Goal: Task Accomplishment & Management: Use online tool/utility

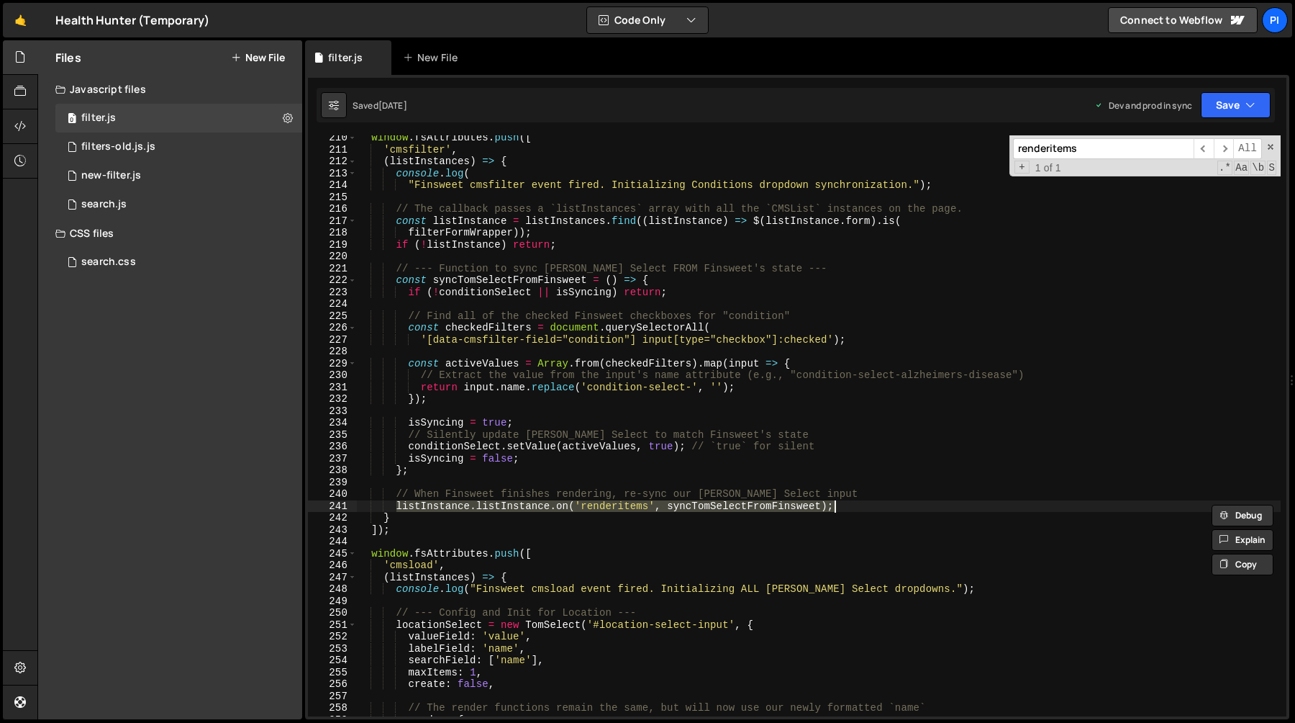
scroll to position [2497, 0]
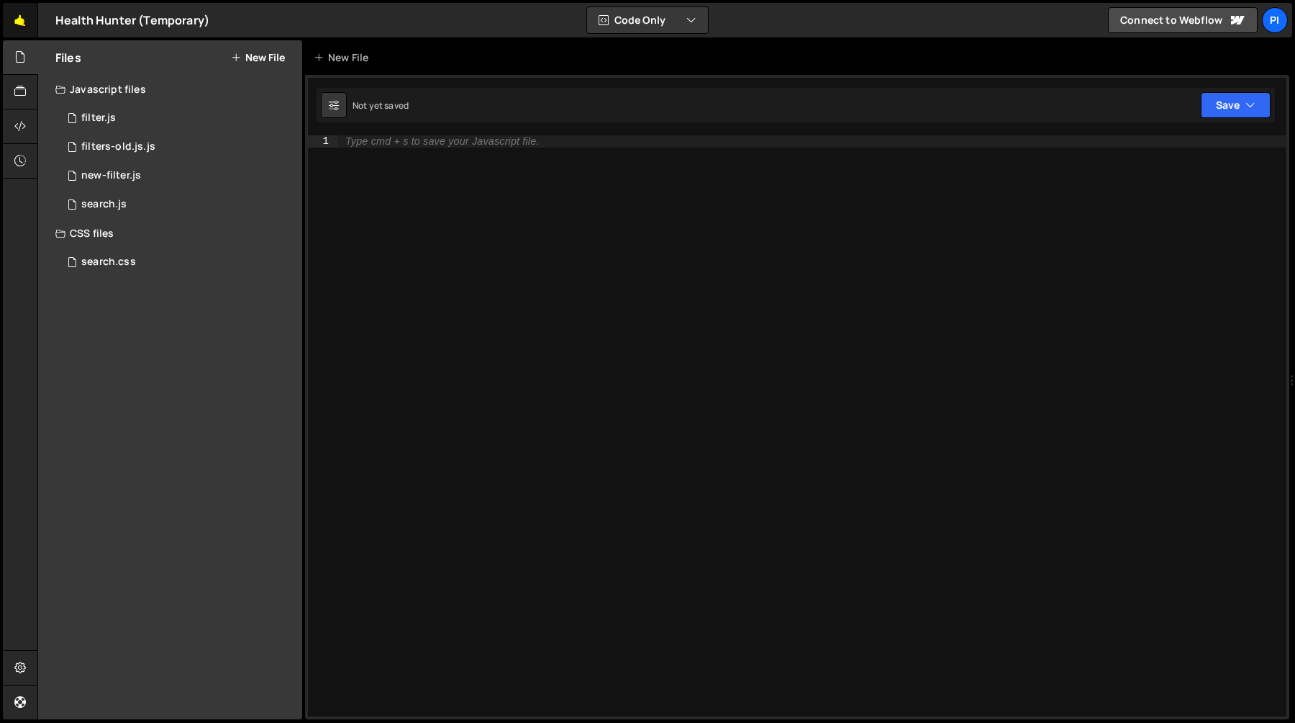
click at [12, 24] on link "🤙" at bounding box center [20, 20] width 35 height 35
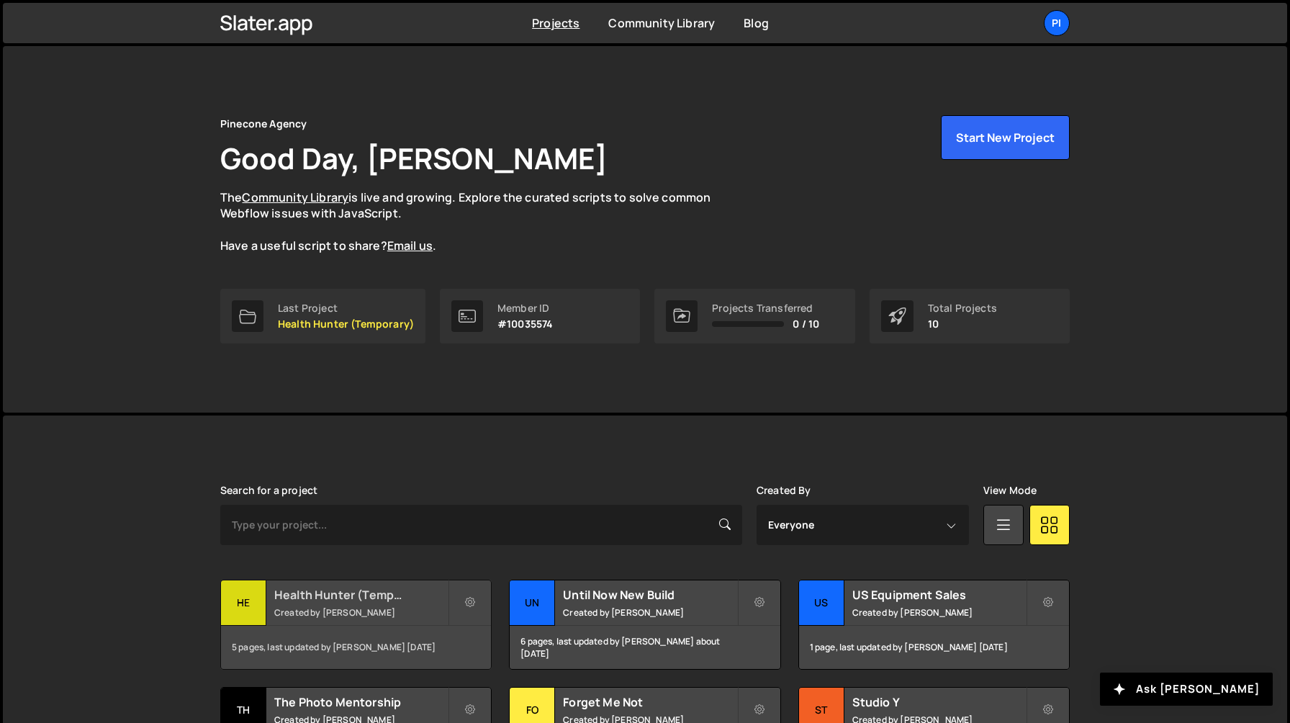
click at [338, 607] on small "Created by [PERSON_NAME]" at bounding box center [360, 612] width 173 height 12
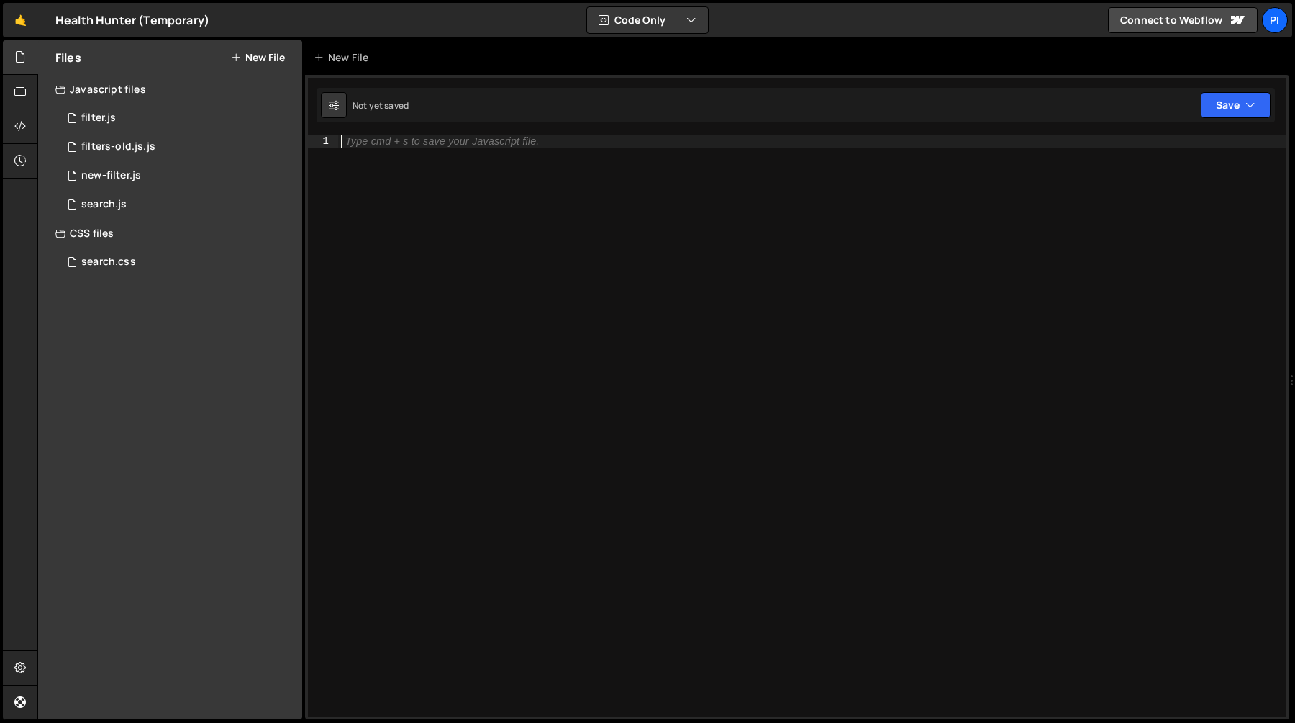
click at [710, 488] on div "Type cmd + s to save your Javascript file." at bounding box center [812, 437] width 949 height 605
click at [134, 125] on div "0 filter.js 0" at bounding box center [178, 118] width 247 height 29
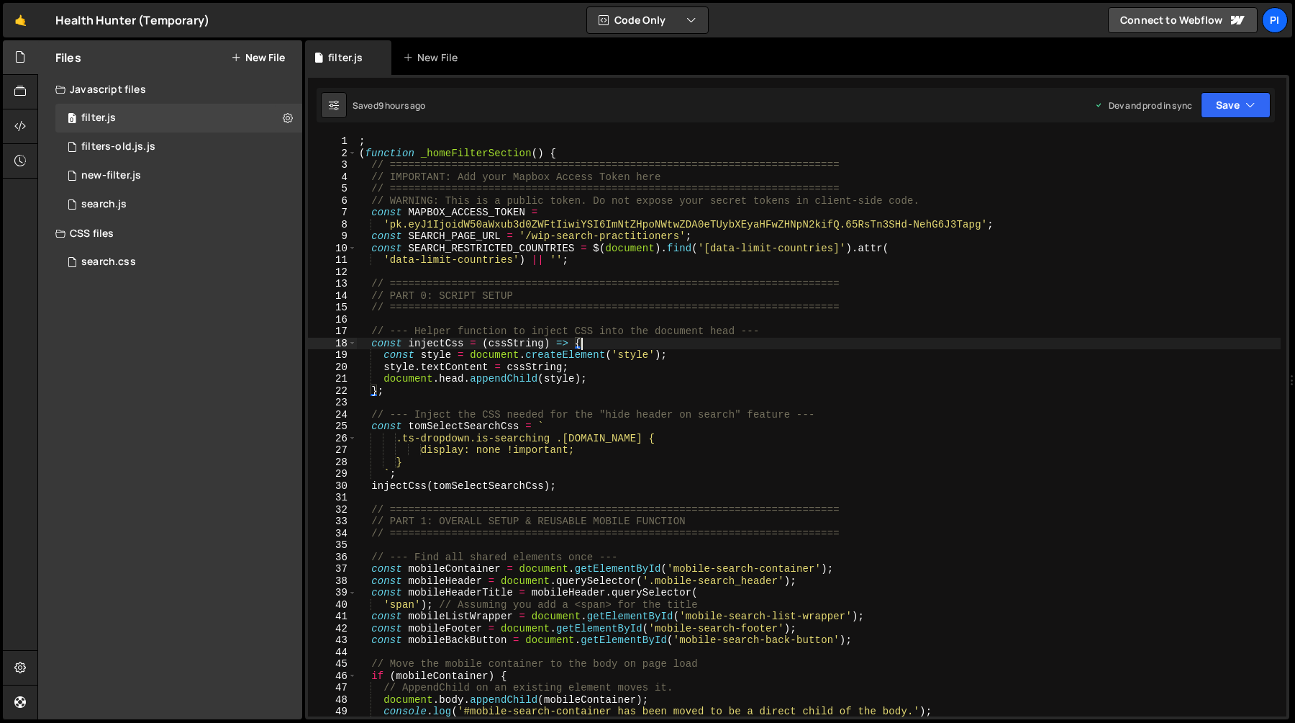
click at [921, 343] on div "; ( function _homeFilterSection ( ) { // ======================================…" at bounding box center [818, 437] width 925 height 605
click at [615, 388] on div "; ( function _homeFilterSection ( ) { // ======================================…" at bounding box center [818, 437] width 925 height 605
type textarea "};"
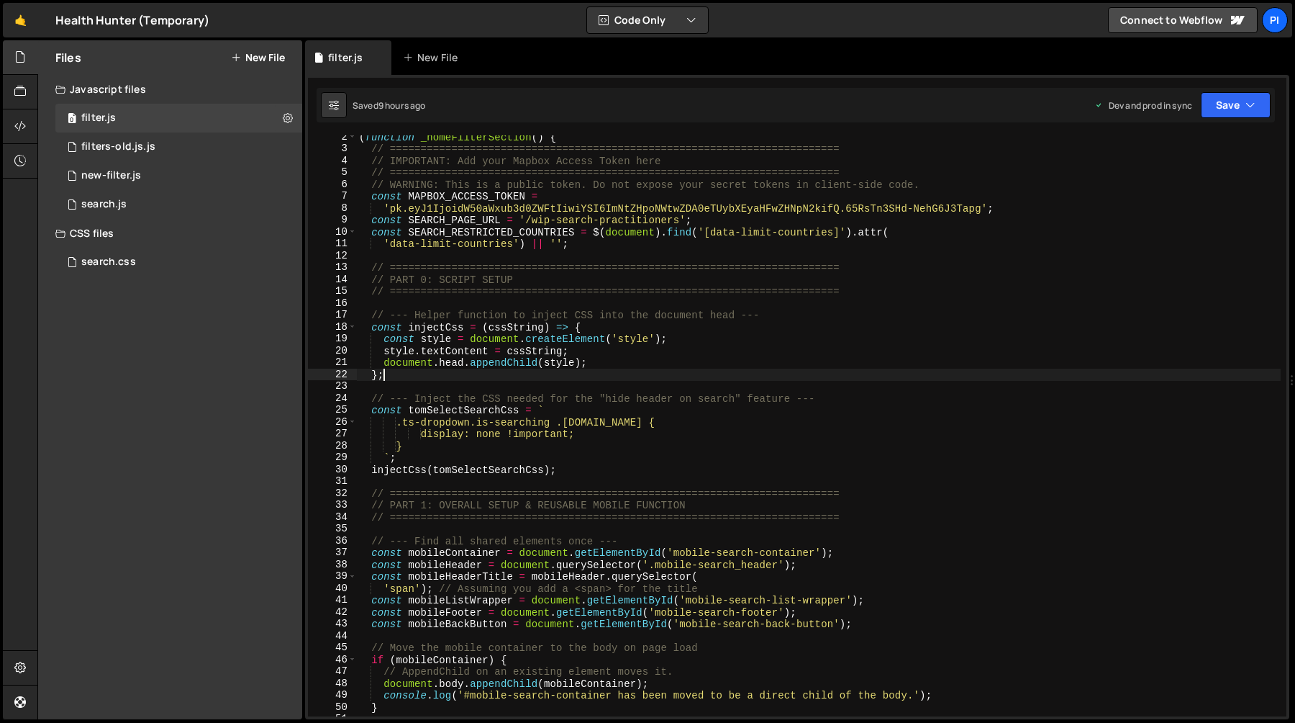
scroll to position [30, 0]
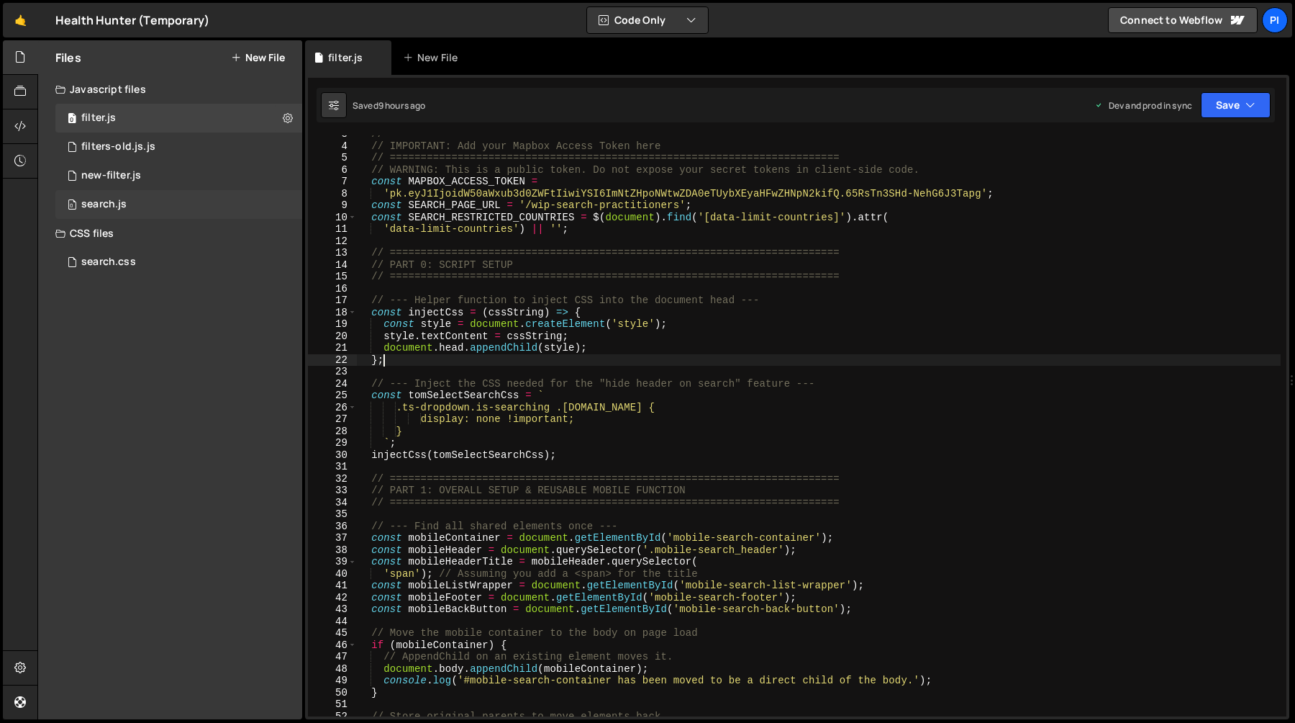
click at [105, 200] on div "search.js" at bounding box center [103, 204] width 45 height 13
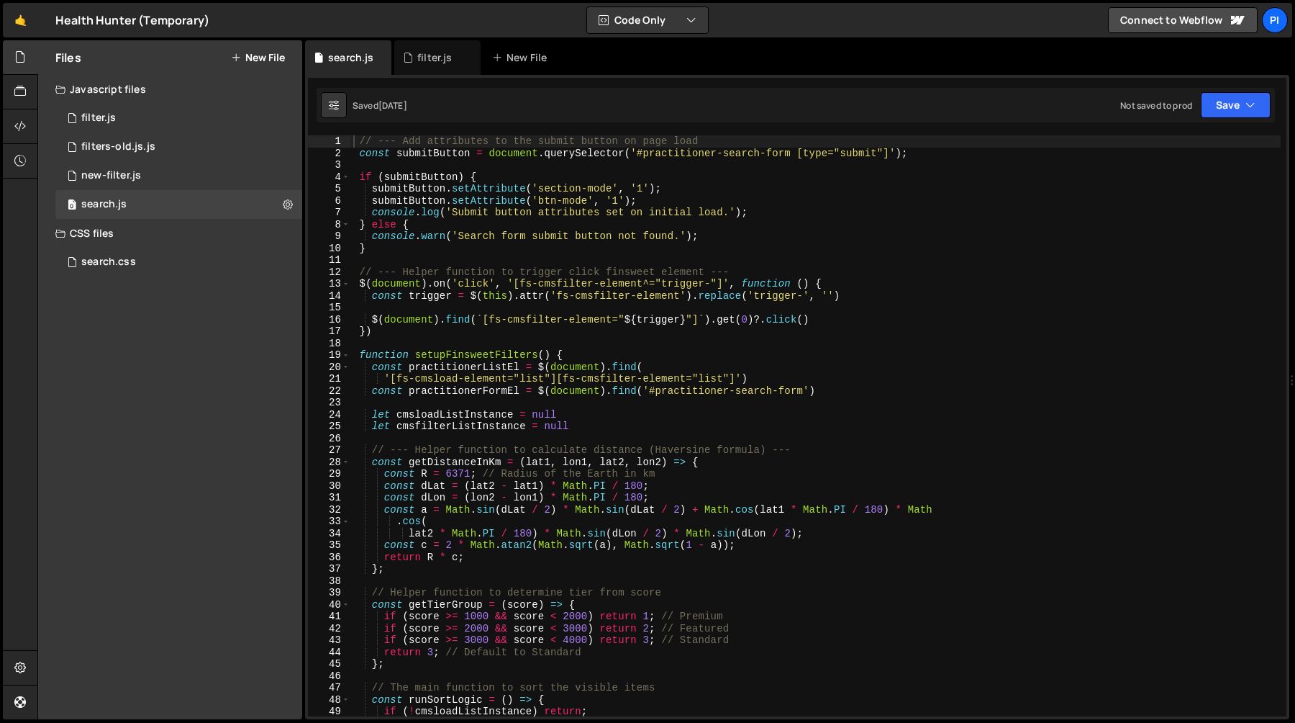
click at [506, 335] on div "// --- Add attributes to the submit button on page load const submitButton = do…" at bounding box center [815, 437] width 931 height 605
type textarea "})"
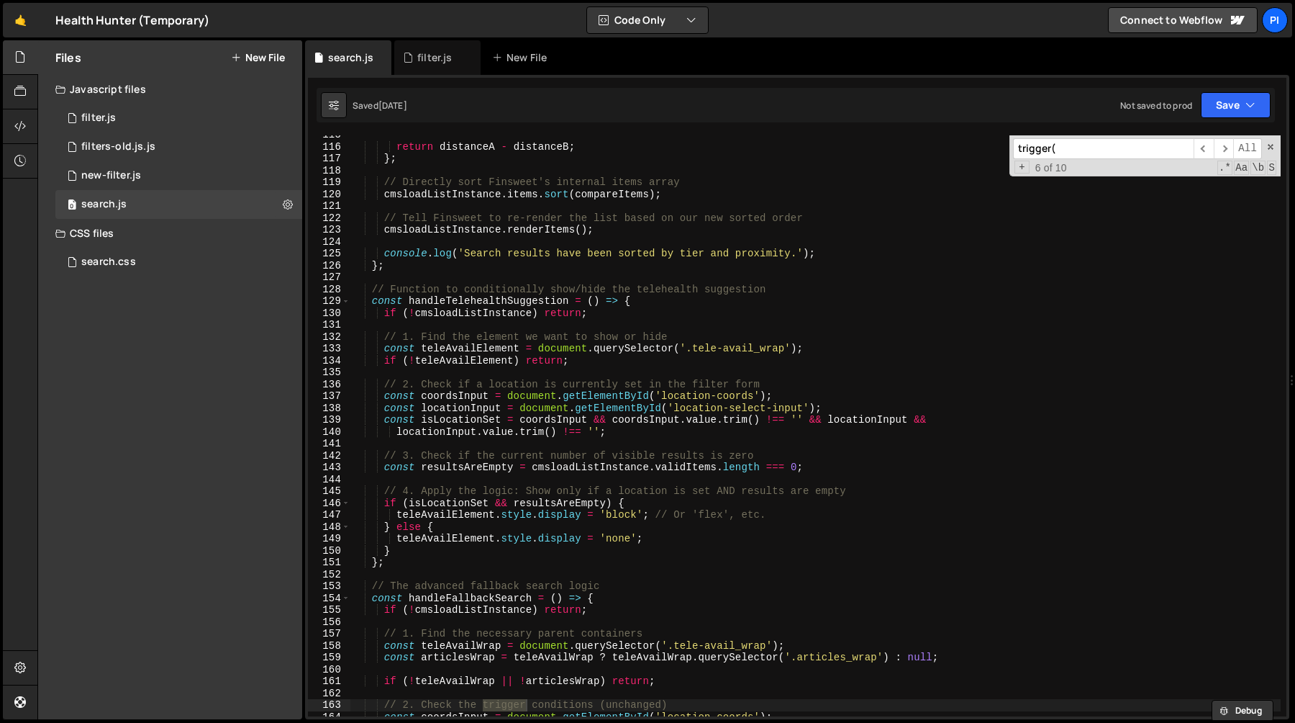
scroll to position [6656, 0]
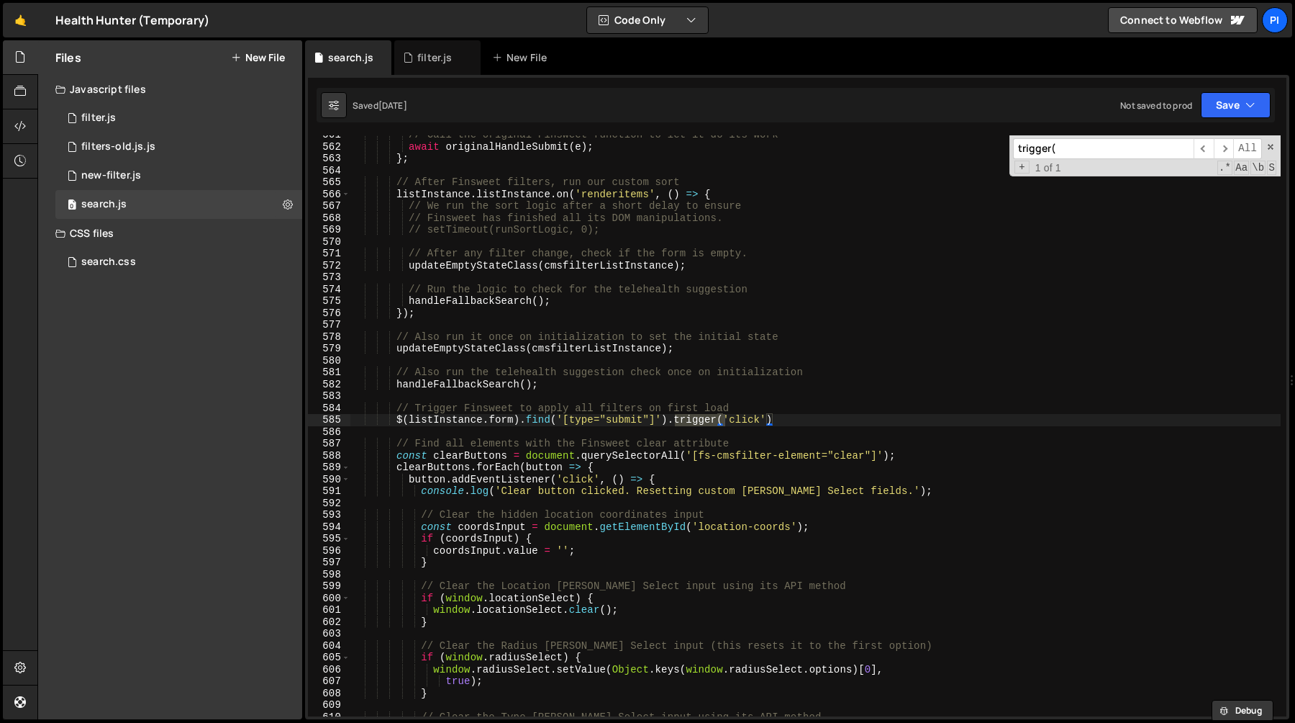
type input "trigger("
click at [810, 421] on div "// Call the original Finsweet function to let it do its work await originalHand…" at bounding box center [815, 431] width 931 height 605
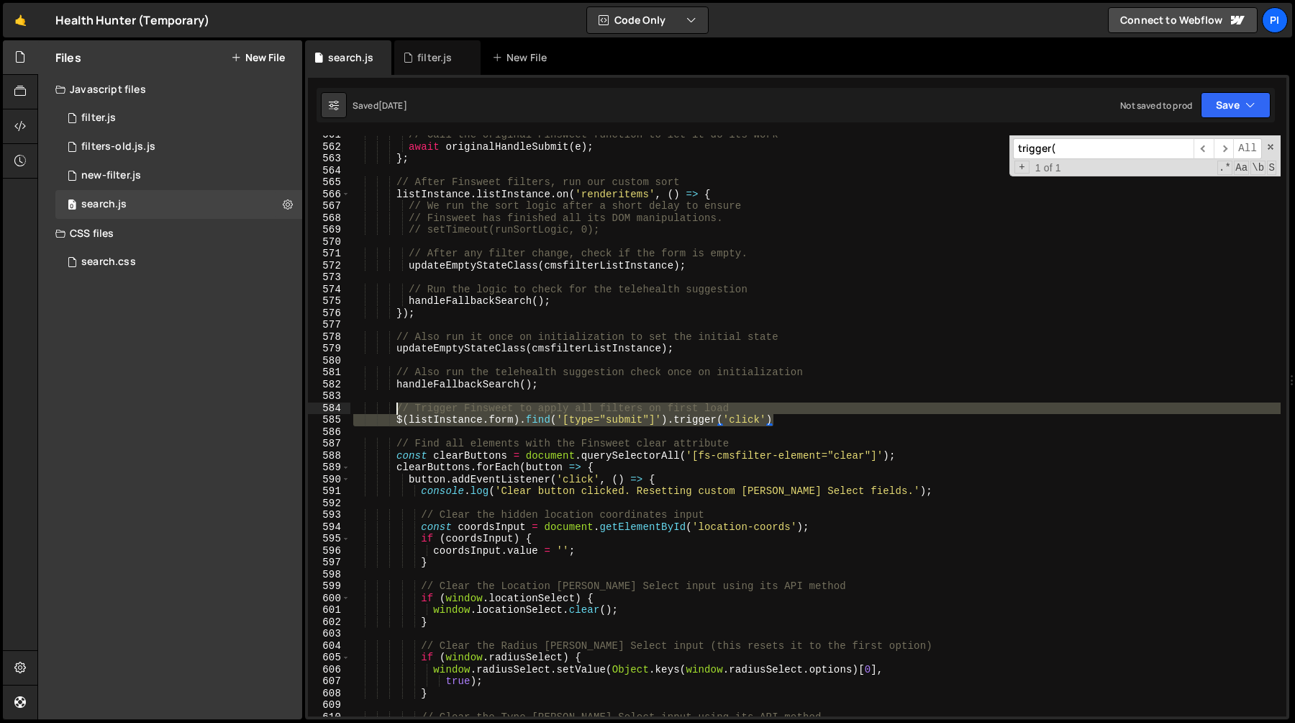
click at [394, 408] on div "// Call the original Finsweet function to let it do its work await originalHand…" at bounding box center [815, 431] width 931 height 605
type textarea "// Trigger Finsweet to apply all filters on first load $(listInstance.form).fin…"
click at [415, 56] on div "filter.js" at bounding box center [433, 57] width 60 height 14
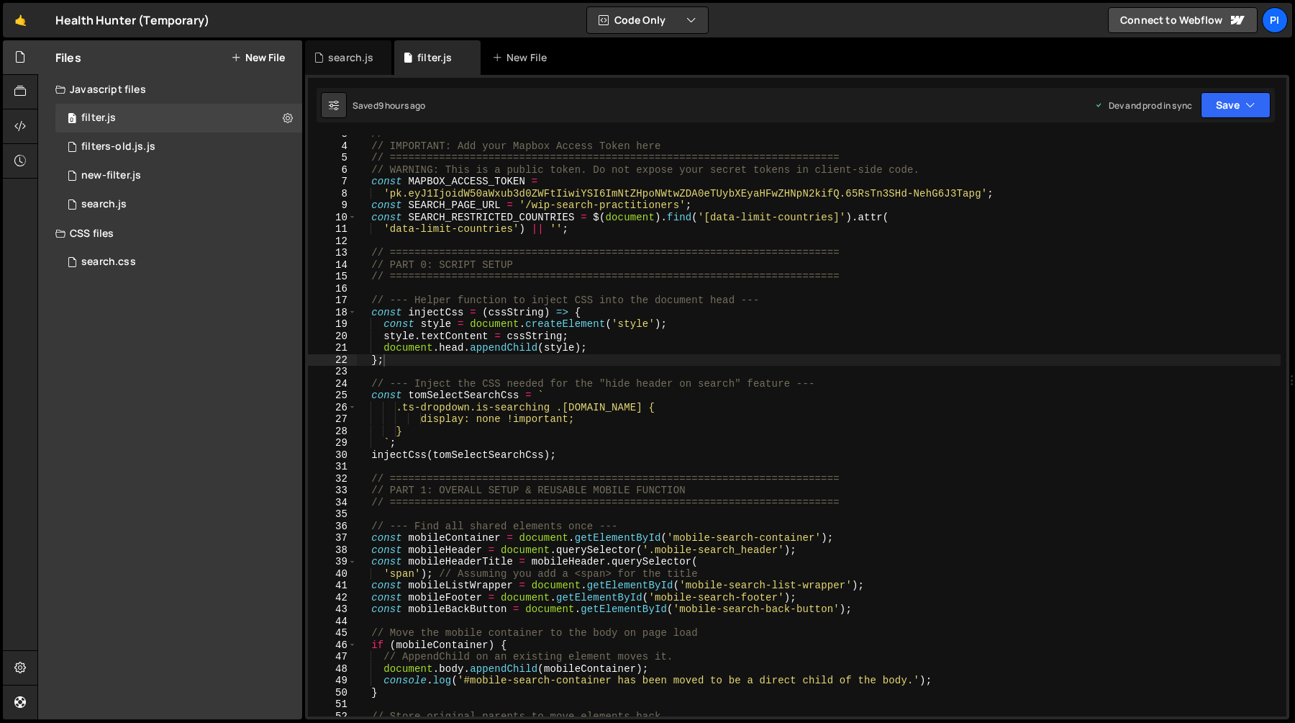
type textarea "// ========================================================================="
click at [540, 251] on div "// ========================================================================= //…" at bounding box center [818, 430] width 925 height 605
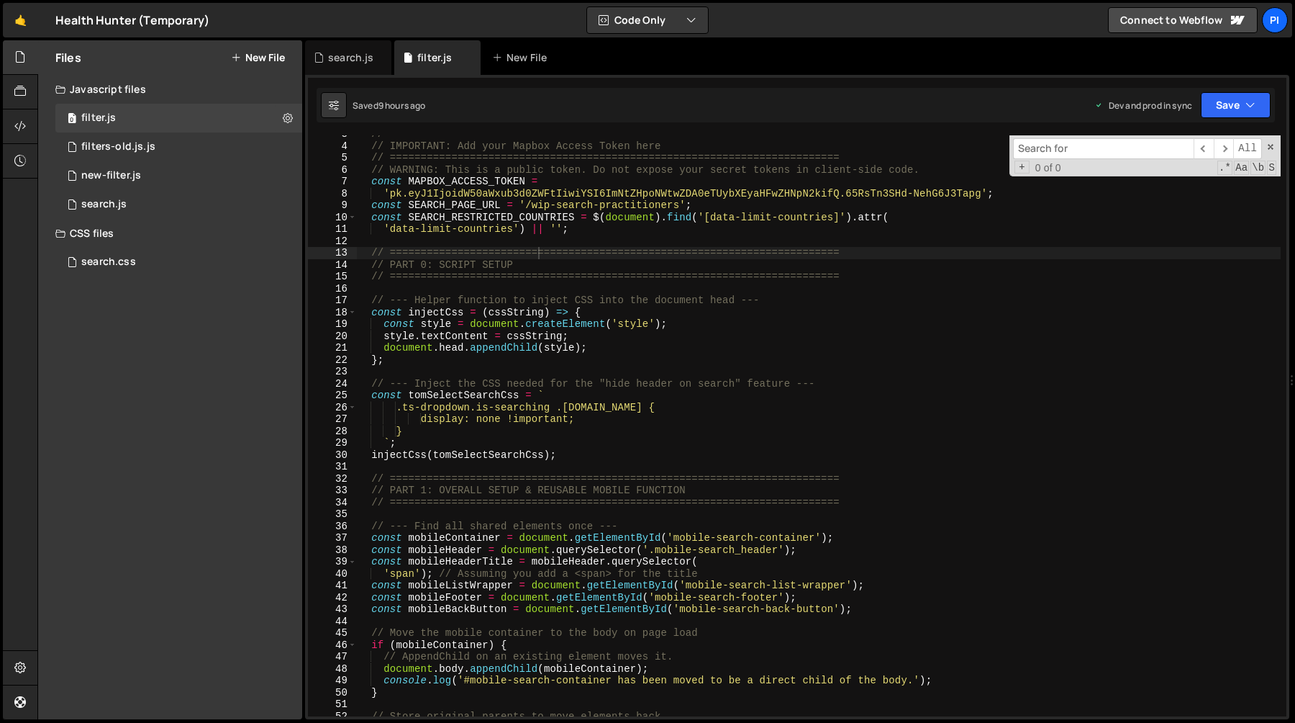
type input "// Trigger Finsweet to apply all filters on first load $(listInstance.form).fin…"
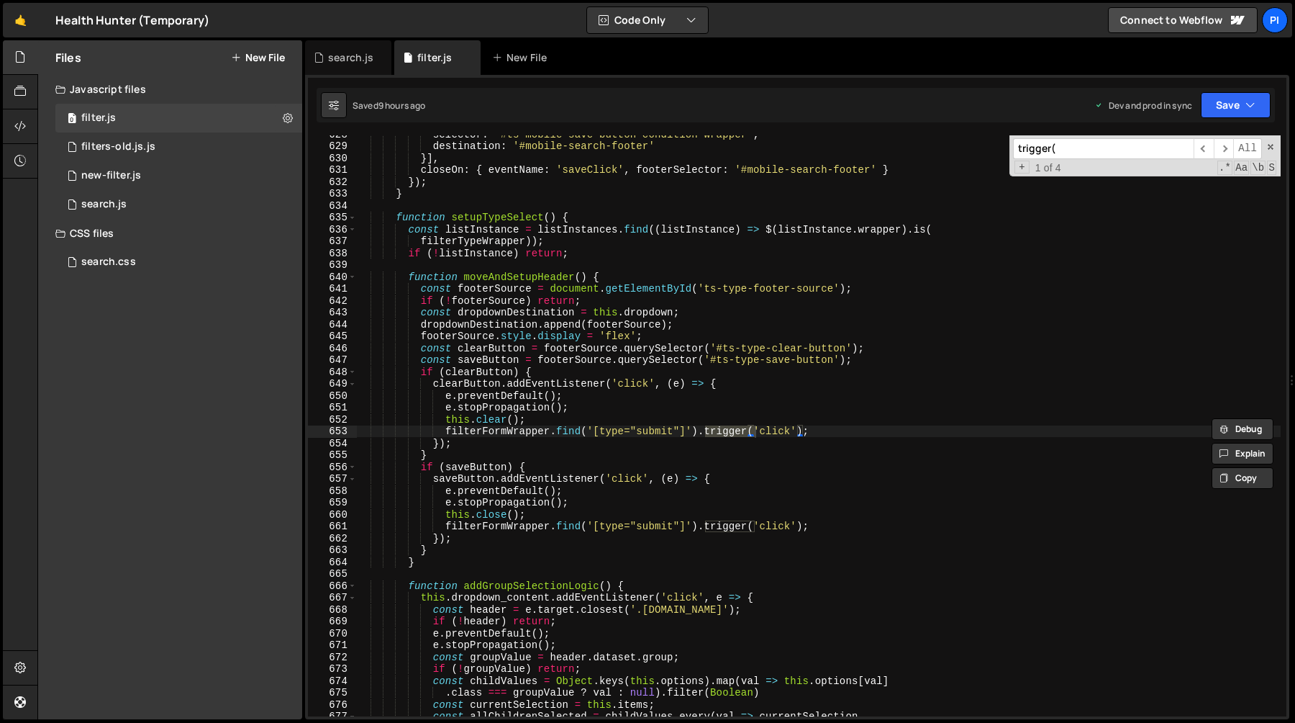
scroll to position [7546, 0]
type input "trigger("
click at [1230, 153] on span "​" at bounding box center [1224, 148] width 20 height 21
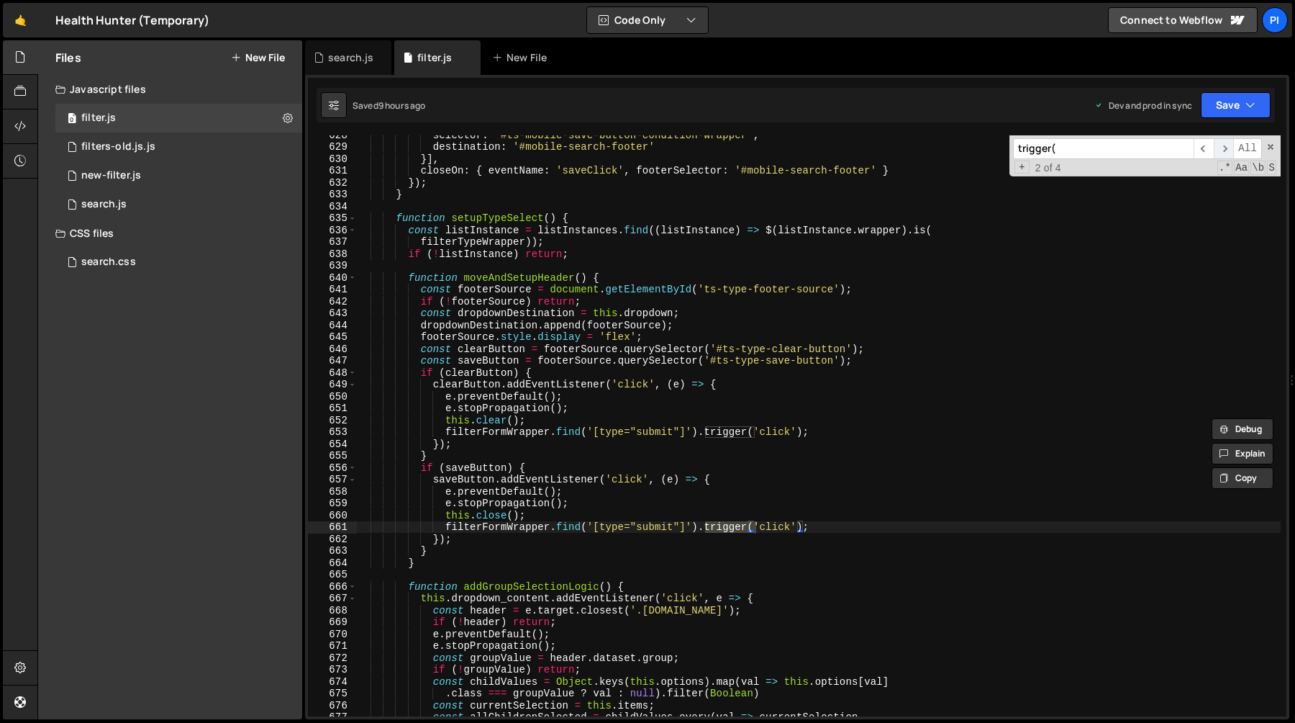
click at [1230, 153] on span "​" at bounding box center [1224, 148] width 20 height 21
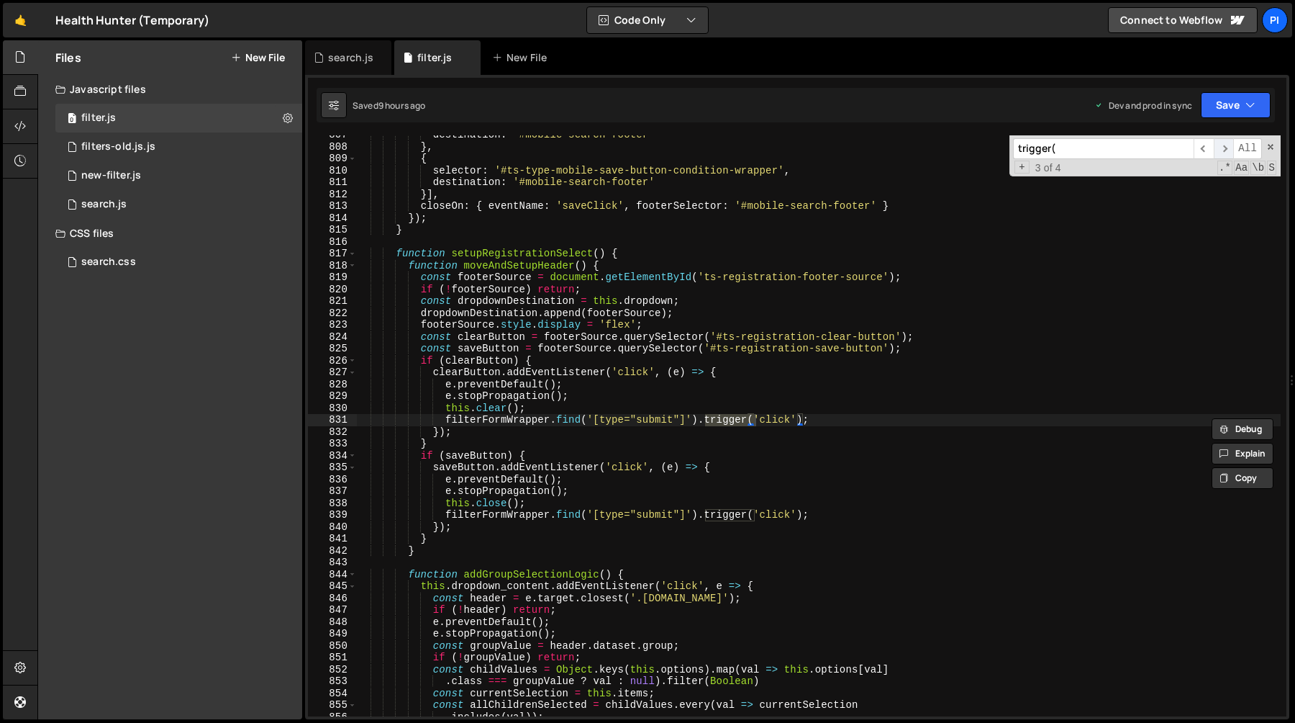
click at [1229, 153] on span "​" at bounding box center [1224, 148] width 20 height 21
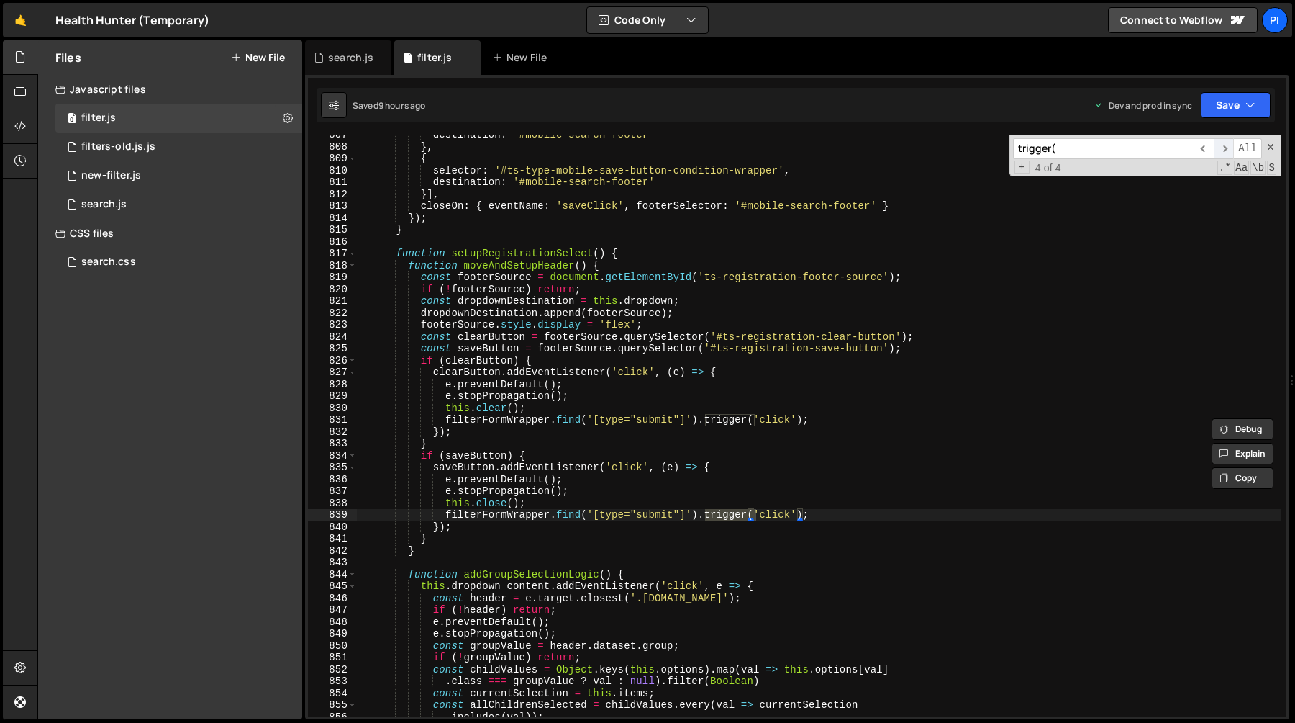
click at [1228, 153] on span "​" at bounding box center [1224, 148] width 20 height 21
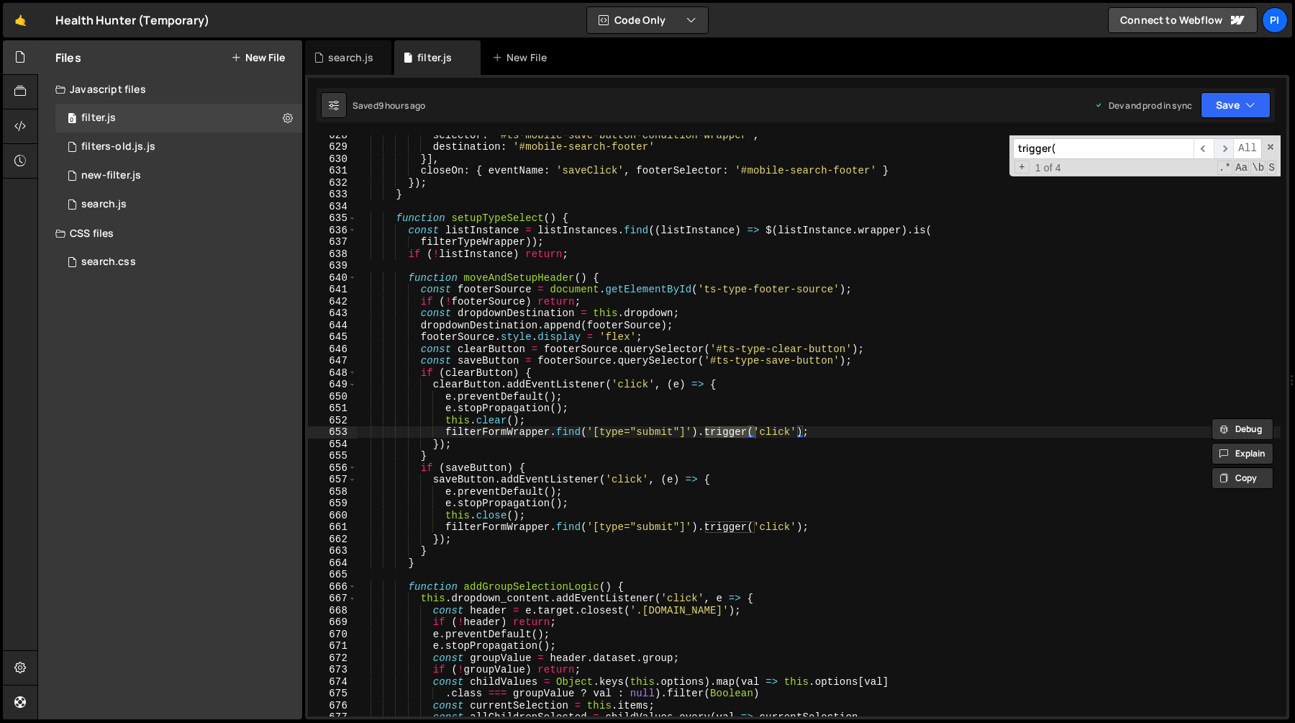
click at [1228, 153] on span "​" at bounding box center [1224, 148] width 20 height 21
click at [1230, 151] on span "​" at bounding box center [1224, 148] width 20 height 21
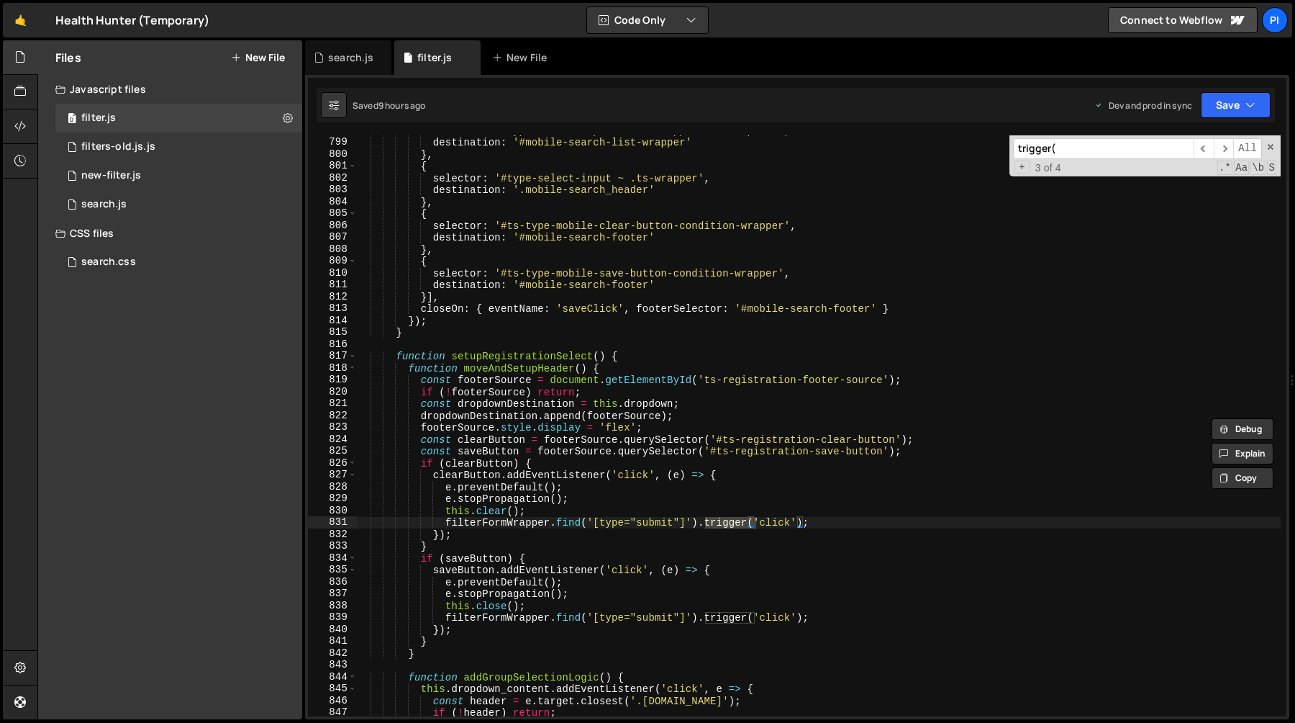
click at [659, 345] on div "selector : '#type-select-input ~ .ts-wrapper .ts-dropdown' , destination : '#mo…" at bounding box center [818, 427] width 925 height 605
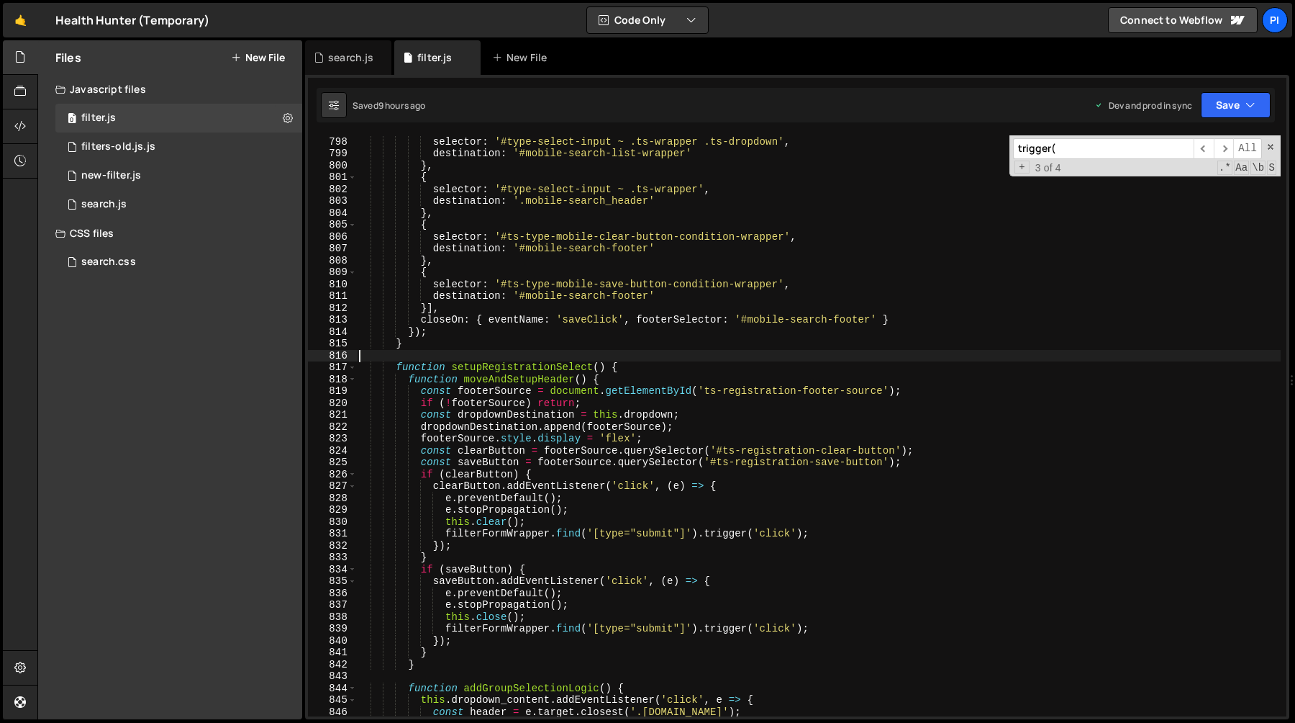
scroll to position [9576, 0]
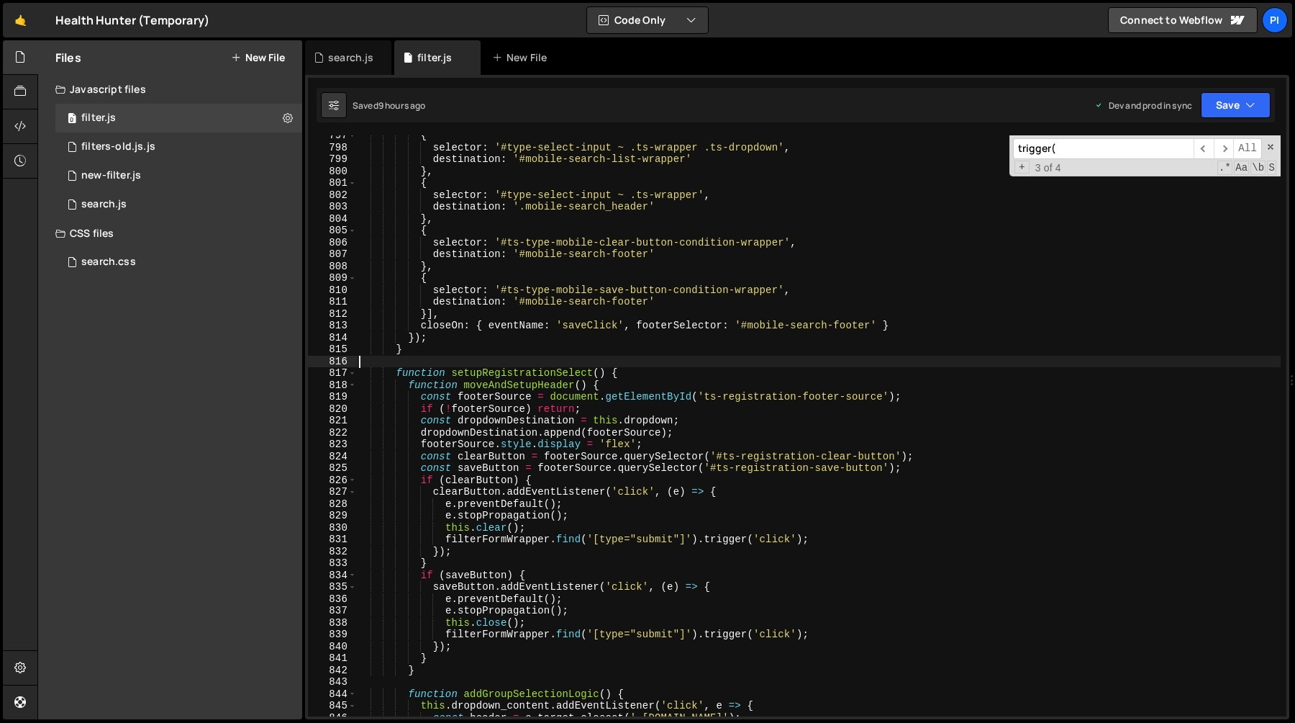
click at [607, 353] on div "{ selector : '#type-select-input ~ .ts-wrapper .ts-dropdown' , destination : '#…" at bounding box center [818, 432] width 925 height 605
click at [511, 634] on div "{ selector : '#type-select-input ~ .ts-wrapper .ts-dropdown' , destination : '#…" at bounding box center [818, 432] width 925 height 605
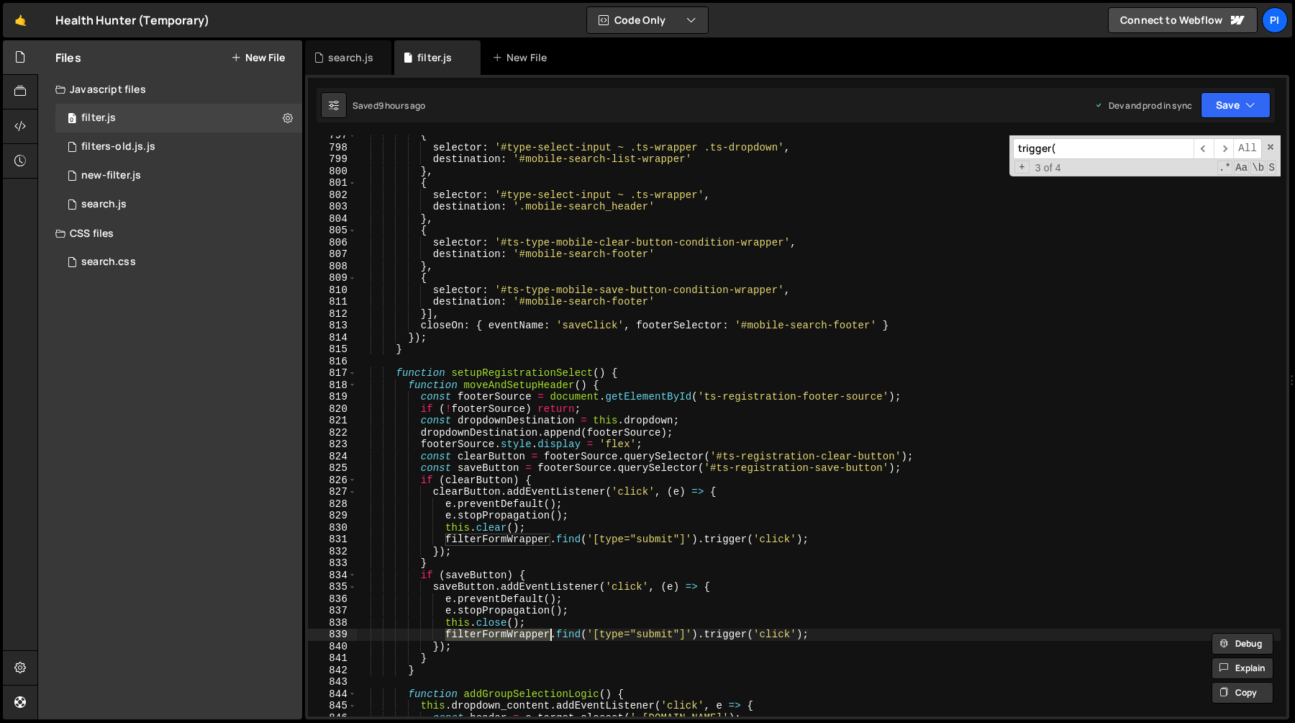
click at [568, 636] on div "{ selector : '#type-select-input ~ .ts-wrapper .ts-dropdown' , destination : '#…" at bounding box center [818, 432] width 925 height 605
click at [591, 623] on div "{ selector : '#type-select-input ~ .ts-wrapper .ts-dropdown' , destination : '#…" at bounding box center [818, 432] width 925 height 605
type textarea "this.close();"
click at [352, 60] on div "search.js" at bounding box center [350, 57] width 45 height 14
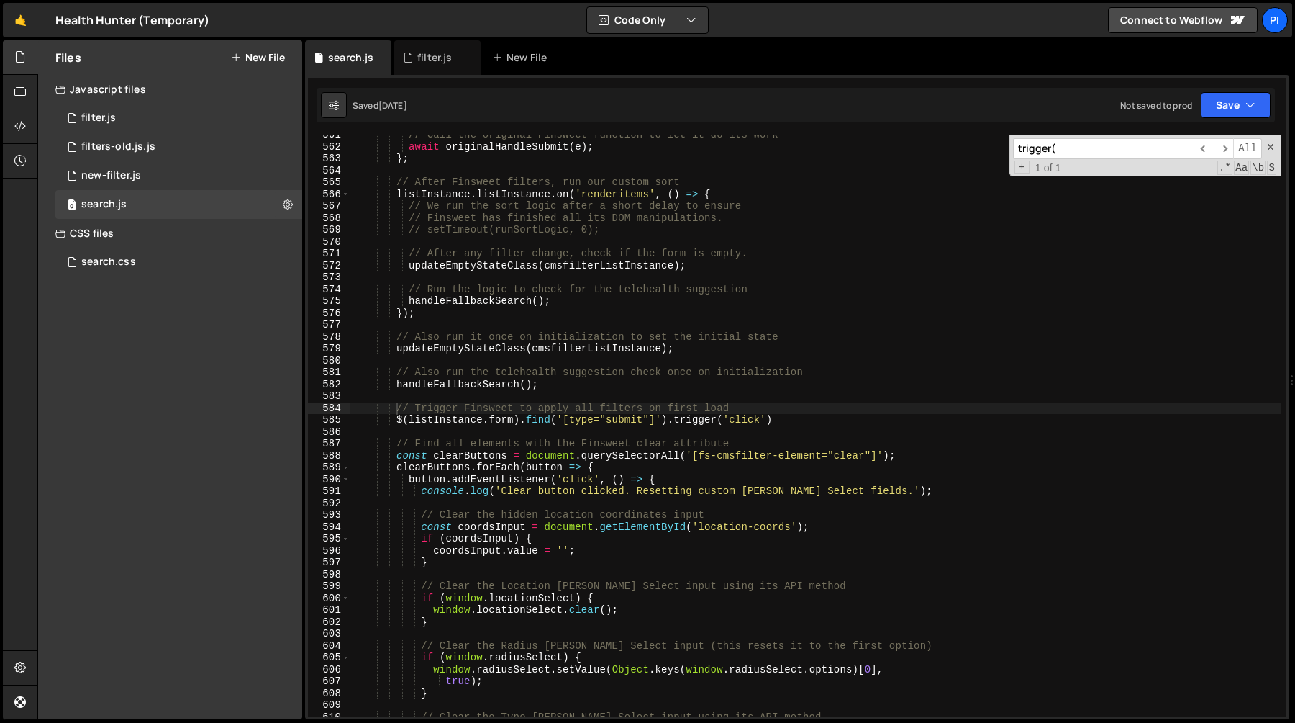
type textarea "// Also run the telehealth suggestion check once on initialization"
click at [522, 370] on div "// Call the original Finsweet function to let it do its work await originalHand…" at bounding box center [815, 431] width 931 height 605
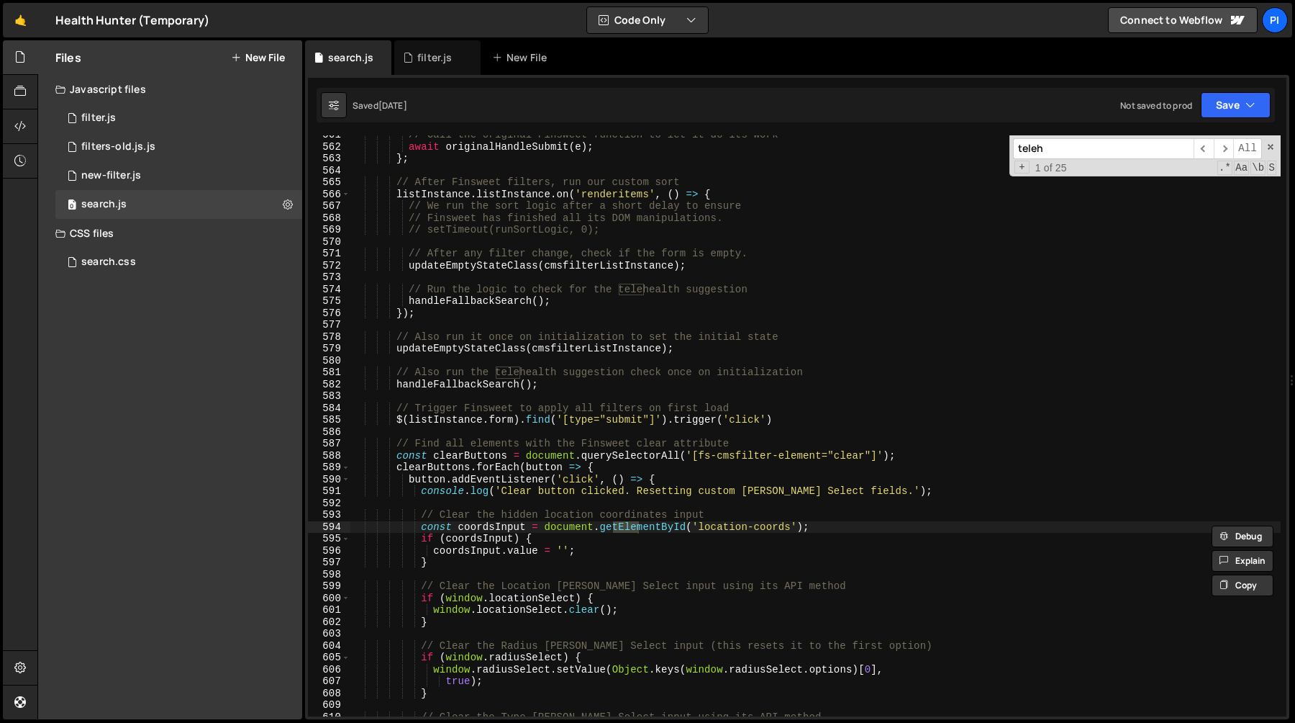
scroll to position [1218, 0]
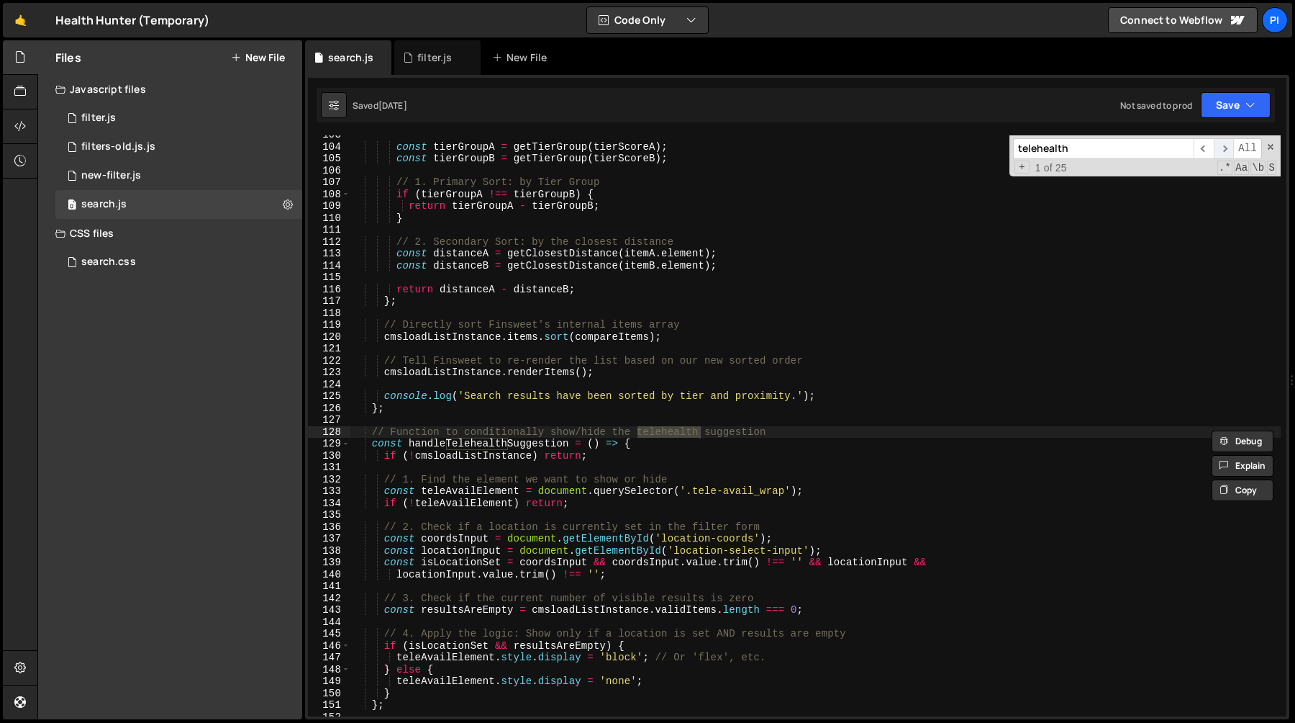
type input "telehealth"
click at [1226, 145] on span "​" at bounding box center [1224, 148] width 20 height 21
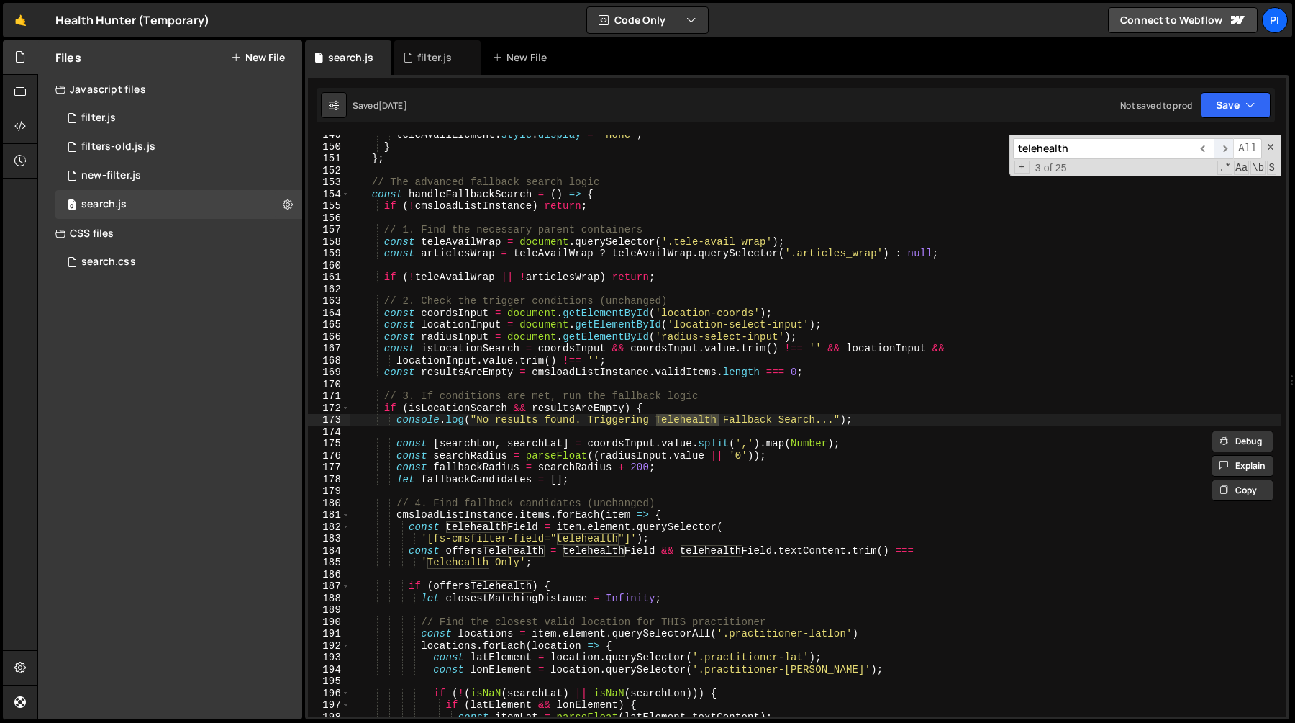
scroll to position [1764, 0]
click at [1226, 145] on span "​" at bounding box center [1224, 148] width 20 height 21
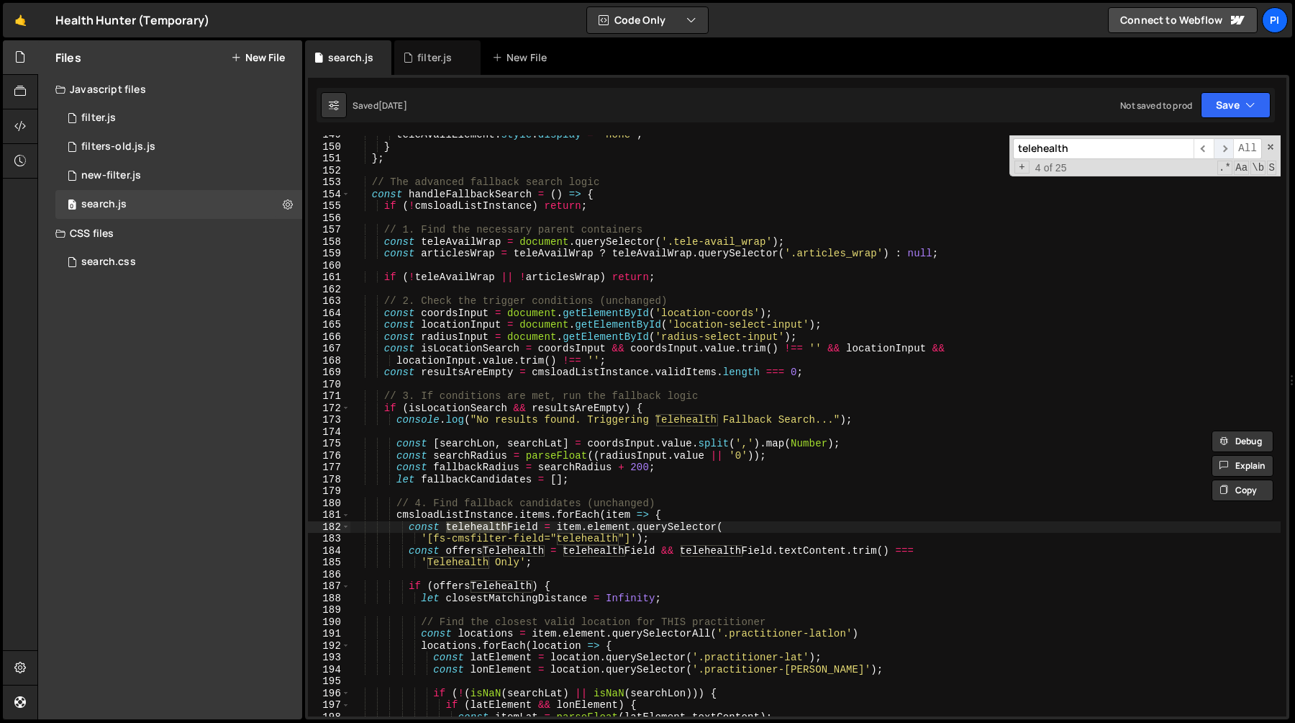
click at [1226, 145] on span "​" at bounding box center [1224, 148] width 20 height 21
click at [694, 384] on div "teleAvailElement . style . display = 'none' ; } } ; // The advanced fallback se…" at bounding box center [815, 431] width 931 height 605
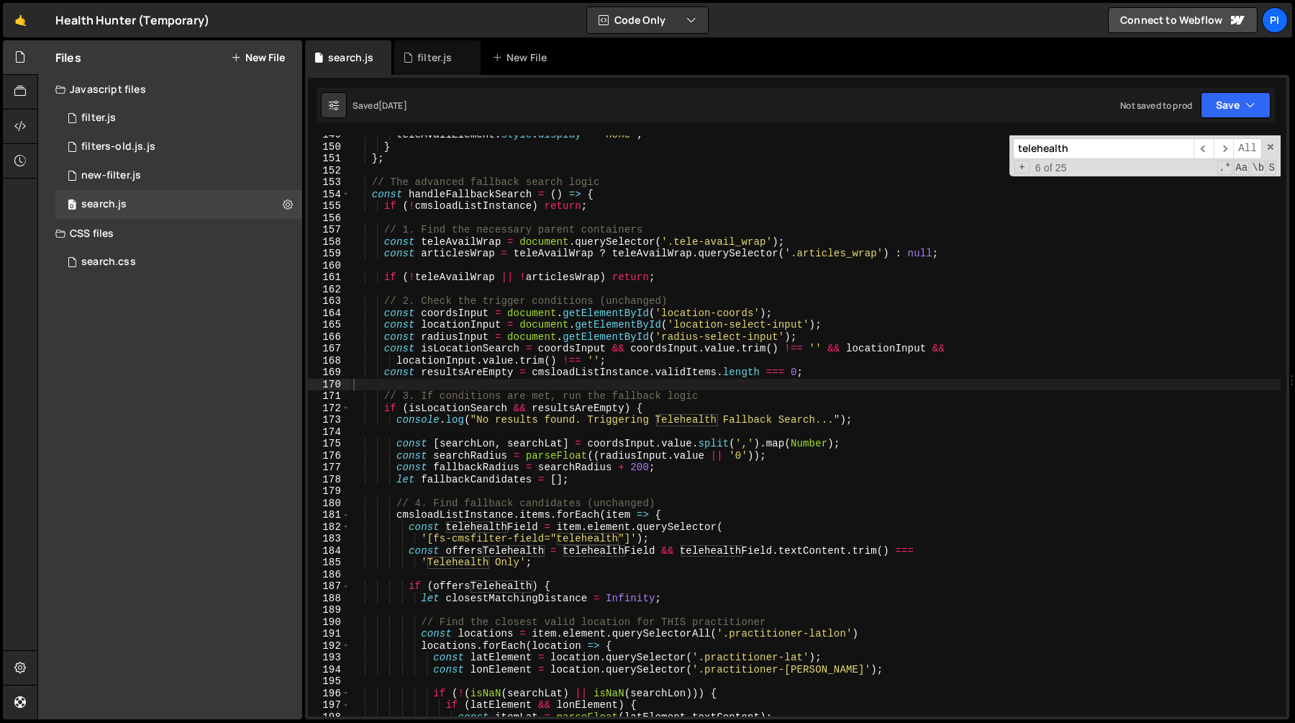
click at [1135, 155] on input "telehealth" at bounding box center [1103, 148] width 181 height 21
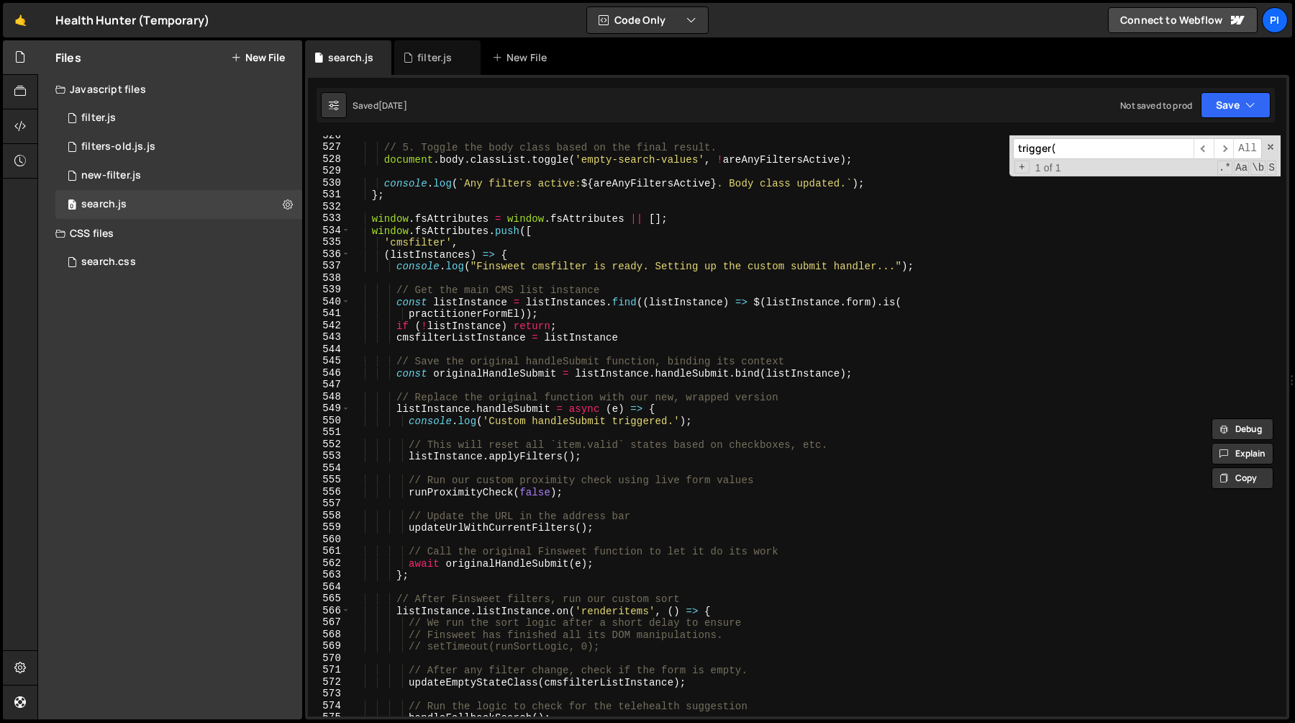
scroll to position [6256, 0]
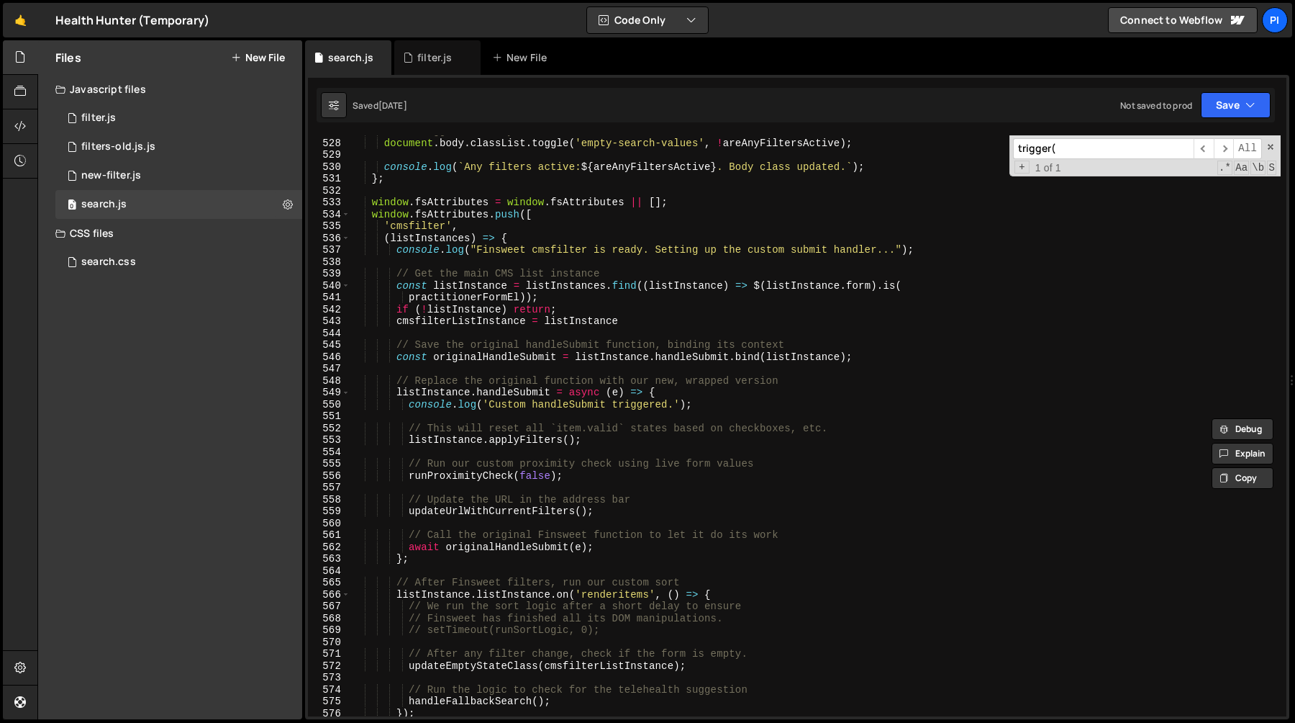
type input "trigger("
click at [525, 359] on div "// 5. Toggle the body class based on the final result. document . body . classL…" at bounding box center [815, 427] width 931 height 605
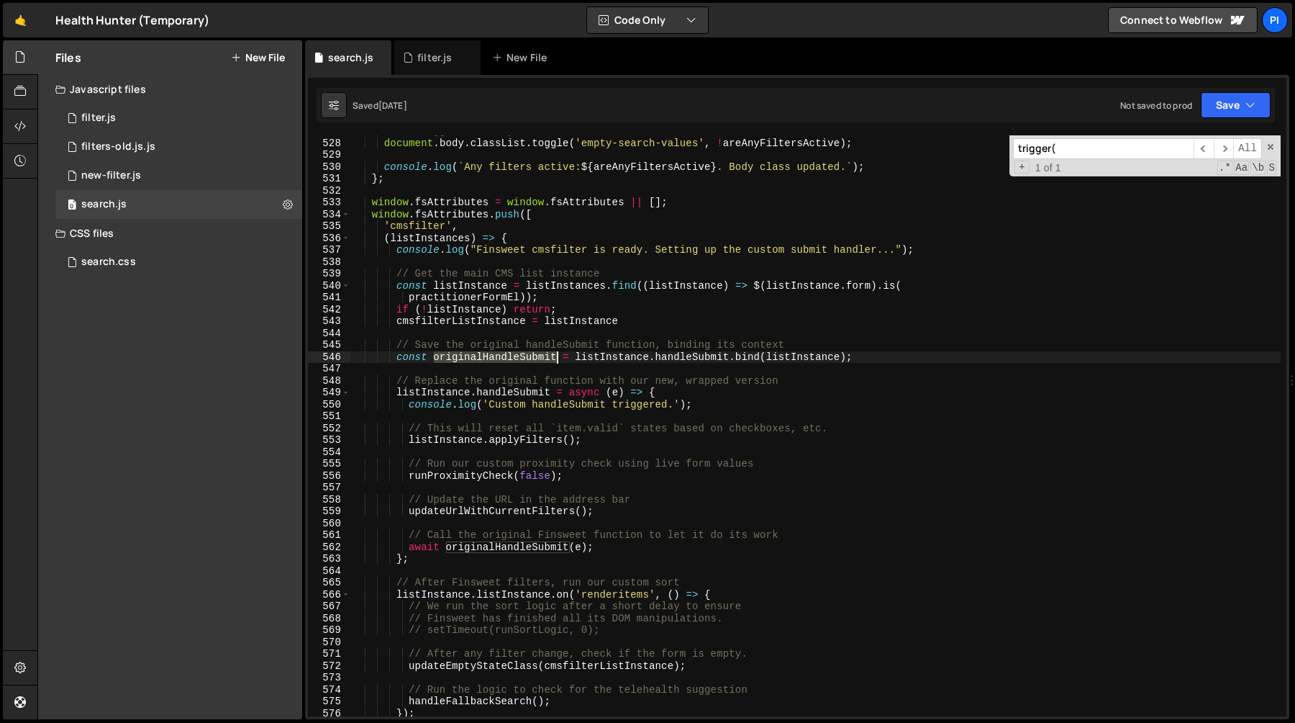
click at [525, 359] on div "// 5. Toggle the body class based on the final result. document . body . classL…" at bounding box center [815, 427] width 931 height 605
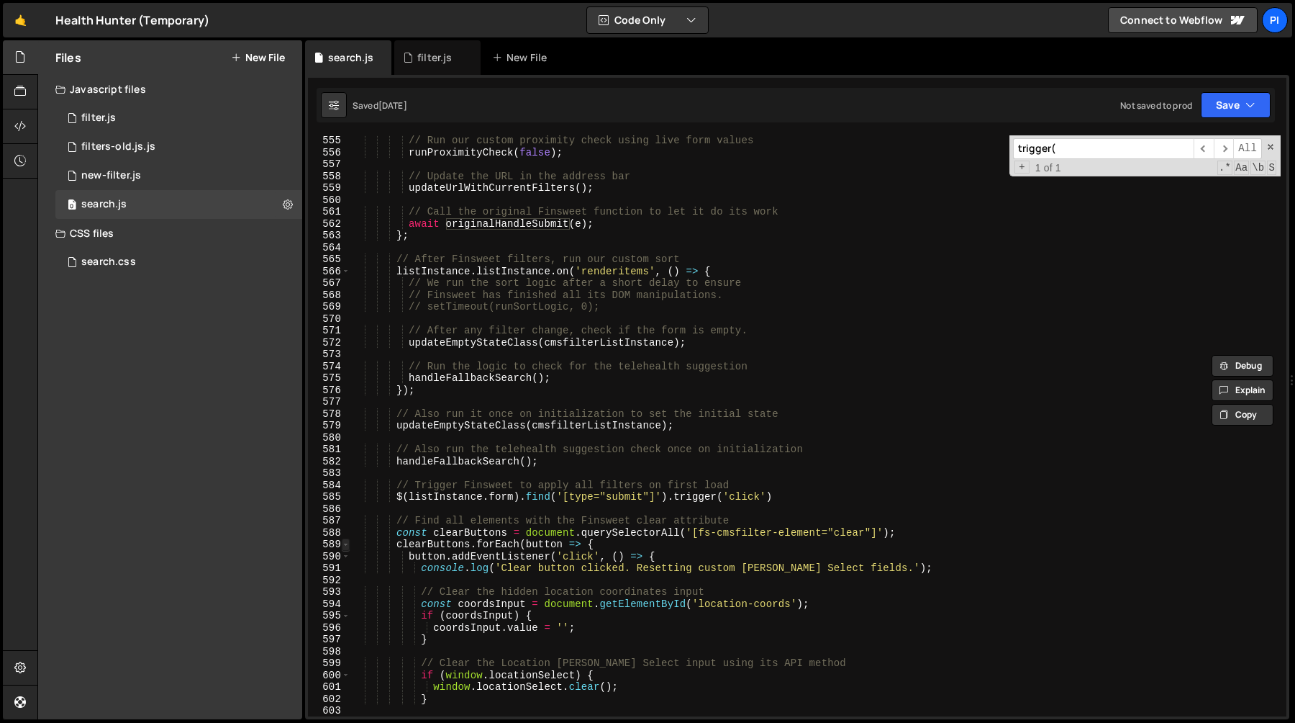
scroll to position [6663, 0]
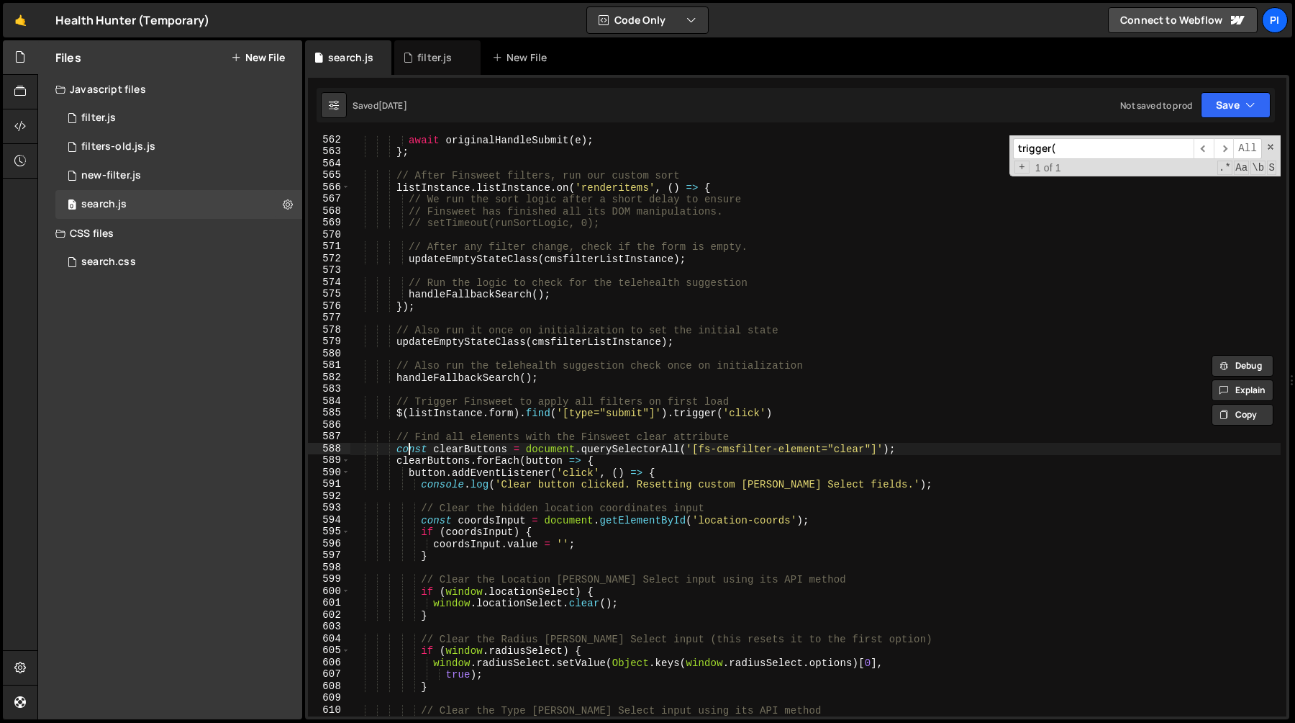
click at [409, 448] on div "await originalHandleSubmit ( e ) ; } ; // After Finsweet filters, run our custo…" at bounding box center [815, 436] width 931 height 605
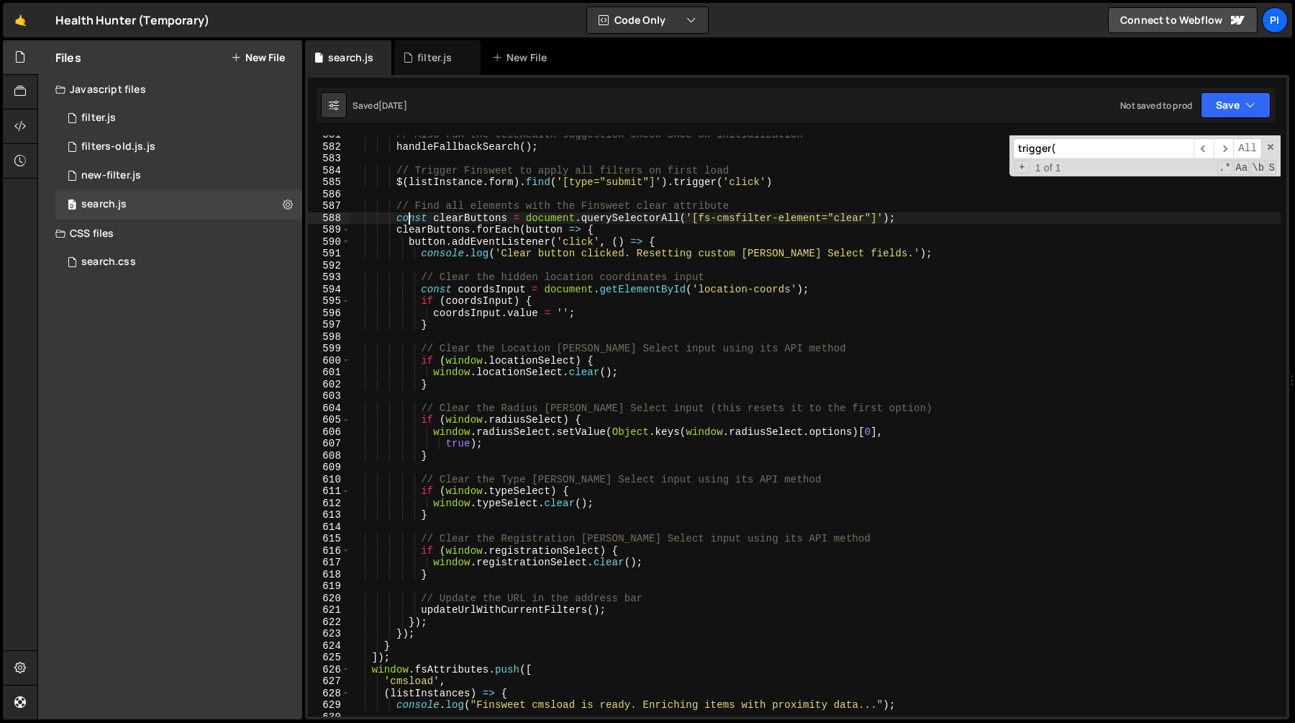
scroll to position [6880, 0]
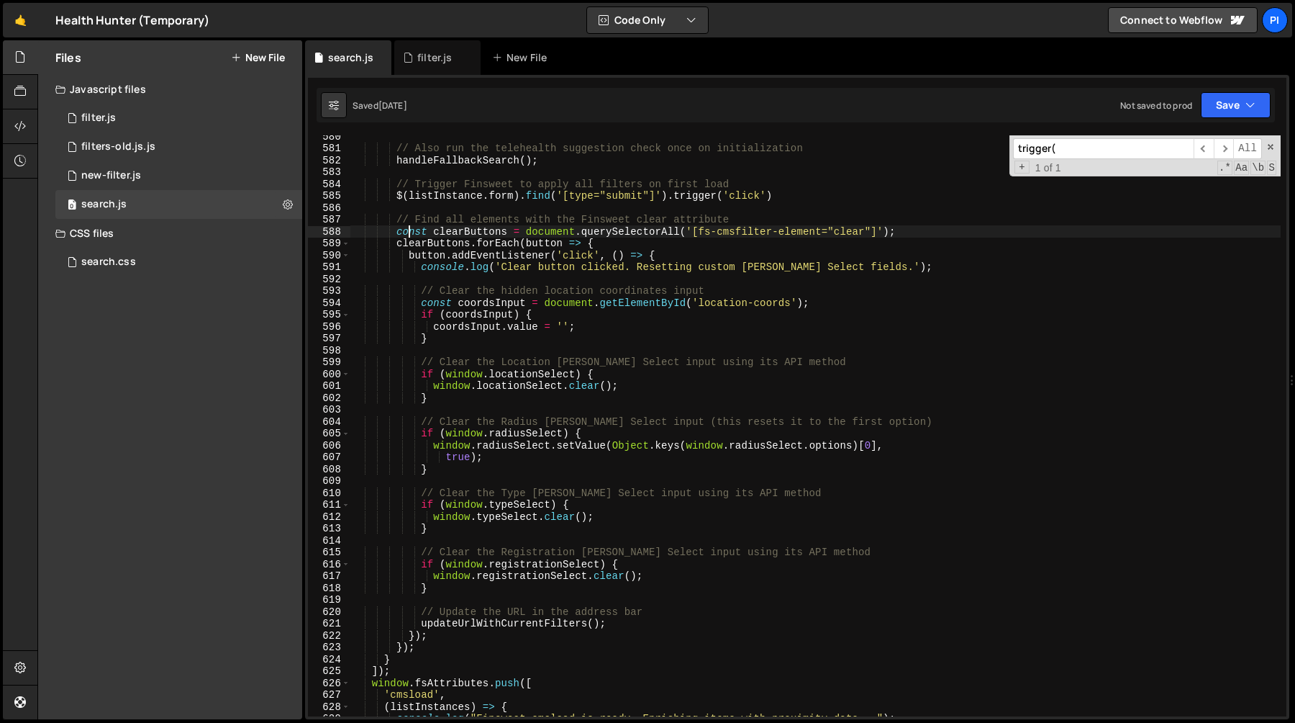
click at [613, 448] on div "// Also run the telehealth suggestion check once on initialization handleFallba…" at bounding box center [815, 432] width 931 height 605
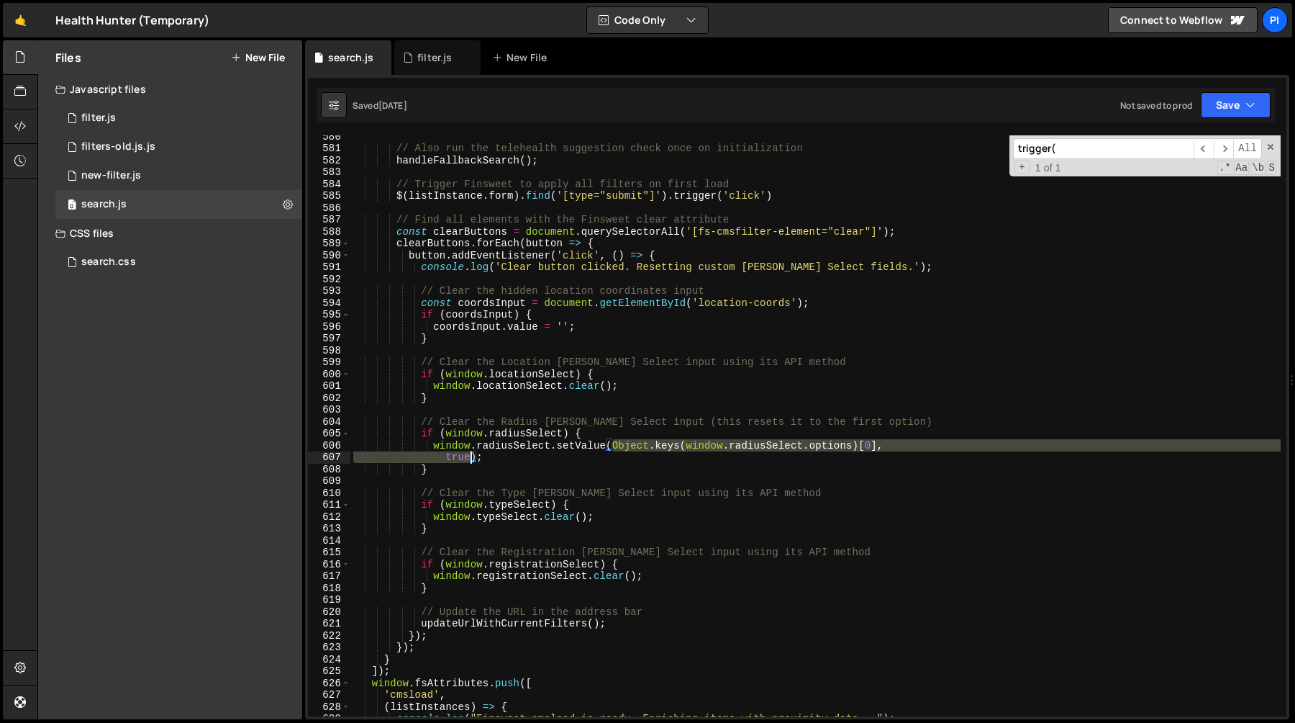
click at [474, 458] on div "// Also run the telehealth suggestion check once on initialization handleFallba…" at bounding box center [815, 432] width 931 height 605
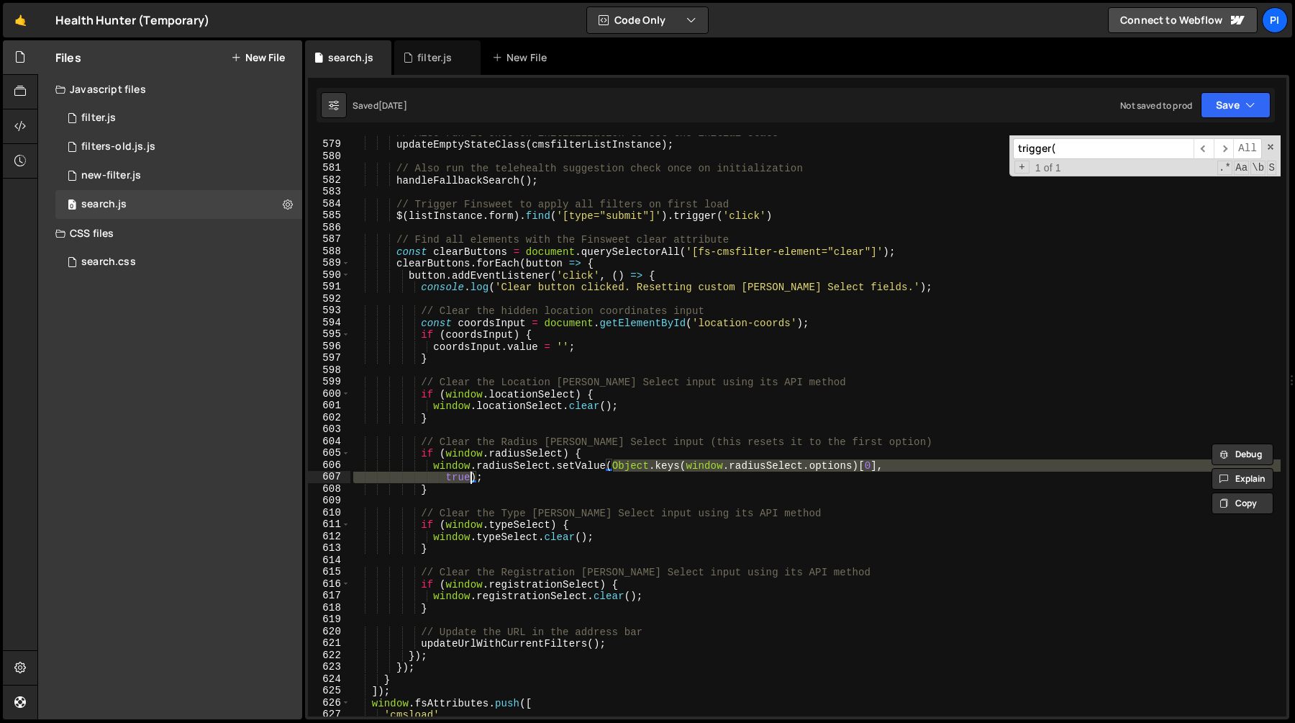
scroll to position [6814, 0]
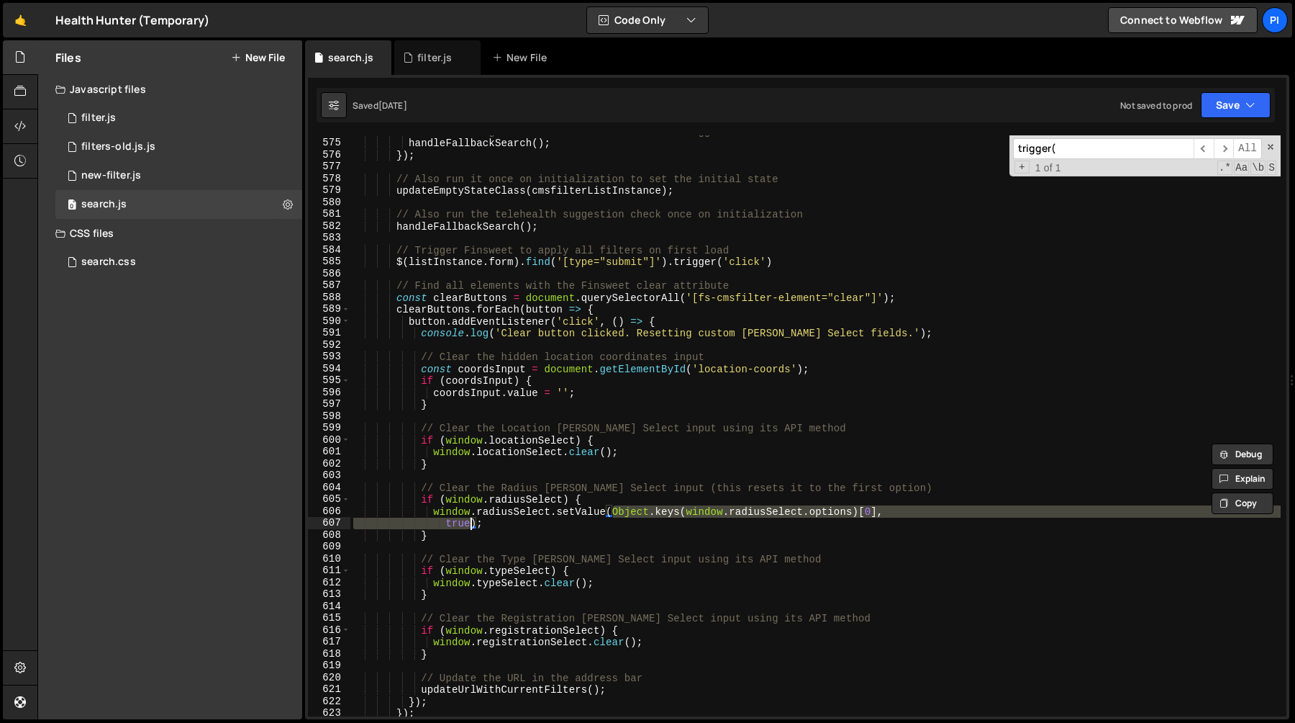
click at [422, 312] on div "// Run the logic to check for the telehealth suggestion handleFallbackSearch ( …" at bounding box center [815, 427] width 931 height 605
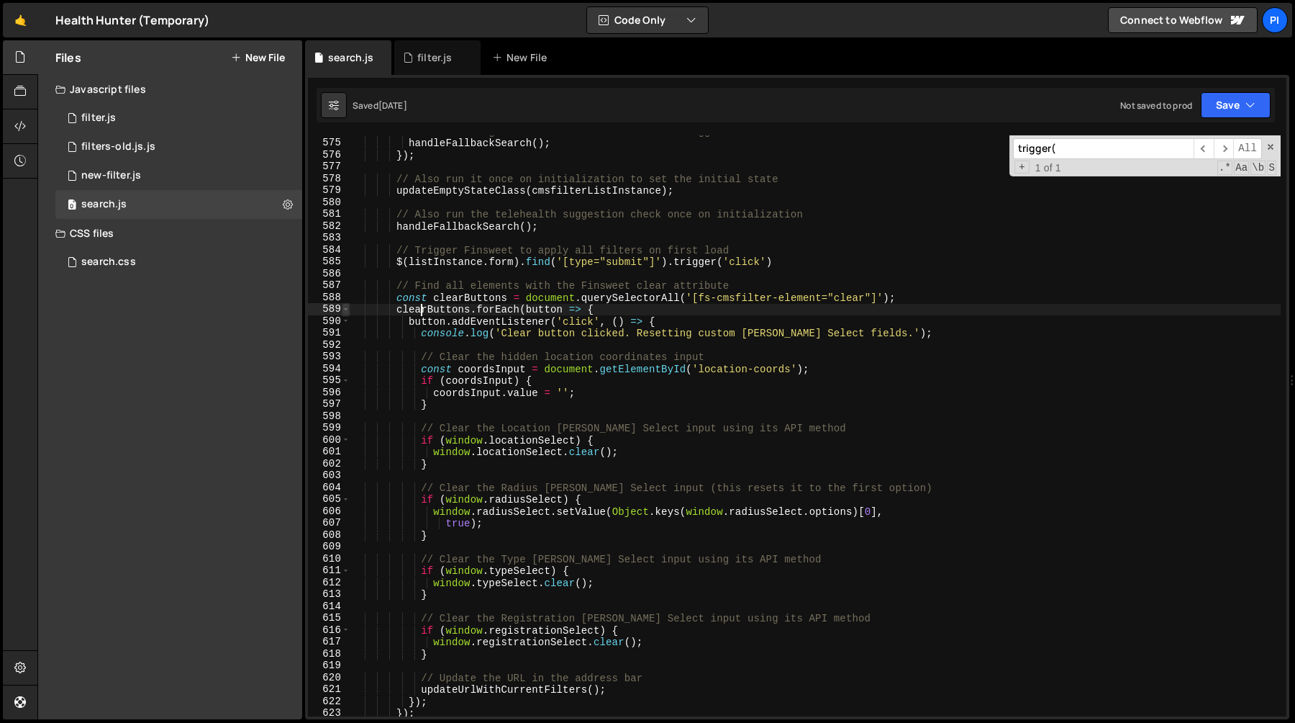
click at [344, 309] on span at bounding box center [346, 309] width 8 height 12
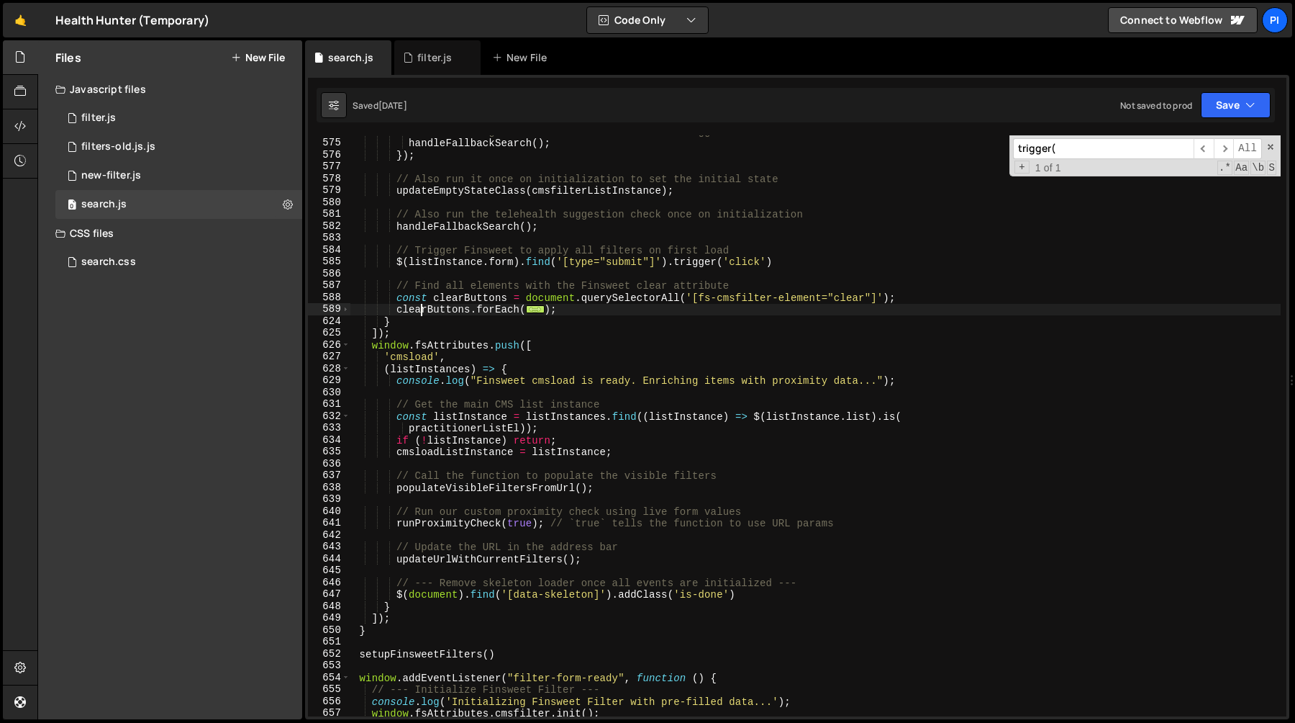
click at [597, 314] on div "// Run the logic to check for the telehealth suggestion handleFallbackSearch ( …" at bounding box center [815, 427] width 931 height 605
type textarea "});"
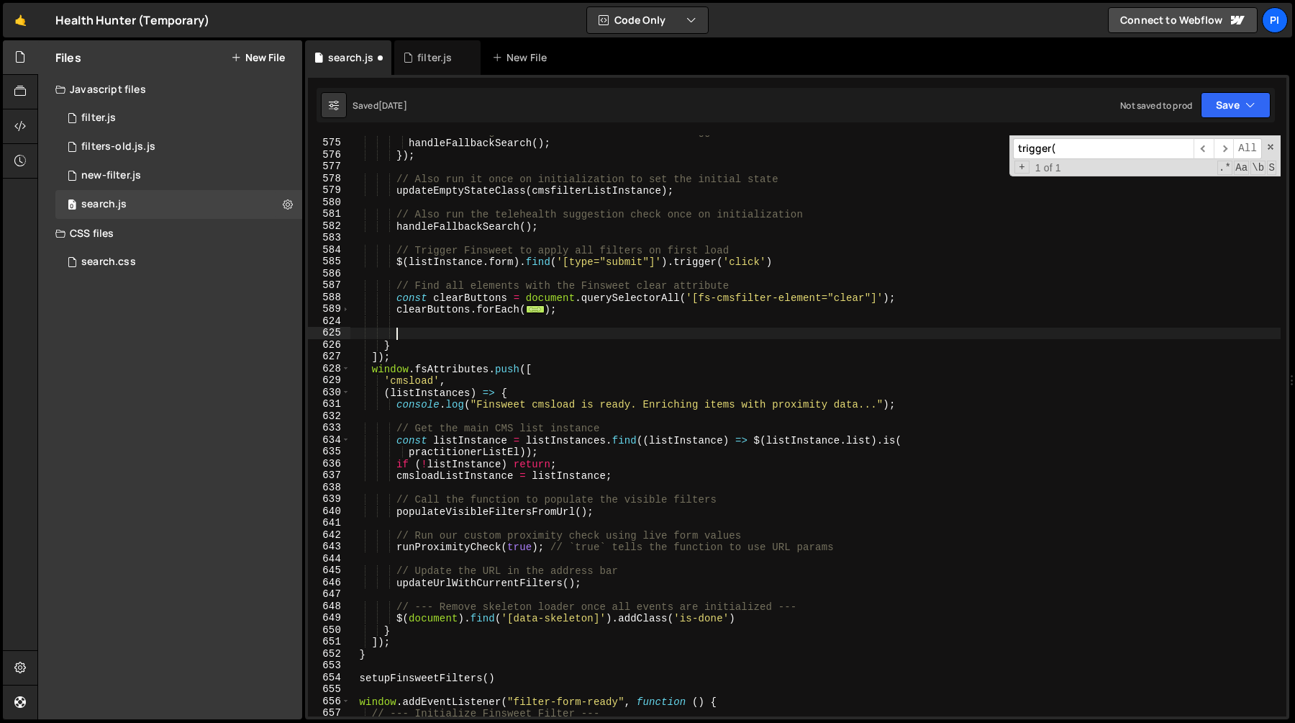
paste textarea "}"
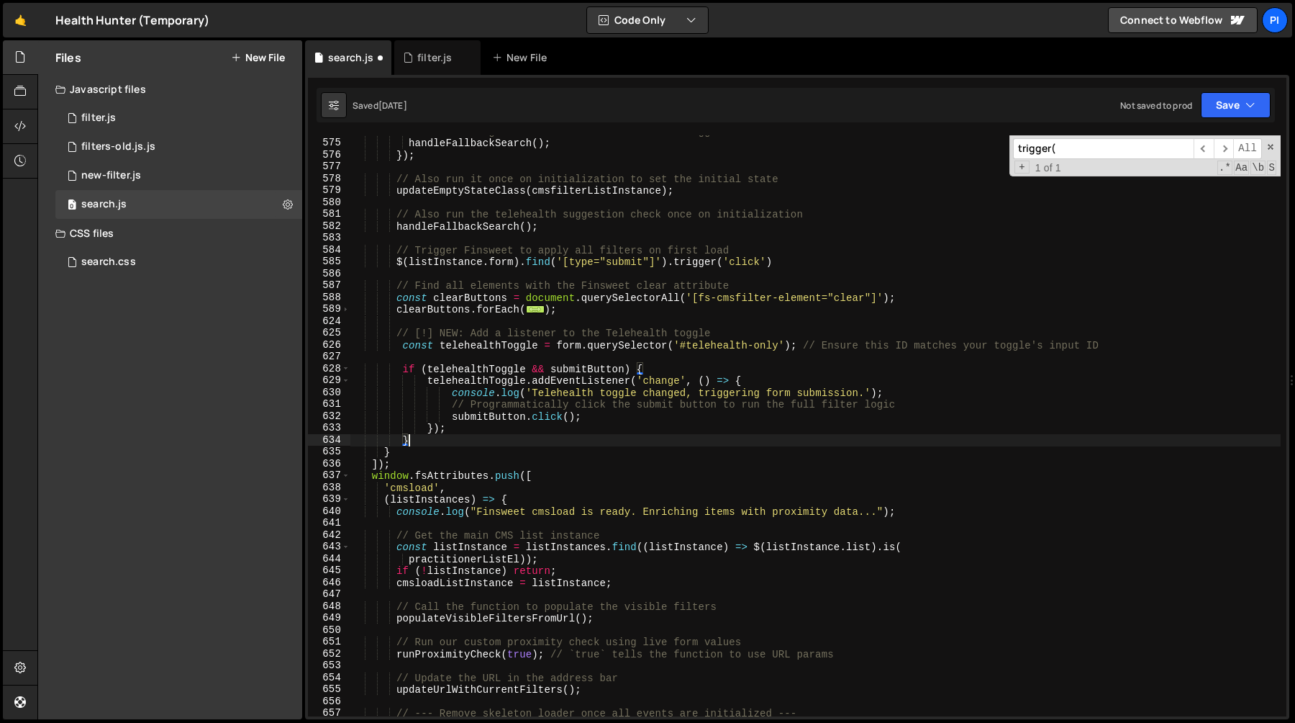
scroll to position [6804, 0]
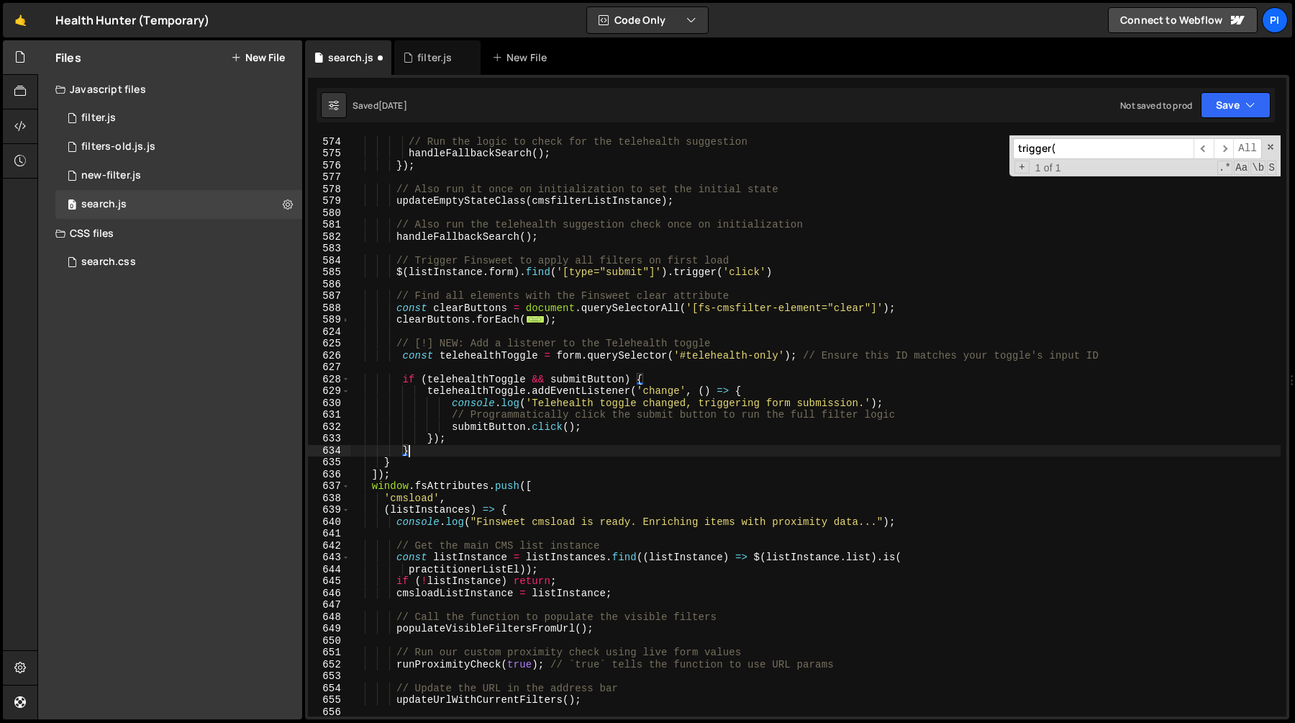
click at [468, 340] on div "// Run the logic to check for the telehealth suggestion handleFallbackSearch ( …" at bounding box center [815, 426] width 931 height 605
click at [415, 342] on div "// Run the logic to check for the telehealth suggestion handleFallbackSearch ( …" at bounding box center [815, 426] width 931 height 605
click at [395, 346] on div "// Run the logic to check for the telehealth suggestion handleFallbackSearch ( …" at bounding box center [815, 426] width 931 height 605
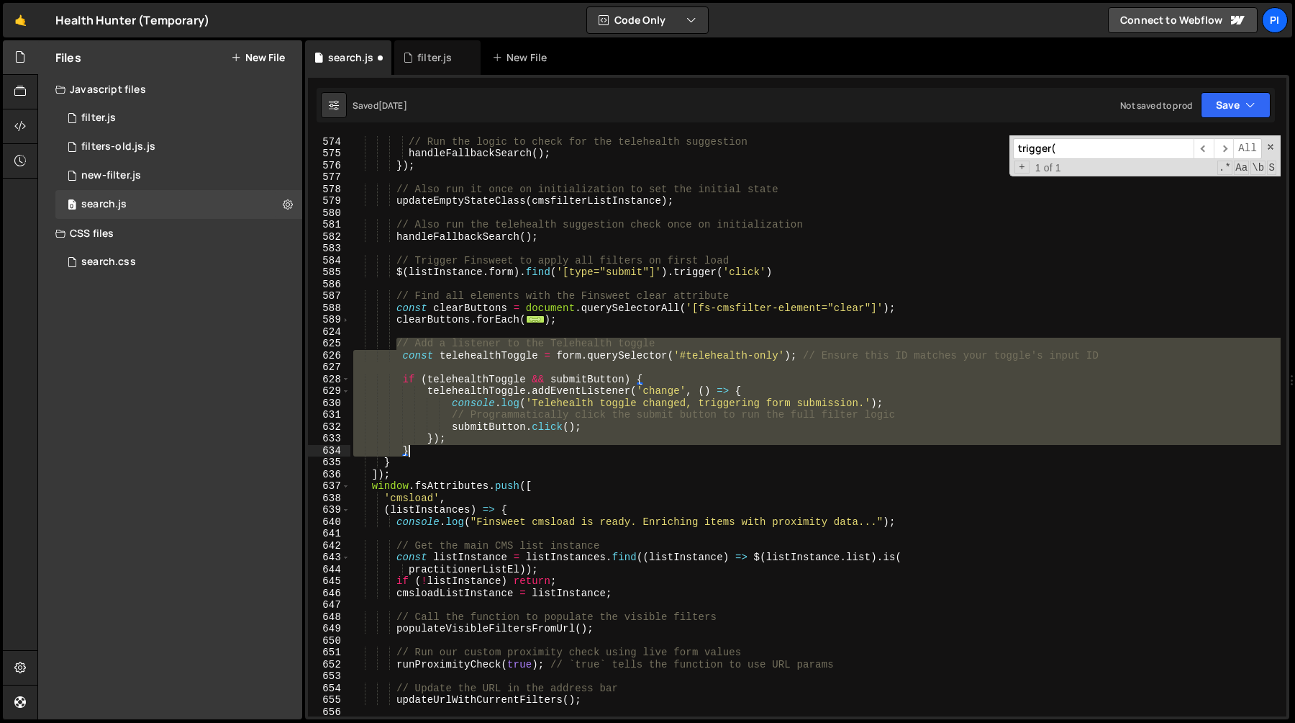
click at [426, 448] on div "// Run the logic to check for the telehealth suggestion handleFallbackSearch ( …" at bounding box center [815, 426] width 931 height 605
type textarea "}); }"
click at [630, 368] on div "// Run the logic to check for the telehealth suggestion handleFallbackSearch ( …" at bounding box center [815, 425] width 931 height 581
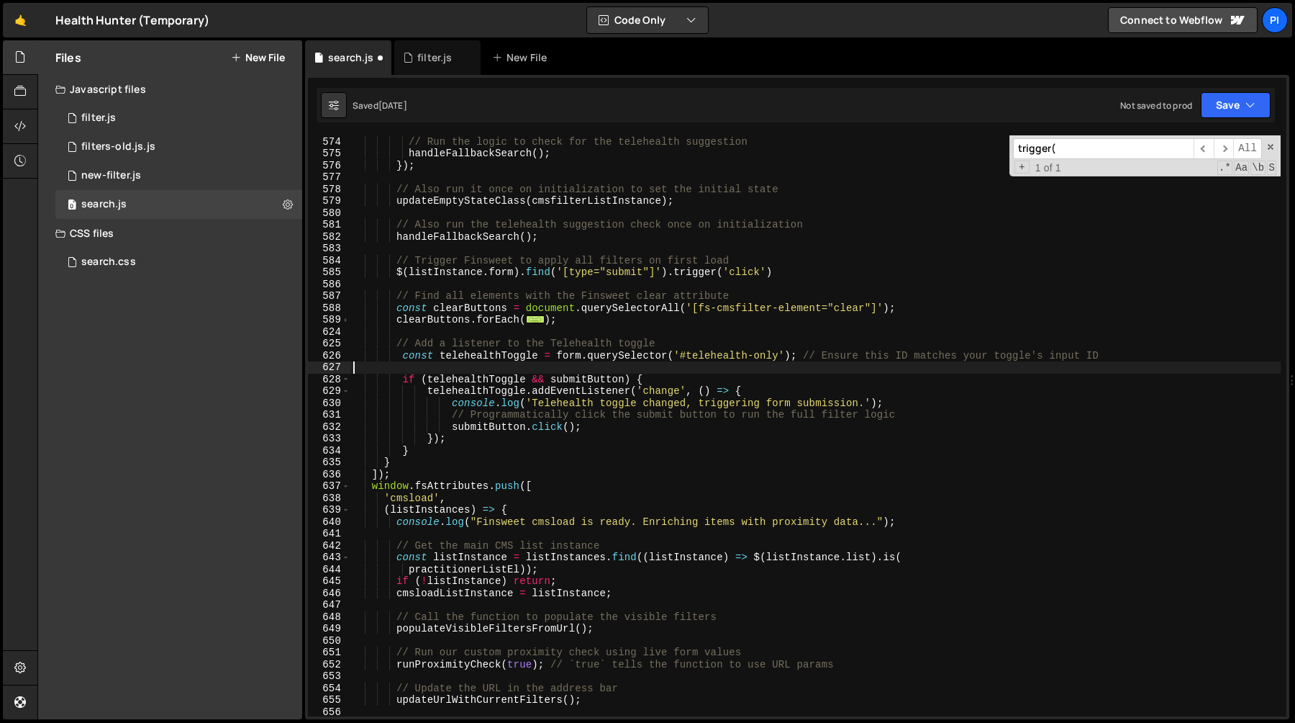
click at [566, 395] on div "// Run the logic to check for the telehealth suggestion handleFallbackSearch ( …" at bounding box center [815, 426] width 931 height 605
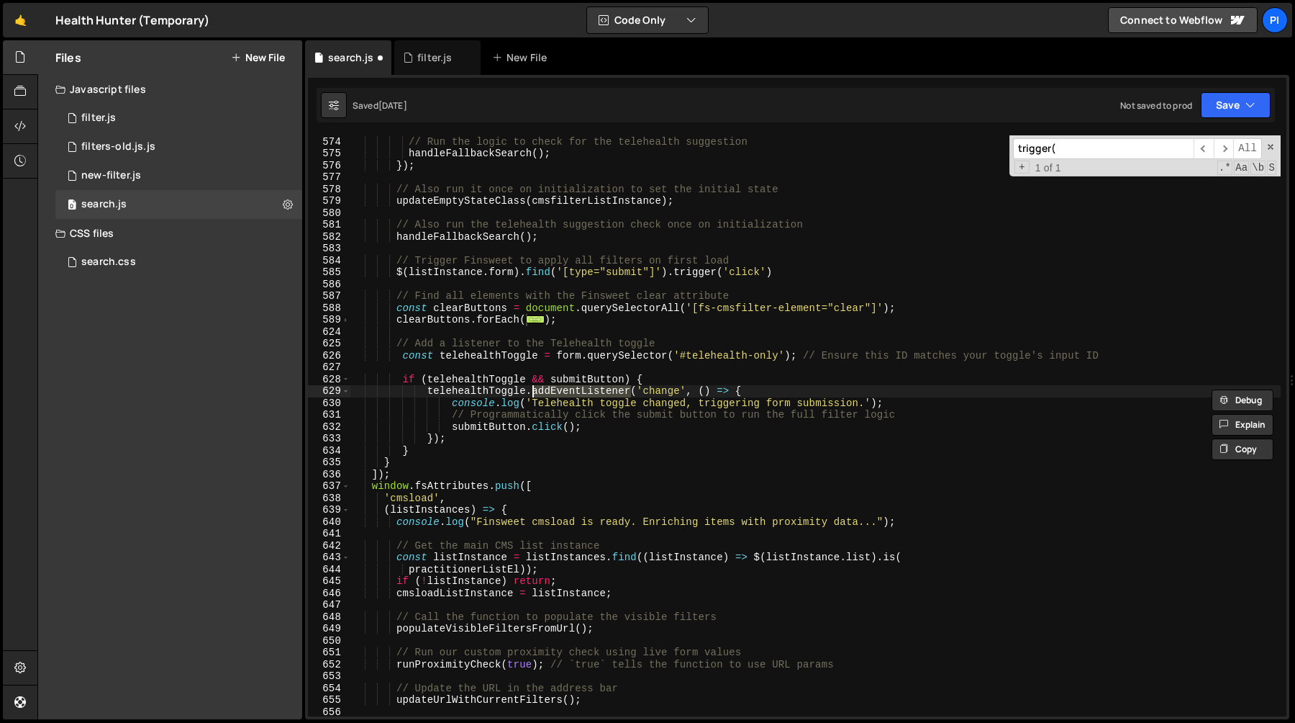
click at [676, 400] on div "// Run the logic to check for the telehealth suggestion handleFallbackSearch ( …" at bounding box center [815, 426] width 931 height 605
click at [454, 403] on div "// Run the logic to check for the telehealth suggestion handleFallbackSearch ( …" at bounding box center [815, 426] width 931 height 605
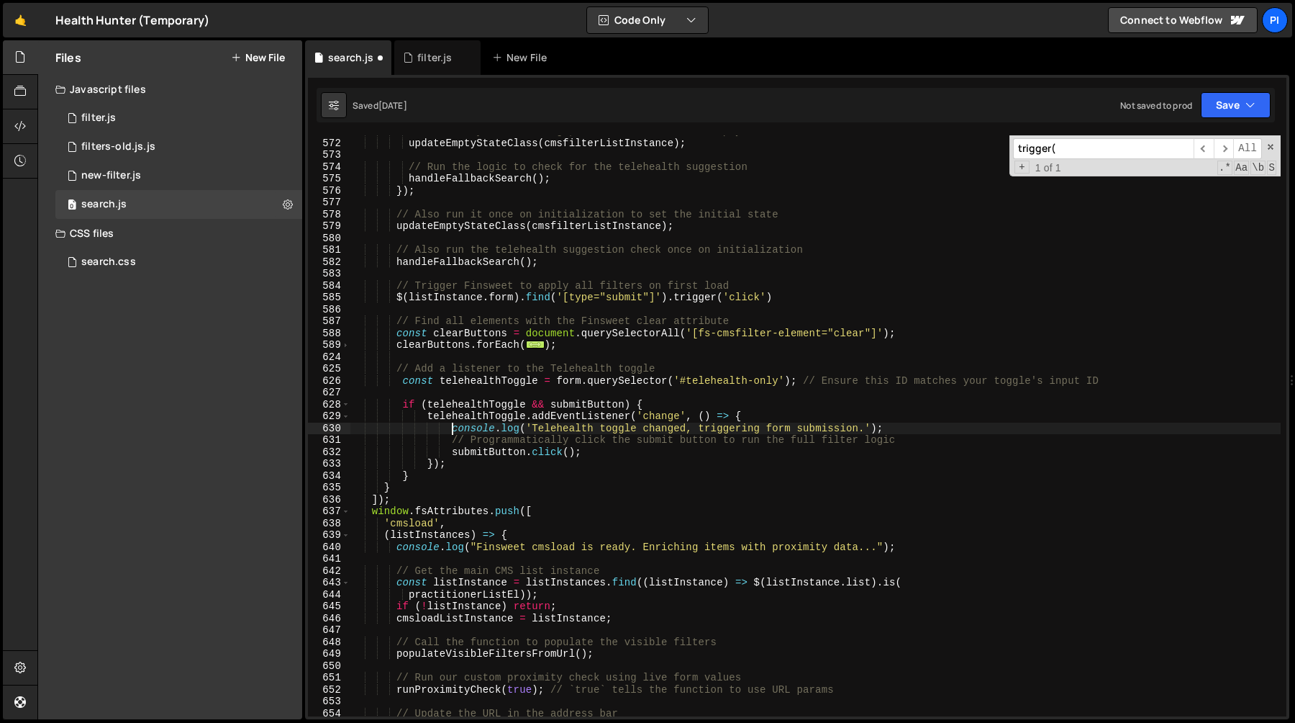
scroll to position [6764, 0]
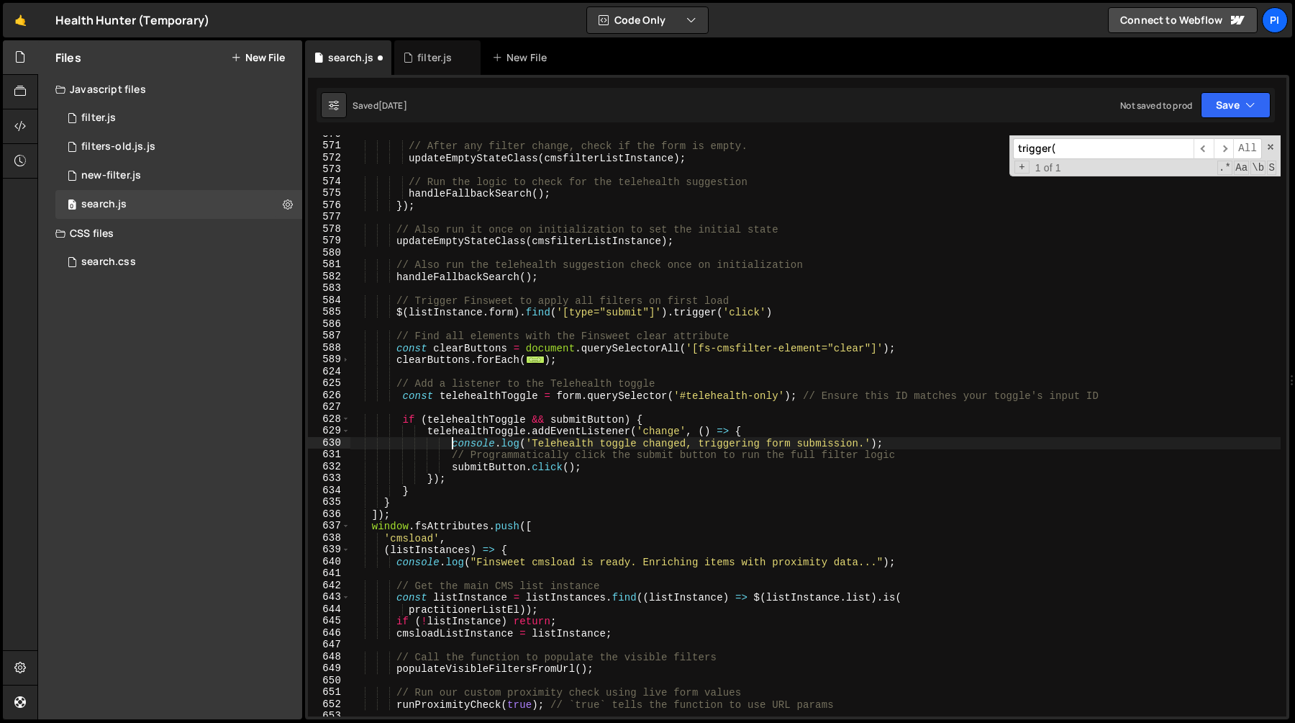
click at [394, 315] on div "// After any filter change, check if the form is empty. updateEmptyStateClass (…" at bounding box center [815, 430] width 931 height 605
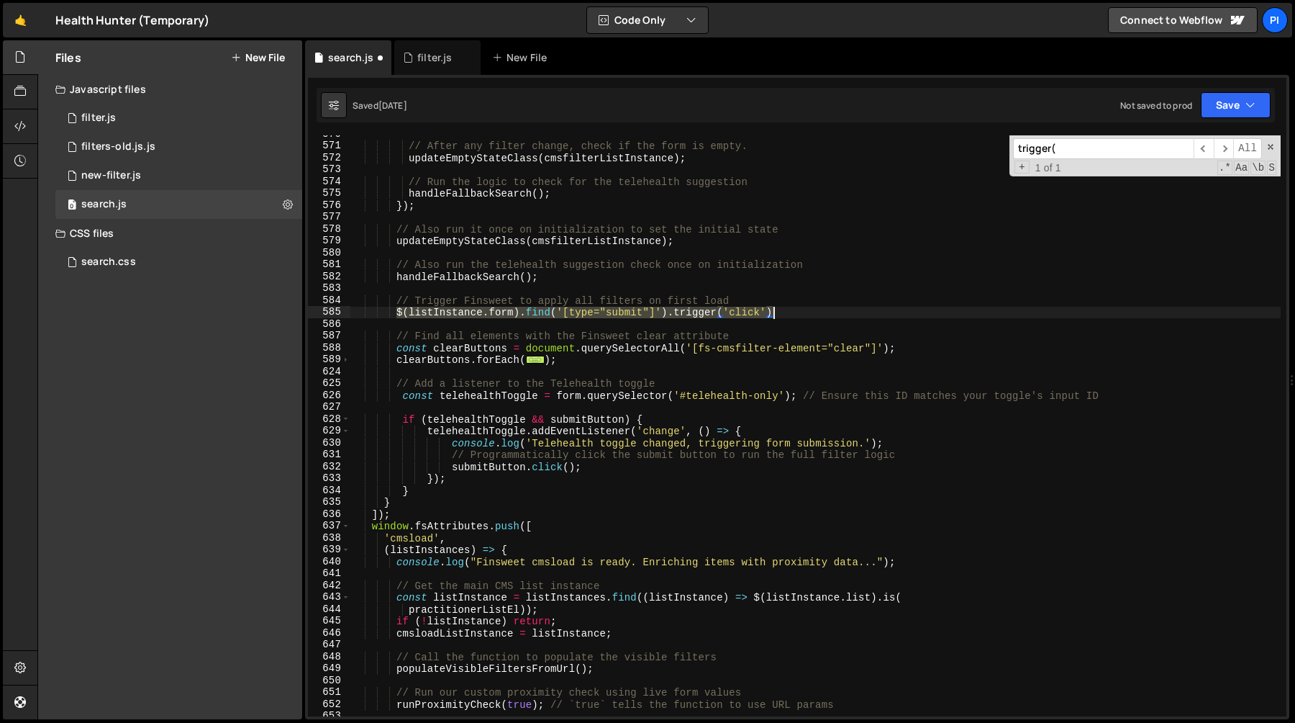
click at [840, 312] on div "// After any filter change, check if the form is empty. updateEmptyStateClass (…" at bounding box center [815, 430] width 931 height 605
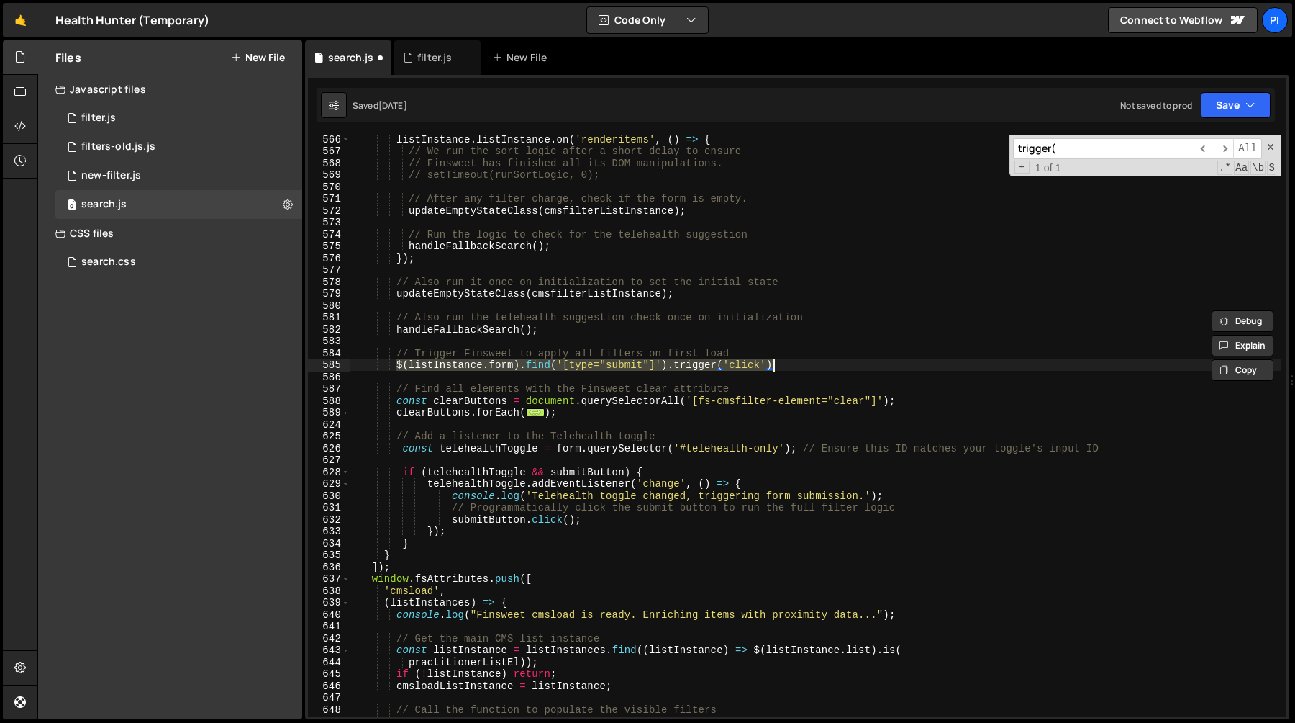
scroll to position [6727, 0]
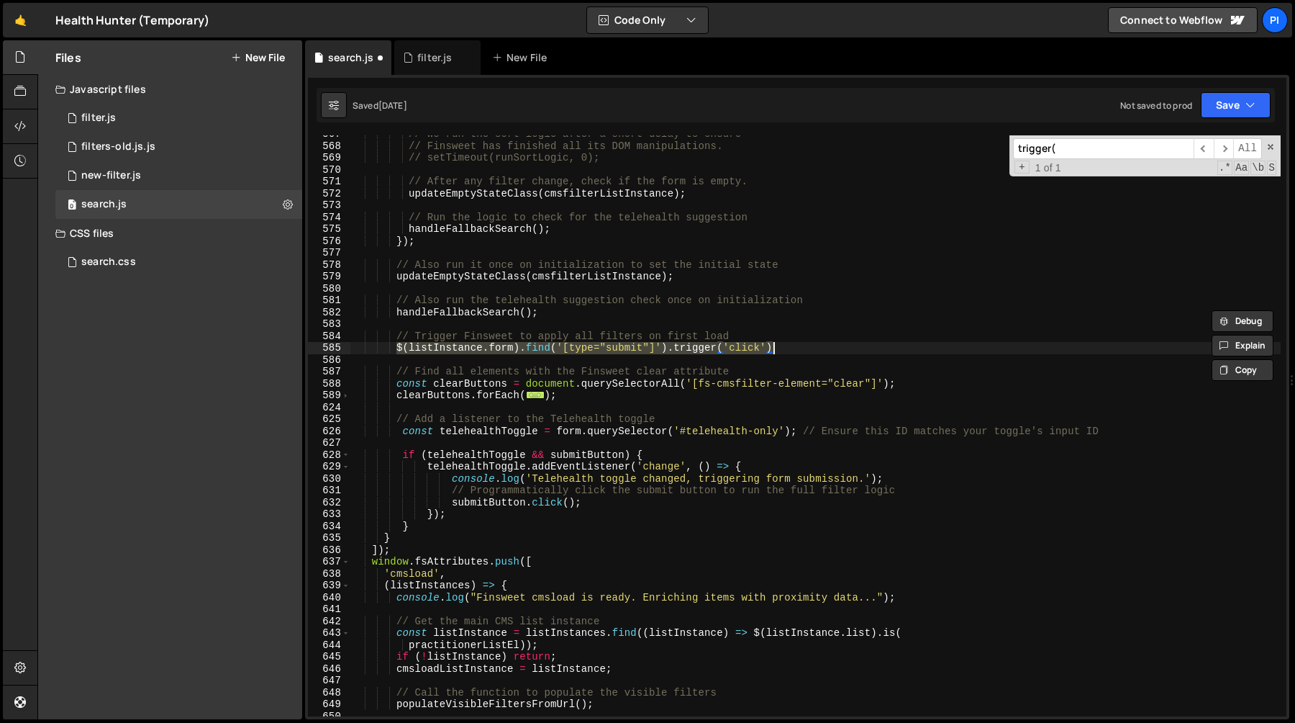
click at [448, 481] on div "// We run the sort logic after a short delay to ensure // Finsweet has finished…" at bounding box center [815, 430] width 931 height 605
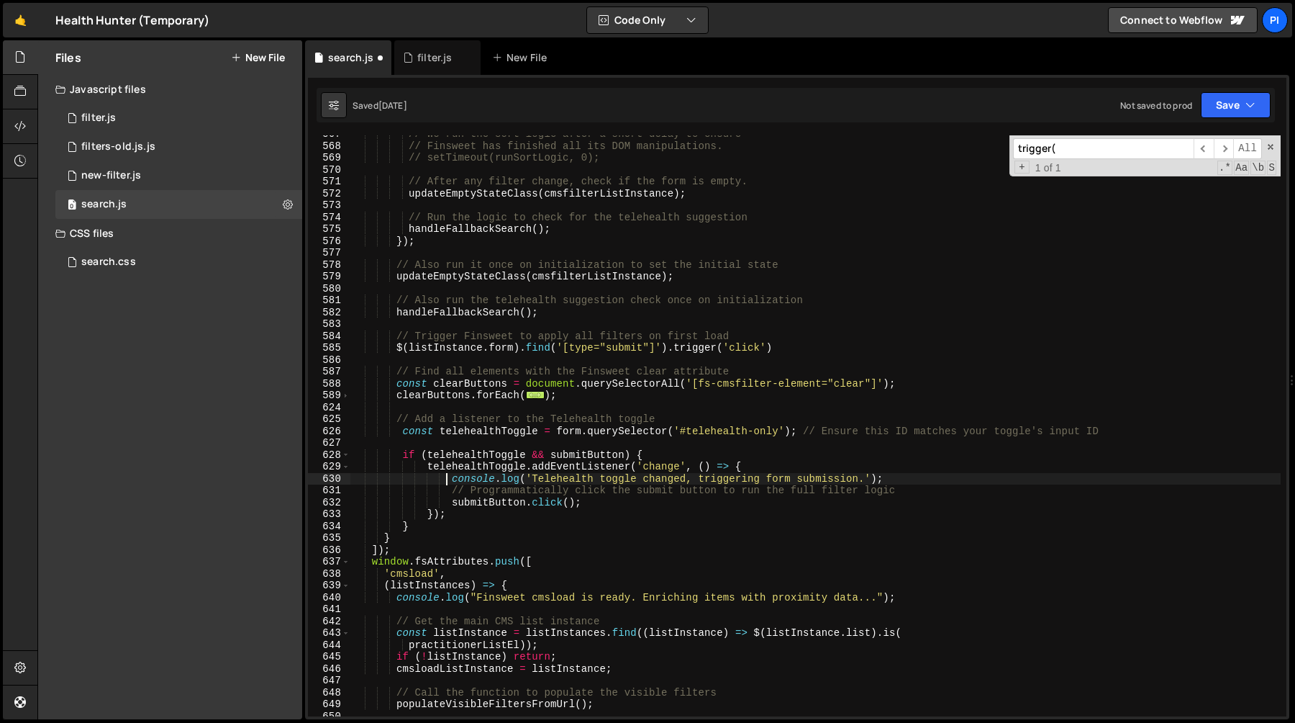
click at [621, 499] on div "// We run the sort logic after a short delay to ensure // Finsweet has finished…" at bounding box center [815, 430] width 931 height 605
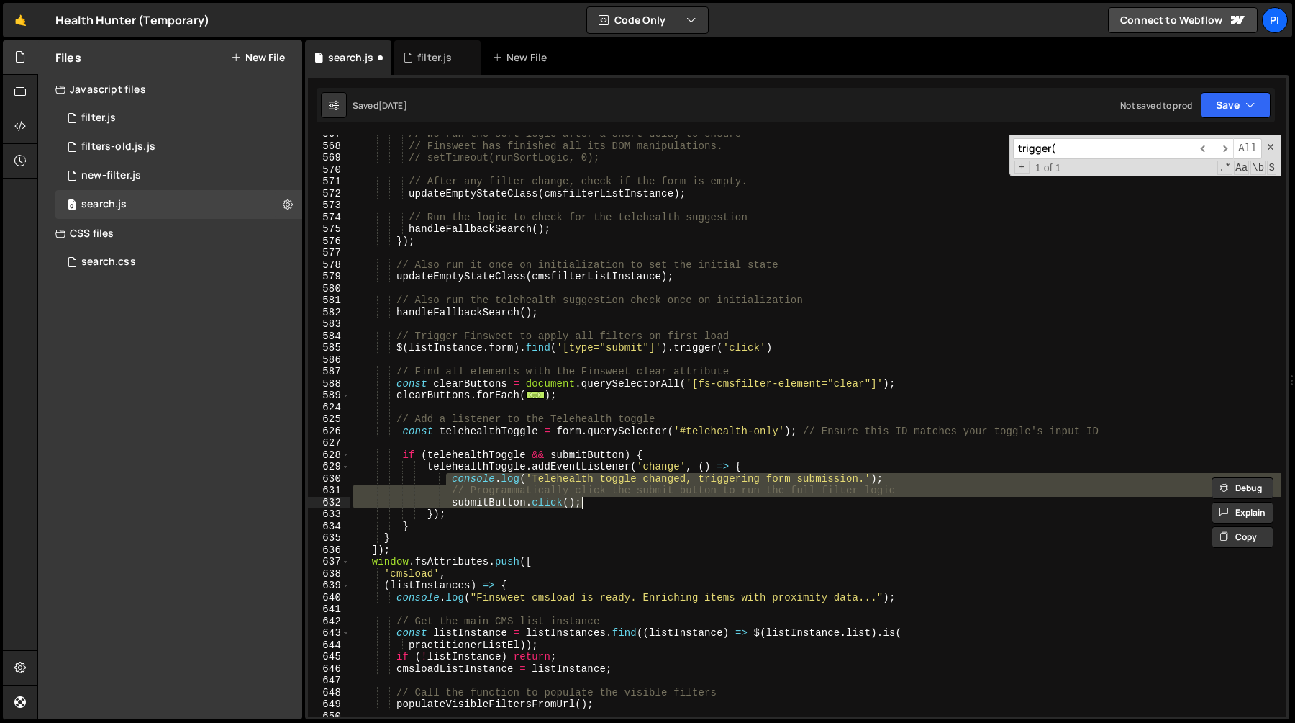
click at [617, 498] on div "// We run the sort logic after a short delay to ensure // Finsweet has finished…" at bounding box center [815, 425] width 931 height 581
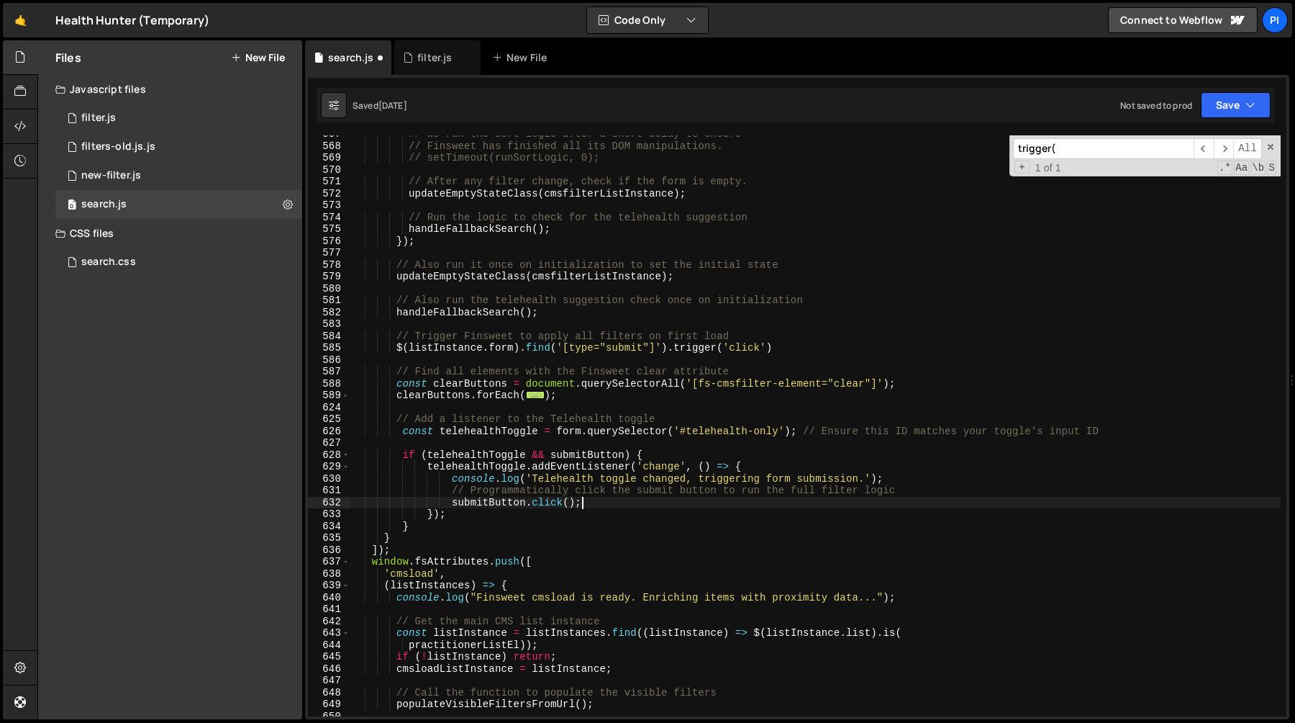
click at [453, 501] on div "// We run the sort logic after a short delay to ensure // Finsweet has finished…" at bounding box center [815, 430] width 931 height 605
paste textarea "$(listInstance.form).find('[type="submit"]').trigger('click')"
click at [903, 477] on div "// We run the sort logic after a short delay to ensure // Finsweet has finished…" at bounding box center [815, 430] width 931 height 605
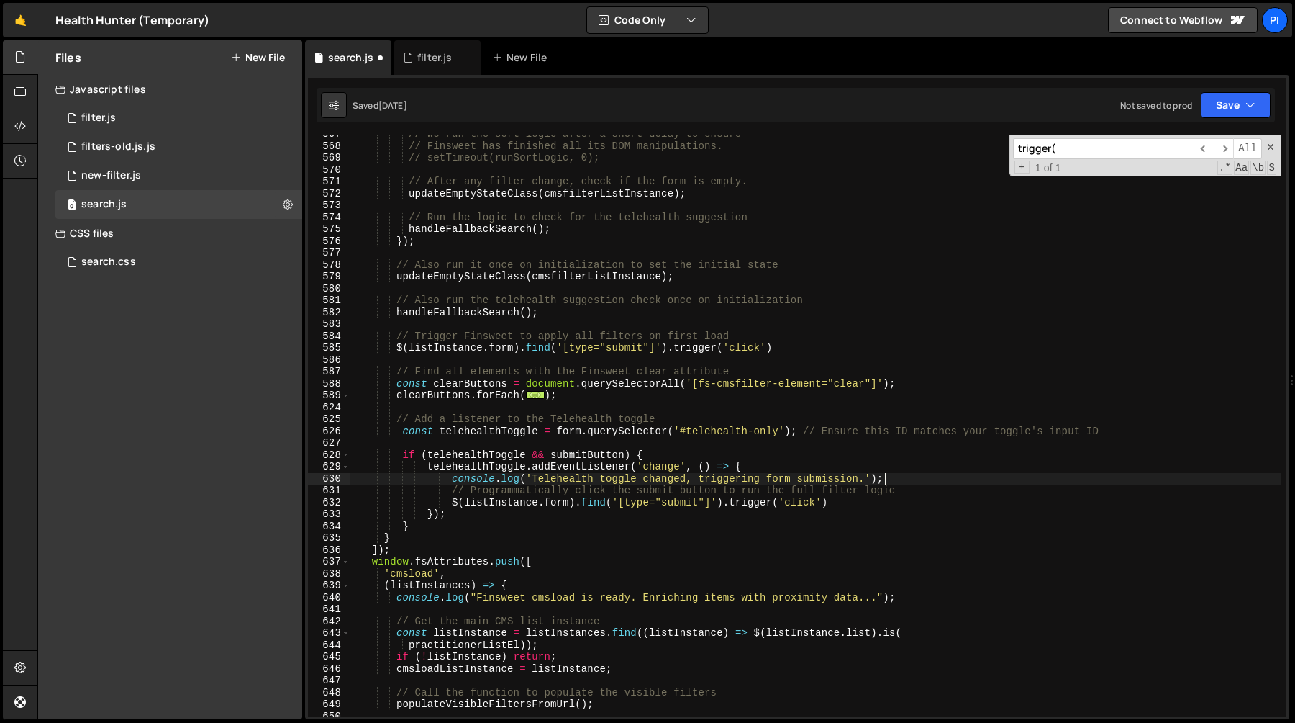
click at [899, 471] on div "// We run the sort logic after a short delay to ensure // Finsweet has finished…" at bounding box center [815, 430] width 931 height 605
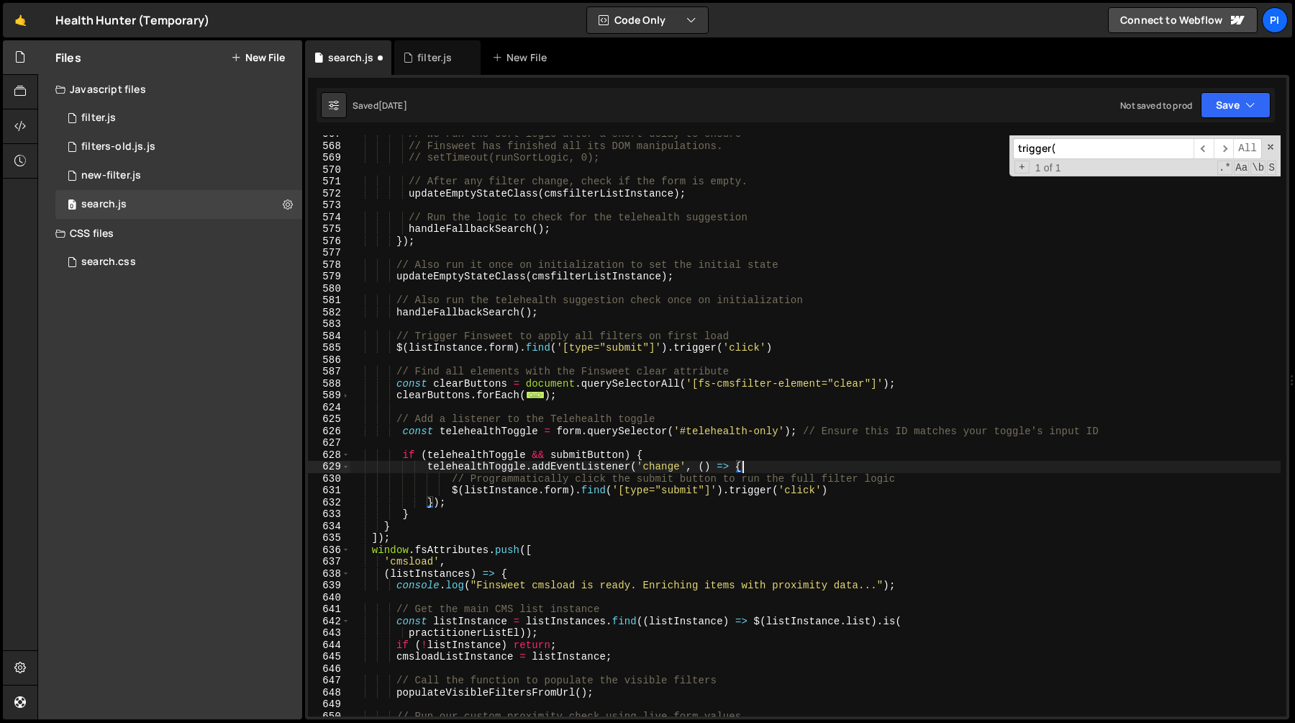
type textarea "telehealthToggle.addEventListener('change', () => { console.log('Telehealth tog…"
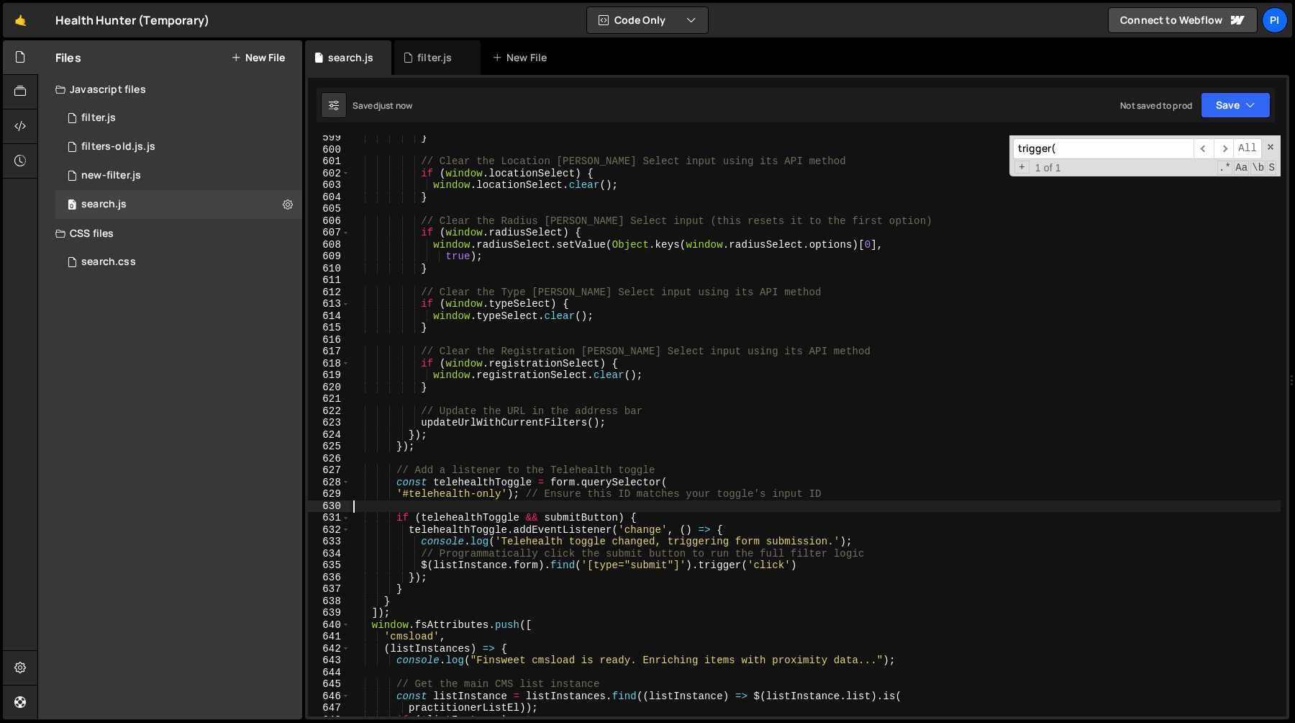
scroll to position [7105, 0]
click at [475, 481] on div "} // Clear the Location Tom Select input using its API method if ( window . loc…" at bounding box center [815, 433] width 931 height 605
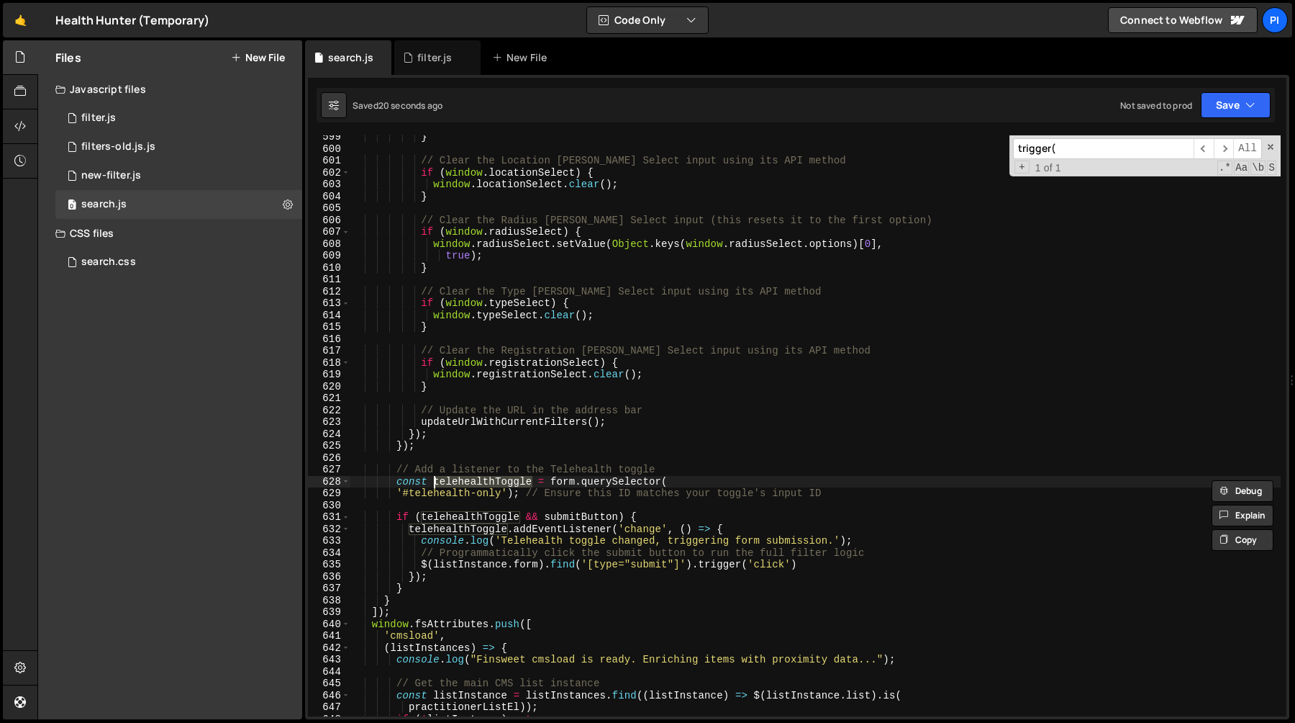
click at [577, 516] on div "} // Clear the Location Tom Select input using its API method if ( window . loc…" at bounding box center [815, 433] width 931 height 605
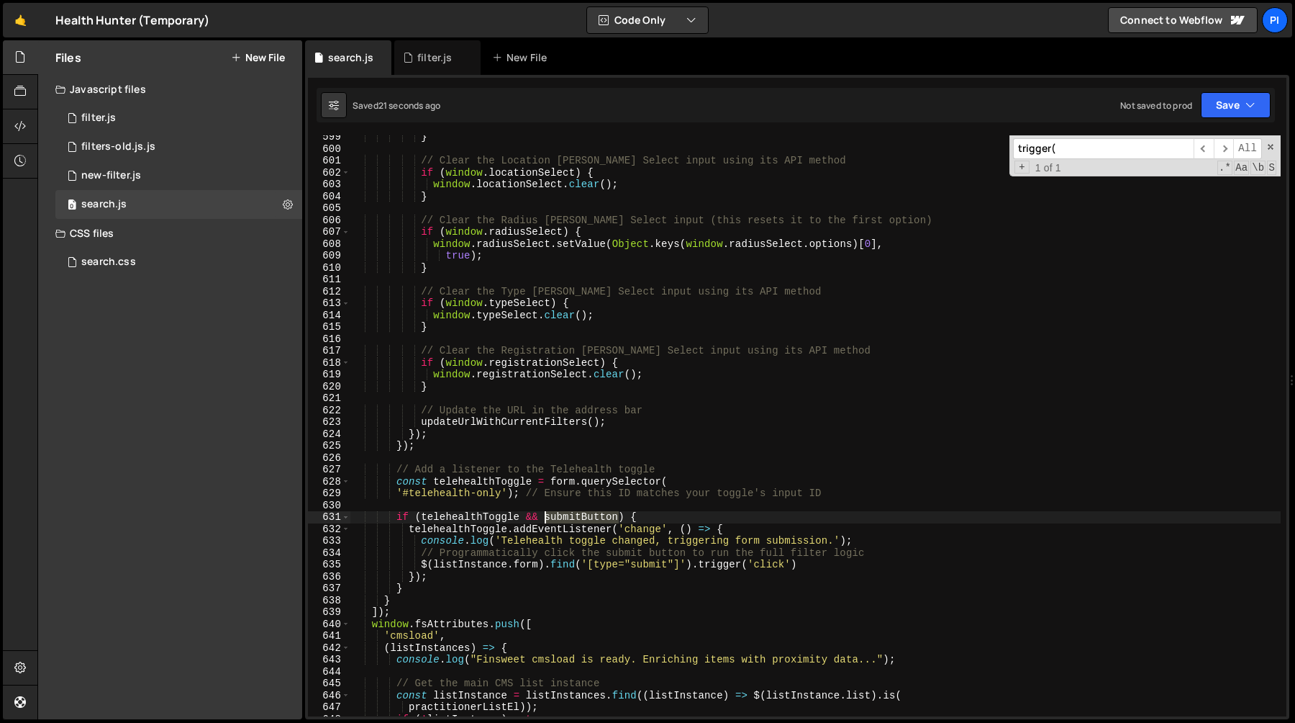
click at [577, 516] on div "} // Clear the Location Tom Select input using its API method if ( window . loc…" at bounding box center [815, 433] width 931 height 605
click at [418, 567] on div "} // Clear the Location Tom Select input using its API method if ( window . loc…" at bounding box center [815, 433] width 931 height 605
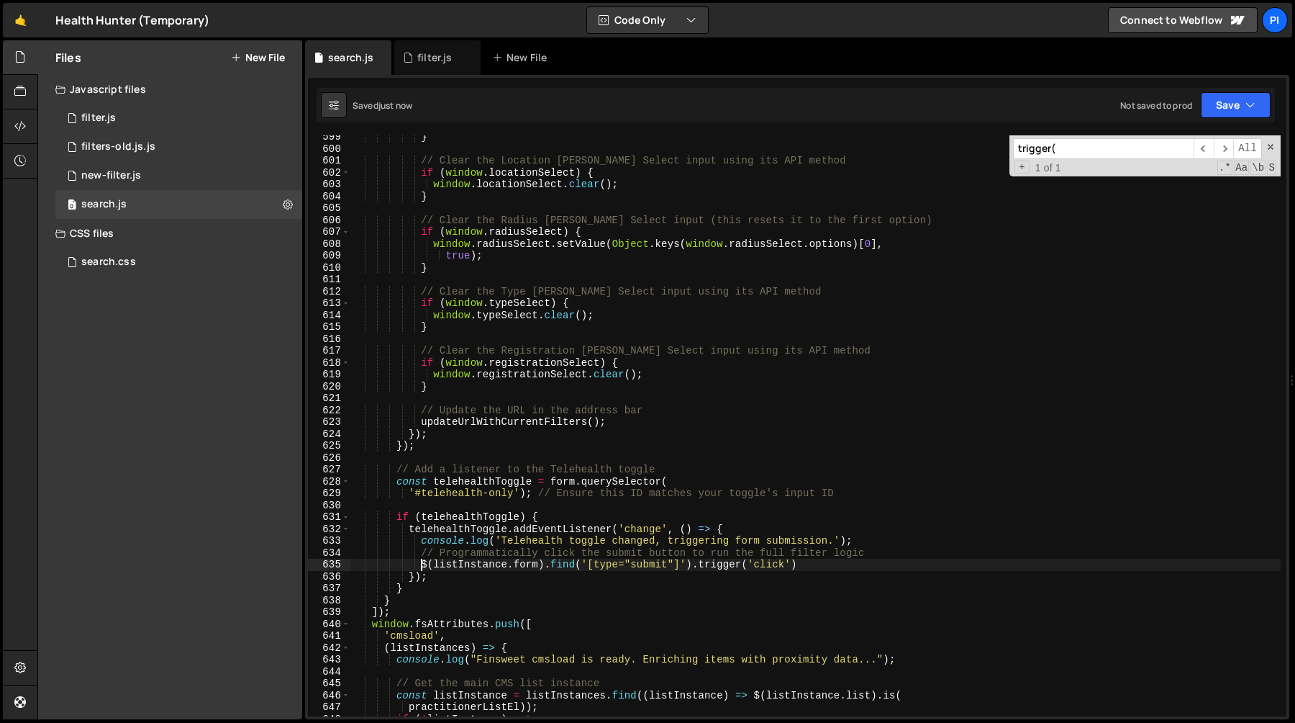
click at [545, 566] on div "} // Clear the Location Tom Select input using its API method if ( window . loc…" at bounding box center [815, 433] width 931 height 605
click at [566, 481] on div "} // Clear the Location Tom Select input using its API method if ( window . loc…" at bounding box center [815, 433] width 931 height 605
paste textarea "$(listInstance.form)"
click at [409, 492] on div "} // Clear the Location Tom Select input using its API method if ( window . loc…" at bounding box center [815, 433] width 931 height 605
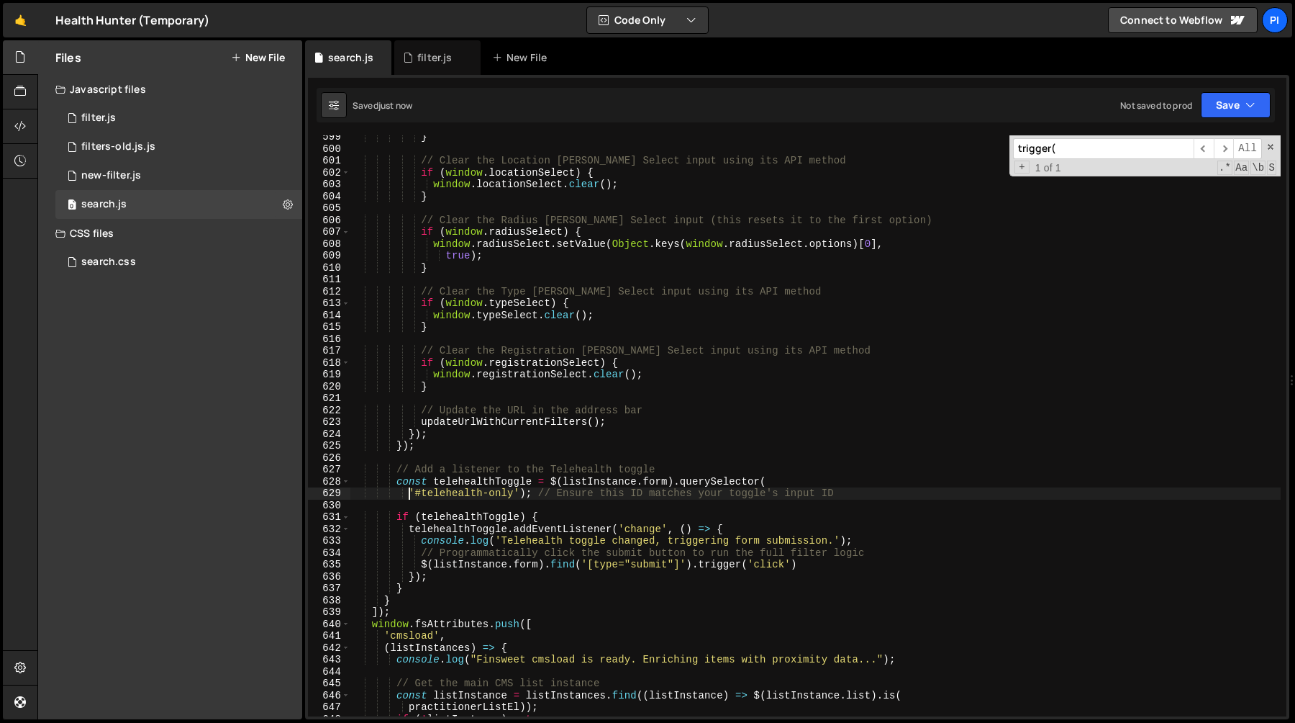
click at [799, 486] on div "} // Clear the Location Tom Select input using its API method if ( window . loc…" at bounding box center [815, 433] width 931 height 605
click at [720, 480] on div "} // Clear the Location Tom Select input using its API method if ( window . loc…" at bounding box center [815, 433] width 931 height 605
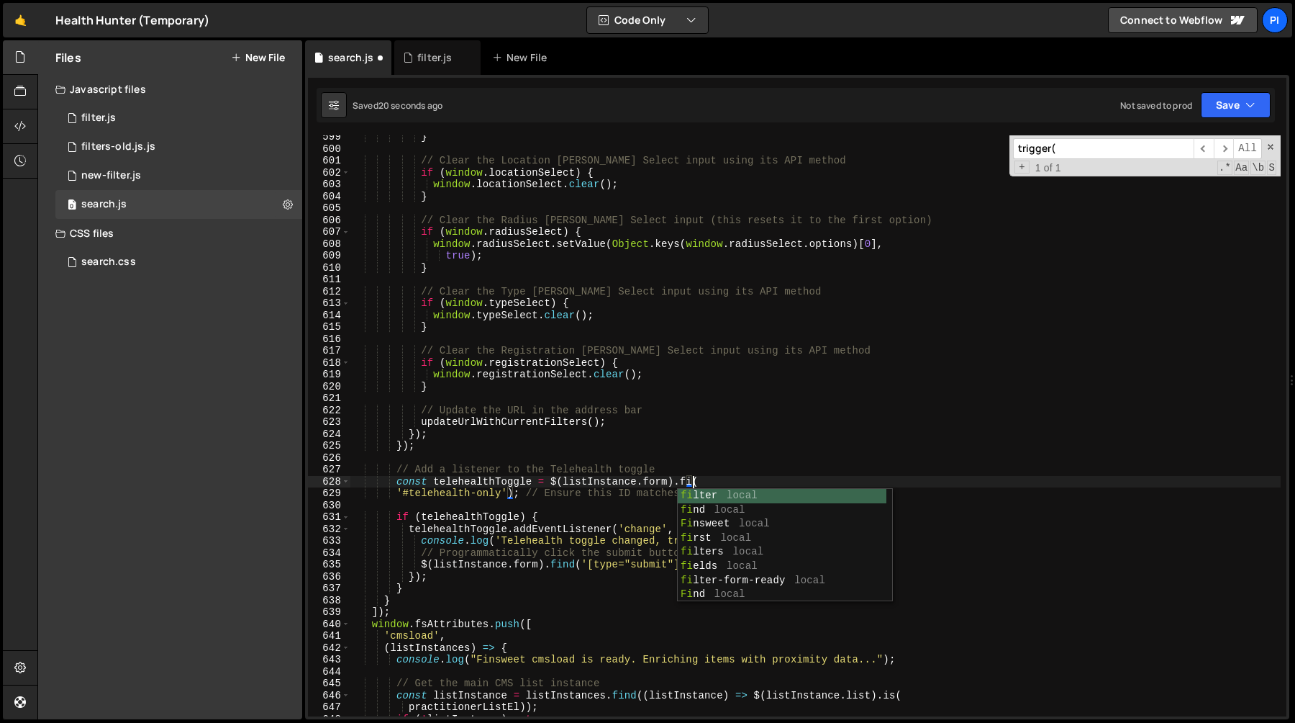
type textarea "const telehealthToggle = $(listInstance.form).find("
click at [711, 459] on div "} // Clear the Location Tom Select input using its API method if ( window . loc…" at bounding box center [815, 433] width 931 height 605
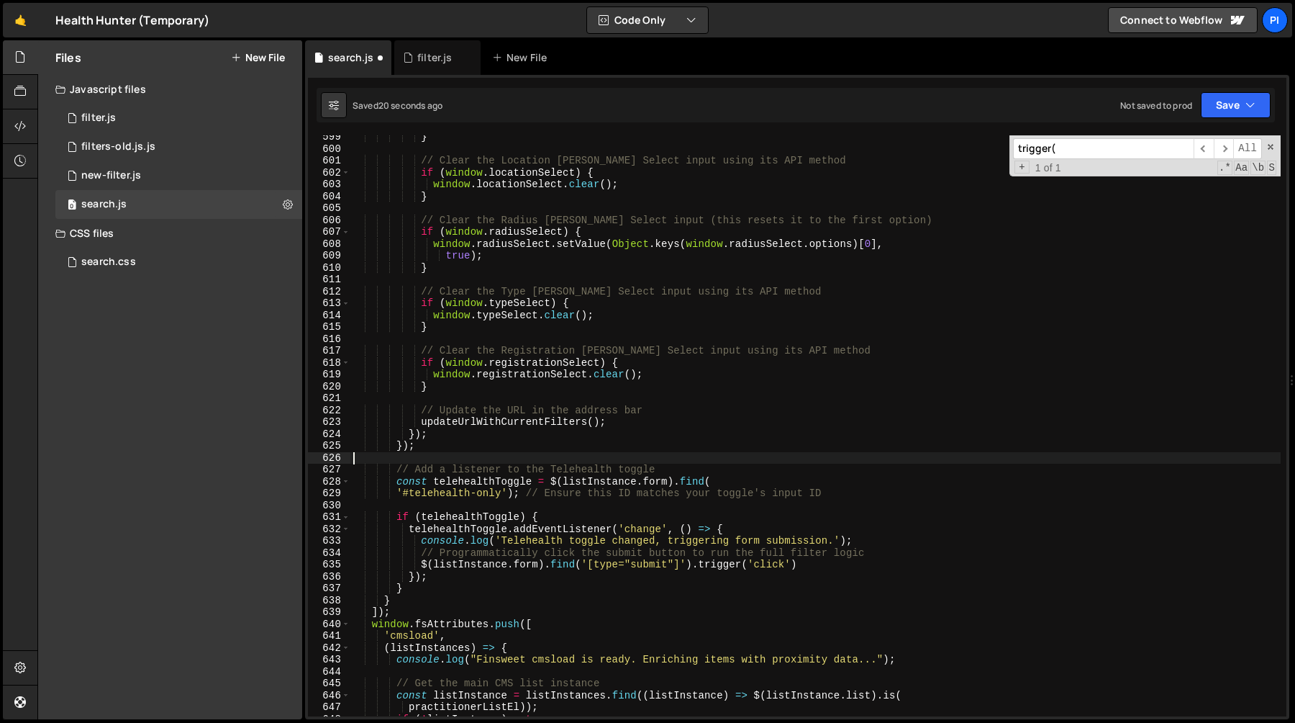
scroll to position [0, 0]
click at [458, 480] on div "} // Clear the Location Tom Select input using its API method if ( window . loc…" at bounding box center [815, 433] width 931 height 605
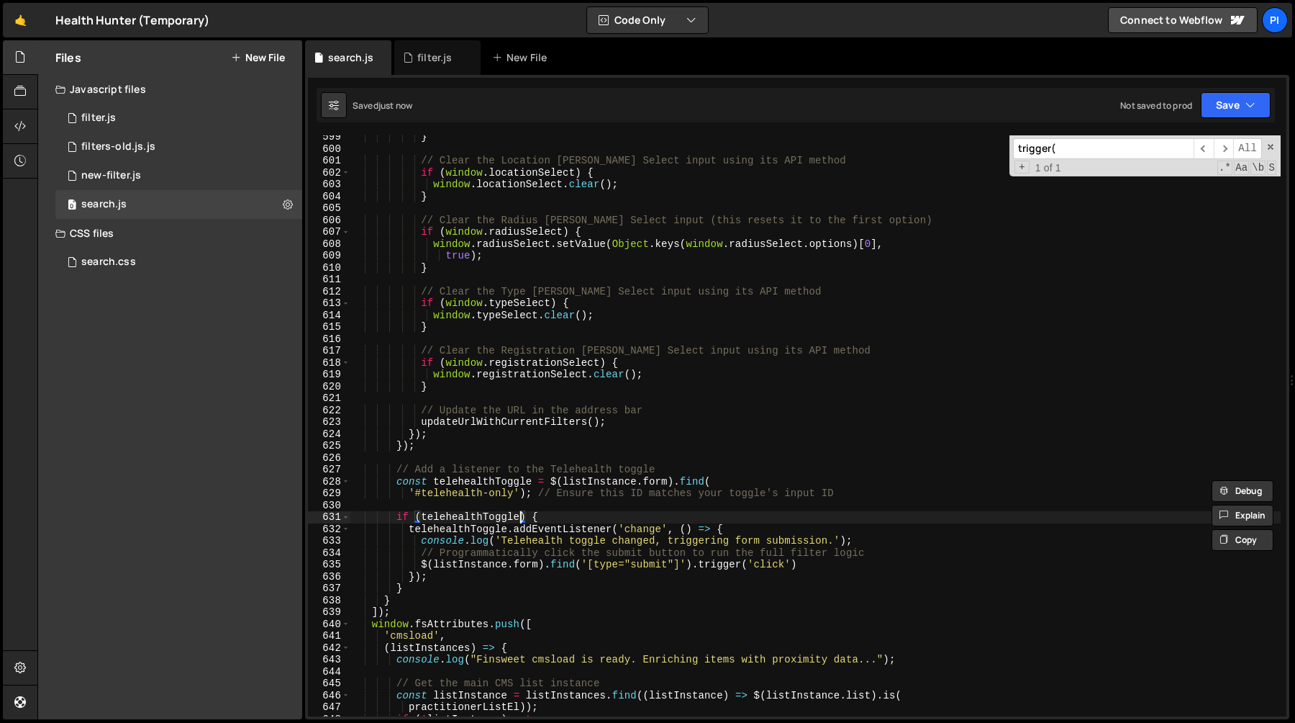
click at [520, 518] on div "} // Clear the Location Tom Select input using its API method if ( window . loc…" at bounding box center [815, 433] width 931 height 605
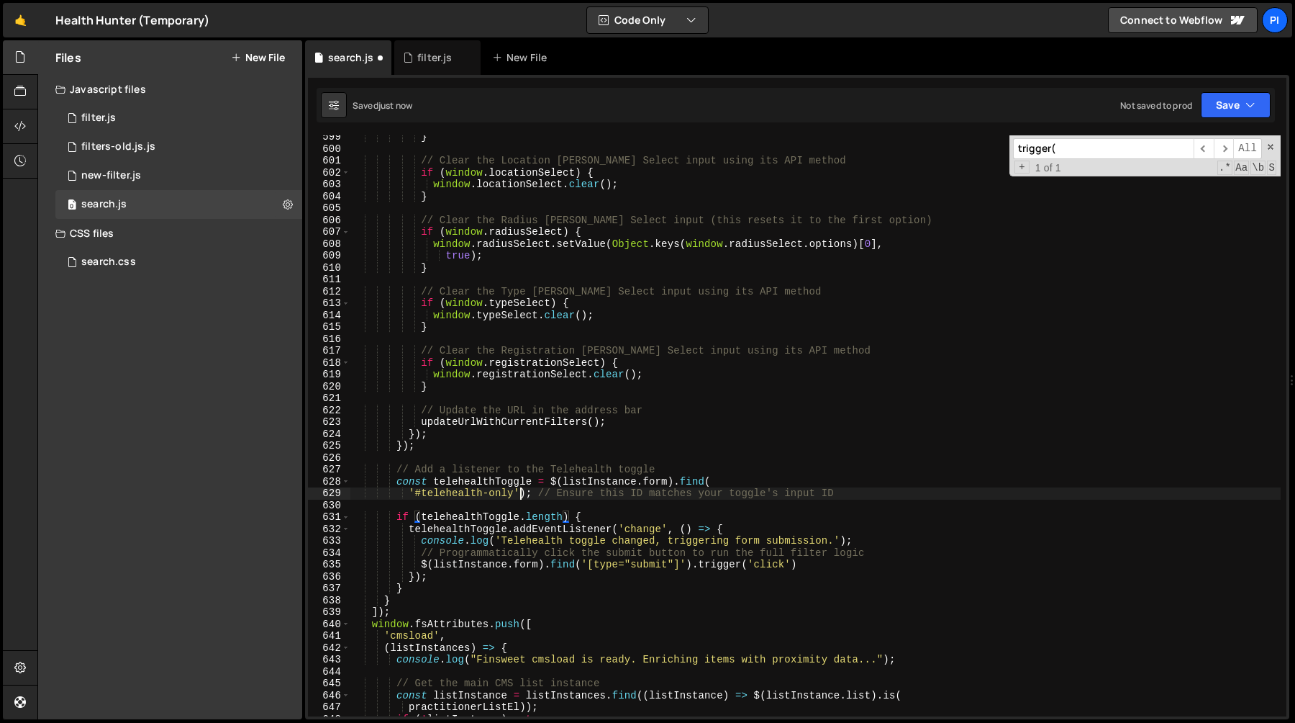
click at [520, 499] on div "} // Clear the Location Tom Select input using its API method if ( window . loc…" at bounding box center [815, 433] width 931 height 605
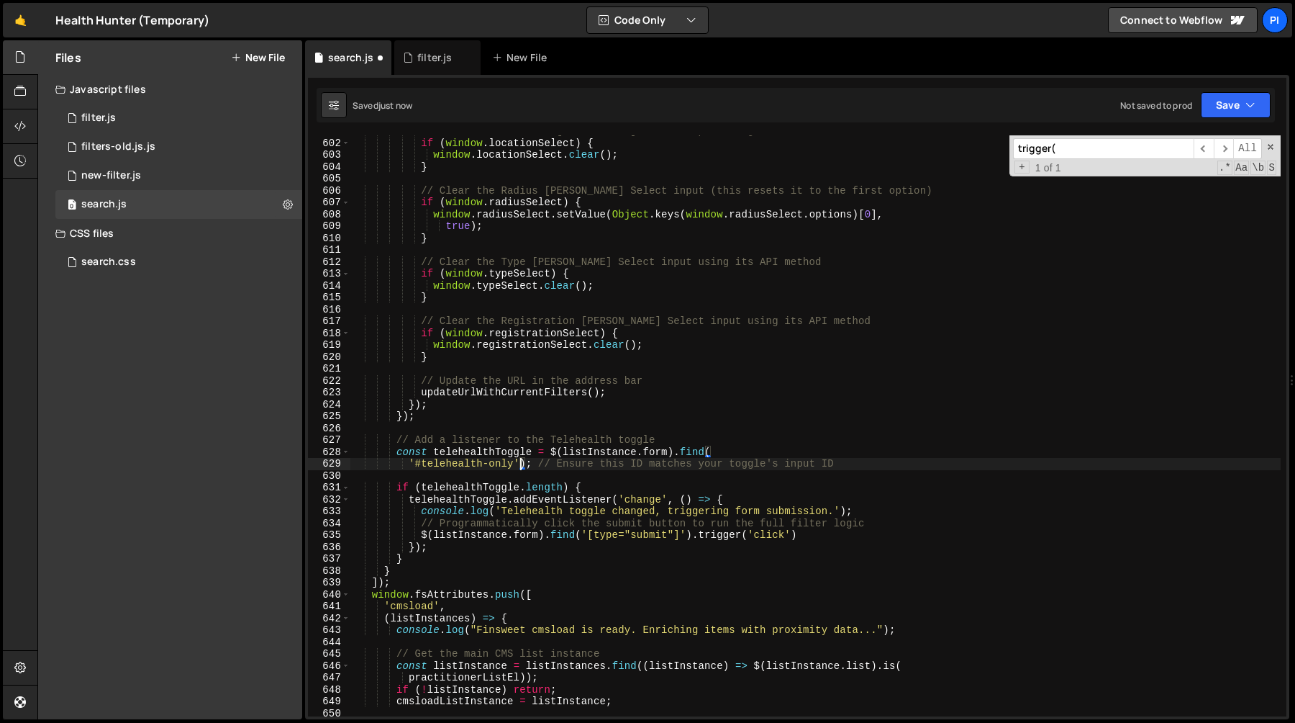
scroll to position [7135, 0]
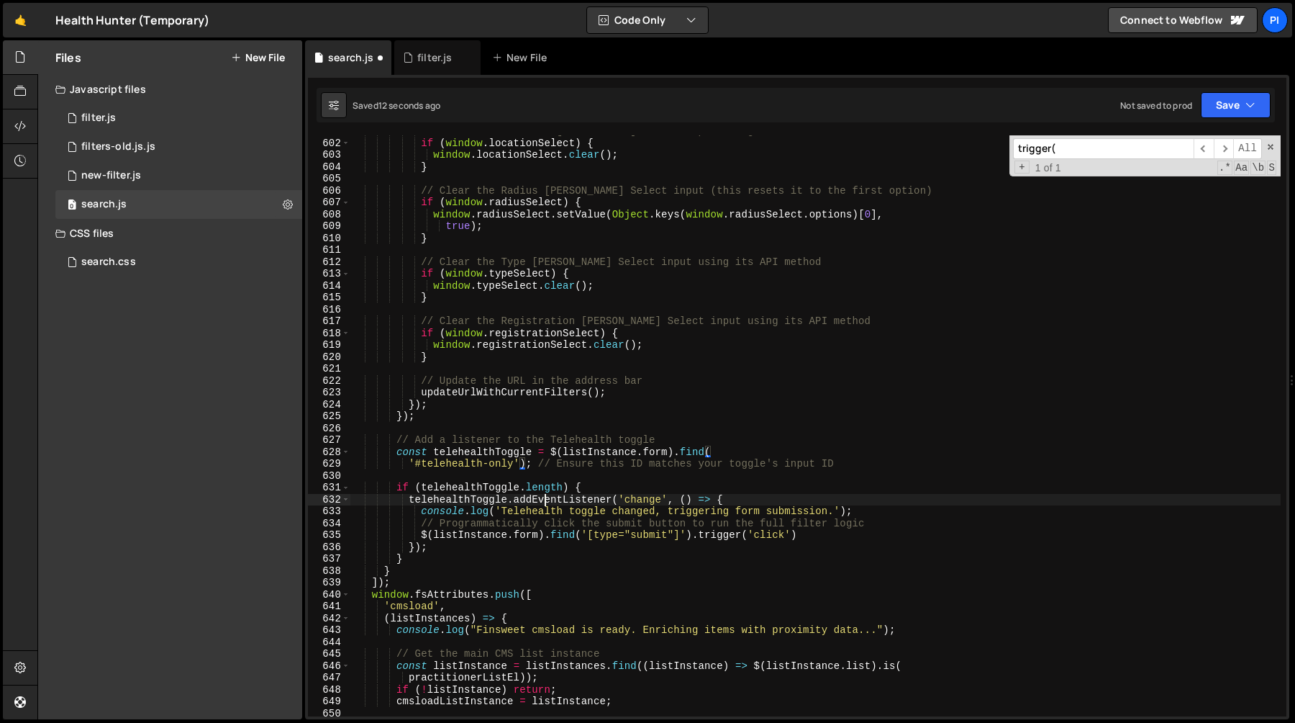
click at [548, 494] on div "// Clear the Location Tom Select input using its API method if ( window . locat…" at bounding box center [815, 427] width 931 height 605
click at [521, 490] on div "// Clear the Location Tom Select input using its API method if ( window . locat…" at bounding box center [815, 427] width 931 height 605
click at [528, 503] on div "// Clear the Location Tom Select input using its API method if ( window . locat…" at bounding box center [815, 427] width 931 height 605
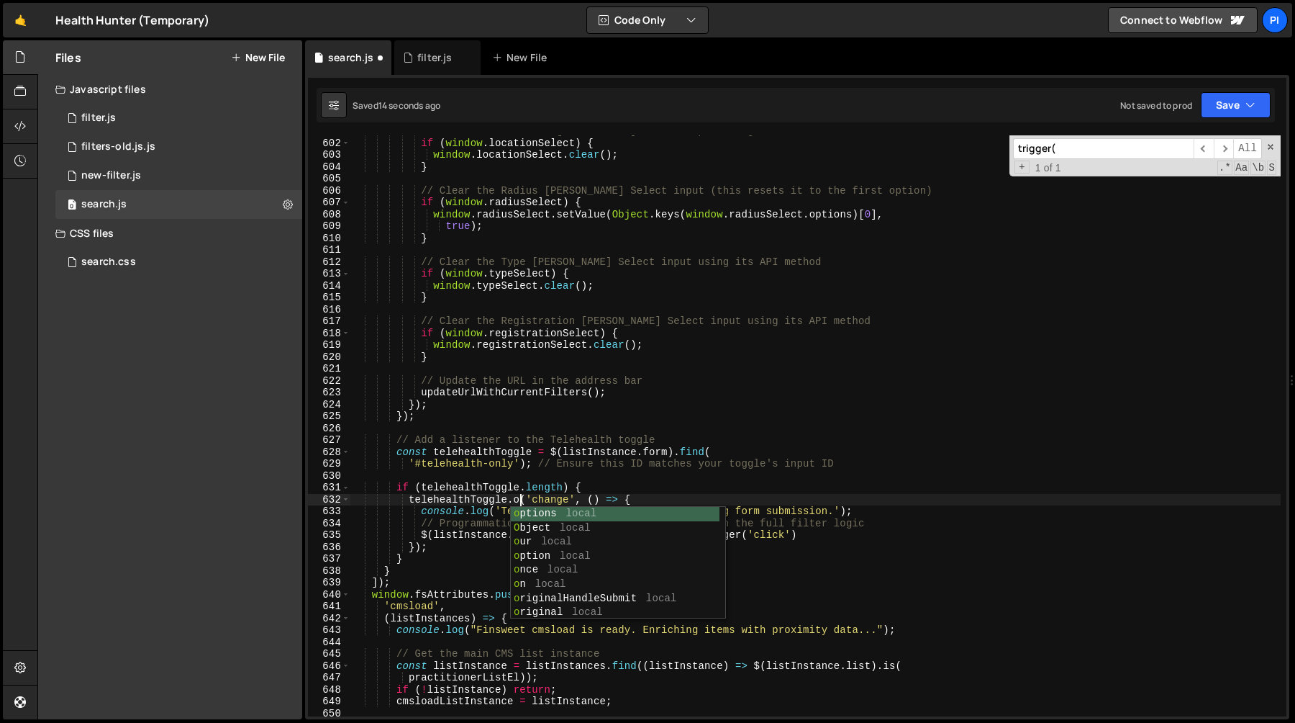
scroll to position [0, 12]
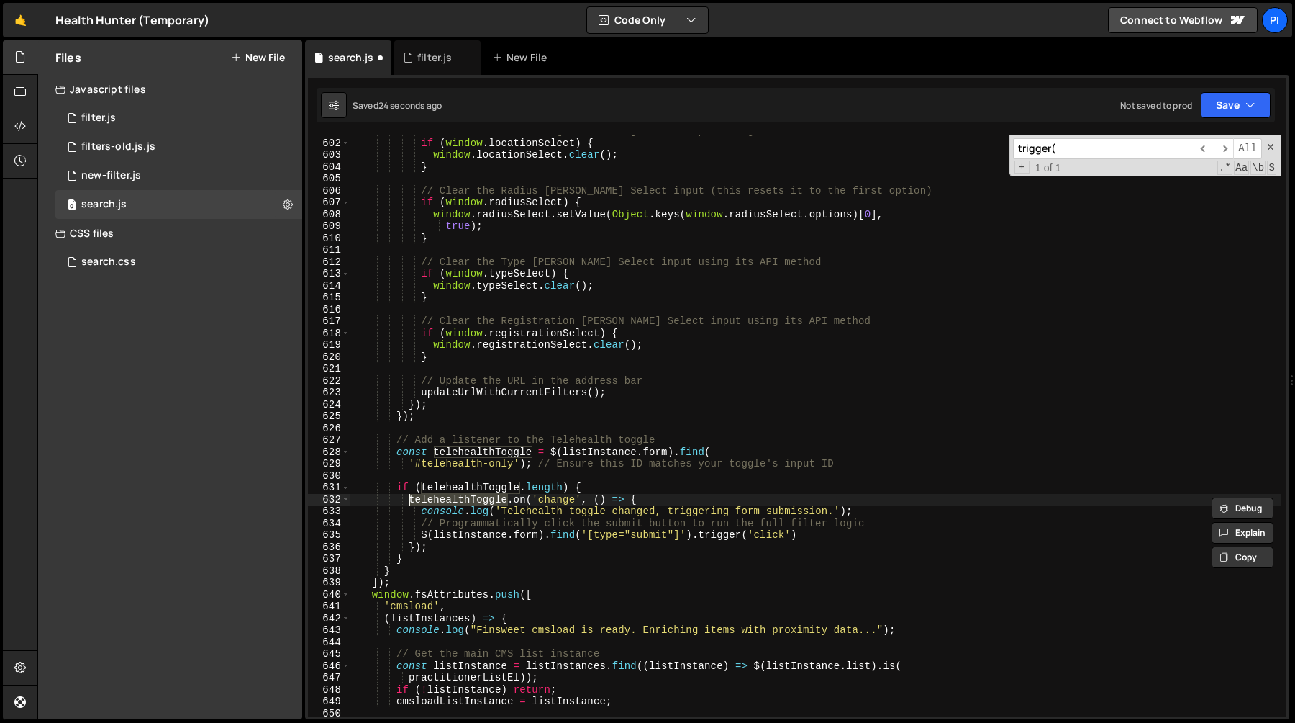
click at [638, 466] on div "// Clear the Location Tom Select input using its API method if ( window . locat…" at bounding box center [815, 427] width 931 height 605
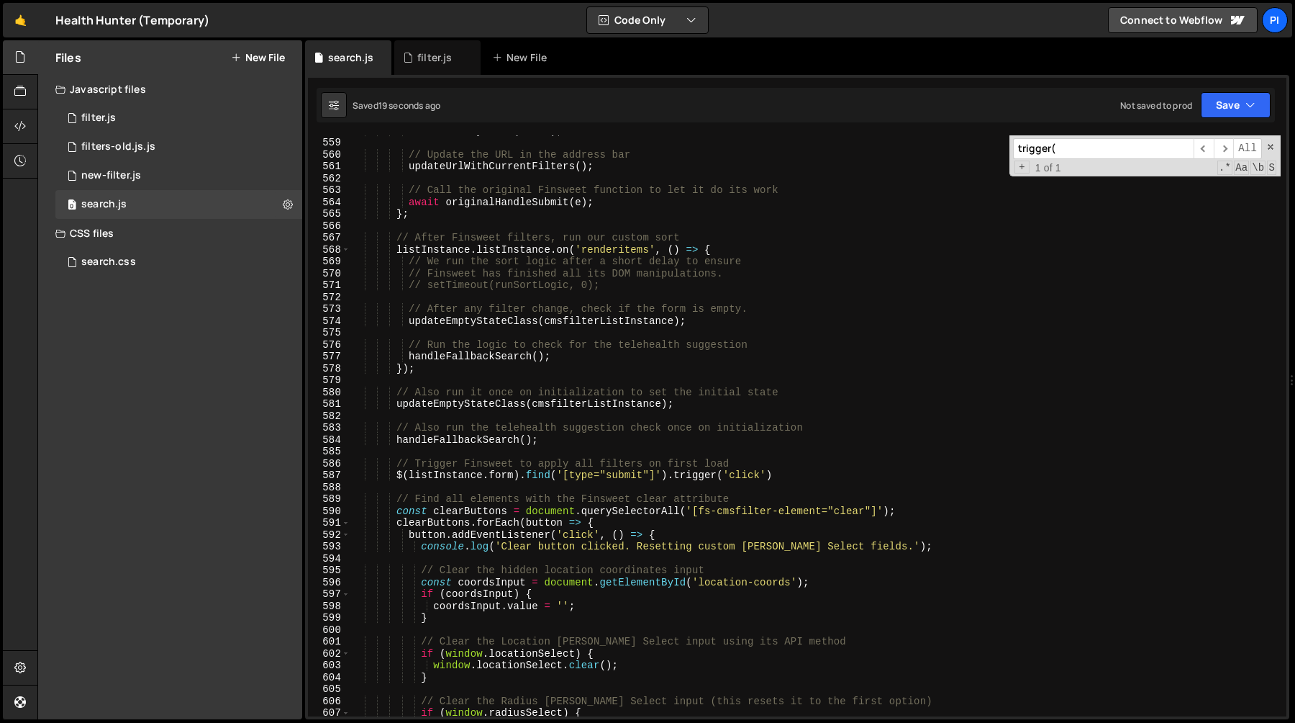
scroll to position [6620, 0]
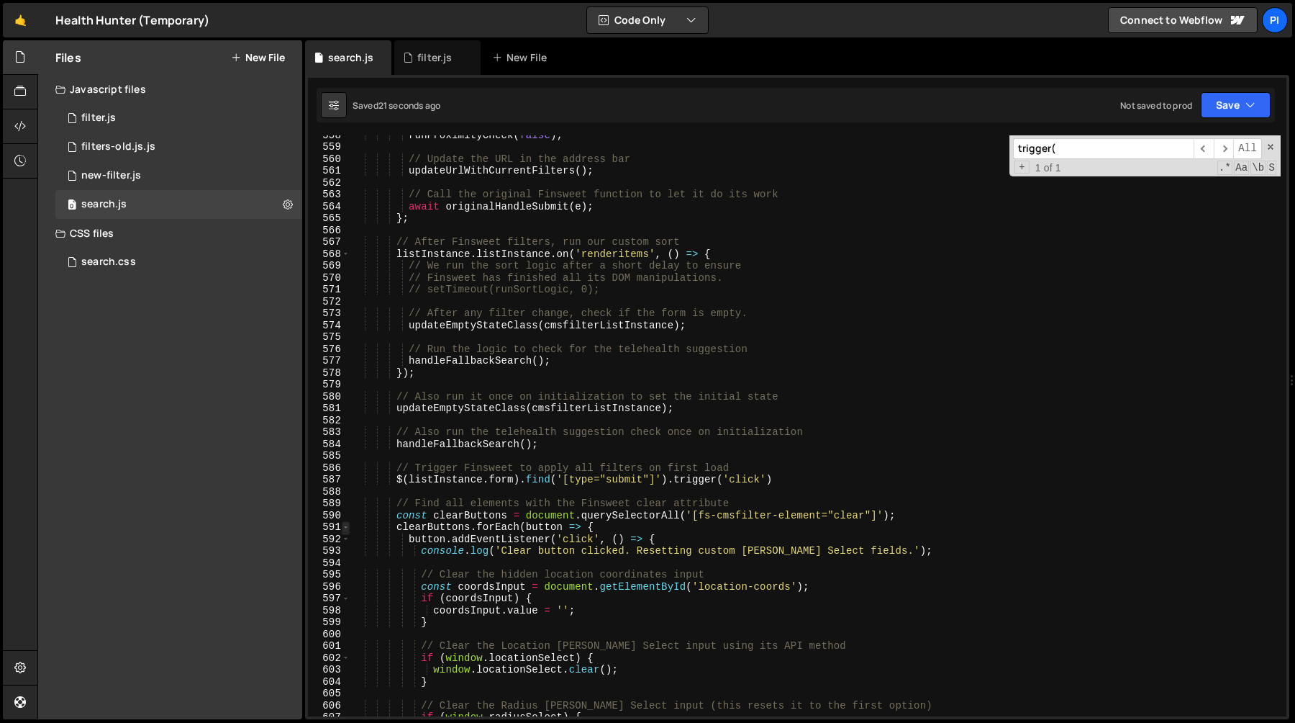
click at [347, 527] on span at bounding box center [346, 527] width 8 height 12
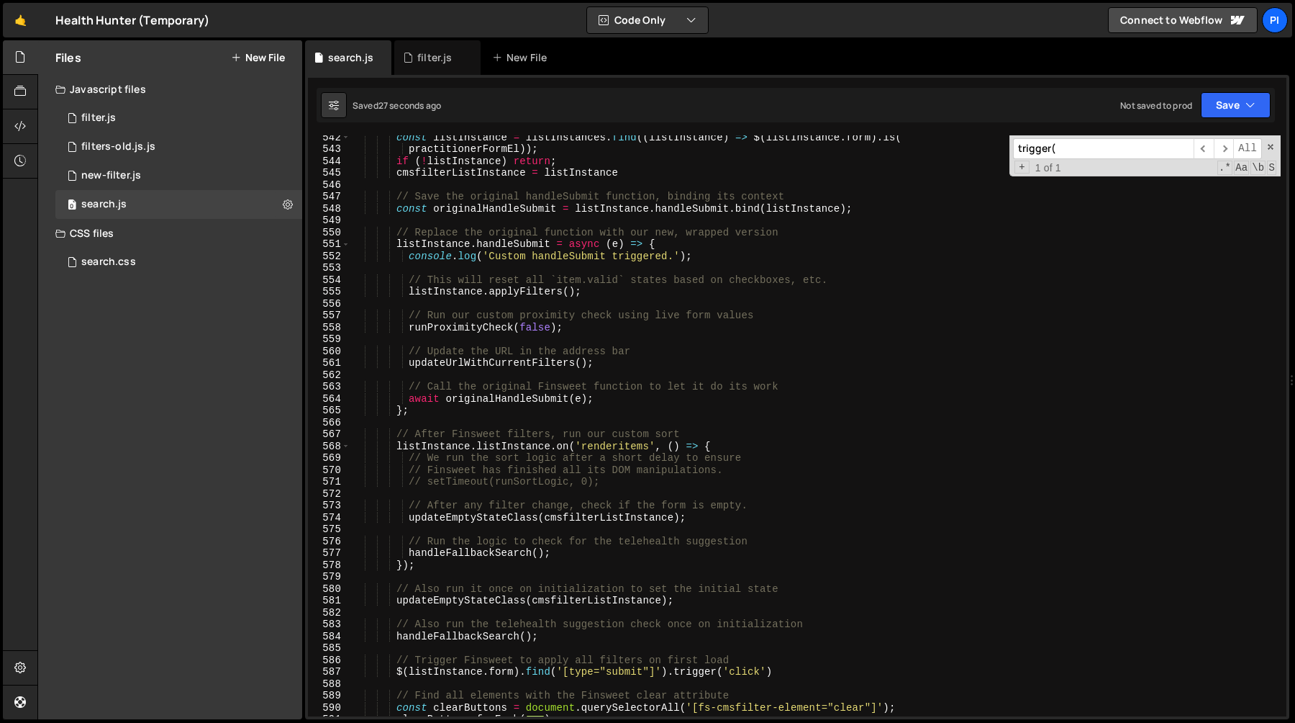
scroll to position [6432, 0]
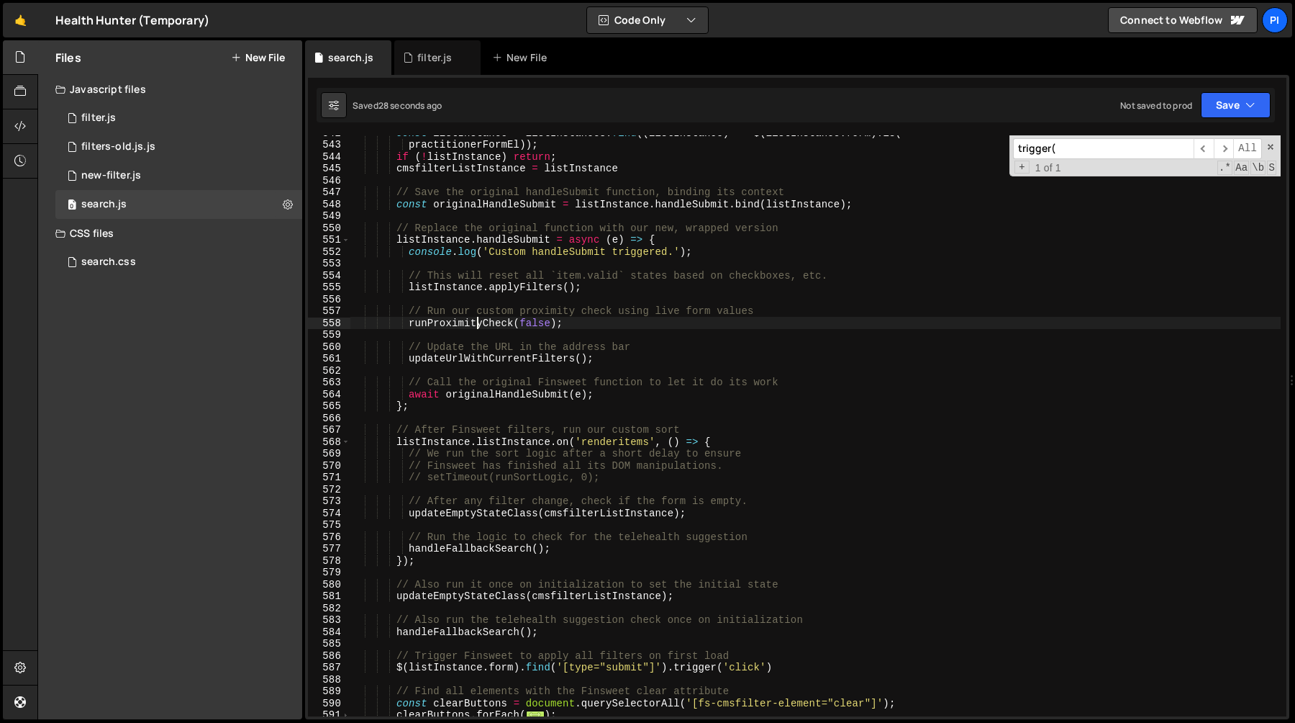
click at [476, 325] on div "const listInstance = listInstances . find (( listInstance ) => $ ( listInstance…" at bounding box center [815, 429] width 931 height 605
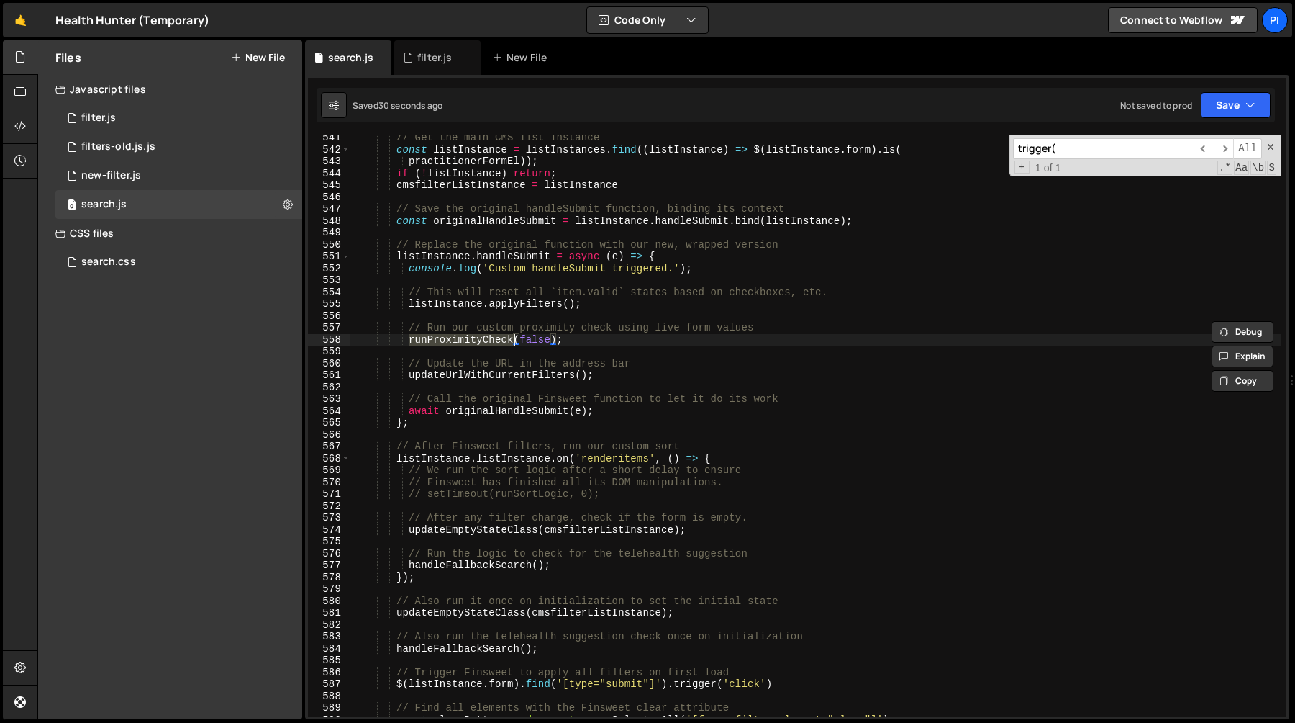
scroll to position [6388, 0]
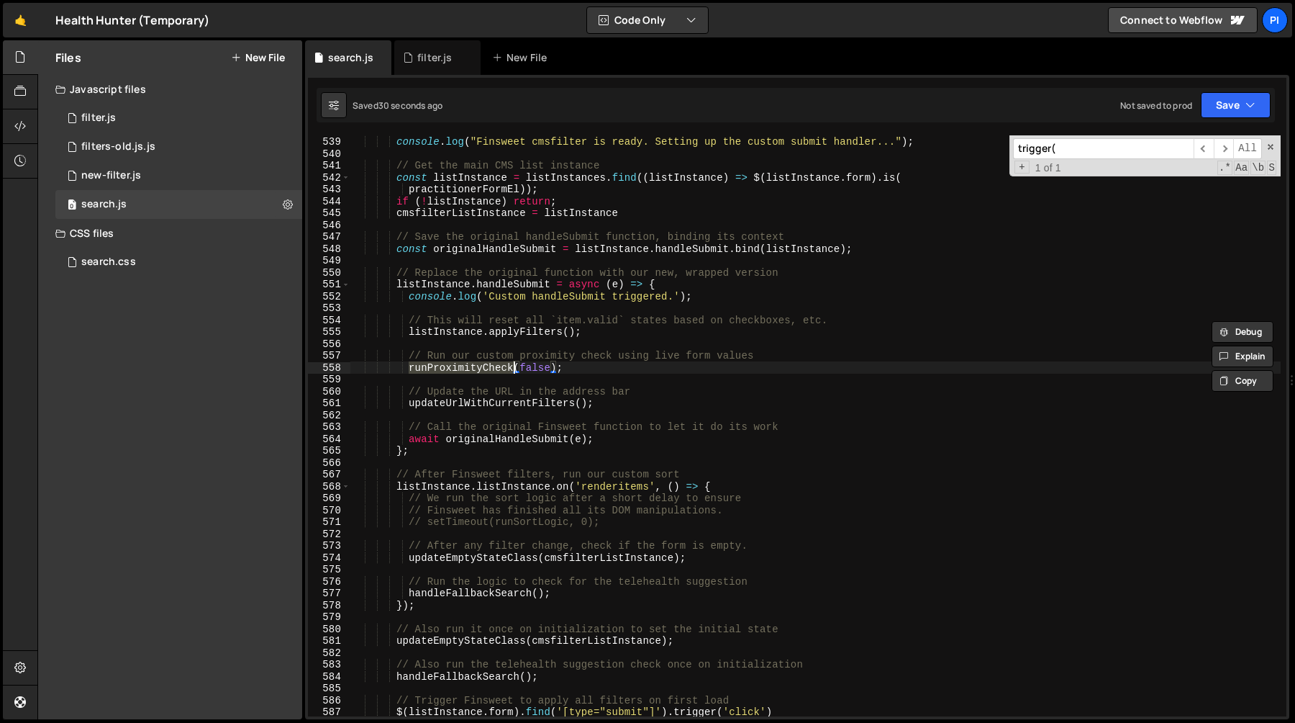
click at [433, 284] on div "( listInstances ) => { console . log ( "Finsweet cmsfilter is ready. Setting up…" at bounding box center [815, 426] width 931 height 605
type textarea "listInstance.handleSubmit = async (e) => {"
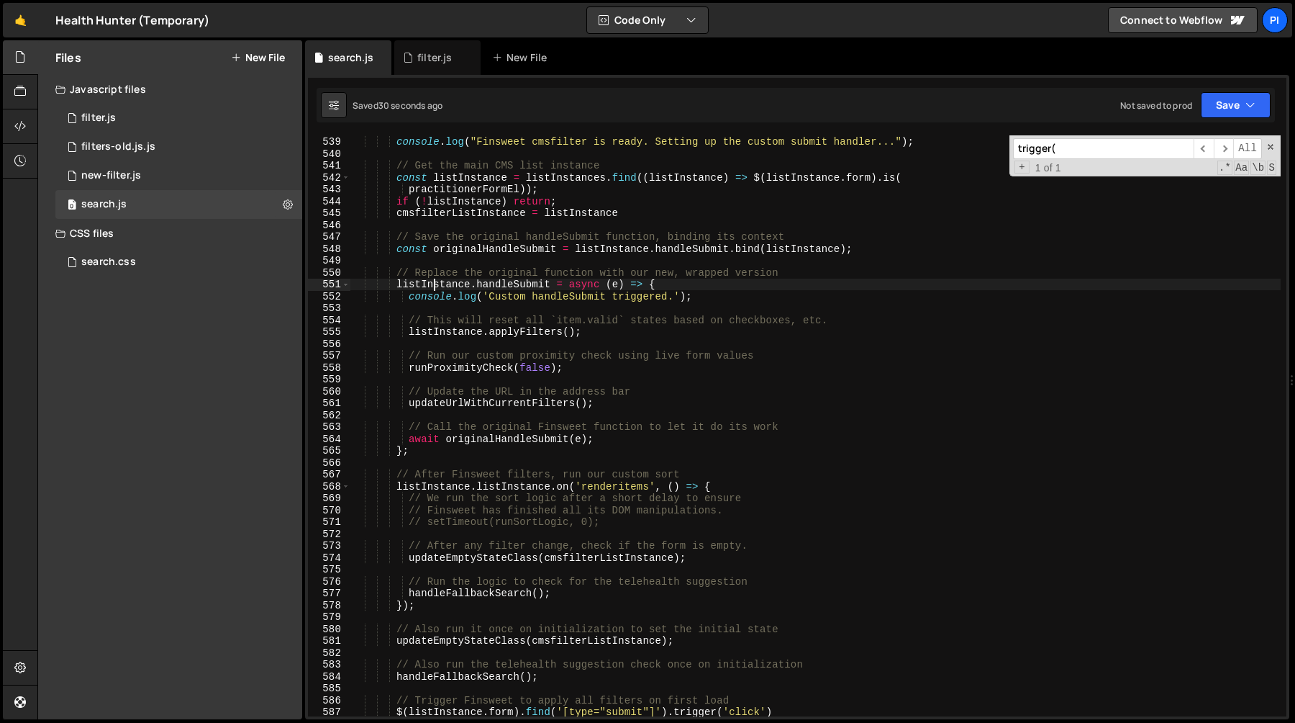
click at [433, 284] on div "( listInstances ) => { console . log ( "Finsweet cmsfilter is ready. Setting up…" at bounding box center [815, 426] width 931 height 605
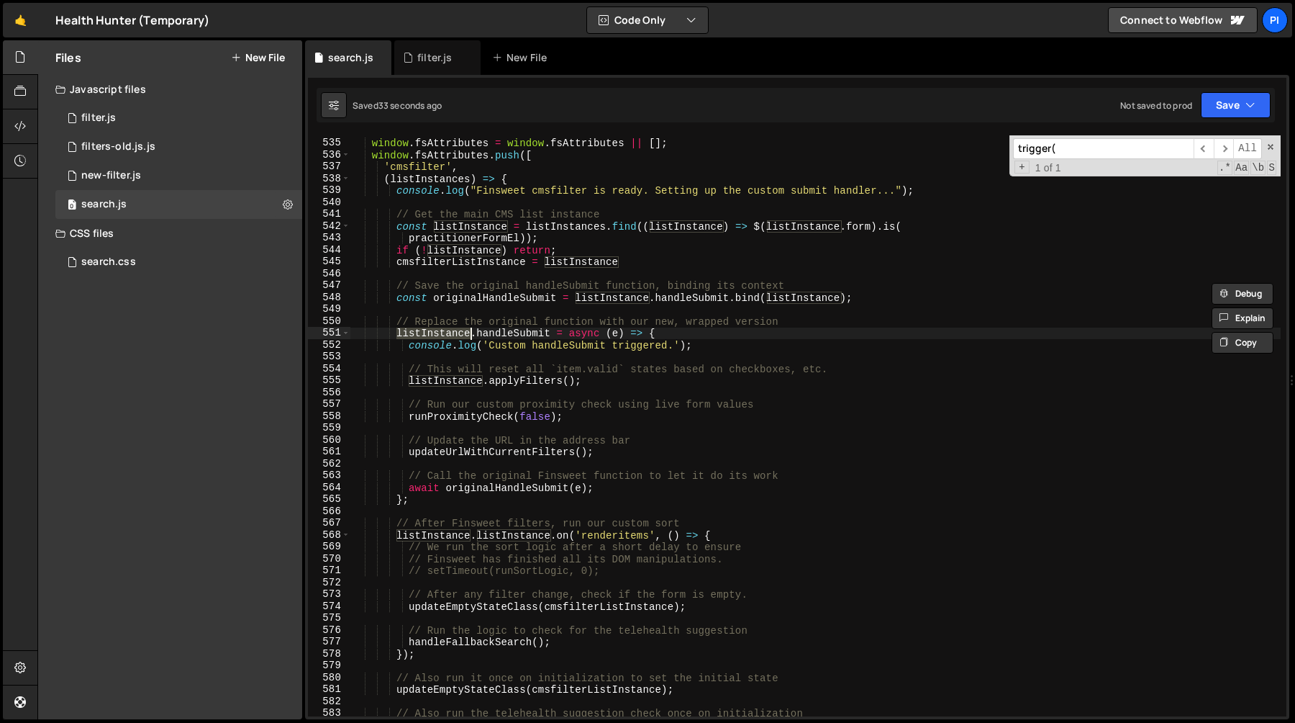
scroll to position [6350, 0]
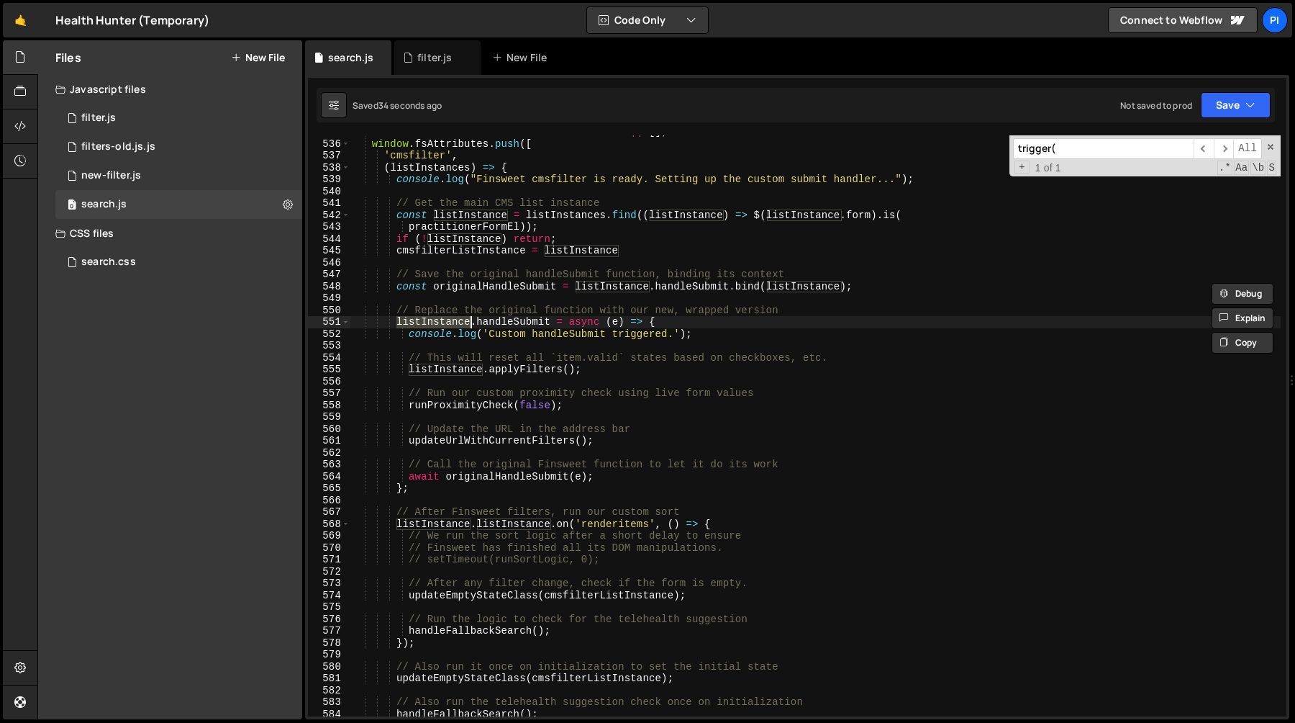
click at [517, 298] on div "window . fsAttributes = window . fsAttributes || [ ] ; window . fsAttributes . …" at bounding box center [815, 428] width 931 height 605
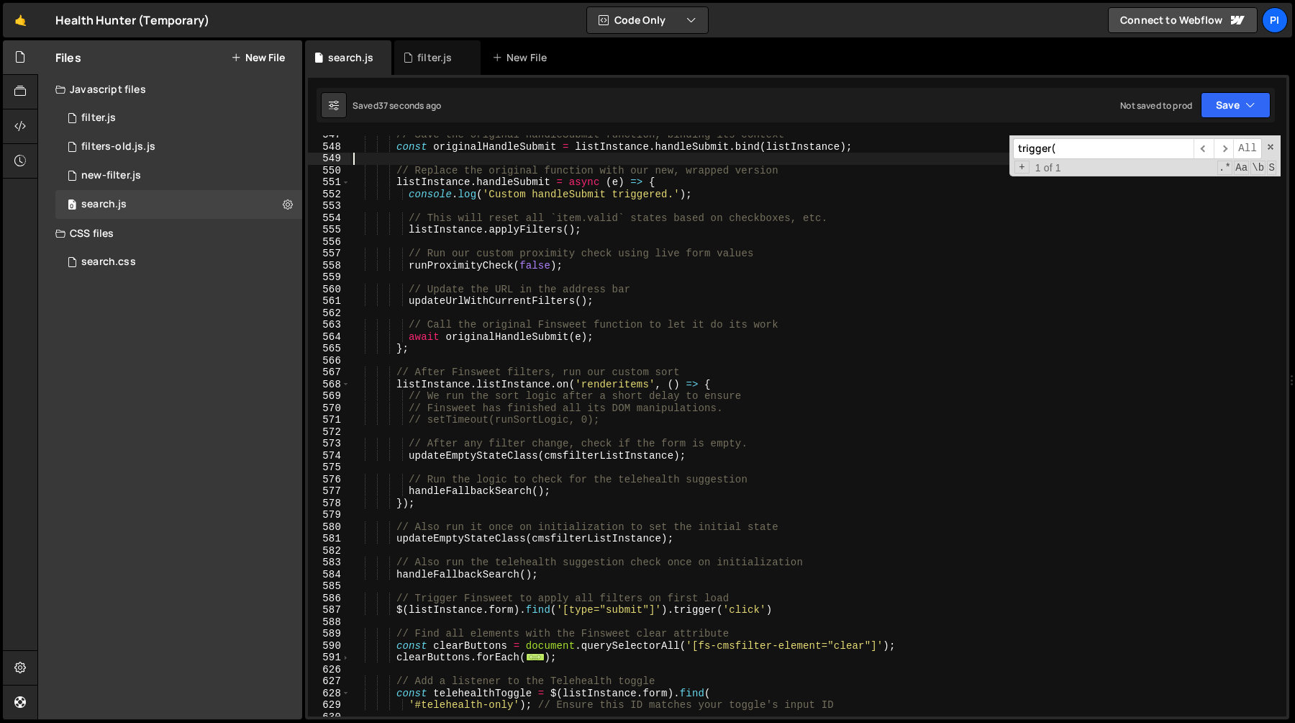
scroll to position [6658, 0]
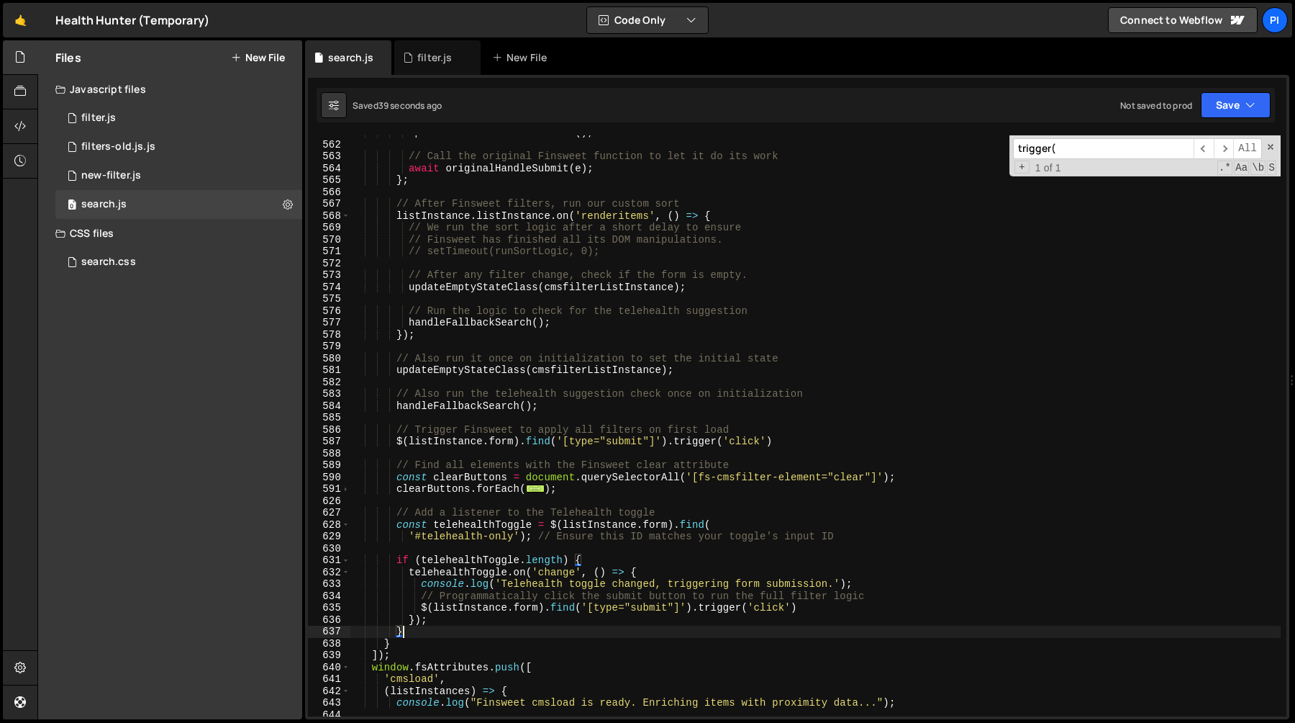
click at [438, 633] on div "updateUrlWithCurrentFilters ( ) ; // Call the original Finsweet function to let…" at bounding box center [815, 429] width 931 height 605
type textarea "}"
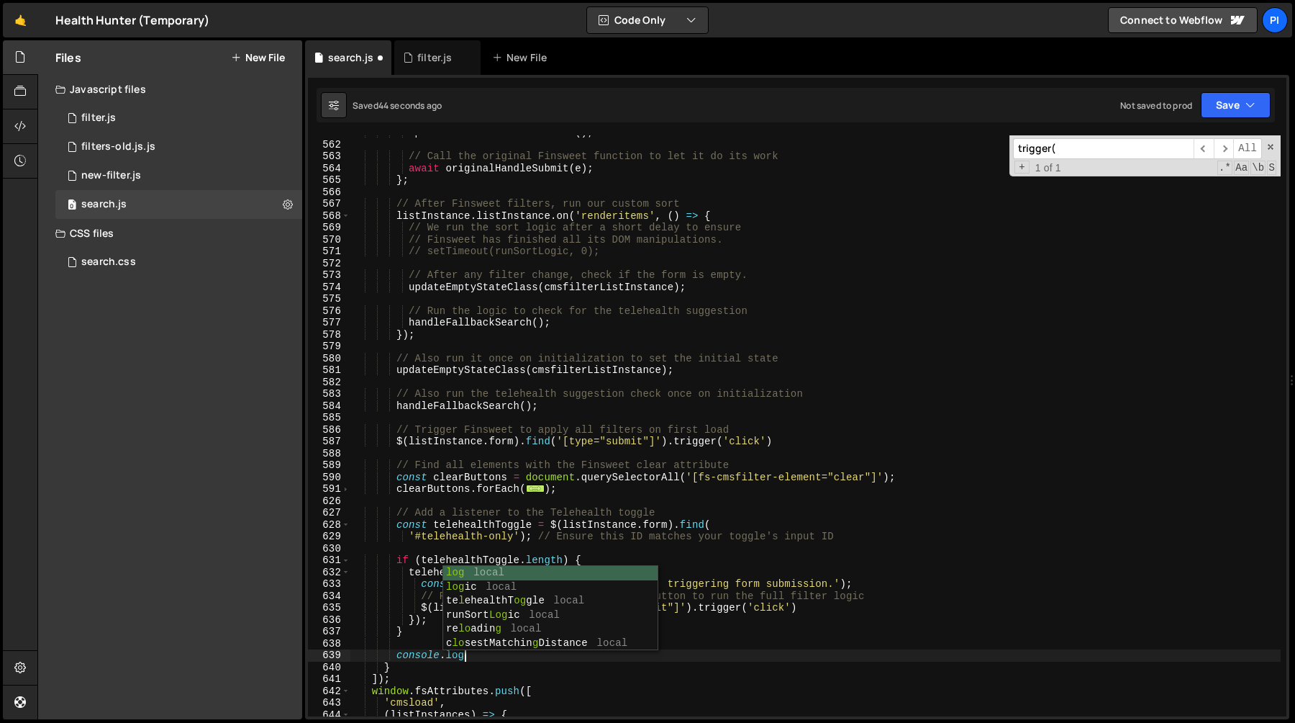
scroll to position [0, 7]
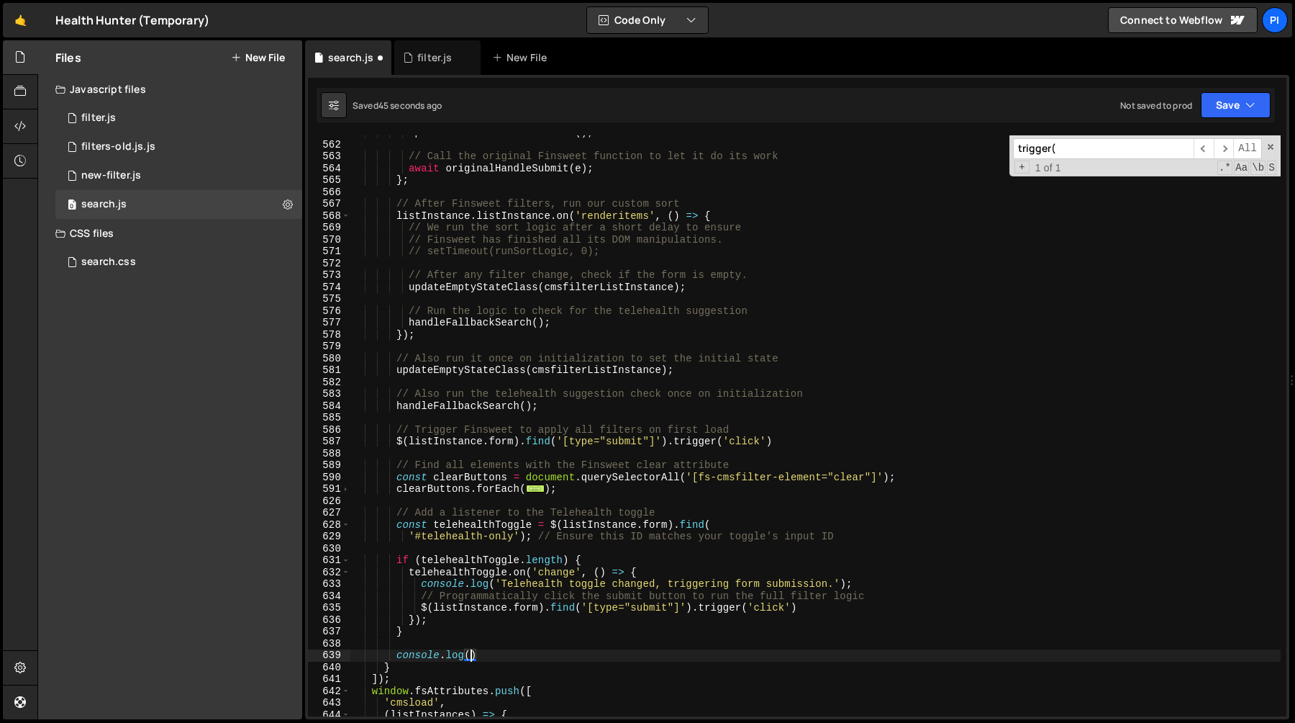
paste textarea "listInstance"
paste textarea "listInstance}"
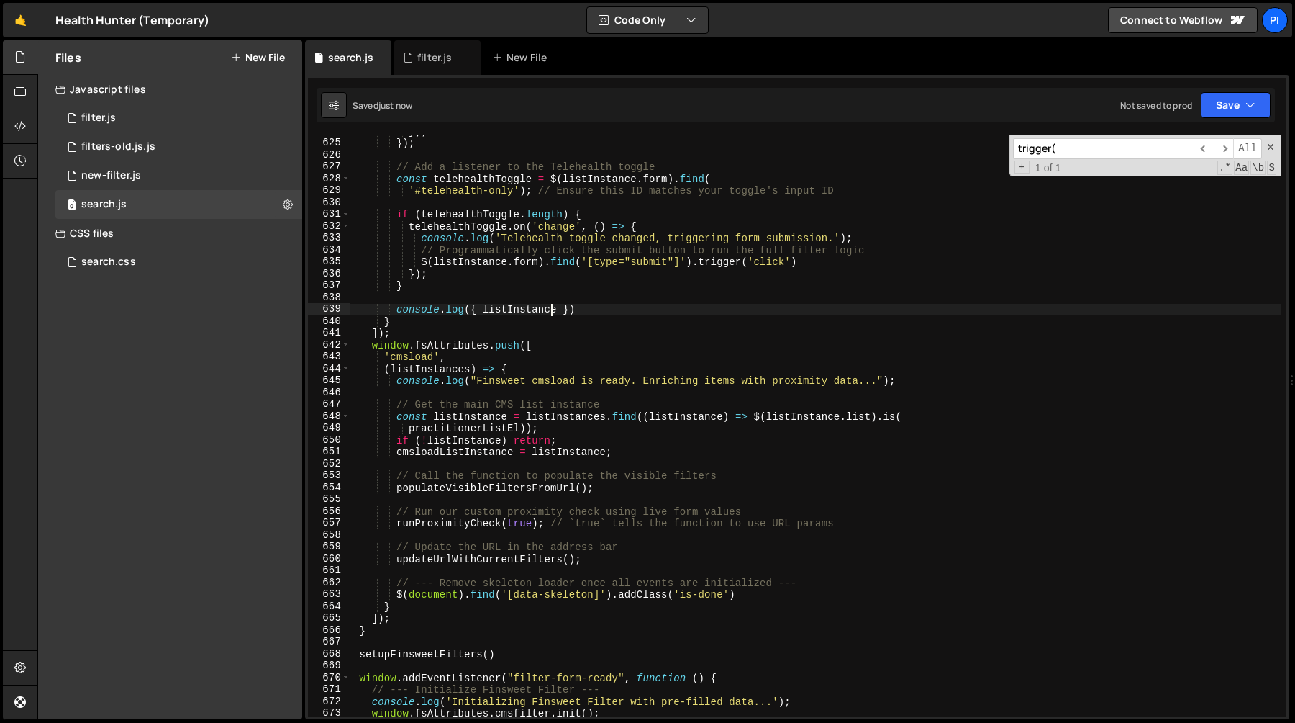
scroll to position [7407, 0]
click at [510, 309] on div "}) ; }) ; // Add a listener to the Telehealth toggle const telehealthToggle = $…" at bounding box center [815, 427] width 931 height 605
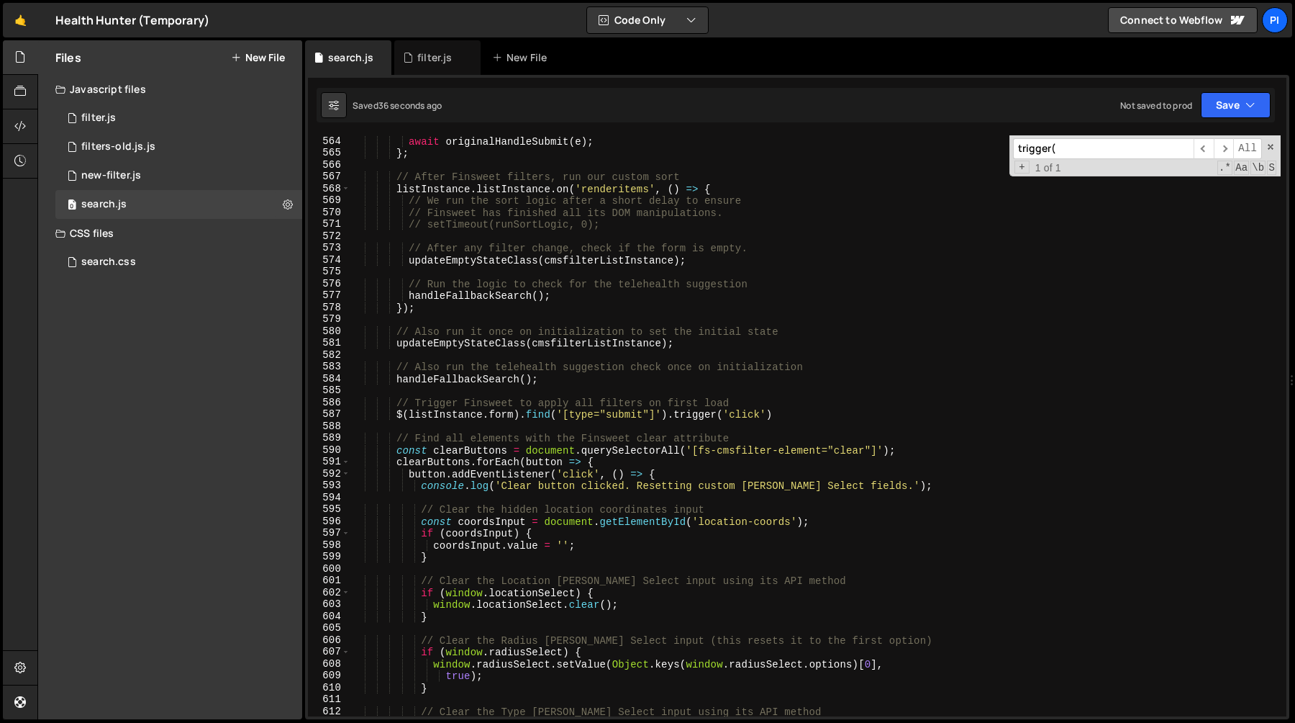
scroll to position [6614, 0]
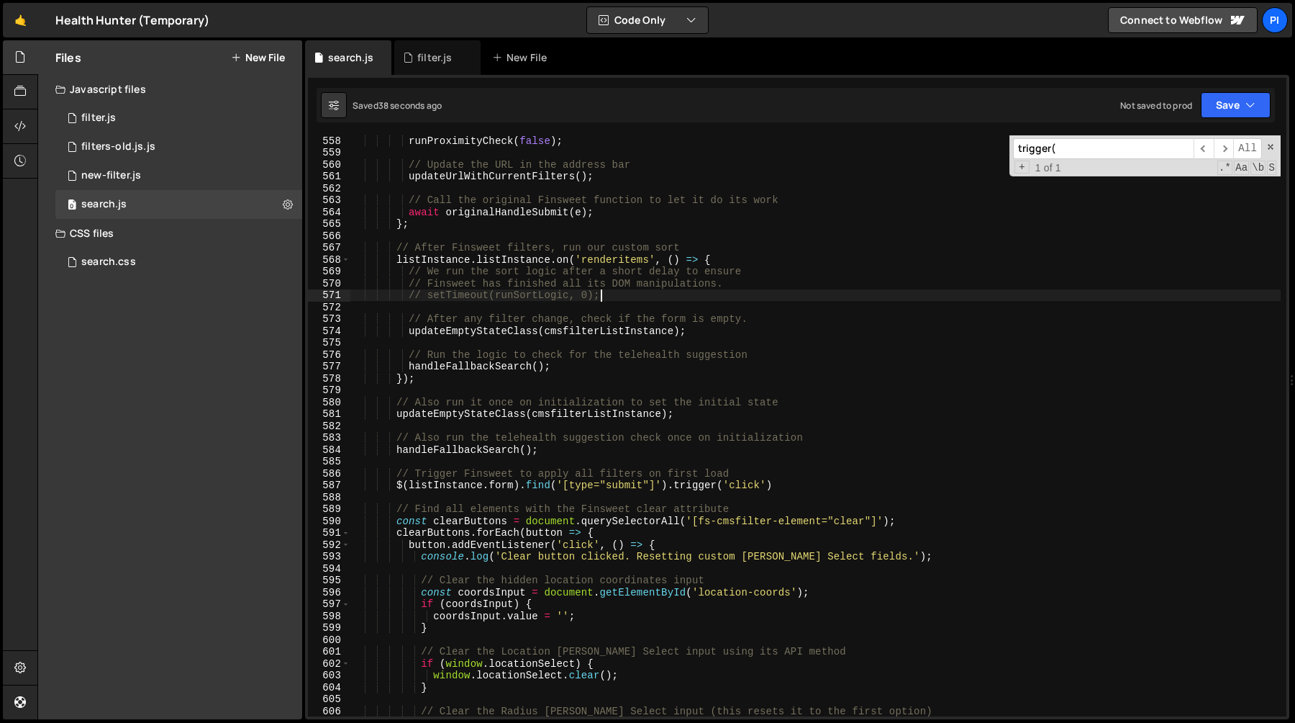
click at [630, 299] on div "runProximityCheck ( false ) ; // Update the URL in the address bar updateUrlWit…" at bounding box center [815, 437] width 931 height 605
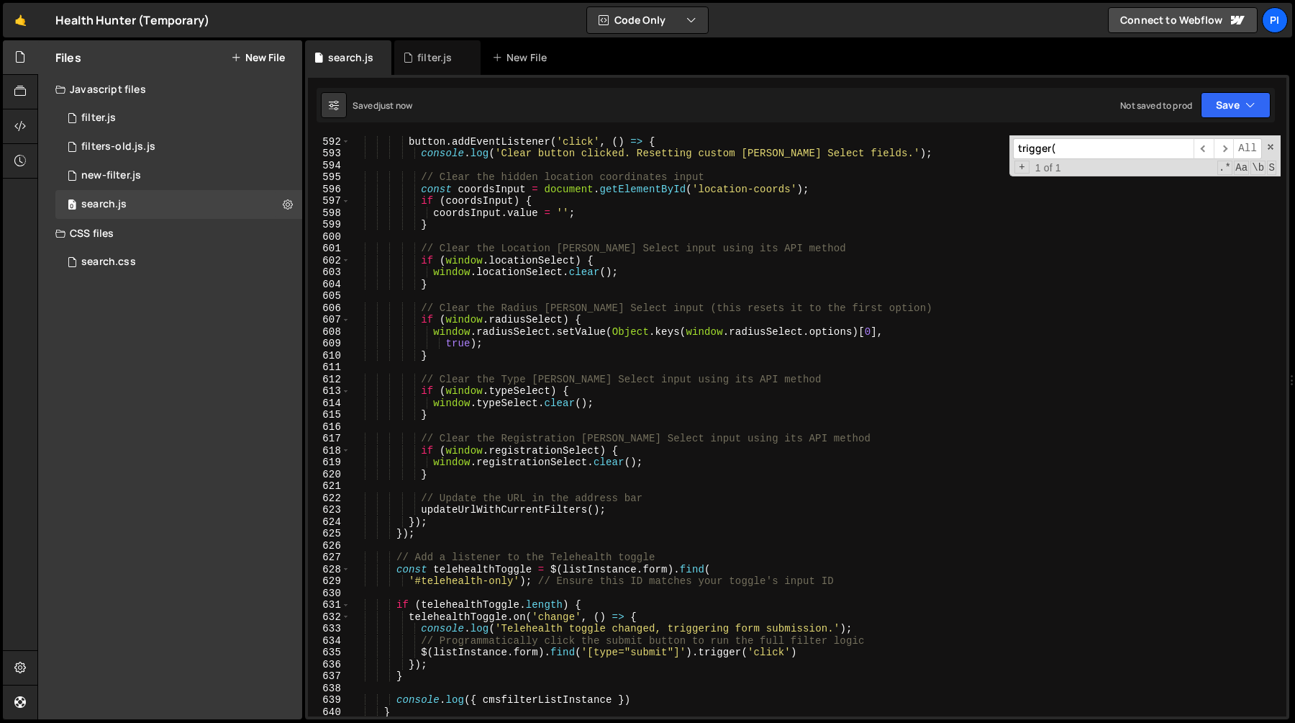
scroll to position [7034, 0]
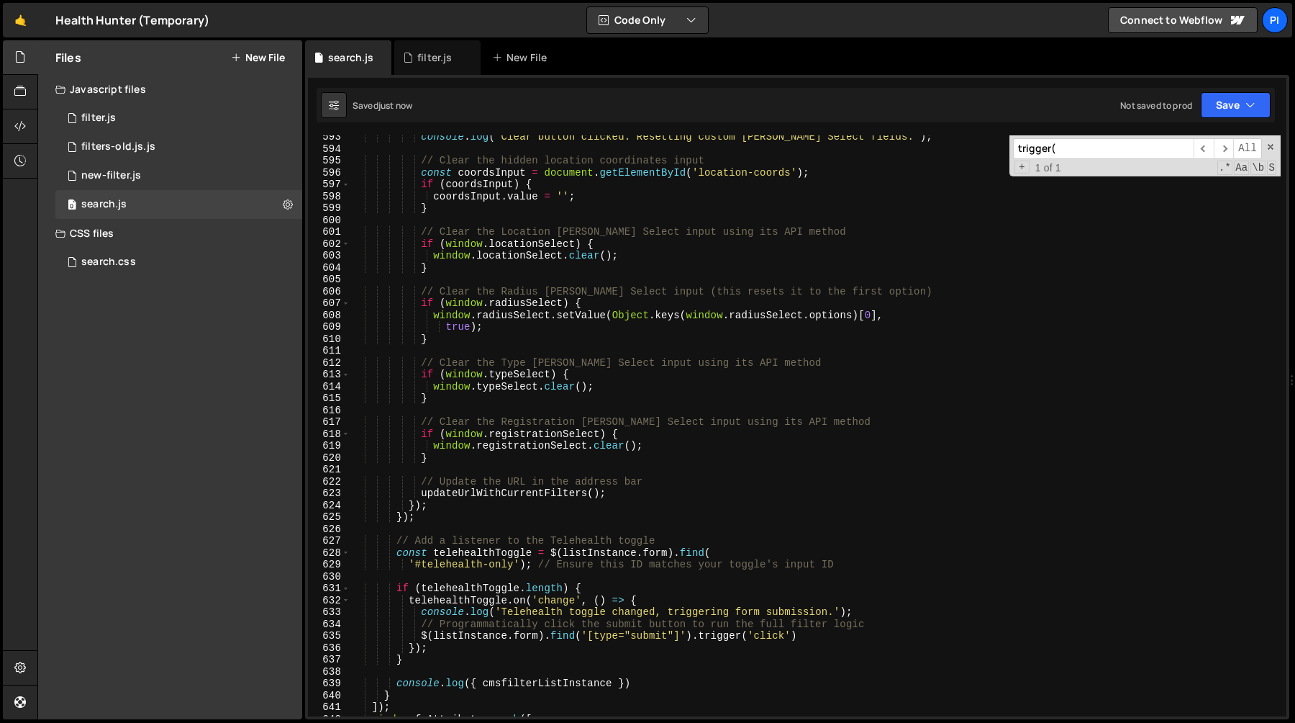
click at [453, 664] on div "console . log ( 'Clear button clicked. Resetting custom Tom Select fields.' ) ;…" at bounding box center [815, 433] width 931 height 605
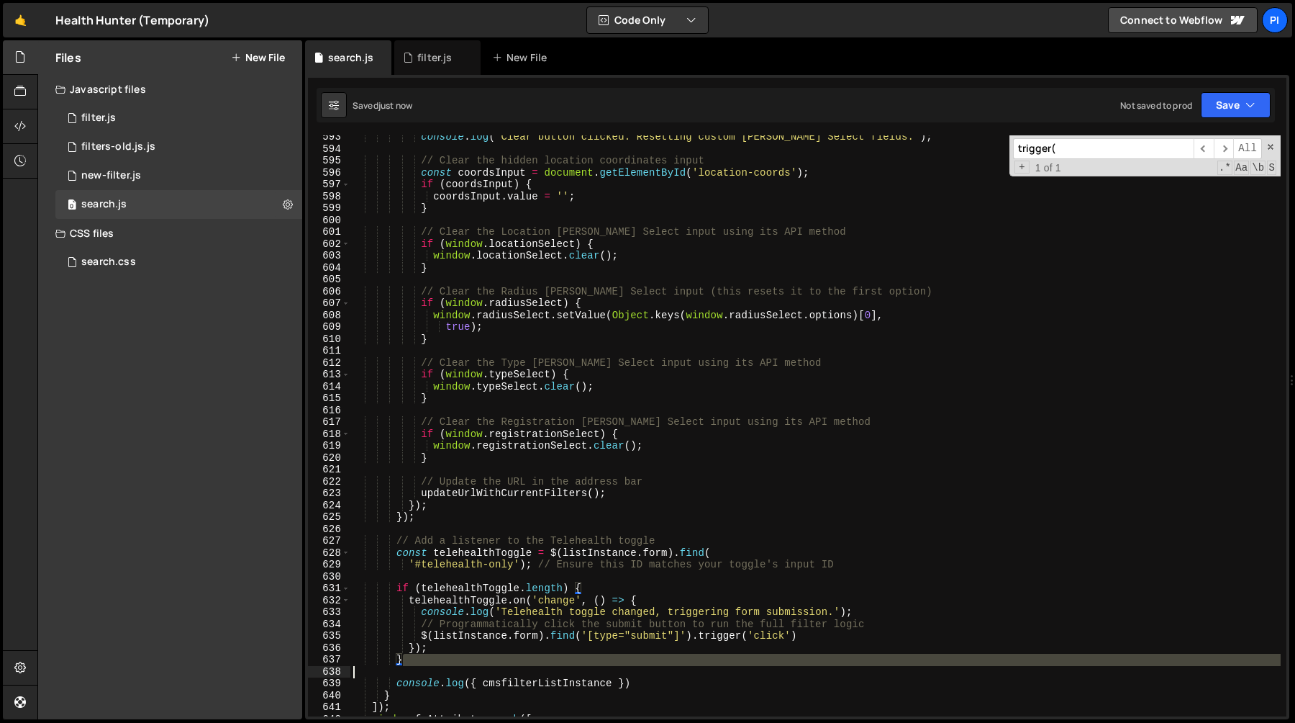
click at [642, 676] on div "console . log ( 'Clear button clicked. Resetting custom Tom Select fields.' ) ;…" at bounding box center [815, 433] width 931 height 605
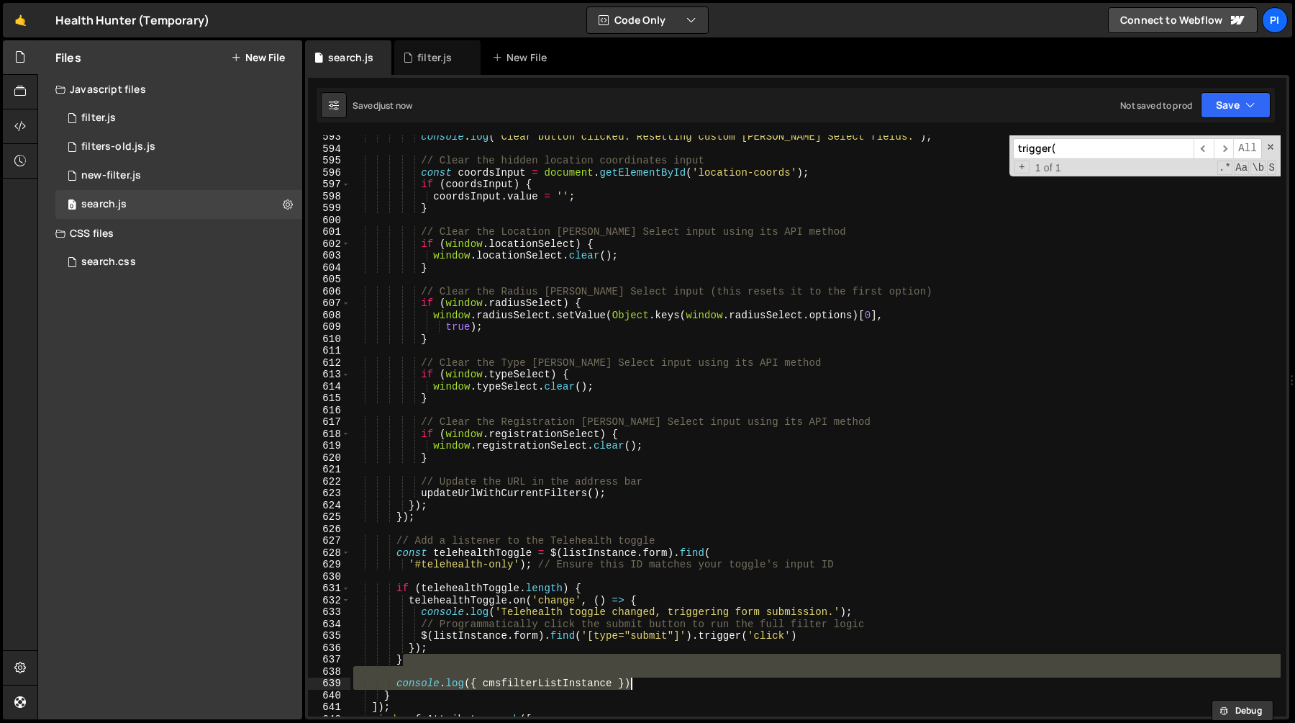
click at [639, 679] on div "console . log ( 'Clear button clicked. Resetting custom Tom Select fields.' ) ;…" at bounding box center [815, 433] width 931 height 605
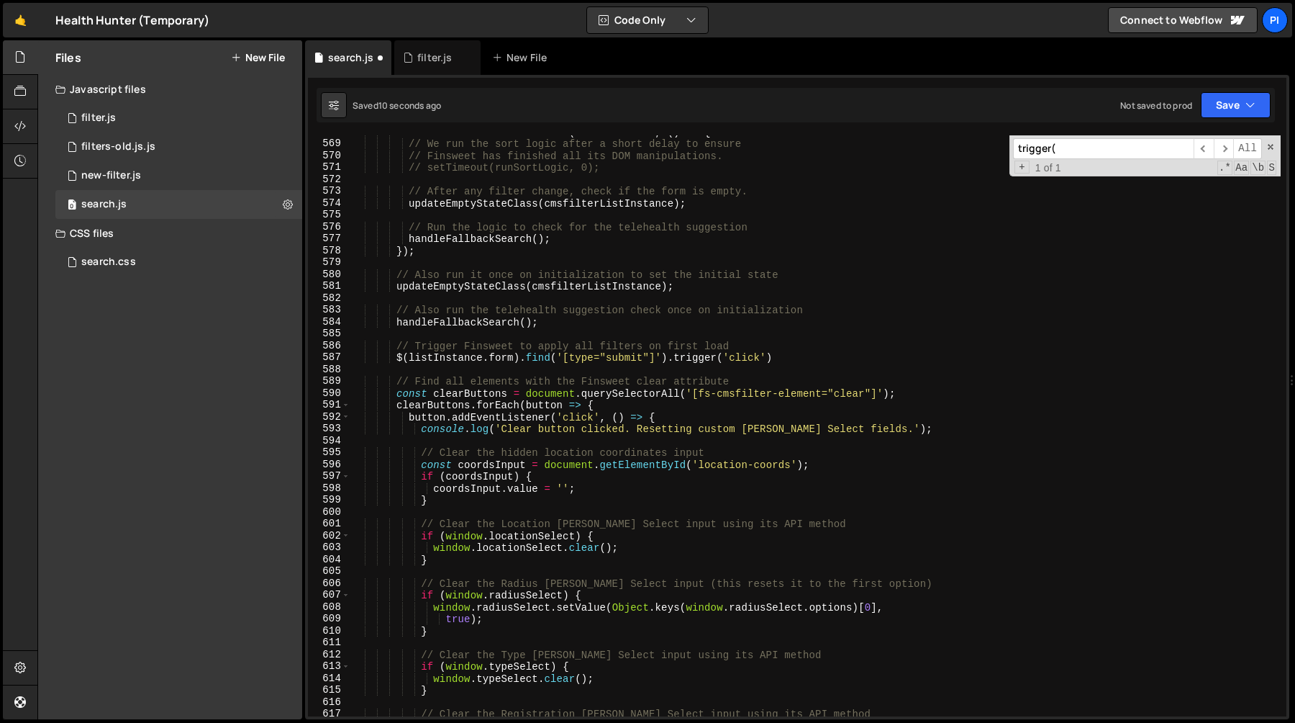
scroll to position [6713, 0]
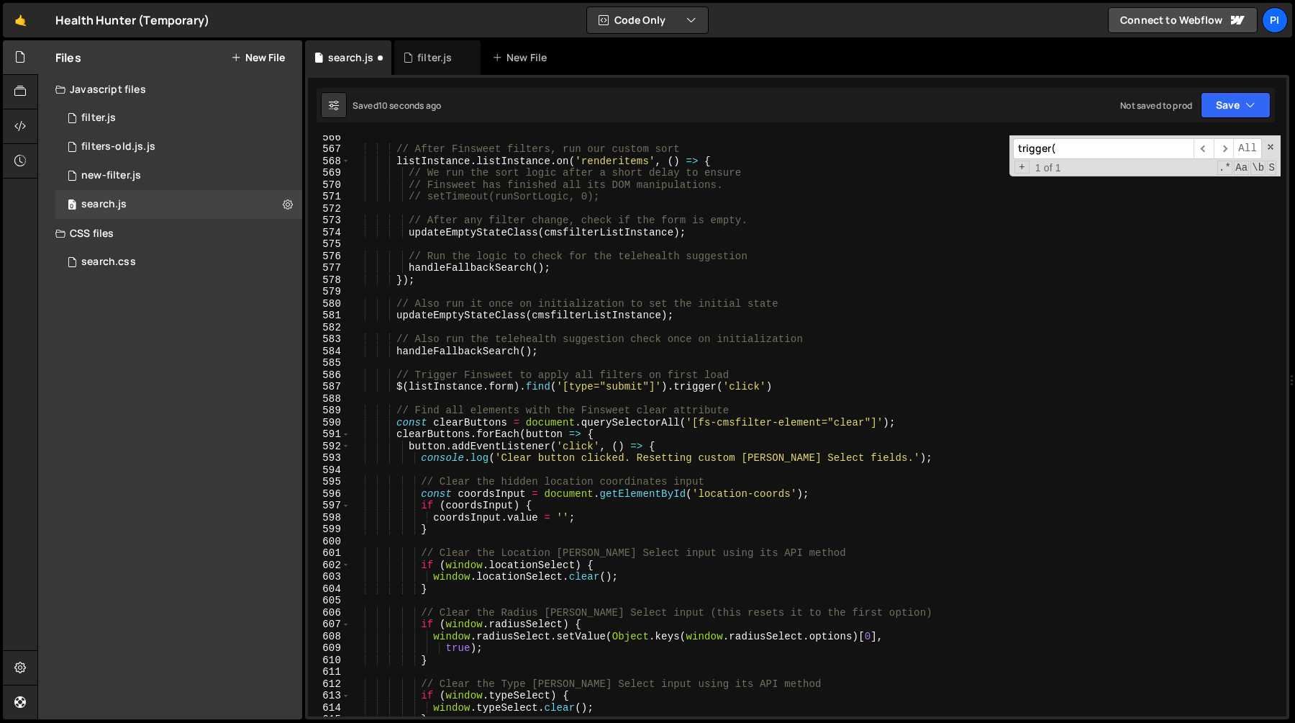
click at [616, 273] on div "// After Finsweet filters, run our custom sort listInstance . listInstance . on…" at bounding box center [815, 433] width 931 height 605
paste textarea "console.log({ cmsfilterListInstance })"
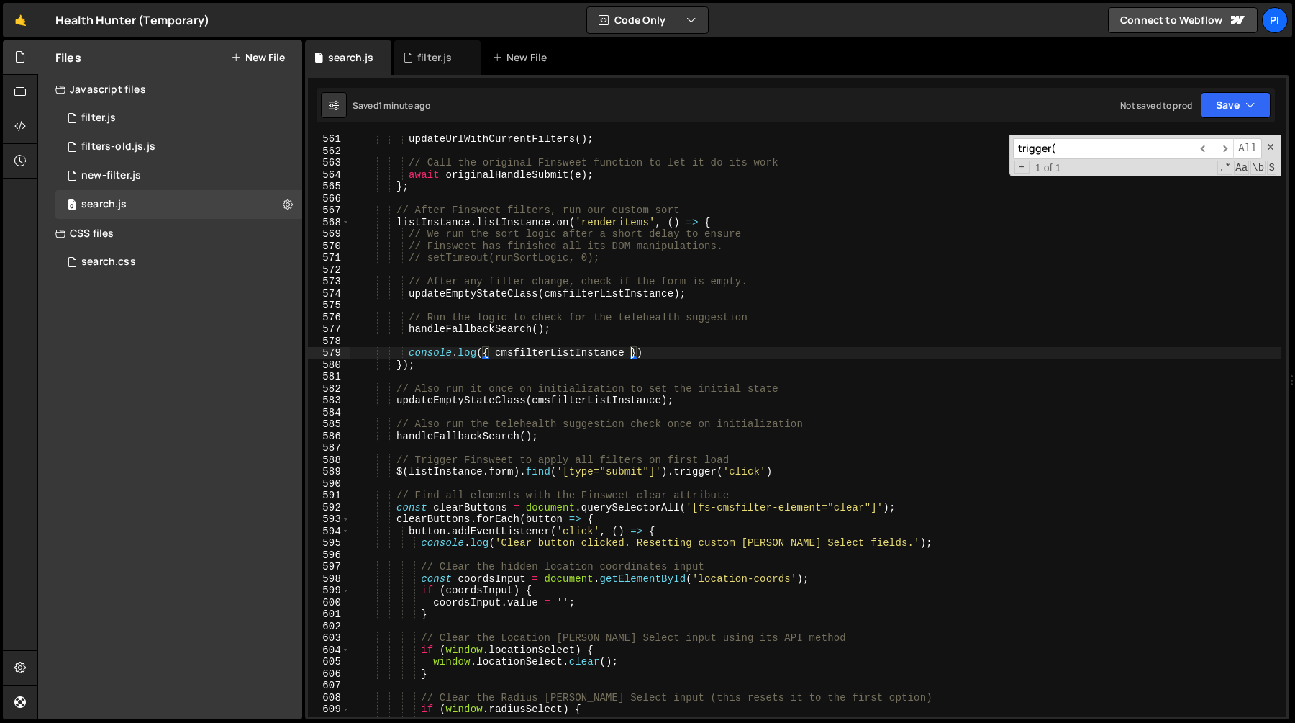
scroll to position [6637, 0]
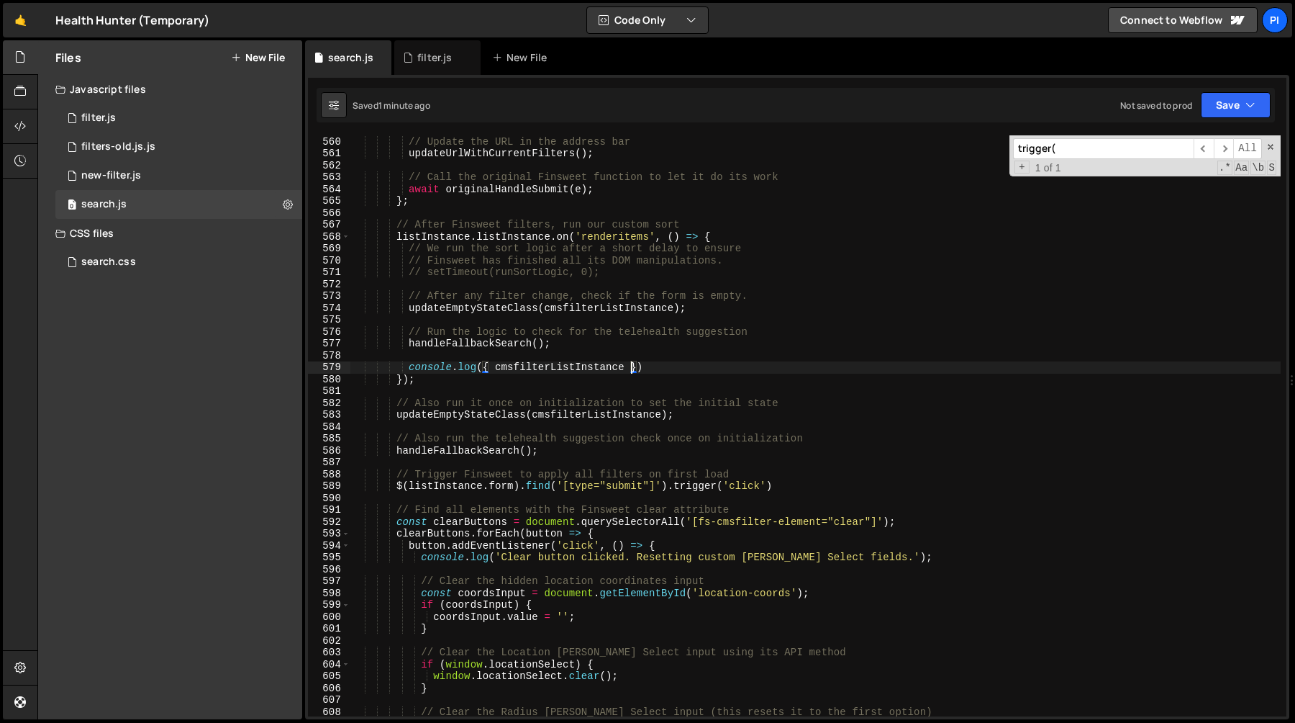
click at [411, 307] on div "// Update the URL in the address bar updateUrlWithCurrentFilters ( ) ; // Call …" at bounding box center [815, 426] width 931 height 605
type textarea "// updateEmptyStateClass(cmsfilterListInstance);"
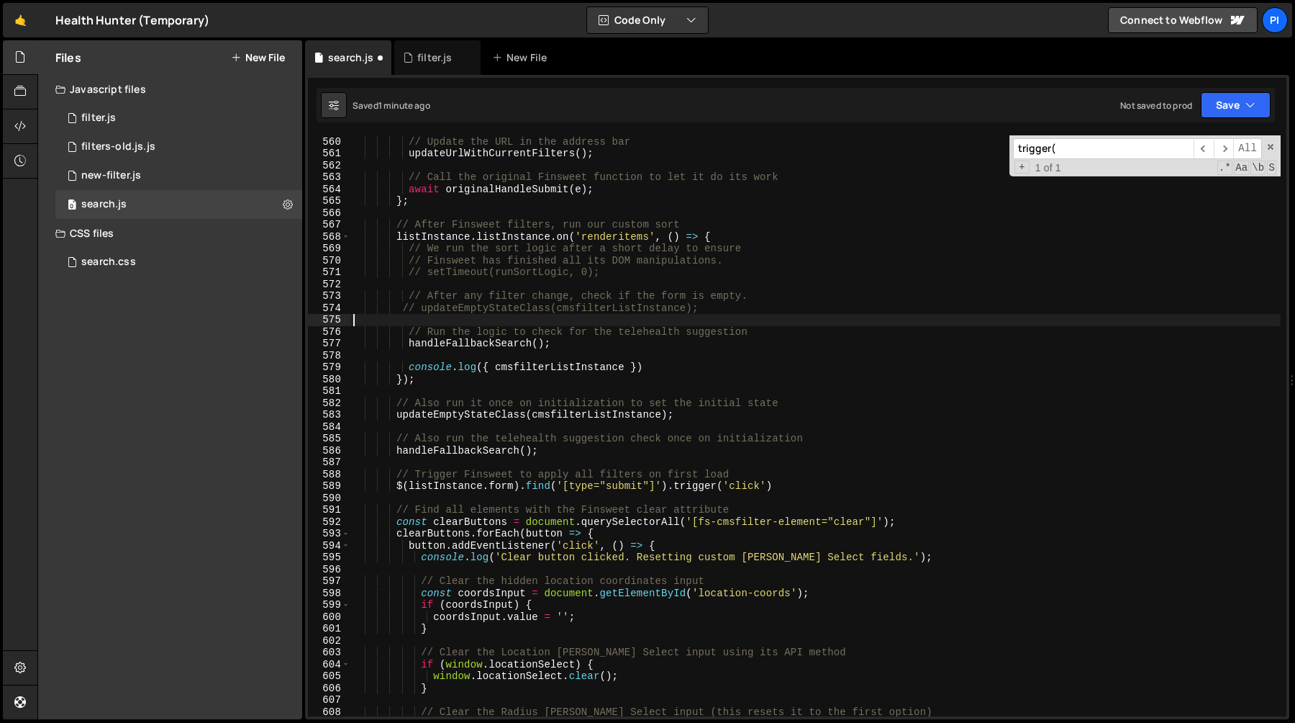
scroll to position [0, 0]
type textarea "// handleFallbackSearch();"
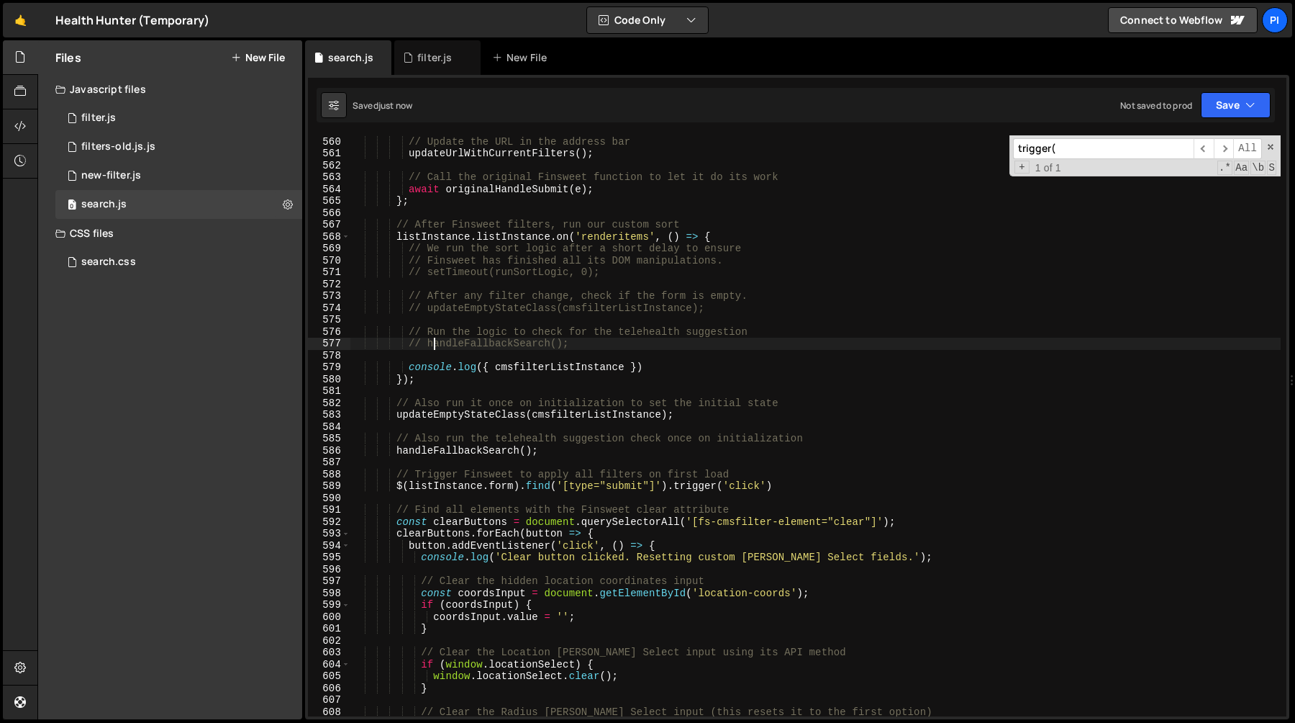
click at [664, 284] on div "// Update the URL in the address bar updateUrlWithCurrentFilters ( ) ; // Call …" at bounding box center [815, 426] width 931 height 605
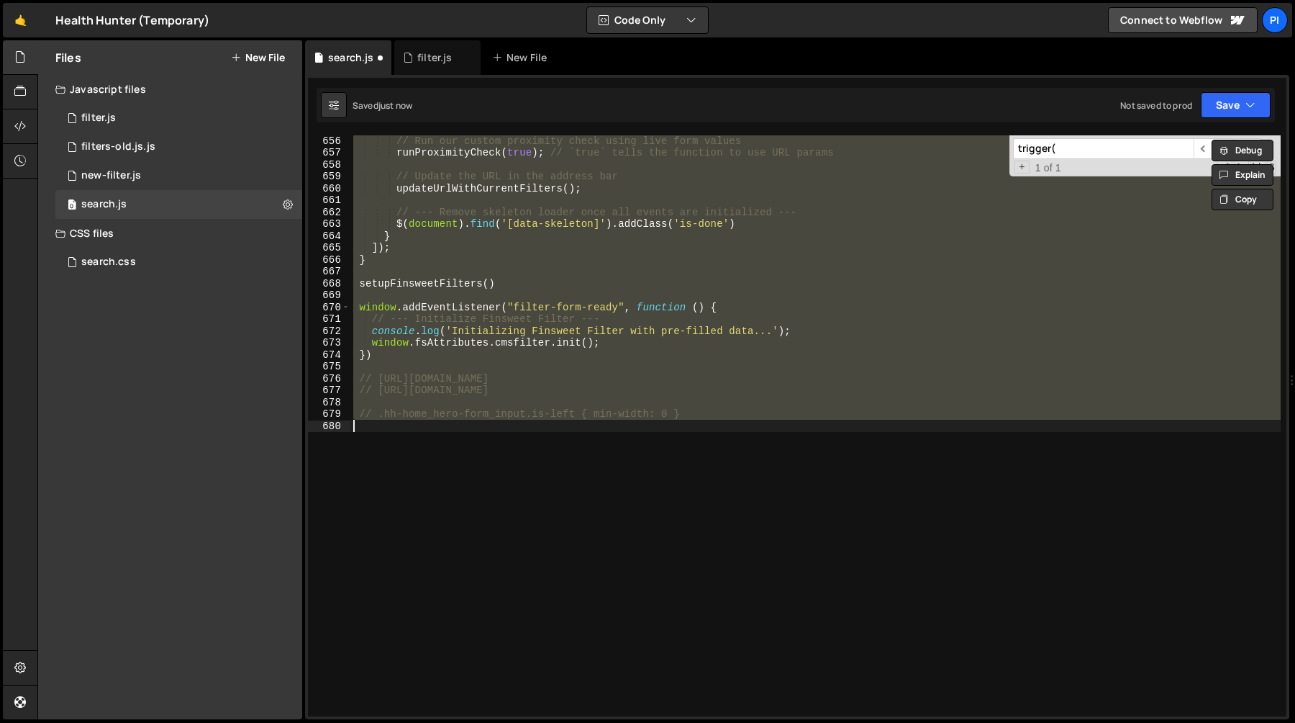
scroll to position [6549, 0]
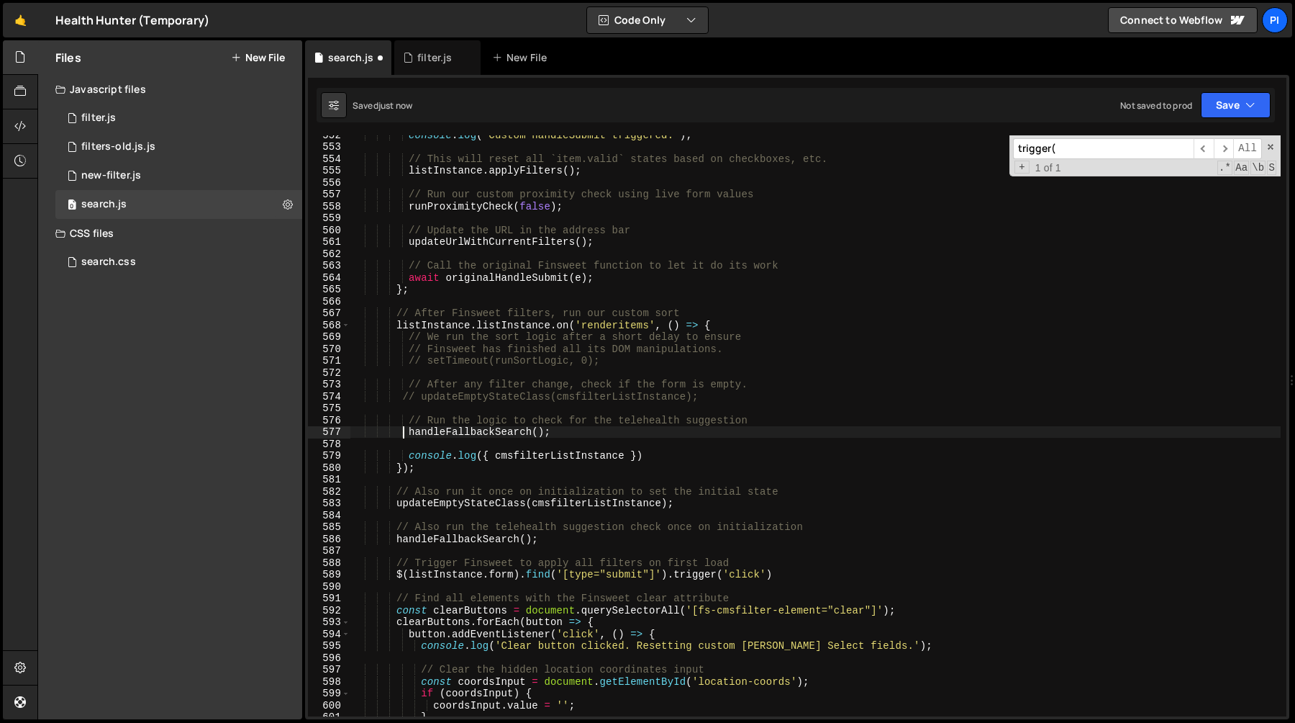
type textarea "updateEmptyStateClass(cmsfilterListInstance);"
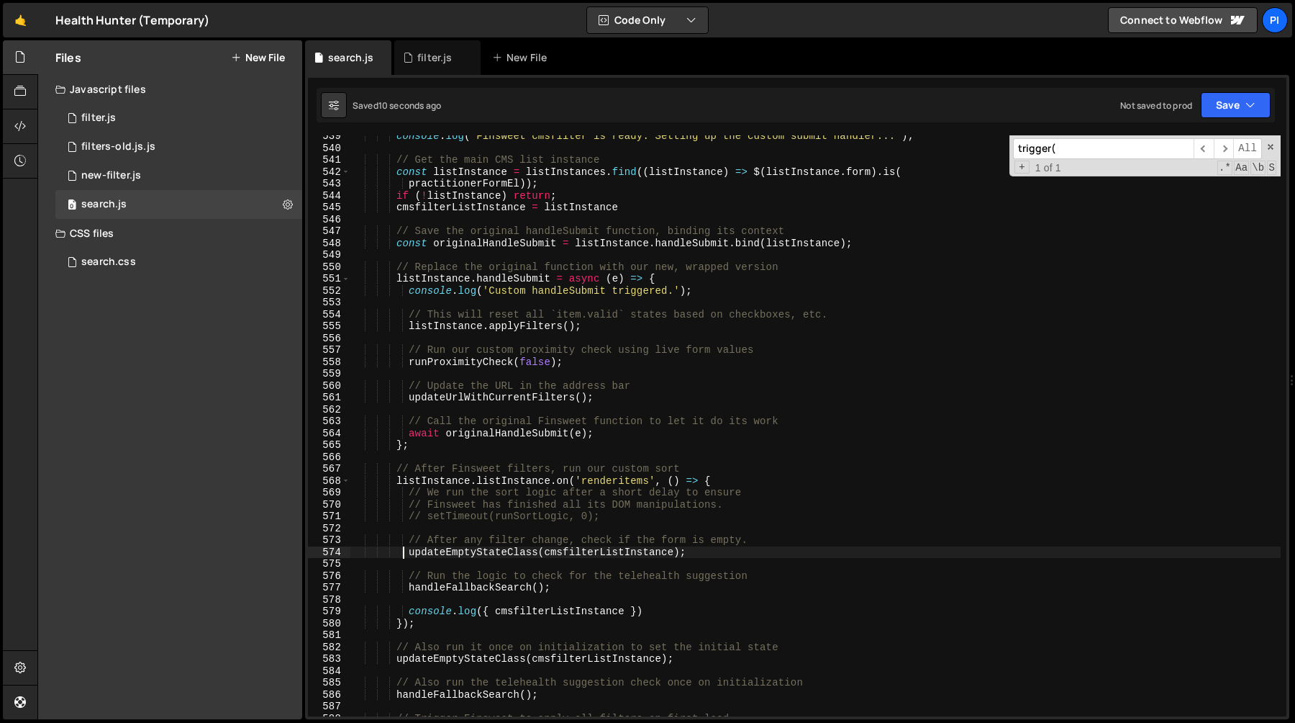
scroll to position [6391, 0]
click at [437, 58] on div "filter.js" at bounding box center [434, 57] width 35 height 14
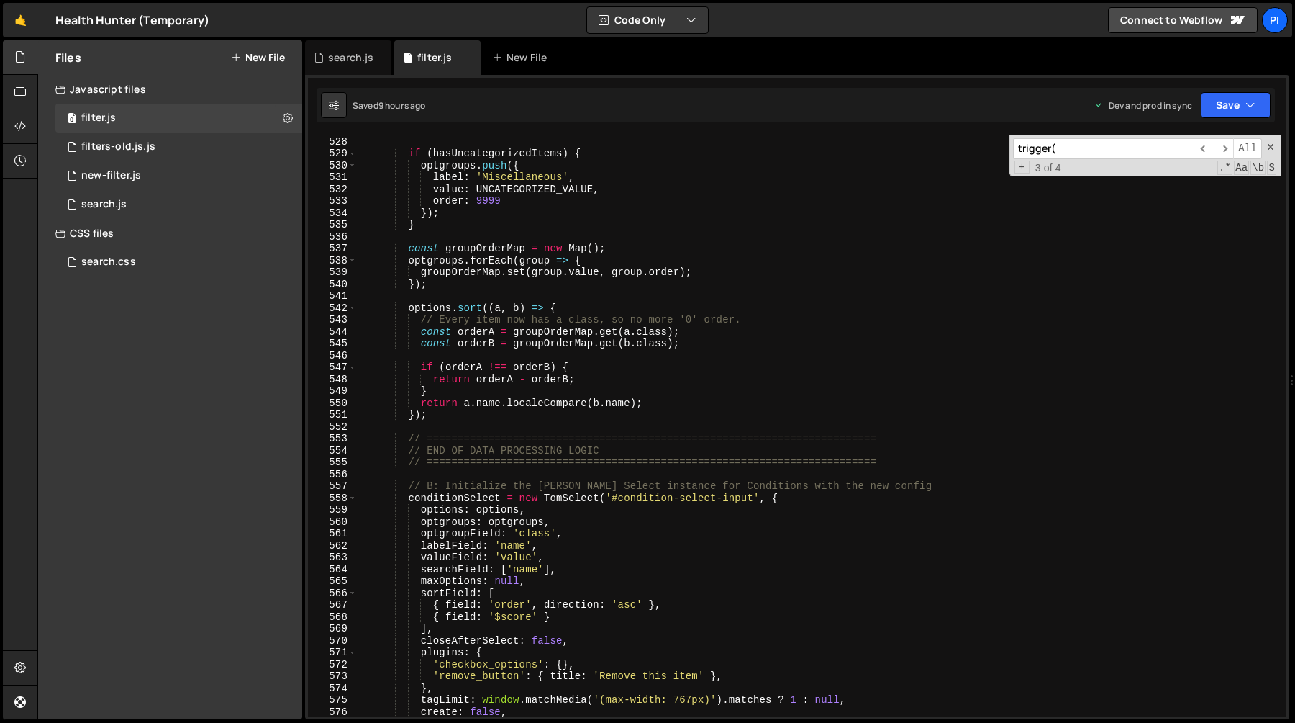
scroll to position [6100, 0]
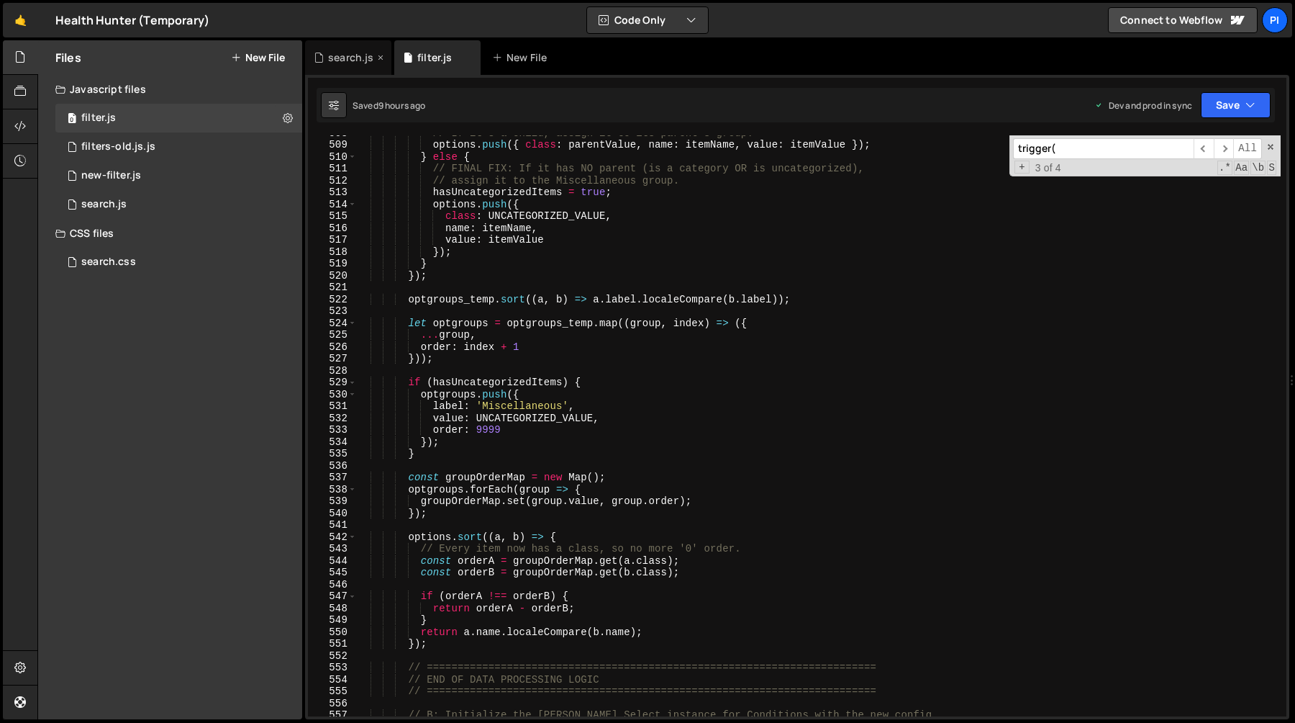
click at [351, 71] on div "search.js" at bounding box center [348, 57] width 86 height 35
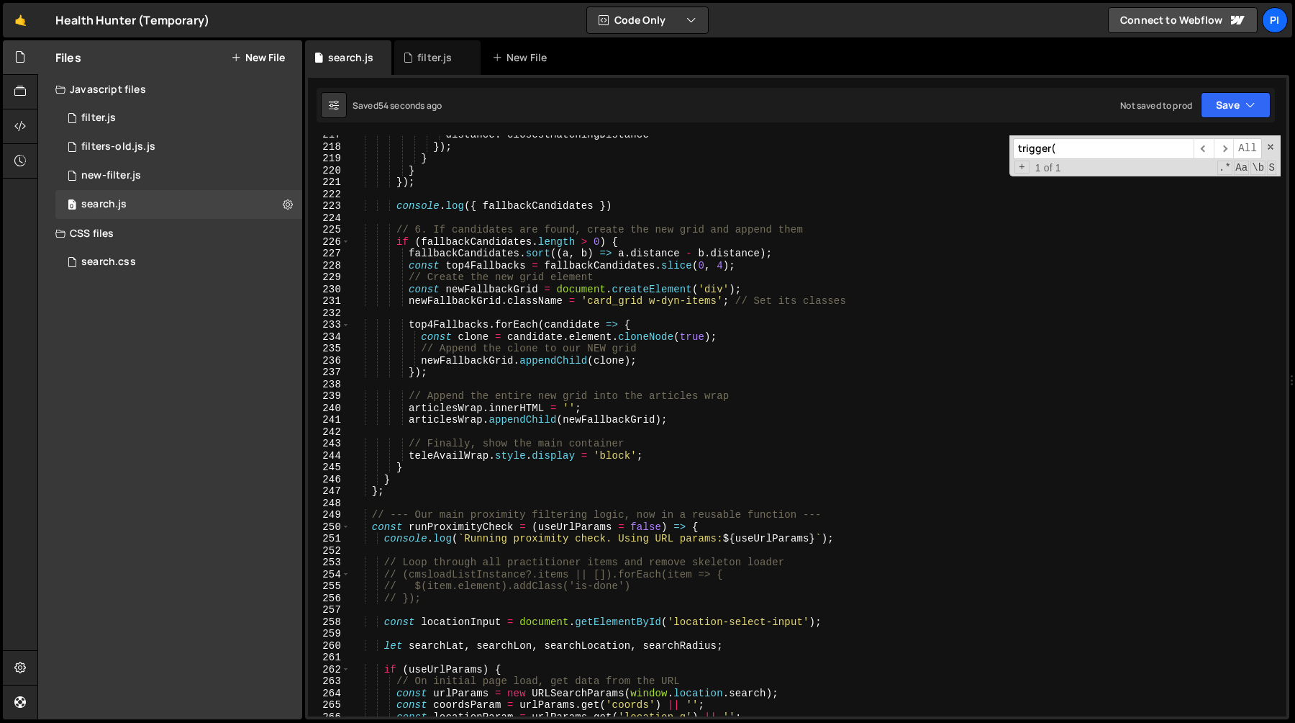
scroll to position [2578, 0]
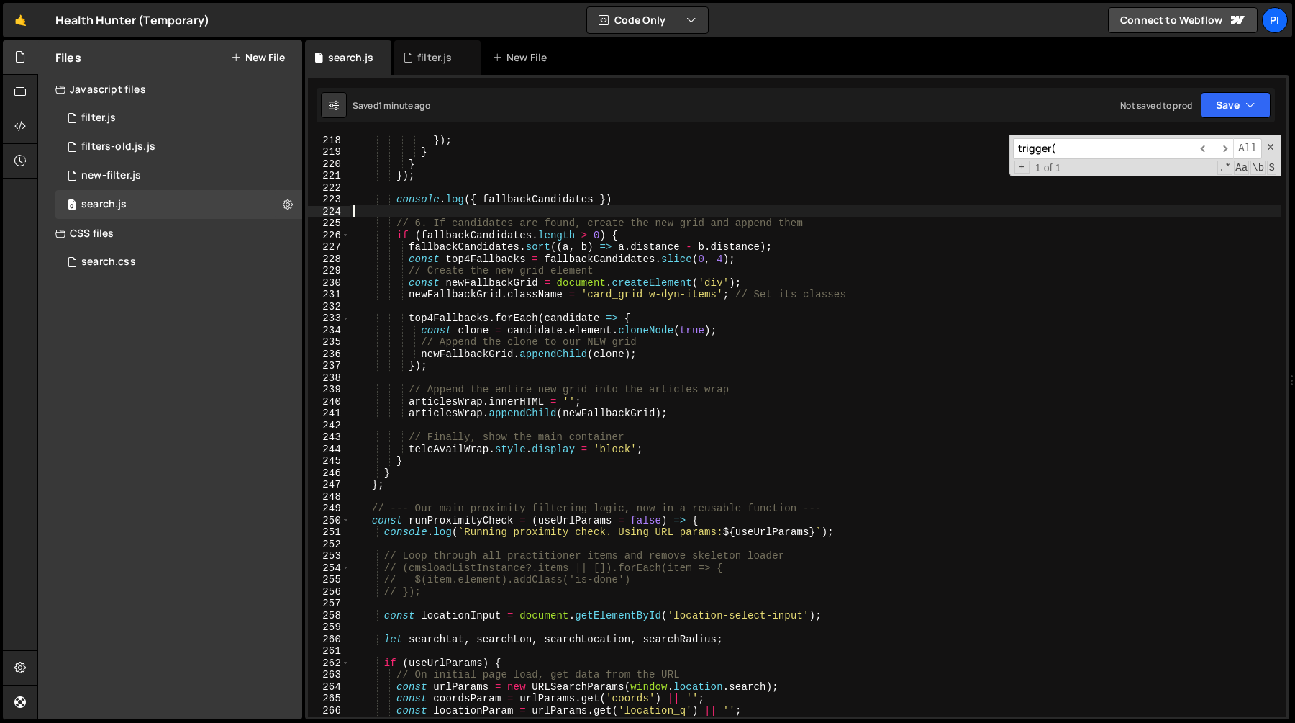
click at [494, 207] on div "}) ; } } }) ; console . log ({ fallbackCandidates }) // 6. If candidates are fo…" at bounding box center [815, 436] width 931 height 605
click at [440, 68] on div "filter.js" at bounding box center [437, 57] width 86 height 35
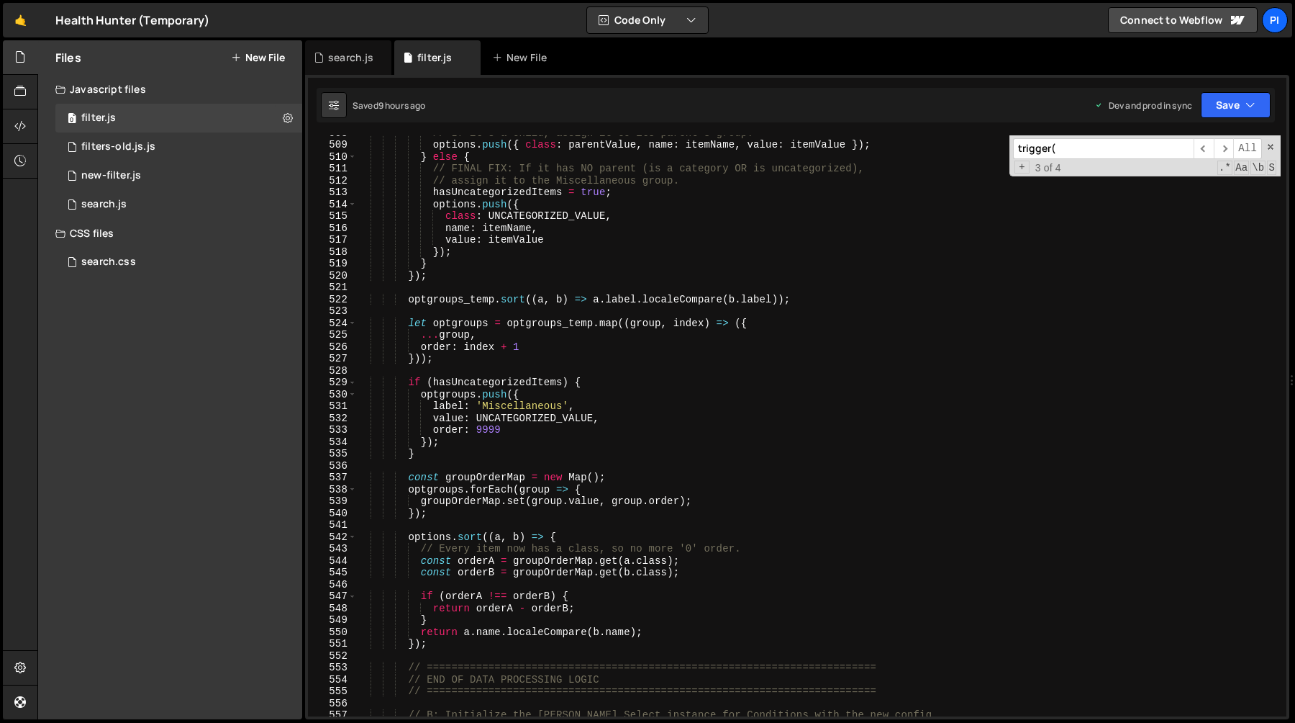
type textarea "options.push({"
click at [468, 203] on div "// If it's a child, assign it to its parent's group. options . push ({ class : …" at bounding box center [818, 429] width 925 height 605
type input "r"
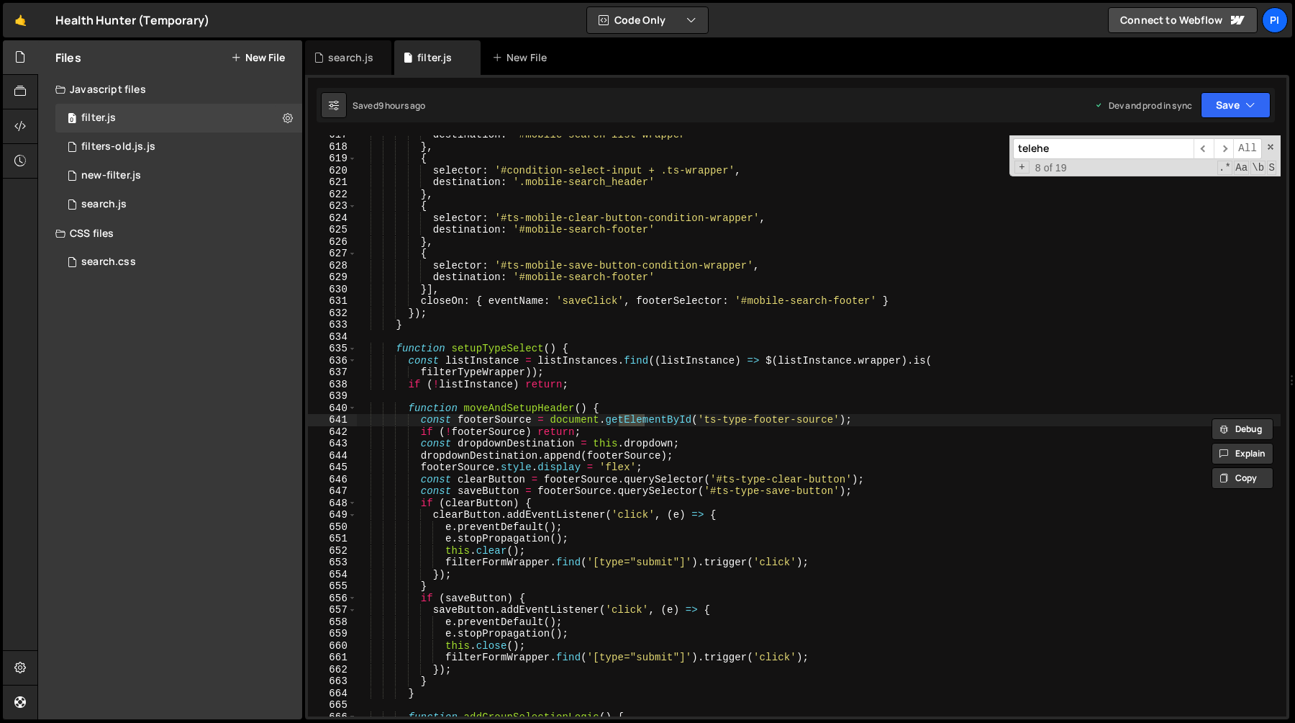
scroll to position [12593, 0]
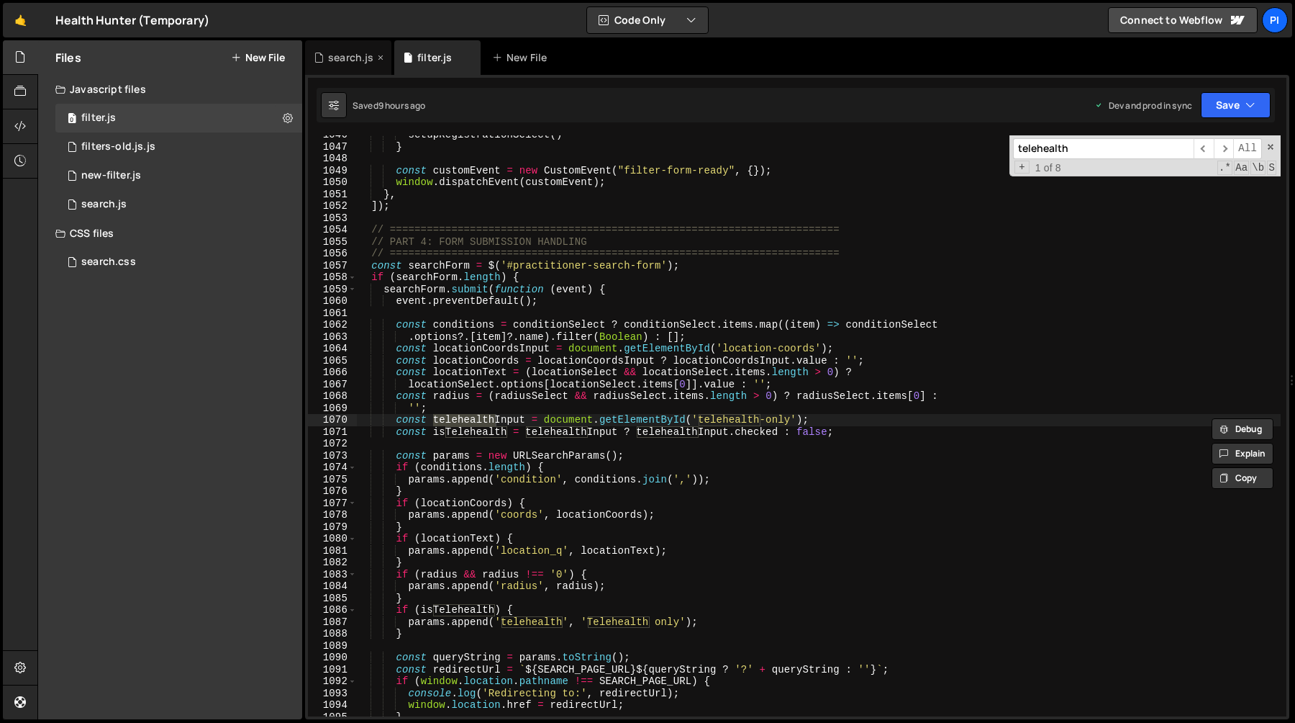
type input "telehealth"
click at [335, 58] on div "search.js" at bounding box center [350, 57] width 45 height 14
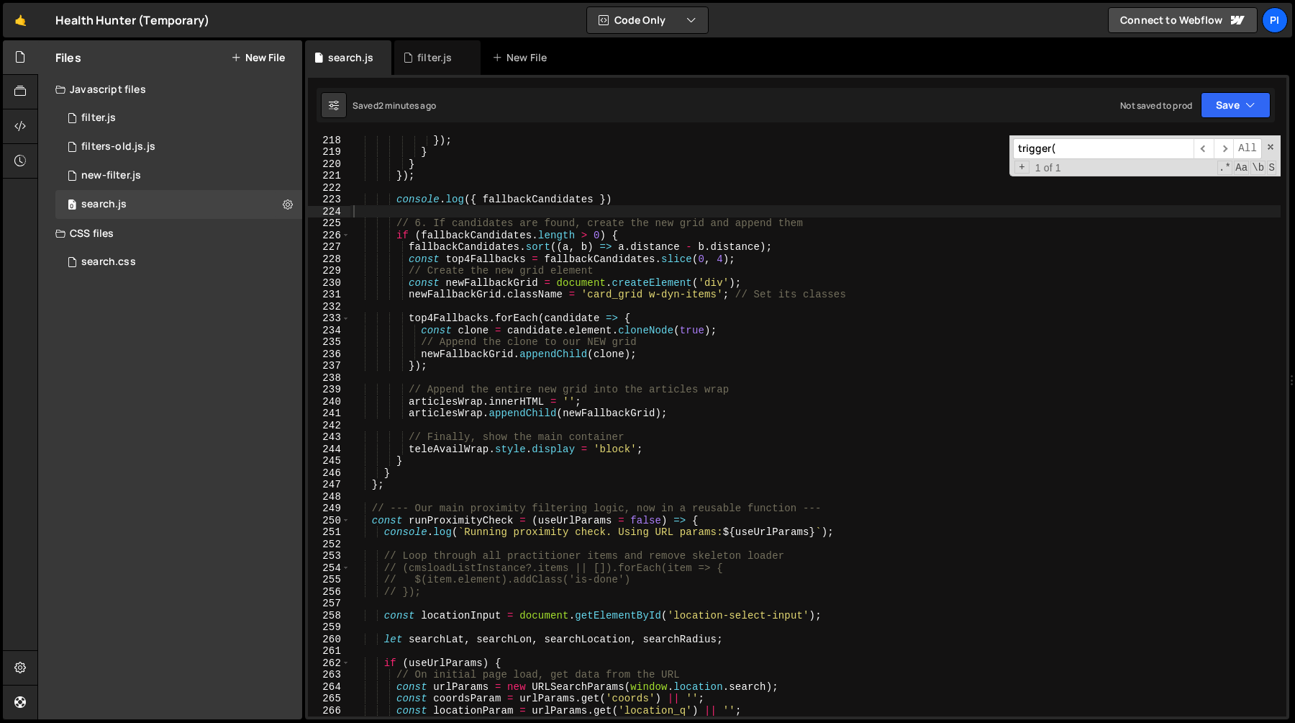
type textarea "// 6. If candidates are found, create the new grid and append them"
click at [501, 224] on div "}) ; } } }) ; console . log ({ fallbackCandidates }) // 6. If candidates are fo…" at bounding box center [815, 436] width 931 height 605
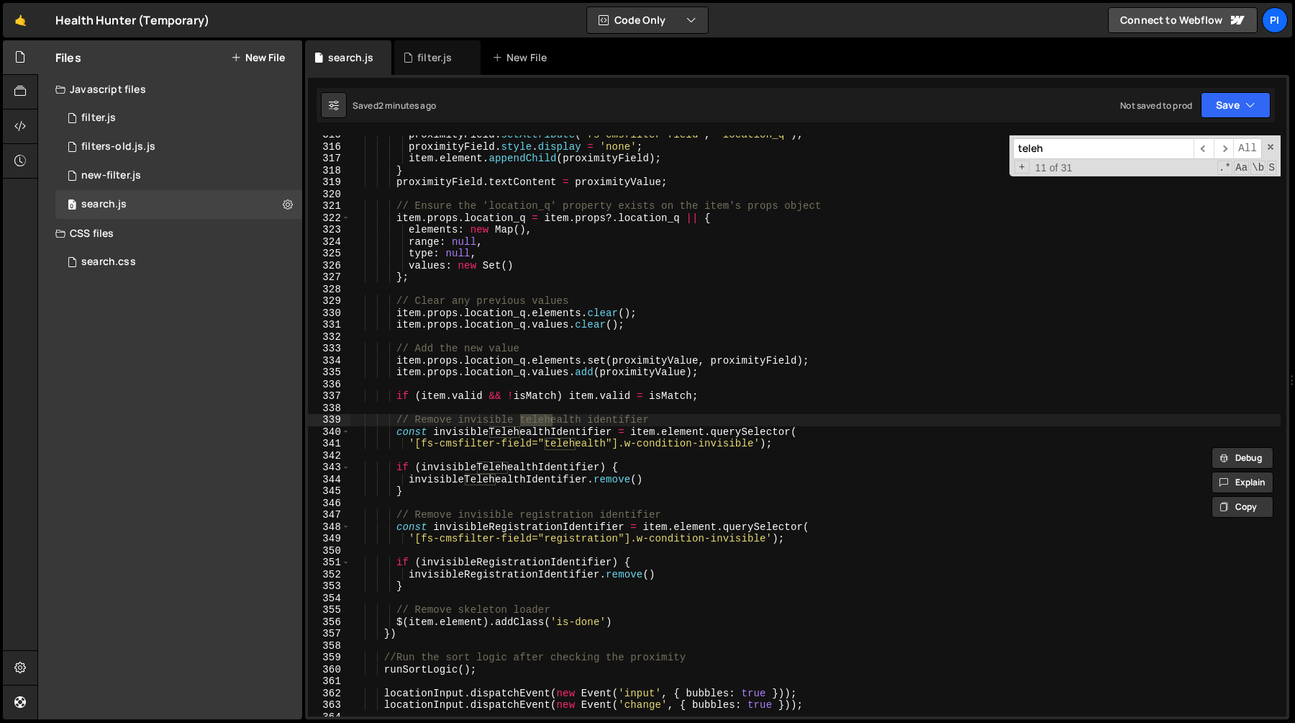
scroll to position [3735, 0]
click at [1226, 145] on span "​" at bounding box center [1224, 148] width 20 height 21
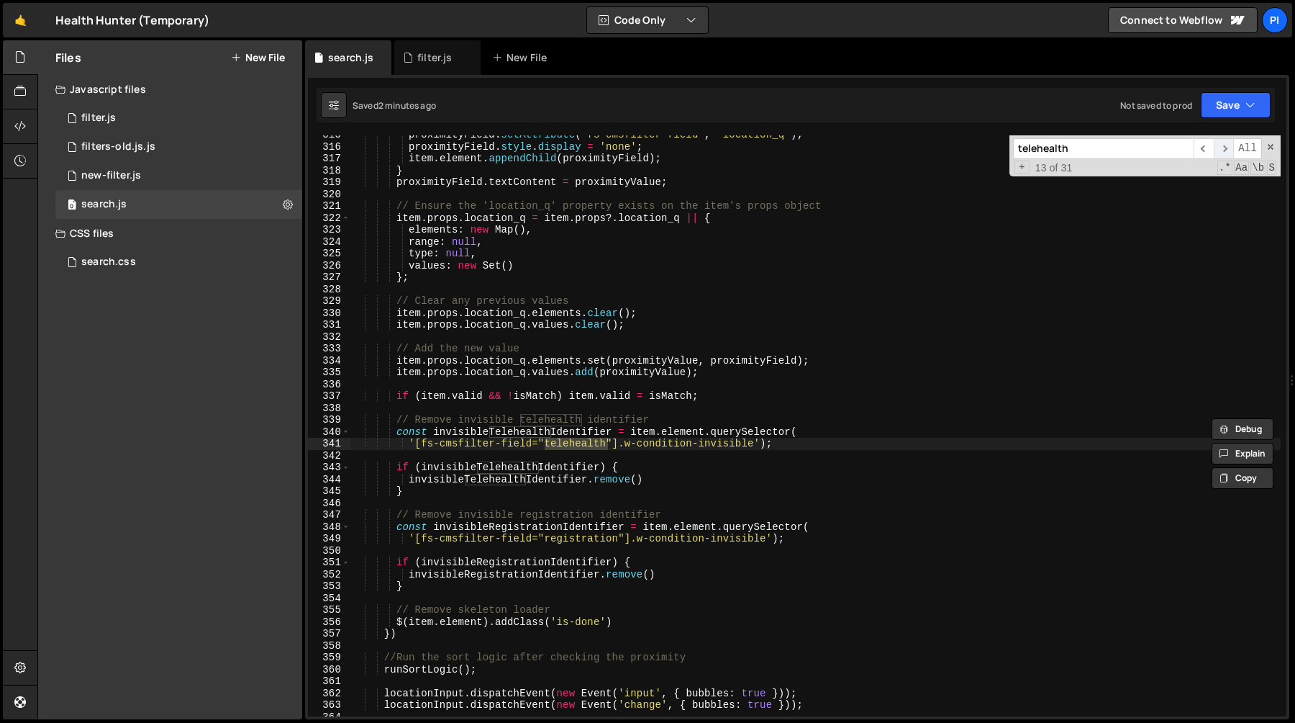
click at [1226, 145] on span "​" at bounding box center [1224, 148] width 20 height 21
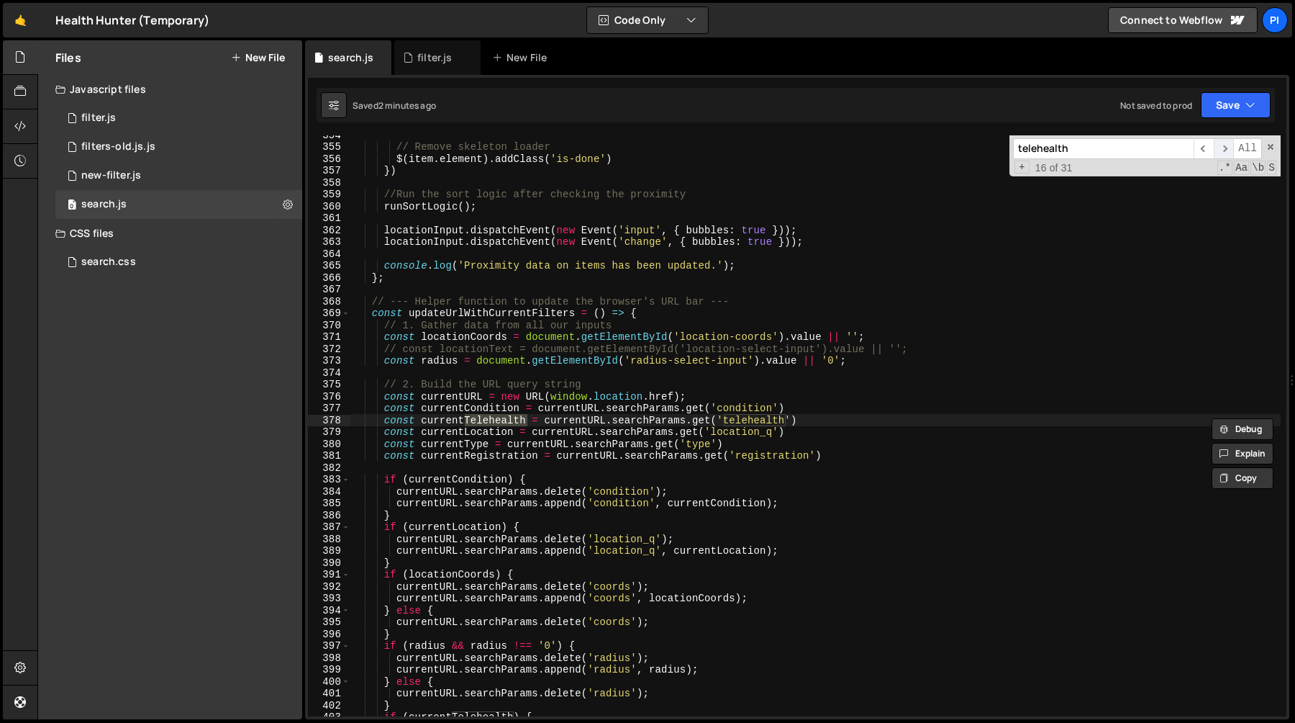
scroll to position [4198, 0]
click at [1226, 145] on span "​" at bounding box center [1224, 148] width 20 height 21
click at [1121, 154] on input "telehealth" at bounding box center [1103, 148] width 181 height 21
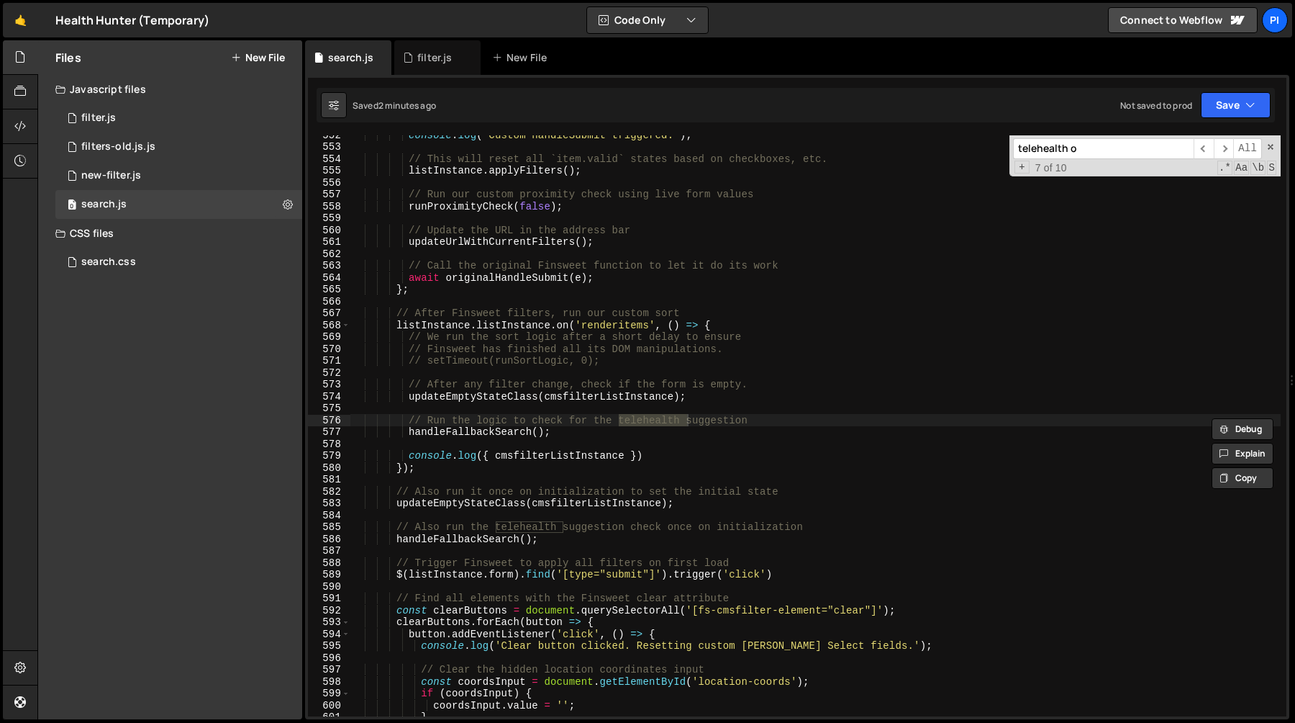
scroll to position [1894, 0]
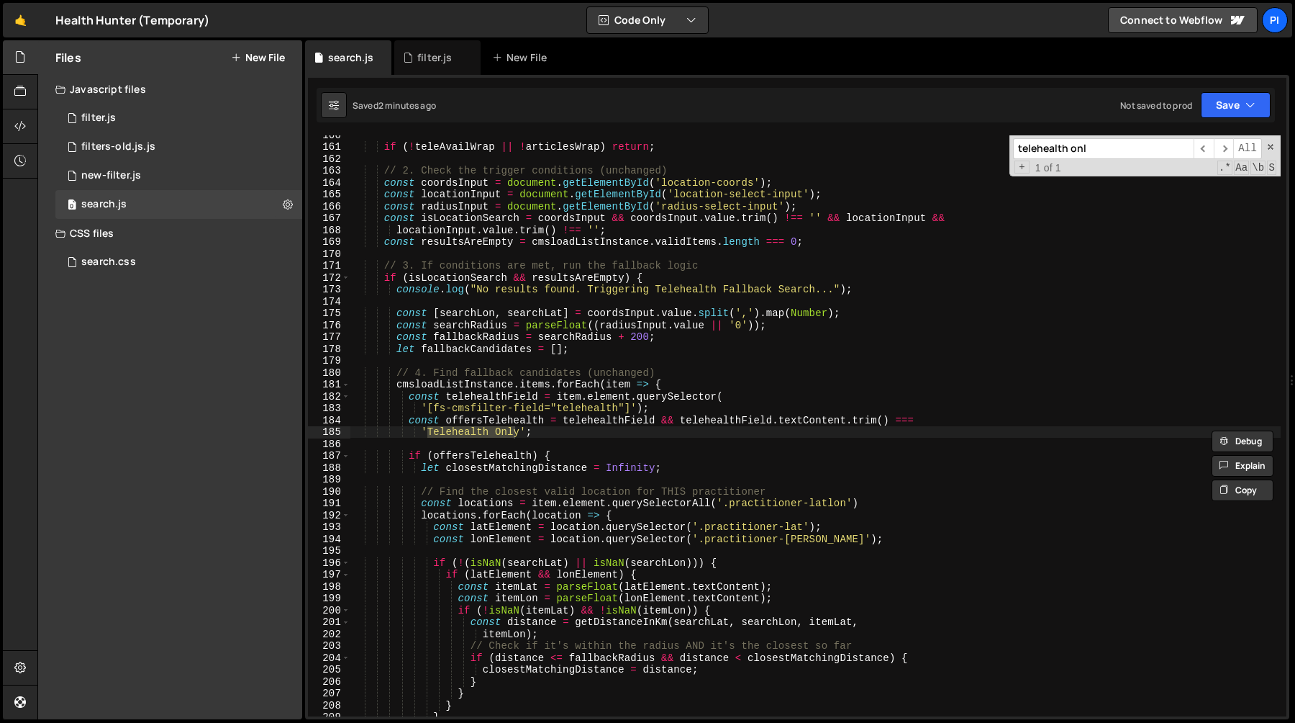
type input "telehealth onl"
click at [502, 430] on div "if ( ! teleAvailWrap || ! articlesWrap ) return ; // 2. Check the trigger condi…" at bounding box center [815, 425] width 931 height 581
click at [502, 430] on div "if ( ! teleAvailWrap || ! articlesWrap ) return ; // 2. Check the trigger condi…" at bounding box center [815, 431] width 931 height 605
type textarea "'Telehealth';"
click at [433, 64] on div "filter.js" at bounding box center [437, 57] width 86 height 35
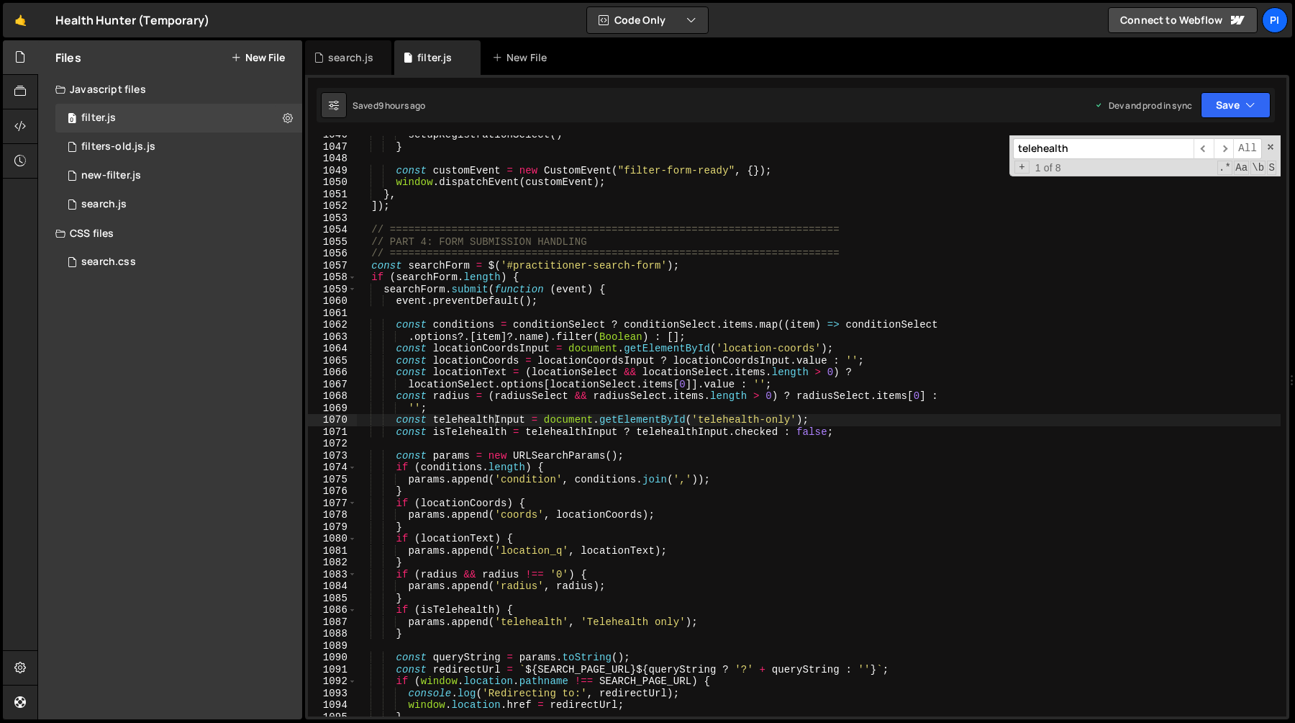
type textarea "const conditions = conditionSelect ? conditionSelect.items.map((item) => condit…"
click at [506, 321] on div "setupRegistrationSelect ( ) } const customEvent = new CustomEvent ( "filter-for…" at bounding box center [818, 431] width 925 height 605
type input "telehealth"
click at [1227, 152] on span "​" at bounding box center [1224, 148] width 20 height 21
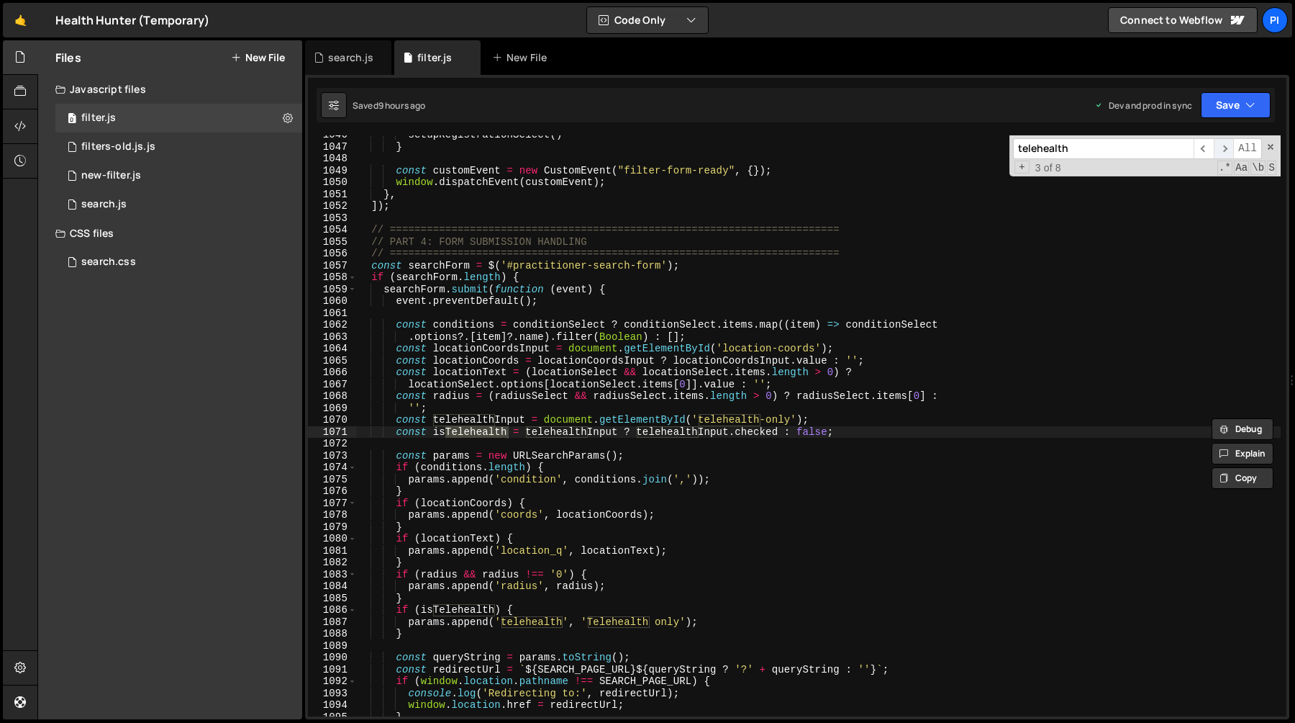
click at [1227, 152] on span "​" at bounding box center [1224, 148] width 20 height 21
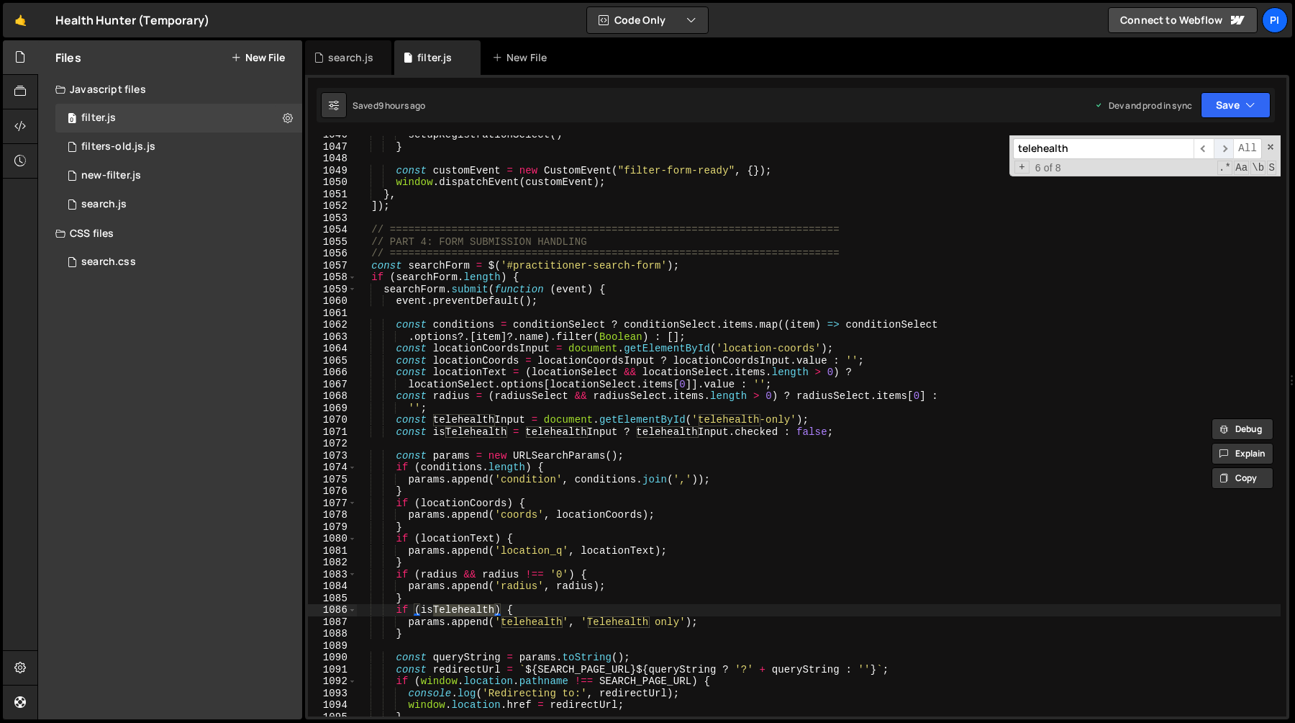
click at [1227, 152] on span "​" at bounding box center [1224, 148] width 20 height 21
click at [664, 622] on div "setupRegistrationSelect ( ) } const customEvent = new CustomEvent ( "filter-for…" at bounding box center [818, 431] width 925 height 605
type textarea "params.append('telehealth', 'Telehealth only');"
click at [335, 58] on div "search.js" at bounding box center [350, 57] width 45 height 14
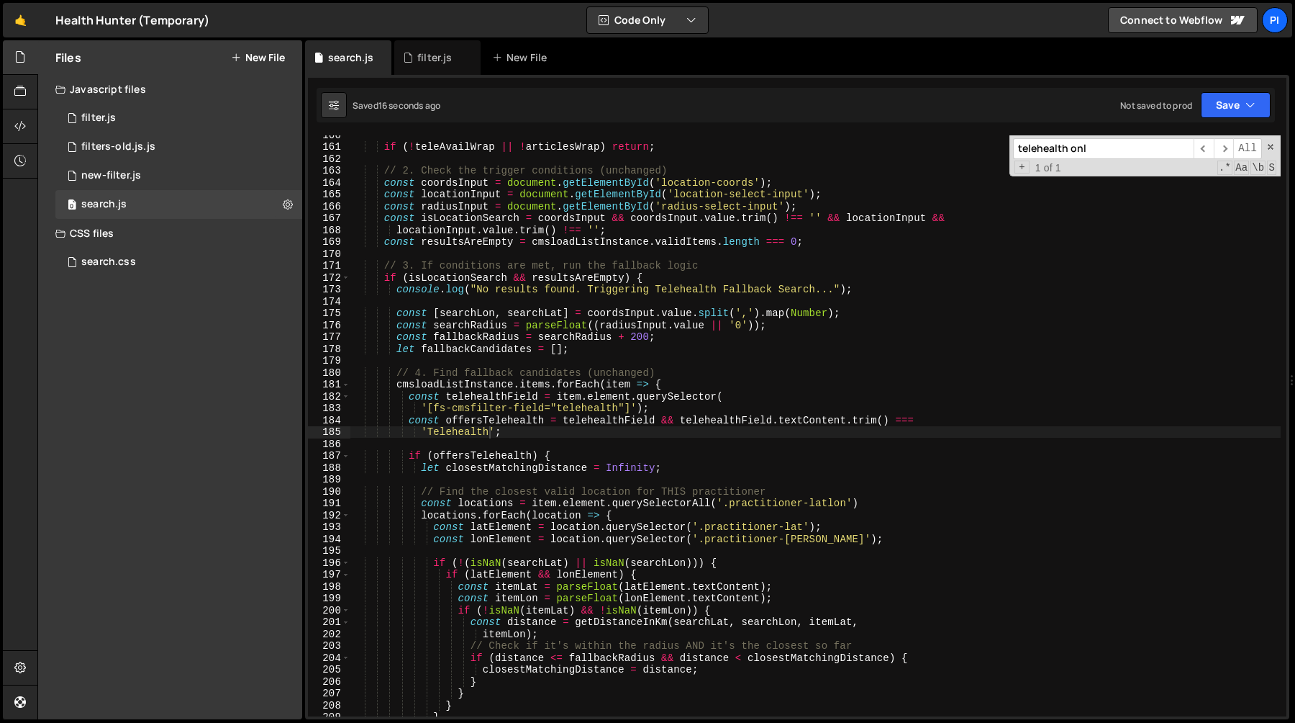
click at [715, 403] on div "if ( ! teleAvailWrap || ! articlesWrap ) return ; // 2. Check the trigger condi…" at bounding box center [815, 431] width 931 height 605
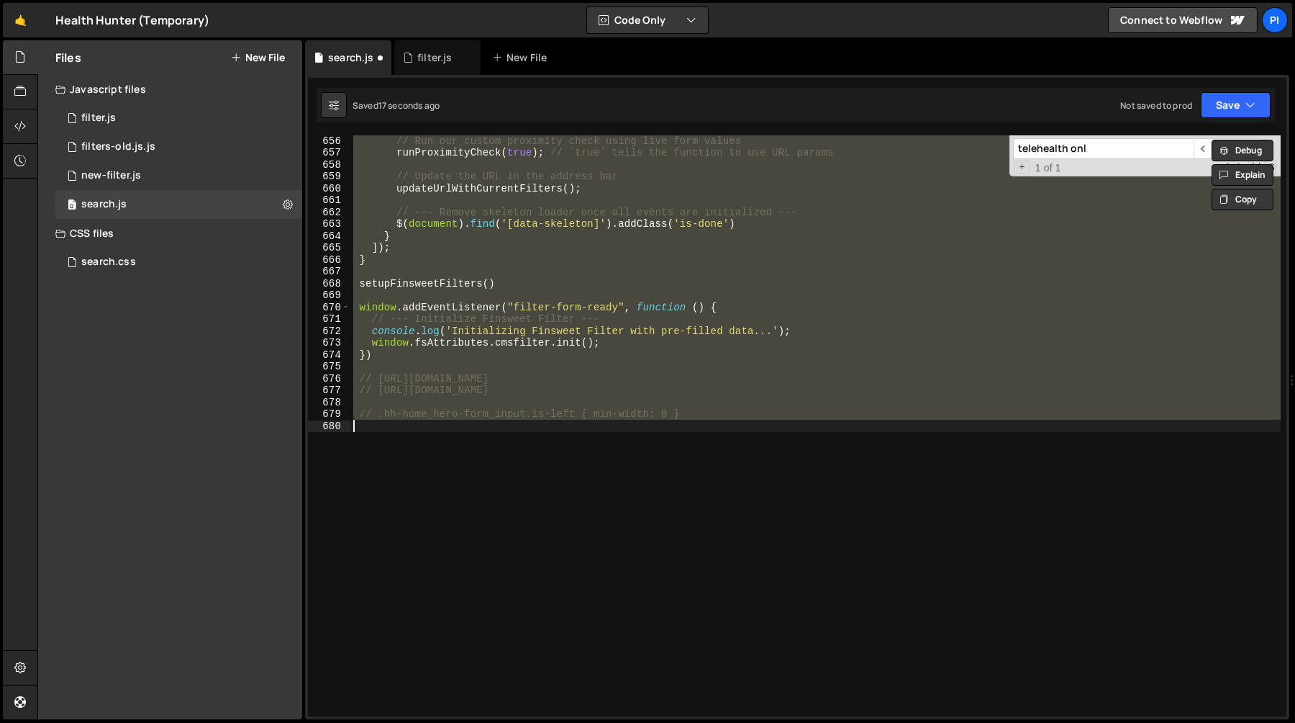
type textarea "'Telehealth Only';"
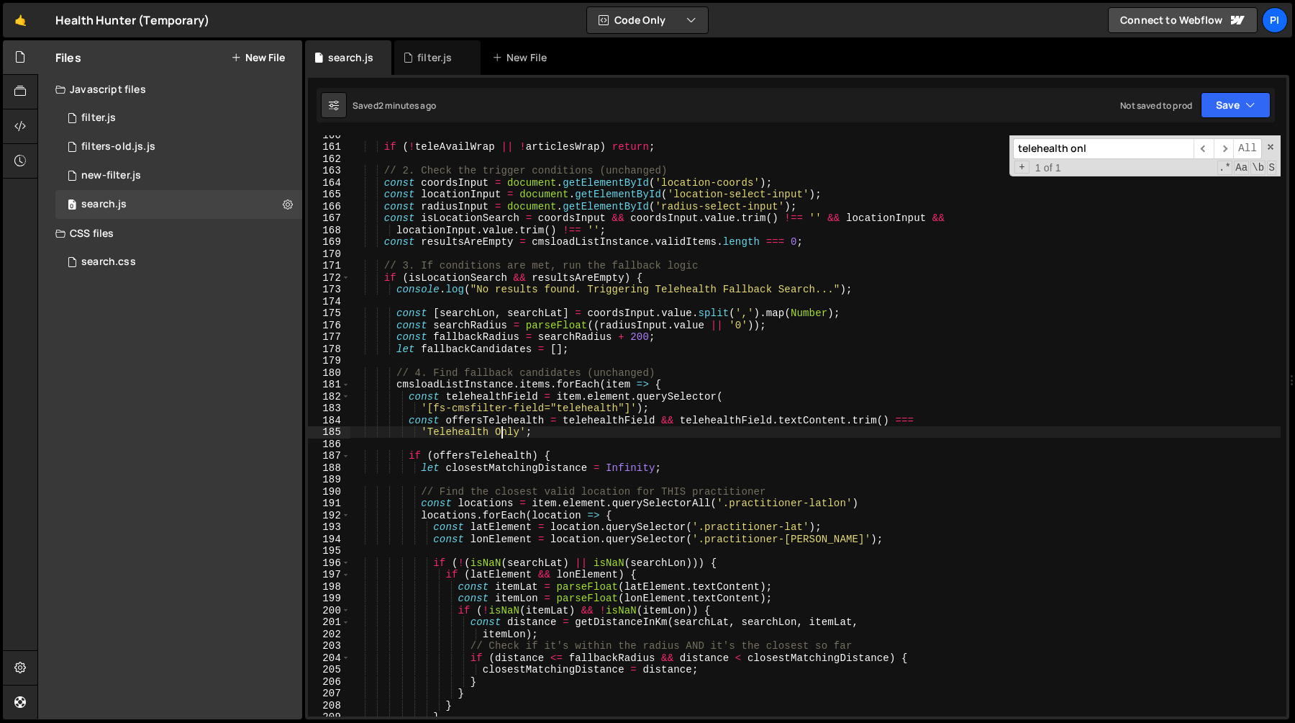
click at [504, 436] on div "if ( ! teleAvailWrap || ! articlesWrap ) return ; // 2. Check the trigger condi…" at bounding box center [815, 431] width 931 height 605
click at [592, 432] on div "if ( ! teleAvailWrap || ! articlesWrap ) return ; // 2. Check the trigger condi…" at bounding box center [815, 431] width 931 height 605
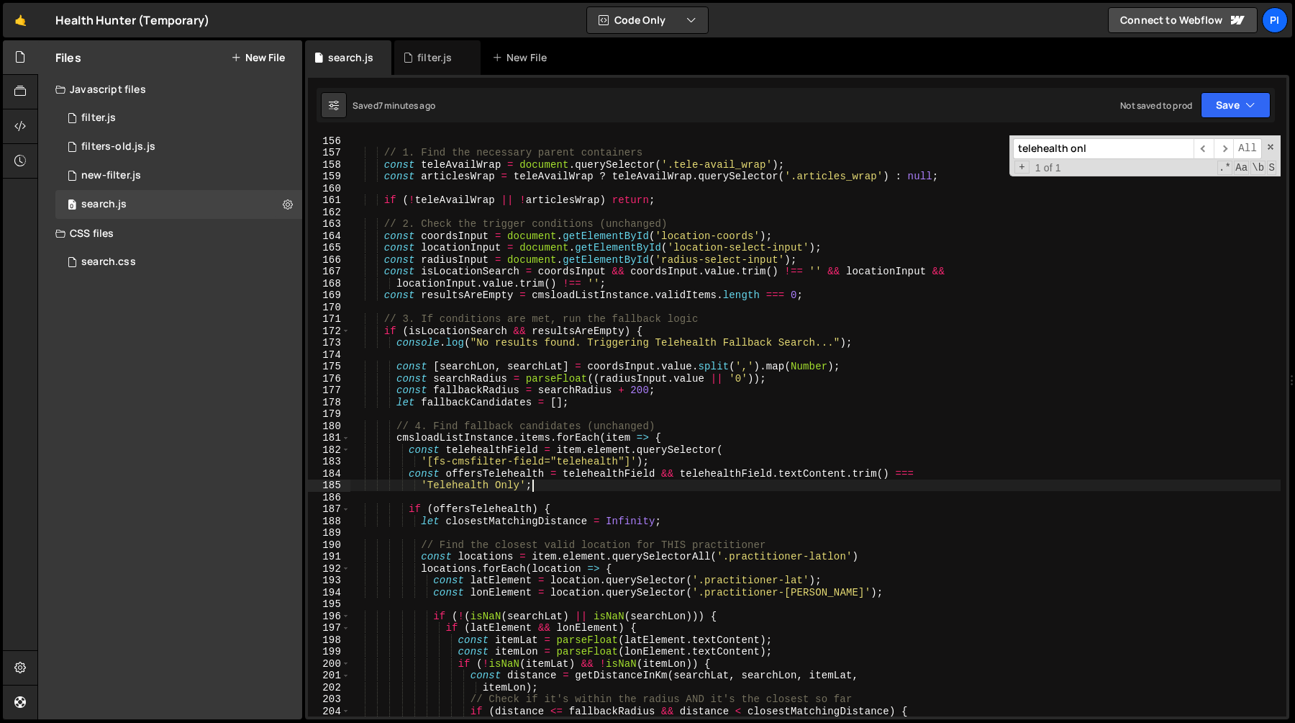
scroll to position [1831, 0]
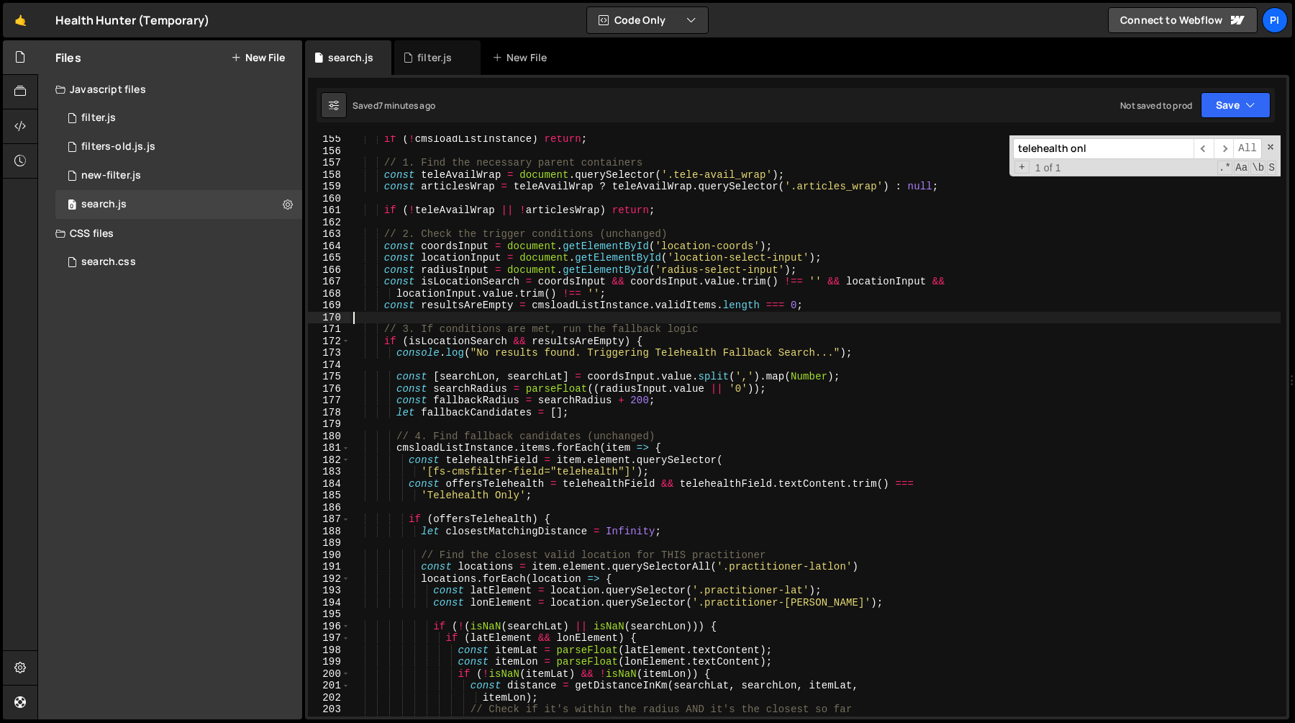
click at [565, 314] on div "if ( ! cmsloadListInstance ) return ; // 1. Find the necessary parent container…" at bounding box center [815, 435] width 931 height 605
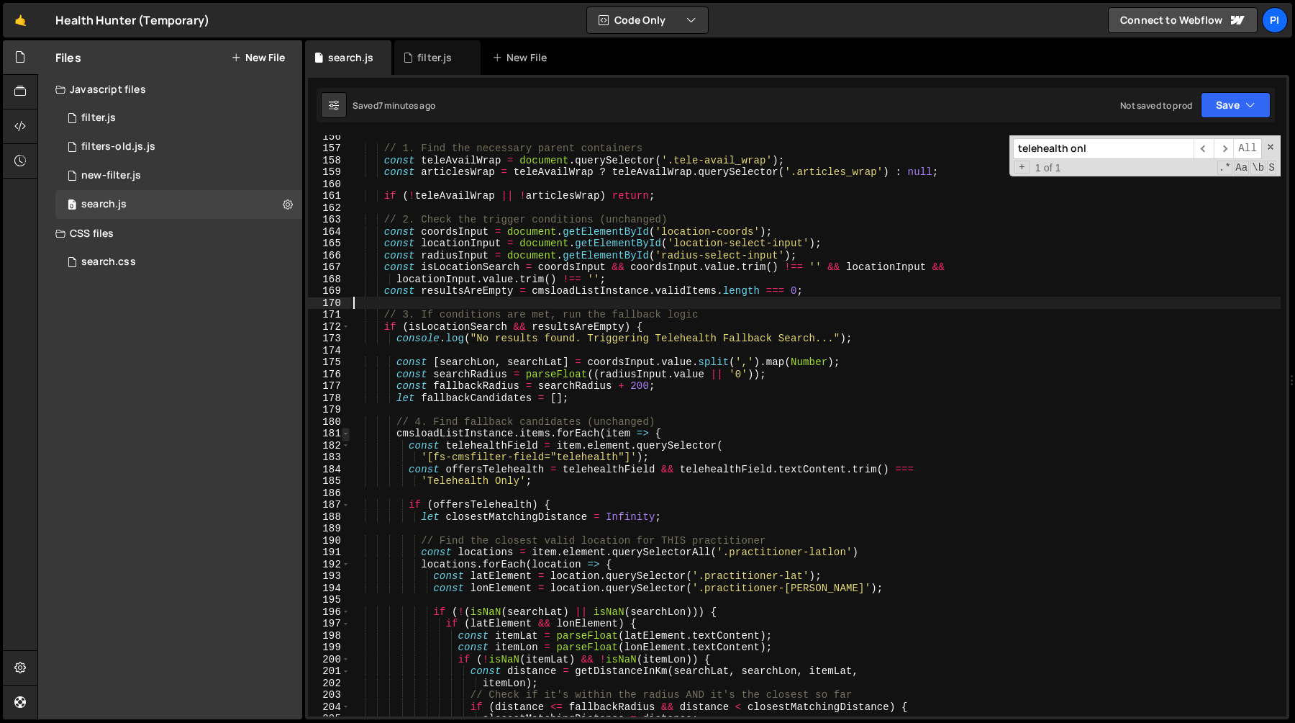
click at [348, 432] on span at bounding box center [346, 433] width 8 height 12
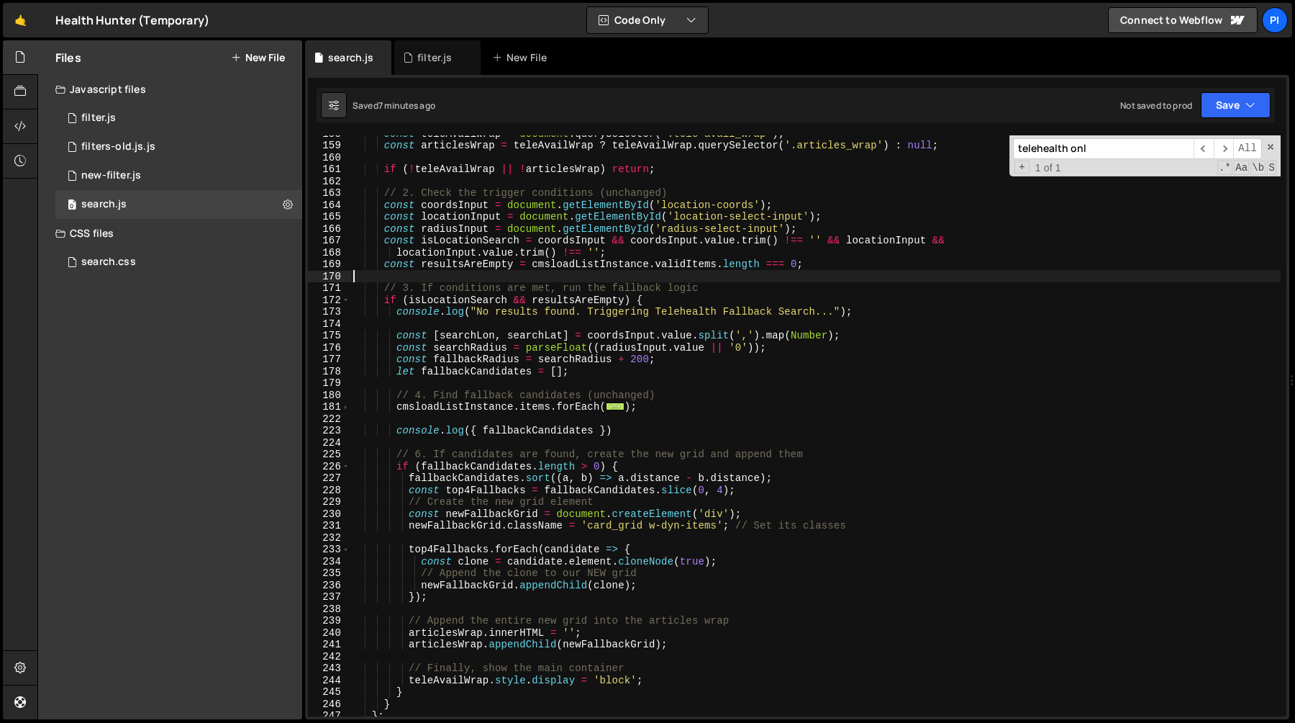
scroll to position [1872, 0]
click at [630, 434] on div "const teleAvailWrap = document . querySelector ( '.tele-avail_wrap' ) ; const a…" at bounding box center [815, 429] width 931 height 605
type textarea "console.log({ fallbackCandidates })"
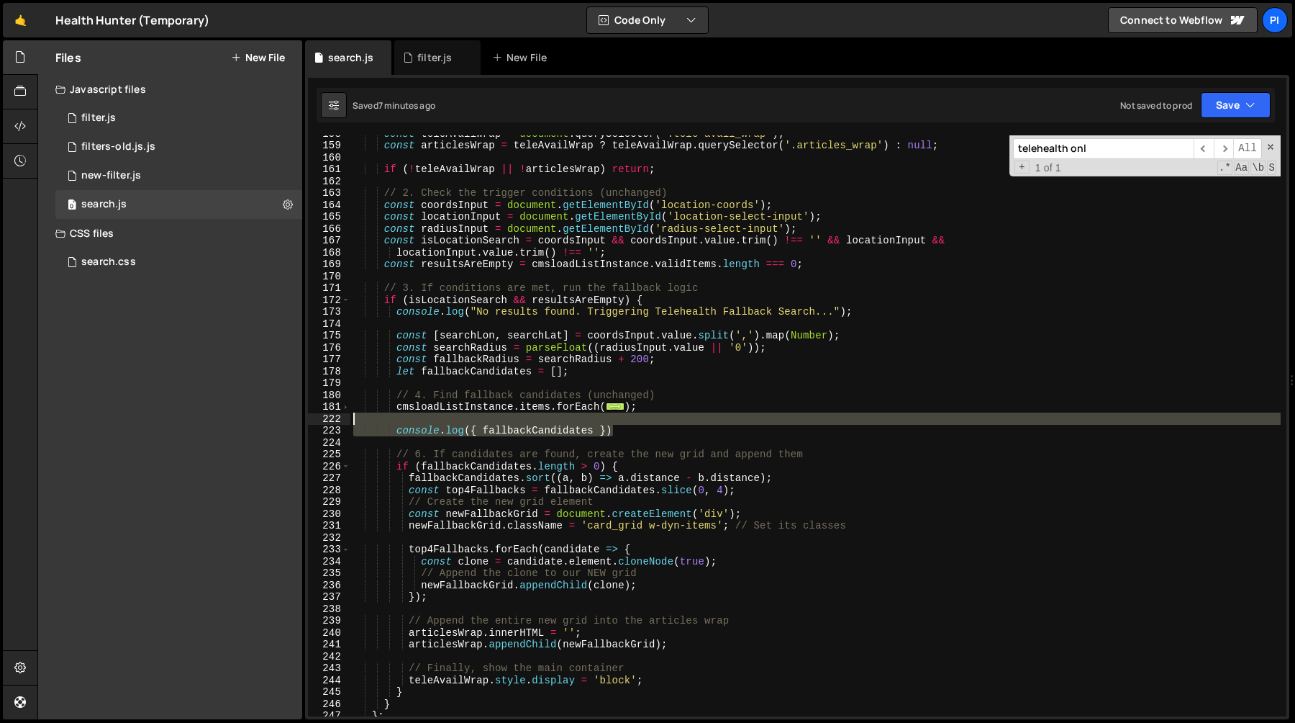
drag, startPoint x: 630, startPoint y: 434, endPoint x: 629, endPoint y: 422, distance: 12.3
click at [629, 422] on div "const teleAvailWrap = document . querySelector ( '.tele-avail_wrap' ) ; const a…" at bounding box center [815, 429] width 931 height 605
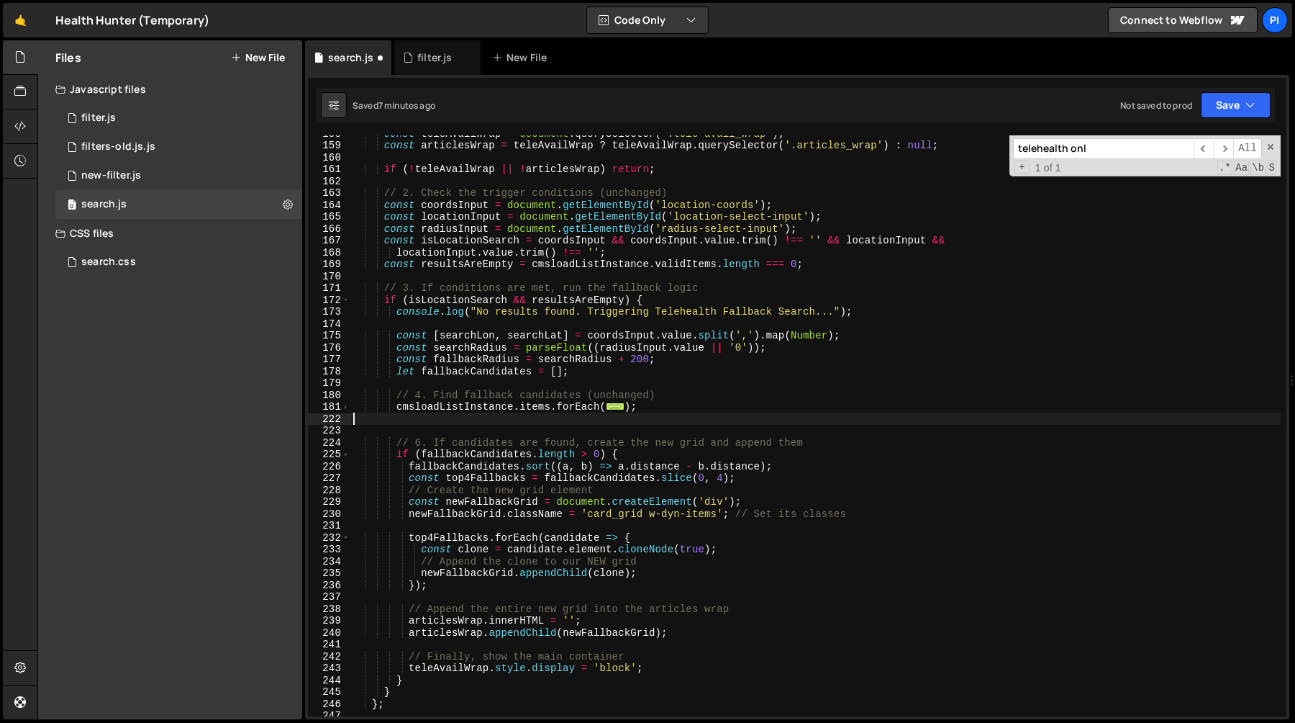
type textarea "});"
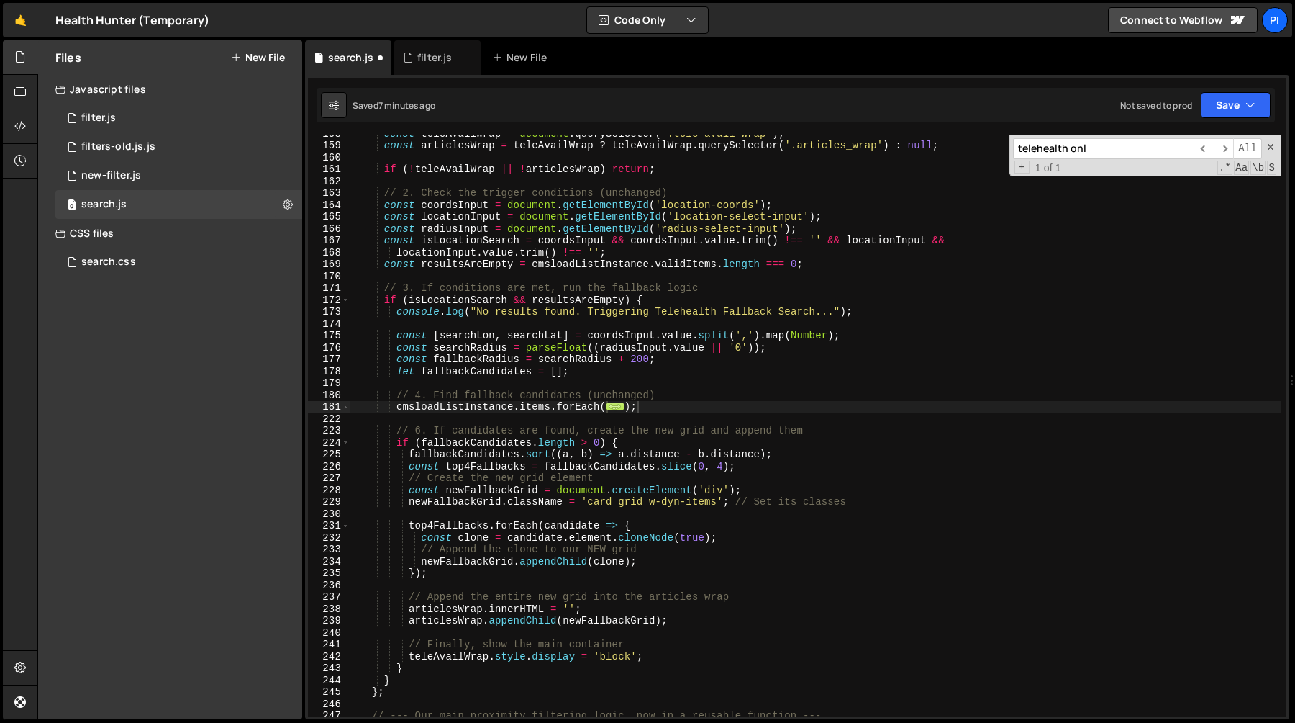
click at [1103, 148] on input "telehealth onl" at bounding box center [1103, 148] width 181 height 21
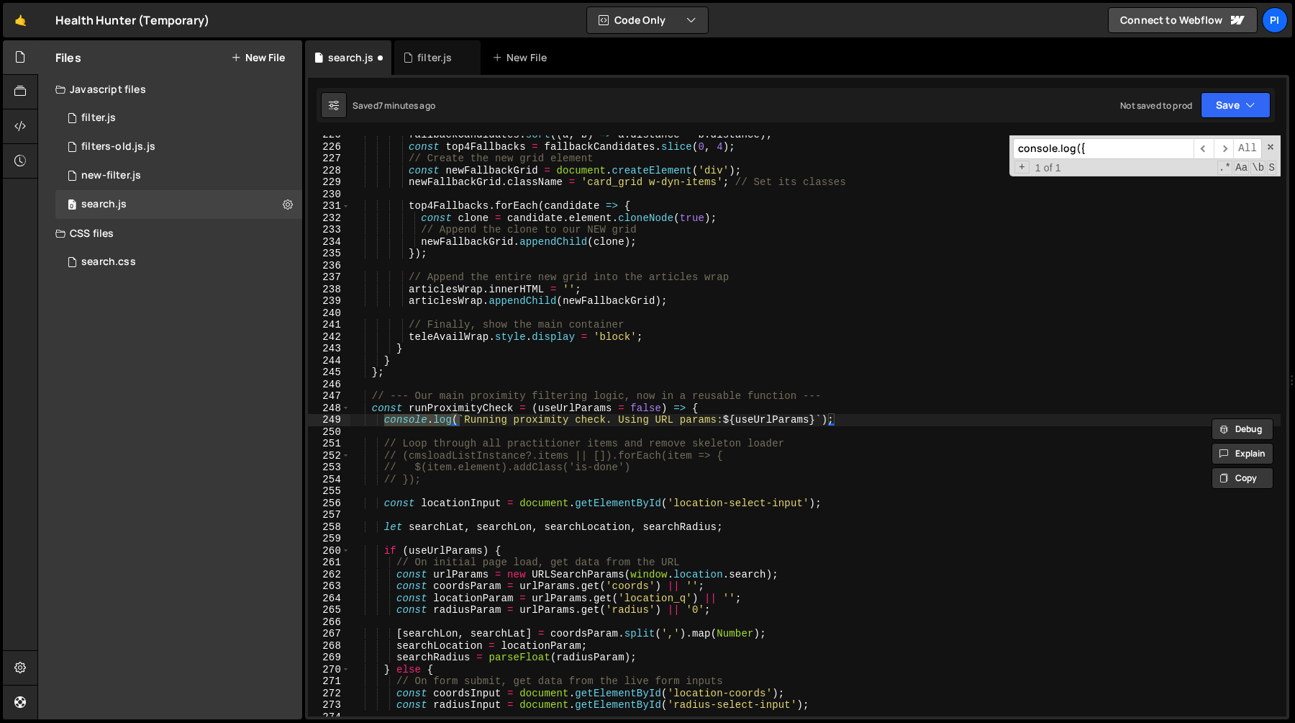
scroll to position [6086, 0]
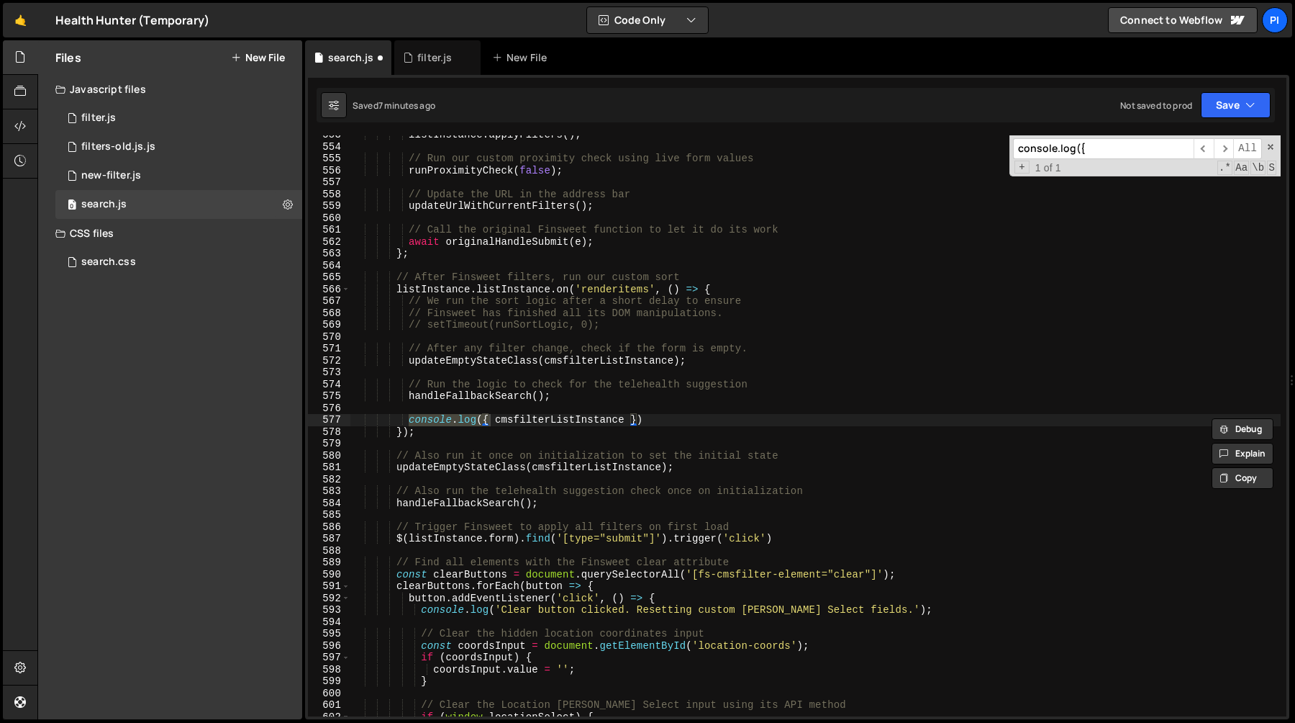
type input "console.log({"
click at [655, 417] on div "listInstance . applyFilters ( ) ; // Run our custom proximity check using live …" at bounding box center [815, 431] width 931 height 605
click at [655, 408] on div "listInstance . applyFilters ( ) ; // Run our custom proximity check using live …" at bounding box center [815, 431] width 931 height 605
type textarea "console.log({ cmsfilterListInstance })"
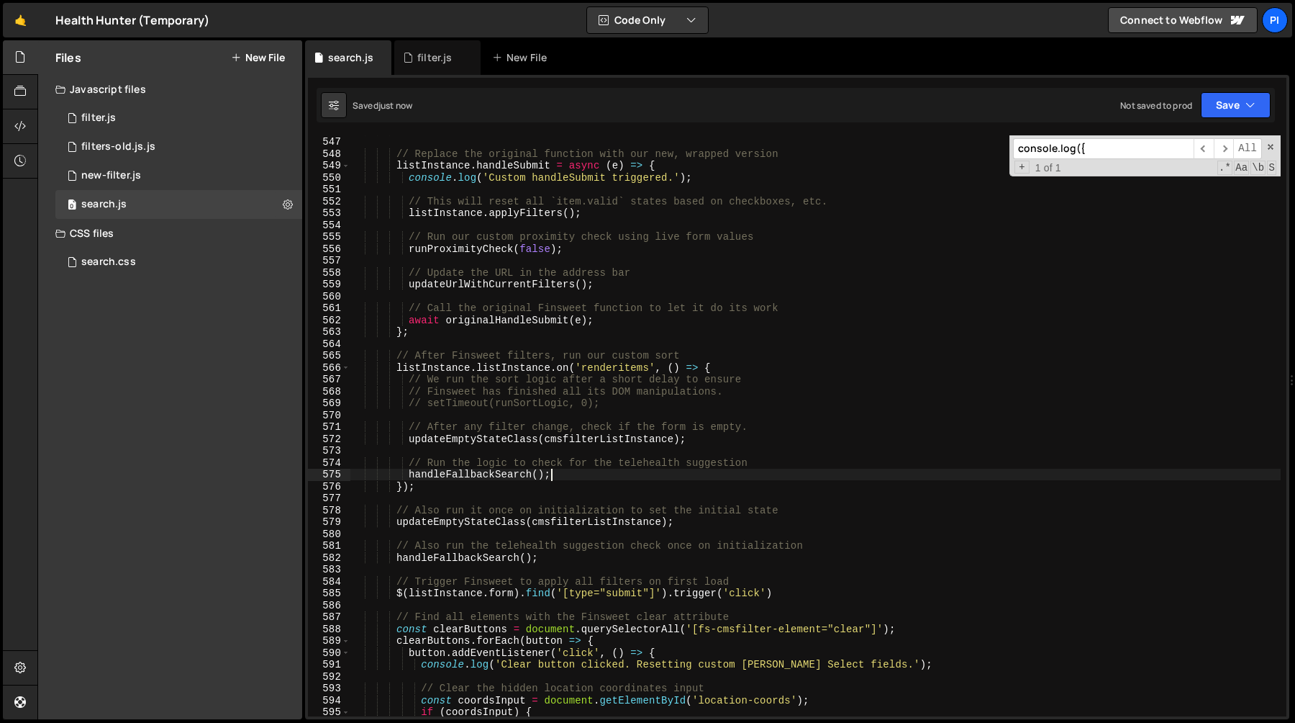
scroll to position [6476, 0]
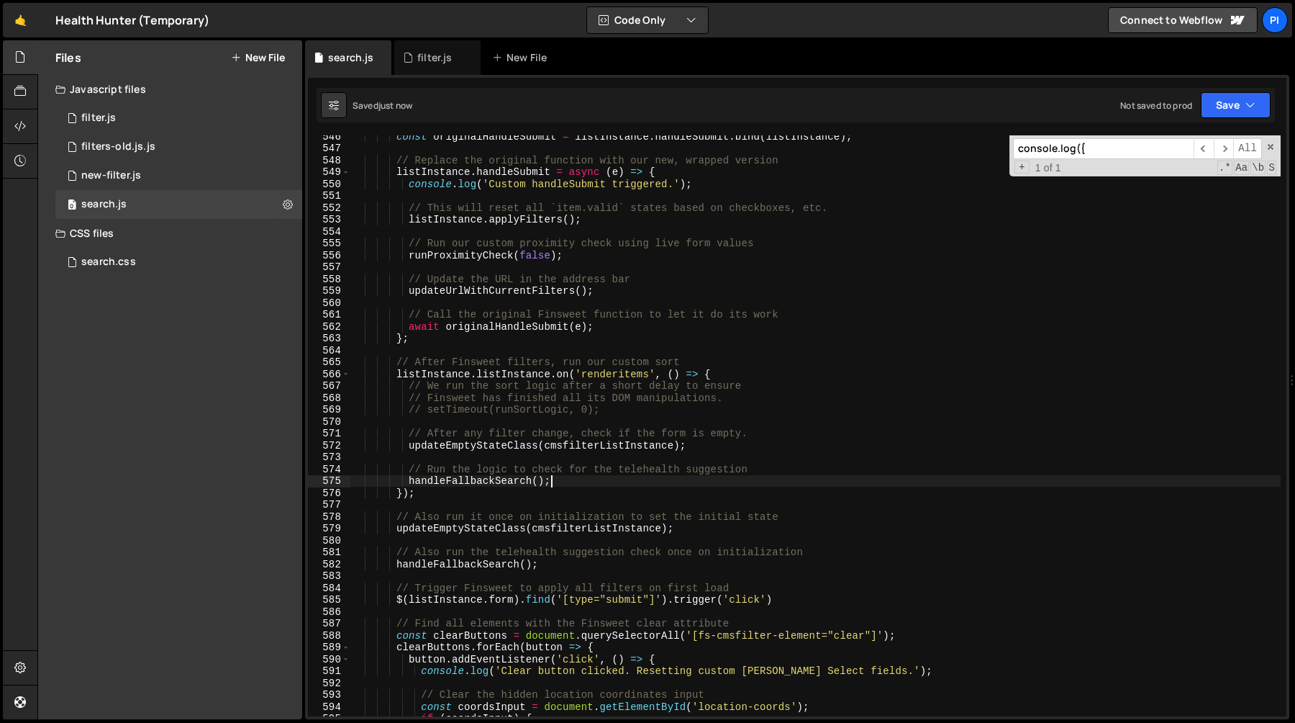
click at [482, 446] on div "const originalHandleSubmit = listInstance . handleSubmit . bind ( listInstance …" at bounding box center [815, 432] width 931 height 605
click at [477, 478] on div "const originalHandleSubmit = listInstance . handleSubmit . bind ( listInstance …" at bounding box center [815, 432] width 931 height 605
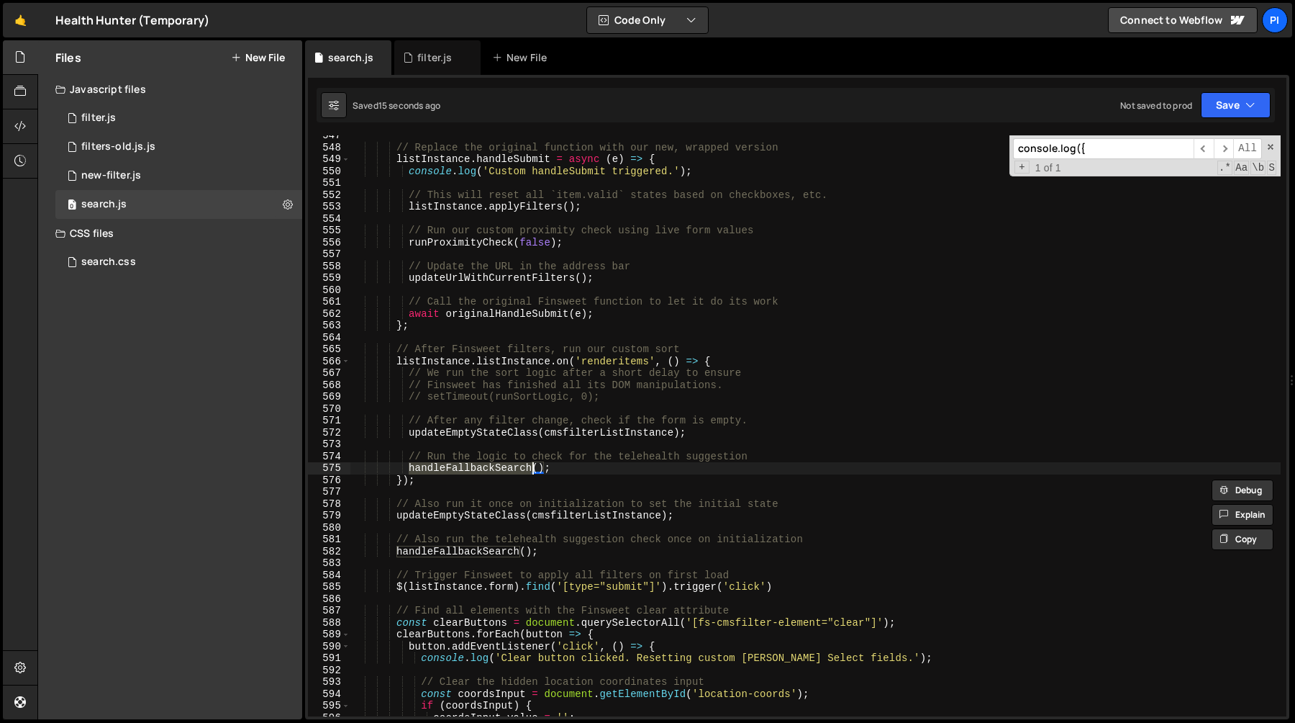
scroll to position [6509, 0]
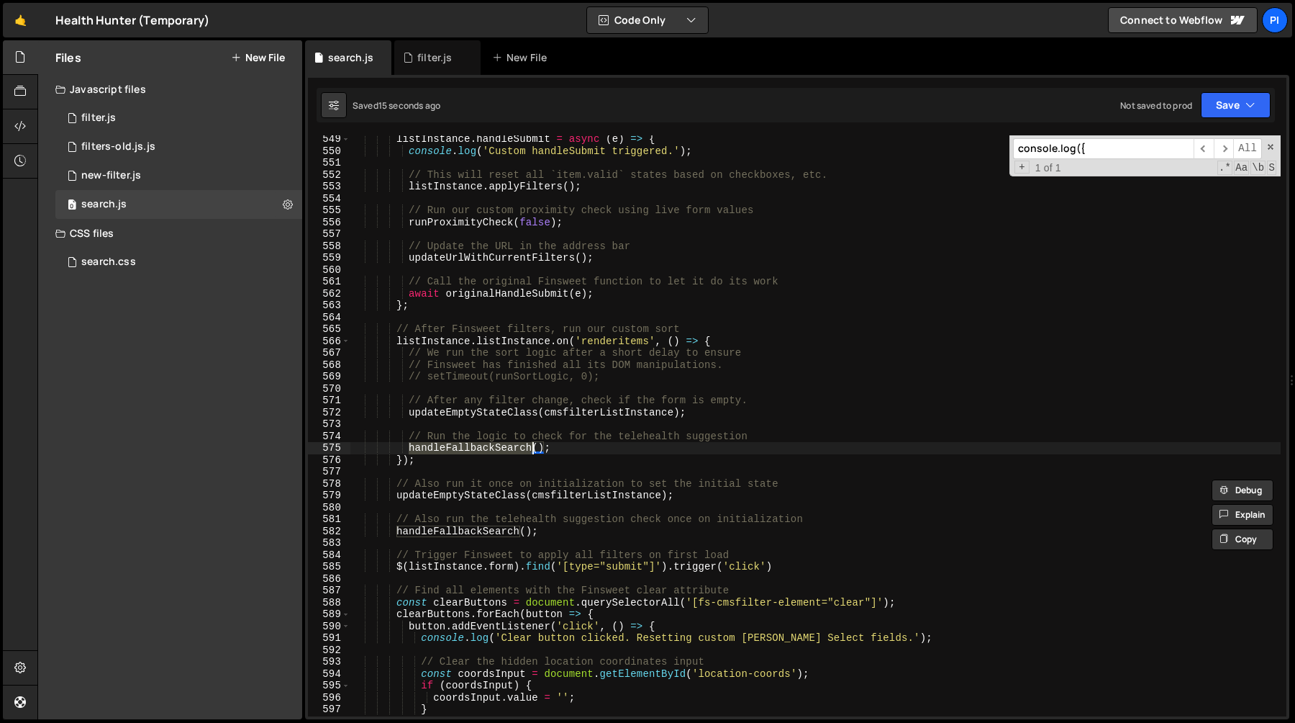
click at [479, 494] on div "listInstance . handleSubmit = async ( e ) => { console . log ( 'Custom handleSu…" at bounding box center [815, 435] width 931 height 605
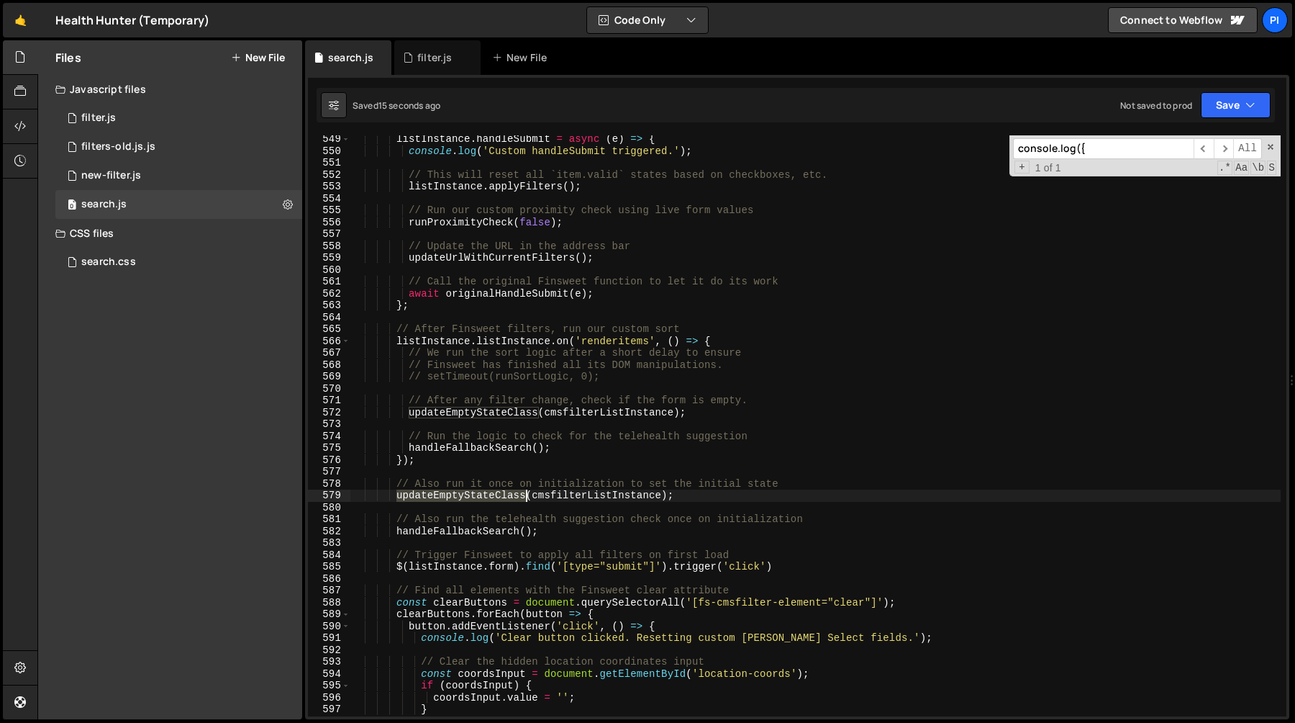
click at [479, 494] on div "listInstance . handleSubmit = async ( e ) => { console . log ( 'Custom handleSu…" at bounding box center [815, 435] width 931 height 605
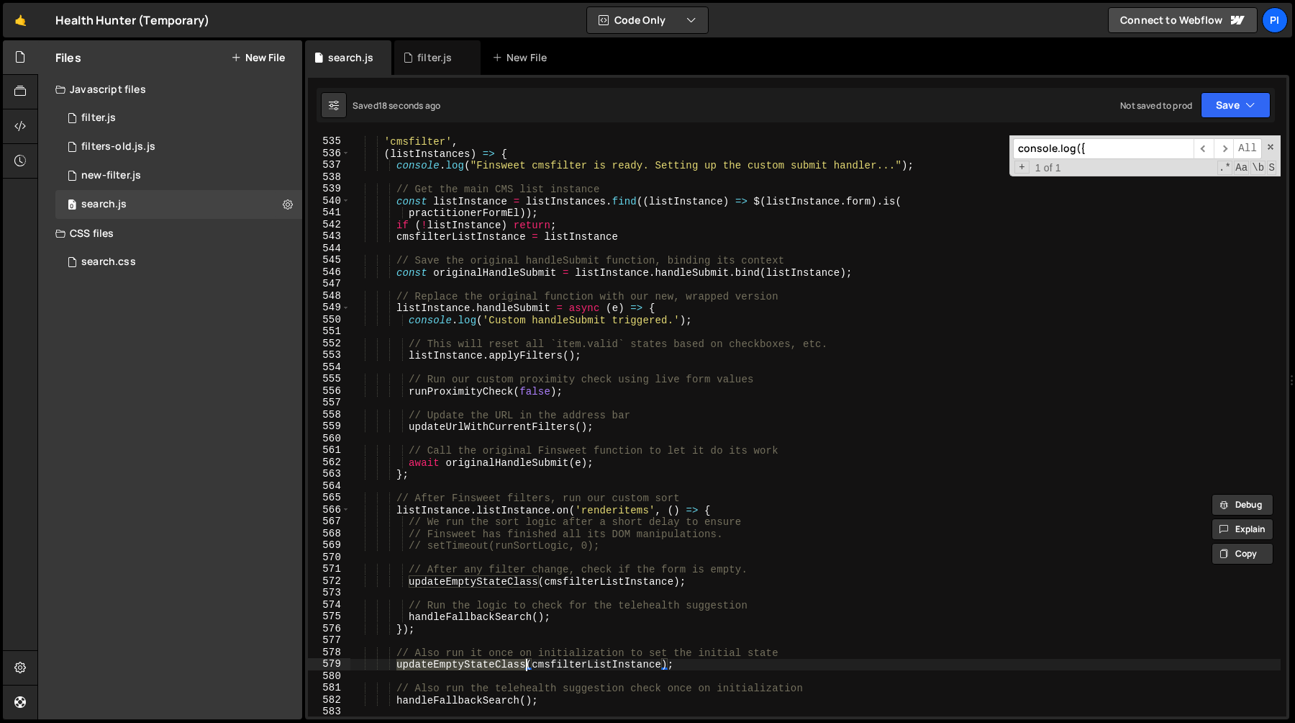
scroll to position [6332, 0]
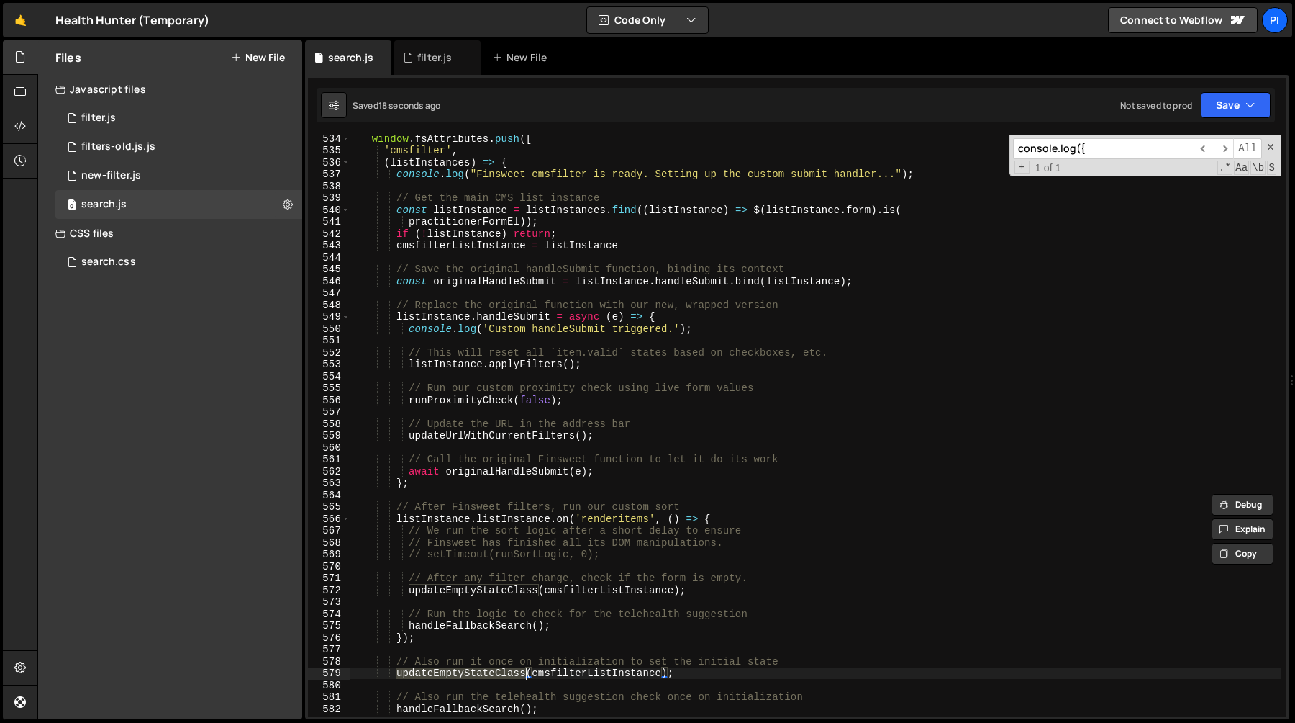
click at [489, 364] on div "window . fsAttributes . push ([ 'cmsfilter' , ( listInstances ) => { console . …" at bounding box center [815, 434] width 931 height 605
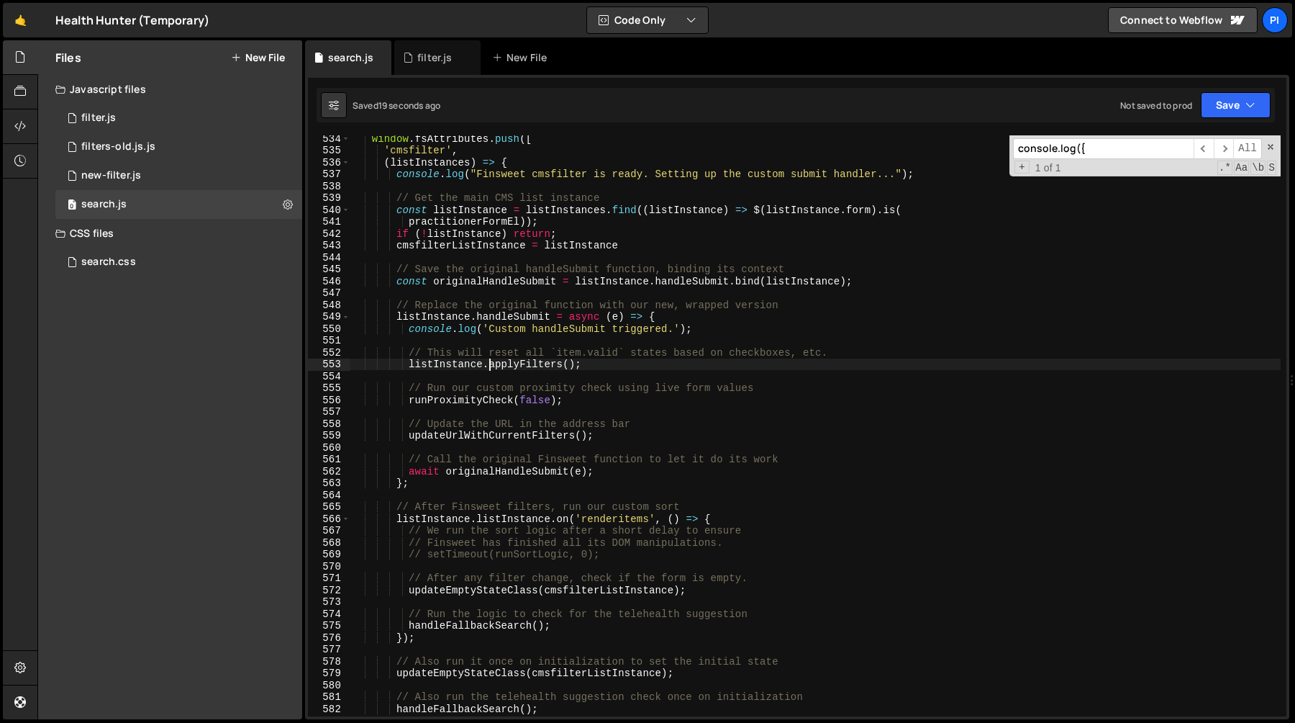
click at [489, 364] on div "window . fsAttributes . push ([ 'cmsfilter' , ( listInstances ) => { console . …" at bounding box center [815, 434] width 931 height 605
click at [447, 358] on div "window . fsAttributes . push ([ 'cmsfilter' , ( listInstances ) => { console . …" at bounding box center [815, 434] width 931 height 605
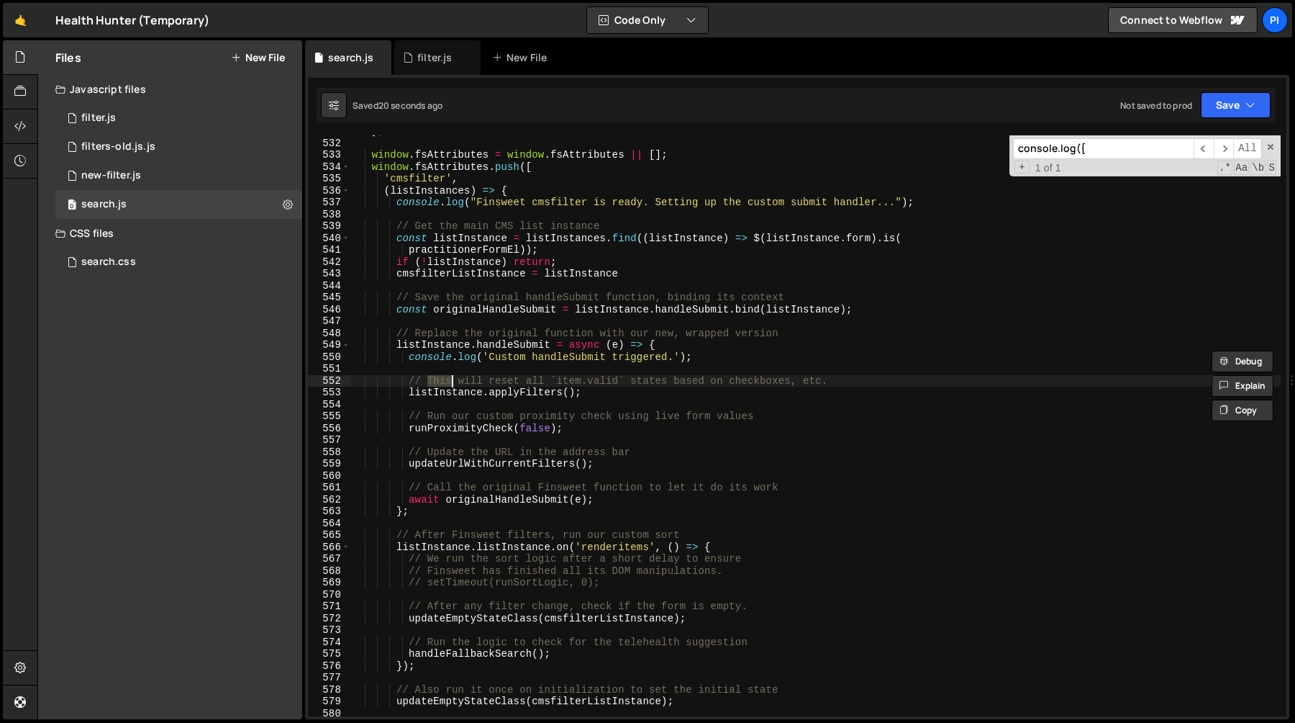
scroll to position [6273, 0]
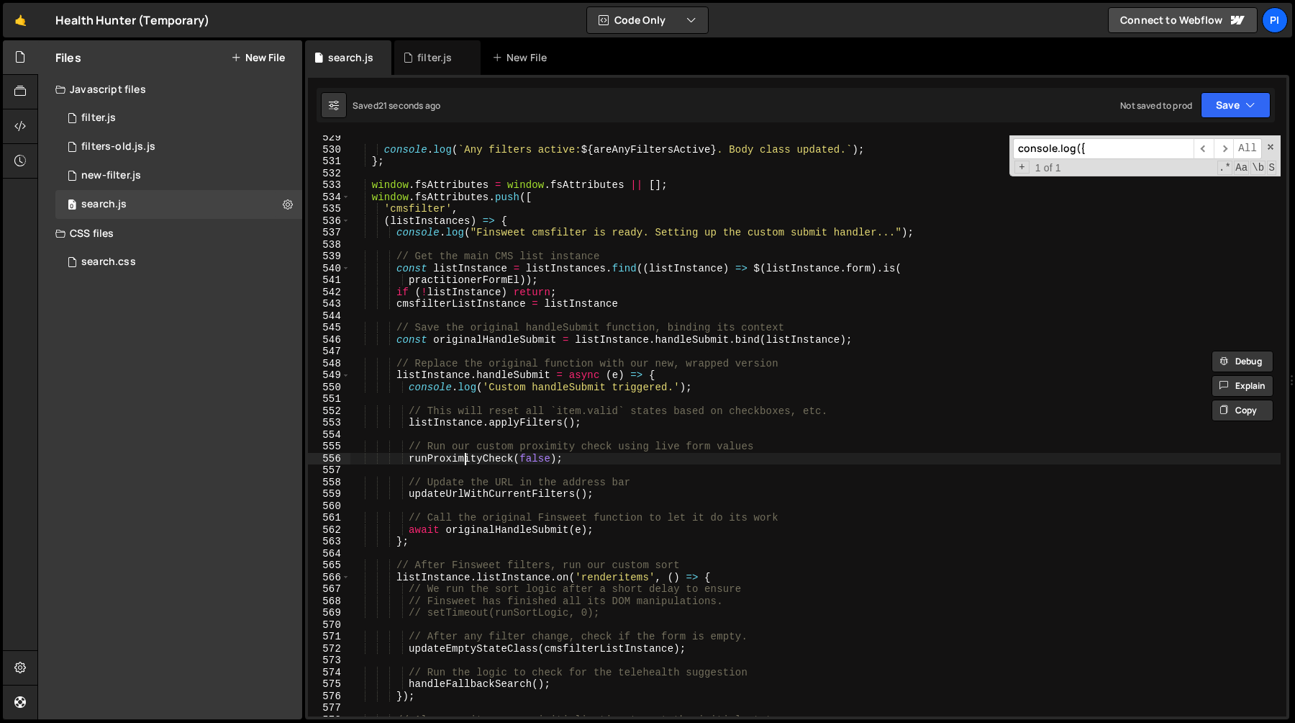
click at [466, 462] on div "console . log ( ` Any filters active: ${ areAnyFiltersActive } . Body class upd…" at bounding box center [815, 434] width 931 height 605
type textarea "runProximityCheck(false);"
click at [466, 462] on div "console . log ( ` Any filters active: ${ areAnyFiltersActive } . Body class upd…" at bounding box center [815, 434] width 931 height 605
type input "runProximityCheck"
click at [575, 468] on div "console . log ( ` Any filters active: ${ areAnyFiltersActive } . Body class upd…" at bounding box center [815, 434] width 931 height 605
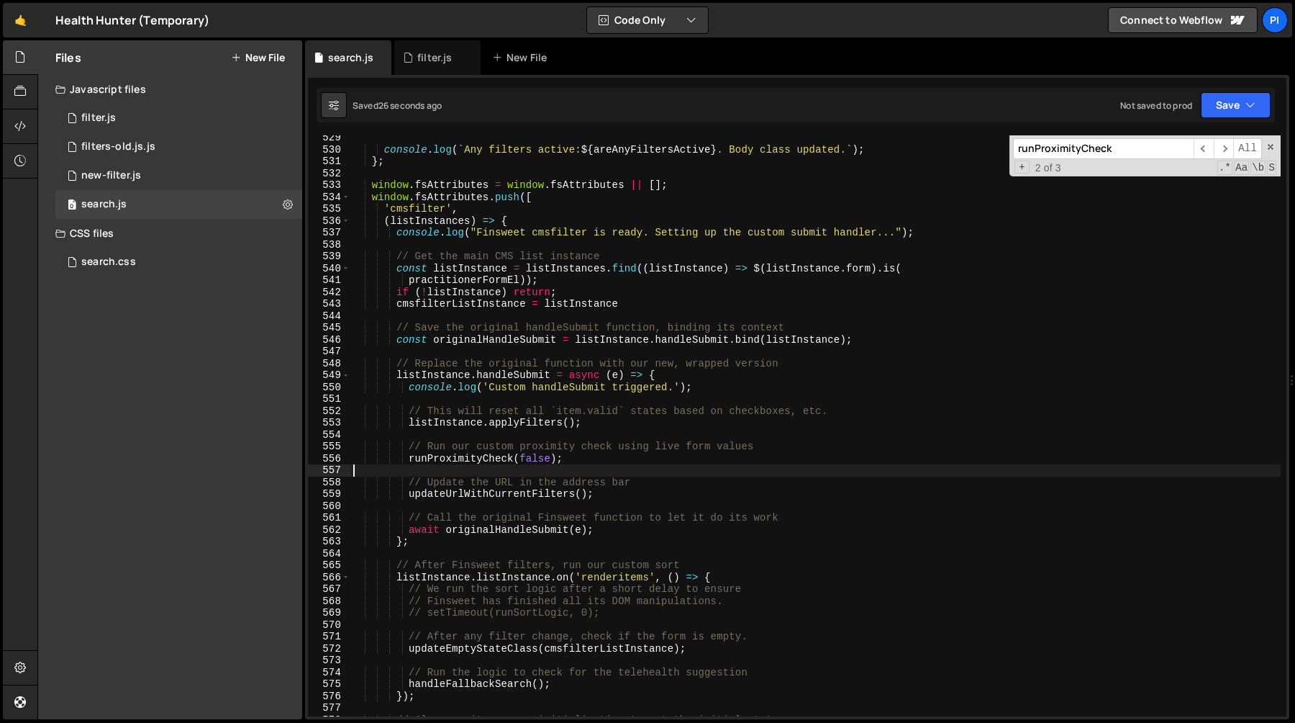
click at [578, 455] on div "console . log ( ` Any filters active: ${ areAnyFiltersActive } . Body class upd…" at bounding box center [815, 434] width 931 height 605
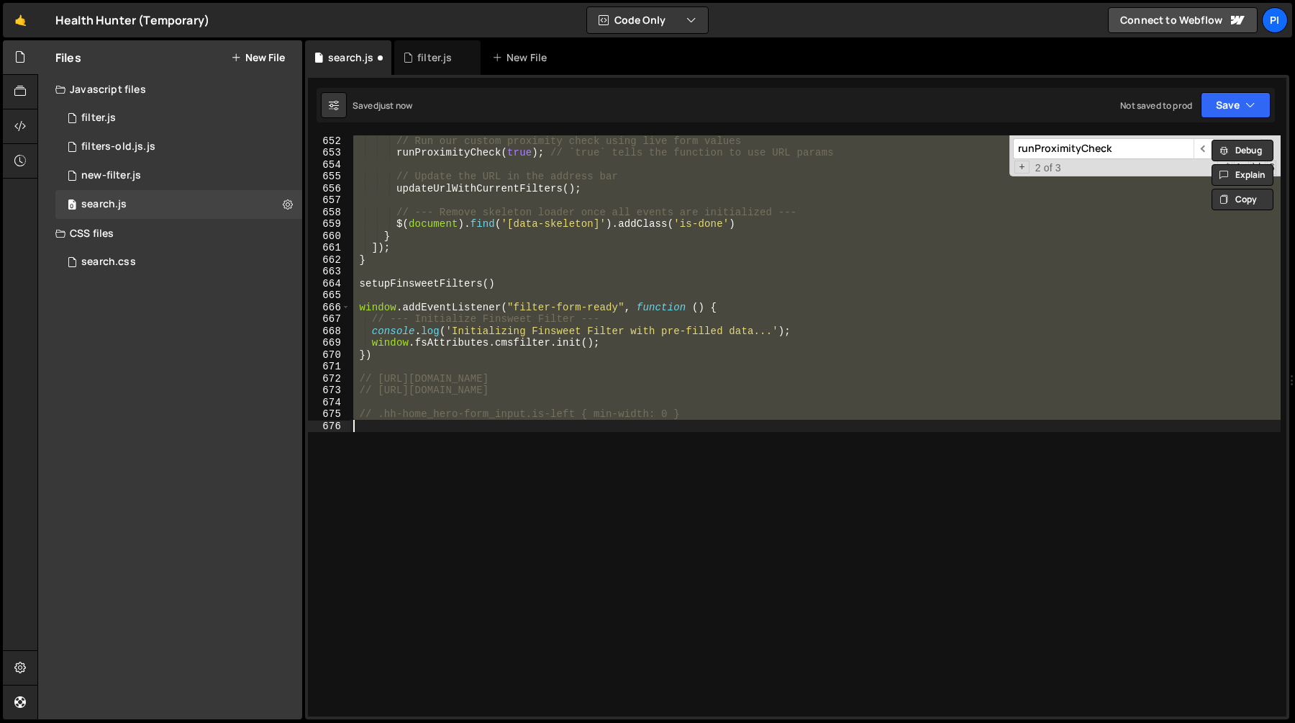
scroll to position [6300, 0]
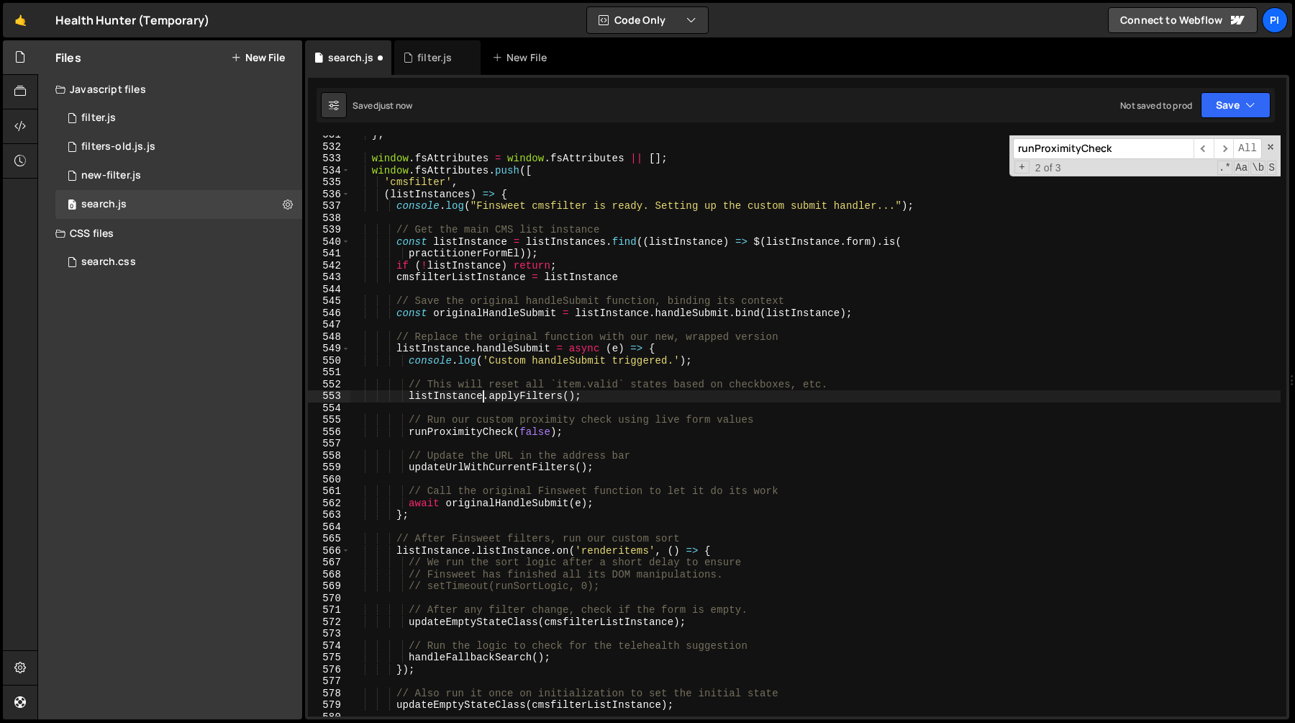
click at [484, 395] on div "} ; window . fsAttributes = window . fsAttributes || [ ] ; window . fsAttribute…" at bounding box center [815, 431] width 931 height 605
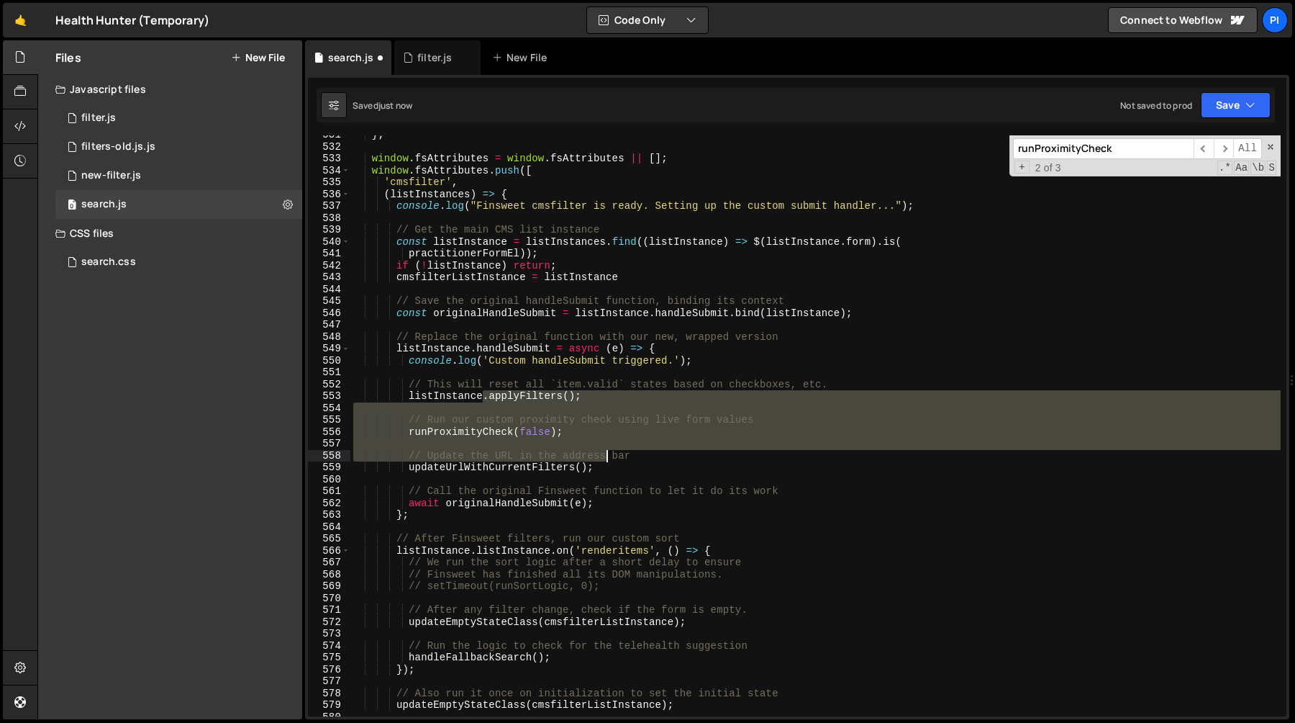
click at [607, 460] on div "} ; window . fsAttributes = window . fsAttributes || [ ] ; window . fsAttribute…" at bounding box center [815, 431] width 931 height 605
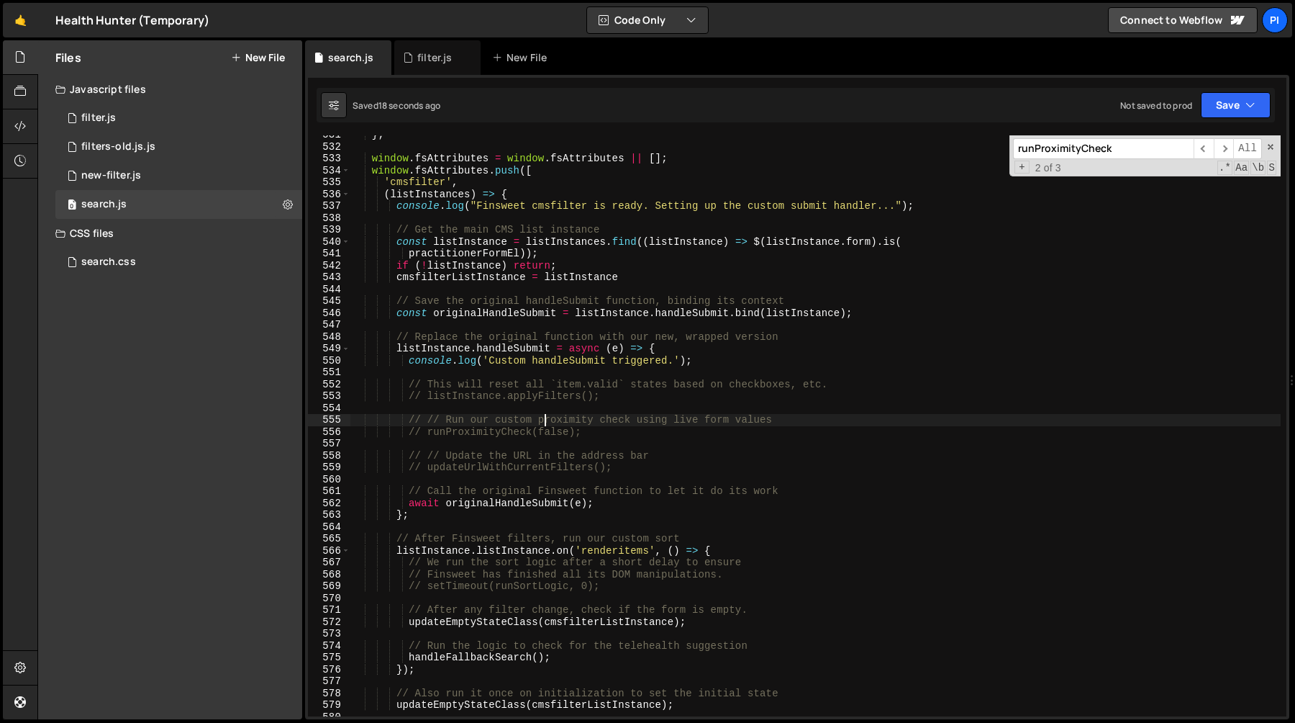
click at [547, 414] on div "} ; window . fsAttributes = window . fsAttributes || [ ] ; window . fsAttribute…" at bounding box center [815, 431] width 931 height 605
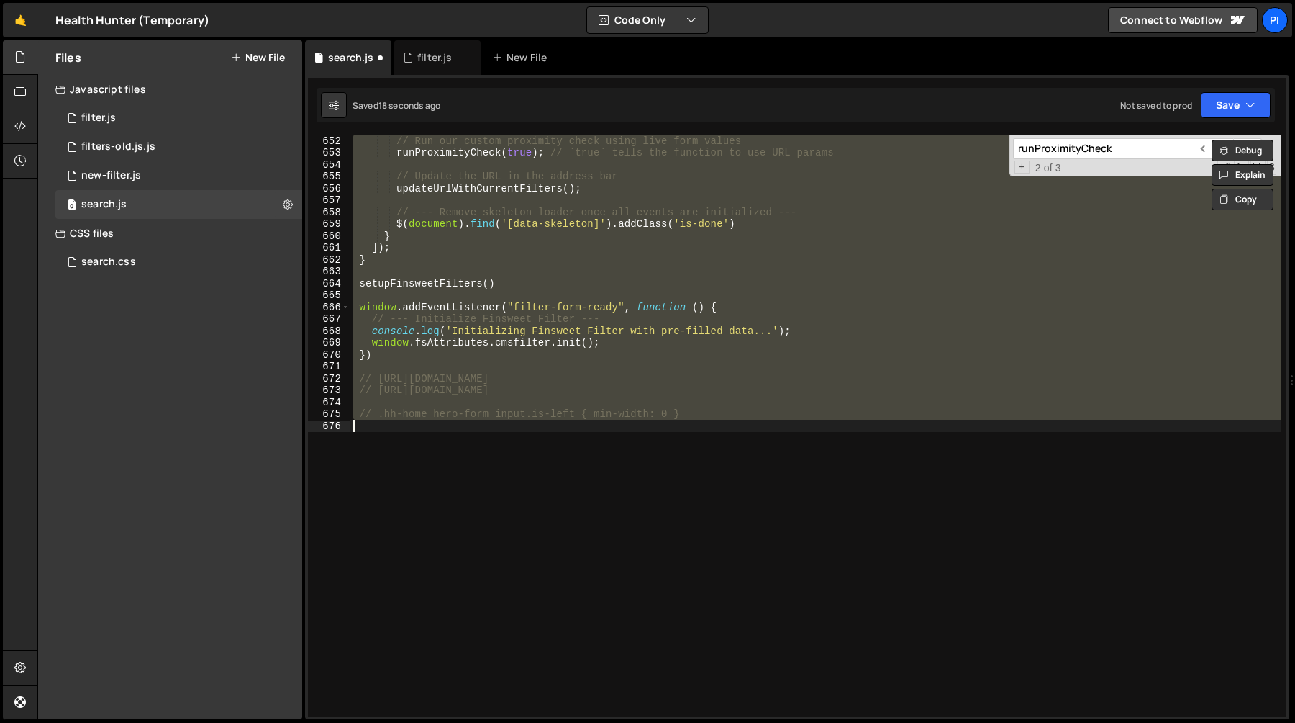
scroll to position [6264, 0]
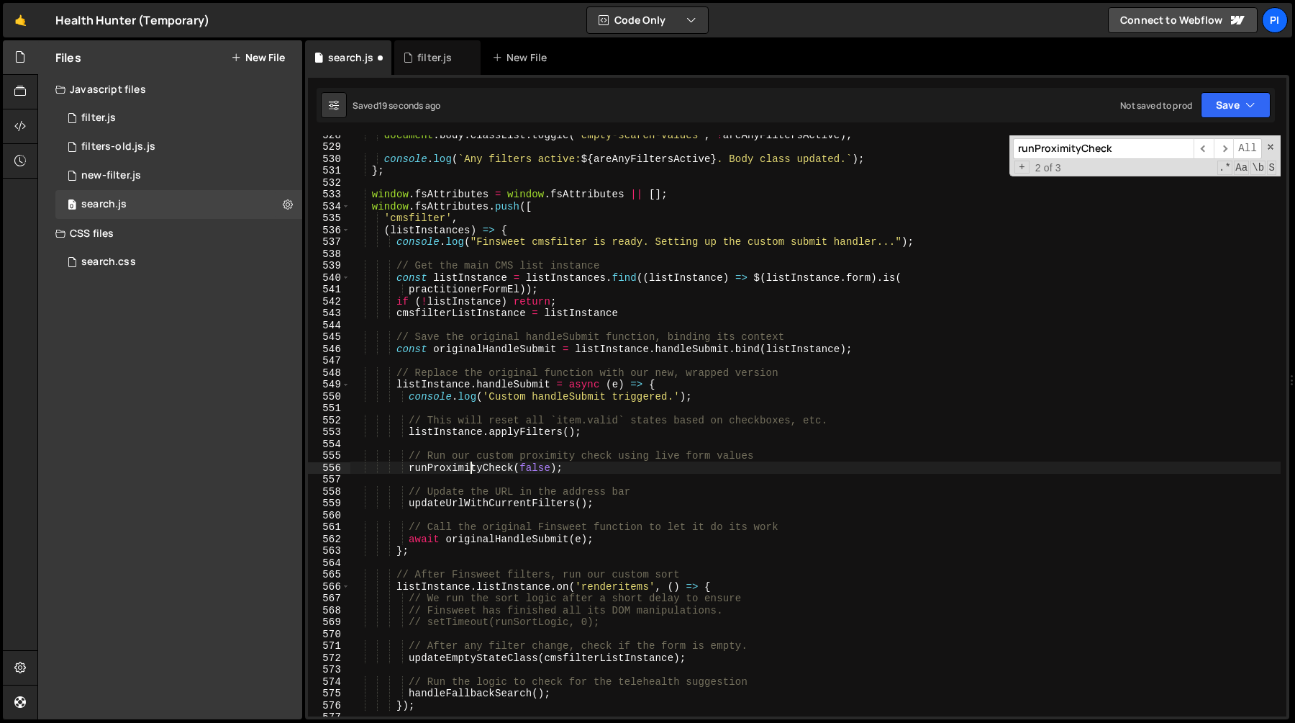
click at [474, 467] on div "document . body . classList . toggle ( 'empty-search-values' , ! areAnyFiltersA…" at bounding box center [815, 431] width 931 height 605
click at [1221, 152] on span "​" at bounding box center [1224, 148] width 20 height 21
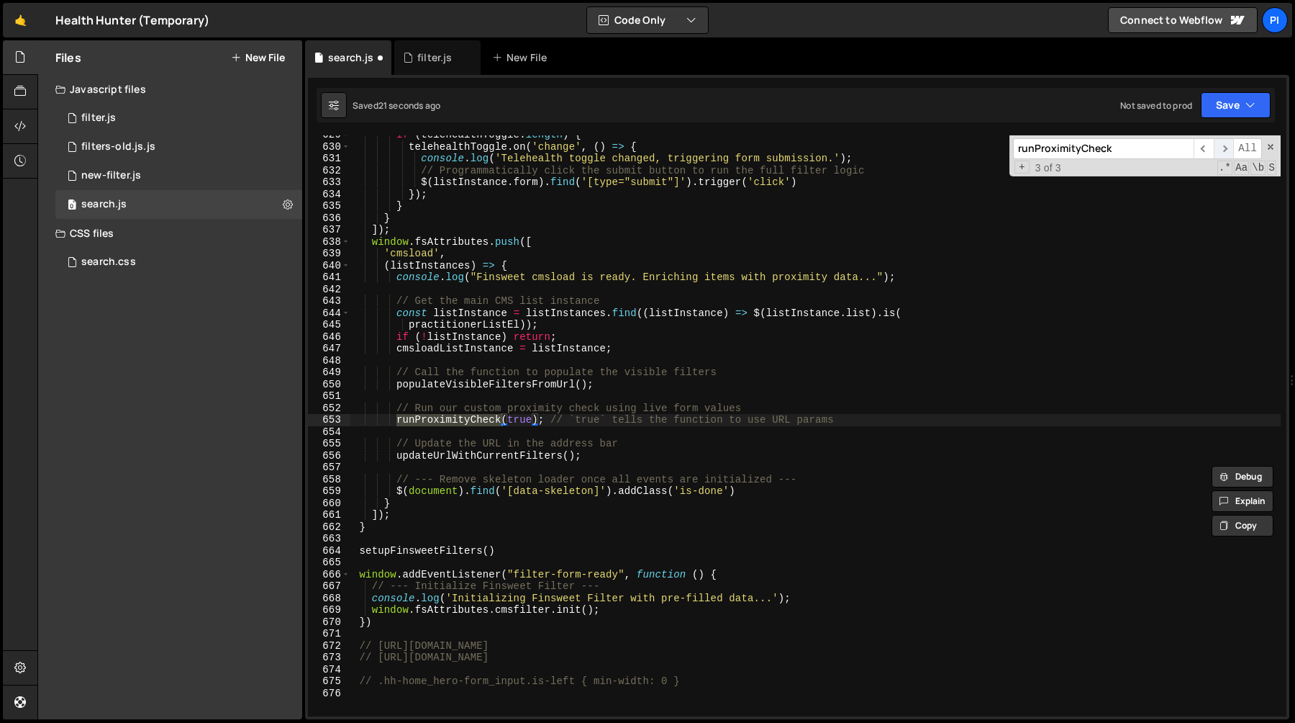
click at [1221, 152] on span "​" at bounding box center [1224, 148] width 20 height 21
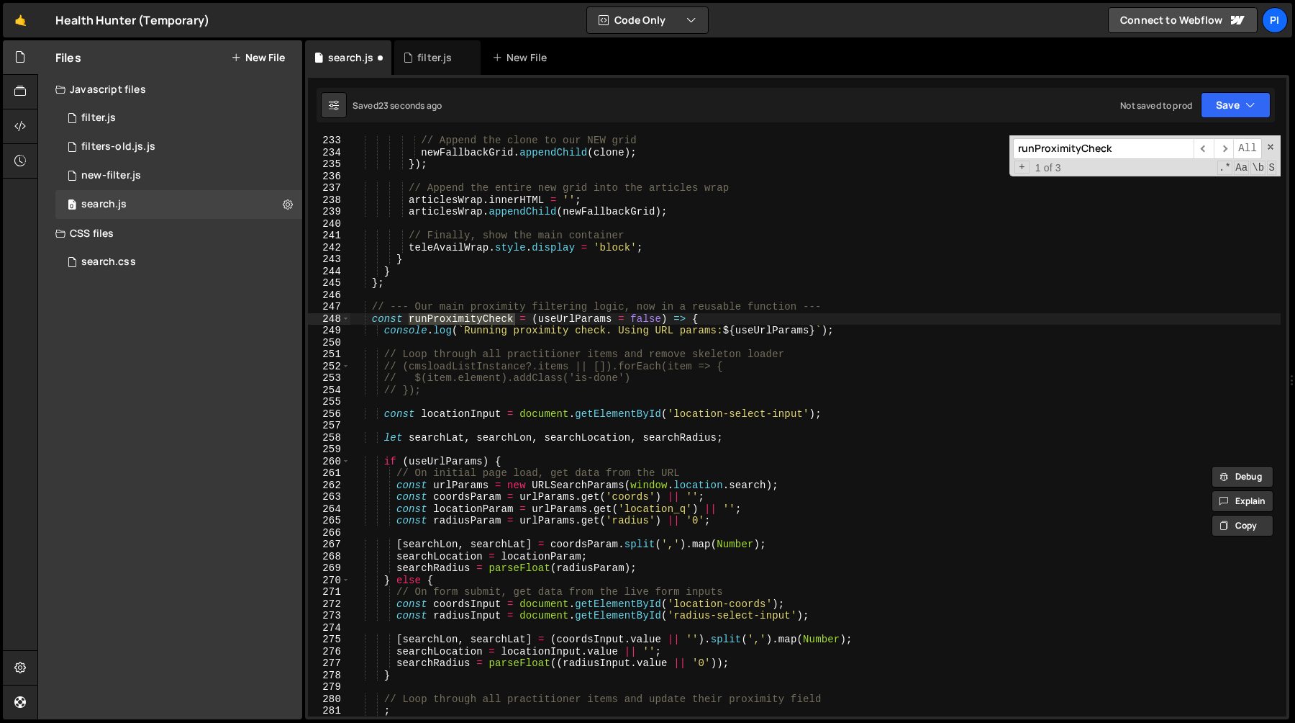
scroll to position [2827, 0]
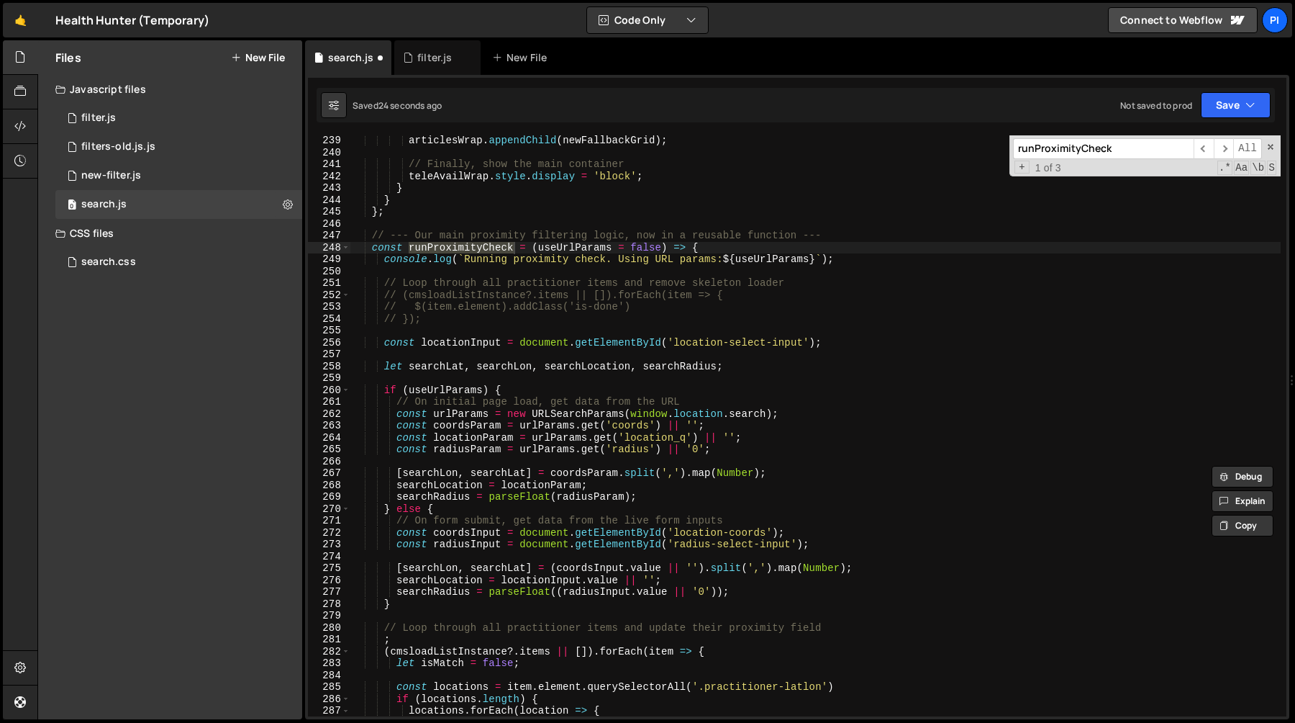
type textarea "const runProximityCheck = (useUrlParams = false) => {"
click at [569, 247] on div "articlesWrap . appendChild ( newFallbackGrid ) ; // Finally, show the main cont…" at bounding box center [815, 437] width 931 height 605
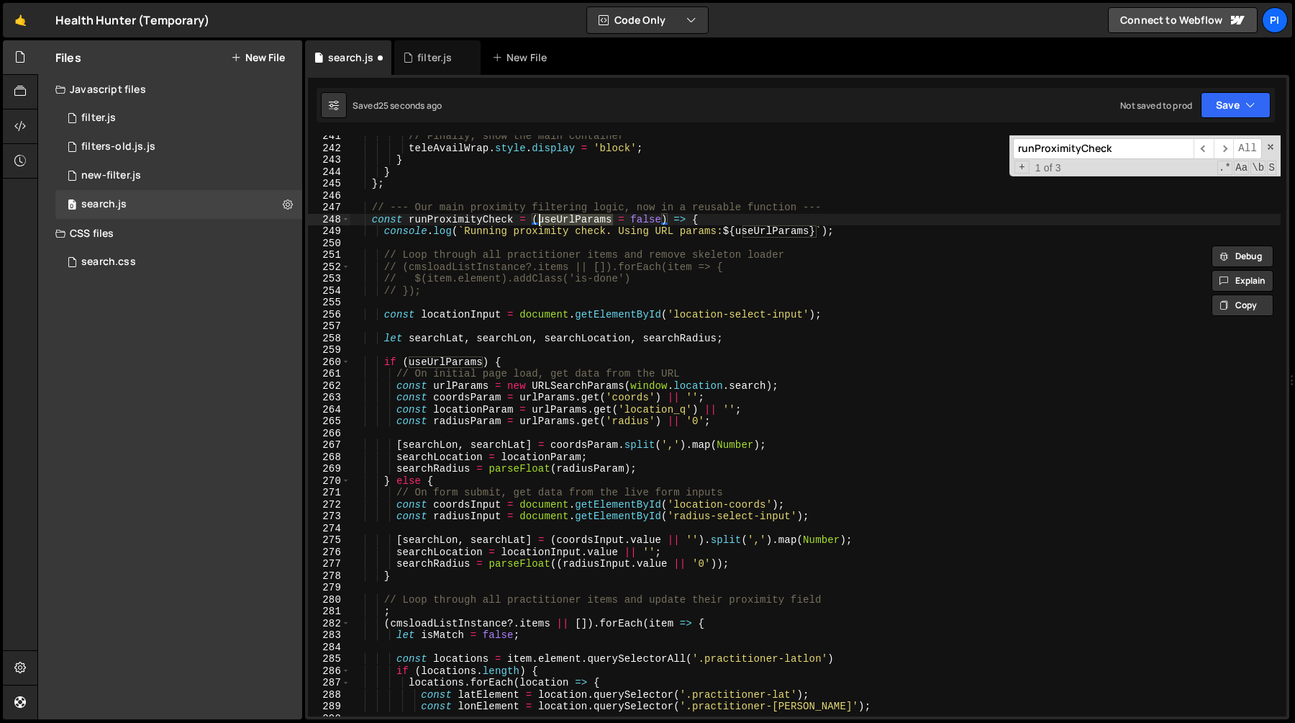
type input "useUrlParams"
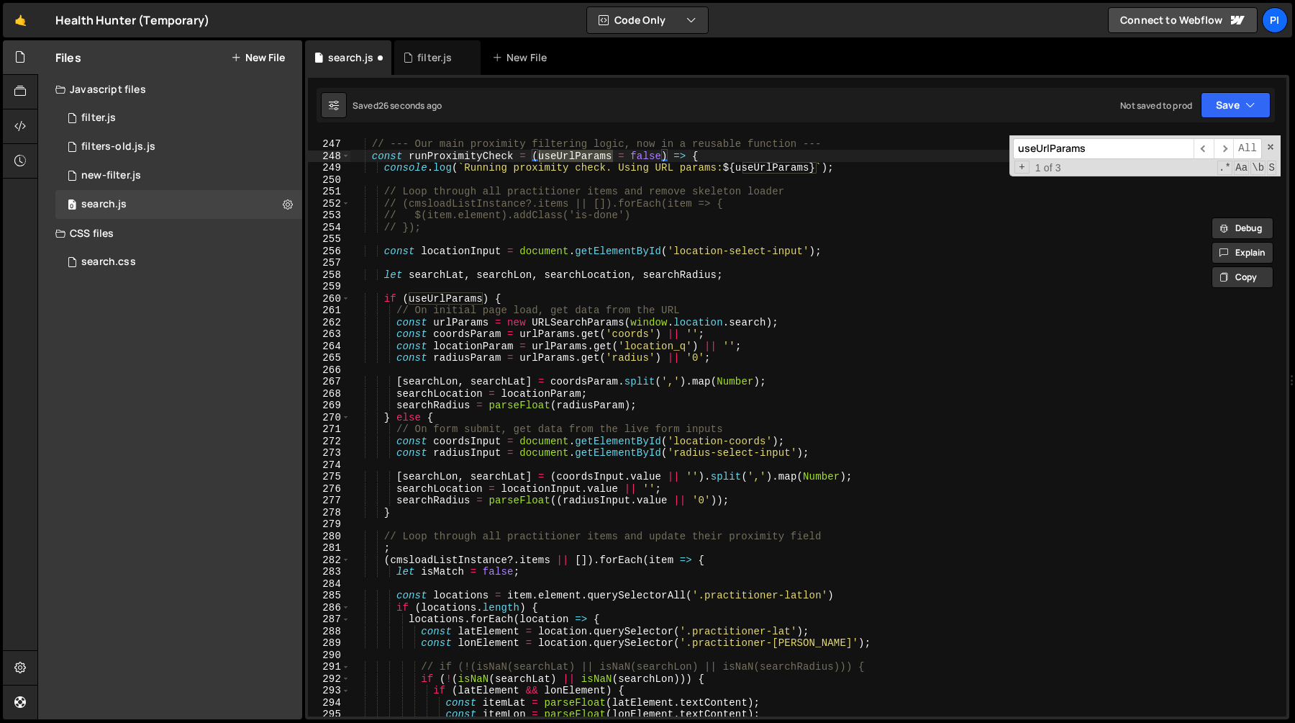
scroll to position [2929, 0]
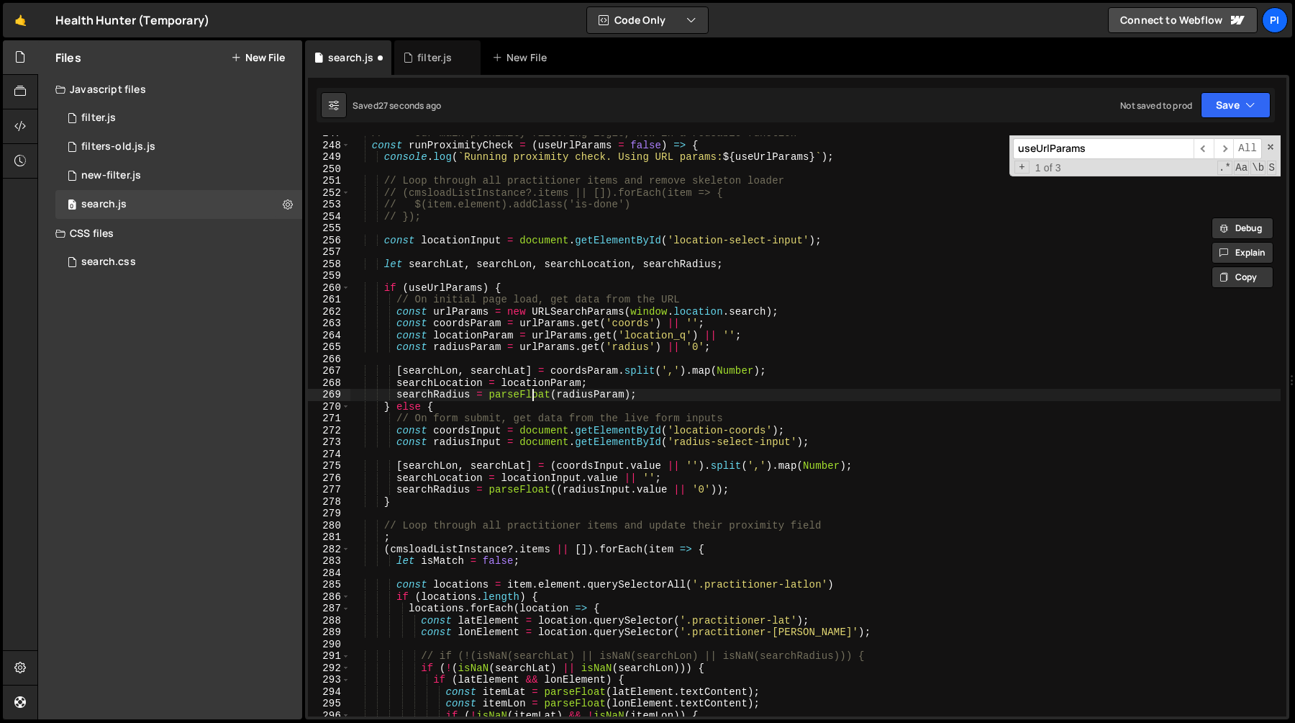
click at [533, 394] on div "// --- Our main proximity filtering logic, now in a reusable function --- const…" at bounding box center [815, 429] width 931 height 605
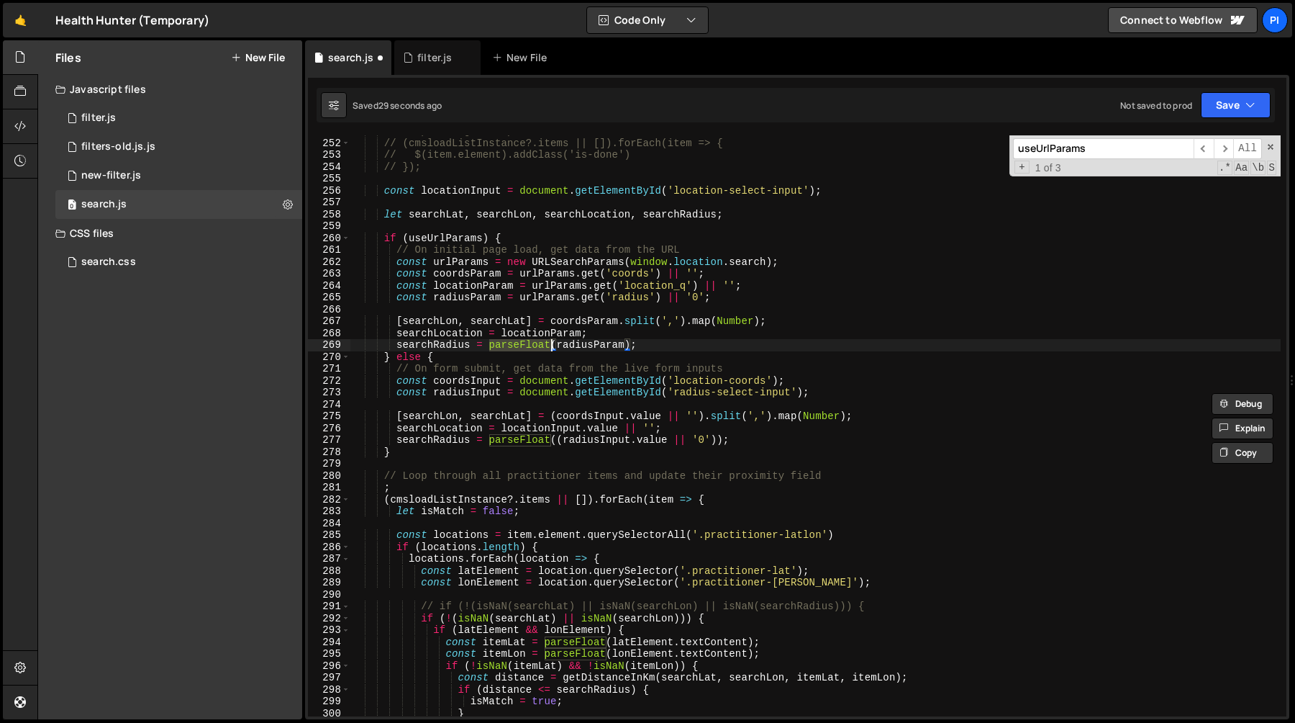
scroll to position [2979, 0]
click at [700, 299] on div "// Loop through all practitioner items and remove skeleton loader // (cmsloadLi…" at bounding box center [815, 427] width 931 height 605
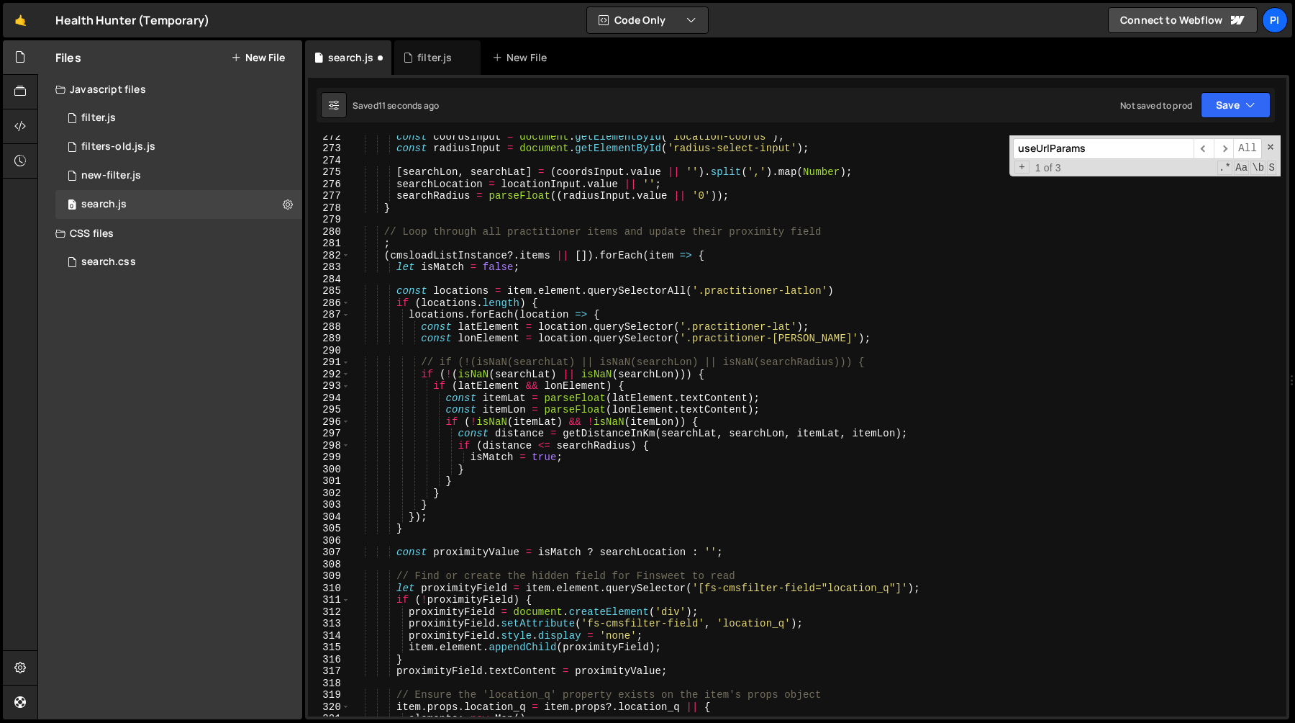
scroll to position [3257, 0]
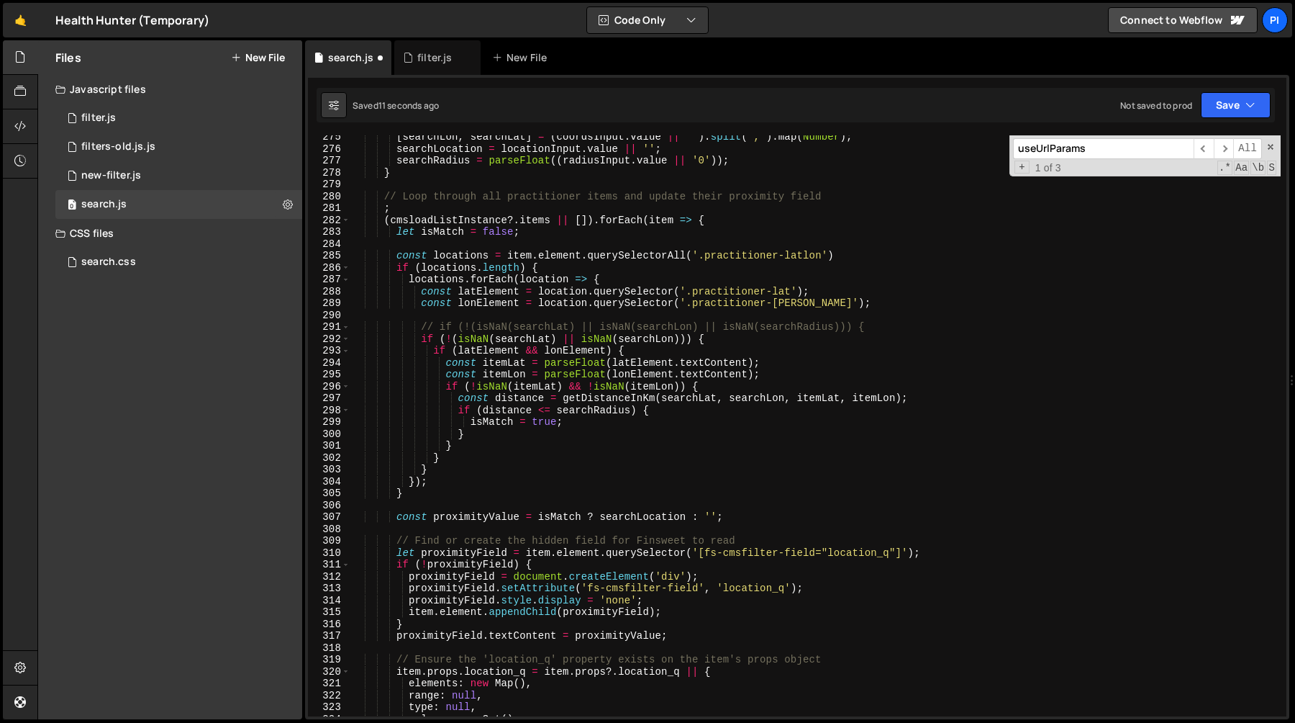
click at [437, 494] on div "[ searchLon , searchLat ] = ( coordsInput . value || '' ) . split ( ',' ) . map…" at bounding box center [815, 433] width 931 height 605
click at [569, 520] on div "[ searchLon , searchLat ] = ( coordsInput . value || '' ) . split ( ',' ) . map…" at bounding box center [815, 433] width 931 height 605
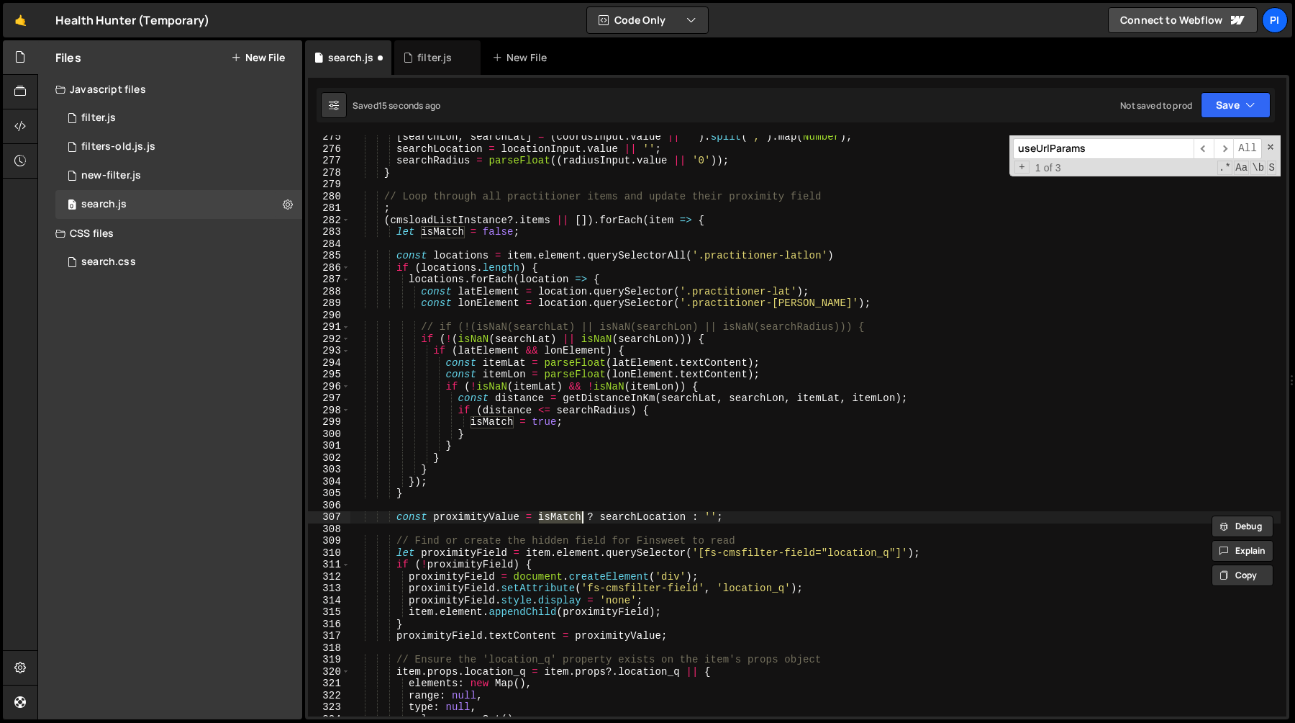
click at [610, 520] on div "[ searchLon , searchLat ] = ( coordsInput . value || '' ) . split ( ',' ) . map…" at bounding box center [815, 433] width 931 height 605
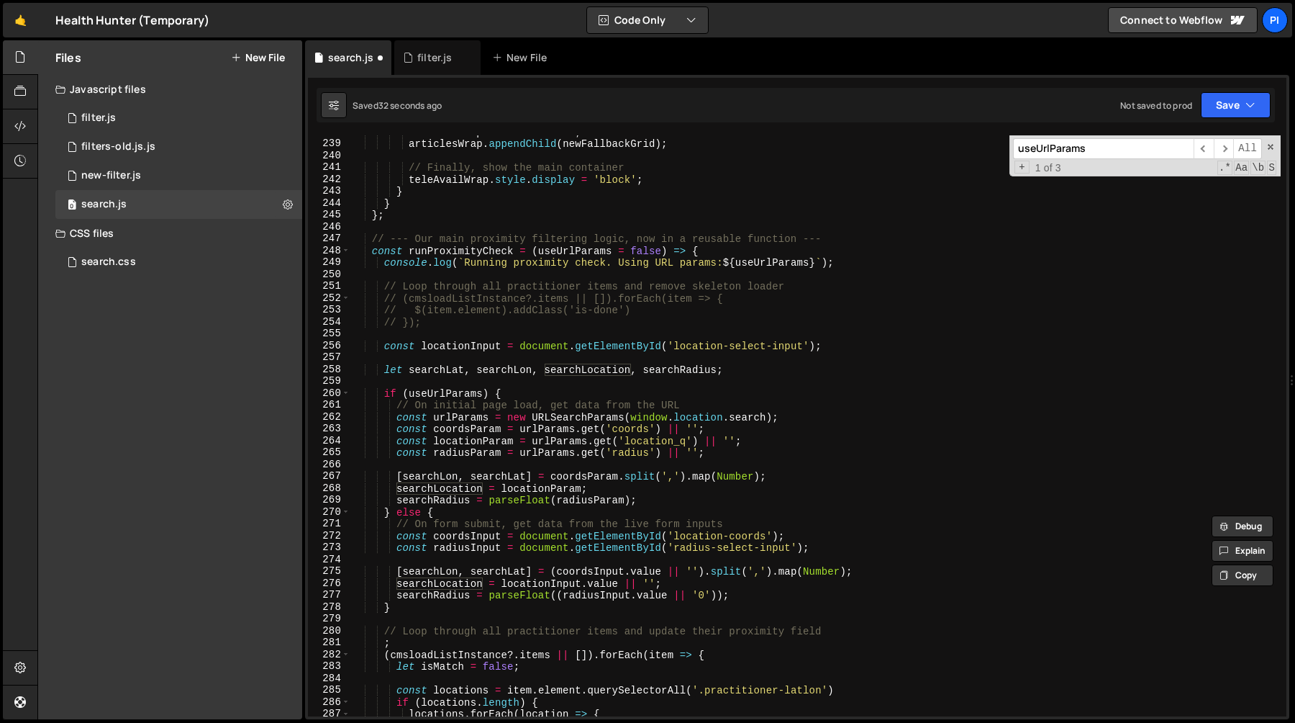
scroll to position [2822, 0]
click at [455, 456] on div "articlesWrap . innerHTML = '' ; articlesWrap . appendChild ( newFallbackGrid ) …" at bounding box center [815, 429] width 931 height 605
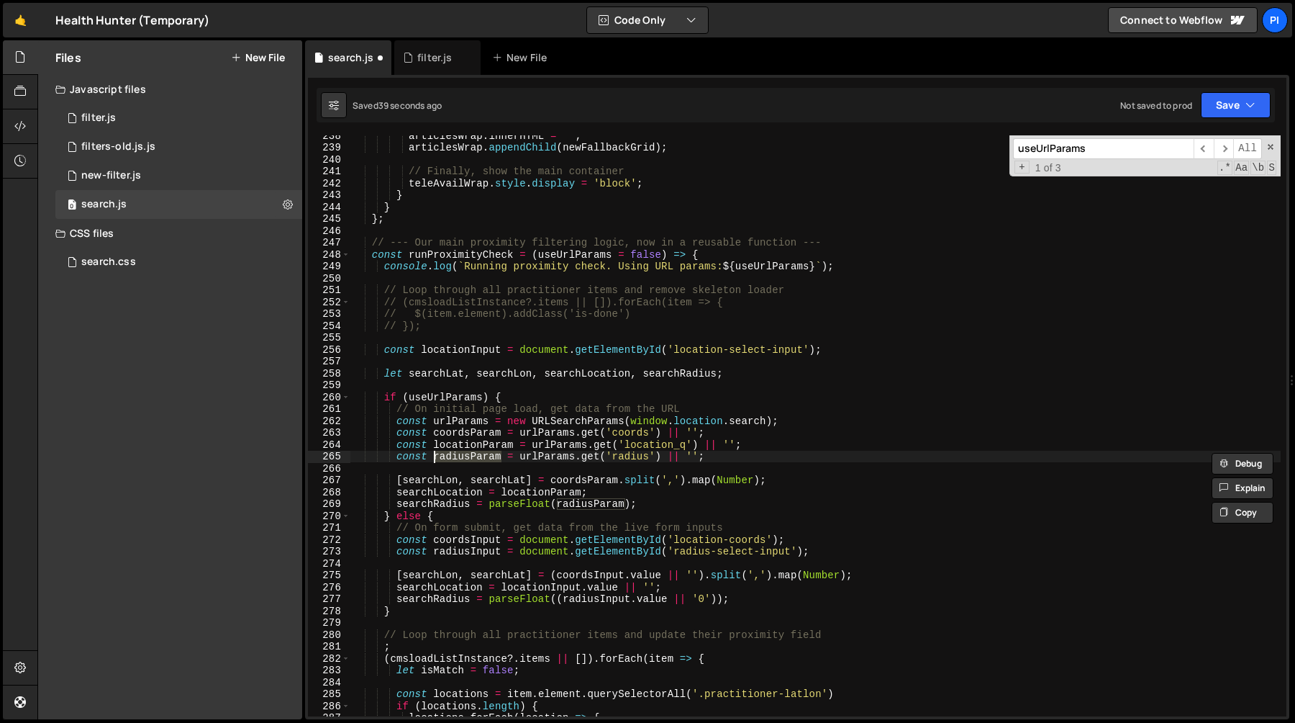
scroll to position [2836, 0]
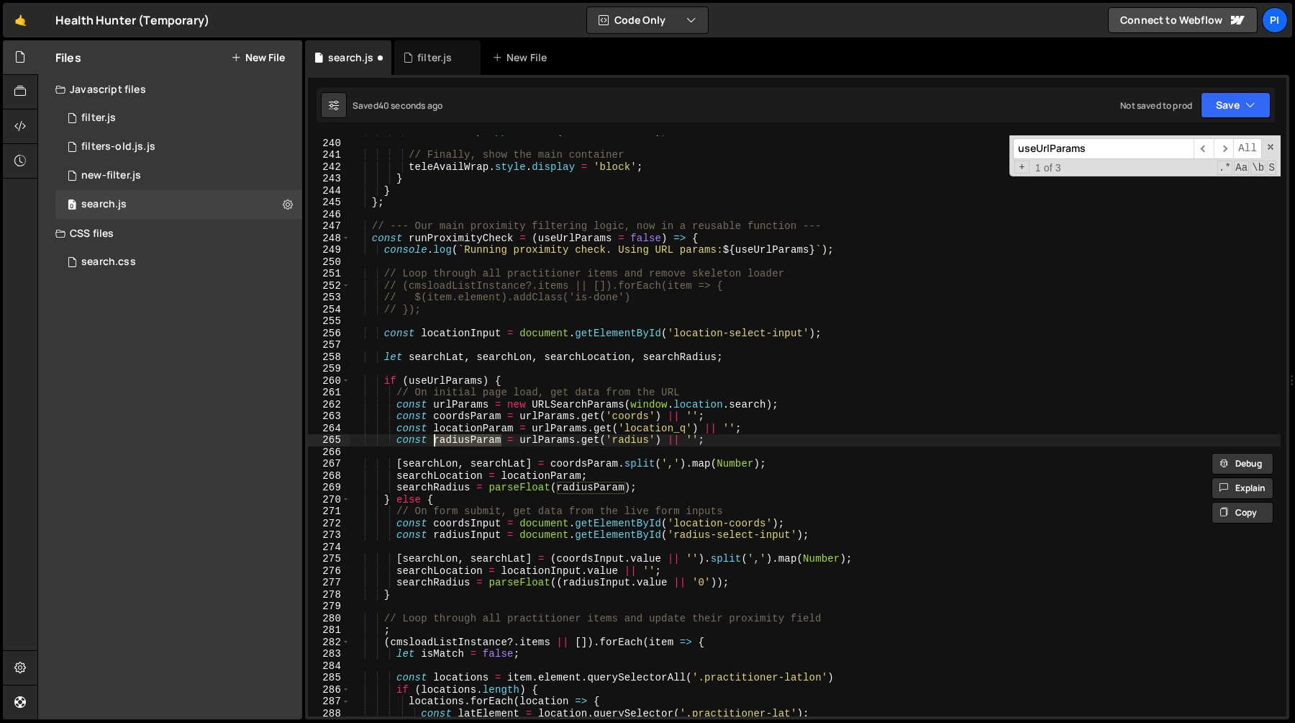
click at [680, 354] on div "articlesWrap . appendChild ( newFallbackGrid ) ; // Finally, show the main cont…" at bounding box center [815, 427] width 931 height 605
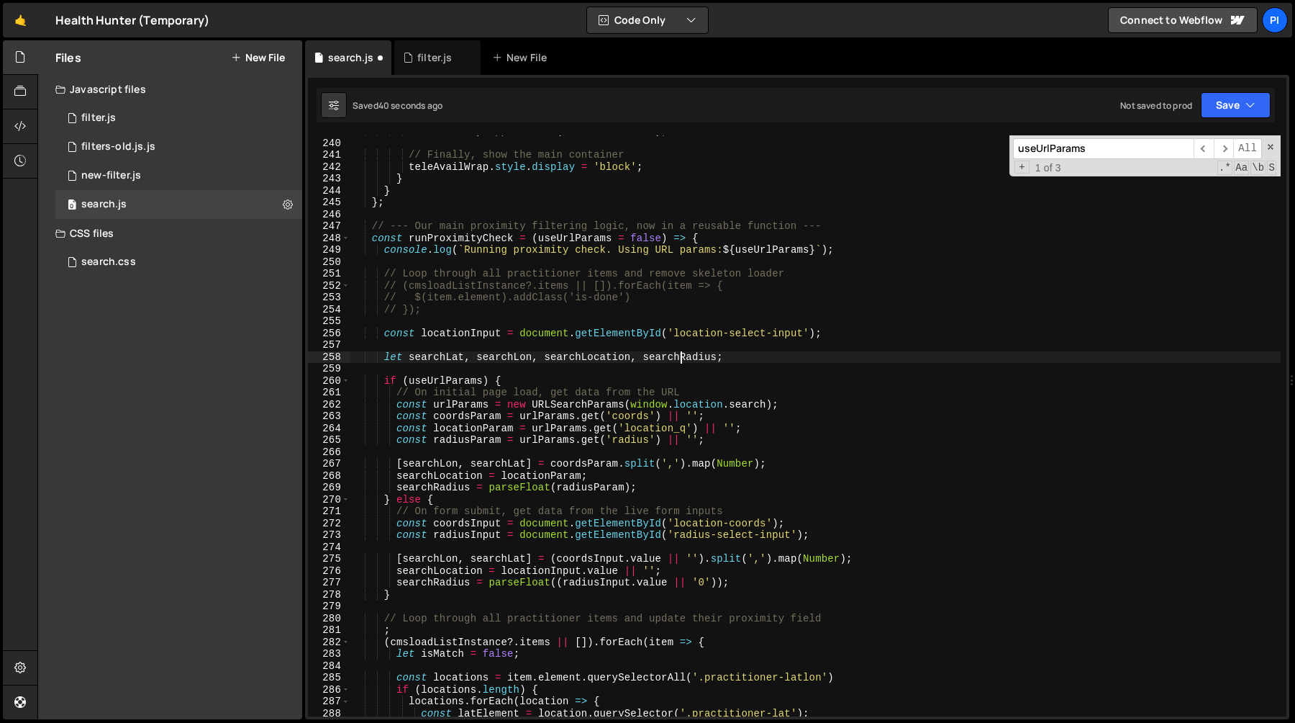
click at [680, 354] on div "articlesWrap . appendChild ( newFallbackGrid ) ; // Finally, show the main cont…" at bounding box center [815, 427] width 931 height 605
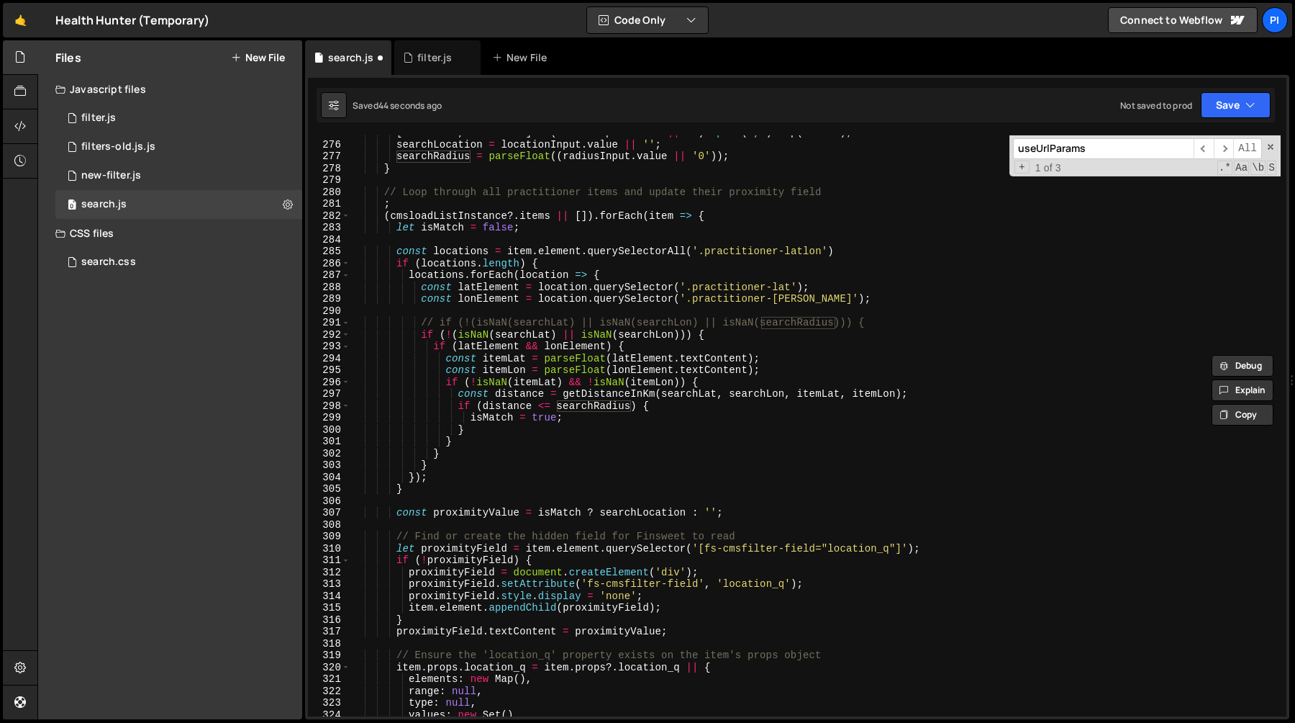
scroll to position [3262, 0]
click at [685, 338] on div "[ searchLon , searchLat ] = ( coordsInput . value || '' ) . split ( ',' ) . map…" at bounding box center [815, 429] width 931 height 605
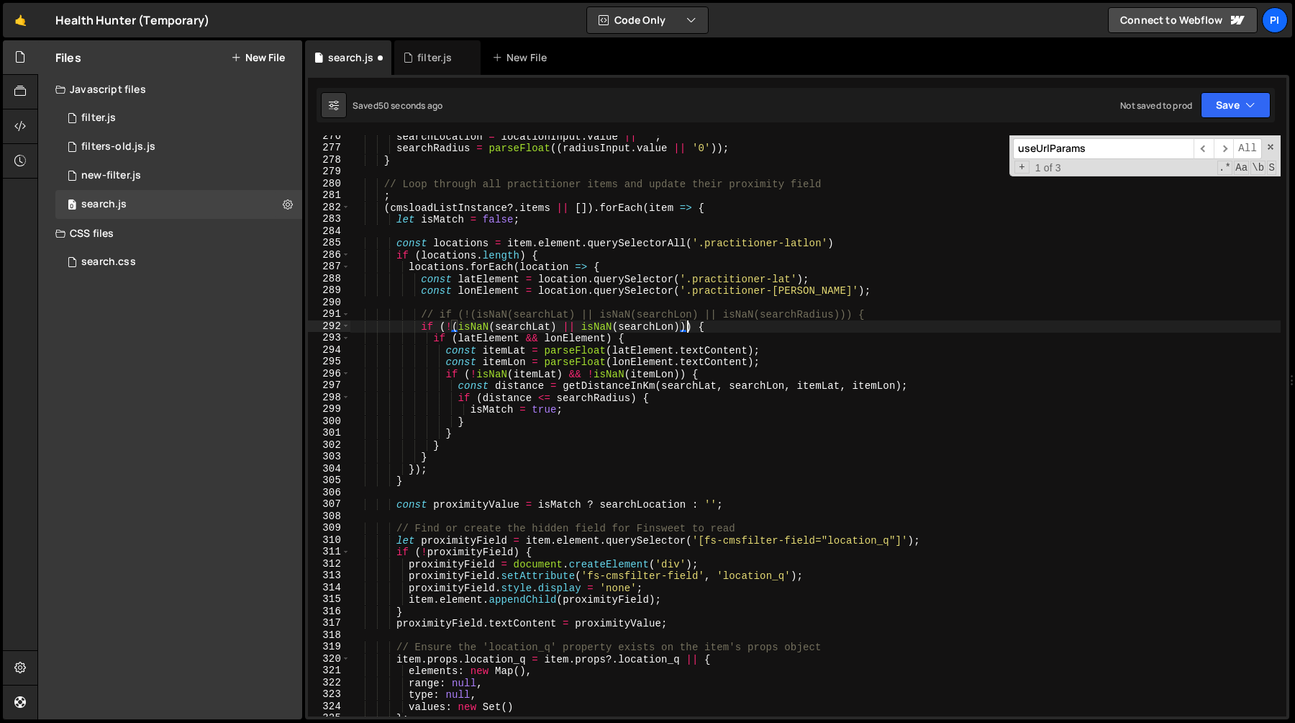
scroll to position [3237, 0]
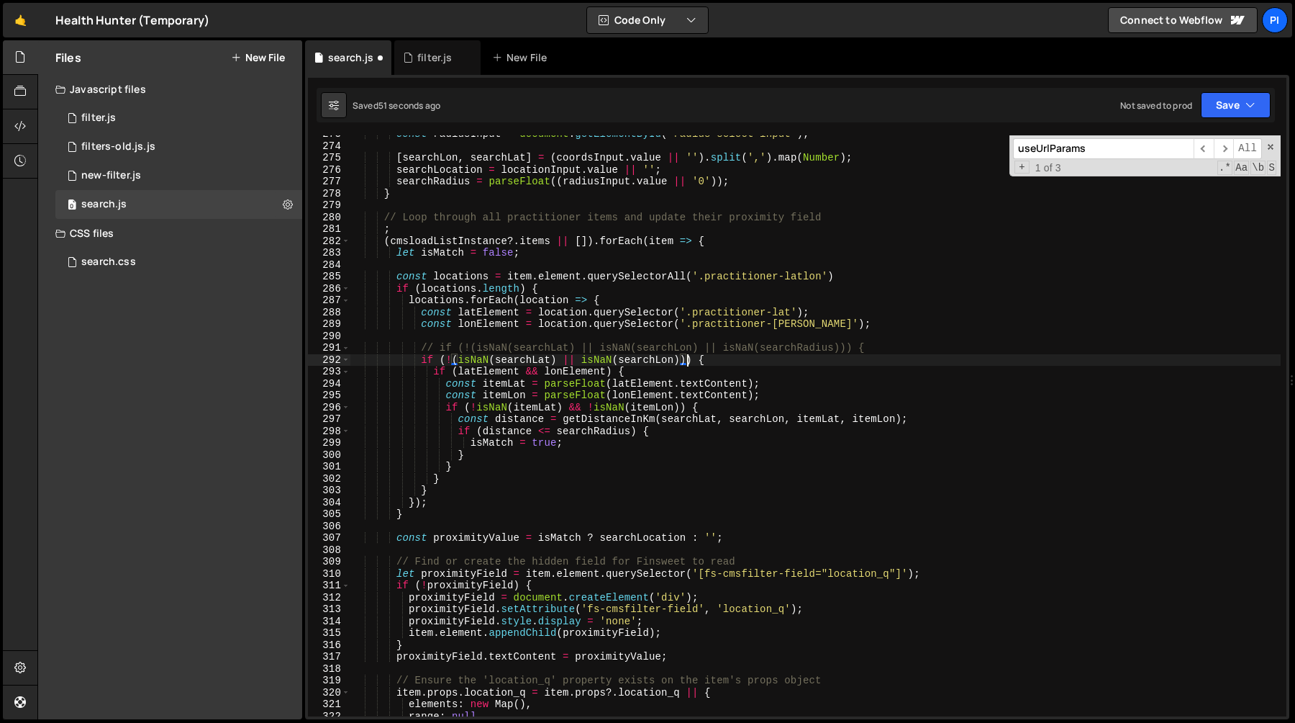
click at [751, 353] on div "const radiusInput = document . getElementById ( 'radius-select-input' ) ; [ sea…" at bounding box center [815, 430] width 931 height 605
click at [573, 363] on div "const radiusInput = document . getElementById ( 'radius-select-input' ) ; [ sea…" at bounding box center [815, 430] width 931 height 605
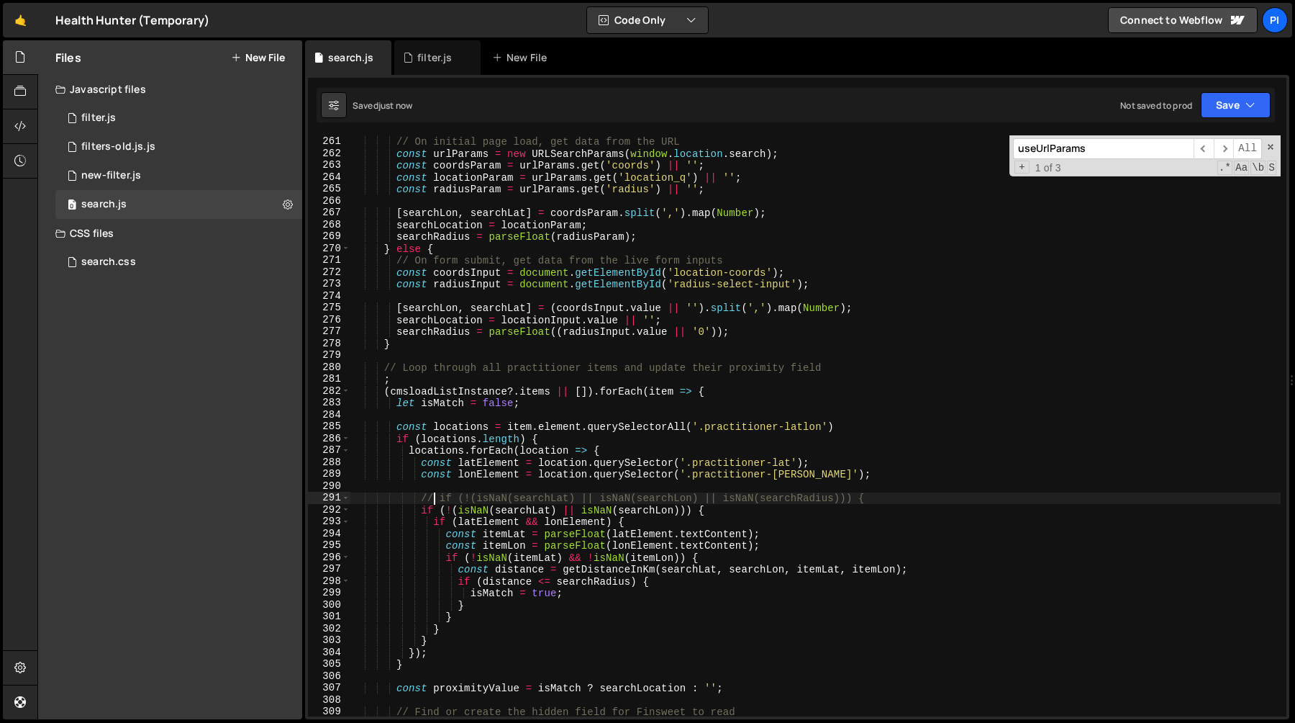
scroll to position [3084, 0]
click at [583, 581] on div "if ( useUrlParams ) { // On initial page load, get data from the URL const urlP…" at bounding box center [815, 428] width 931 height 605
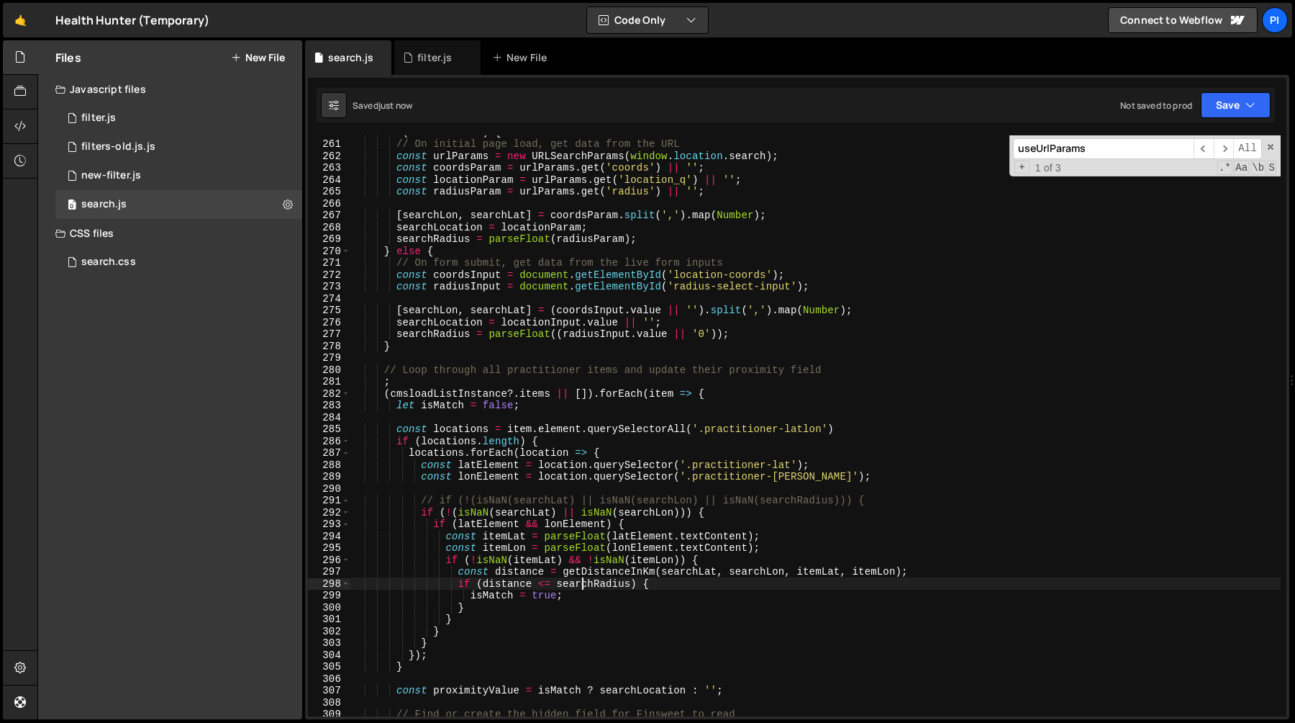
click at [583, 581] on div "if ( useUrlParams ) { // On initial page load, get data from the URL const urlP…" at bounding box center [815, 428] width 931 height 605
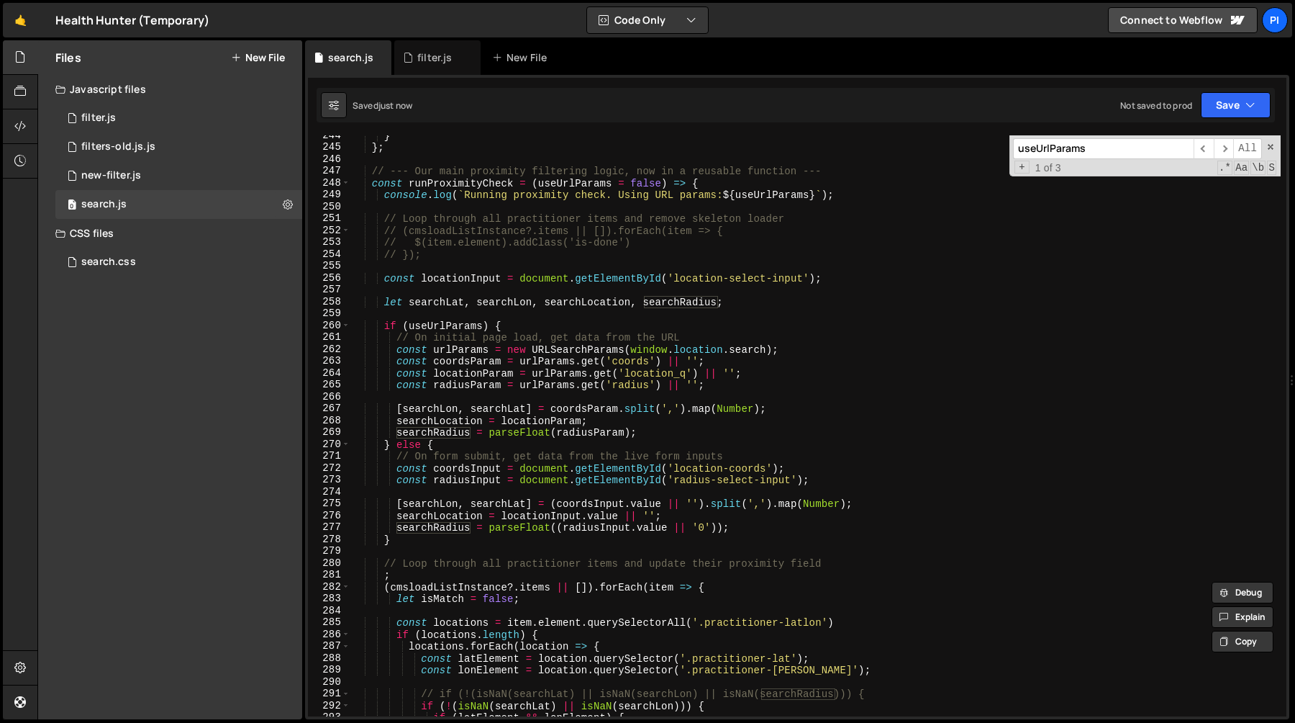
scroll to position [2830, 0]
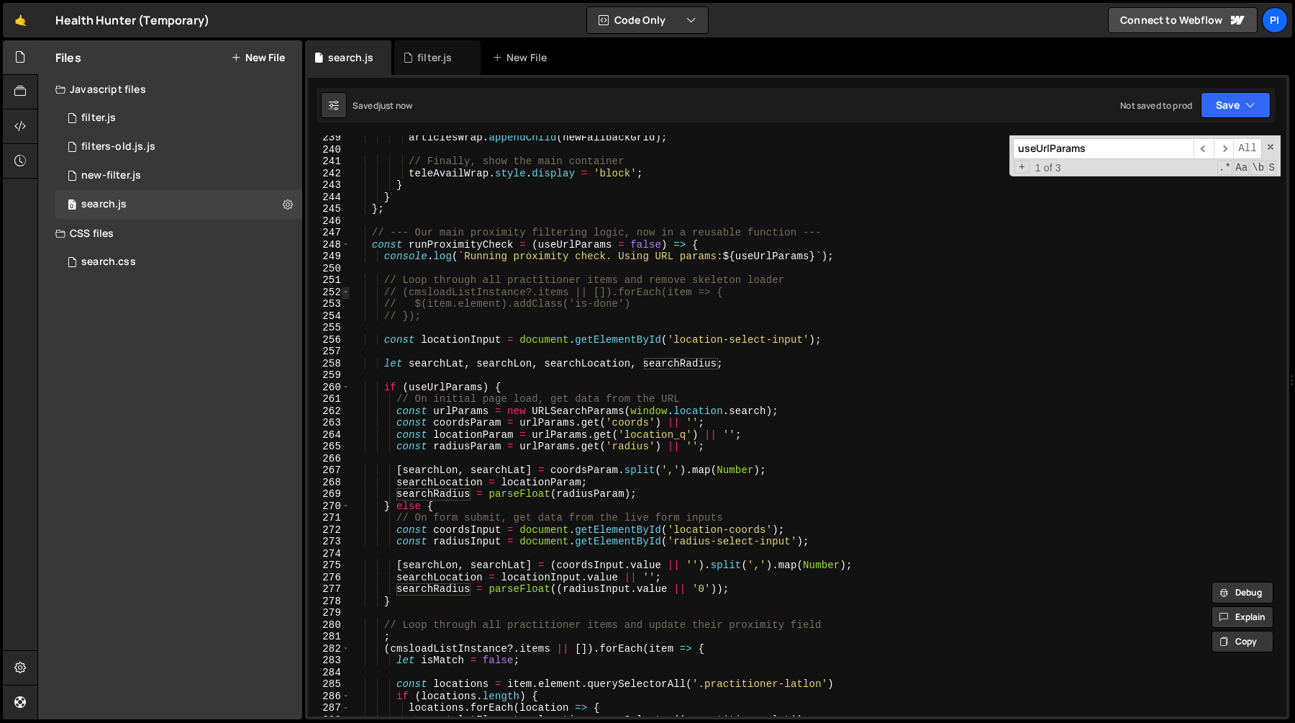
click at [346, 294] on span at bounding box center [346, 292] width 8 height 12
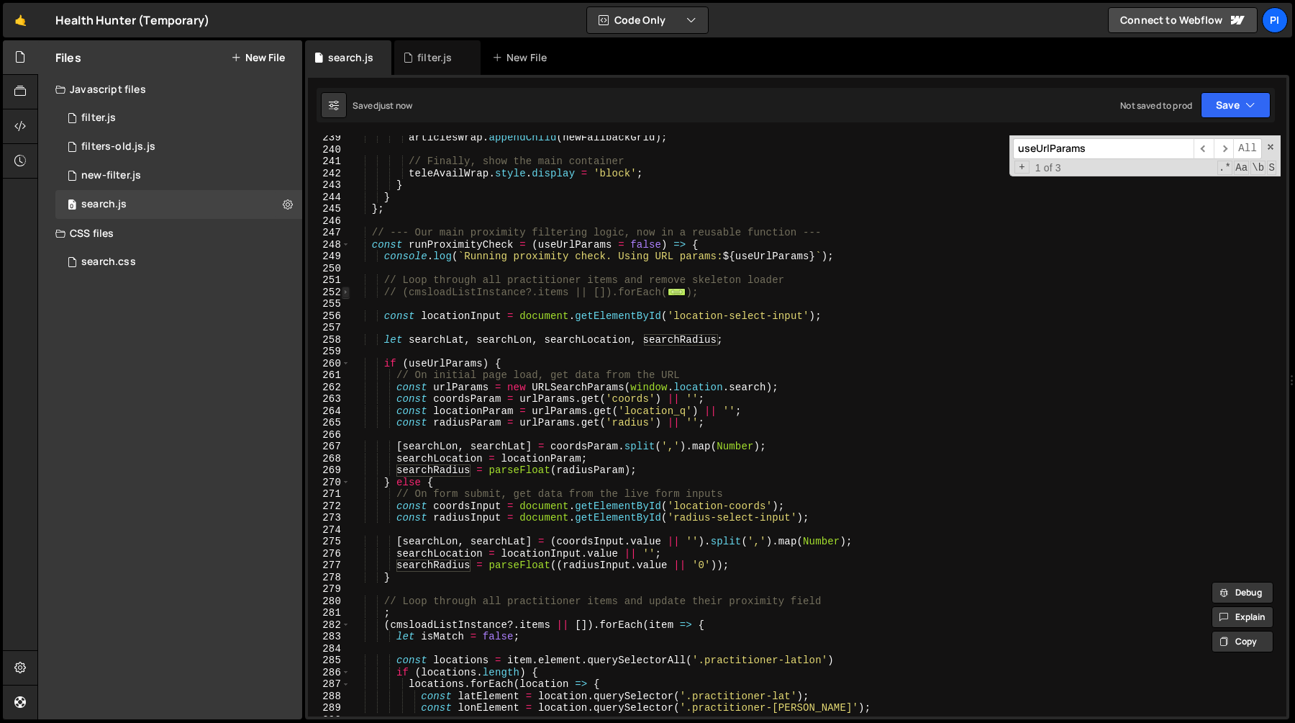
click at [346, 294] on span at bounding box center [346, 292] width 8 height 12
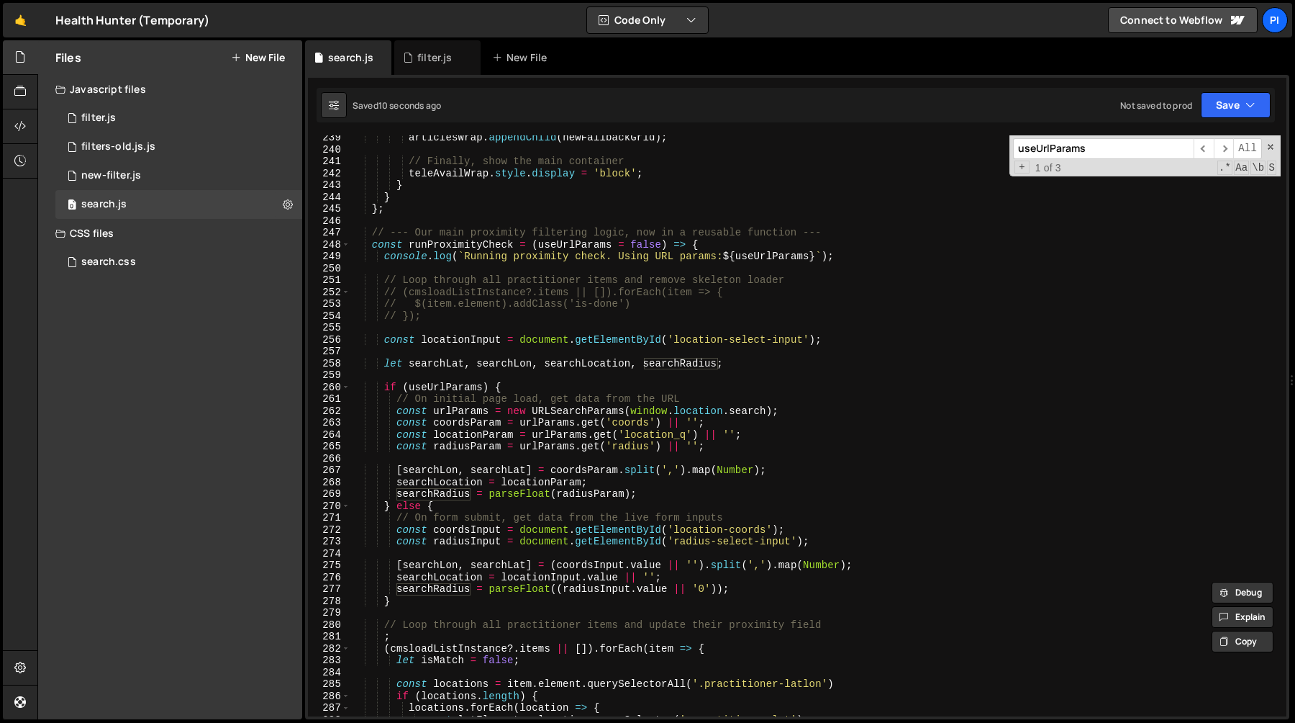
click at [384, 343] on div "articlesWrap . appendChild ( newFallbackGrid ) ; // Finally, show the main cont…" at bounding box center [815, 434] width 931 height 605
click at [385, 257] on div "articlesWrap . appendChild ( newFallbackGrid ) ; // Finally, show the main cont…" at bounding box center [815, 434] width 931 height 605
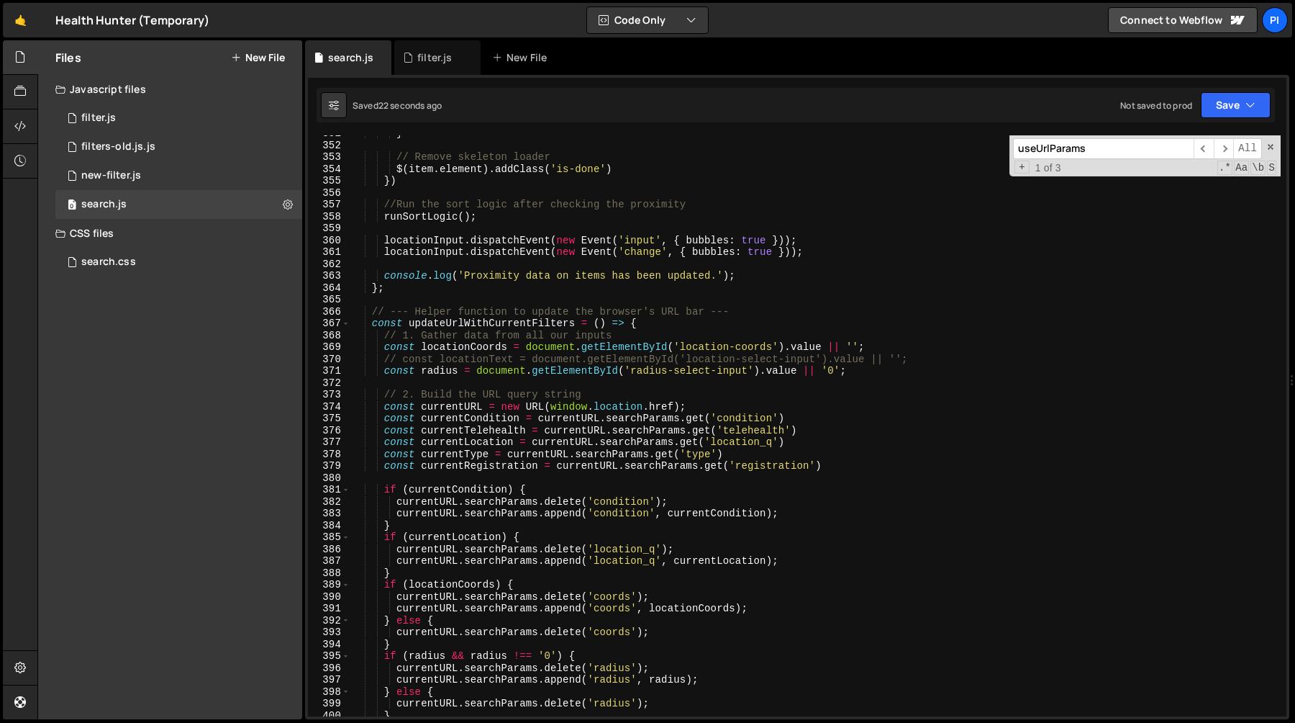
scroll to position [4139, 0]
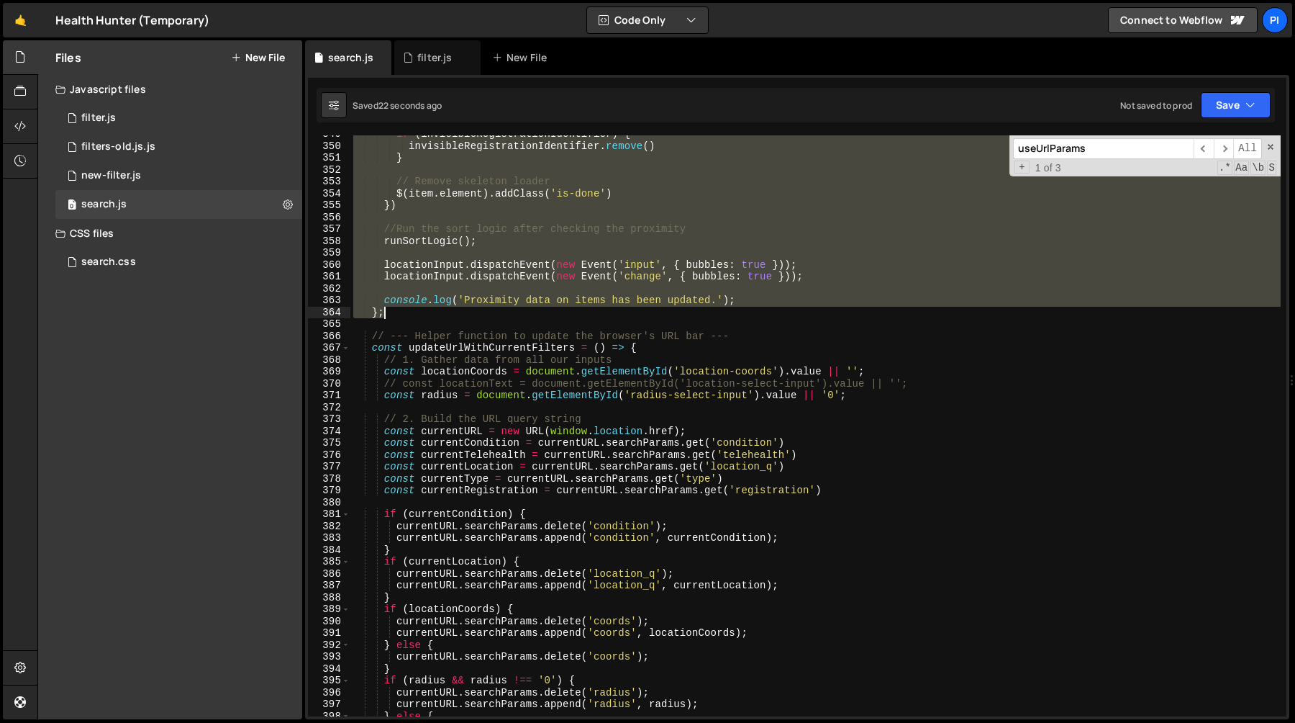
click at [764, 309] on div "if ( invisibleRegistrationIdentifier ) { invisibleRegistrationIdentifier . remo…" at bounding box center [815, 430] width 931 height 605
click at [766, 296] on div "if ( invisibleRegistrationIdentifier ) { invisibleRegistrationIdentifier . remo…" at bounding box center [815, 425] width 931 height 581
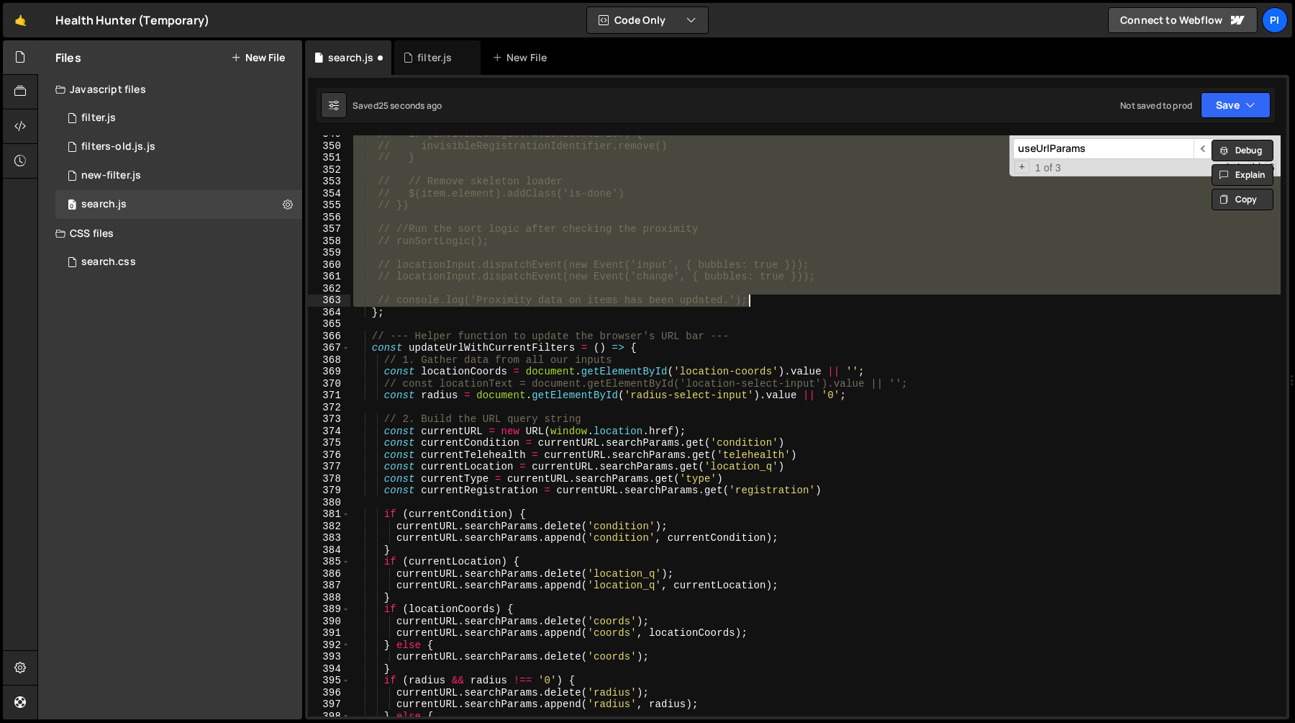
type textarea "// console.log('Proximity data on items has been updated.');"
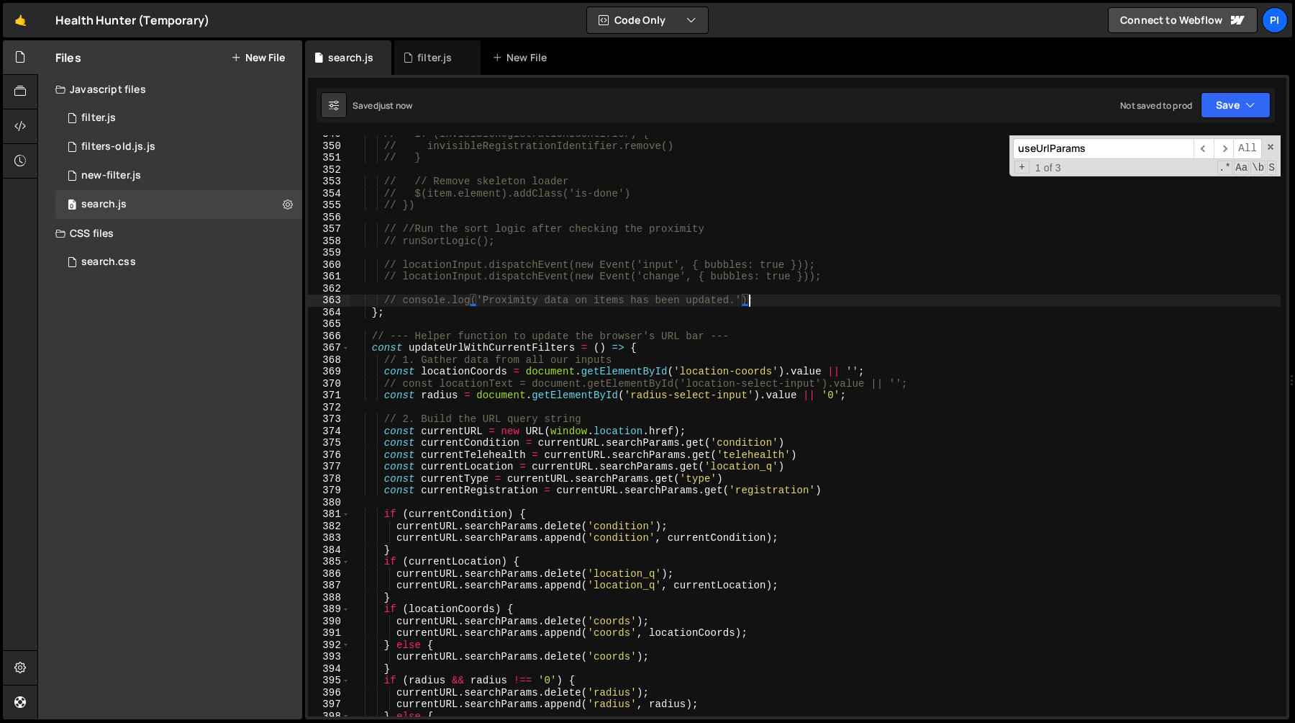
click at [617, 283] on div "// if (invisibleRegistrationIdentifier) { // invisibleRegistrationIdentifier.re…" at bounding box center [815, 430] width 931 height 605
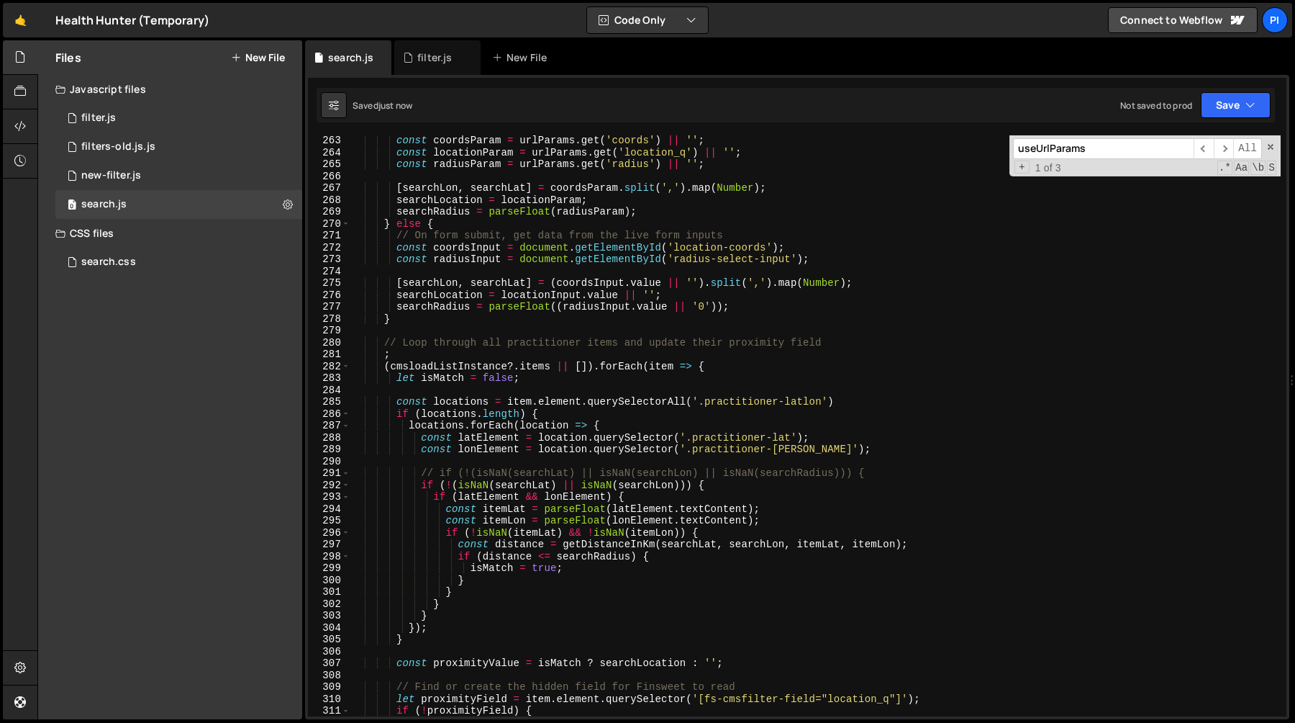
scroll to position [3154, 0]
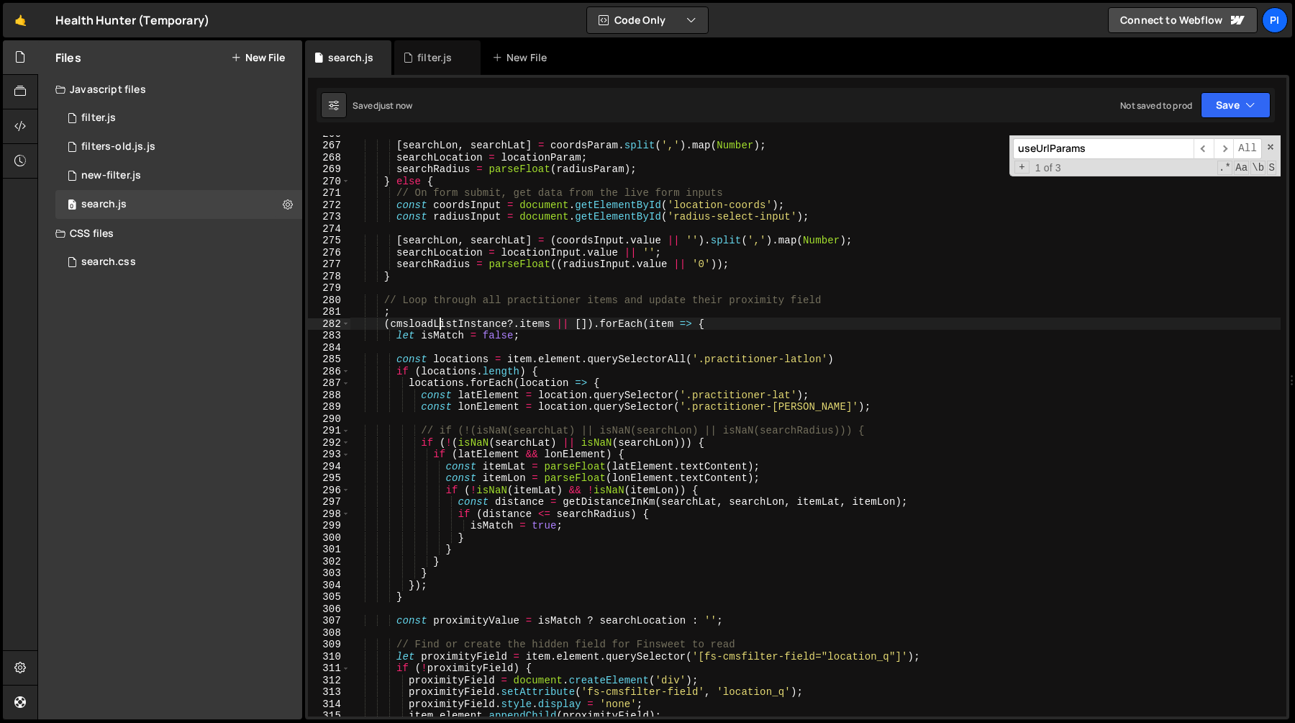
click at [440, 321] on div "[ searchLon , searchLat ] = coordsParam . split ( ',' ) . map ( Number ) ; sear…" at bounding box center [815, 429] width 931 height 605
type textarea "(cmsloadListInstance?.items || []).forEach(item => {"
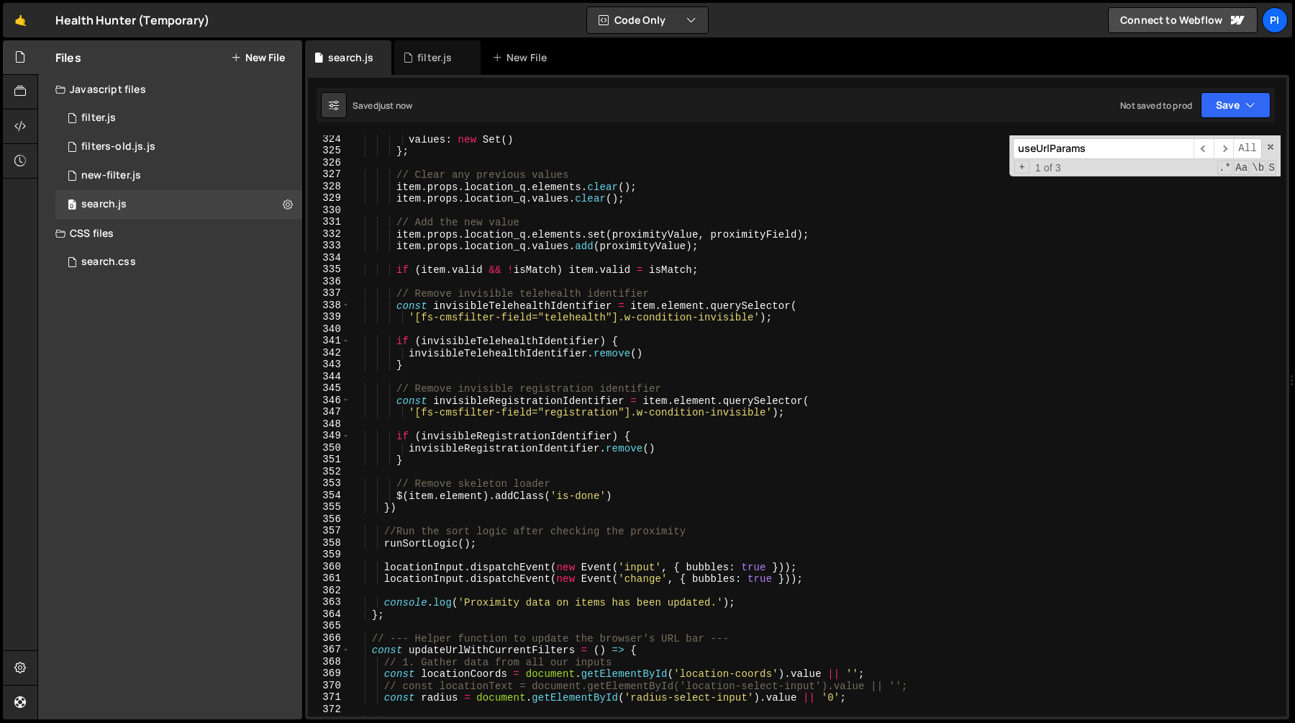
scroll to position [3834, 0]
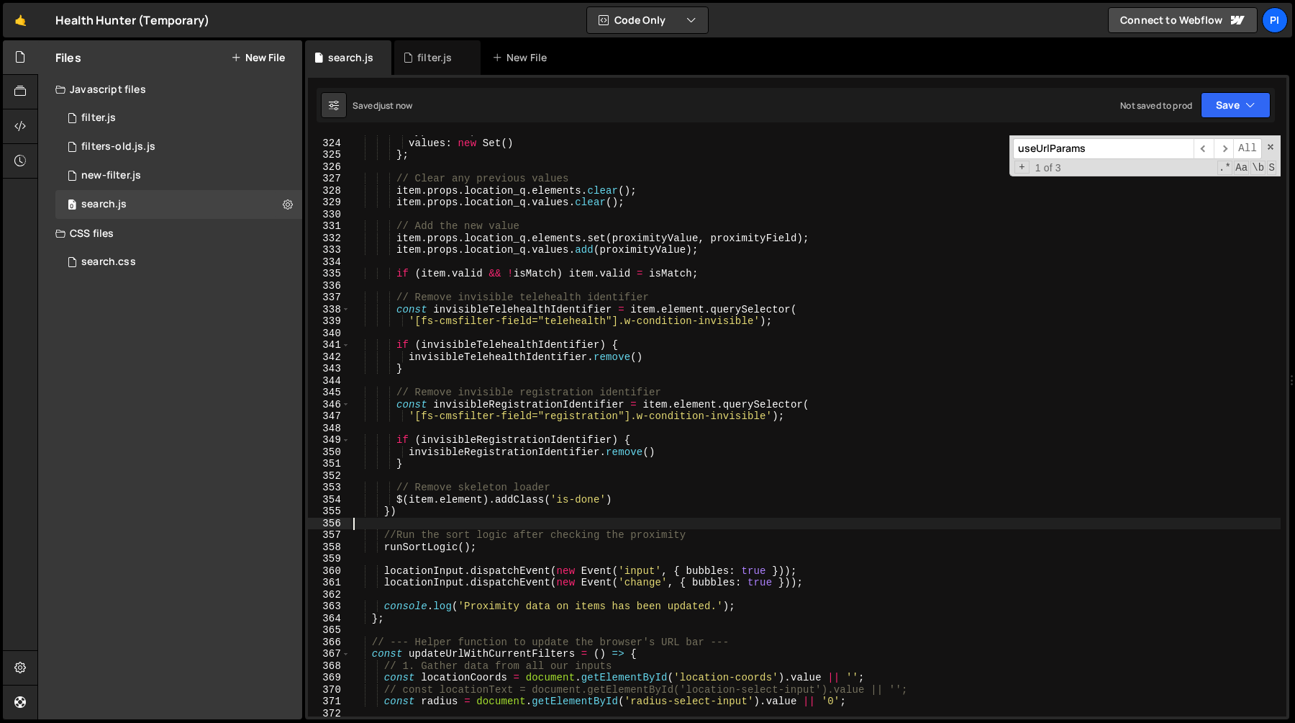
click at [468, 521] on div "type : null , values : new Set ( ) } ; // Clear any previous values item . prop…" at bounding box center [815, 427] width 931 height 605
click at [469, 511] on div "type : null , values : new Set ( ) } ; // Clear any previous values item . prop…" at bounding box center [815, 427] width 931 height 605
click at [489, 551] on div "type : null , values : new Set ( ) } ; // Clear any previous values item . prop…" at bounding box center [815, 427] width 931 height 605
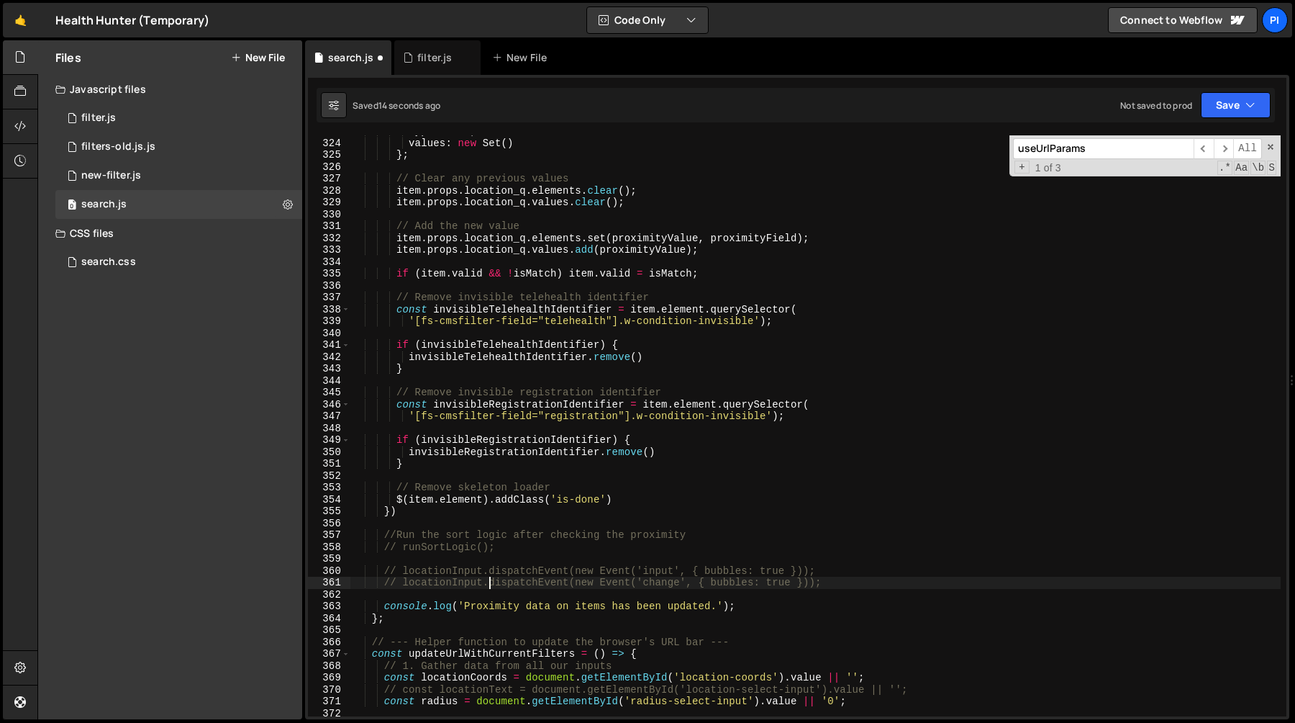
type textarea "// locationInput.dispatchEvent(new Event('change', { bubbles: true }));"
click at [512, 553] on div "type : null , values : new Set ( ) } ; // Clear any previous values item . prop…" at bounding box center [815, 427] width 931 height 605
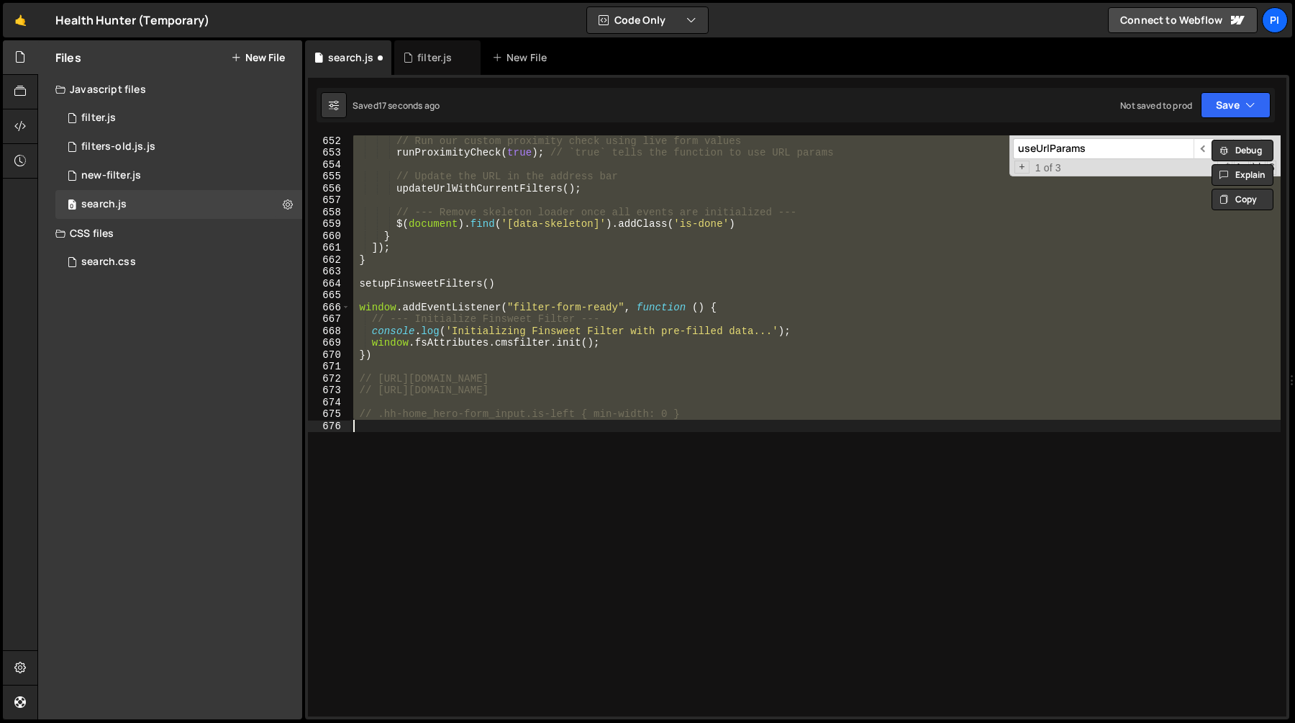
scroll to position [3949, 0]
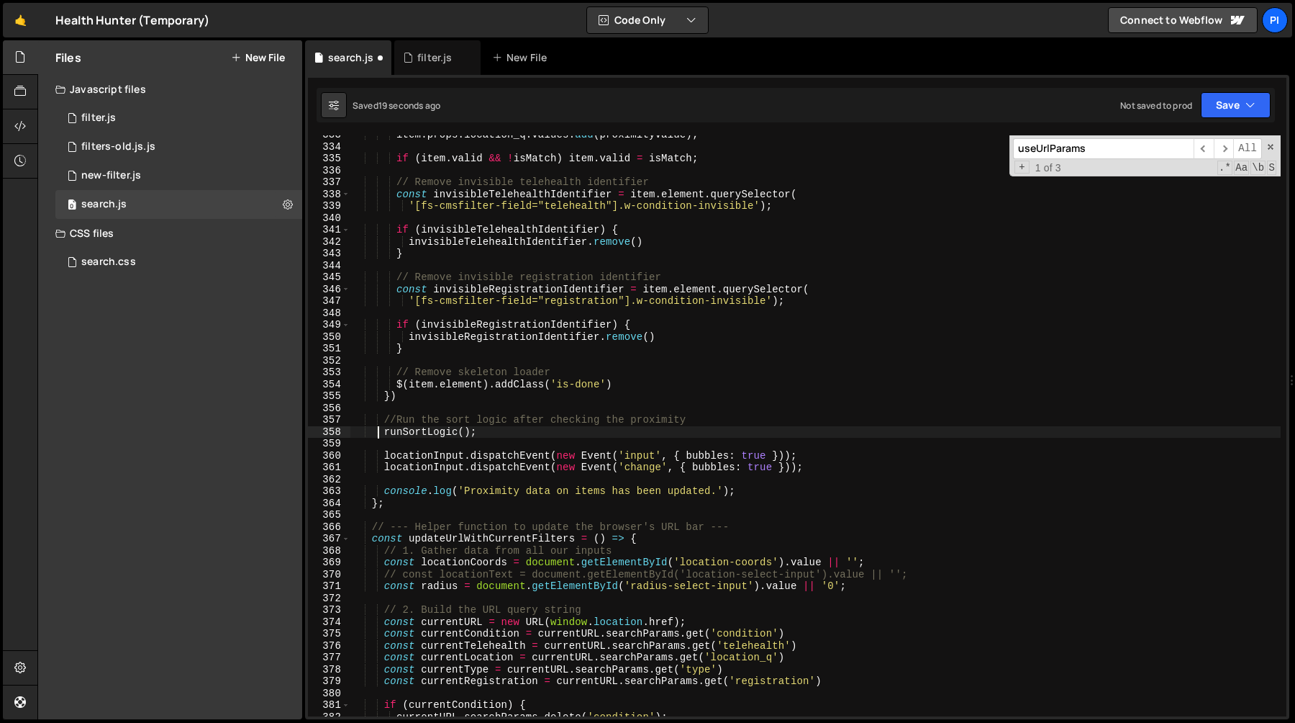
click at [520, 451] on div "item . props . location_q . values . add ( proximityValue ) ; if ( item . valid…" at bounding box center [815, 431] width 931 height 605
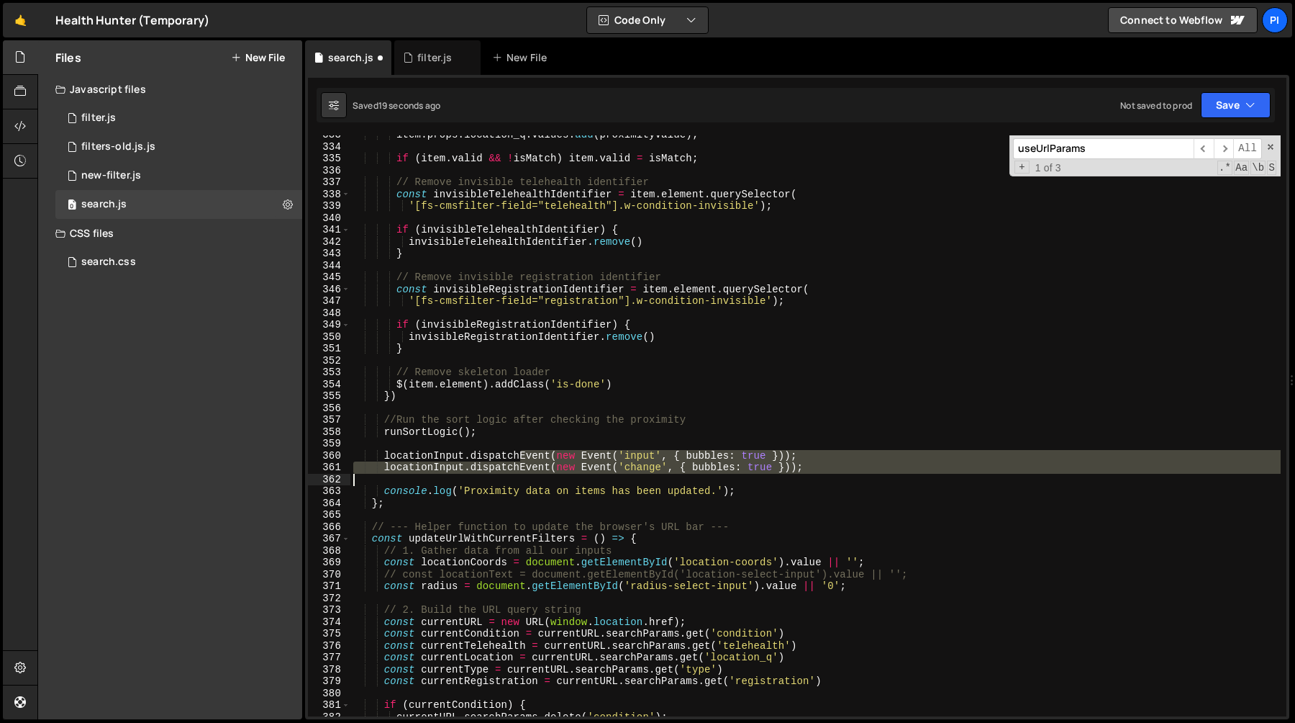
click at [566, 475] on div "item . props . location_q . values . add ( proximityValue ) ; if ( item . valid…" at bounding box center [815, 431] width 931 height 605
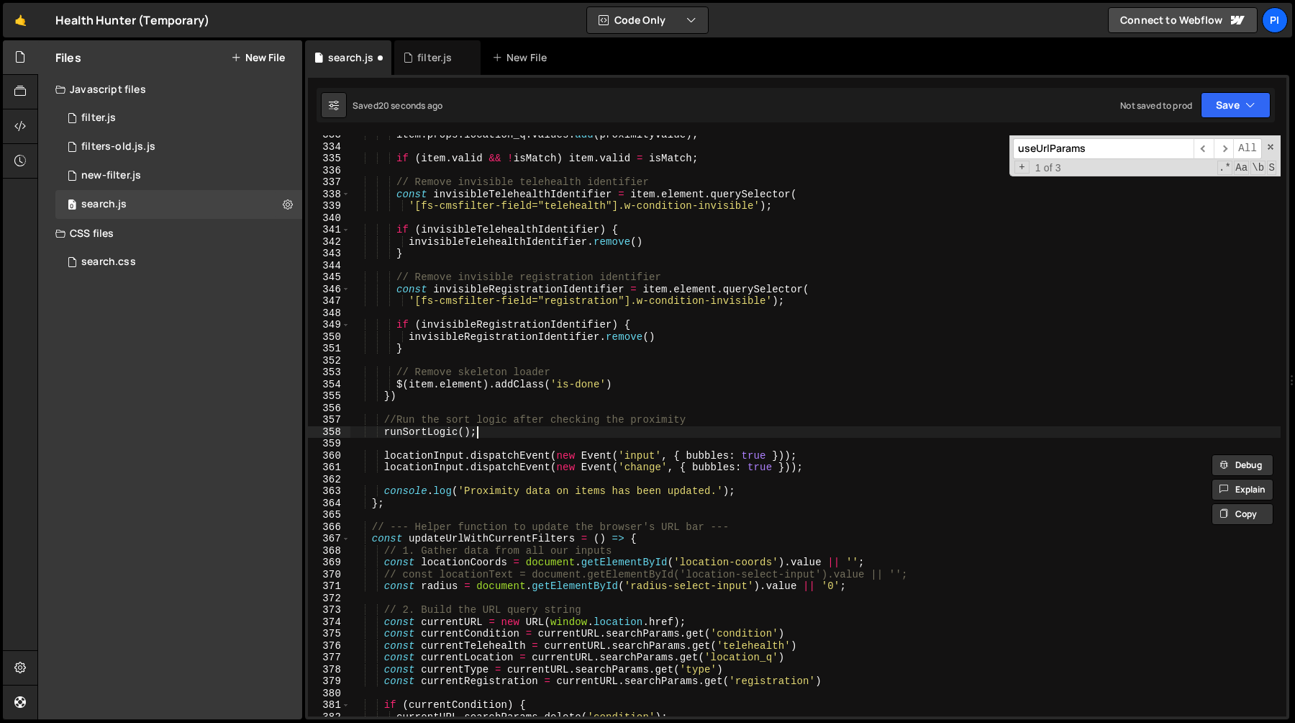
click at [478, 427] on div "item . props . location_q . values . add ( proximityValue ) ; if ( item . valid…" at bounding box center [815, 431] width 931 height 605
type textarea "// runSortLogic();"
type textarea "locationInput.dispatchEvent(new Event('input', { bubbles: true }));"
click at [497, 449] on div "item . props . location_q . values . add ( proximityValue ) ; if ( item . valid…" at bounding box center [815, 431] width 931 height 605
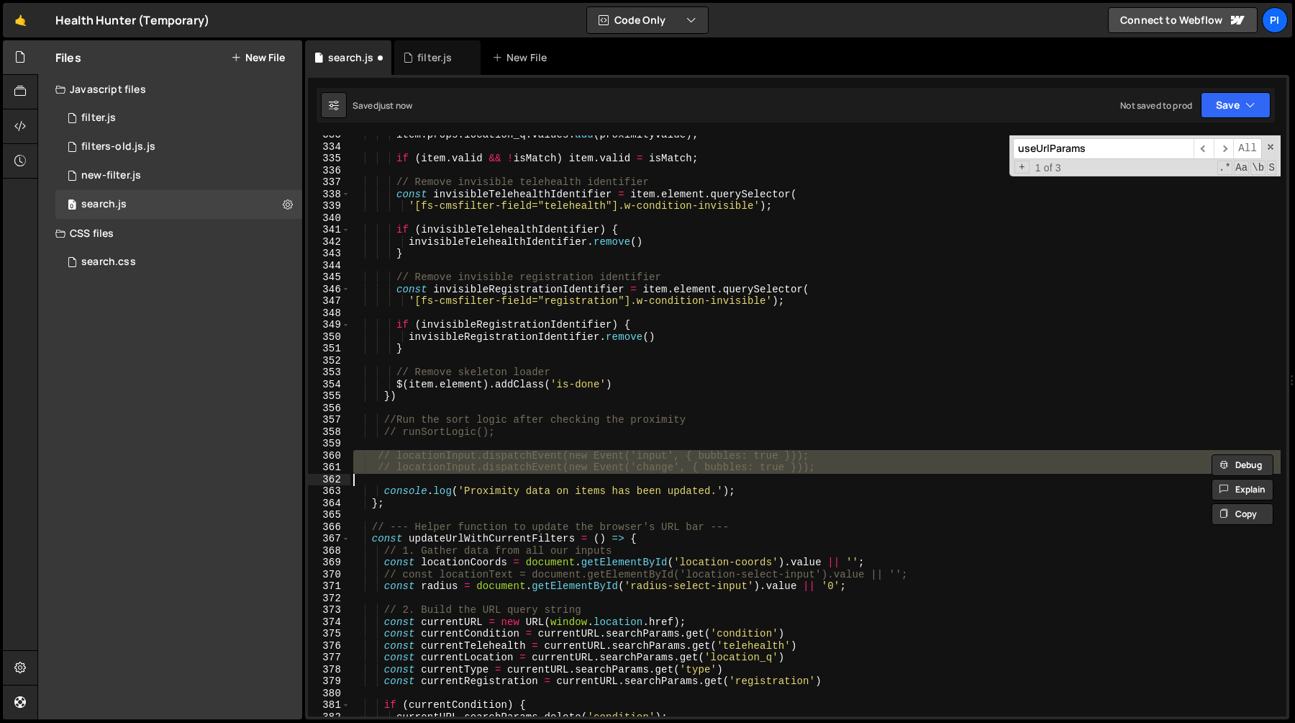
type textarea "// locationInput.dispatchEvent(new Event('input', { bubbles: true }));"
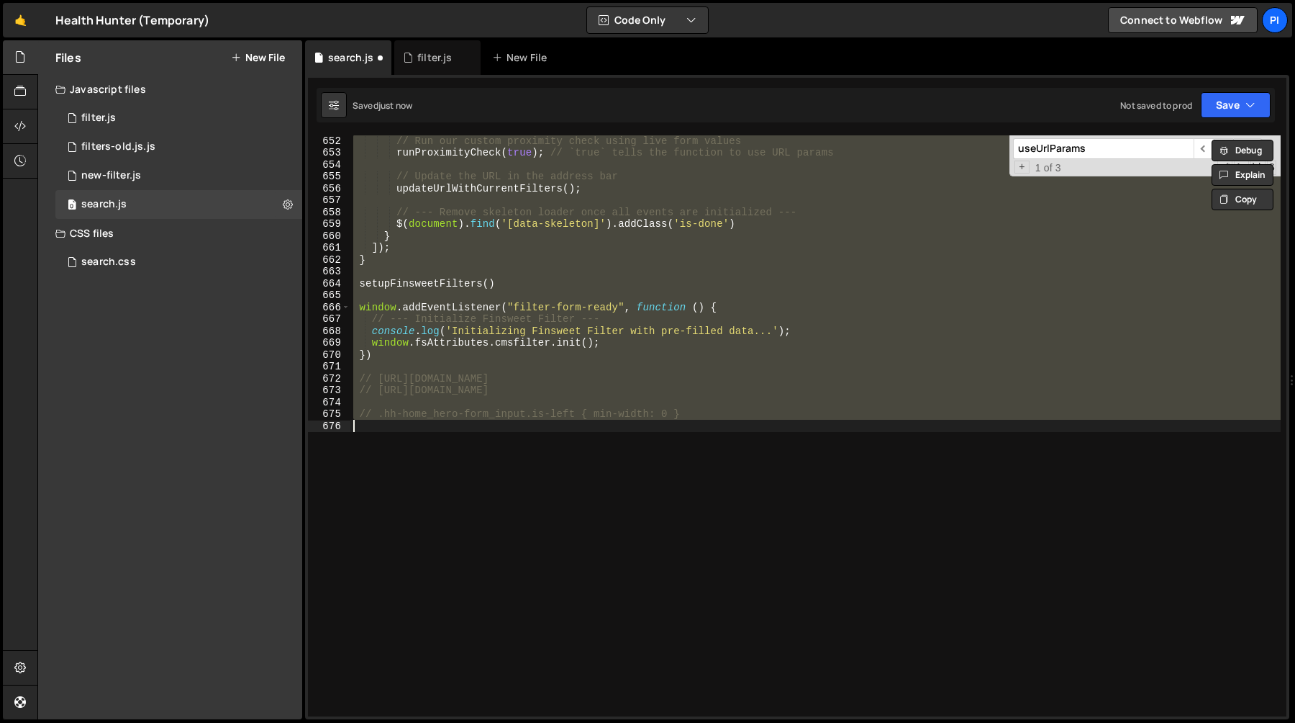
type textarea "runSortLogic();"
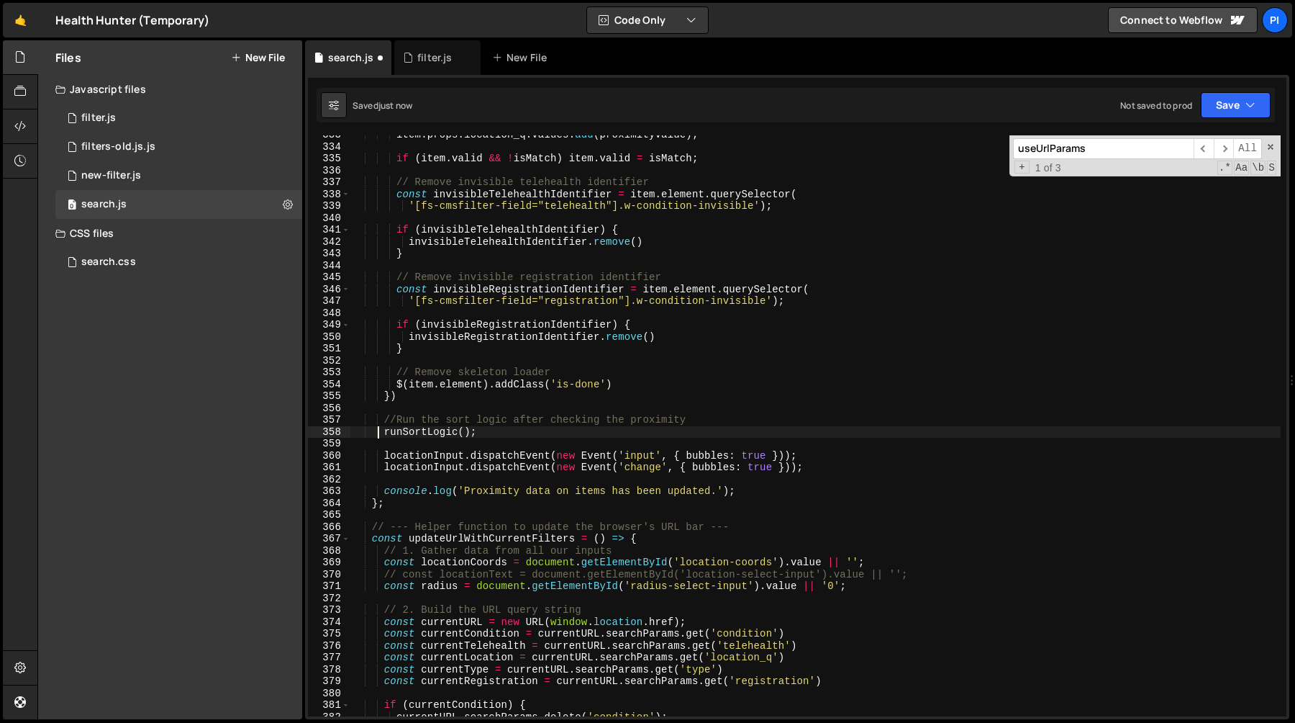
click at [438, 434] on div "item . props . location_q . values . add ( proximityValue ) ; if ( item . valid…" at bounding box center [815, 431] width 931 height 605
type input "runSortLogic"
click at [1203, 147] on span "​" at bounding box center [1204, 148] width 20 height 21
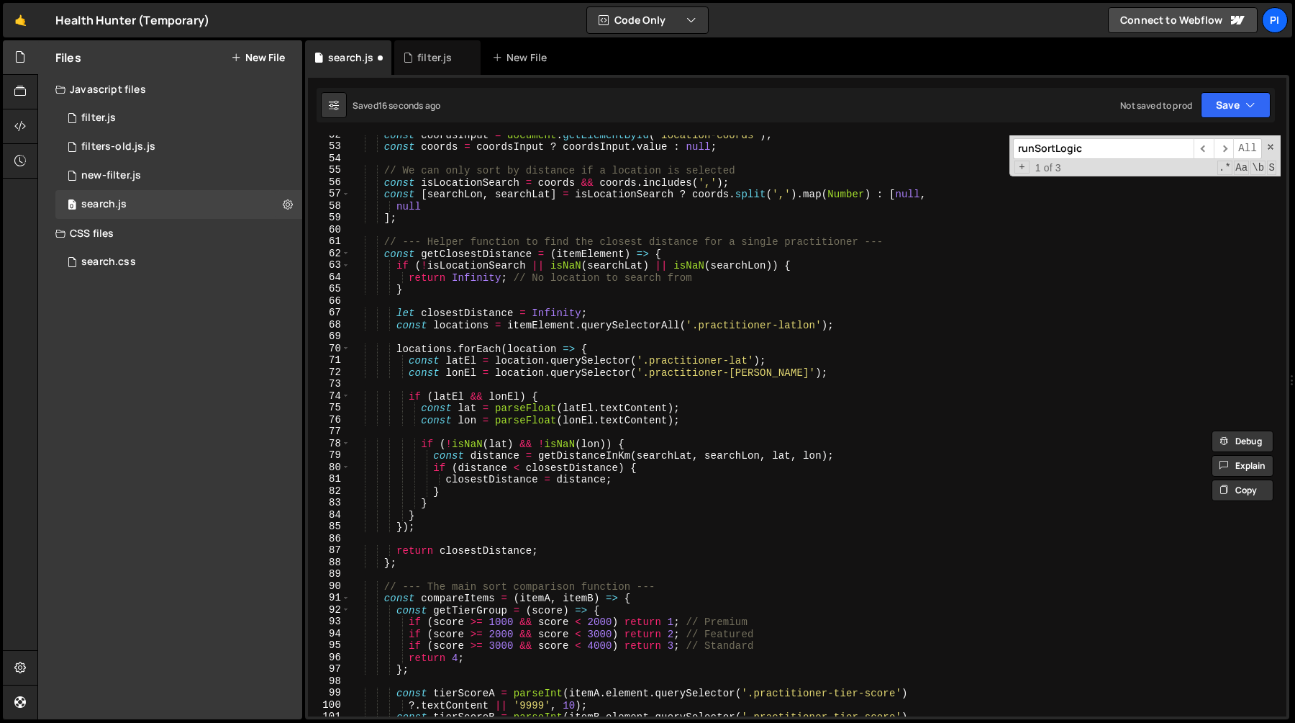
scroll to position [592, 0]
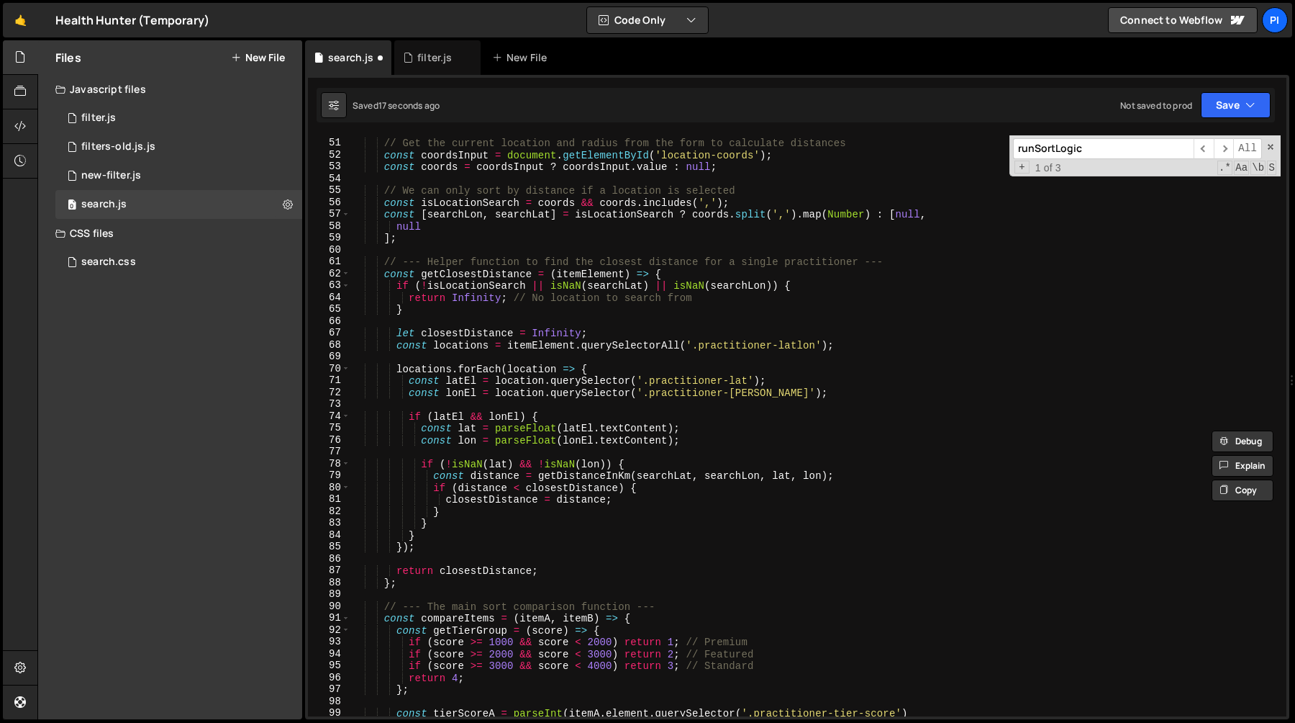
click at [468, 273] on div "// Get the current location and radius from the form to calculate distances con…" at bounding box center [815, 427] width 931 height 605
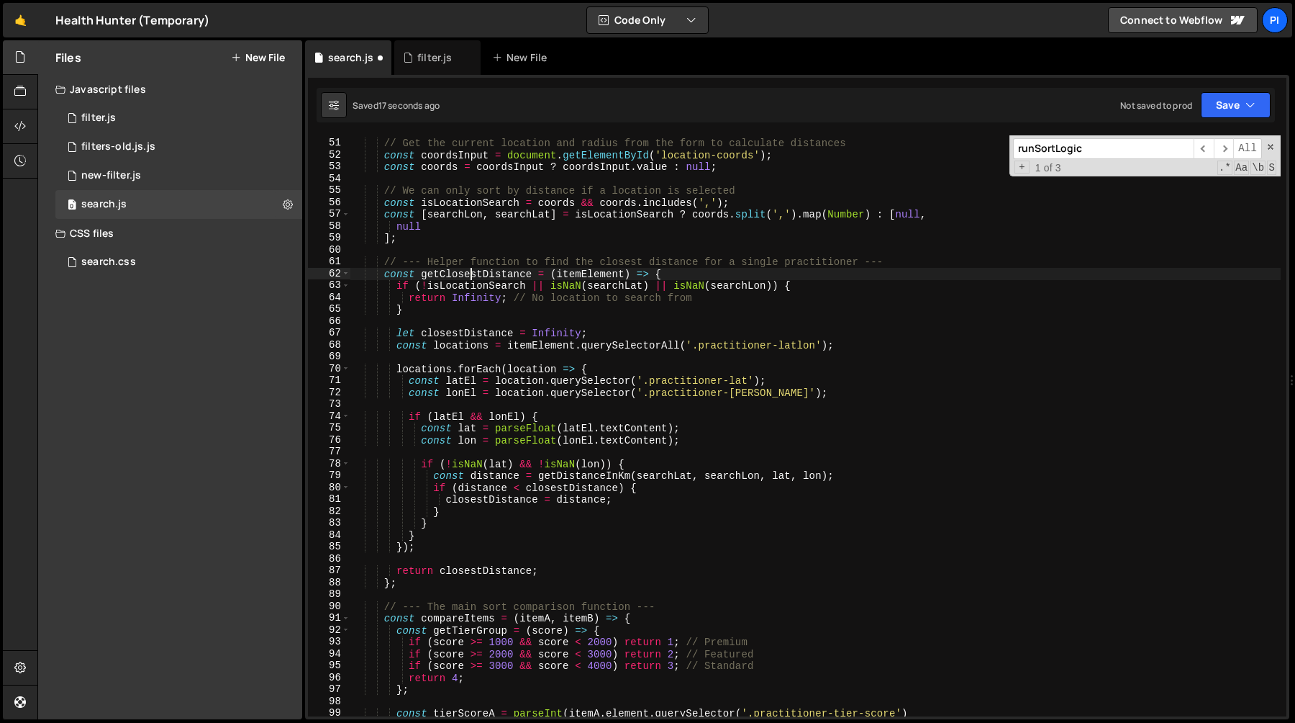
click at [468, 273] on div "// Get the current location and radius from the form to calculate distances con…" at bounding box center [815, 427] width 931 height 605
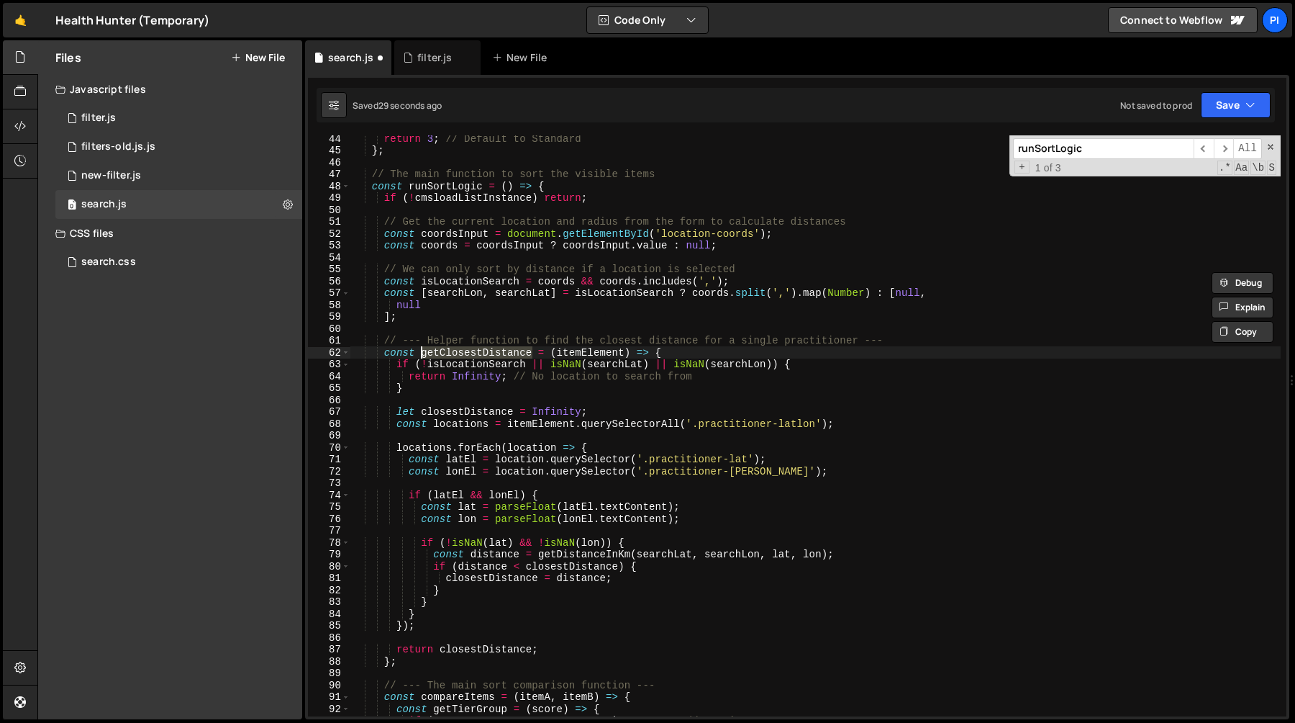
scroll to position [446, 0]
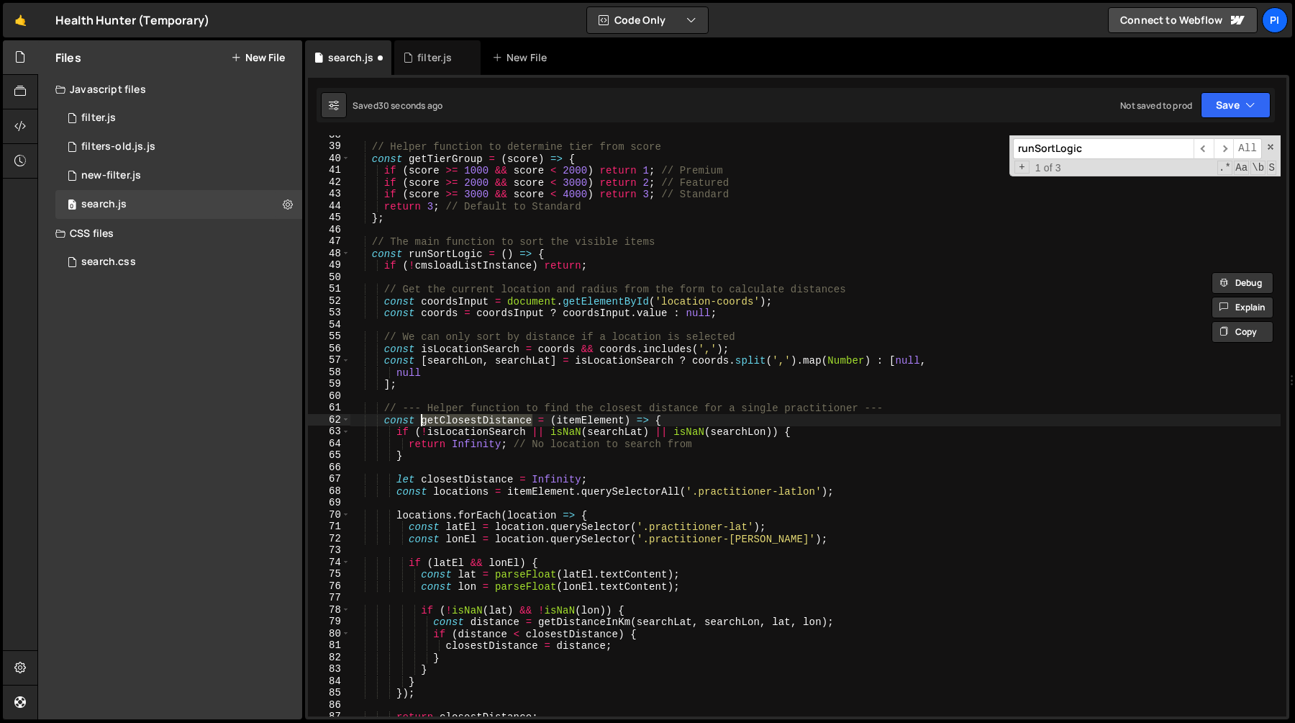
click at [444, 253] on div "// Helper function to determine tier from score const getTierGroup = ( score ) …" at bounding box center [815, 431] width 931 height 605
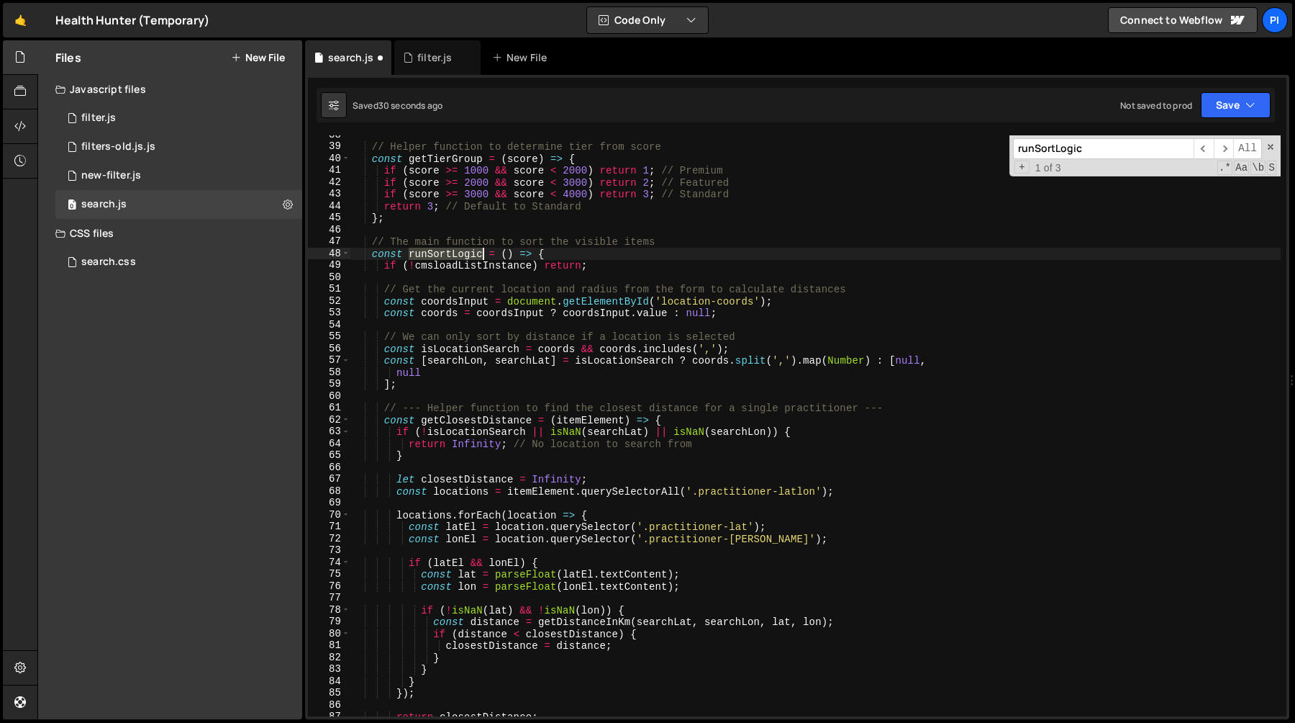
click at [444, 253] on div "// Helper function to determine tier from score const getTierGroup = ( score ) …" at bounding box center [815, 431] width 931 height 605
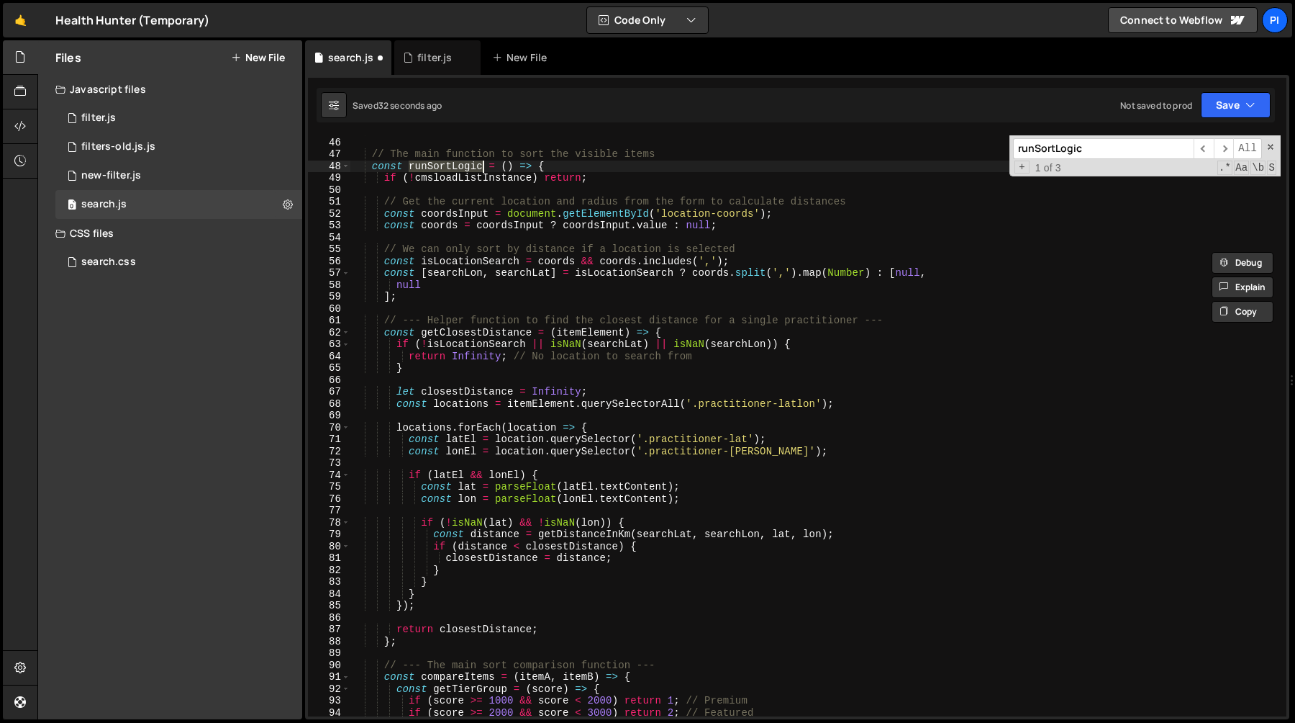
scroll to position [520, 0]
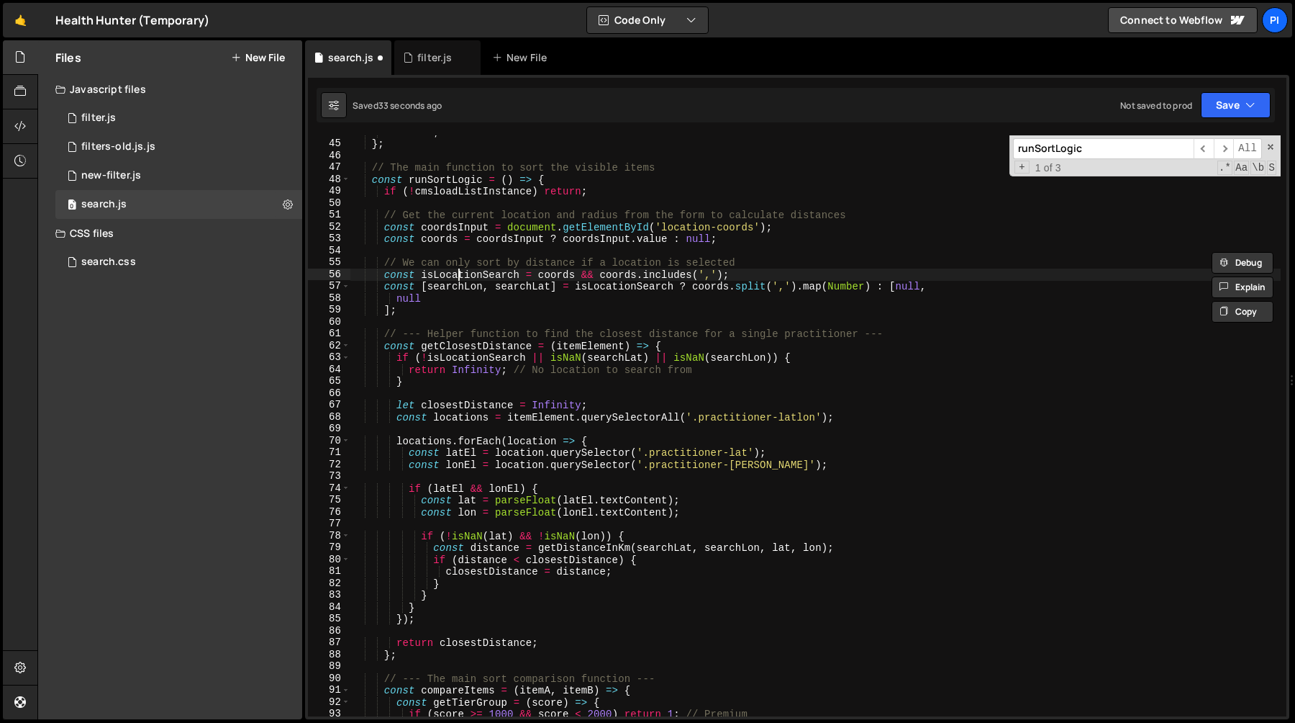
click at [456, 275] on div "return 3 ; // Default to Standard } ; // The main function to sort the visible …" at bounding box center [815, 428] width 931 height 605
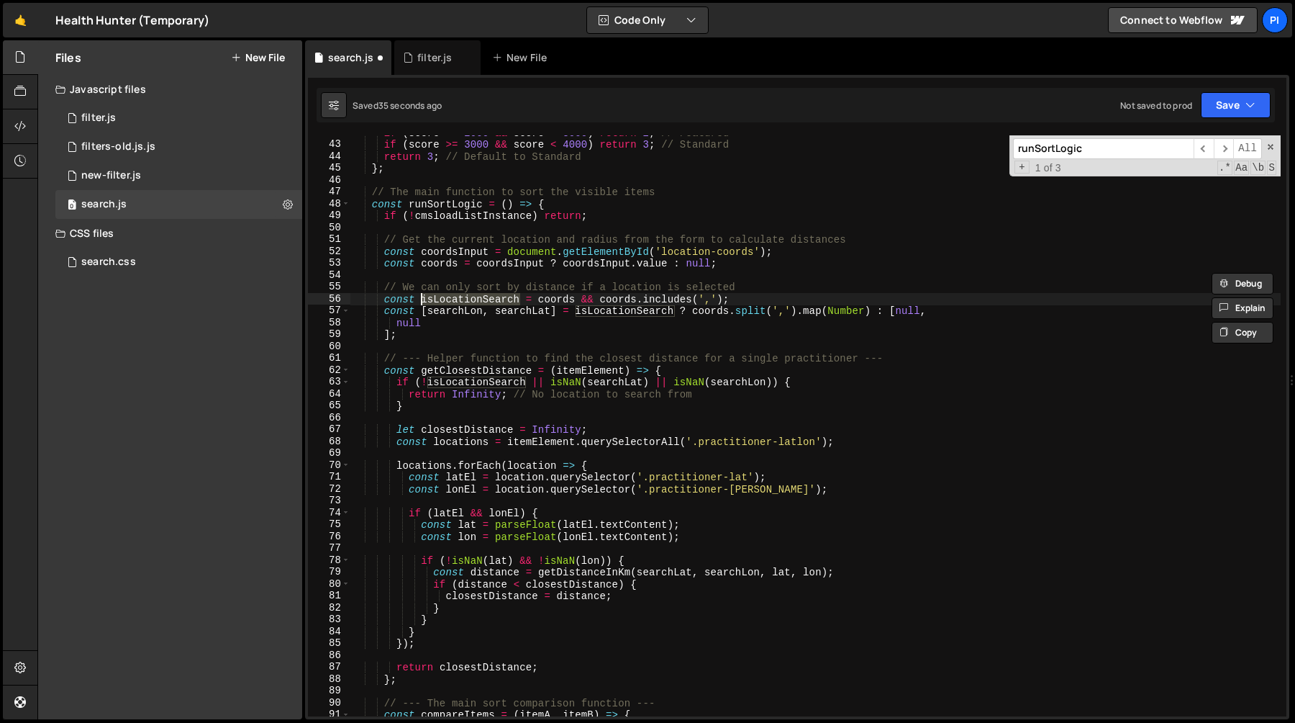
scroll to position [493, 0]
click at [408, 338] on div "if ( score >= 2000 && score < 3000 ) return 2 ; // Featured if ( score >= 3000 …" at bounding box center [815, 431] width 931 height 605
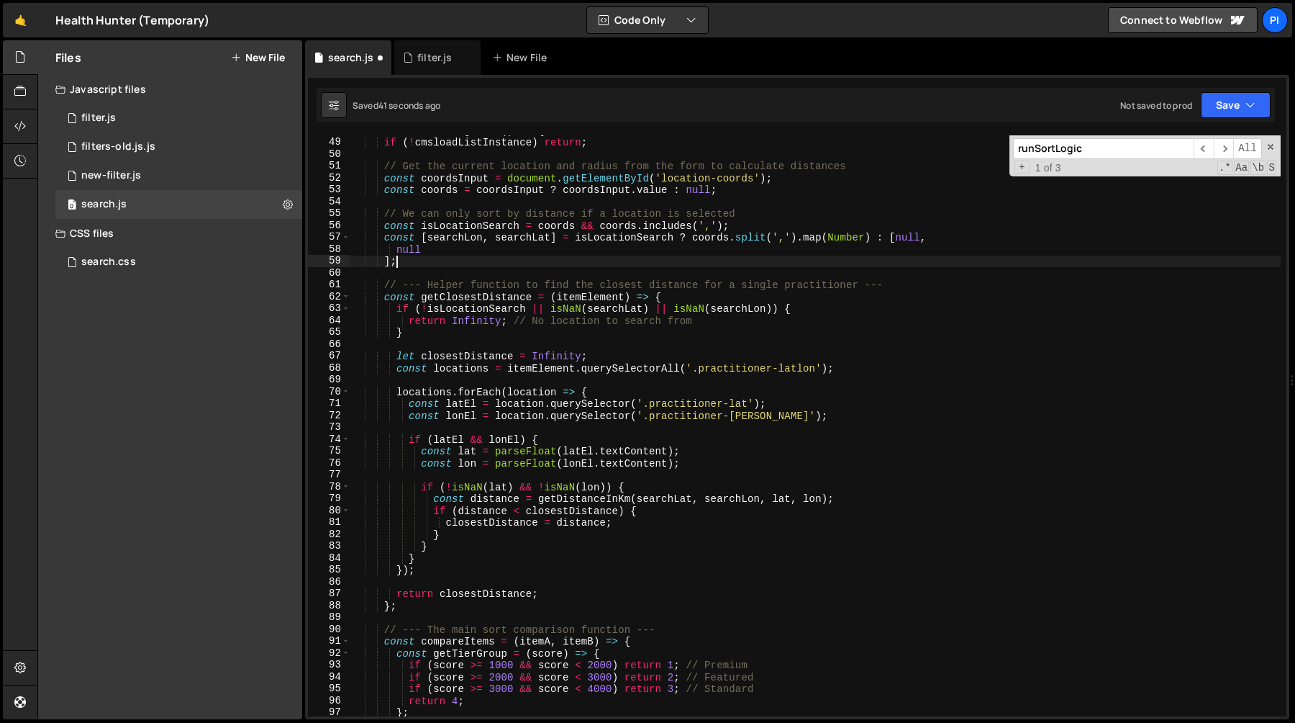
scroll to position [587, 0]
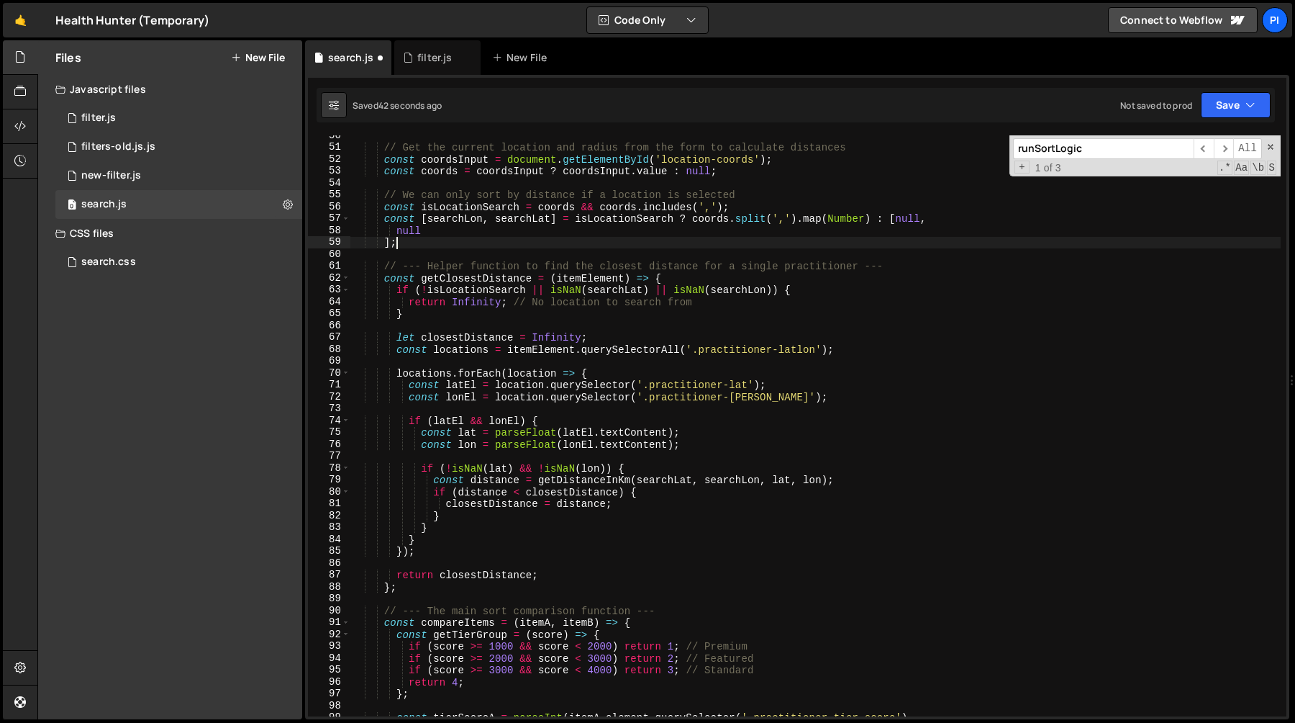
click at [445, 275] on div "// Get the current location and radius from the form to calculate distances con…" at bounding box center [815, 432] width 931 height 605
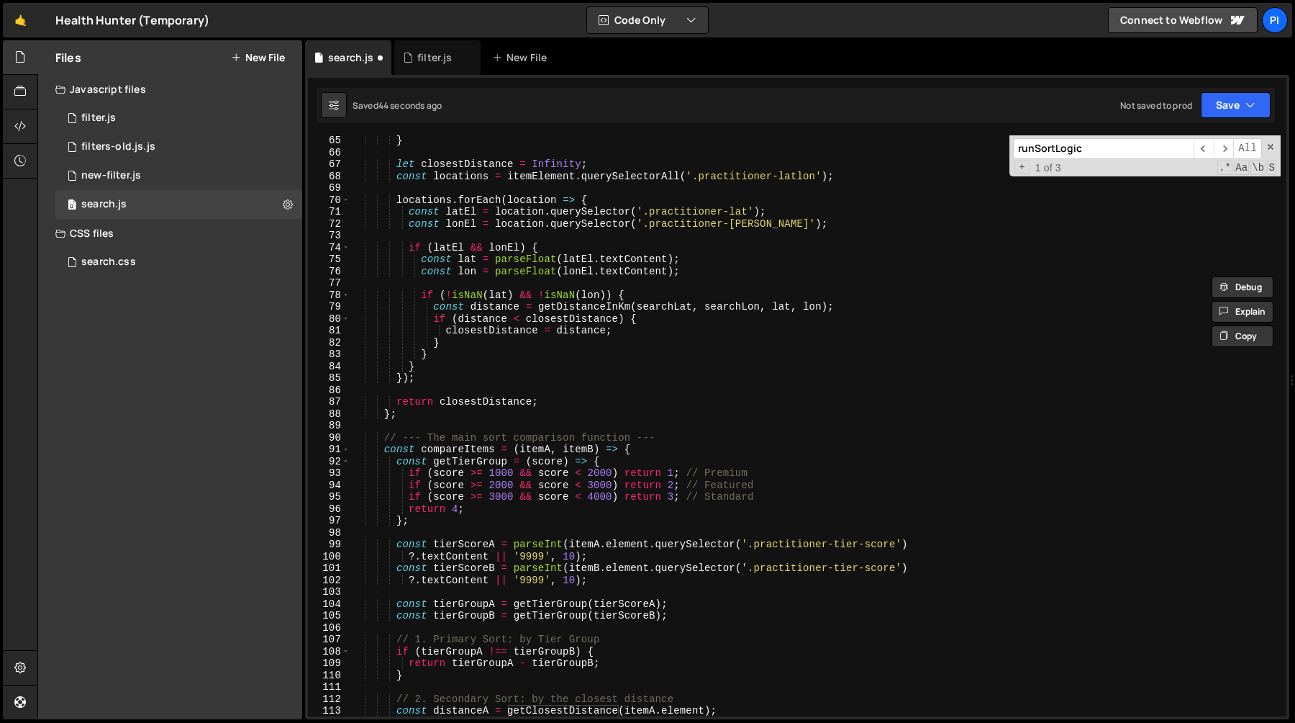
scroll to position [862, 0]
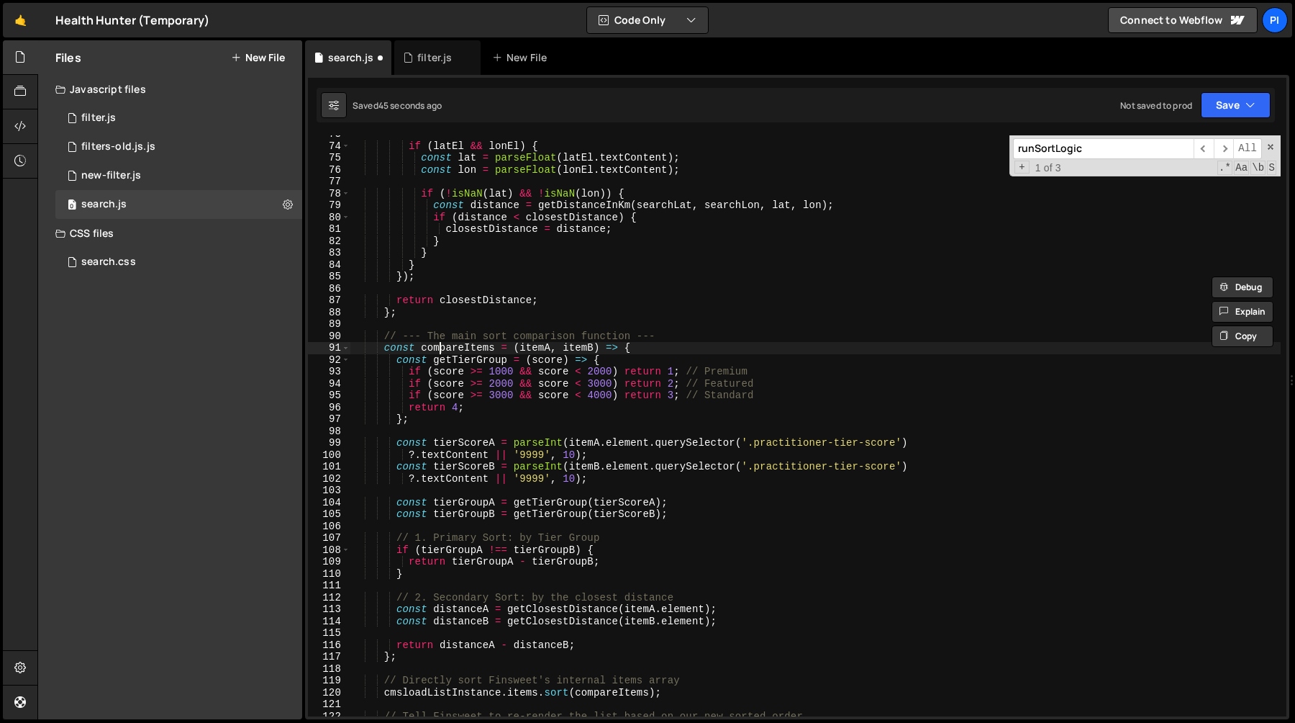
click at [443, 348] on div "if ( latEl && lonEl ) { const lat = parseFloat ( latEl . textContent ) ; const …" at bounding box center [815, 430] width 931 height 605
type textarea "const compareItems = (itemA, itemB) => {"
click at [443, 348] on div "if ( latEl && lonEl ) { const lat = parseFloat ( latEl . textContent ) ; const …" at bounding box center [815, 430] width 931 height 605
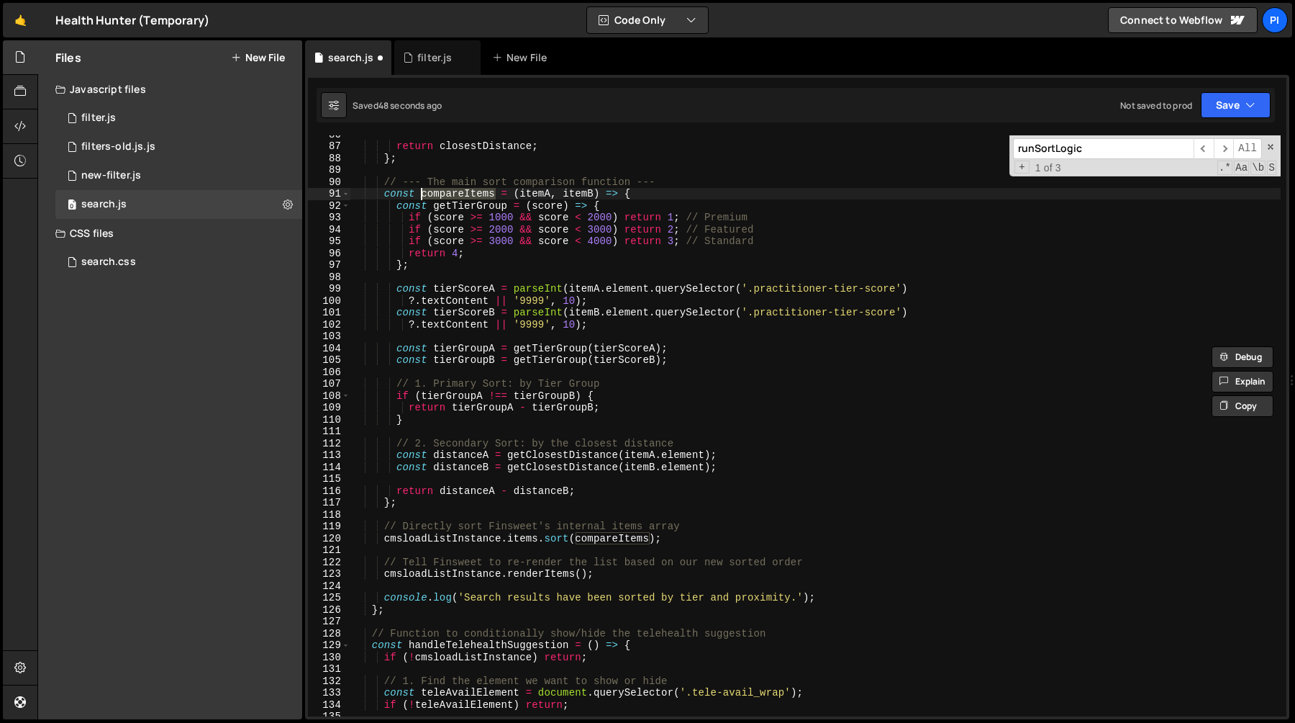
scroll to position [1029, 0]
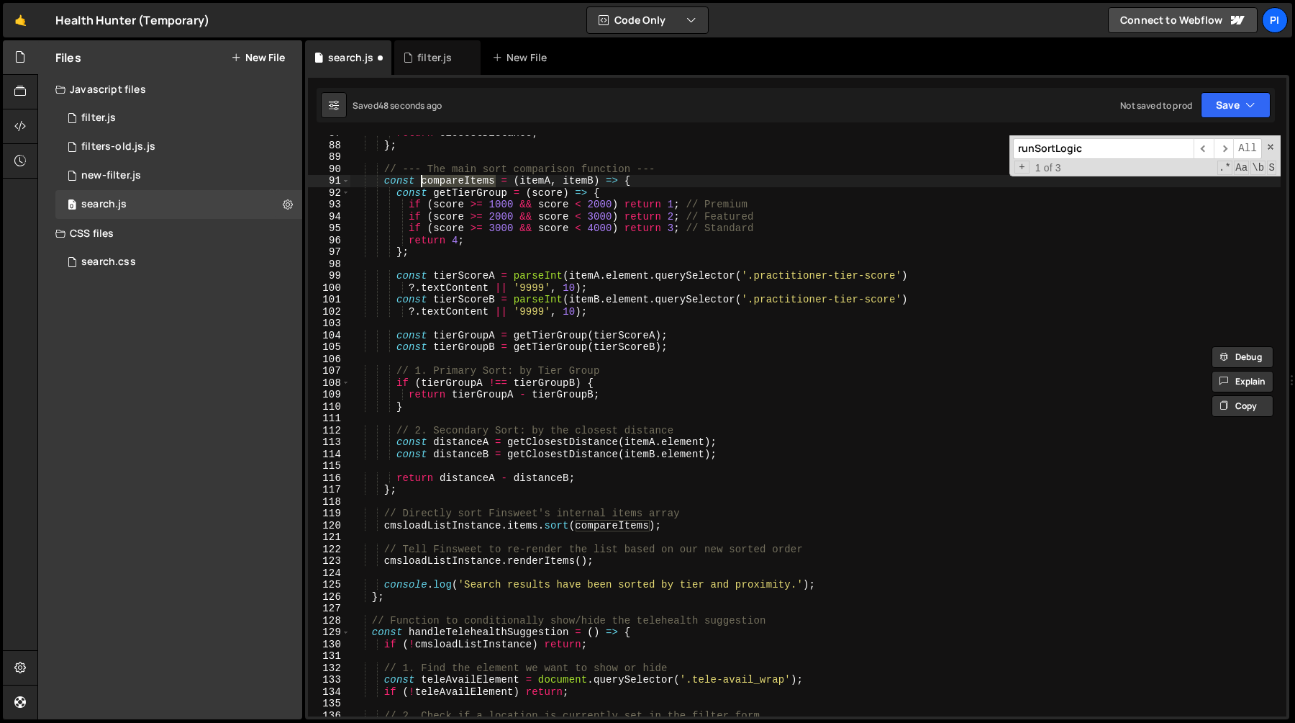
click at [451, 496] on div "return closestDistance ; } ; // --- The main sort comparison function --- const…" at bounding box center [815, 429] width 931 height 605
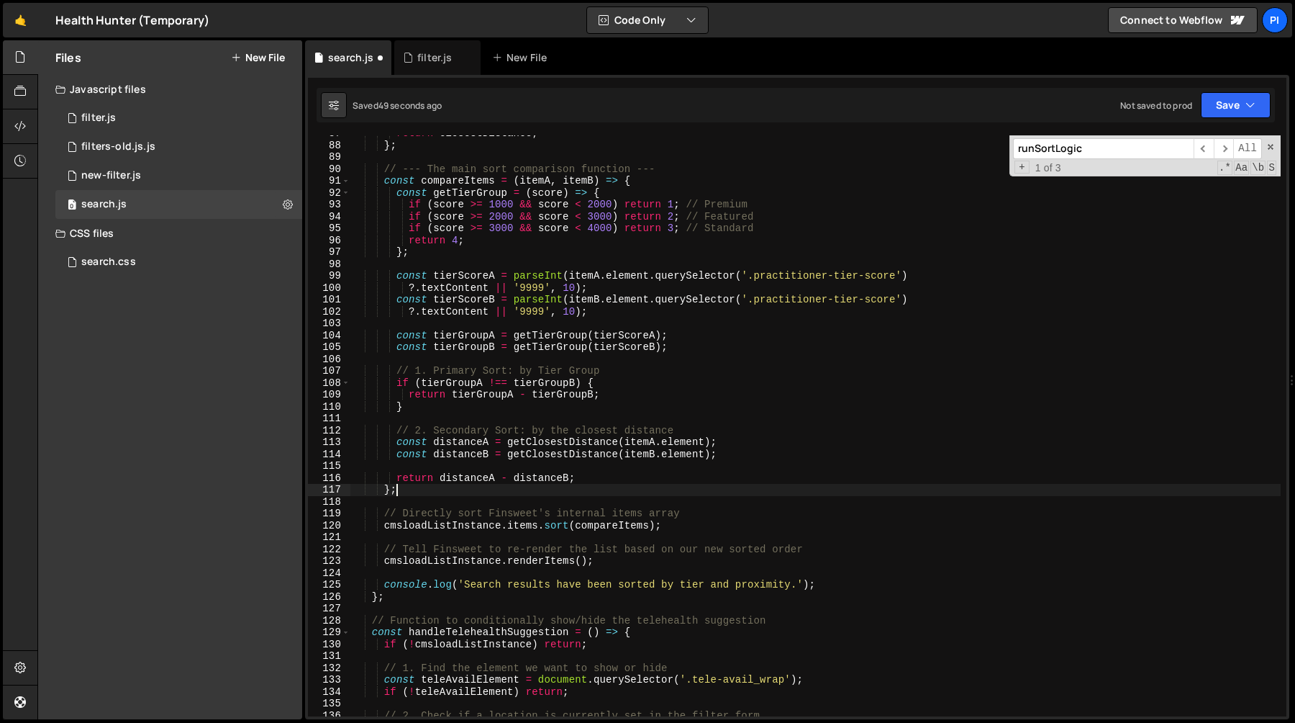
click at [452, 490] on div "return closestDistance ; } ; // --- The main sort comparison function --- const…" at bounding box center [815, 429] width 931 height 605
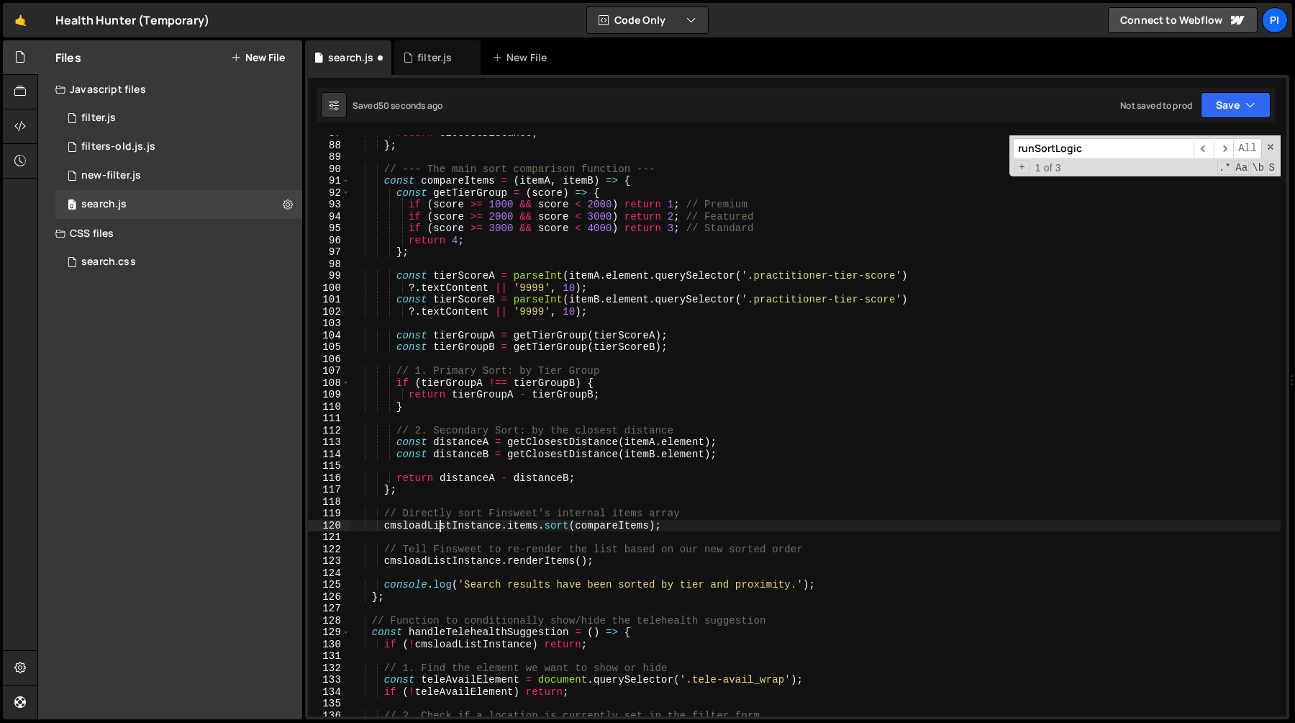
click at [442, 528] on div "return closestDistance ; } ; // --- The main sort comparison function --- const…" at bounding box center [815, 429] width 931 height 605
type textarea "cmsloadListInstance.items.sort(compareItems);"
click at [442, 528] on div "return closestDistance ; } ; // --- The main sort comparison function --- const…" at bounding box center [815, 429] width 931 height 605
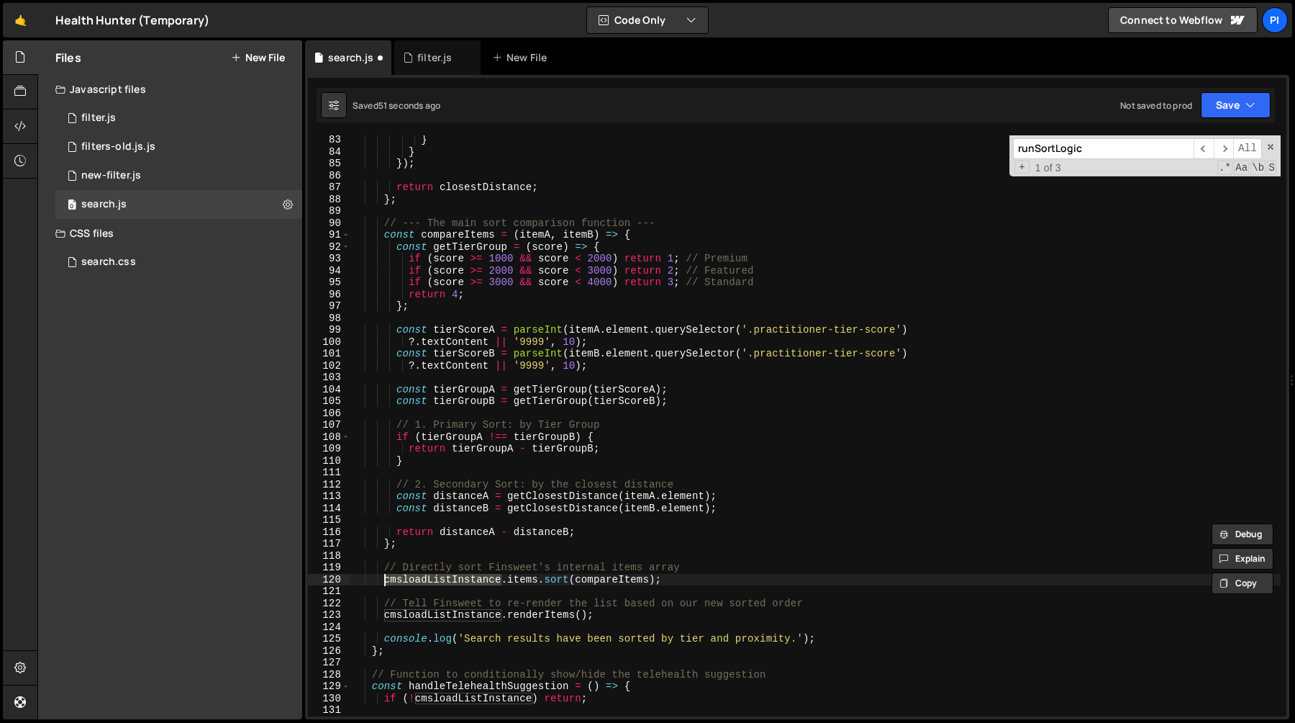
scroll to position [975, 0]
click at [533, 581] on div "} } }) ; return closestDistance ; } ; // --- The main sort comparison function …" at bounding box center [815, 436] width 931 height 605
click at [575, 581] on div "} } }) ; return closestDistance ; } ; // --- The main sort comparison function …" at bounding box center [815, 436] width 931 height 605
click at [700, 589] on div "} } }) ; return closestDistance ; } ; // --- The main sort comparison function …" at bounding box center [815, 436] width 931 height 605
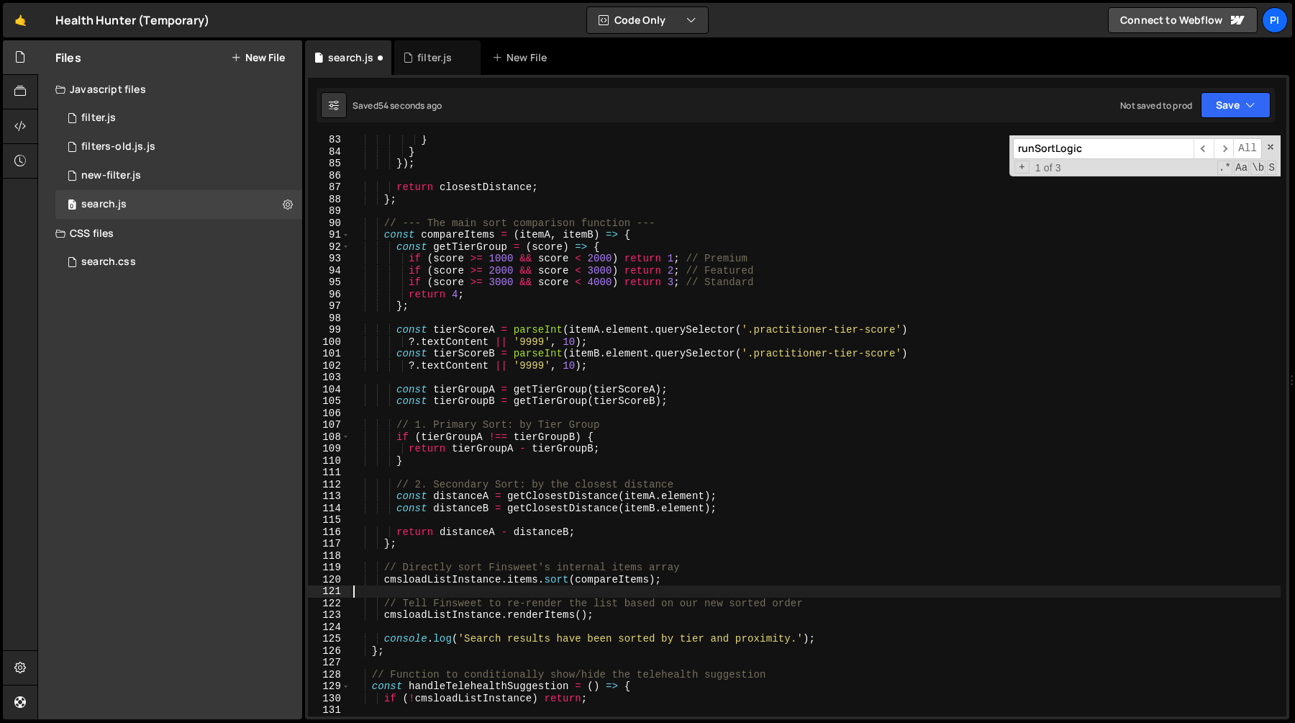
click at [682, 579] on div "} } }) ; return closestDistance ; } ; // --- The main sort comparison function …" at bounding box center [815, 436] width 931 height 605
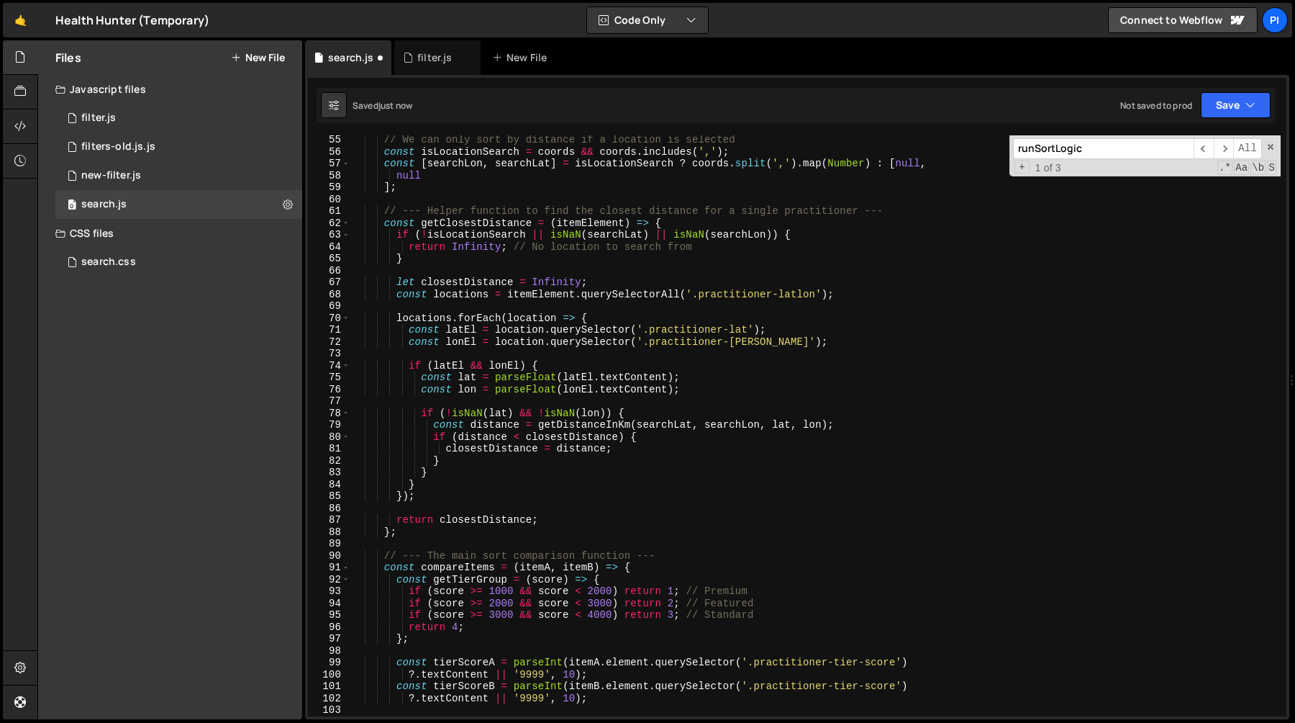
scroll to position [643, 0]
click at [343, 221] on span at bounding box center [346, 223] width 8 height 12
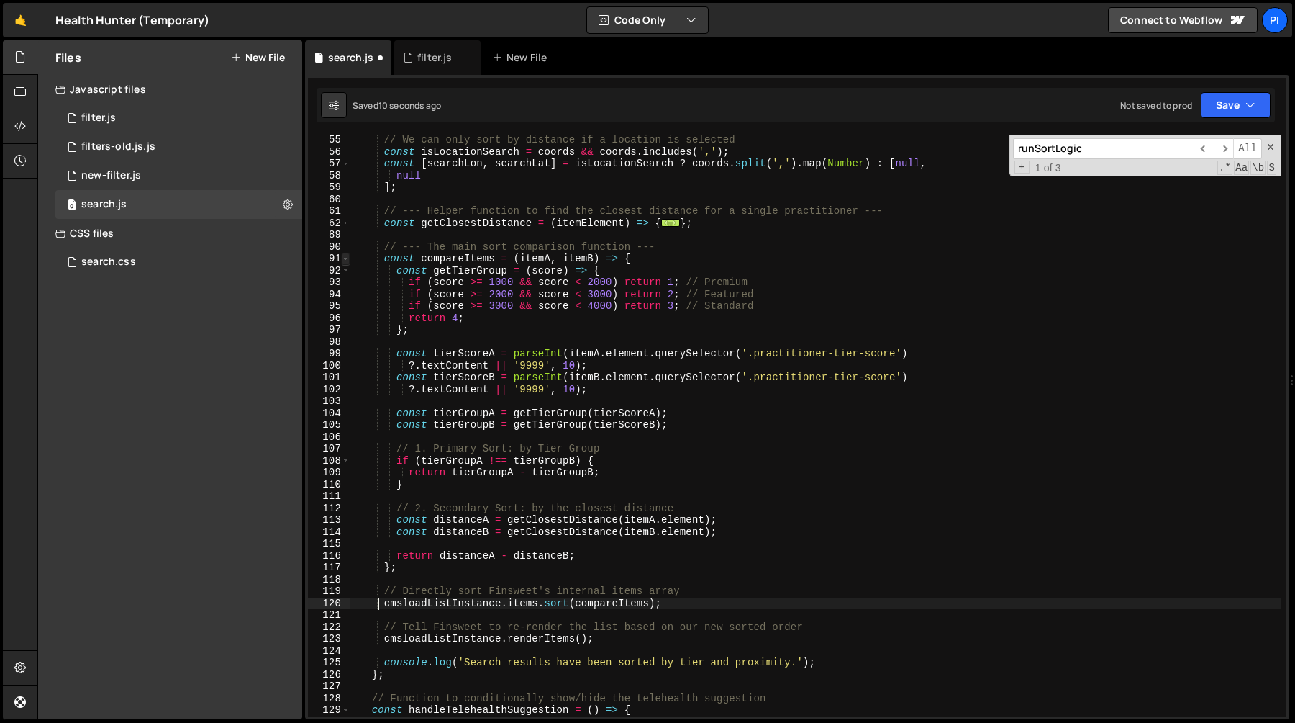
click at [344, 261] on span at bounding box center [346, 259] width 8 height 12
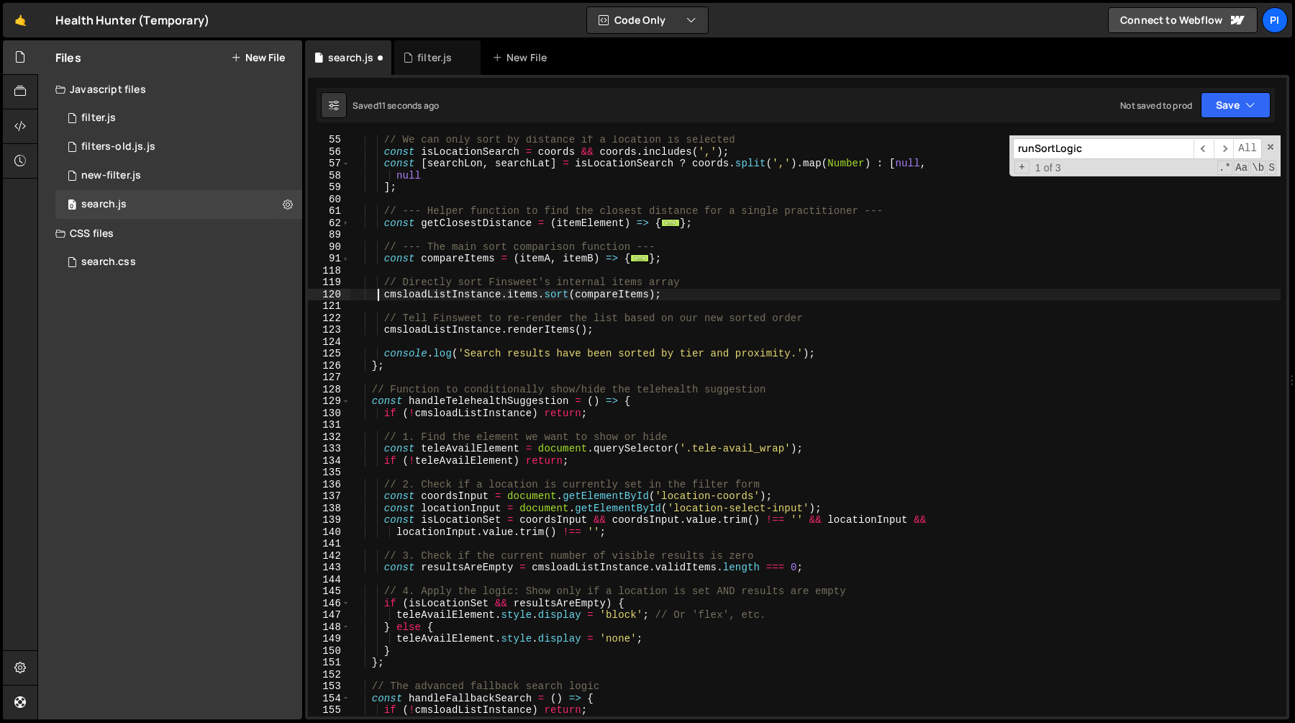
scroll to position [630, 0]
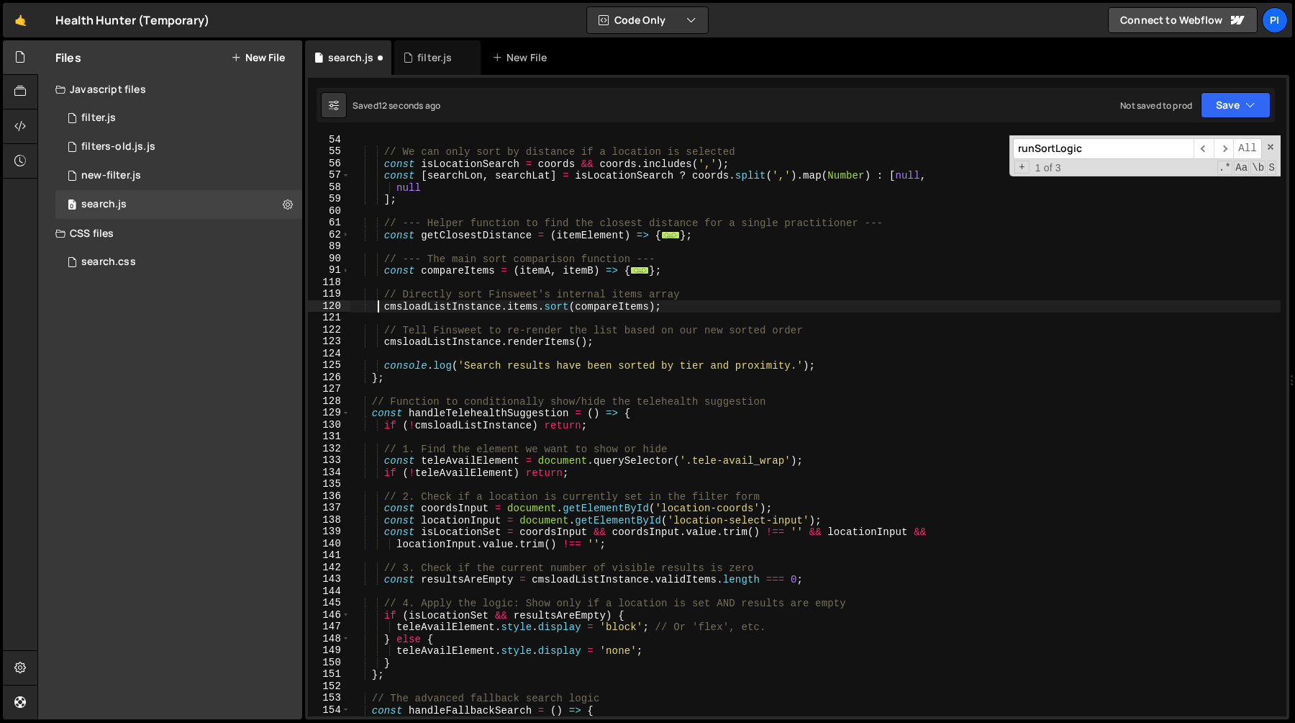
click at [632, 346] on div "// We can only sort by distance if a location is selected const isLocationSearc…" at bounding box center [815, 436] width 931 height 605
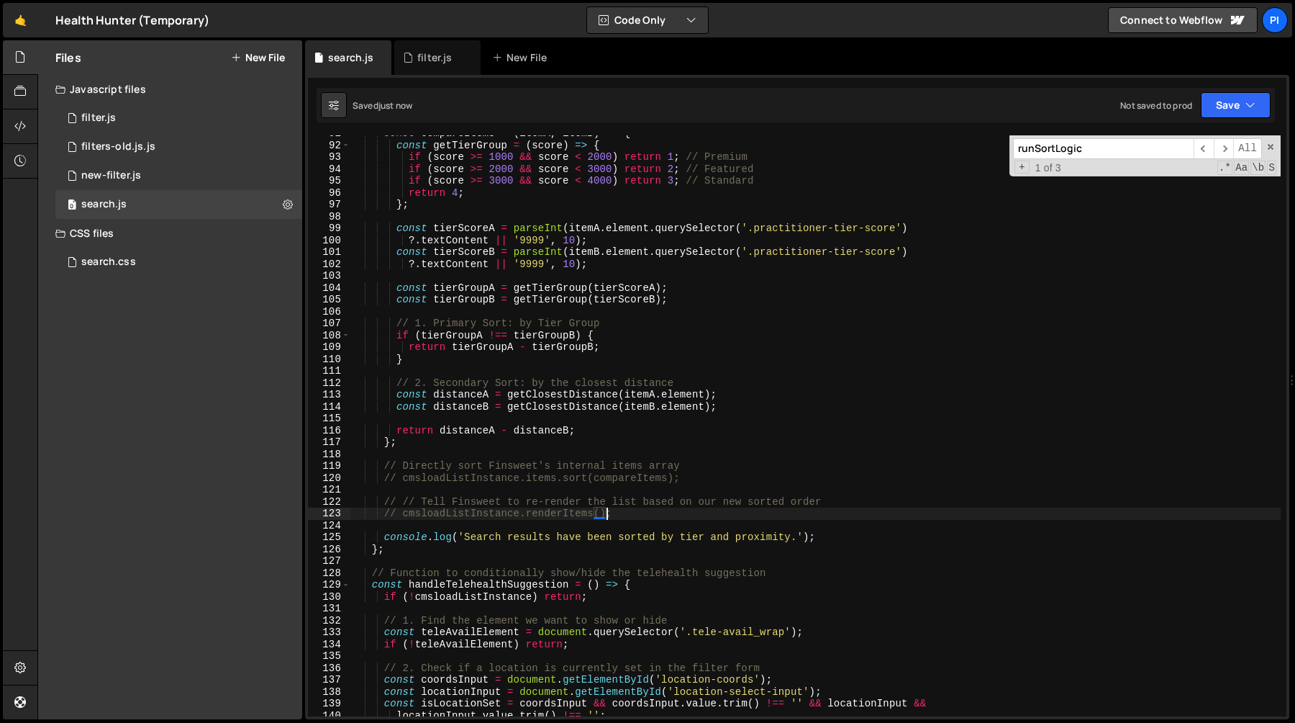
scroll to position [1077, 0]
click at [592, 481] on div "const compareItems = ( itemA , itemB ) => { const getTierGroup = ( score ) => {…" at bounding box center [815, 429] width 931 height 605
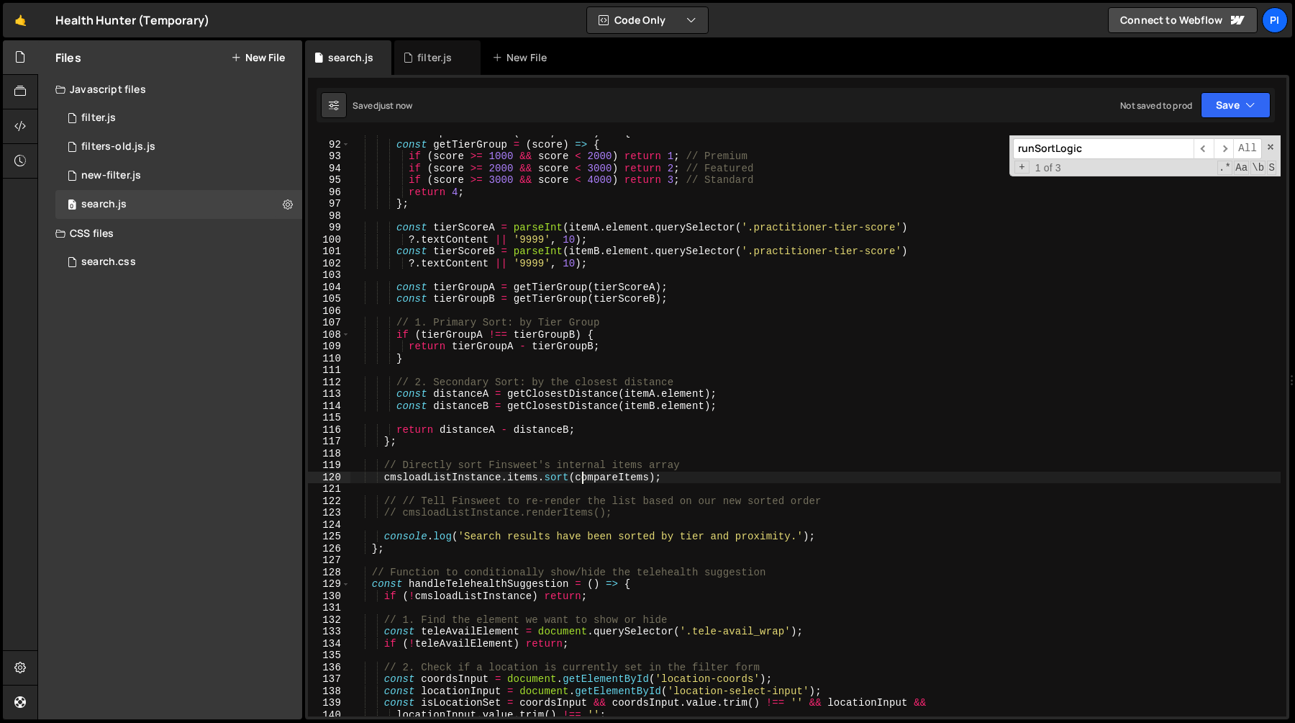
click at [638, 515] on div "const compareItems = ( itemA , itemB ) => { const getTierGroup = ( score ) => {…" at bounding box center [815, 429] width 931 height 605
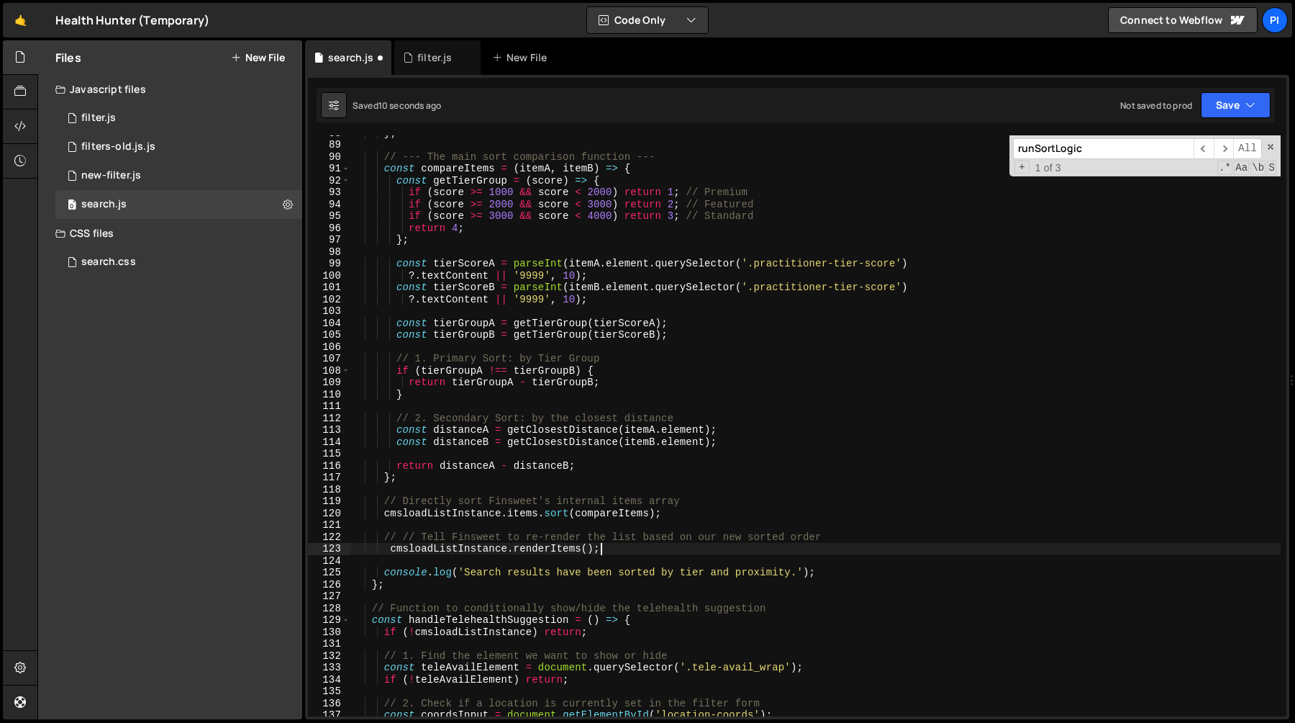
scroll to position [1029, 0]
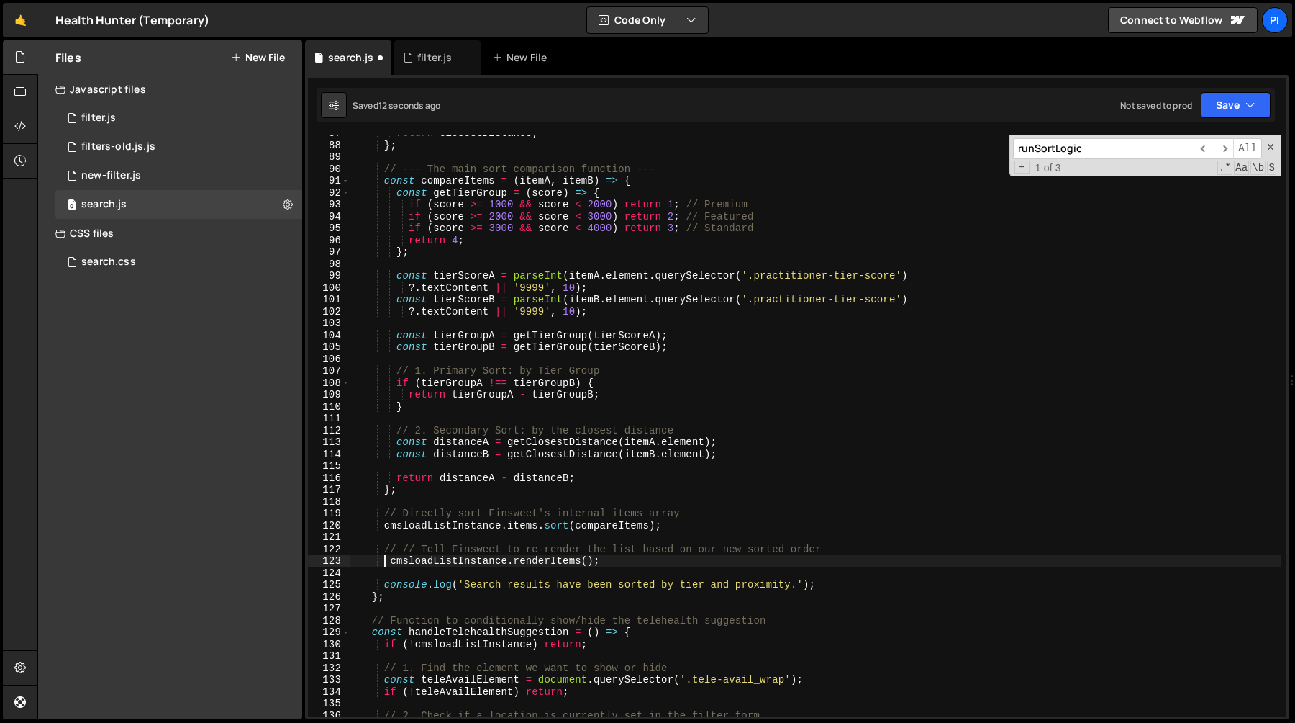
type textarea "// // Tell Finsweet to re-render the list based on our new sorted order"
click at [534, 561] on div "return closestDistance ; } ; // --- The main sort comparison function --- const…" at bounding box center [815, 429] width 931 height 605
type textarea "cmsloadListInstance.renderItems();"
click at [534, 561] on div "return closestDistance ; } ; // --- The main sort comparison function --- const…" at bounding box center [815, 429] width 931 height 605
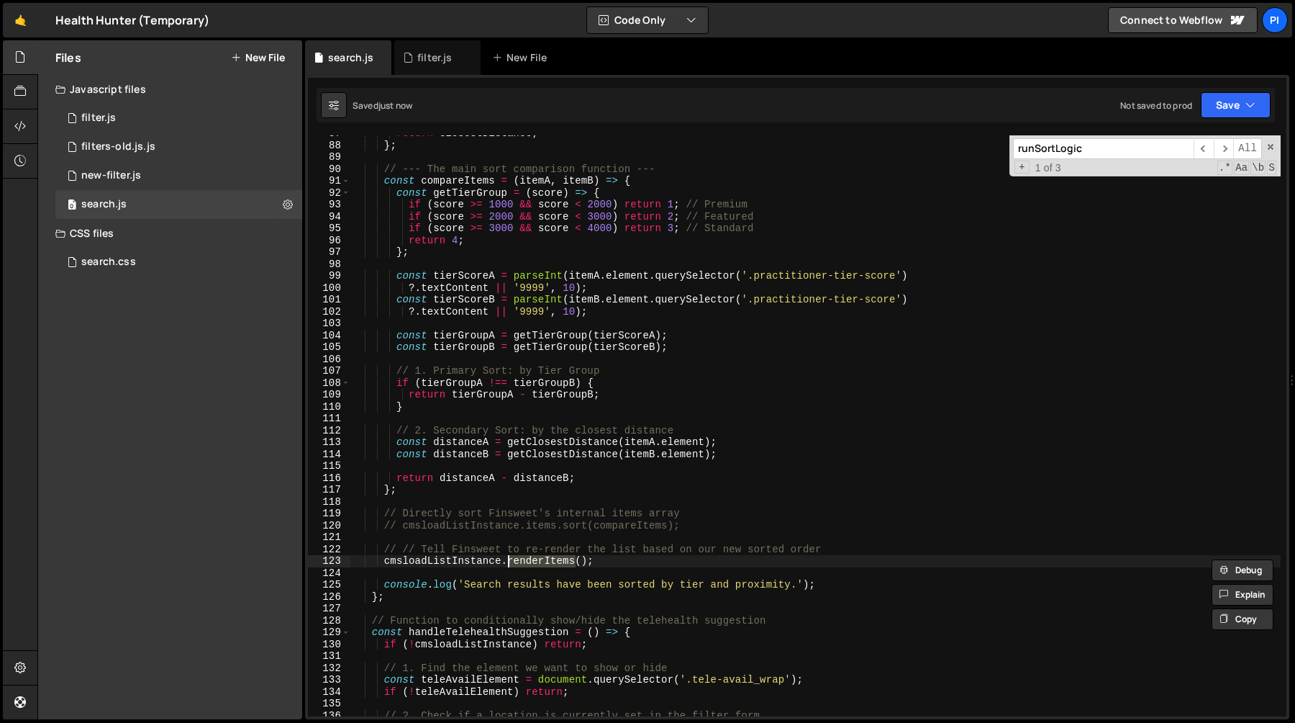
click at [658, 563] on div "return closestDistance ; } ; // --- The main sort comparison function --- const…" at bounding box center [815, 429] width 931 height 605
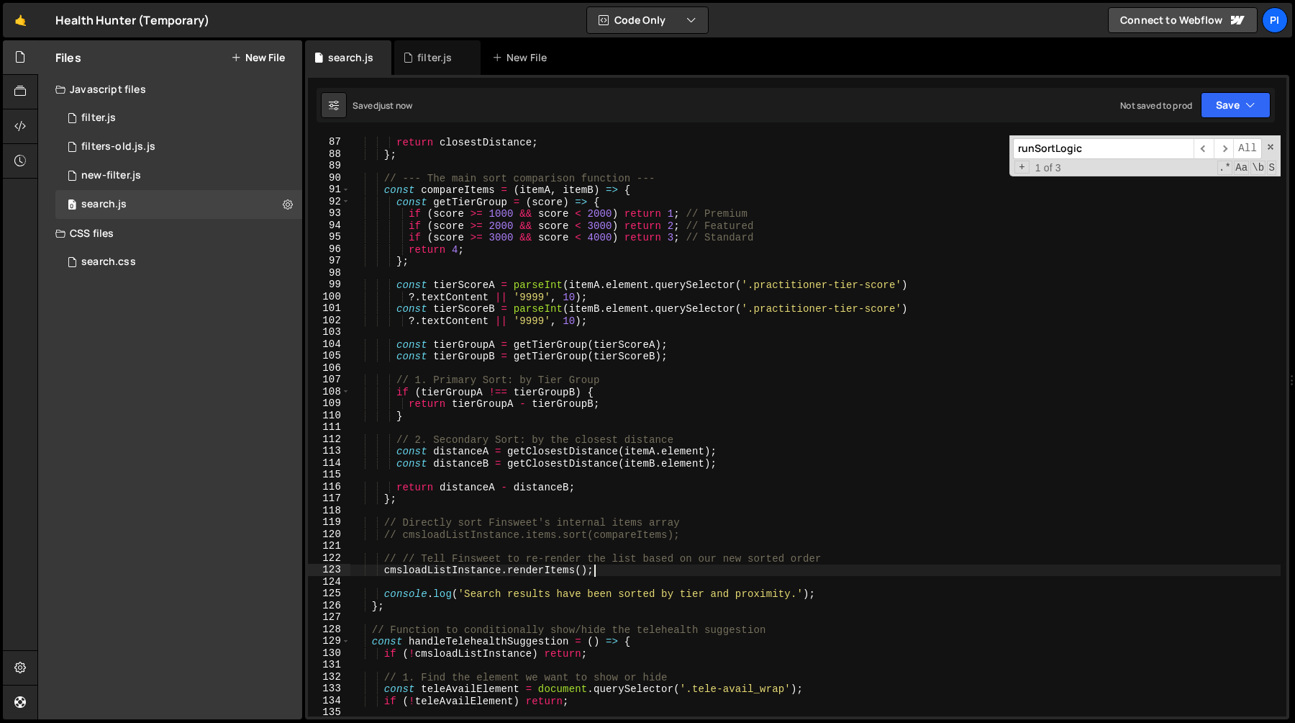
scroll to position [1020, 0]
click at [546, 572] on div "return closestDistance ; } ; // --- The main sort comparison function --- const…" at bounding box center [815, 427] width 931 height 605
click at [463, 572] on div "return closestDistance ; } ; // --- The main sort comparison function --- const…" at bounding box center [815, 427] width 931 height 605
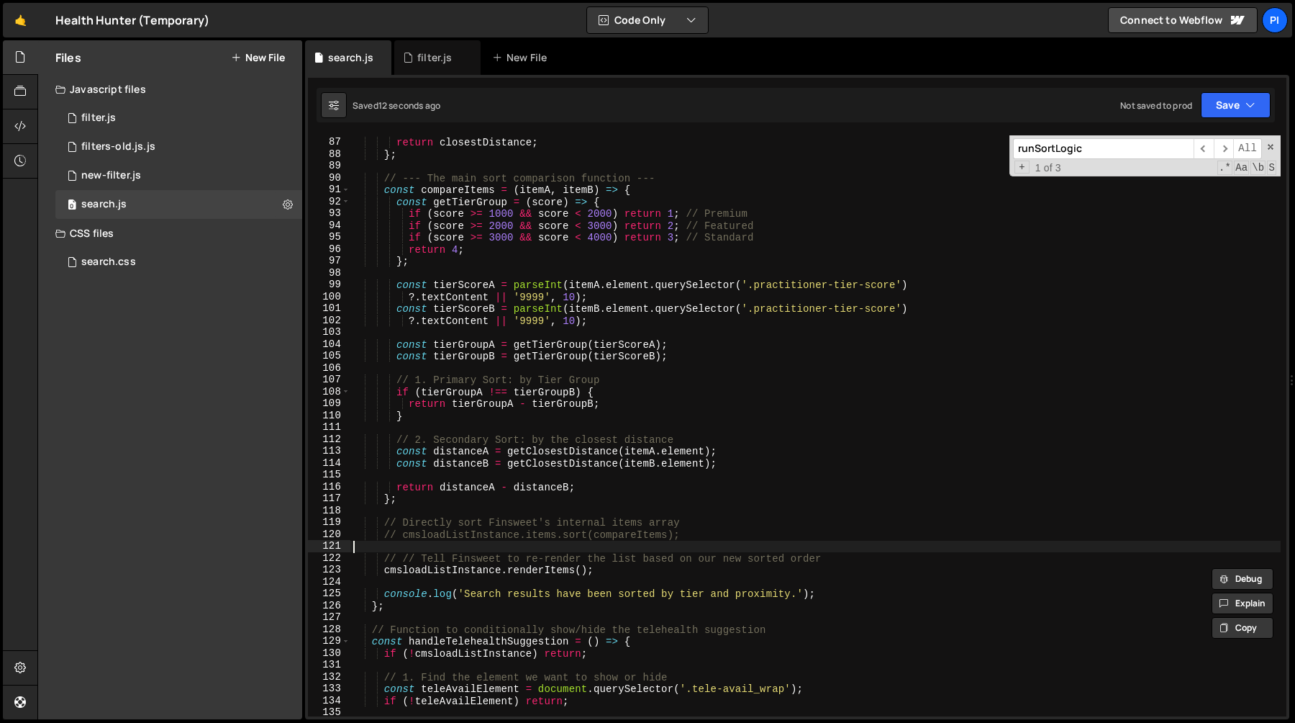
click at [864, 549] on div "return closestDistance ; } ; // --- The main sort comparison function --- const…" at bounding box center [815, 427] width 931 height 605
click at [848, 553] on div "return closestDistance ; } ; // --- The main sort comparison function --- const…" at bounding box center [815, 427] width 931 height 605
type textarea "// // Tell Finsweet to re-render the list based on our new sorted order"
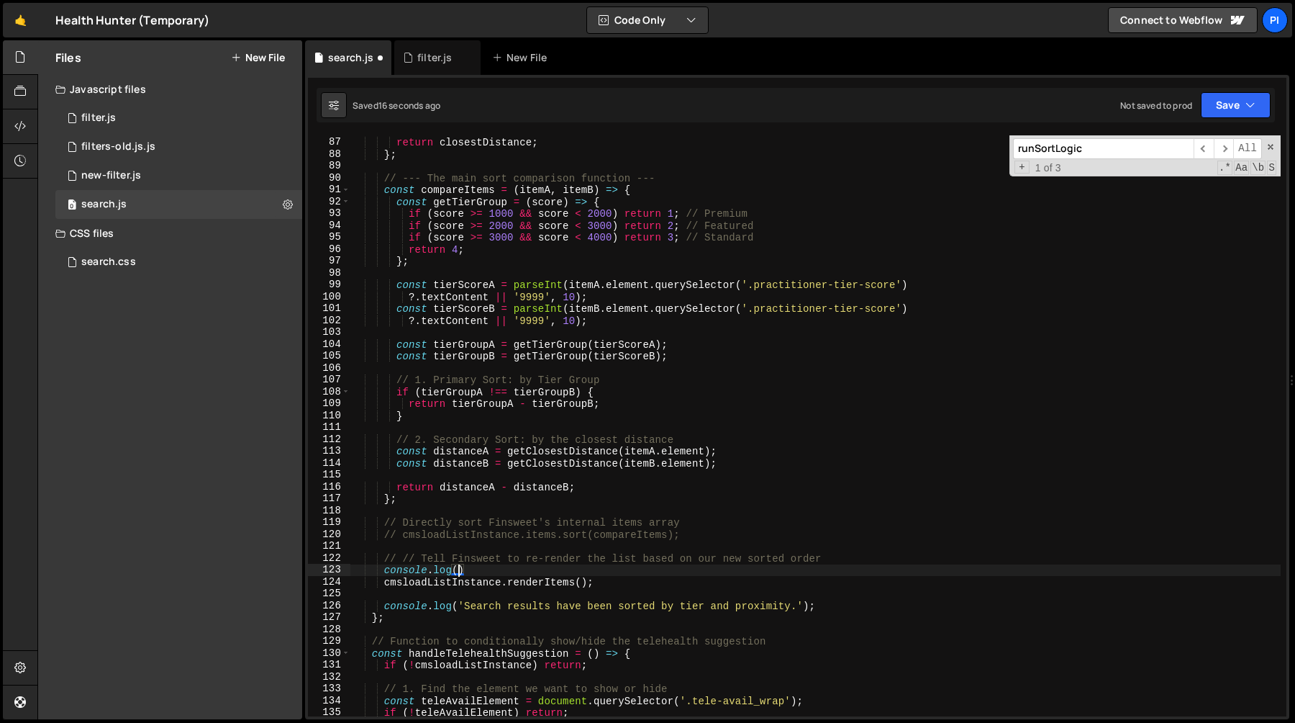
scroll to position [0, 7]
paste textarea "cmsloadListInstance}"
type textarea "console.log({ cmsloadListInstance })"
click at [619, 566] on div "return closestDistance ; } ; // --- The main sort comparison function --- const…" at bounding box center [815, 427] width 931 height 605
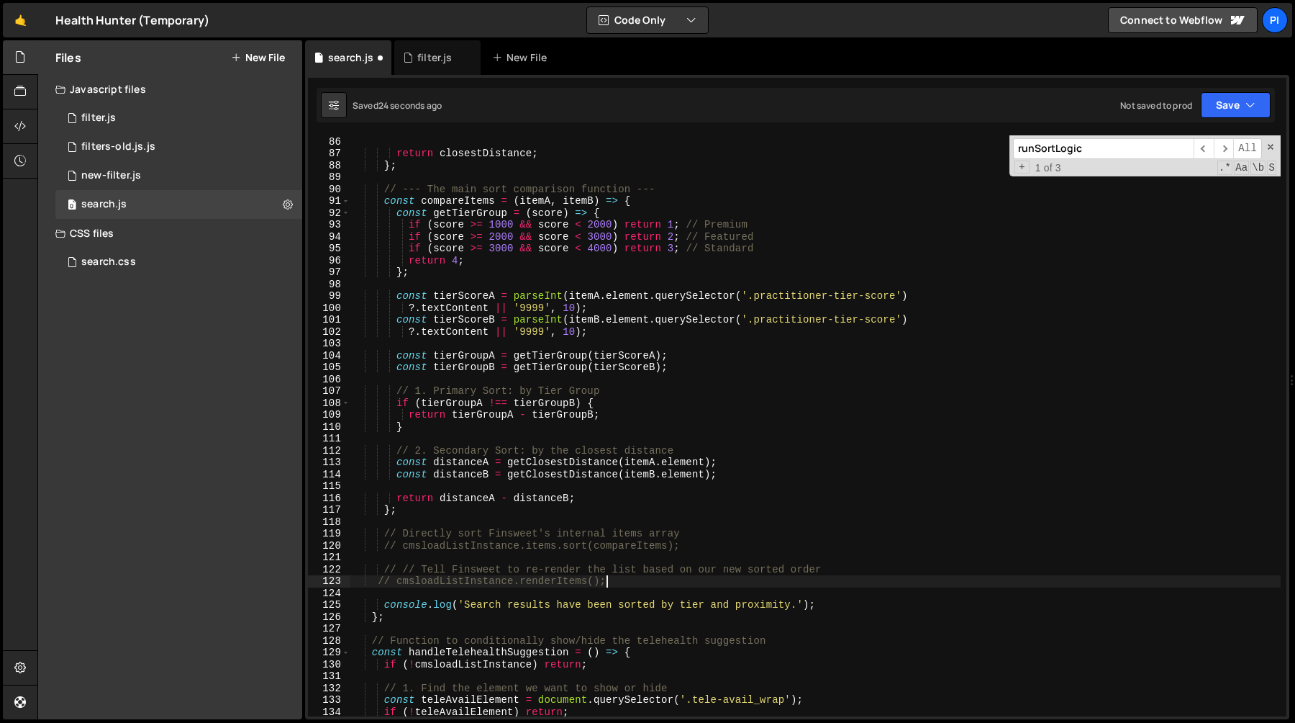
scroll to position [998, 0]
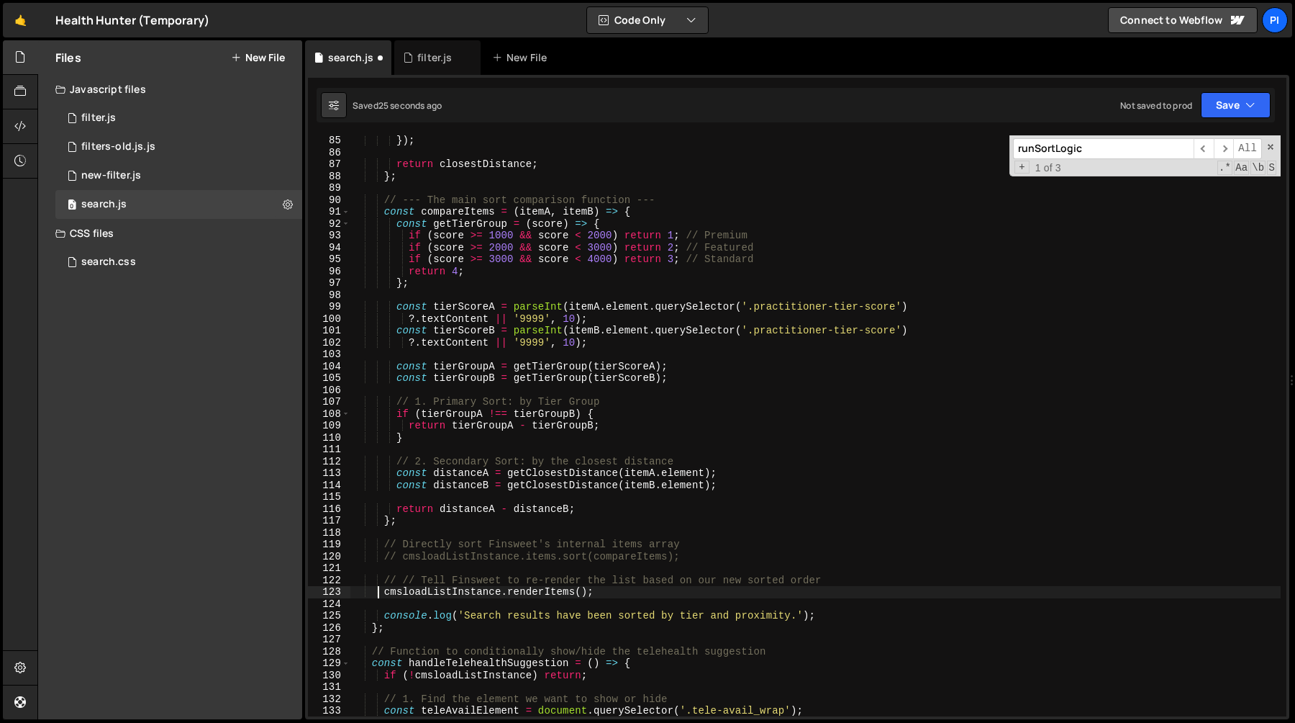
click at [658, 558] on div "}) ; return closestDistance ; } ; // --- The main sort comparison function --- …" at bounding box center [815, 437] width 931 height 605
type textarea "cmsloadListInstance.items.sort(compareItems);"
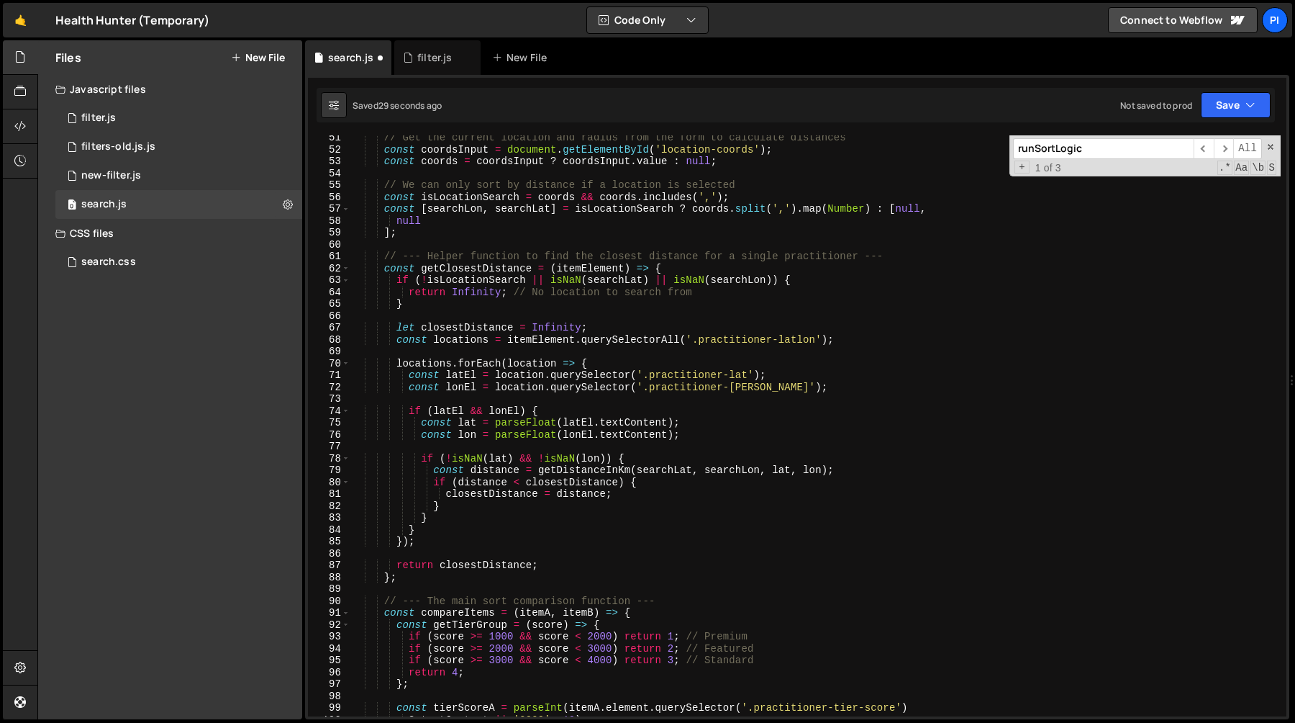
scroll to position [479, 0]
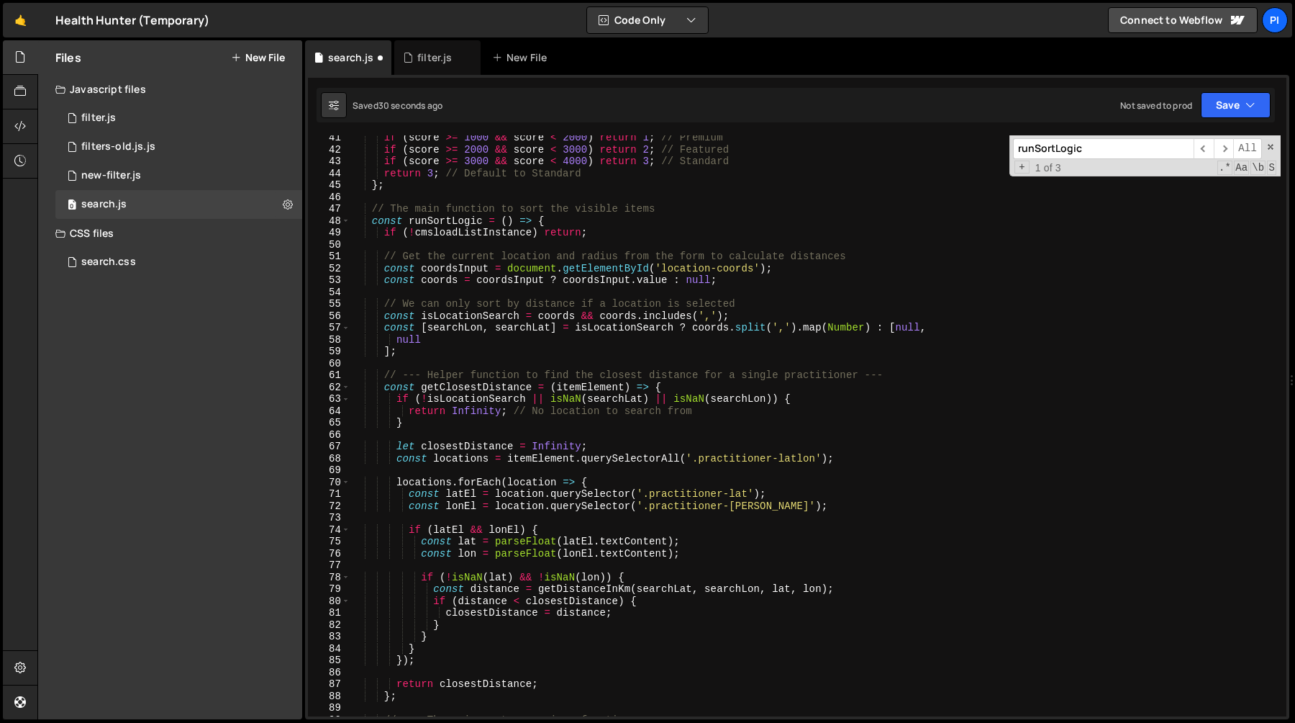
click at [456, 315] on div "if ( score >= 1000 && score < 2000 ) return 1 ; // Premium if ( score >= 2000 &…" at bounding box center [815, 434] width 931 height 605
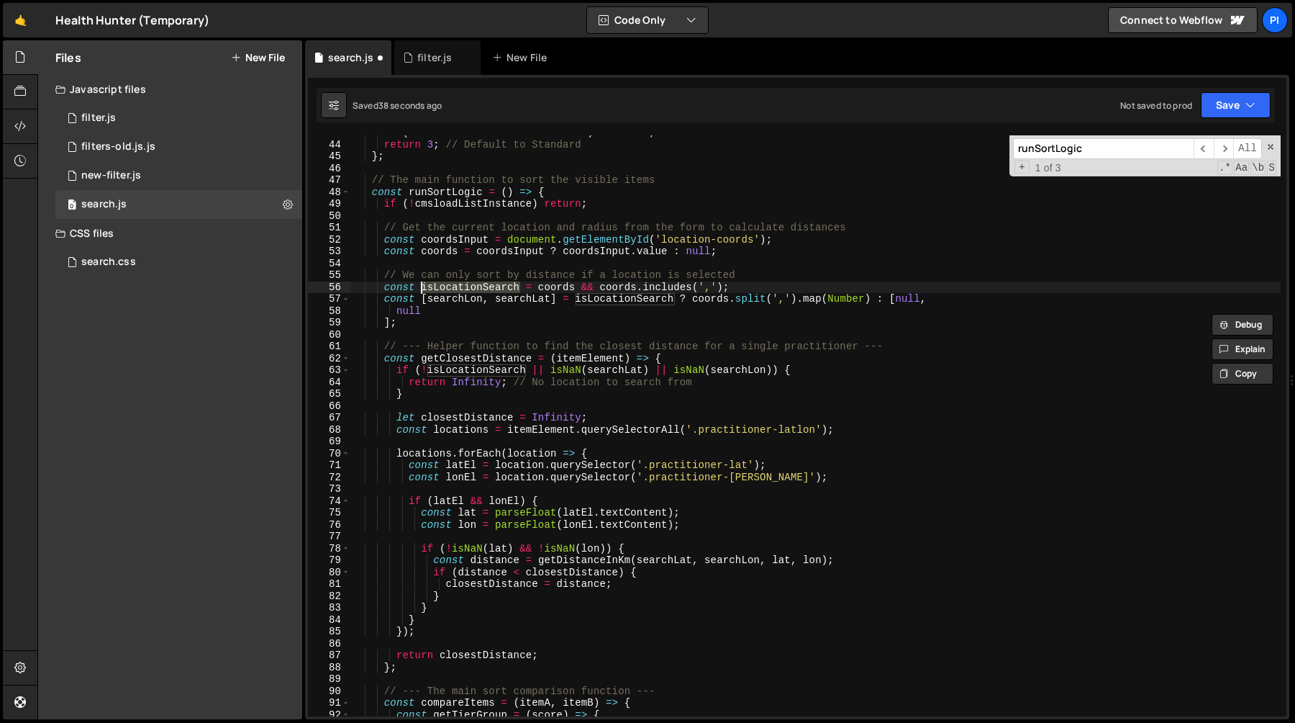
scroll to position [507, 0]
click at [422, 372] on div "if ( score >= 3000 && score < 4000 ) return 3 ; // Standard return 3 ; // Defau…" at bounding box center [815, 429] width 931 height 605
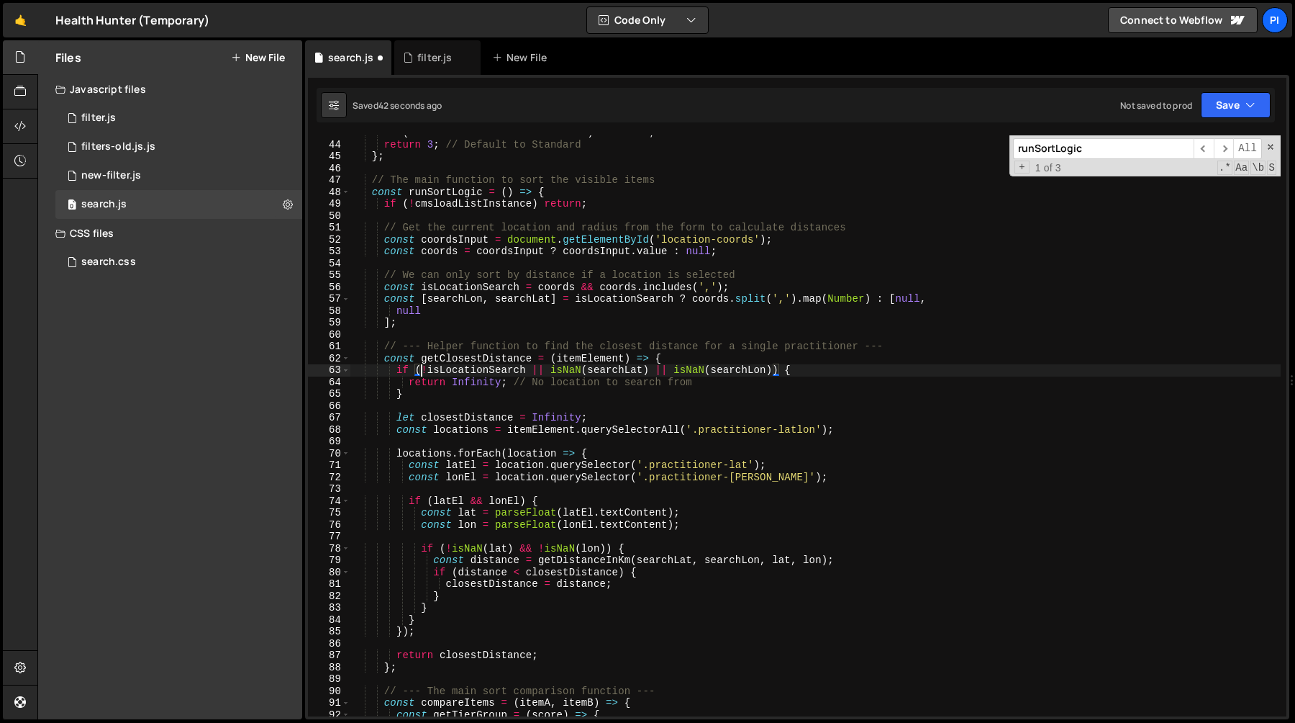
click at [773, 368] on div "if ( score >= 3000 && score < 4000 ) return 3 ; // Standard return 3 ; // Defau…" at bounding box center [815, 429] width 931 height 605
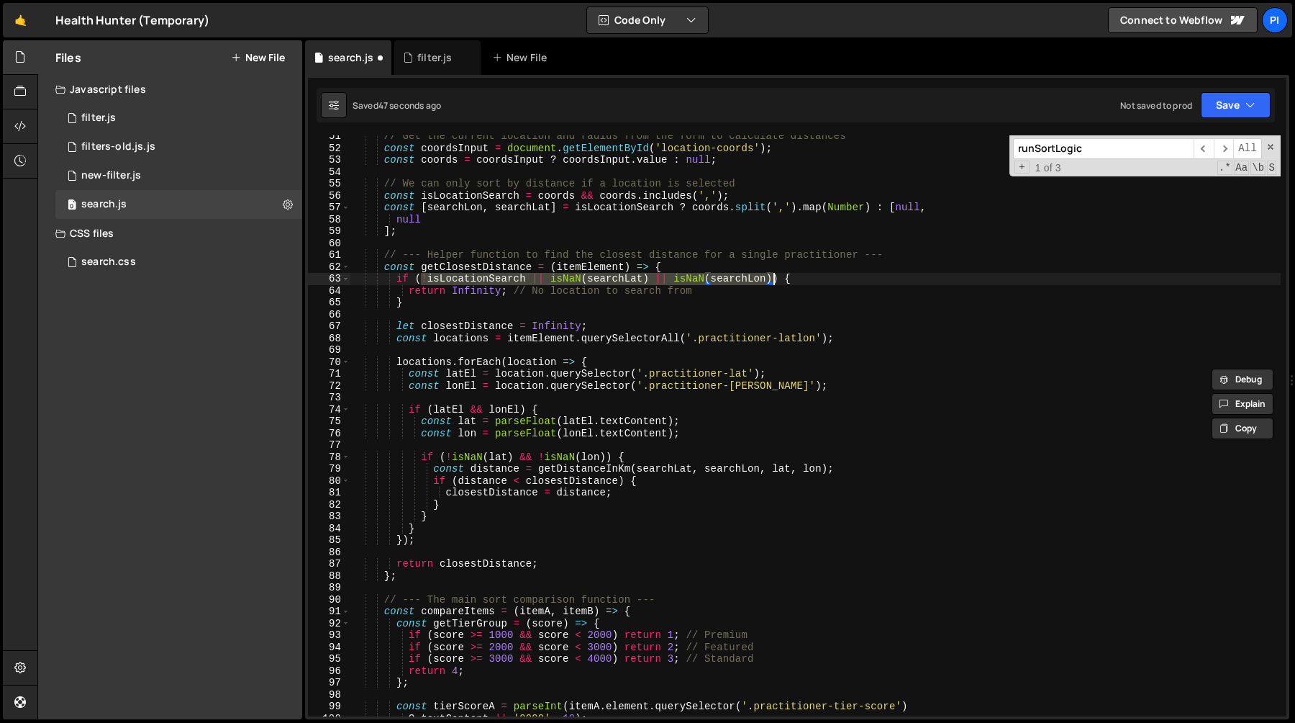
scroll to position [606, 0]
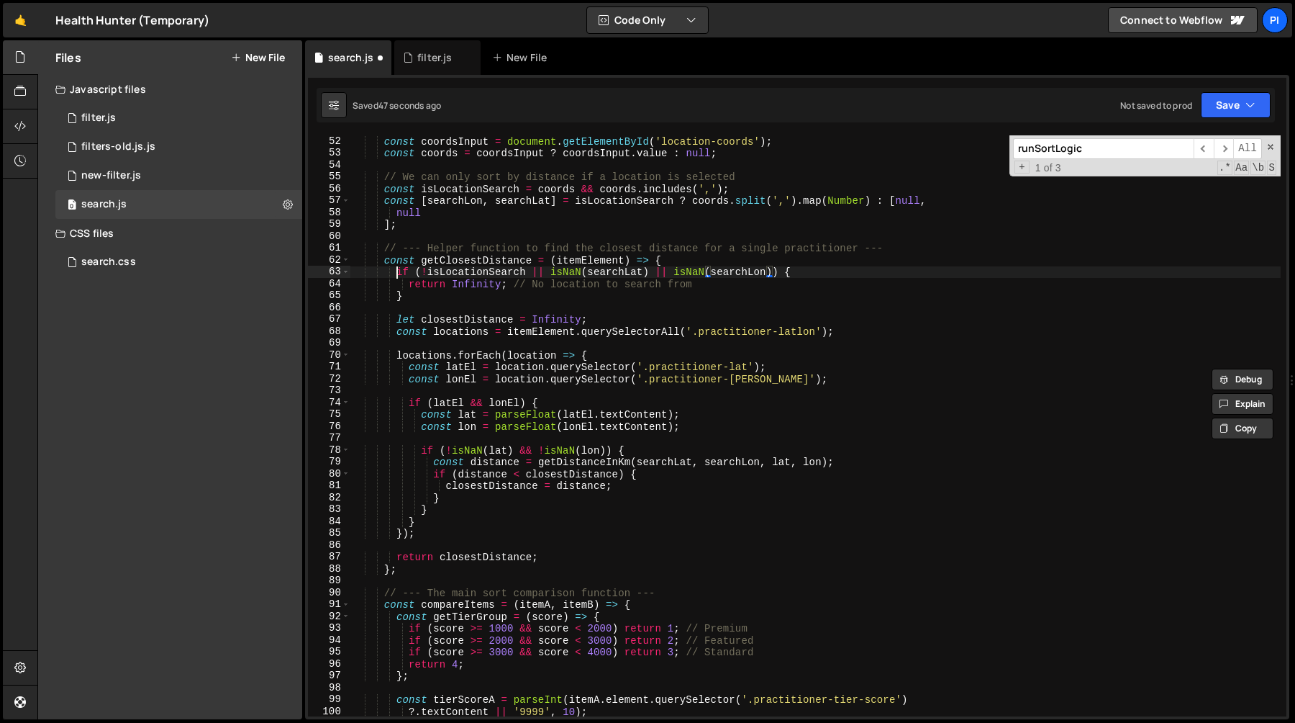
click at [395, 267] on div "const coordsInput = document . getElementById ( 'location-coords' ) ; const coo…" at bounding box center [815, 437] width 931 height 605
click at [416, 301] on div "const coordsInput = document . getElementById ( 'location-coords' ) ; const coo…" at bounding box center [815, 437] width 931 height 605
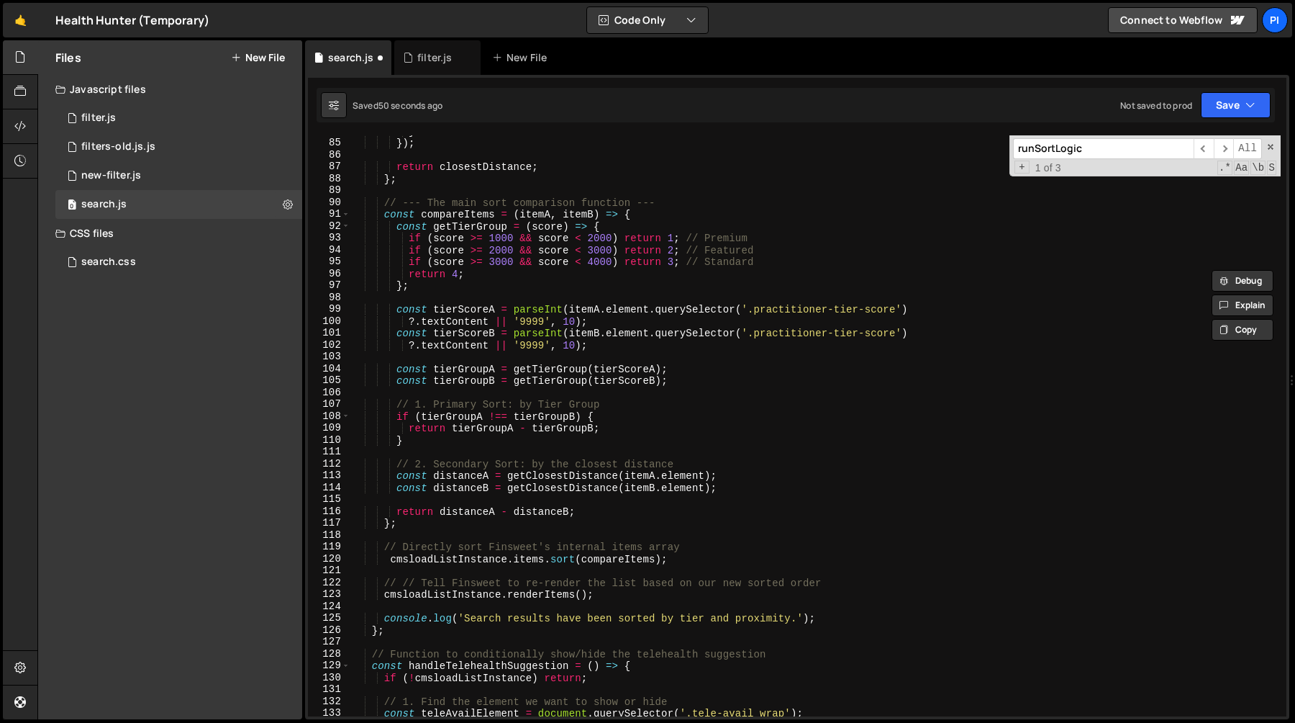
scroll to position [979, 0]
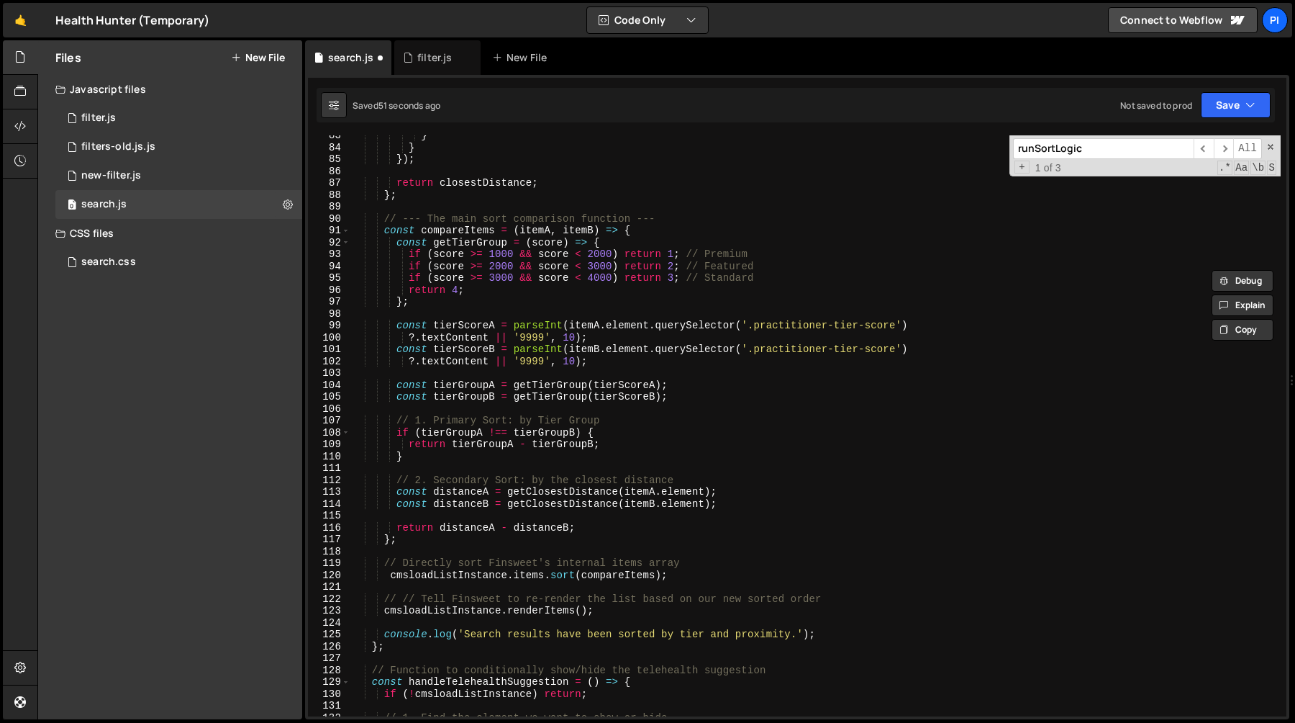
click at [444, 543] on div "} } }) ; return closestDistance ; } ; // --- The main sort comparison function …" at bounding box center [815, 432] width 931 height 605
type textarea "};"
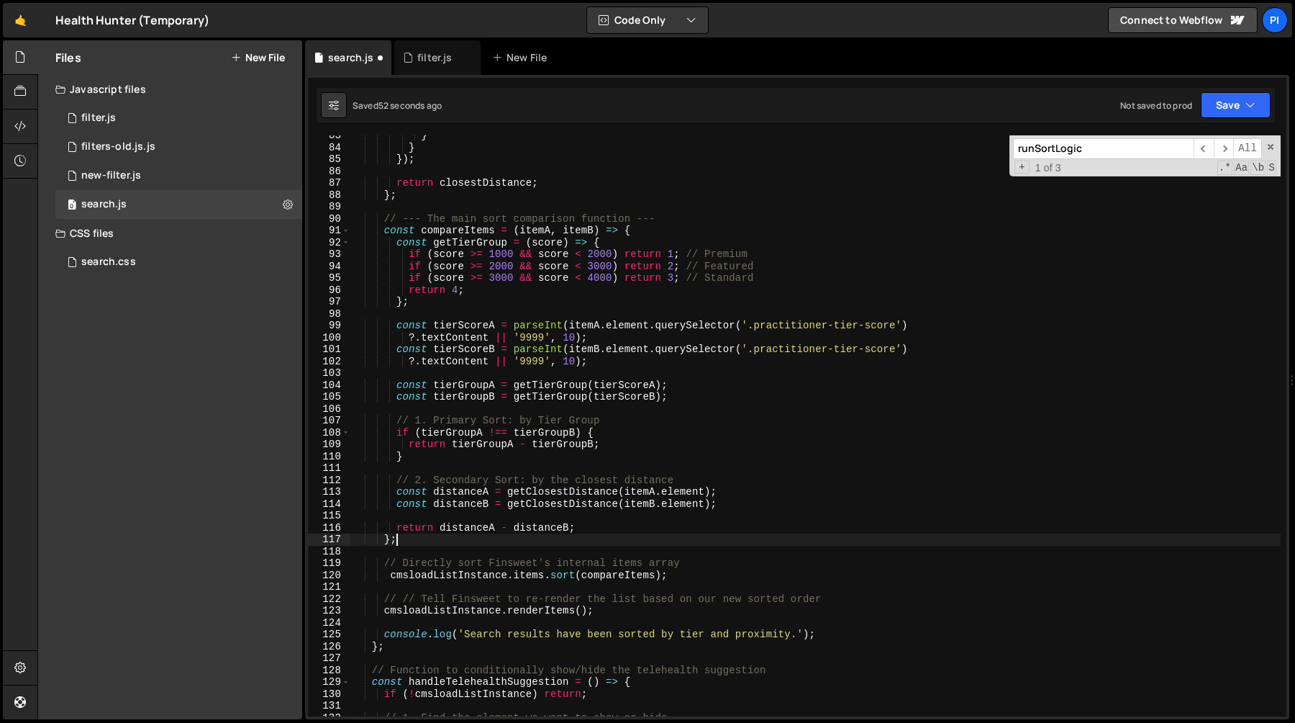
scroll to position [0, 1]
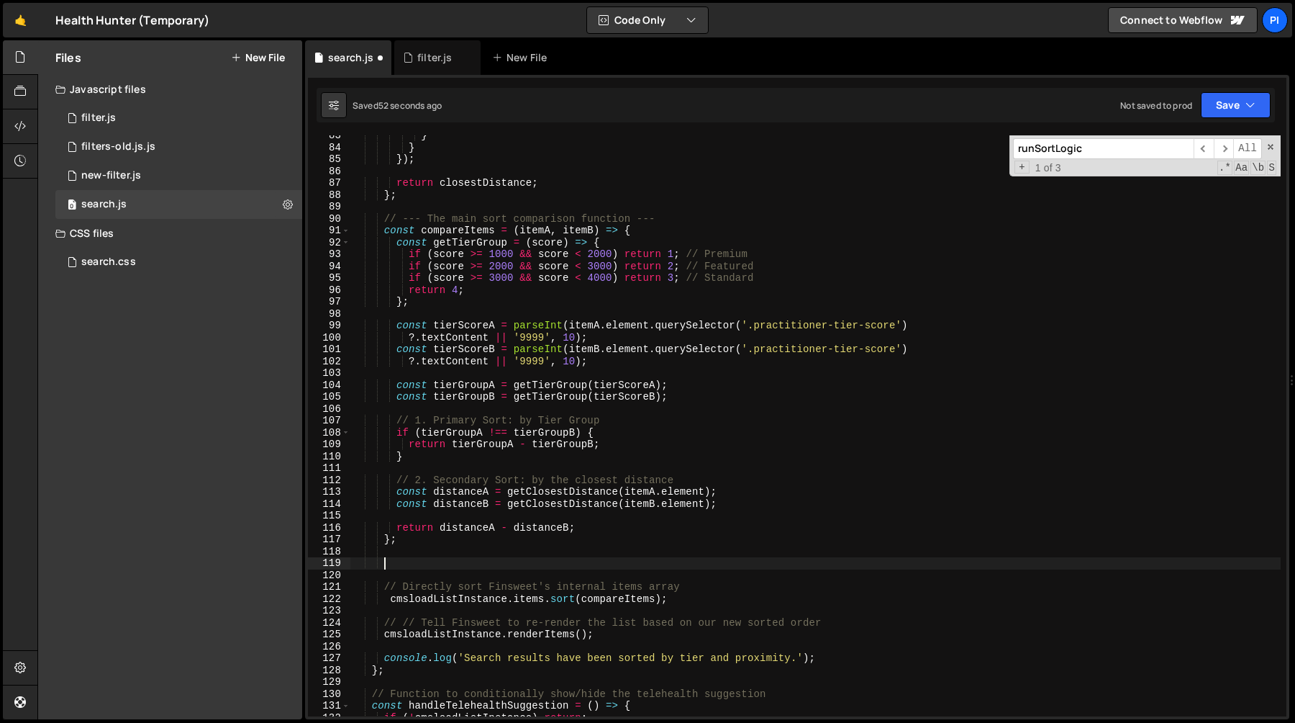
paste textarea "}"
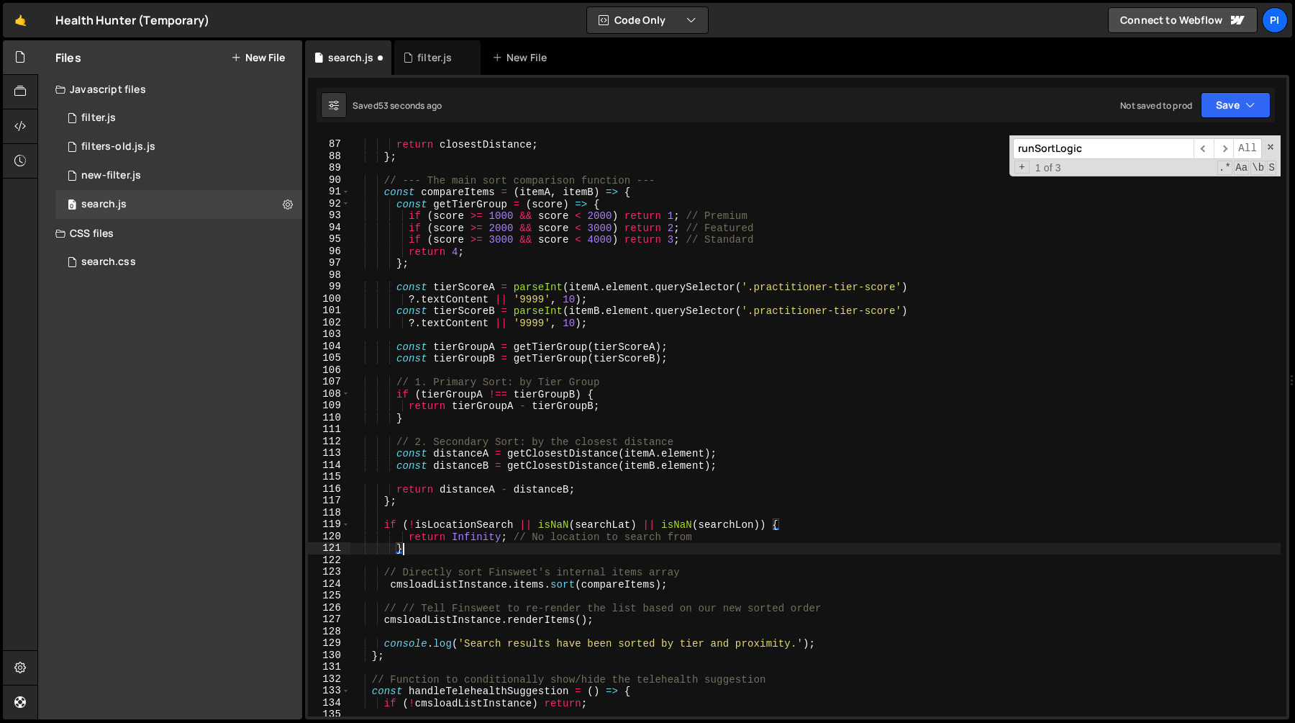
scroll to position [1018, 0]
click at [408, 538] on div "return closestDistance ; } ; // --- The main sort comparison function --- const…" at bounding box center [815, 429] width 931 height 605
click at [409, 526] on div "return closestDistance ; } ; // --- The main sort comparison function --- const…" at bounding box center [815, 429] width 931 height 605
click at [761, 525] on div "return closestDistance ; } ; // --- The main sort comparison function --- const…" at bounding box center [815, 429] width 931 height 605
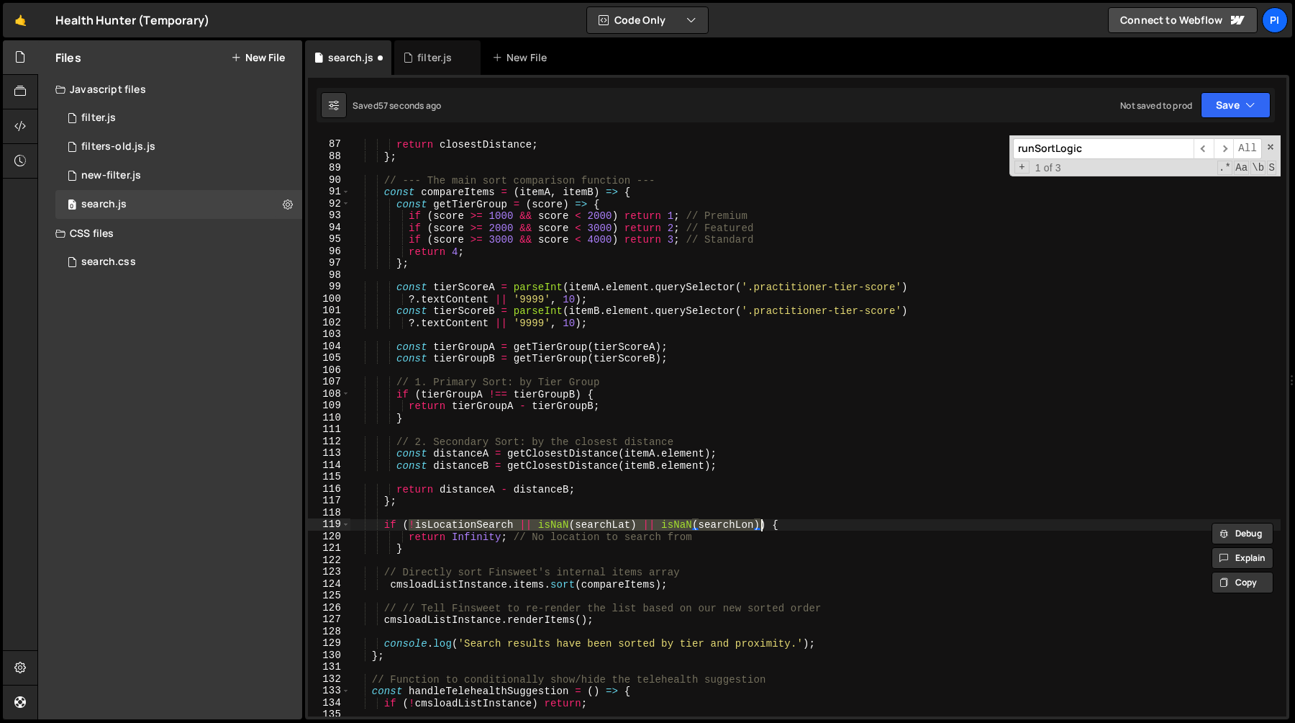
scroll to position [0, 4]
click at [409, 540] on div "return closestDistance ; } ; // --- The main sort comparison function --- const…" at bounding box center [815, 429] width 931 height 605
type textarea "return Infinity; // No location to search from"
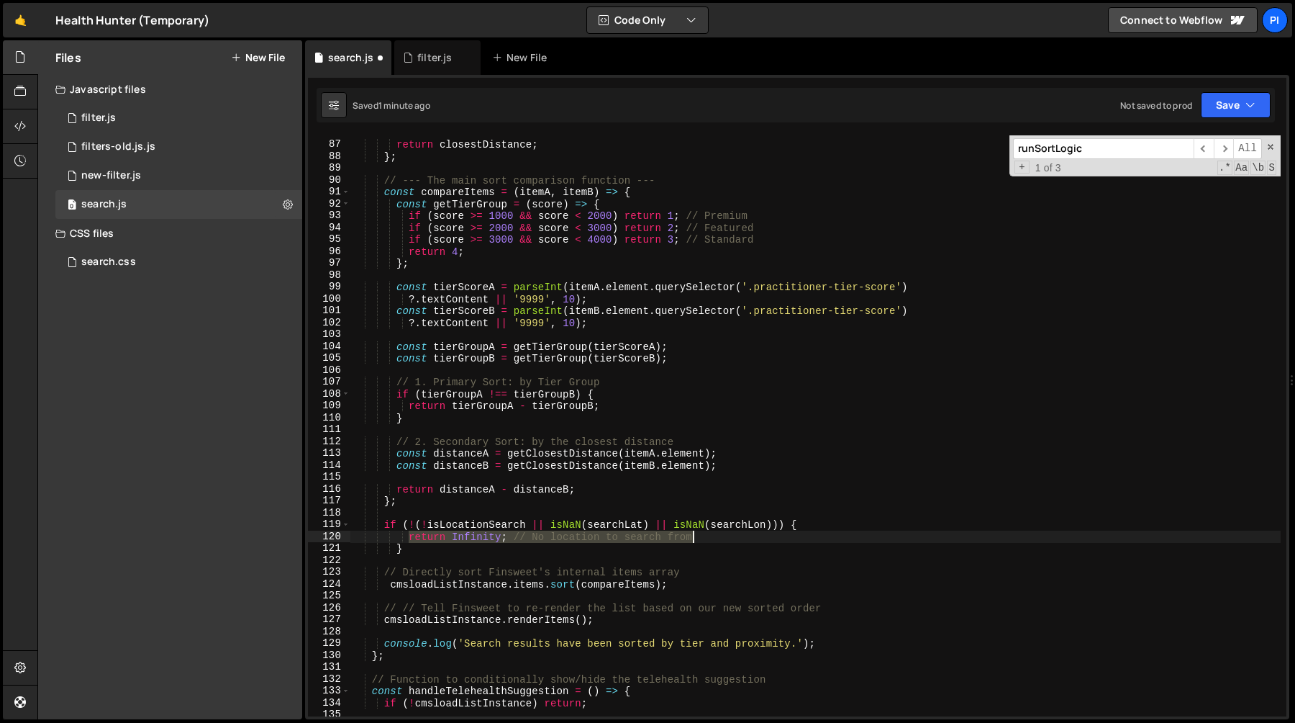
click at [724, 539] on div "return closestDistance ; } ; // --- The main sort comparison function --- const…" at bounding box center [815, 429] width 931 height 605
click at [381, 574] on div "return closestDistance ; } ; // --- The main sort comparison function --- const…" at bounding box center [815, 429] width 931 height 605
click at [848, 646] on div "return closestDistance ; } ; // --- The main sort comparison function --- const…" at bounding box center [815, 429] width 931 height 605
type textarea "console.log('Search results have been sorted by tier and proximity.');"
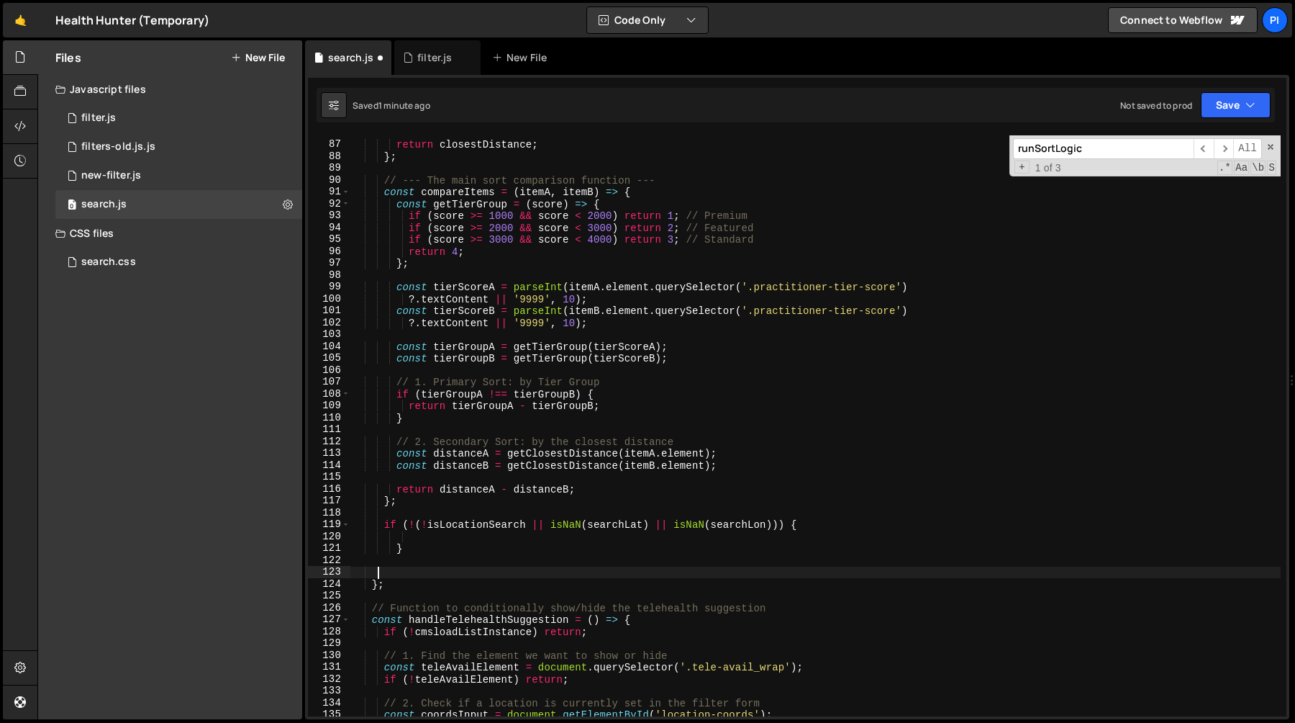
scroll to position [0, 0]
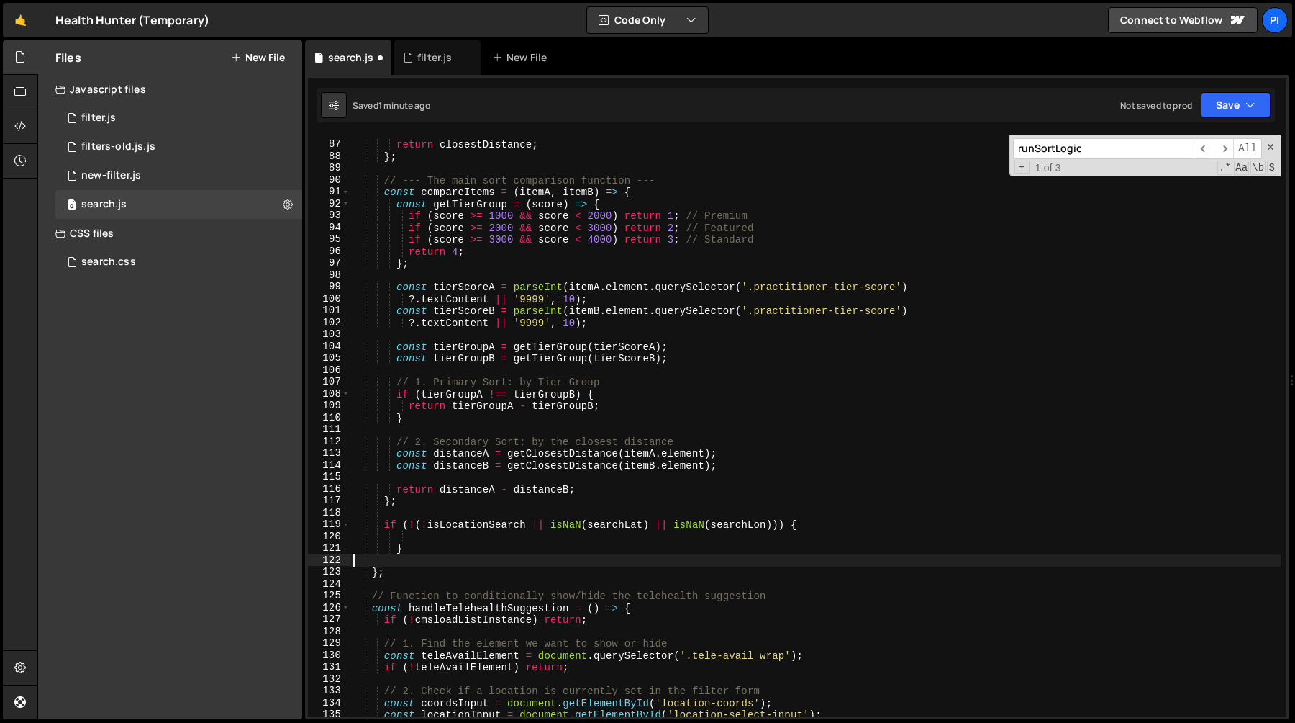
type textarea "}"
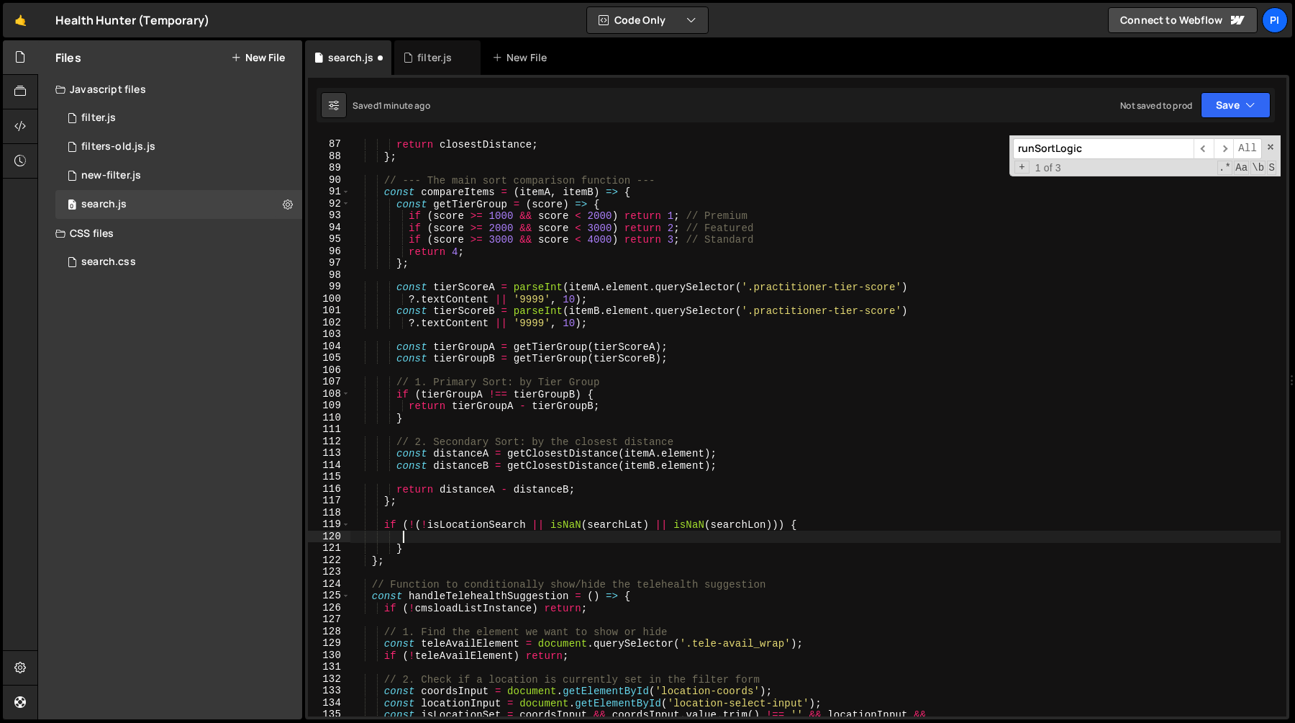
paste textarea "console.log('Search results have been sorted by tier and proximity.');"
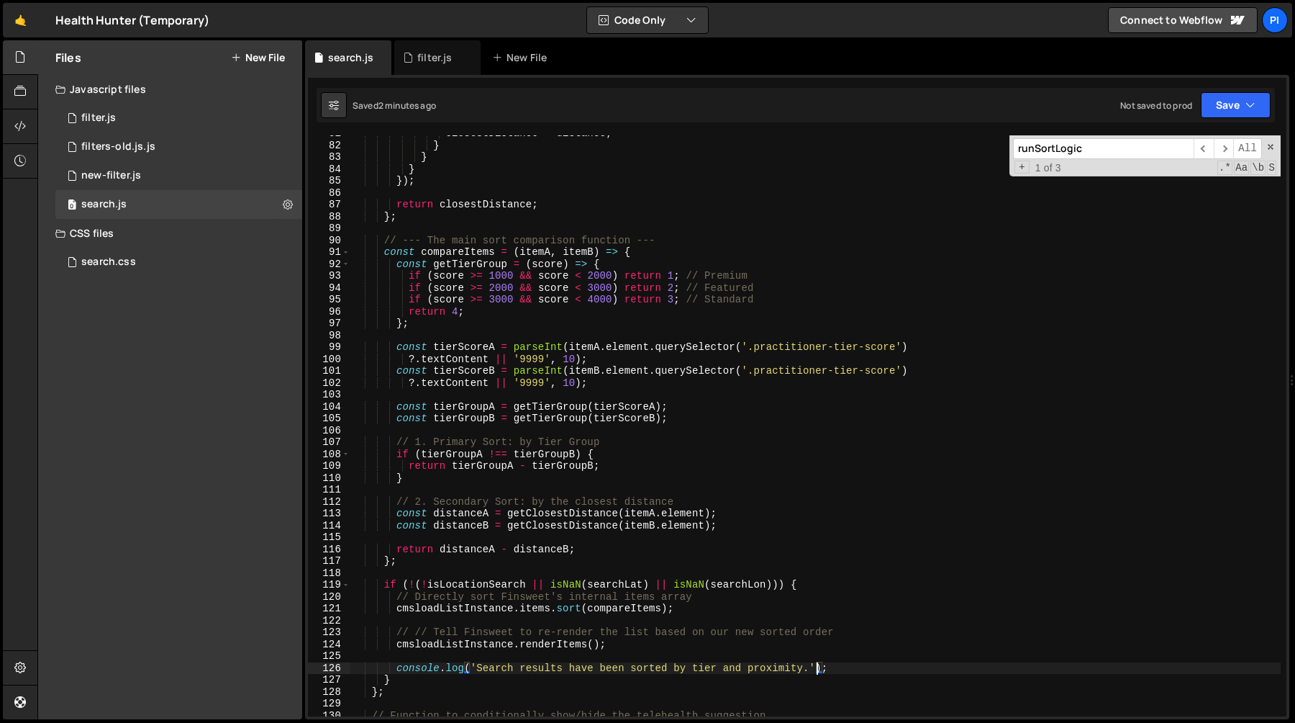
scroll to position [954, 0]
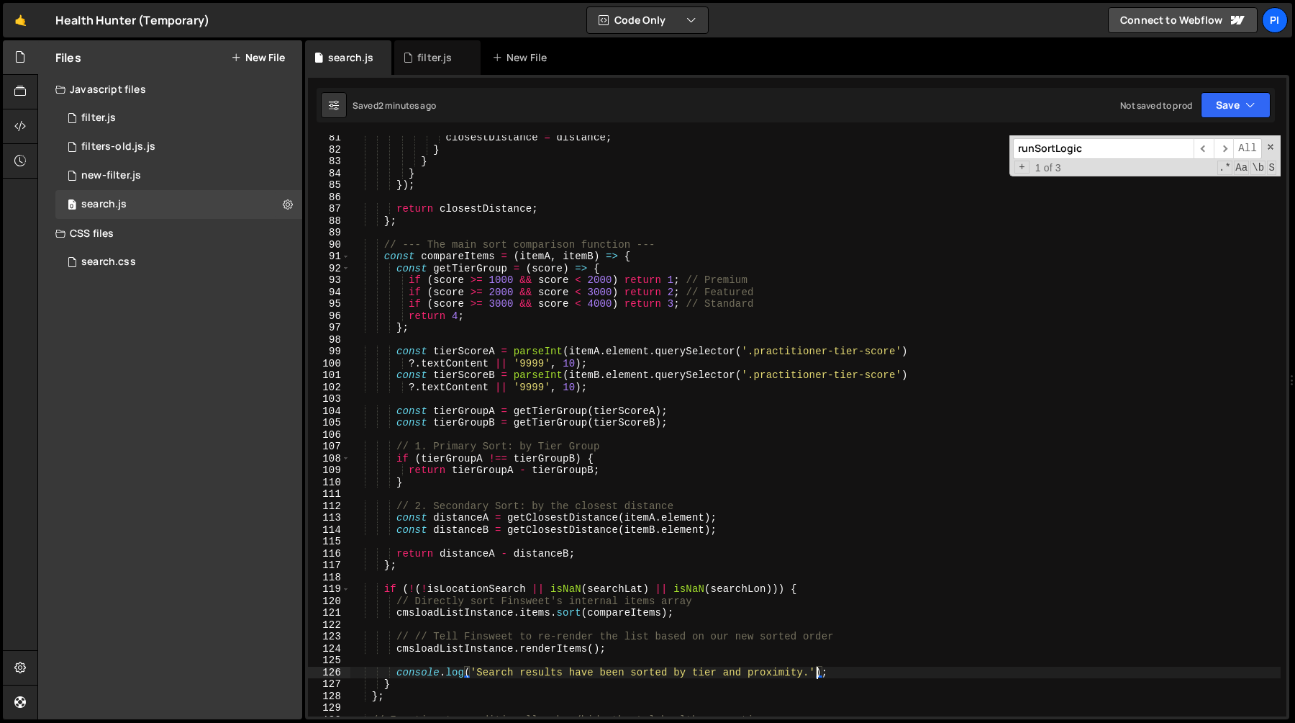
click at [504, 349] on div "closestDistance = distance ; } } } }) ; return closestDistance ; } ; // --- The…" at bounding box center [815, 434] width 931 height 605
click at [557, 371] on div "closestDistance = distance ; } } } }) ; return closestDistance ; } ; // --- The…" at bounding box center [815, 434] width 931 height 605
click at [530, 348] on div "closestDistance = distance ; } } } }) ; return closestDistance ; } ; // --- The…" at bounding box center [815, 434] width 931 height 605
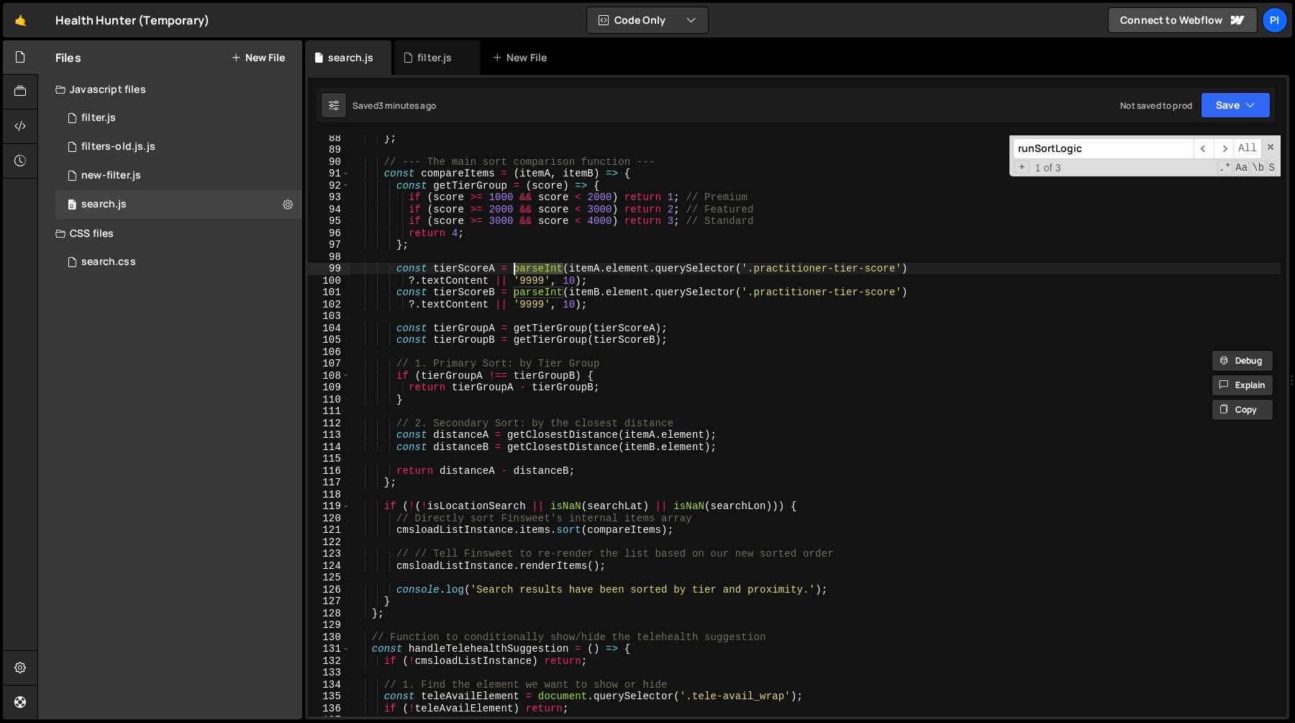
scroll to position [990, 0]
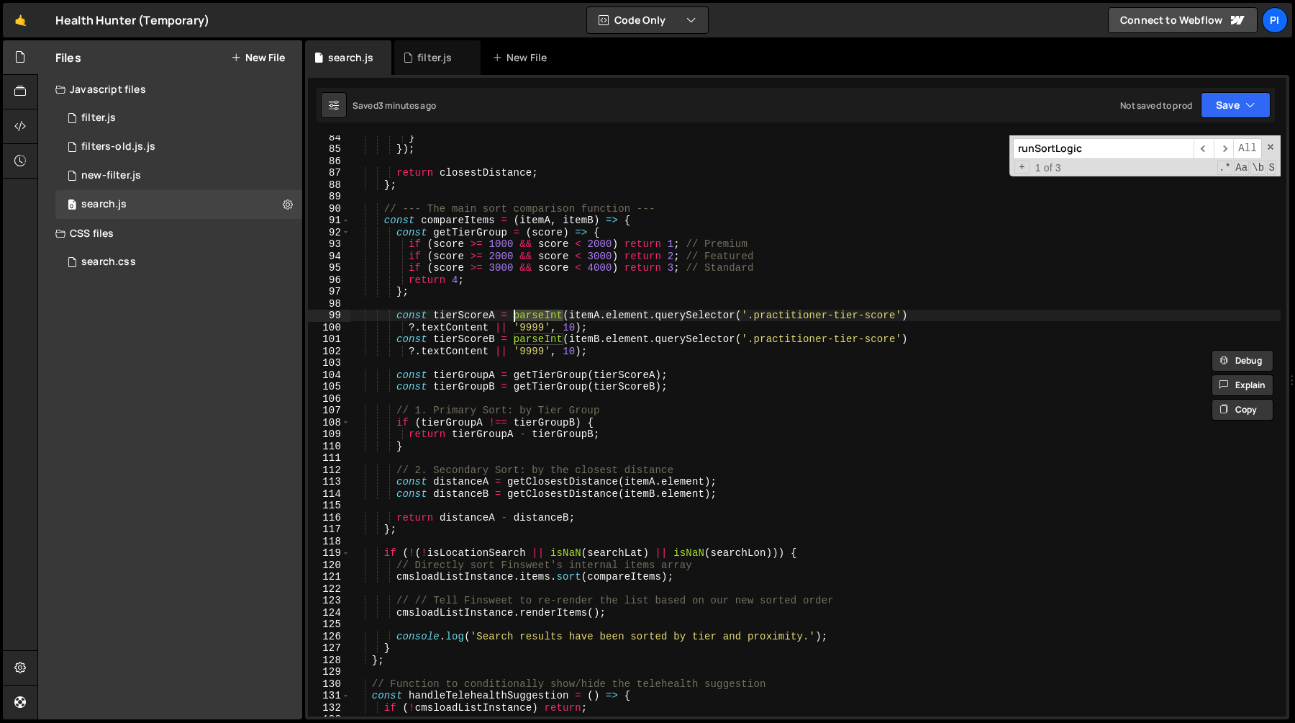
click at [462, 319] on div "} }) ; return closestDistance ; } ; // --- The main sort comparison function --…" at bounding box center [815, 433] width 931 height 605
click at [462, 337] on div "} }) ; return closestDistance ; } ; // --- The main sort comparison function --…" at bounding box center [815, 433] width 931 height 605
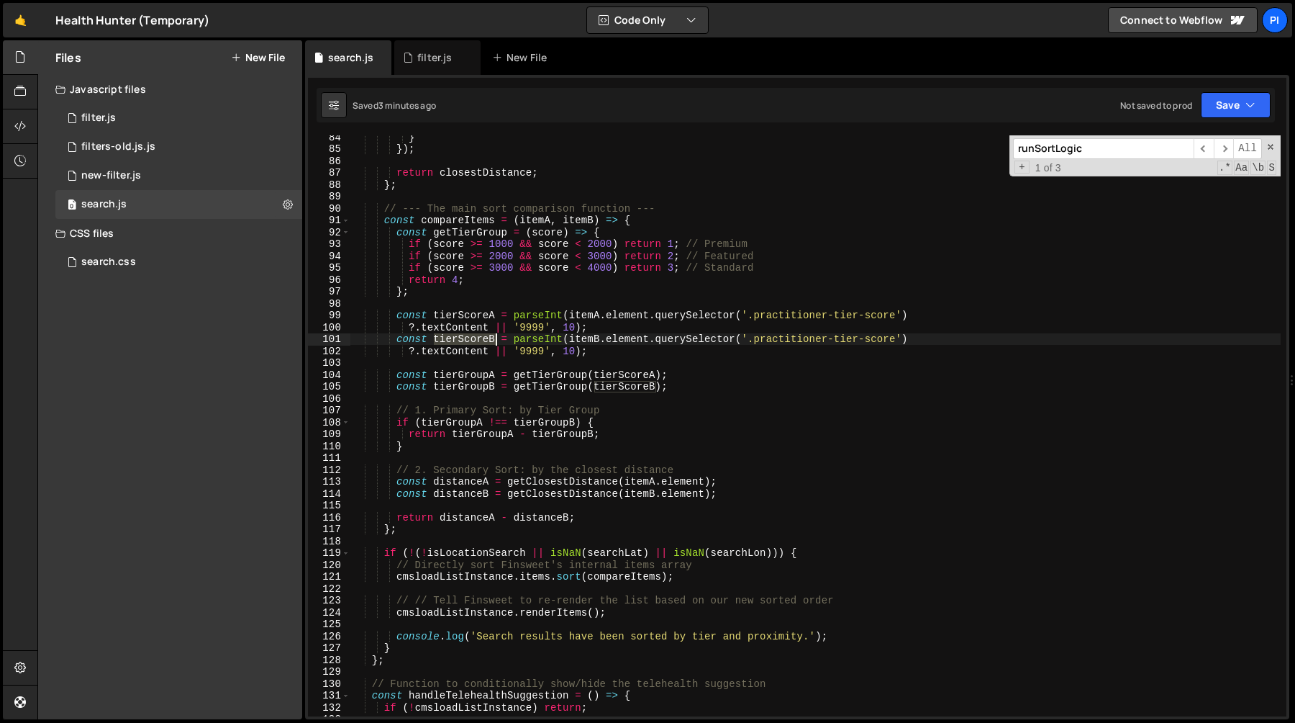
click at [462, 337] on div "} }) ; return closestDistance ; } ; // --- The main sort comparison function --…" at bounding box center [815, 433] width 931 height 605
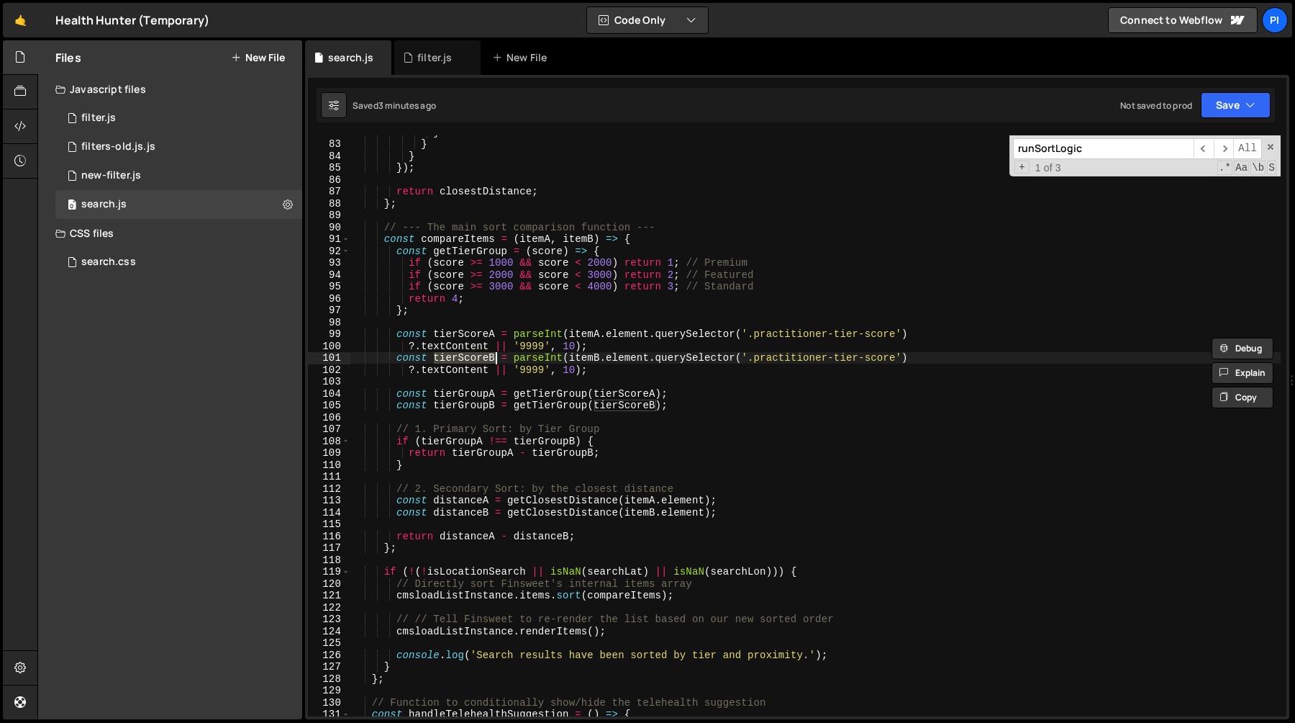
scroll to position [954, 0]
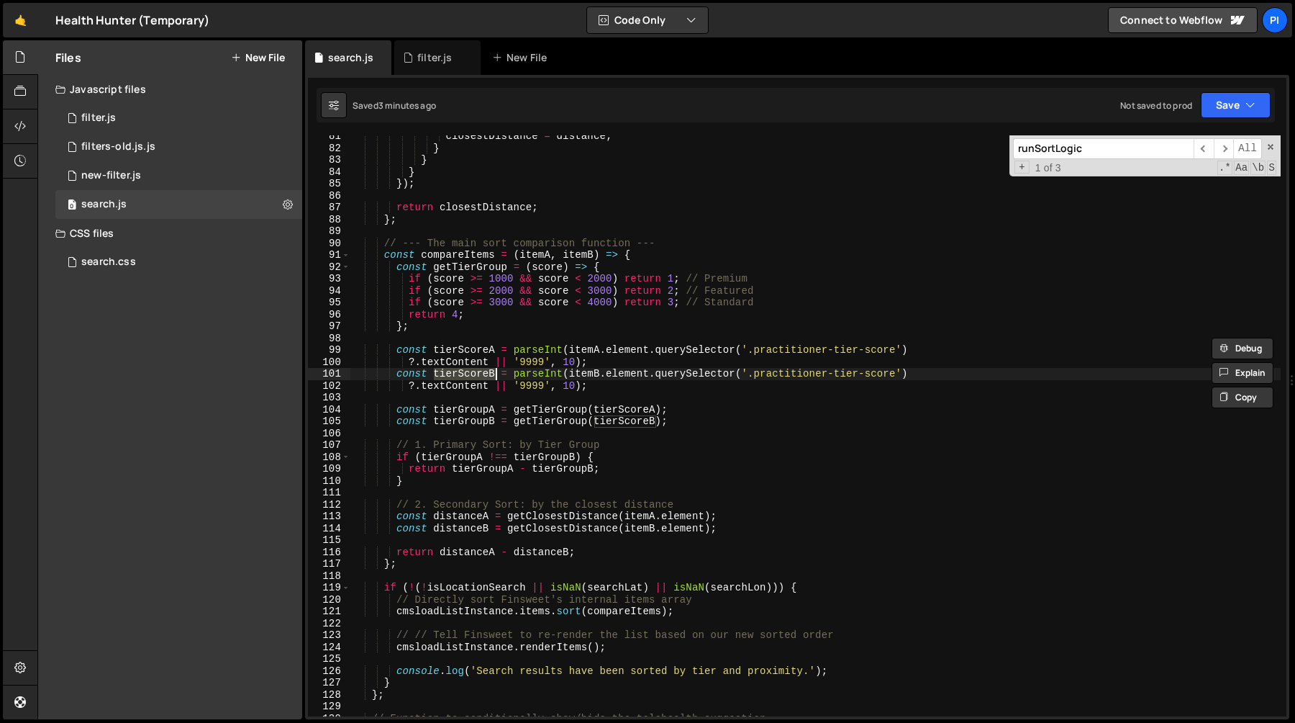
click at [587, 519] on div "closestDistance = distance ; } } } }) ; return closestDistance ; } ; // --- The…" at bounding box center [815, 432] width 931 height 605
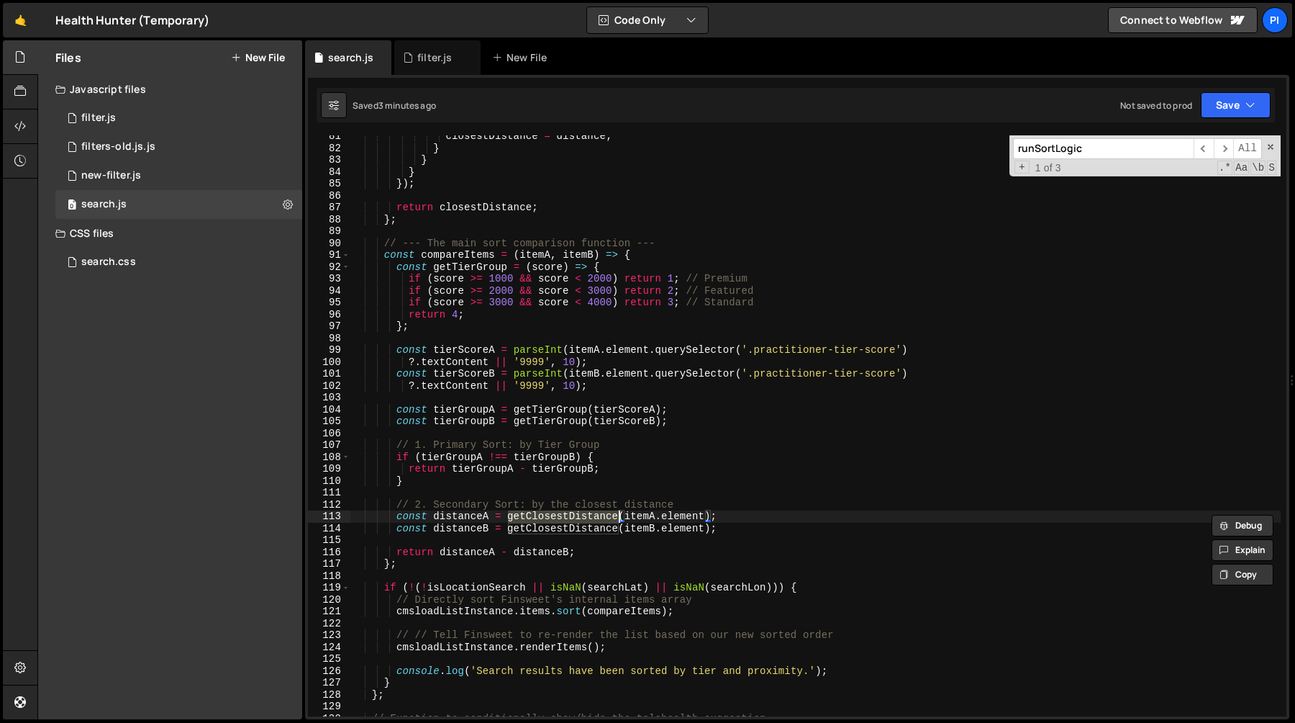
click at [474, 520] on div "closestDistance = distance ; } } } }) ; return closestDistance ; } ; // --- The…" at bounding box center [815, 432] width 931 height 605
click at [479, 518] on div "closestDistance = distance ; } } } }) ; return closestDistance ; } ; // --- The…" at bounding box center [815, 425] width 931 height 581
click at [479, 518] on div "closestDistance = distance ; } } } }) ; return closestDistance ; } ; // --- The…" at bounding box center [815, 432] width 931 height 605
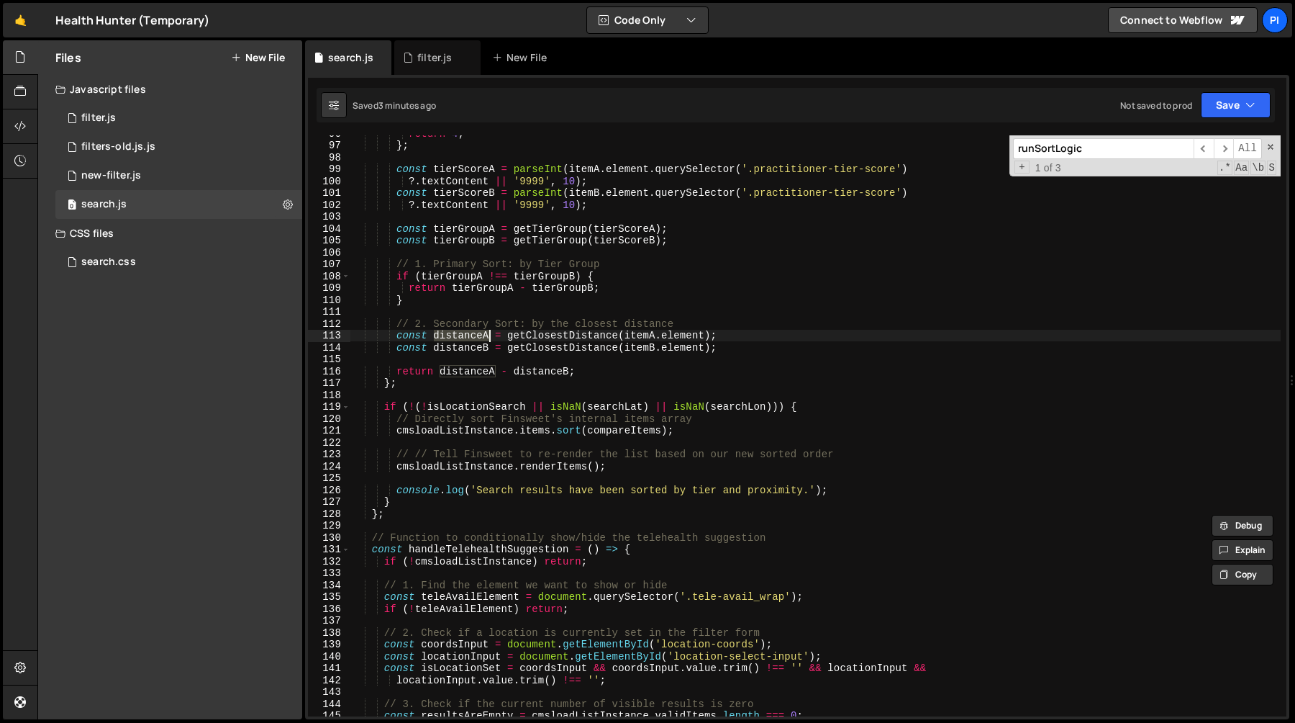
scroll to position [1092, 0]
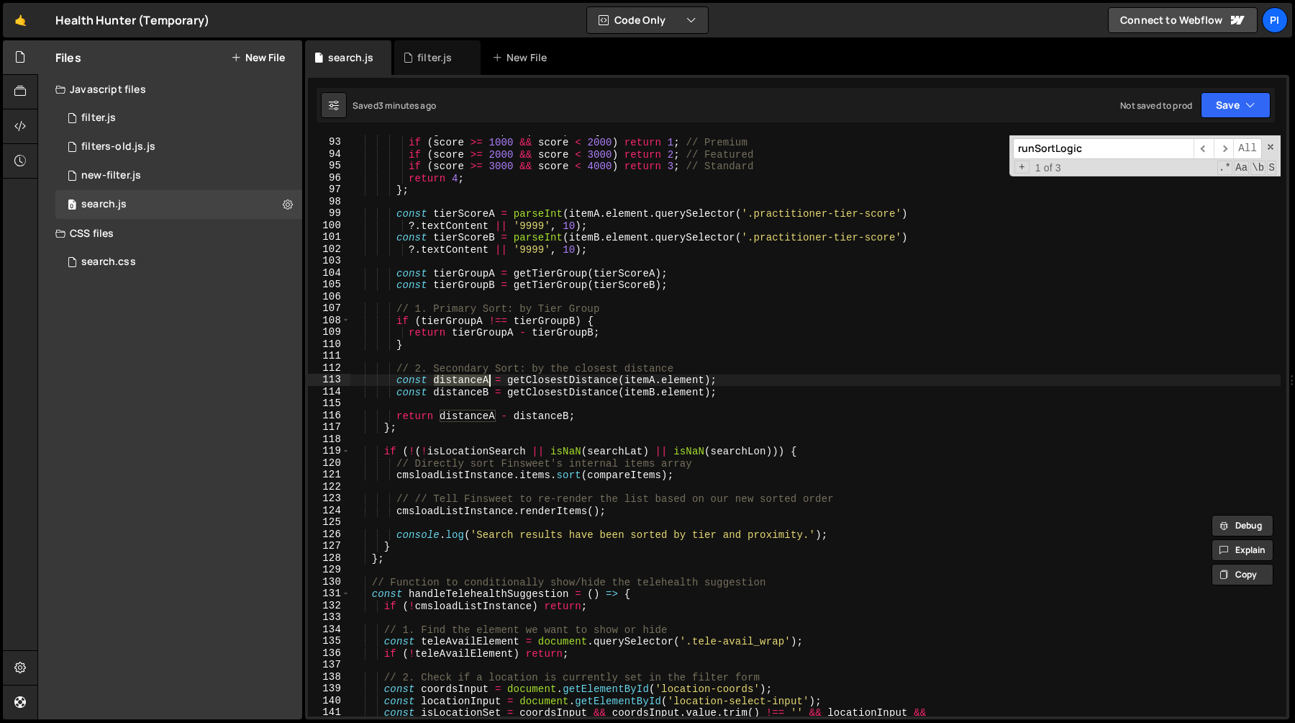
click at [496, 456] on div "const getTierGroup = ( score ) => { if ( score >= 1000 && score < 2000 ) return…" at bounding box center [815, 427] width 931 height 605
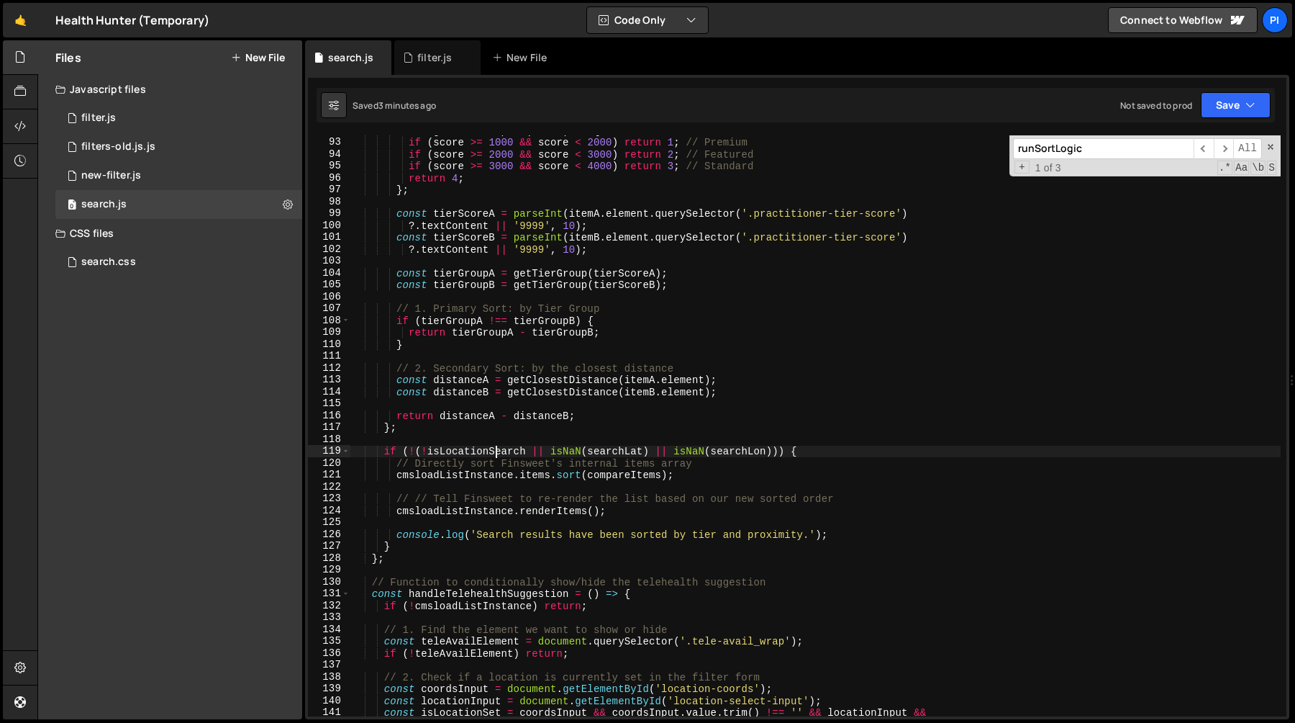
click at [846, 453] on div "const getTierGroup = ( score ) => { if ( score >= 1000 && score < 2000 ) return…" at bounding box center [815, 427] width 931 height 605
type textarea "cmsloadListInstance.items.sort(compareItems);"
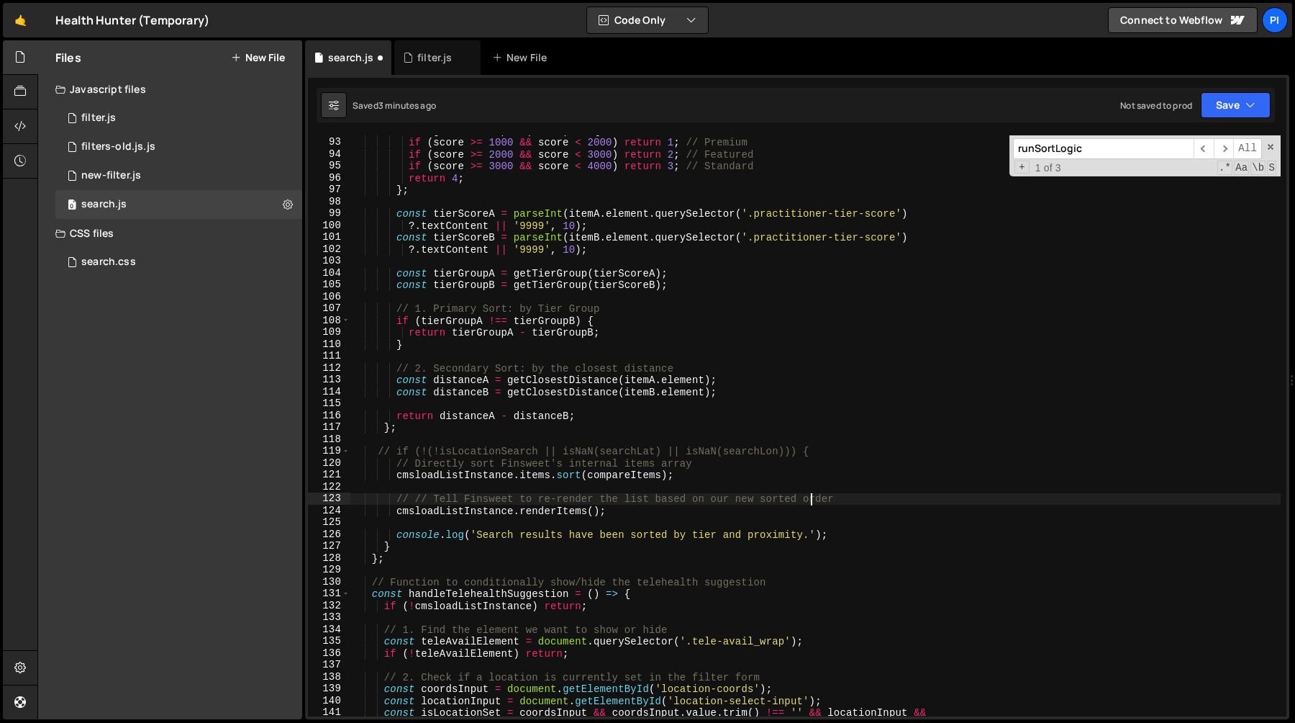
type textarea "cmsloadListInstance.renderItems();"
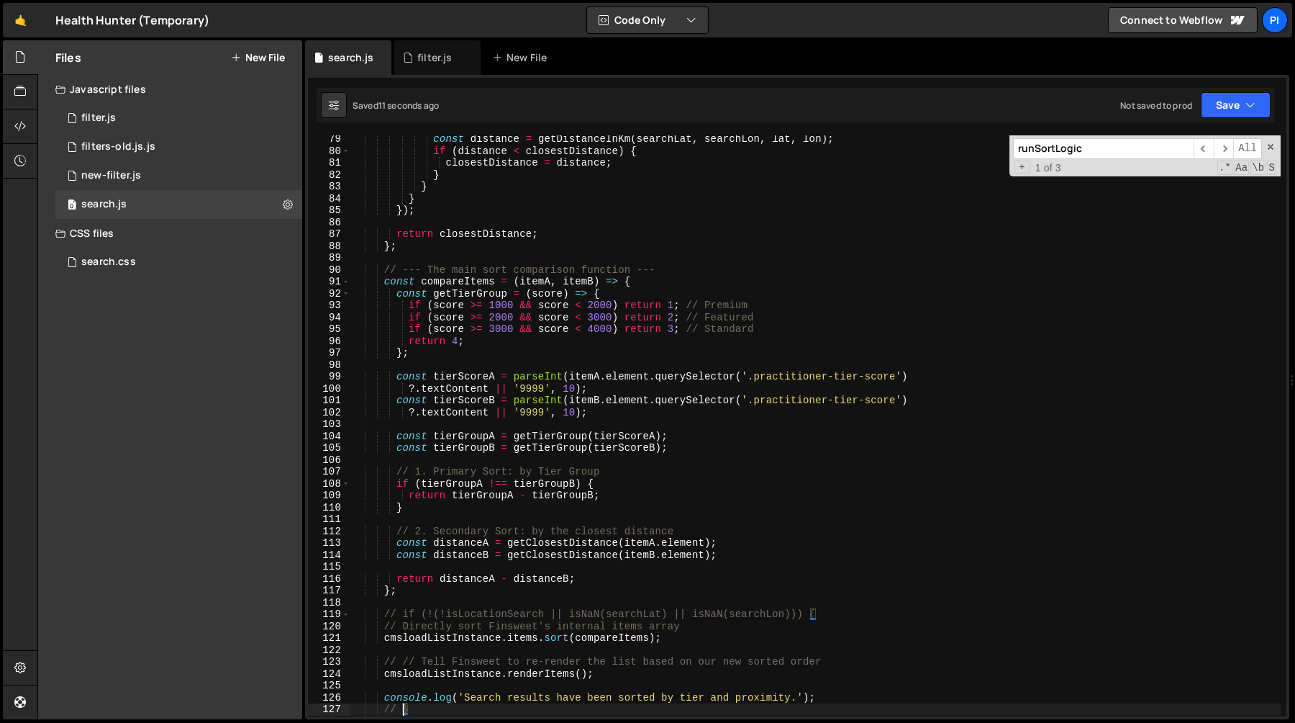
scroll to position [926, 0]
click at [620, 415] on div "const distance = getDistanceInKm ( searchLat , searchLon , lat , lon ) ; if ( d…" at bounding box center [815, 437] width 931 height 605
type textarea "?.textContent || '9999', 10);"
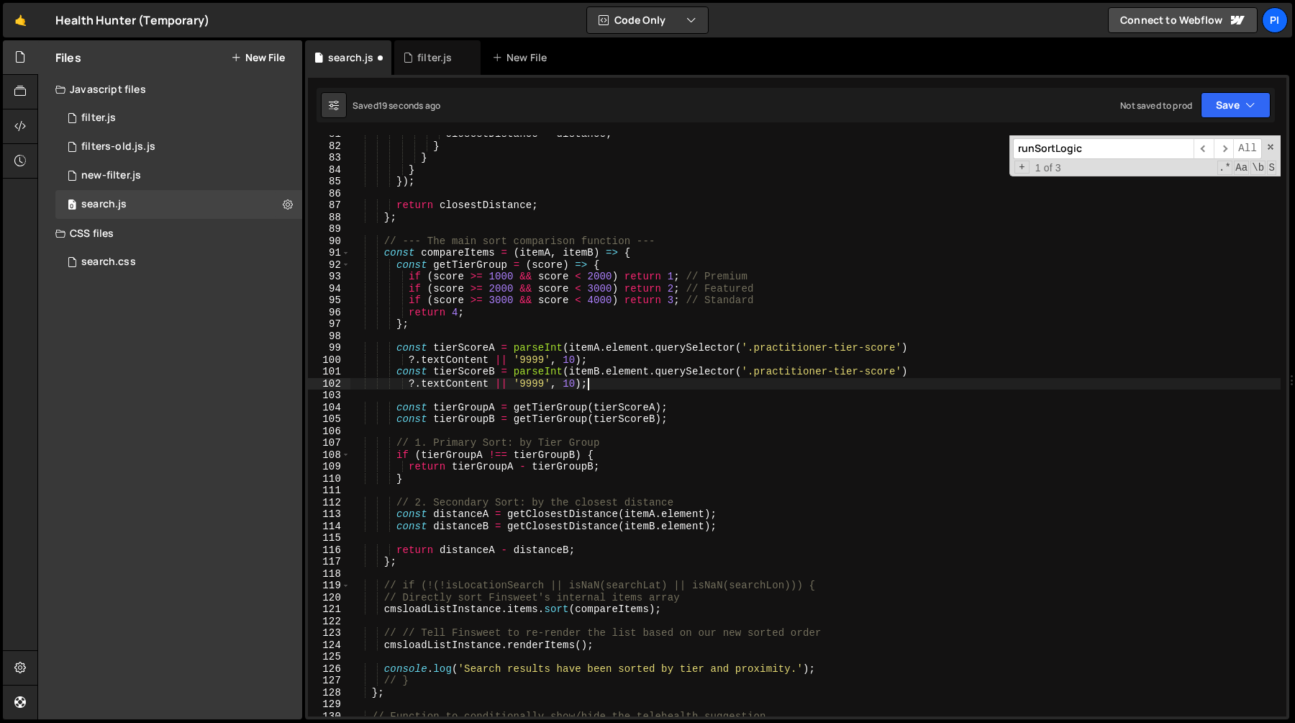
scroll to position [1081, 0]
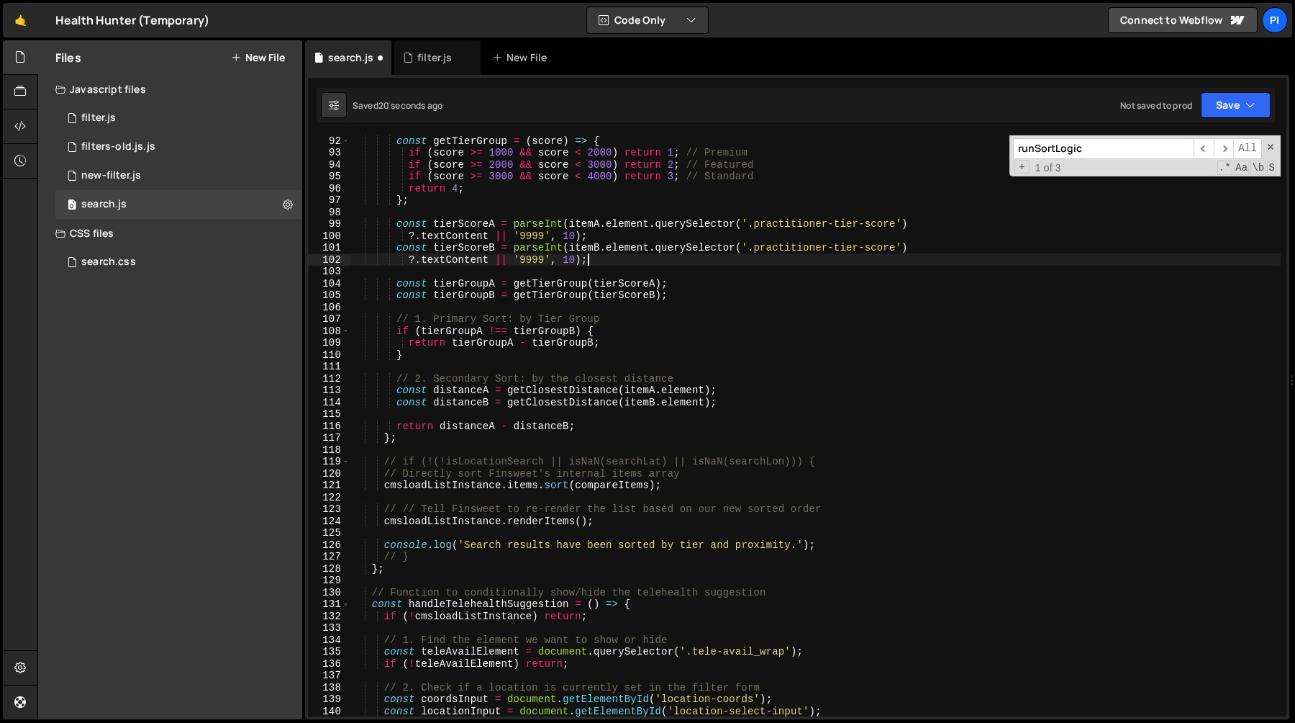
click at [626, 489] on div "const getTierGroup = ( score ) => { if ( score >= 1000 && score < 2000 ) return…" at bounding box center [815, 437] width 931 height 605
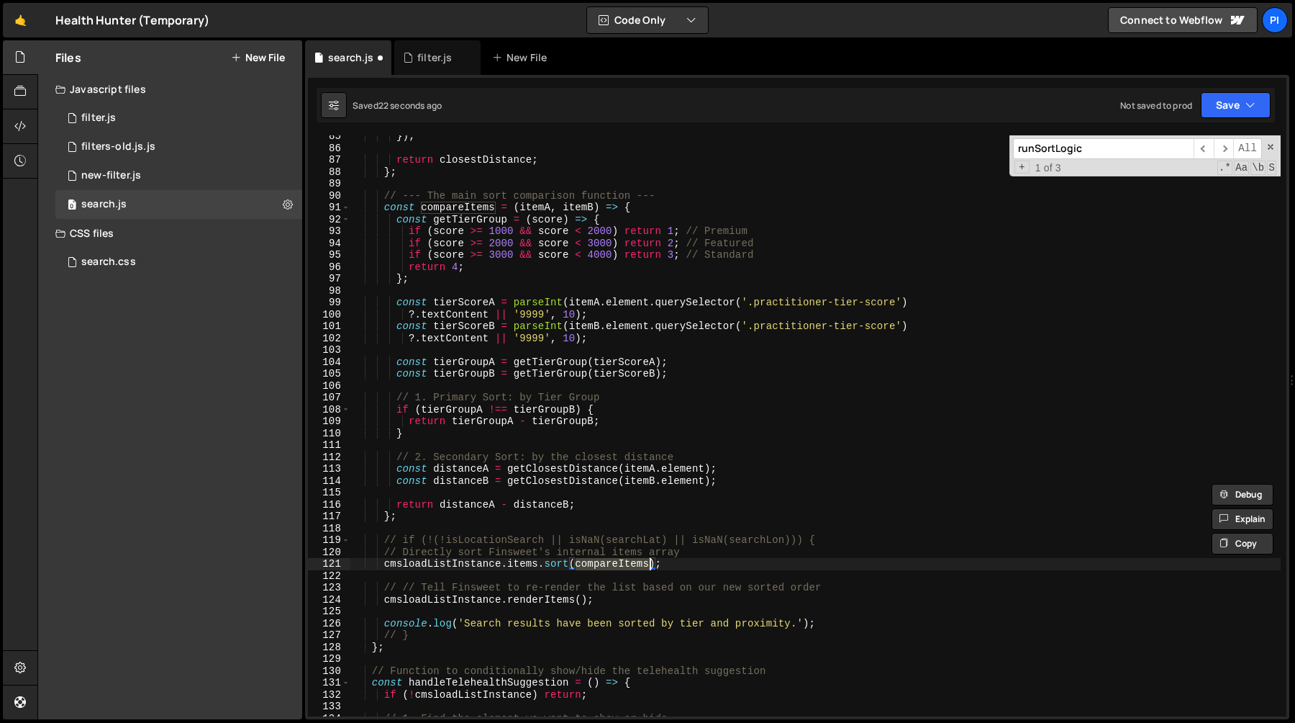
scroll to position [1002, 0]
click at [538, 565] on div "}) ; return closestDistance ; } ; // --- The main sort comparison function --- …" at bounding box center [815, 432] width 931 height 605
click at [383, 566] on div "}) ; return closestDistance ; } ; // --- The main sort comparison function --- …" at bounding box center [815, 432] width 931 height 605
click at [687, 562] on div "}) ; return closestDistance ; } ; // --- The main sort comparison function --- …" at bounding box center [815, 432] width 931 height 605
click at [719, 551] on div "}) ; return closestDistance ; } ; // --- The main sort comparison function --- …" at bounding box center [815, 432] width 931 height 605
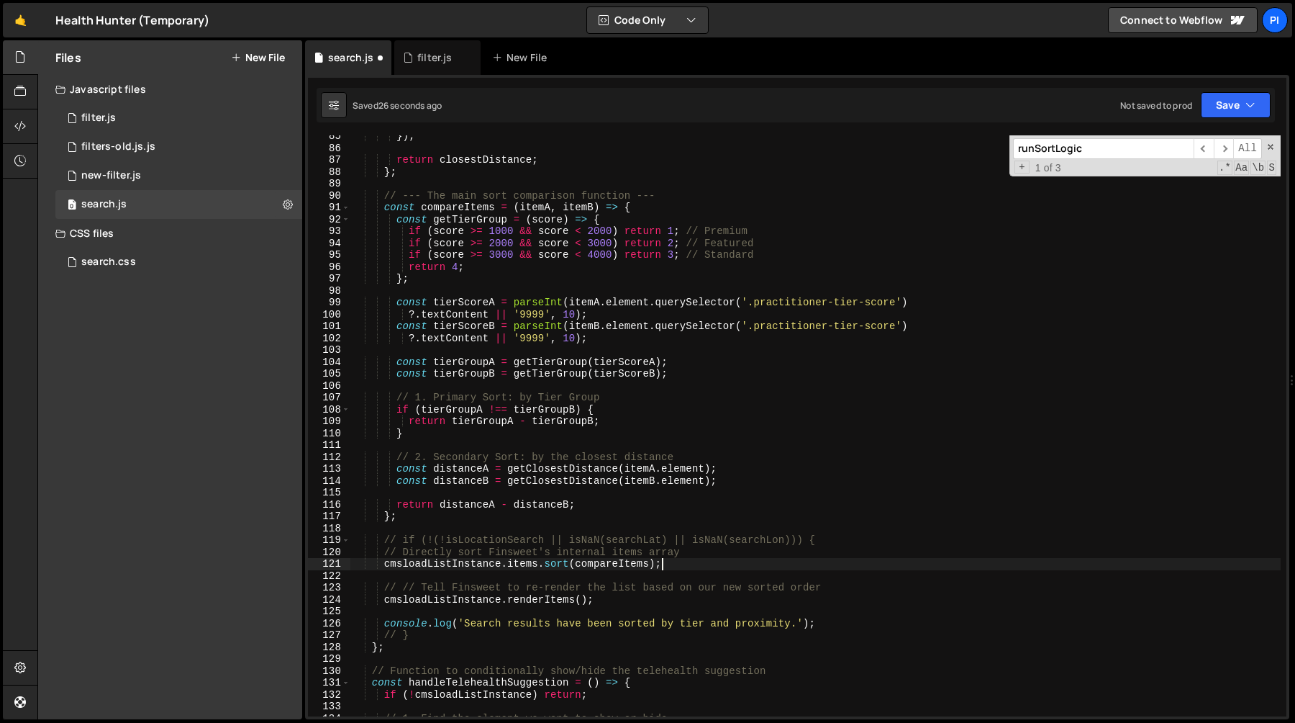
type textarea "// Directly sort Finsweet's internal items array"
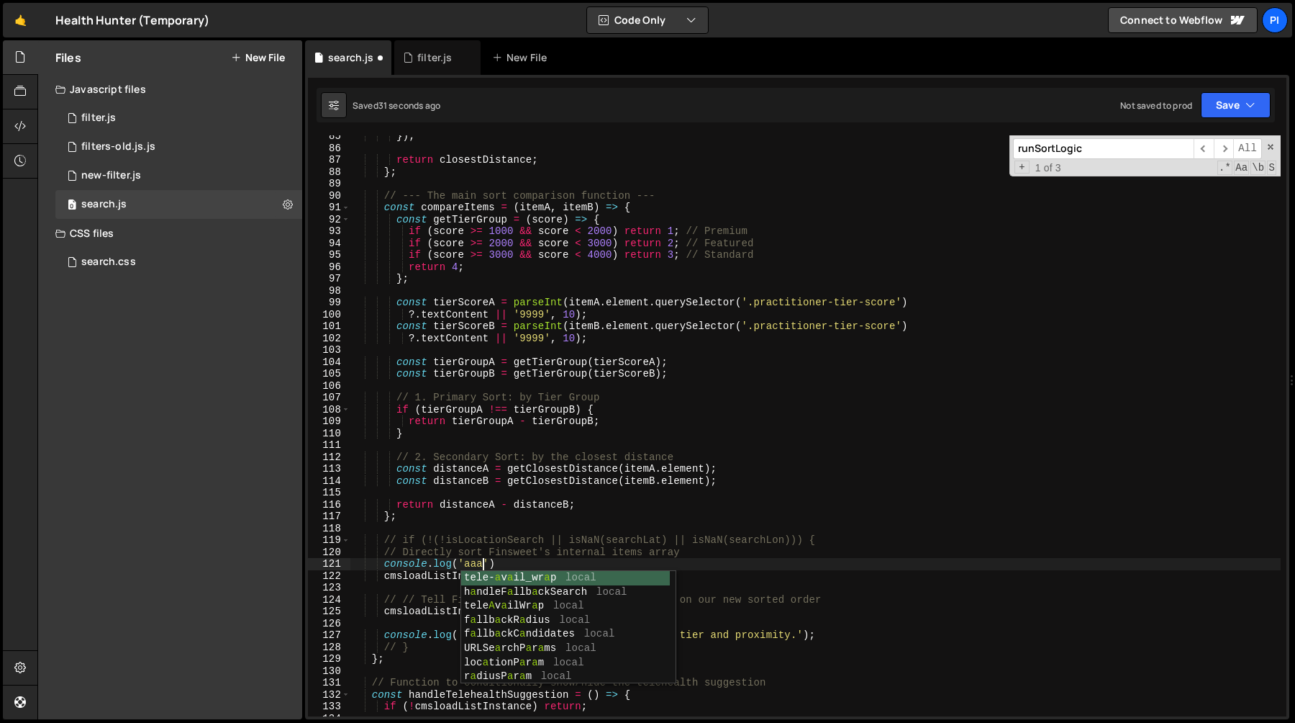
scroll to position [0, 8]
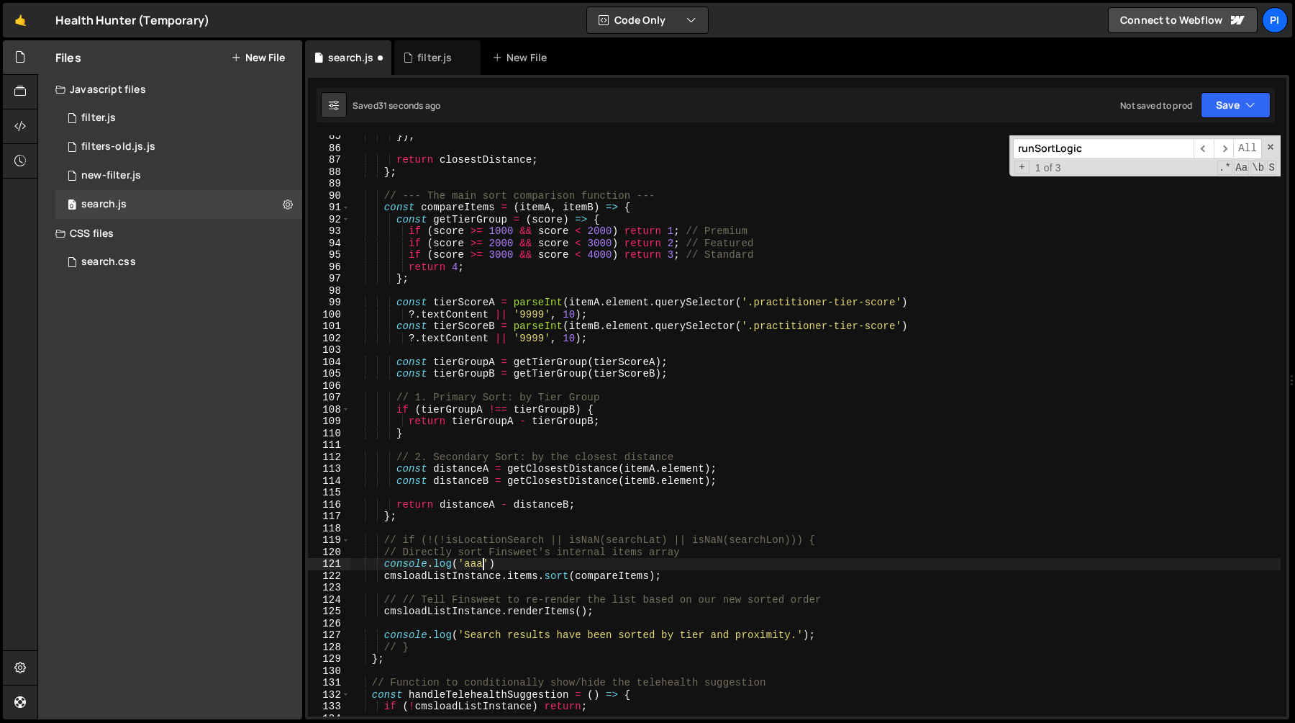
click at [598, 567] on div "}) ; return closestDistance ; } ; // --- The main sort comparison function --- …" at bounding box center [815, 432] width 931 height 605
click at [710, 579] on div "}) ; return closestDistance ; } ; // --- The main sort comparison function --- …" at bounding box center [815, 432] width 931 height 605
type textarea "cmsloadListInstance.items.sort(compareItems);"
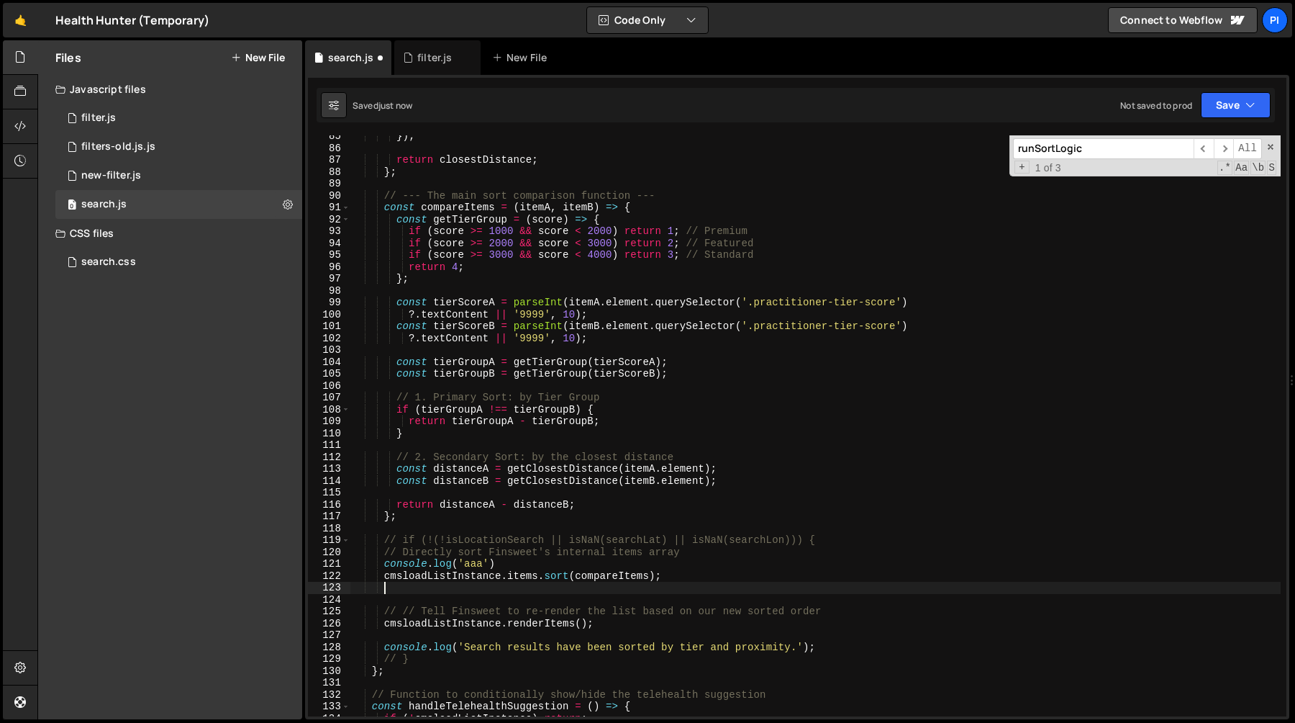
paste textarea "console.log('aaa')"
click at [471, 589] on div "}) ; return closestDistance ; } ; // --- The main sort comparison function --- …" at bounding box center [815, 432] width 931 height 605
click at [631, 590] on div "}) ; return closestDistance ; } ; // --- The main sort comparison function --- …" at bounding box center [815, 432] width 931 height 605
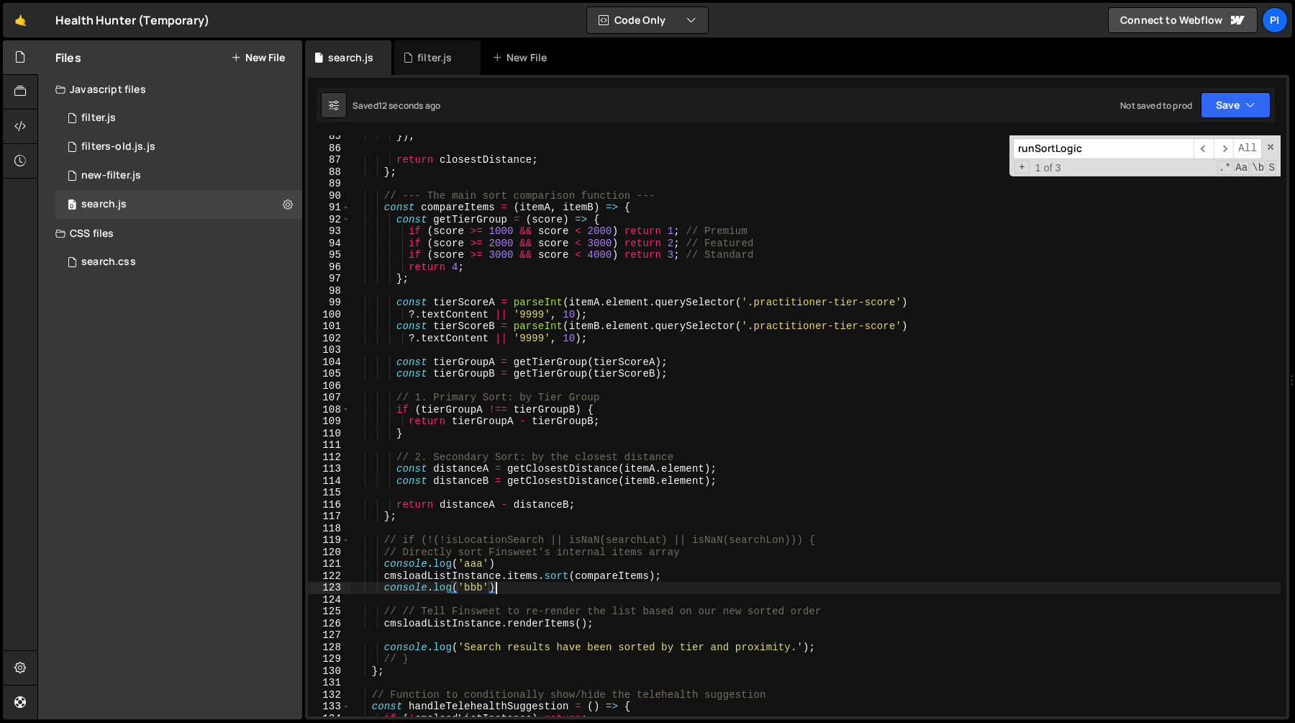
click at [691, 575] on div "}) ; return closestDistance ; } ; // --- The main sort comparison function --- …" at bounding box center [815, 432] width 931 height 605
type textarea "cmsloadListInstance.items.sort(compareItems);"
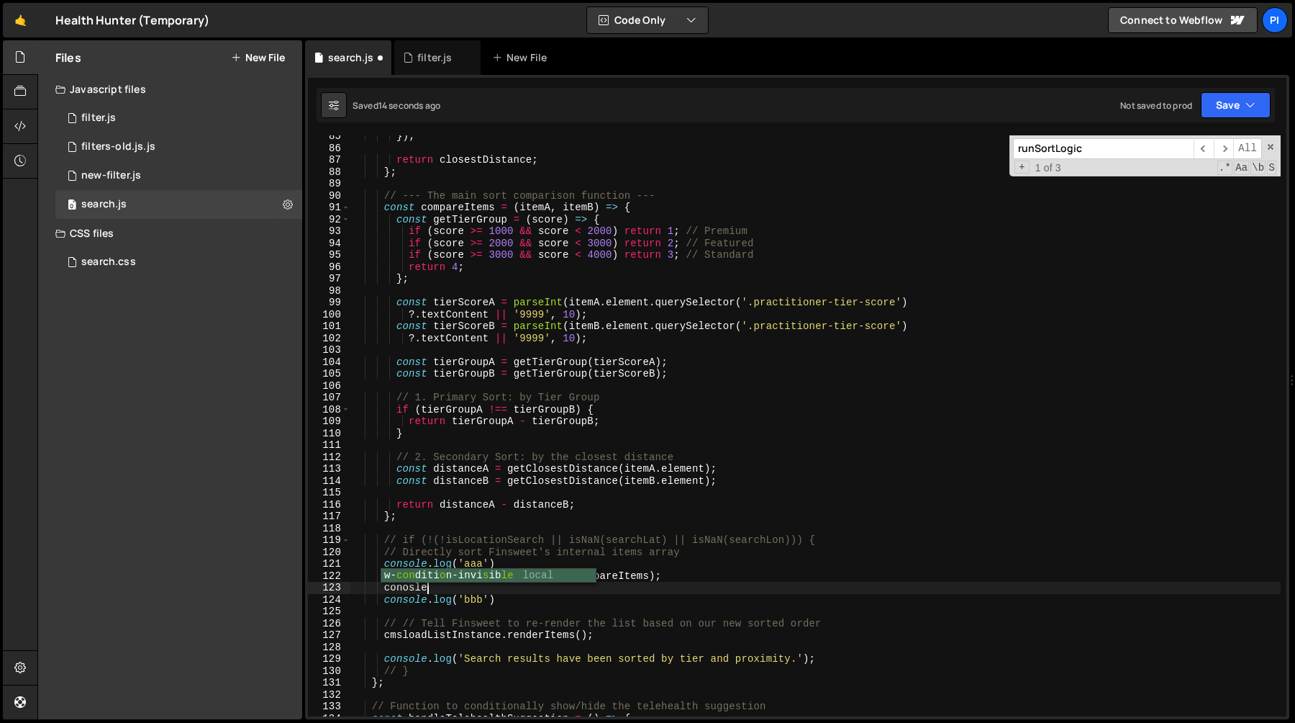
scroll to position [0, 4]
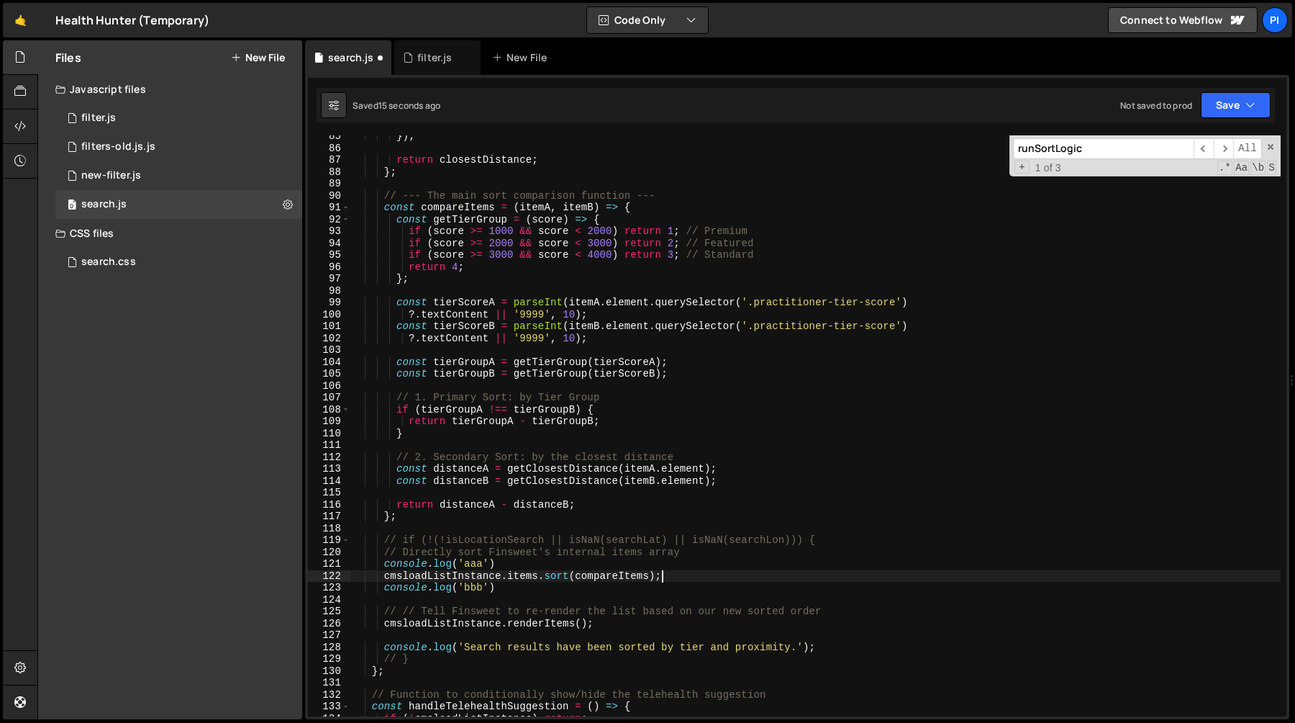
click at [489, 565] on div "}) ; return closestDistance ; } ; // --- The main sort comparison function --- …" at bounding box center [815, 432] width 931 height 605
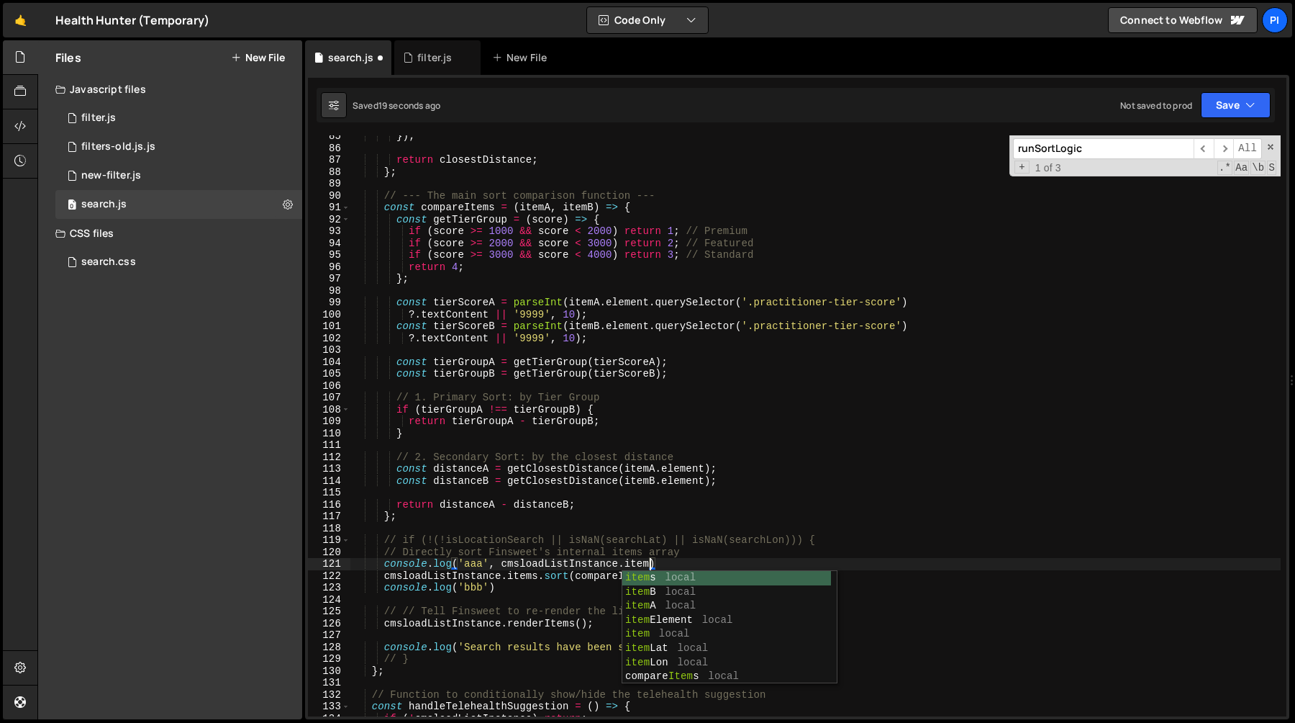
scroll to position [0, 21]
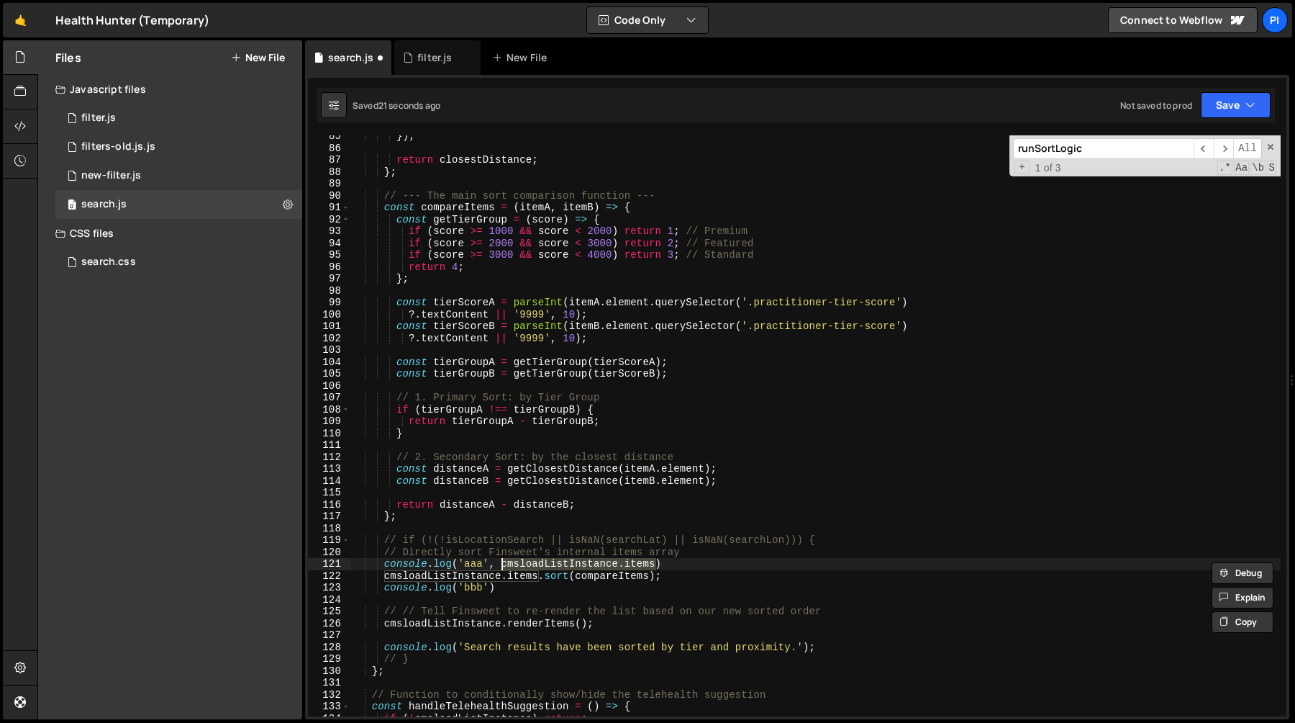
click at [490, 589] on div "}) ; return closestDistance ; } ; // --- The main sort comparison function --- …" at bounding box center [815, 432] width 931 height 605
paste textarea "cmsloadListInstance.items"
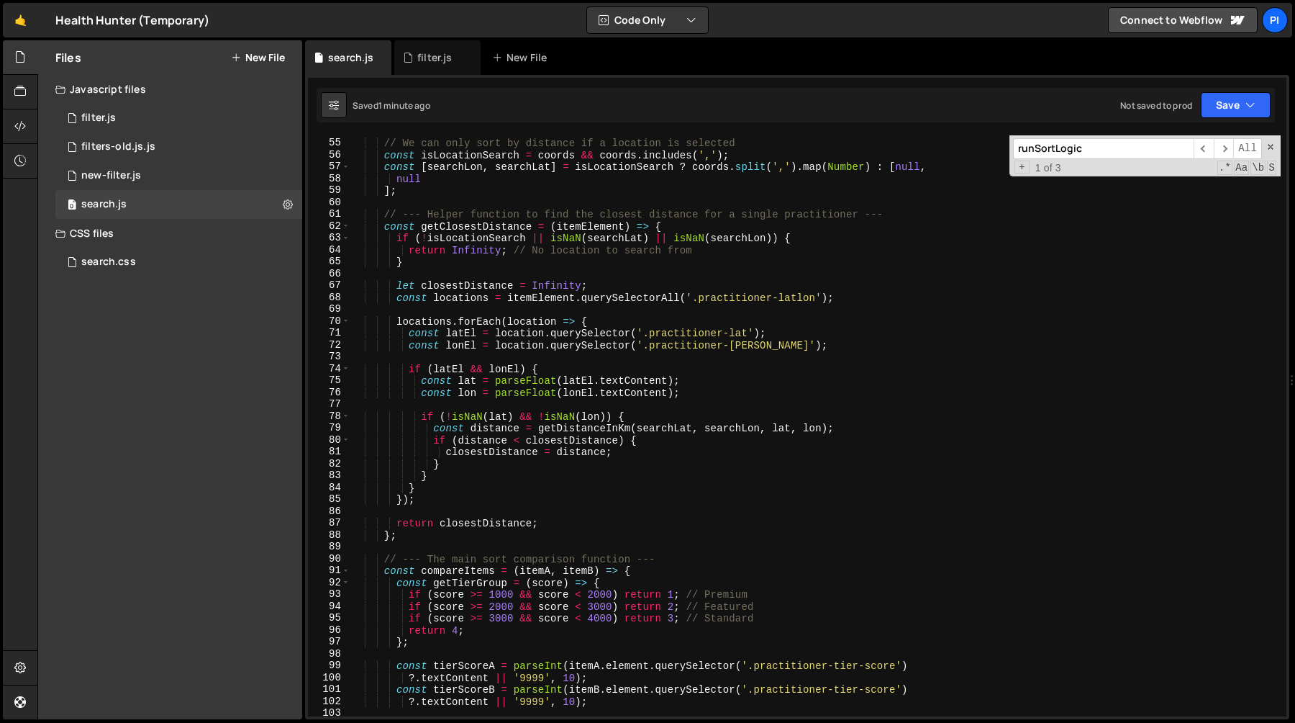
scroll to position [638, 0]
click at [477, 232] on div "// We can only sort by distance if a location is selected const isLocationSearc…" at bounding box center [815, 428] width 931 height 605
click at [472, 248] on div "// We can only sort by distance if a location is selected const isLocationSearc…" at bounding box center [815, 428] width 931 height 605
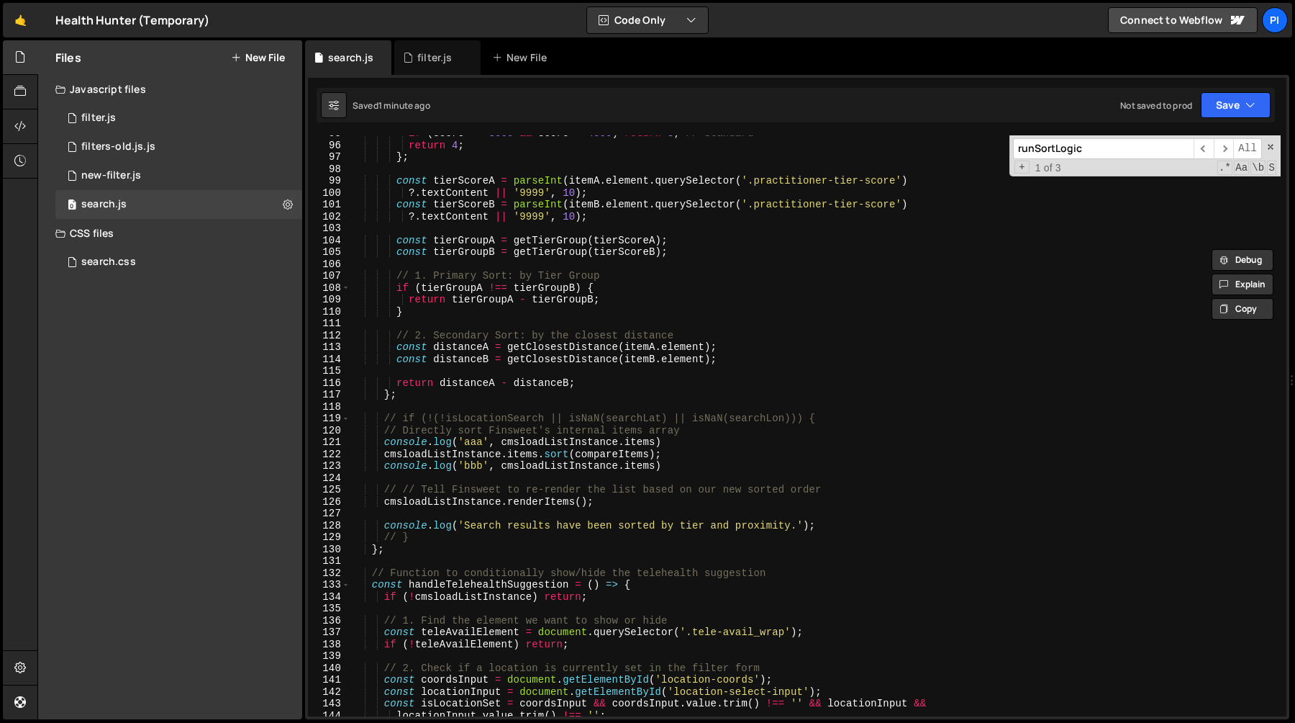
scroll to position [1124, 0]
click at [726, 355] on div "if ( score >= 3000 && score < 4000 ) return 3 ; // Standard return 4 ; } ; cons…" at bounding box center [815, 429] width 931 height 605
click at [722, 345] on div "if ( score >= 3000 && score < 4000 ) return 3 ; // Standard return 4 ; } ; cons…" at bounding box center [815, 429] width 931 height 605
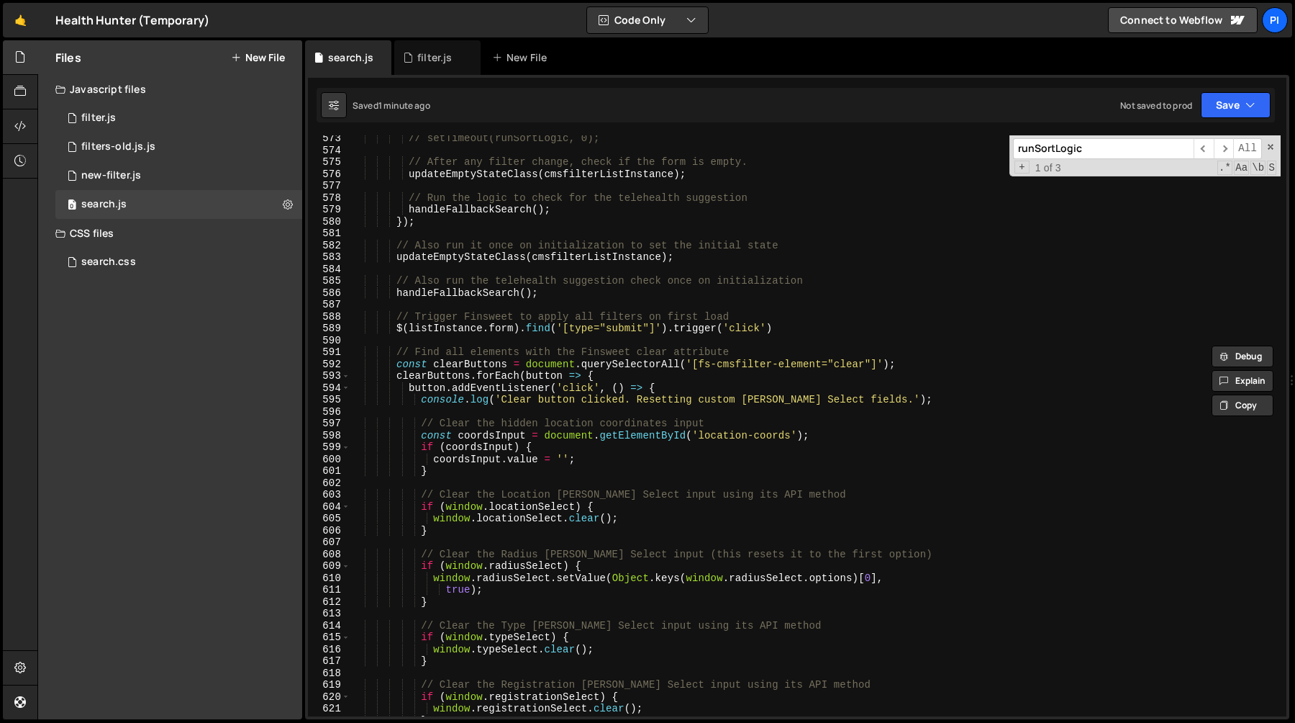
scroll to position [6788, 0]
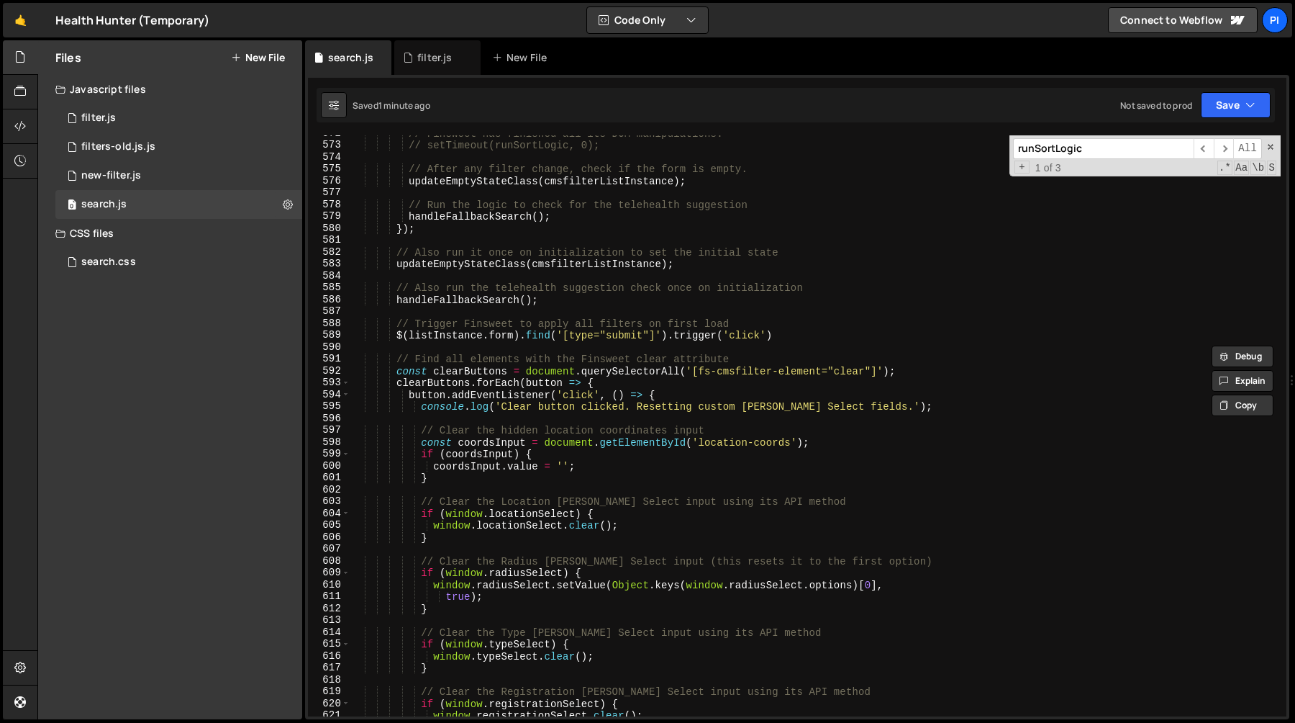
click at [429, 527] on div "// Finsweet has finished all its DOM manipulations. // setTimeout(runSortLogic,…" at bounding box center [815, 429] width 931 height 605
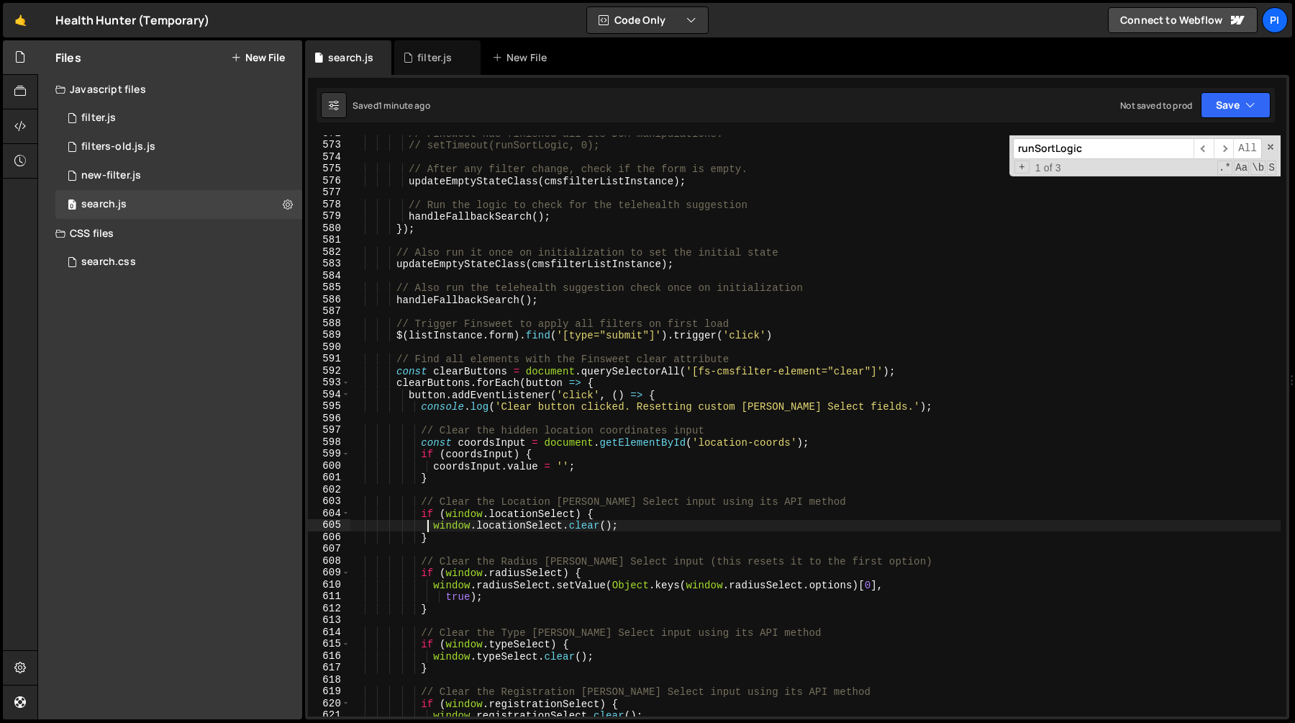
click at [632, 528] on div "// Finsweet has finished all its DOM manipulations. // setTimeout(runSortLogic,…" at bounding box center [815, 429] width 931 height 605
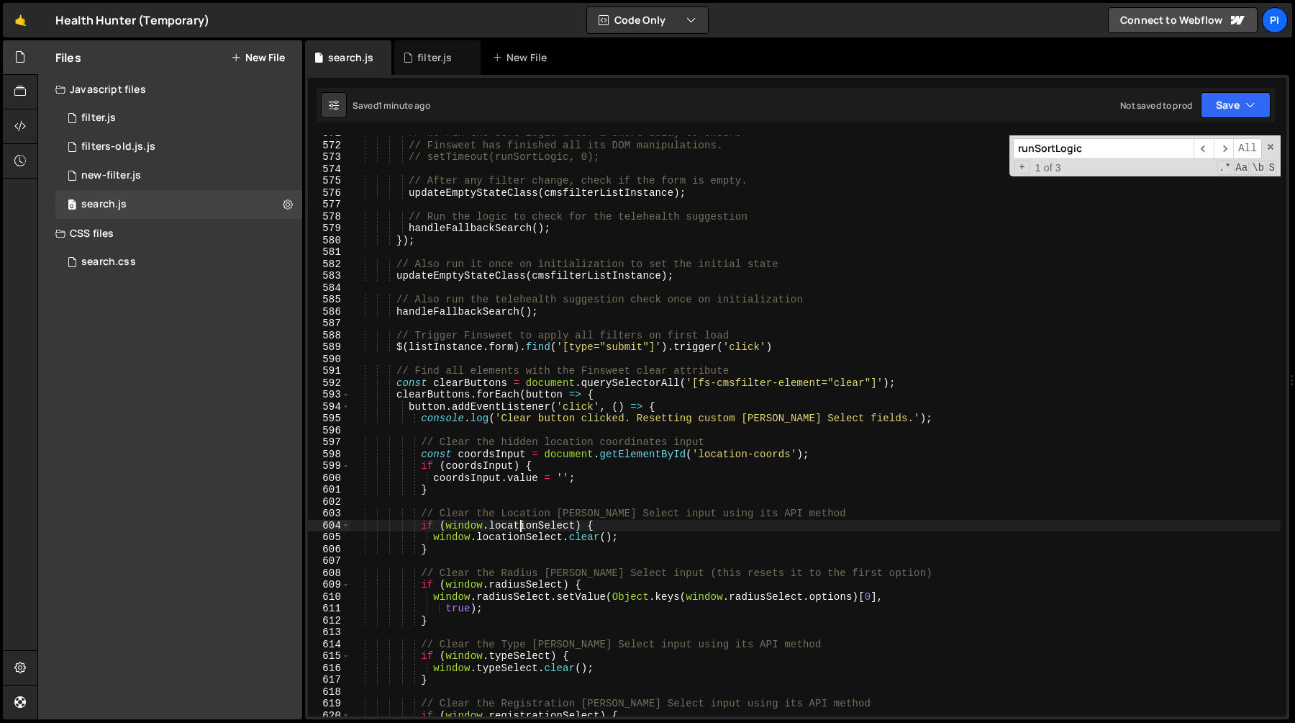
click at [520, 529] on div "// We run the sort logic after a short delay to ensure // Finsweet has finished…" at bounding box center [815, 429] width 931 height 605
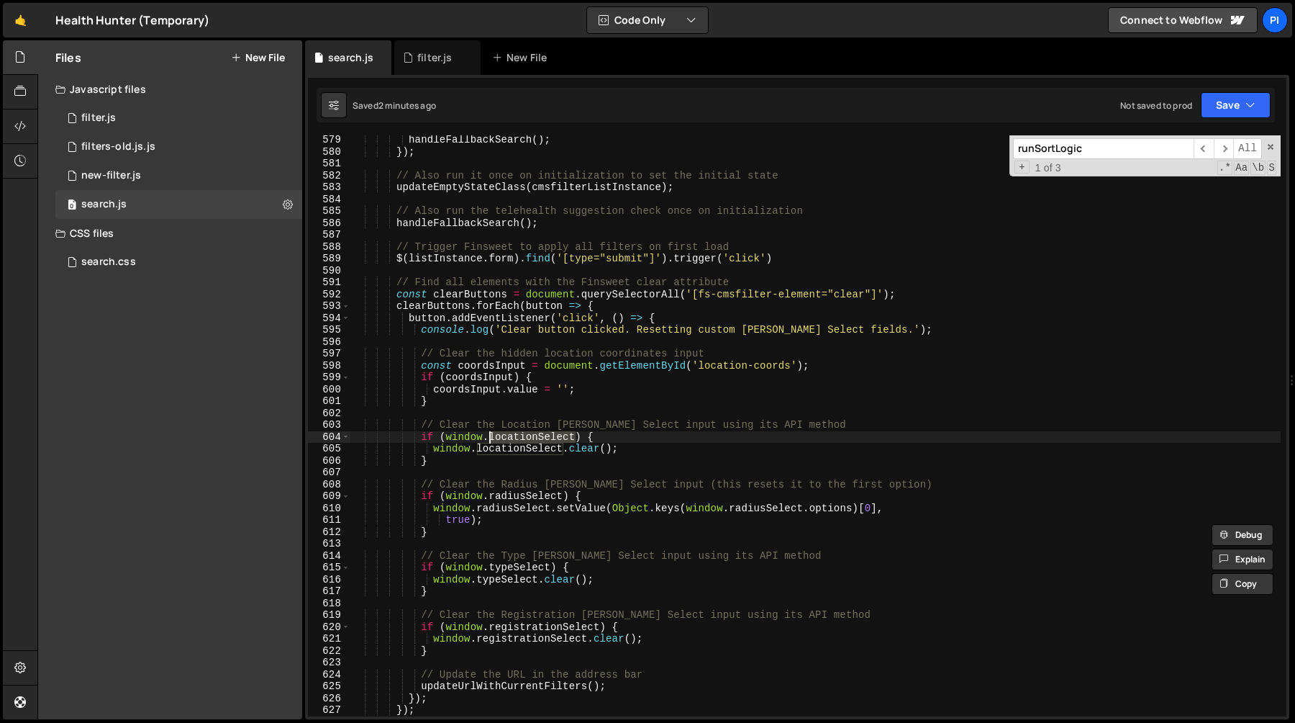
scroll to position [6858, 0]
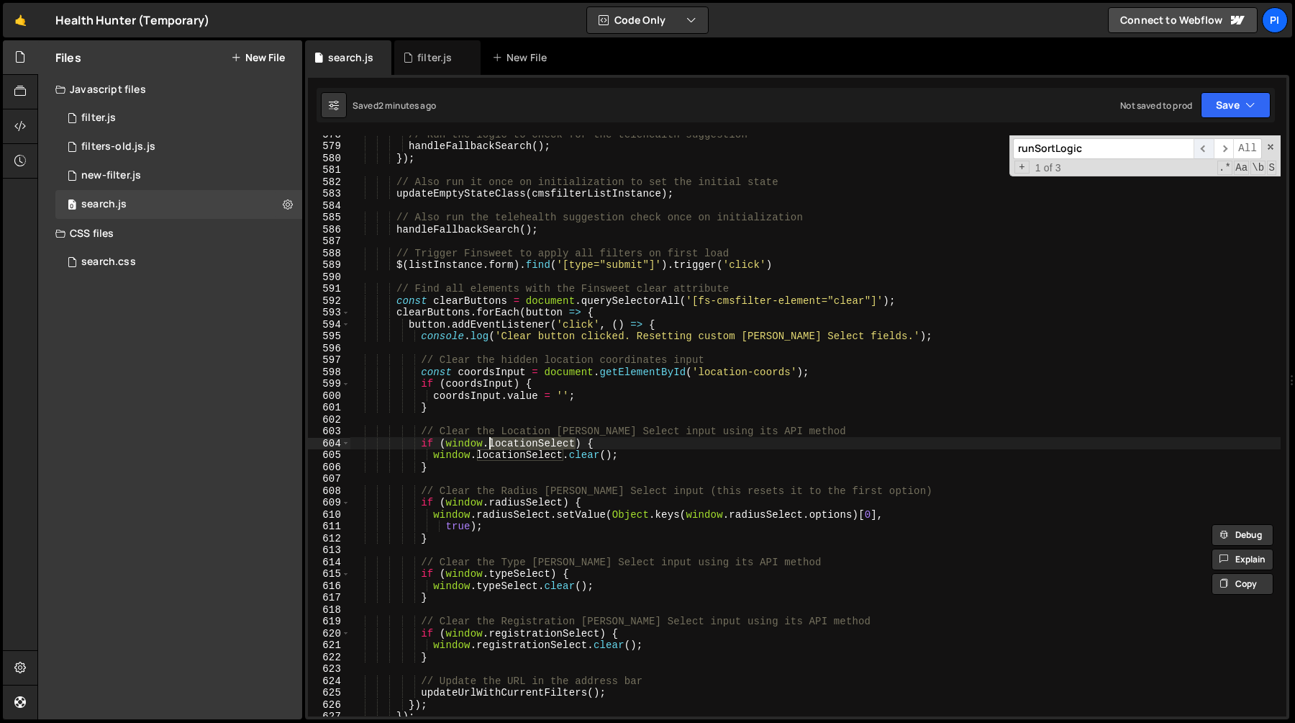
click at [1203, 149] on span "​" at bounding box center [1204, 148] width 20 height 21
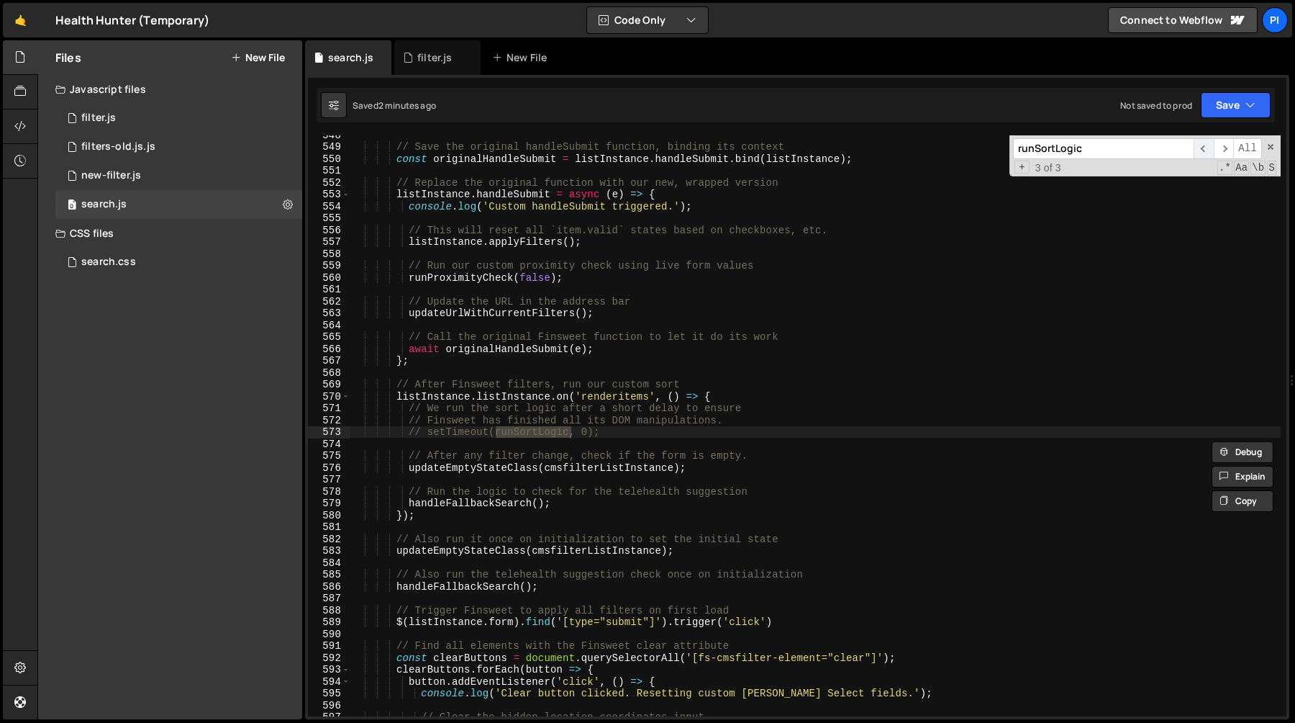
scroll to position [6501, 0]
click at [1203, 149] on span "​" at bounding box center [1204, 148] width 20 height 21
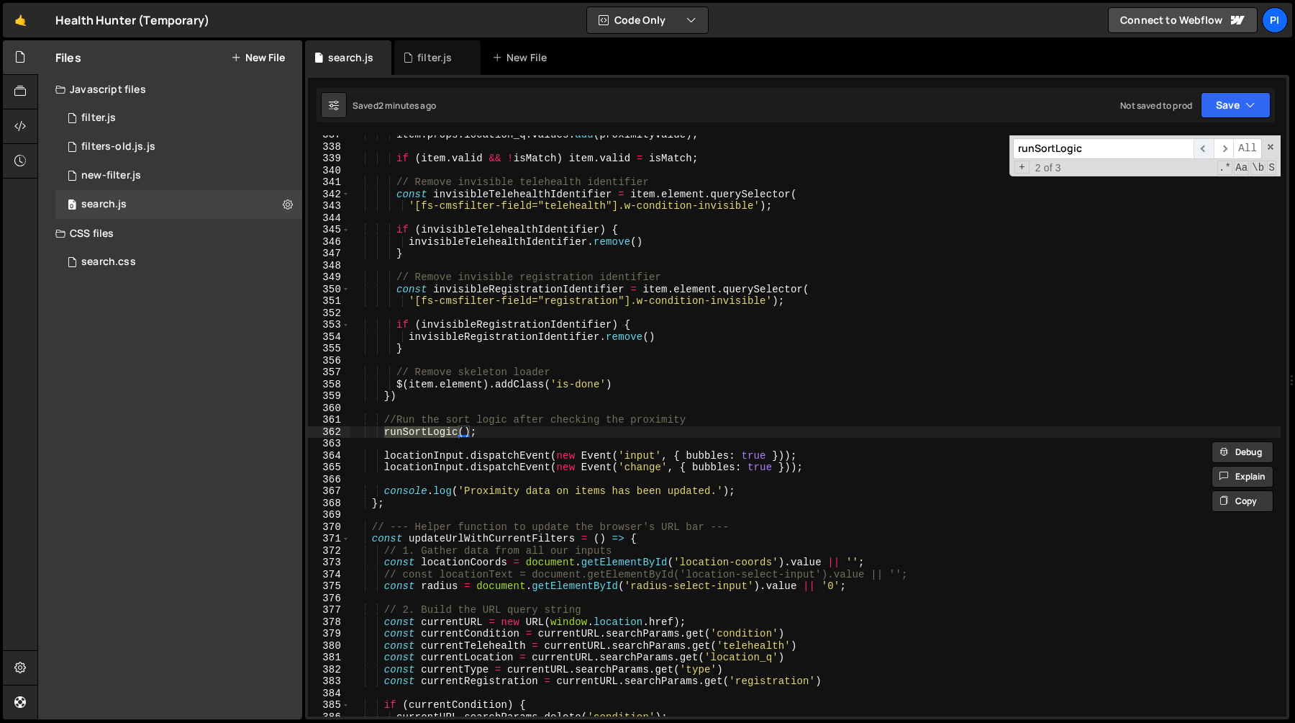
scroll to position [3996, 0]
click at [1210, 150] on span "​" at bounding box center [1204, 148] width 20 height 21
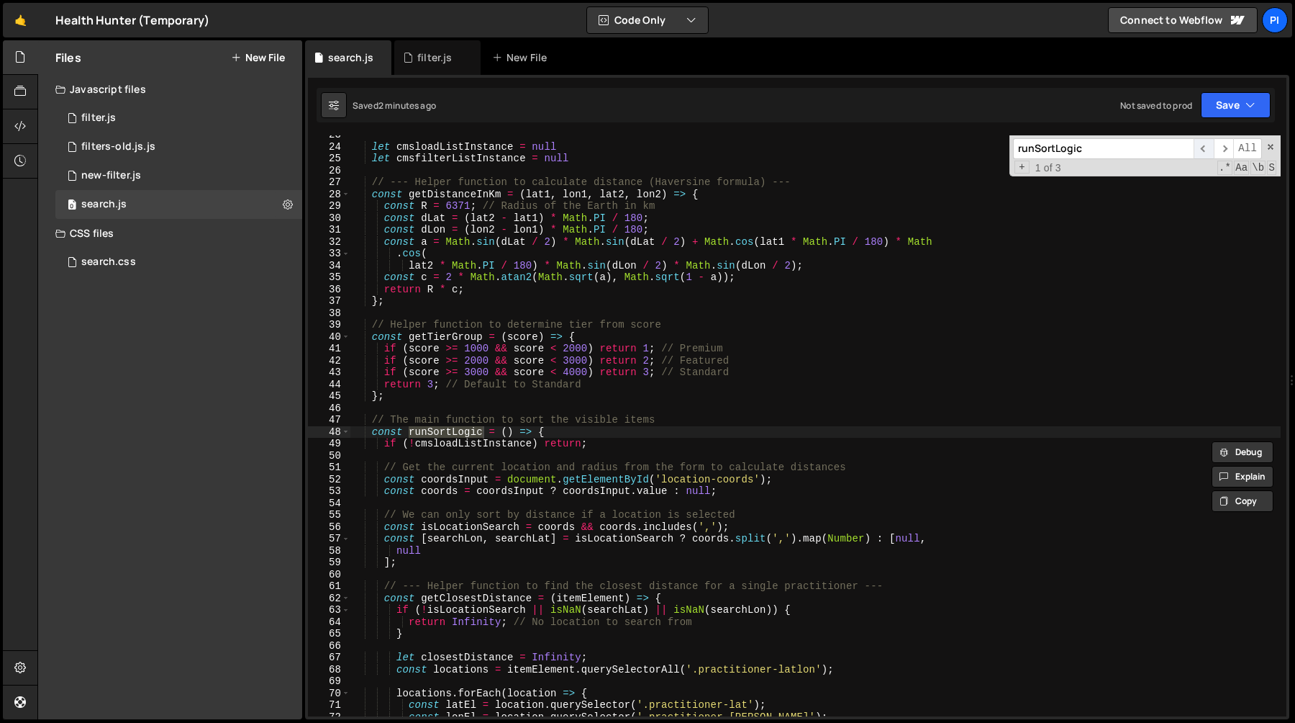
click at [1210, 150] on span "​" at bounding box center [1204, 148] width 20 height 21
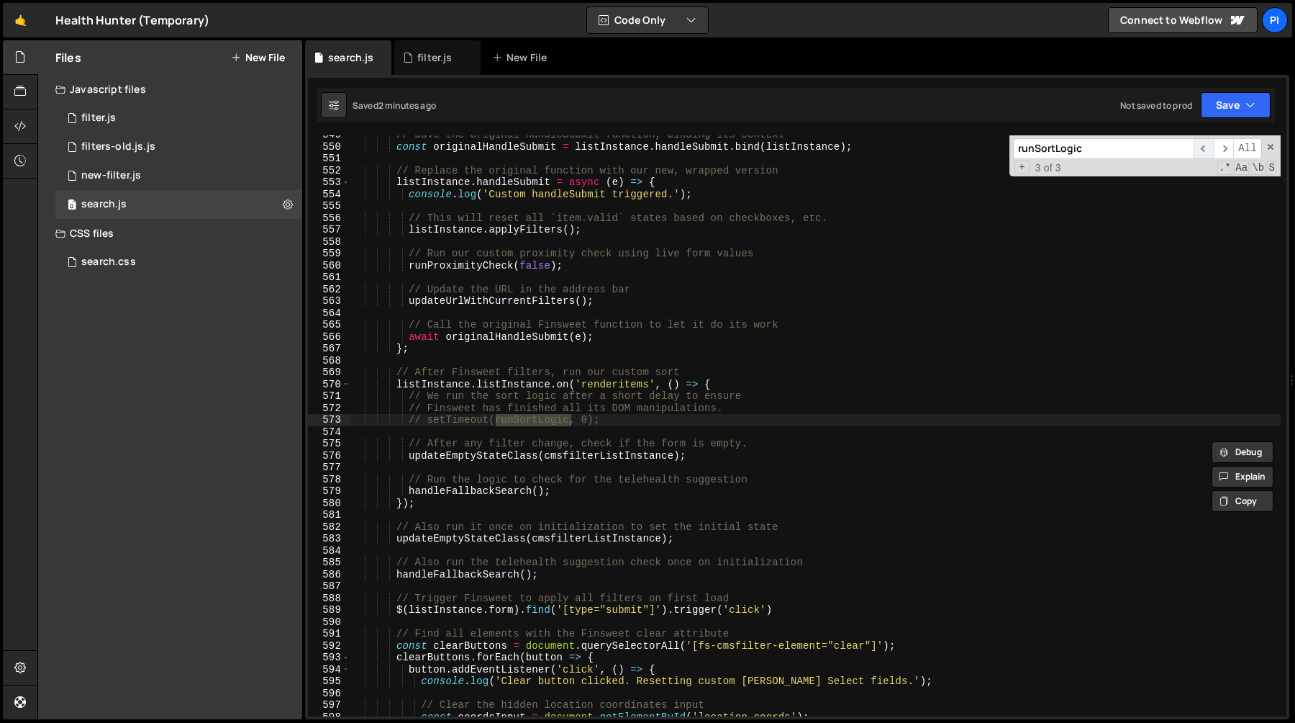
click at [1211, 150] on span "​" at bounding box center [1204, 148] width 20 height 21
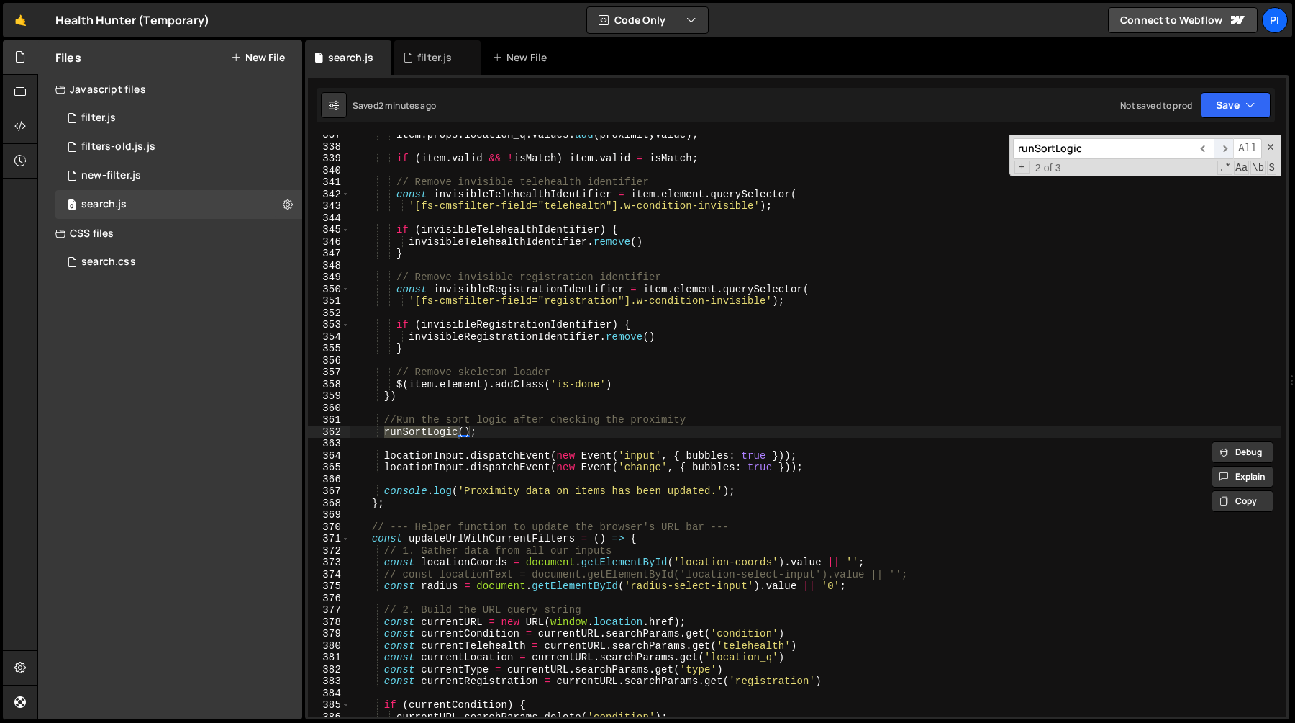
click at [1228, 151] on span "​" at bounding box center [1224, 148] width 20 height 21
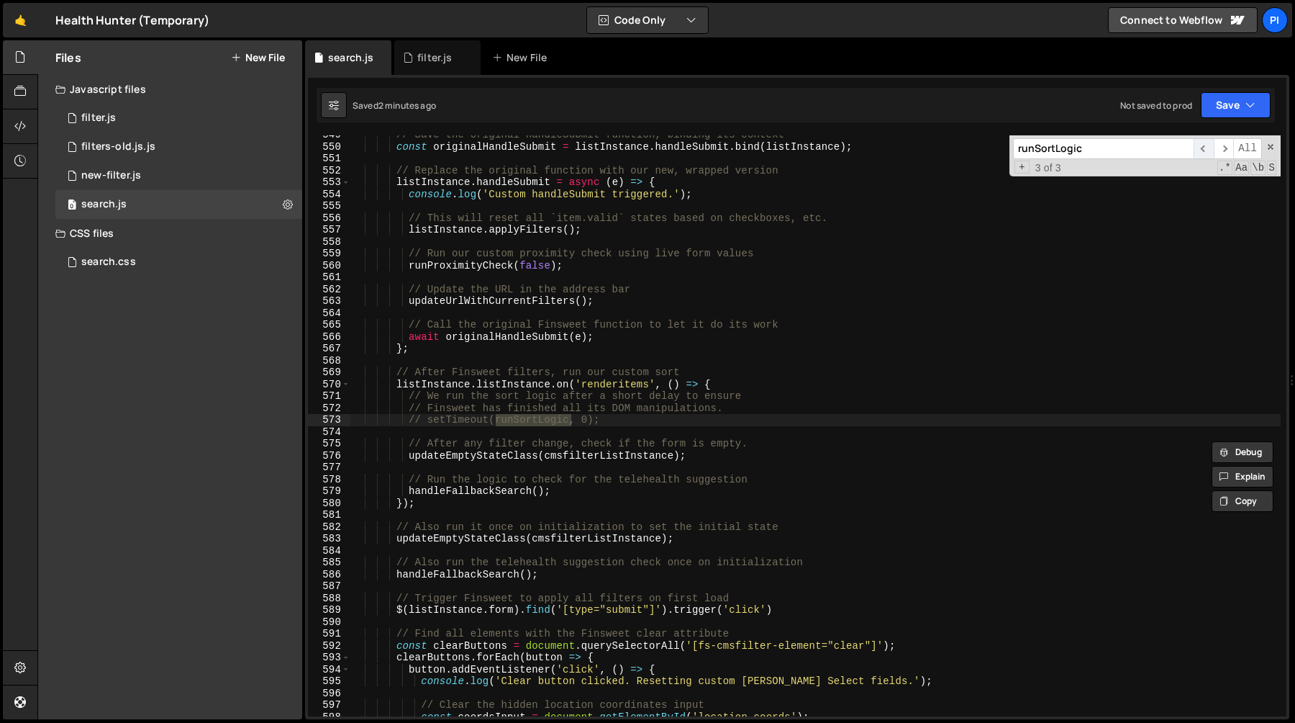
click at [1204, 150] on span "​" at bounding box center [1204, 148] width 20 height 21
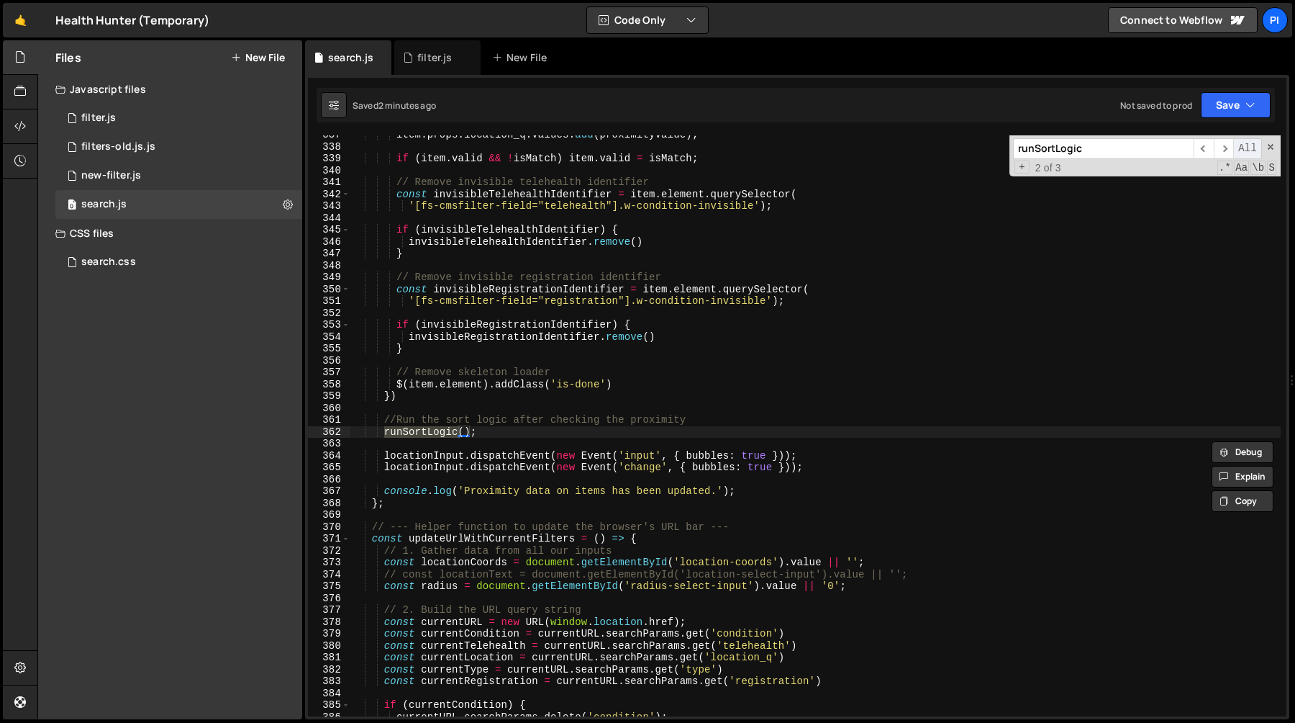
click at [1236, 148] on span "All" at bounding box center [1247, 148] width 29 height 21
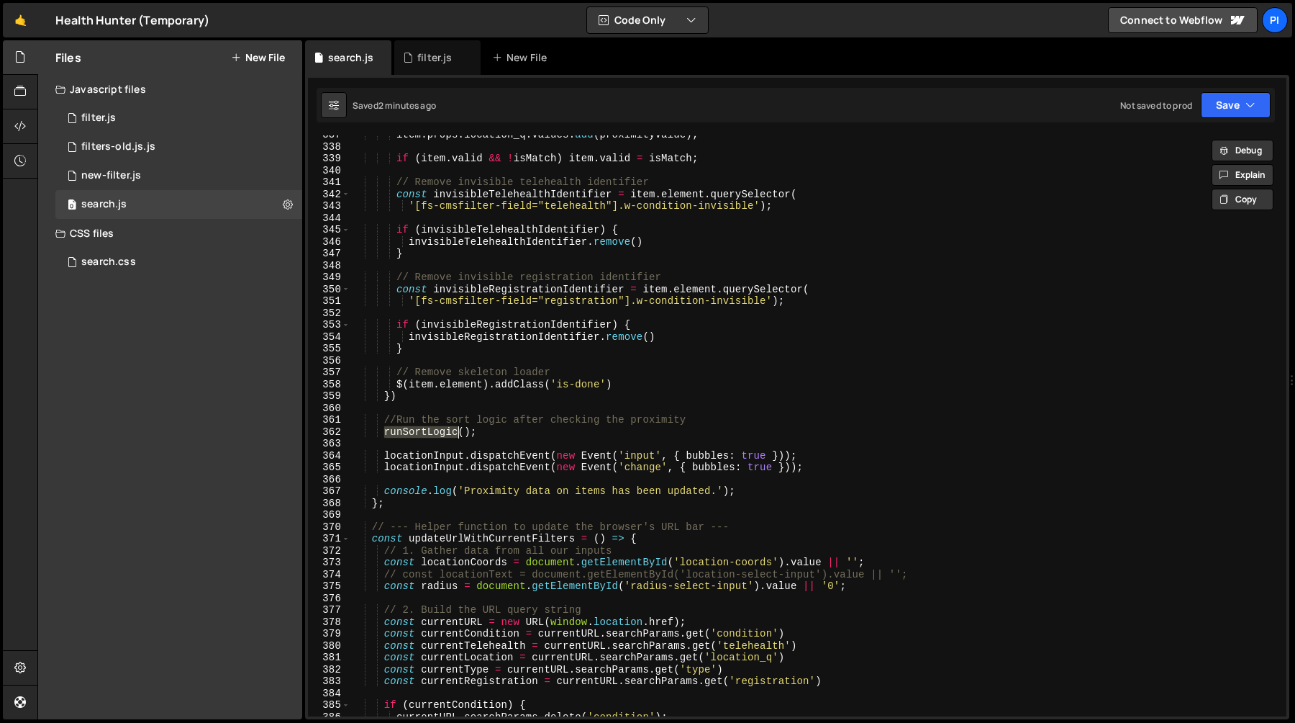
click at [1077, 192] on div "item . props . location_q . values . add ( proximityValue ) ; if ( item . valid…" at bounding box center [815, 431] width 931 height 605
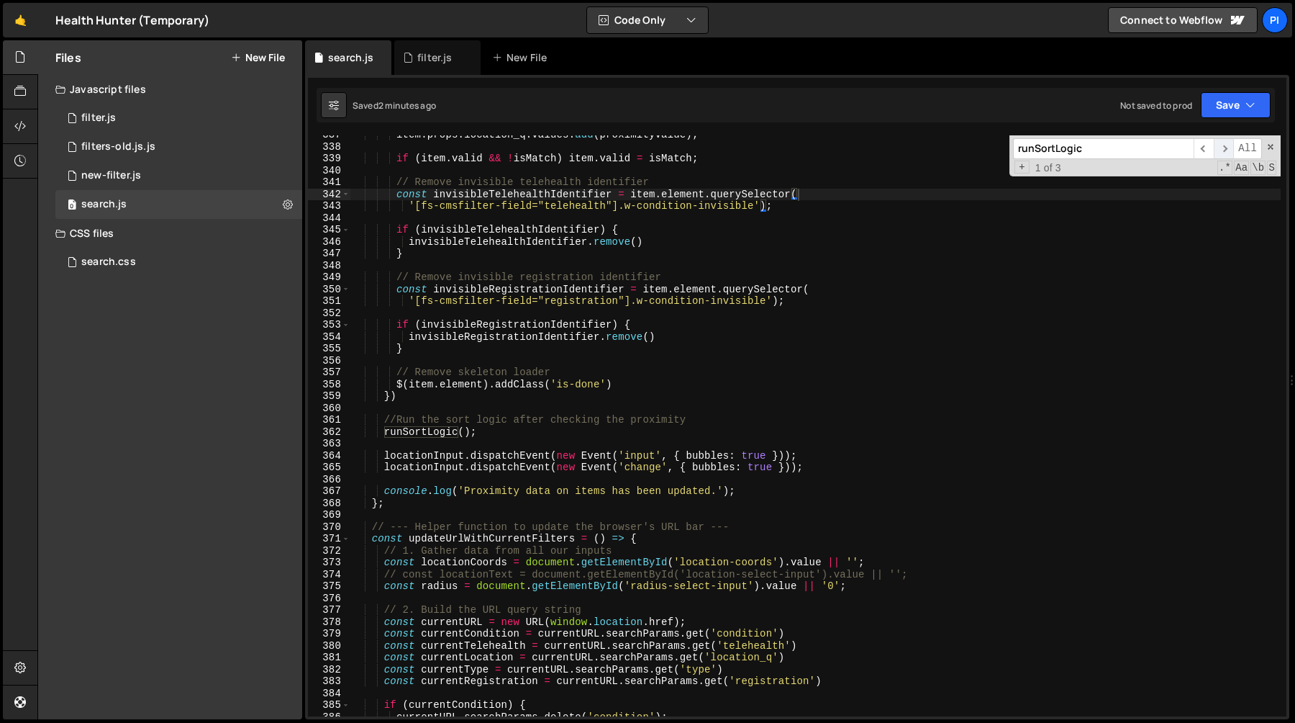
click at [1223, 147] on span "​" at bounding box center [1224, 148] width 20 height 21
click at [620, 429] on div "item . props . location_q . values . add ( proximityValue ) ; if ( item . valid…" at bounding box center [815, 431] width 931 height 605
click at [1204, 148] on span "​" at bounding box center [1204, 148] width 20 height 21
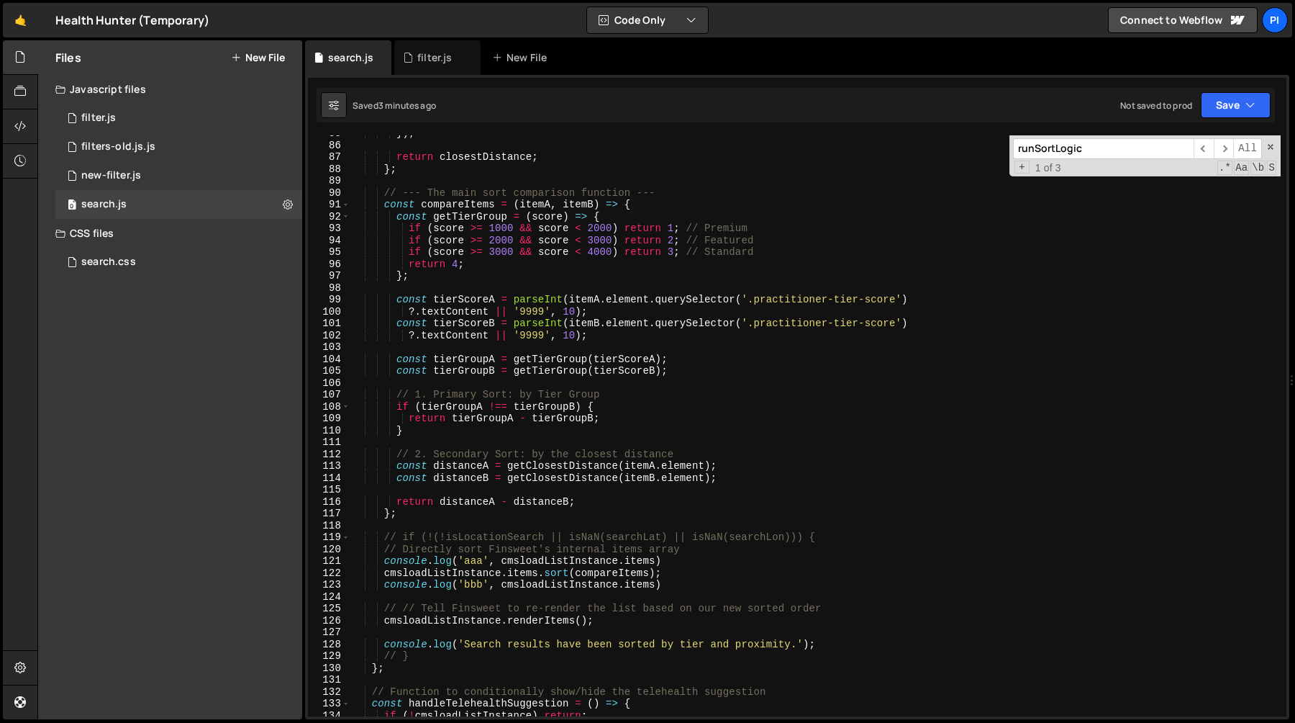
scroll to position [956, 0]
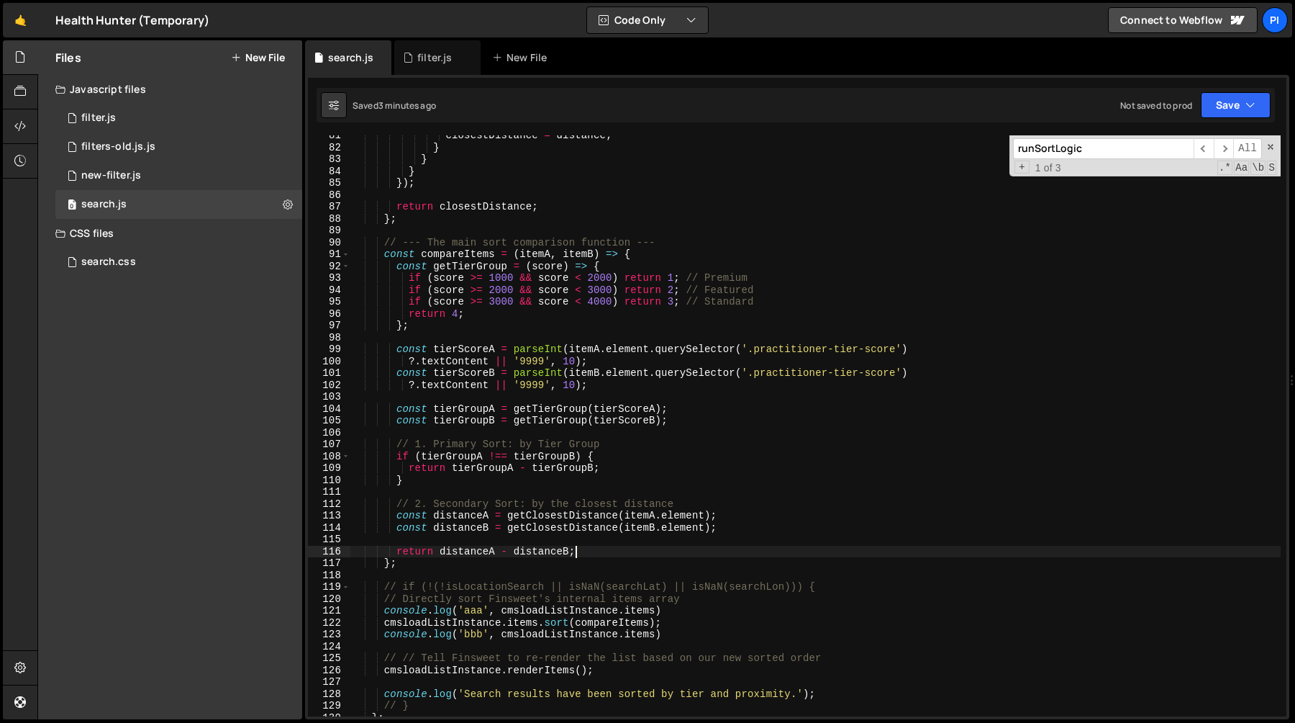
click at [607, 551] on div "closestDistance = distance ; } } } }) ; return closestDistance ; } ; // --- The…" at bounding box center [815, 432] width 931 height 605
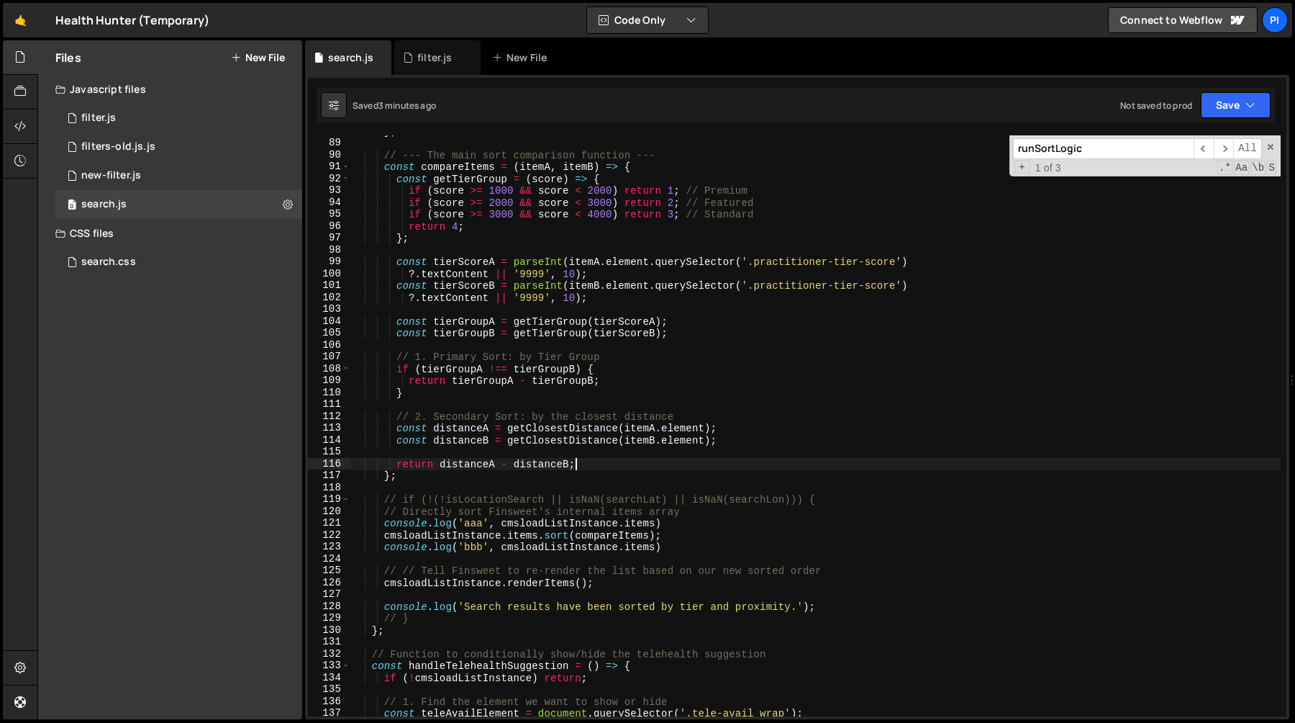
scroll to position [1066, 0]
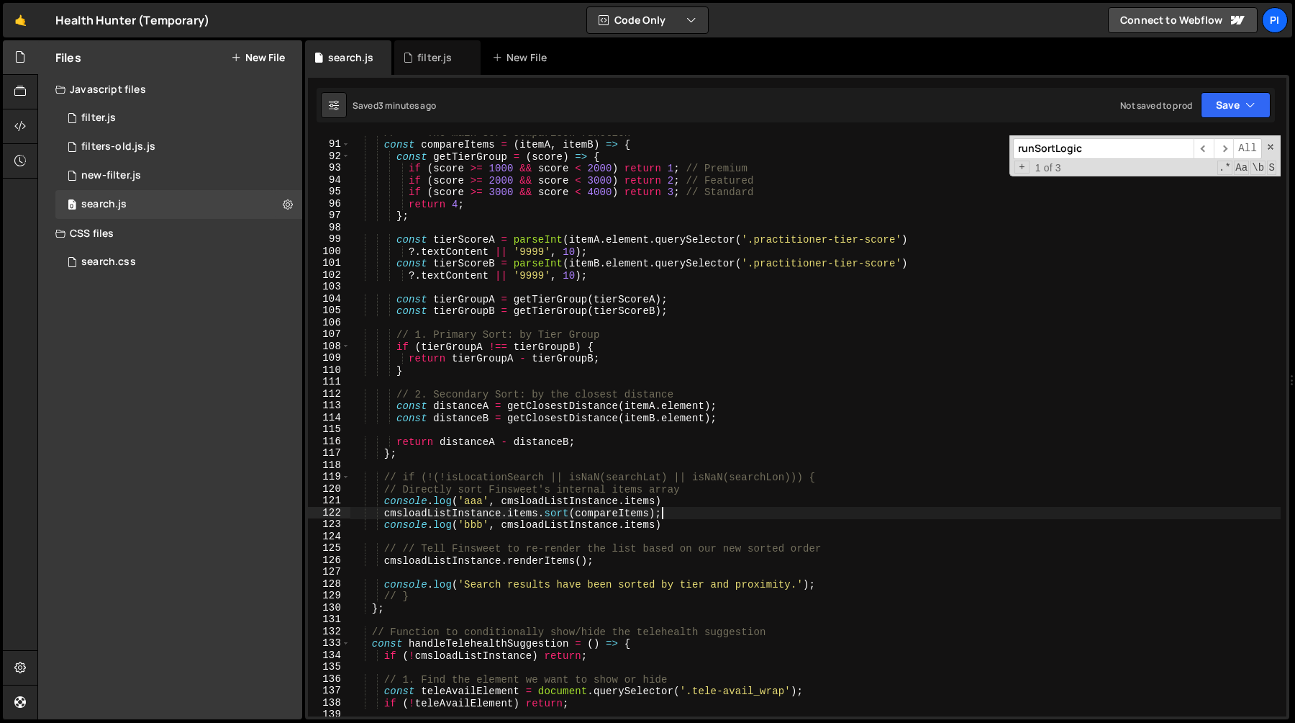
click at [679, 510] on div "// --- The main sort comparison function --- const compareItems = ( itemA , ite…" at bounding box center [815, 429] width 931 height 605
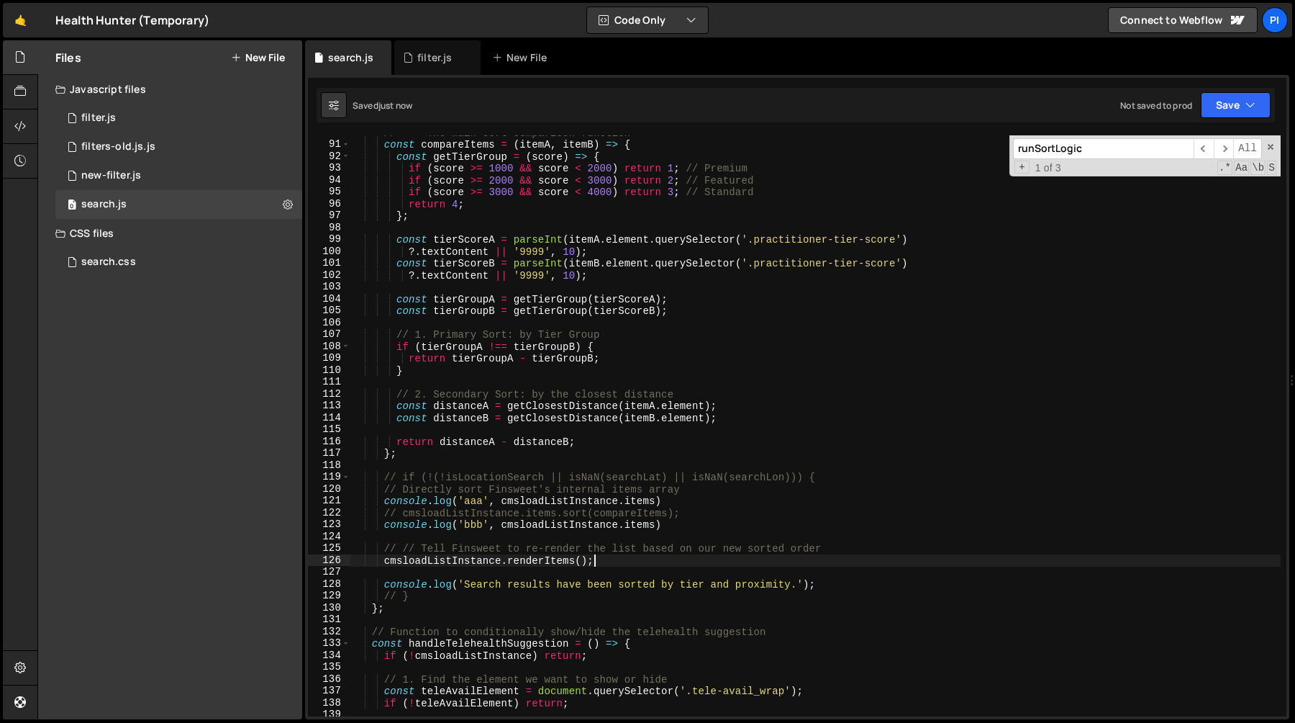
click at [619, 557] on div "// --- The main sort comparison function --- const compareItems = ( itemA , ite…" at bounding box center [815, 429] width 931 height 605
click at [697, 509] on div "// --- The main sort comparison function --- const compareItems = ( itemA , ite…" at bounding box center [815, 429] width 931 height 605
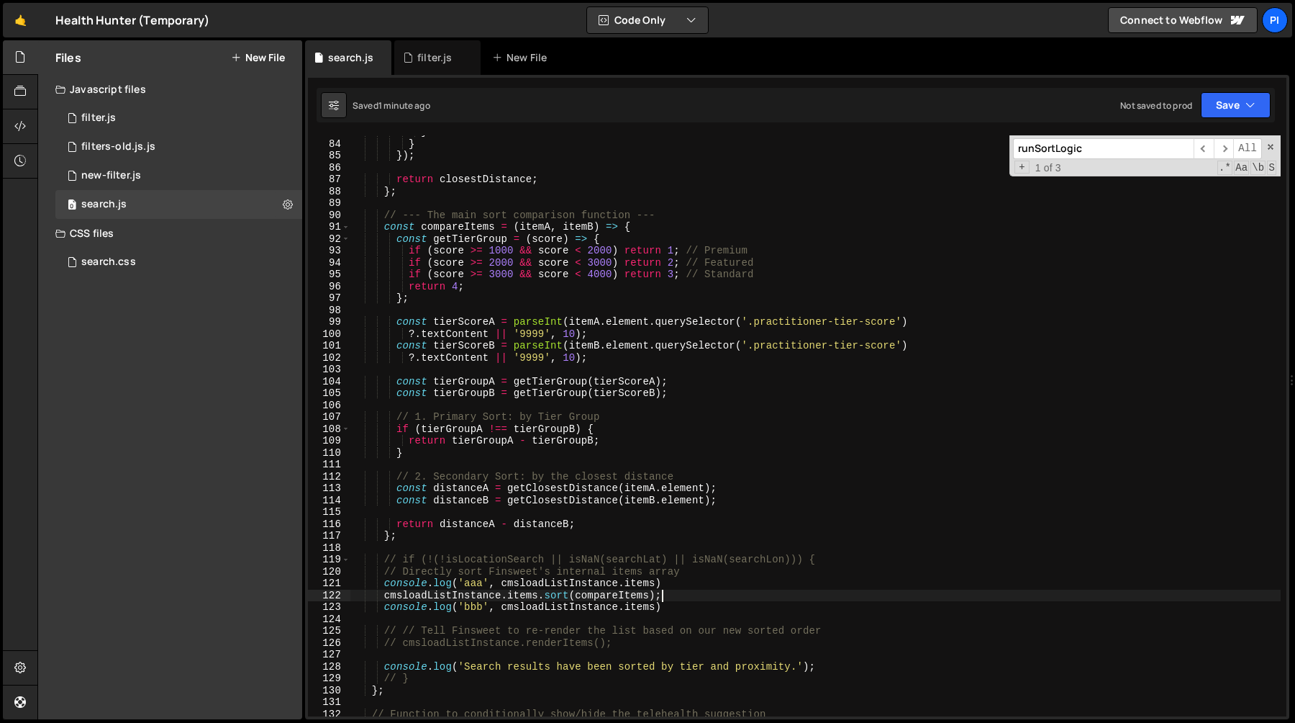
scroll to position [975, 0]
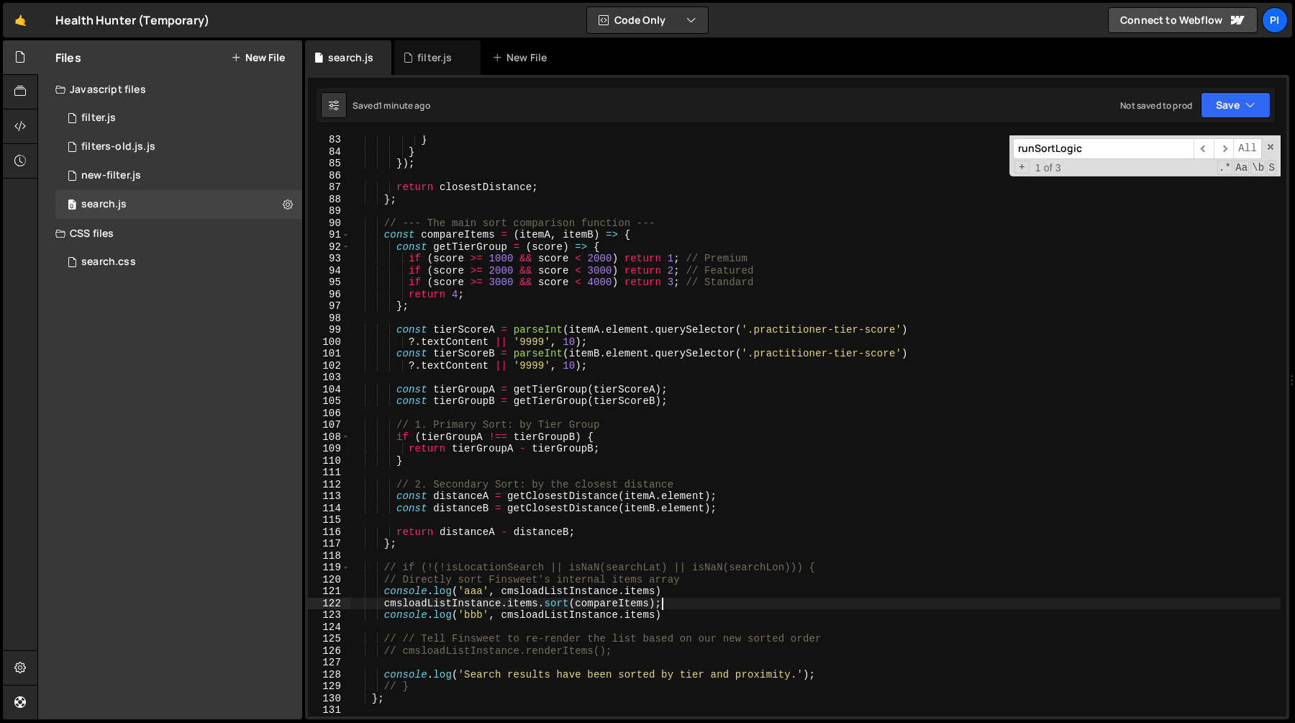
click at [456, 332] on div "} } }) ; return closestDistance ; } ; // --- The main sort comparison function …" at bounding box center [815, 436] width 931 height 605
type textarea "const tierScoreA = parseInt(itemA.element.querySelector('.practitioner-tier-sco…"
click at [456, 332] on div "} } }) ; return closestDistance ; } ; // --- The main sort comparison function …" at bounding box center [815, 436] width 931 height 605
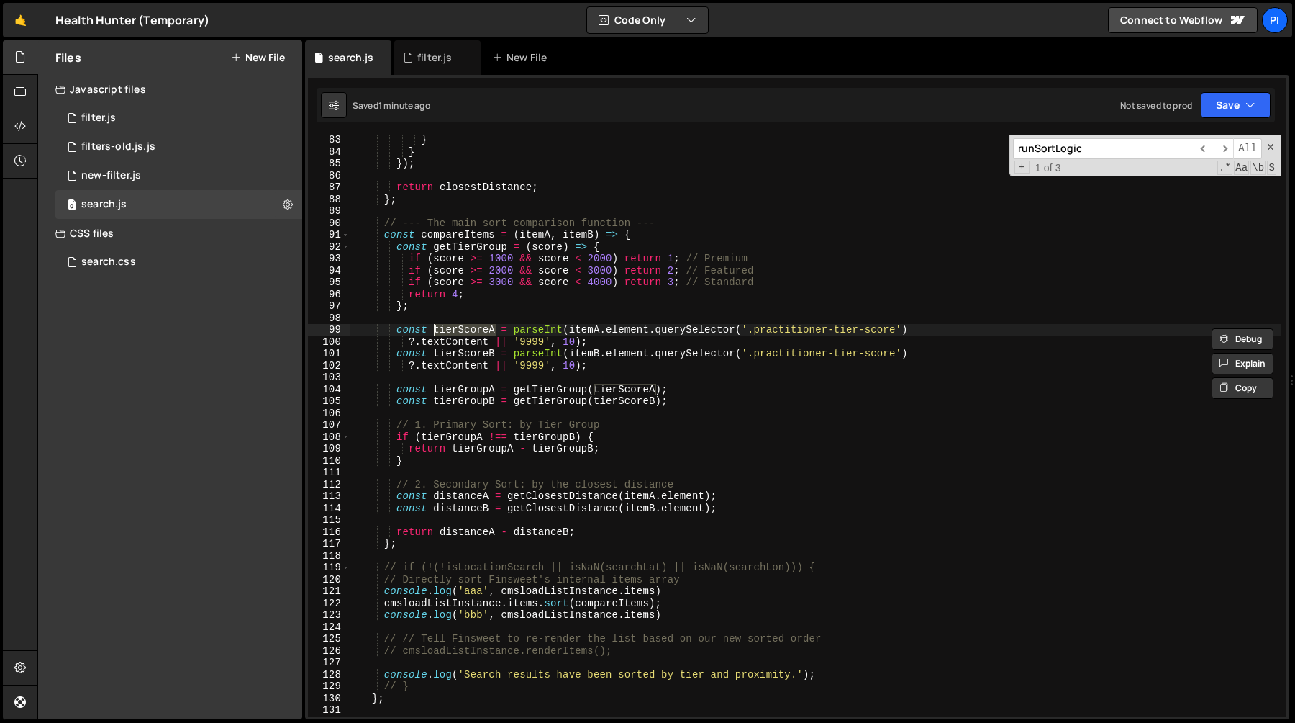
click at [679, 381] on div "} } }) ; return closestDistance ; } ; // --- The main sort comparison function …" at bounding box center [815, 436] width 931 height 605
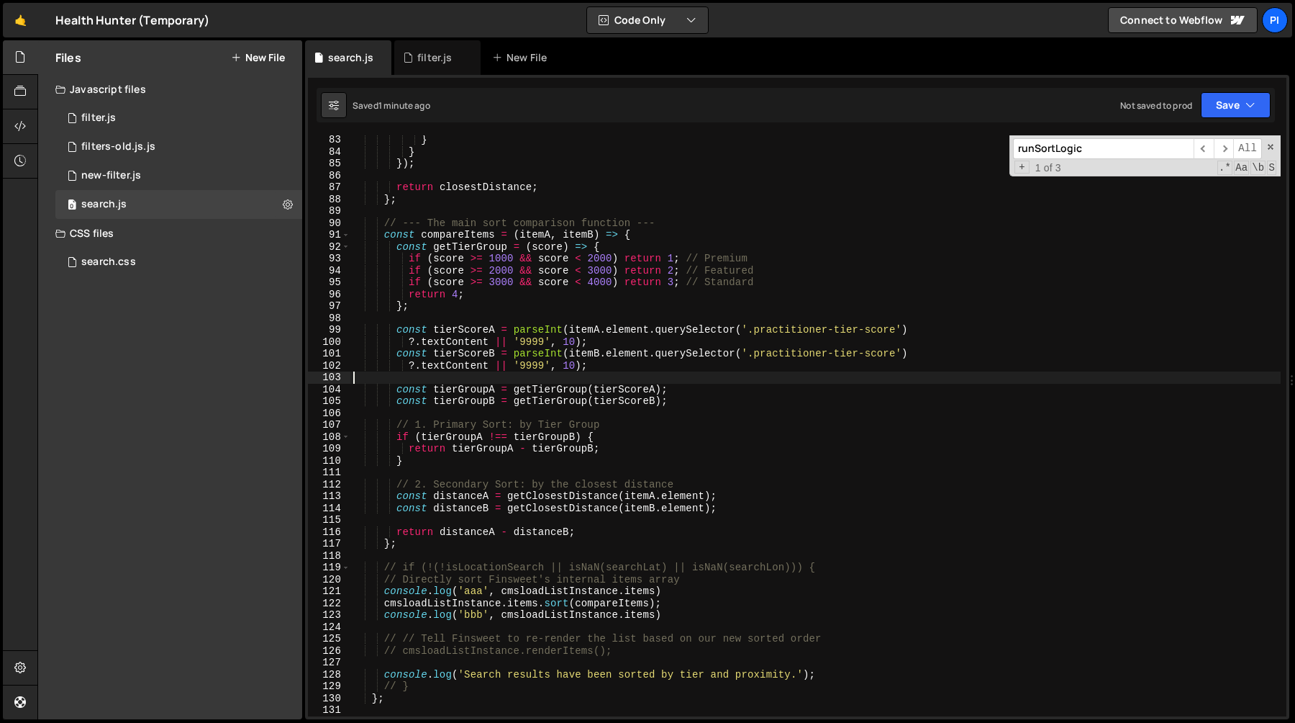
click at [548, 330] on div "} } }) ; return closestDistance ; } ; // --- The main sort comparison function …" at bounding box center [815, 436] width 931 height 605
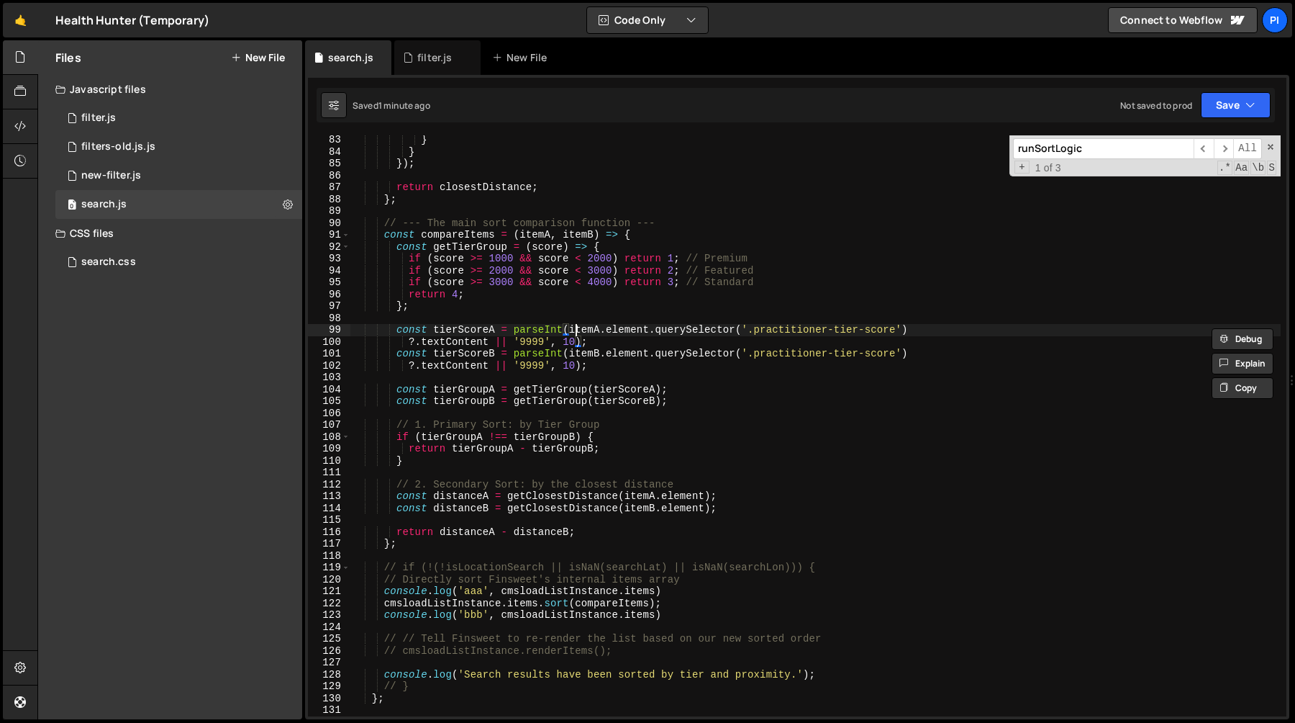
click at [576, 330] on div "} } }) ; return closestDistance ; } ; // --- The main sort comparison function …" at bounding box center [815, 436] width 931 height 605
click at [515, 340] on div "} } }) ; return closestDistance ; } ; // --- The main sort comparison function …" at bounding box center [815, 436] width 931 height 605
click at [753, 330] on div "} } }) ; return closestDistance ; } ; // --- The main sort comparison function …" at bounding box center [815, 436] width 931 height 605
click at [897, 330] on div "} } }) ; return closestDistance ; } ; // --- The main sort comparison function …" at bounding box center [815, 436] width 931 height 605
click at [748, 330] on div "} } }) ; return closestDistance ; } ; // --- The main sort comparison function …" at bounding box center [815, 436] width 931 height 605
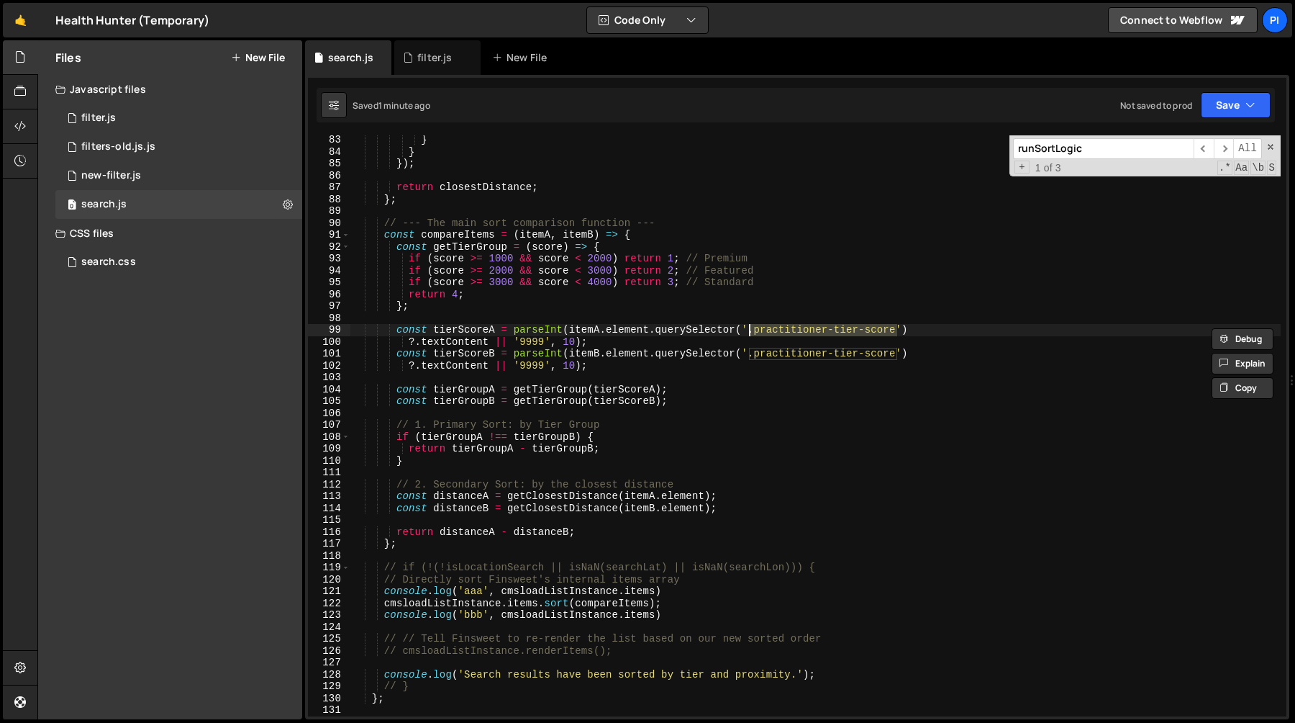
click at [748, 327] on div "} } }) ; return closestDistance ; } ; // --- The main sort comparison function …" at bounding box center [815, 425] width 931 height 581
click at [901, 332] on div "} } }) ; return closestDistance ; } ; // --- The main sort comparison function …" at bounding box center [815, 436] width 931 height 605
click at [895, 327] on div "} } }) ; return closestDistance ; } ; // --- The main sort comparison function …" at bounding box center [815, 425] width 931 height 581
paste textarea "data-cms-field="tier-ranking""
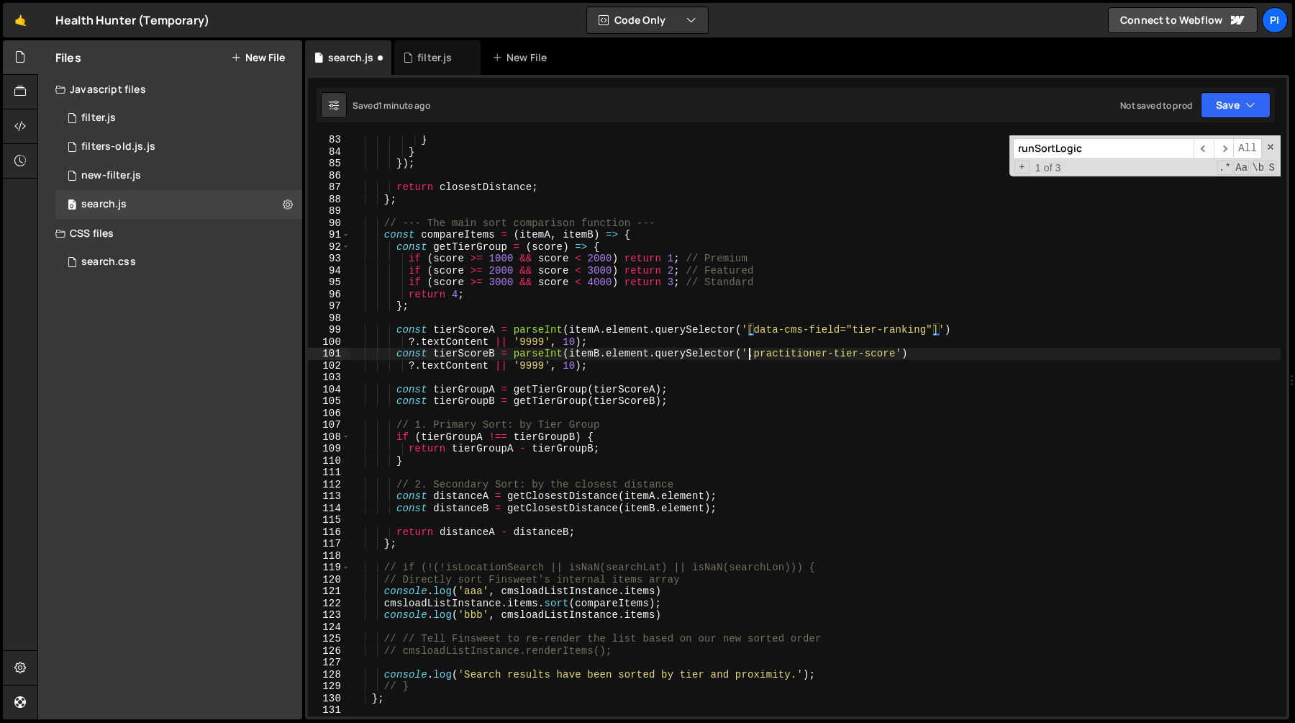
click at [748, 356] on div "} } }) ; return closestDistance ; } ; // --- The main sort comparison function …" at bounding box center [815, 436] width 931 height 605
click at [897, 358] on div "} } }) ; return closestDistance ; } ; // --- The main sort comparison function …" at bounding box center [815, 436] width 931 height 605
paste textarea "data-cms-field="tier-ranking""
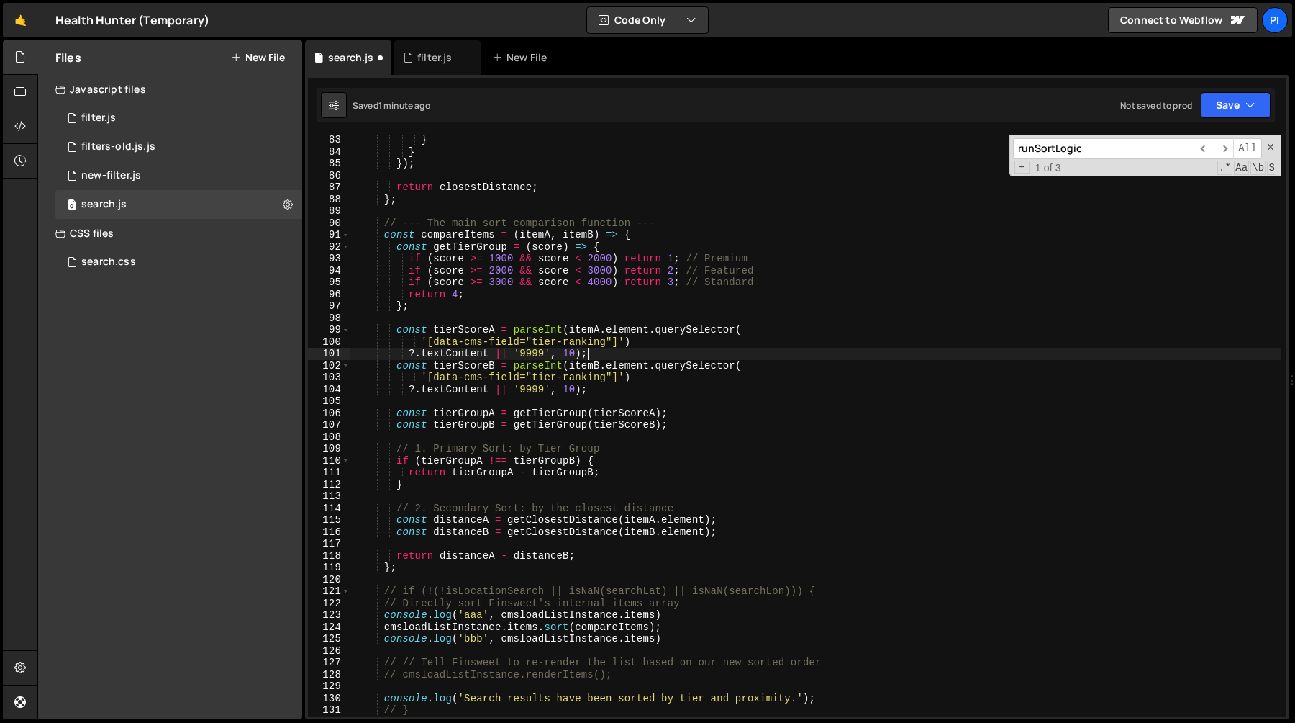
scroll to position [0, 16]
type textarea "?.textContent || '9999', 10);"
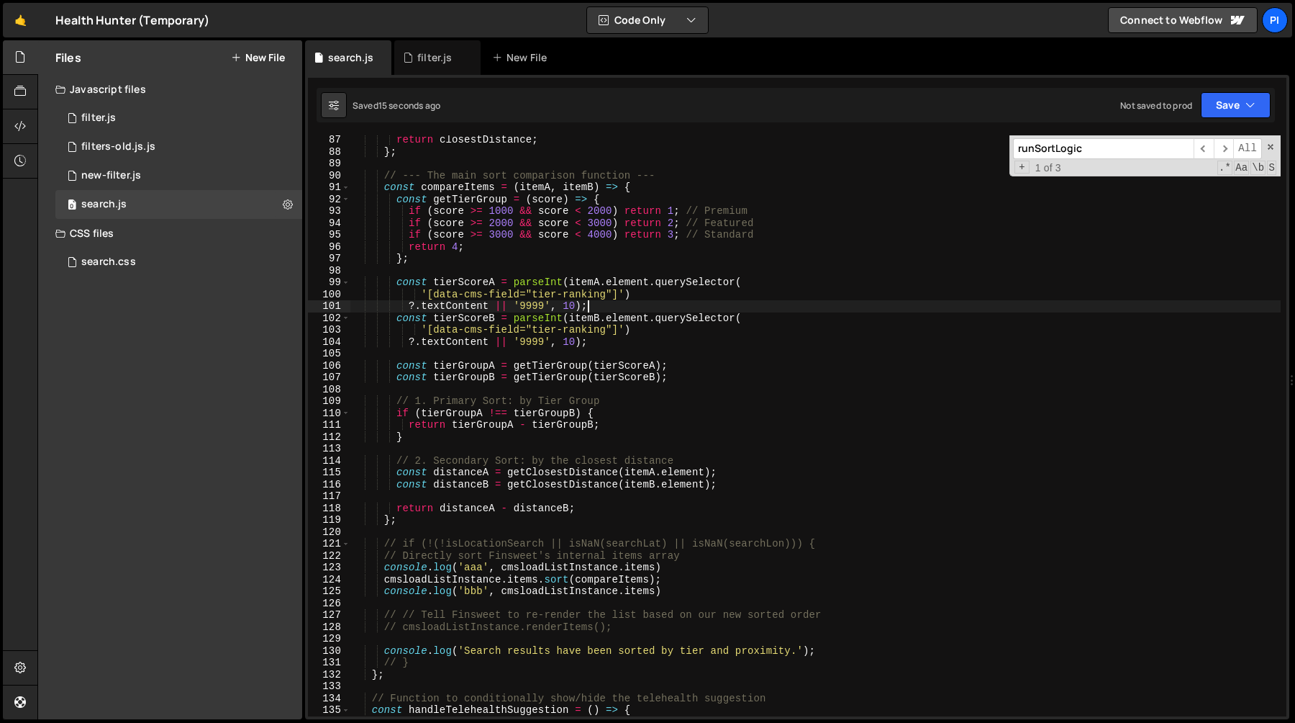
scroll to position [1032, 0]
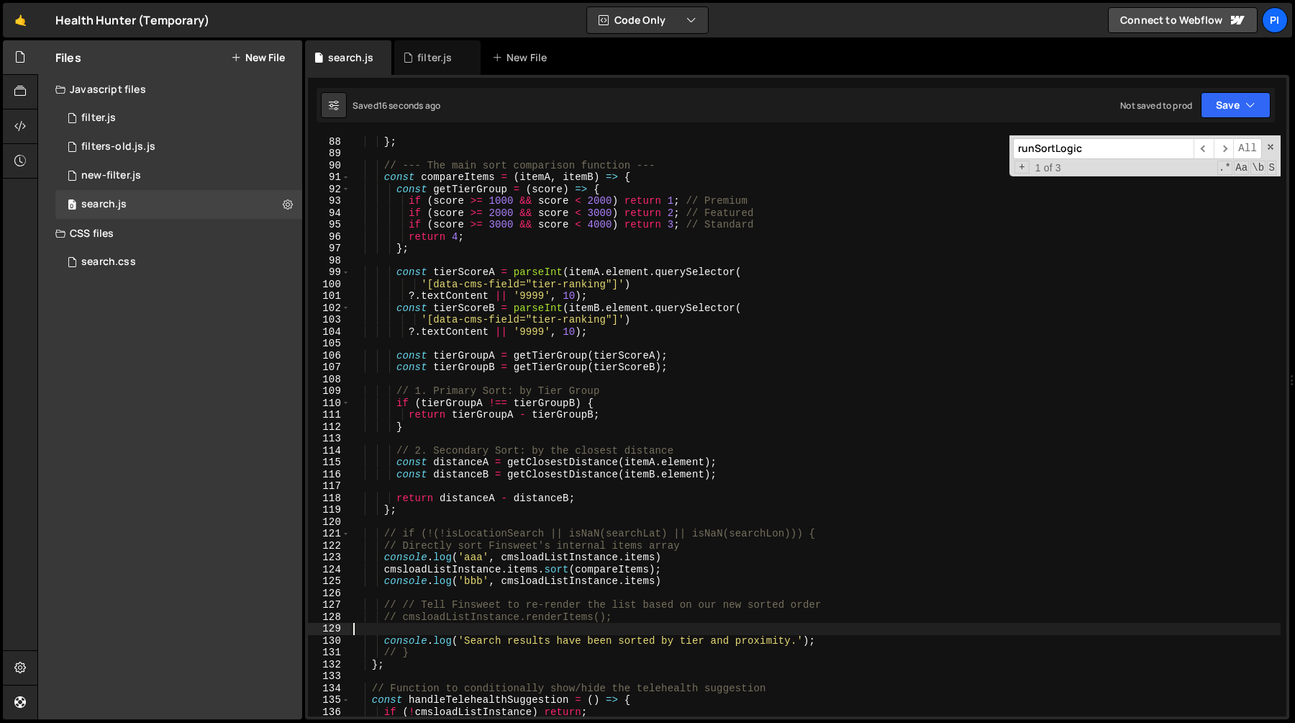
click at [575, 624] on div "return closestDistance ; } ; // --- The main sort comparison function --- const…" at bounding box center [815, 426] width 931 height 605
click at [575, 618] on div "return closestDistance ; } ; // --- The main sort comparison function --- const…" at bounding box center [815, 426] width 931 height 605
click at [391, 386] on div "return closestDistance ; } ; // --- The main sort comparison function --- const…" at bounding box center [815, 426] width 931 height 605
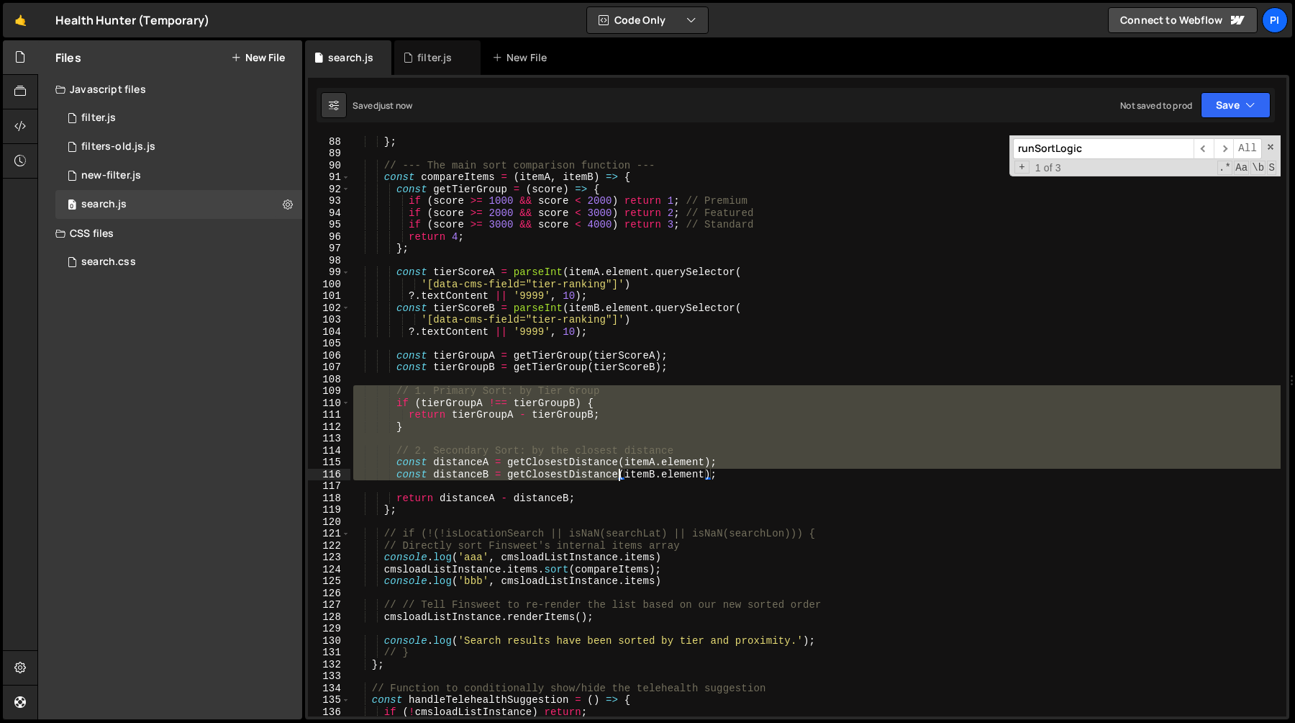
drag, startPoint x: 391, startPoint y: 386, endPoint x: 578, endPoint y: 479, distance: 208.6
click at [578, 479] on div "return closestDistance ; } ; // --- The main sort comparison function --- const…" at bounding box center [815, 426] width 931 height 605
click at [597, 499] on div "return closestDistance ; } ; // --- The main sort comparison function --- const…" at bounding box center [815, 426] width 931 height 605
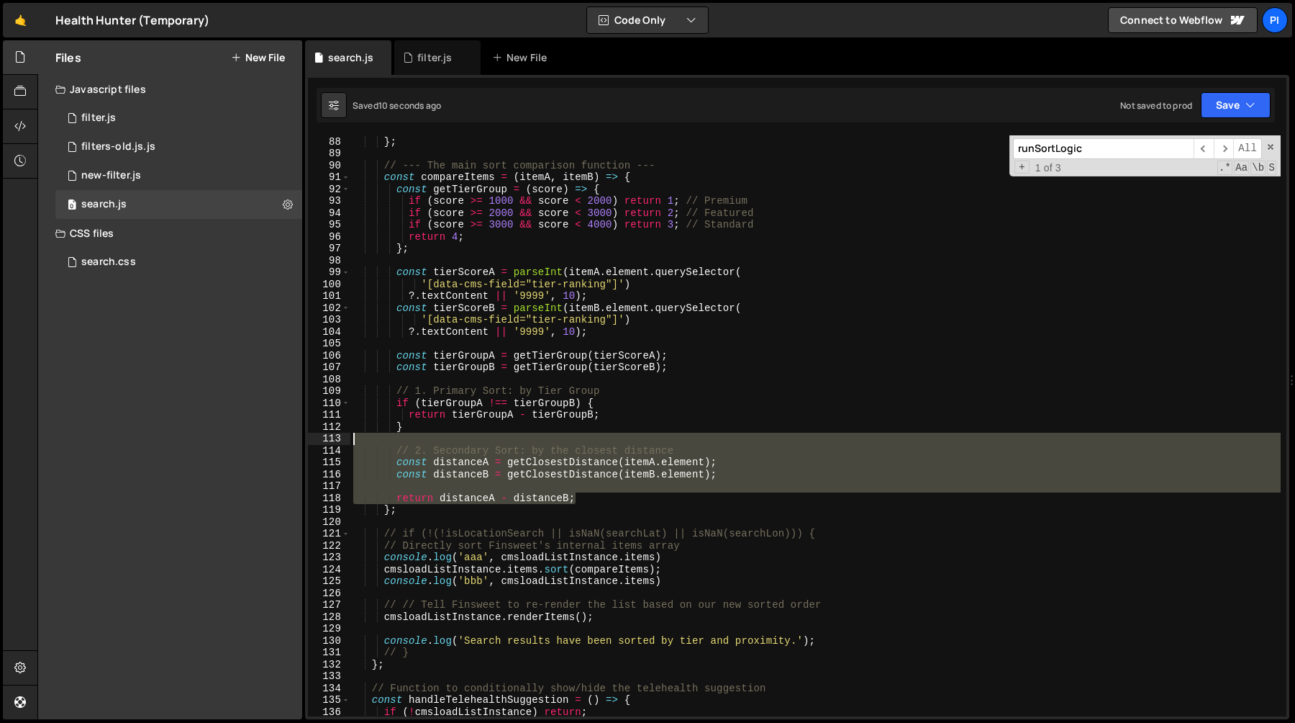
drag, startPoint x: 597, startPoint y: 499, endPoint x: 528, endPoint y: 442, distance: 89.5
click at [528, 442] on div "return closestDistance ; } ; // --- The main sort comparison function --- const…" at bounding box center [815, 426] width 931 height 605
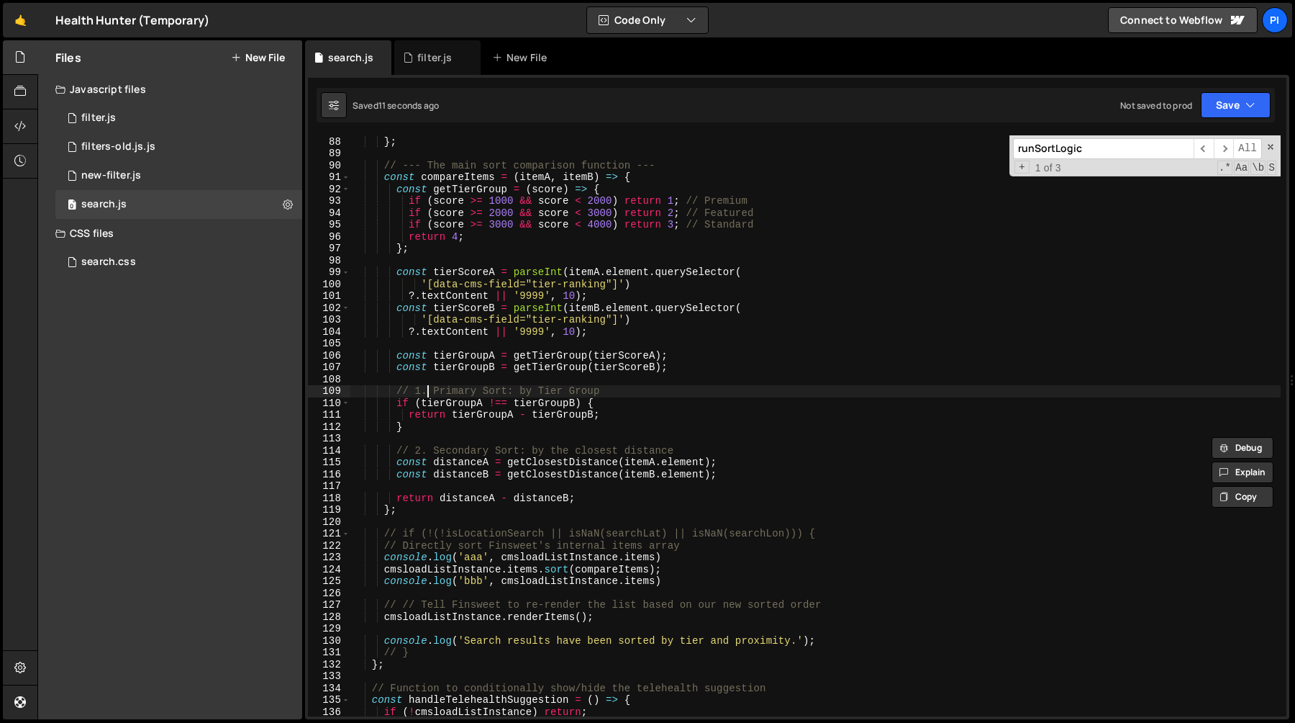
click at [425, 392] on div "return closestDistance ; } ; // --- The main sort comparison function --- const…" at bounding box center [815, 426] width 931 height 605
click at [451, 396] on div "return closestDistance ; } ; // --- The main sort comparison function --- const…" at bounding box center [815, 426] width 931 height 605
click at [452, 406] on div "return closestDistance ; } ; // --- The main sort comparison function --- const…" at bounding box center [815, 426] width 931 height 605
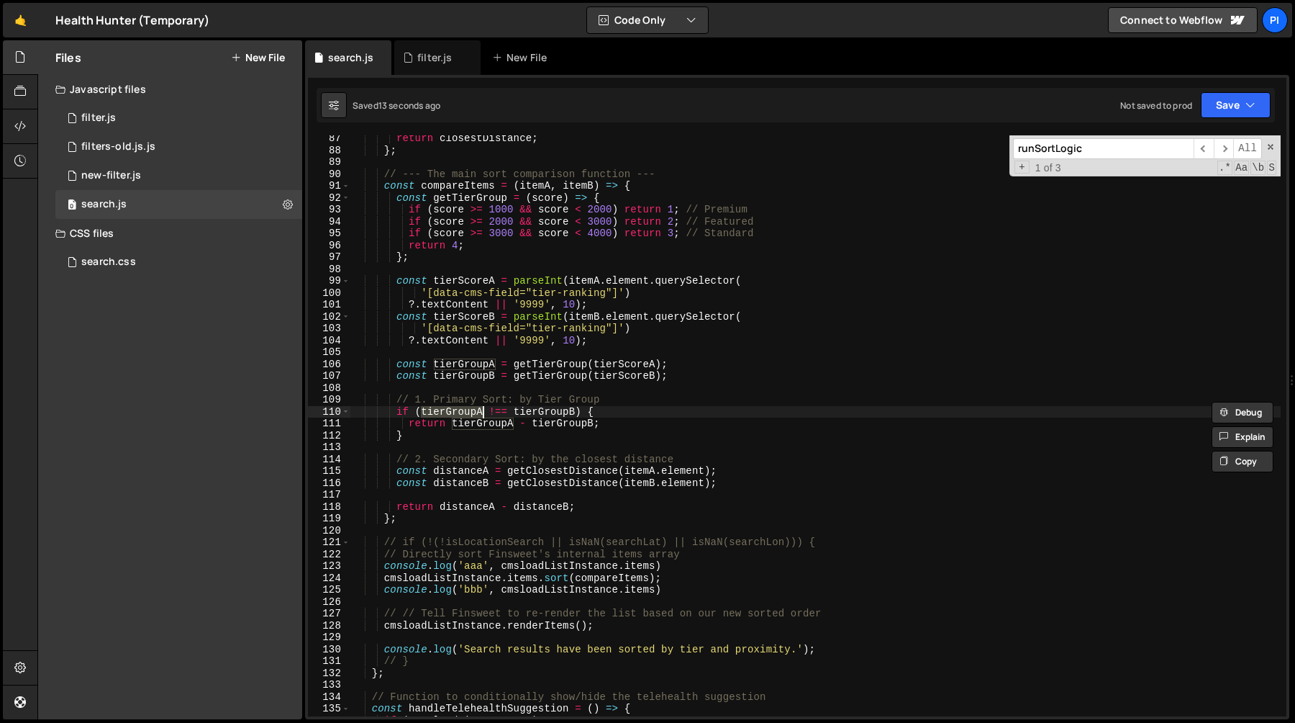
scroll to position [1015, 0]
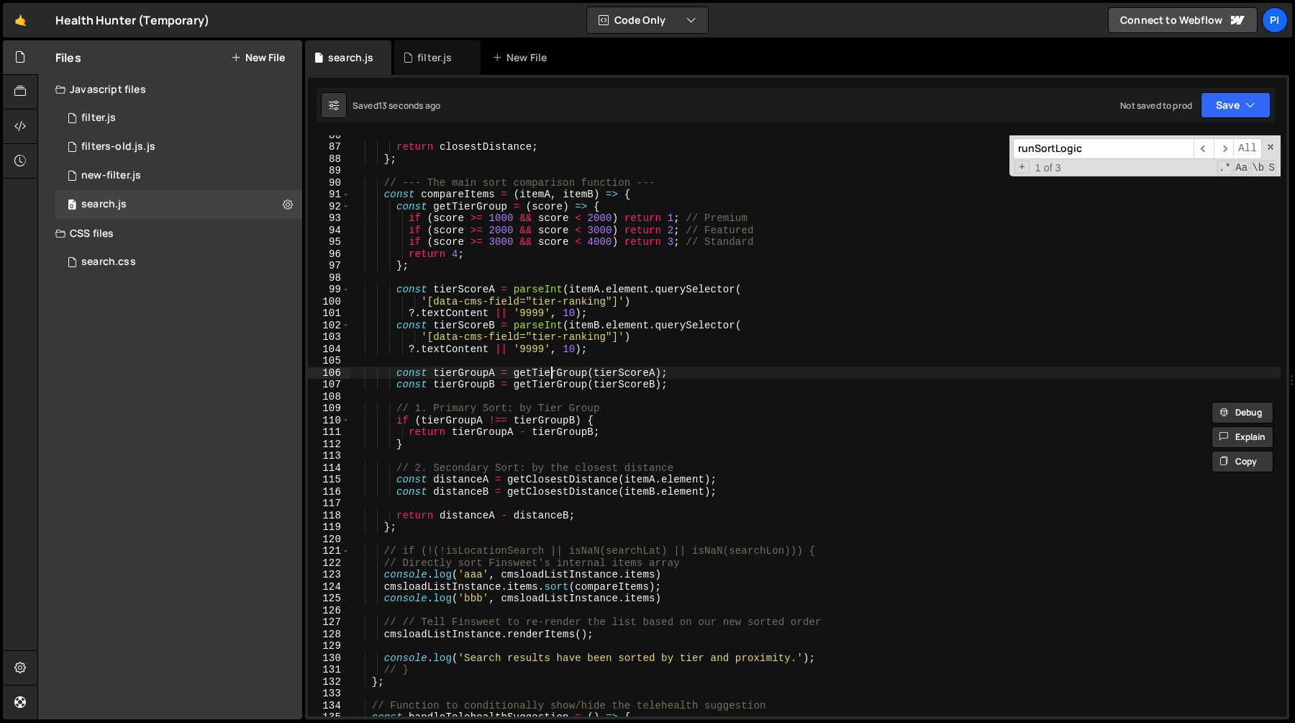
click at [553, 372] on div "return closestDistance ; } ; // --- The main sort comparison function --- const…" at bounding box center [815, 431] width 931 height 605
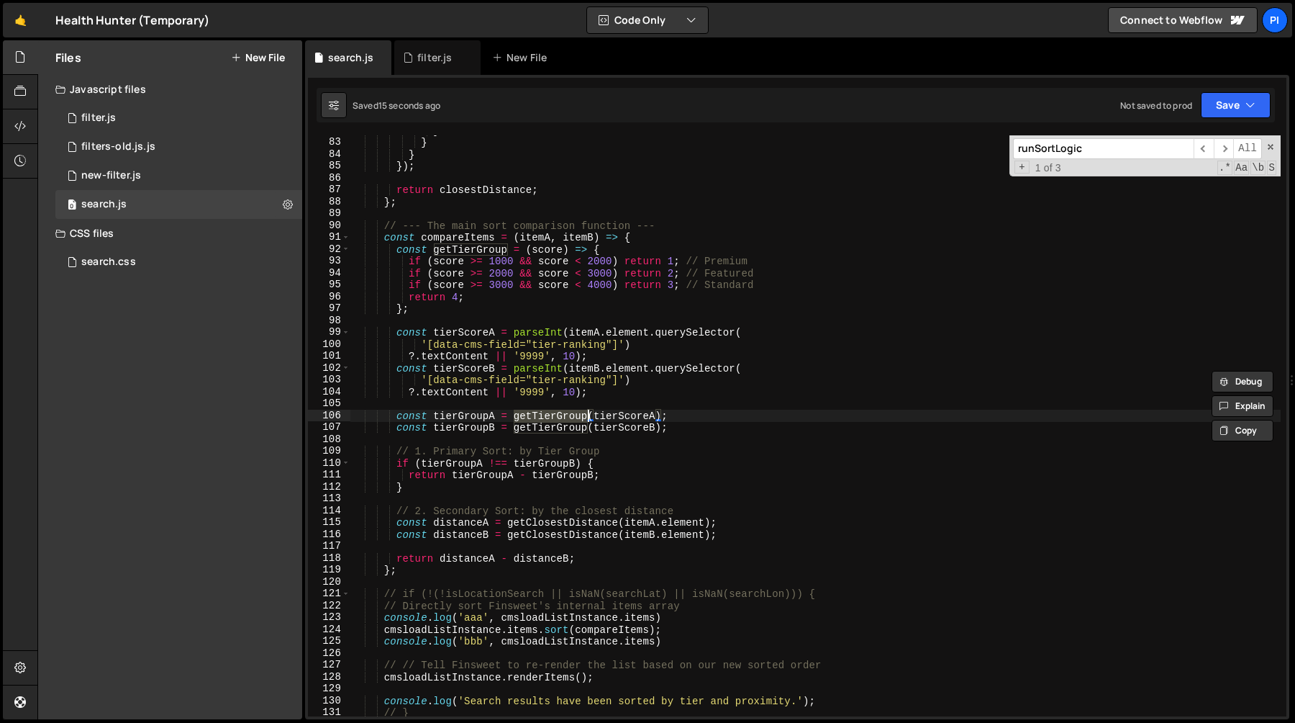
scroll to position [987, 0]
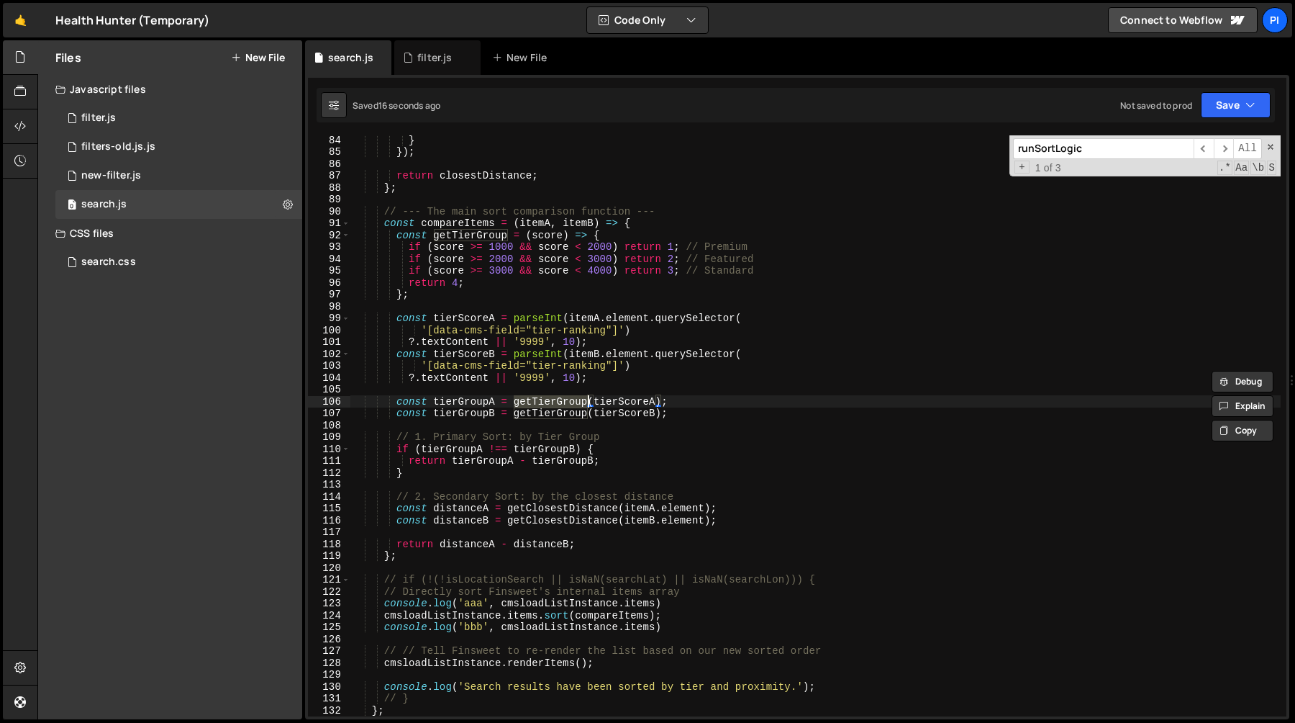
click at [421, 503] on div "} }) ; return closestDistance ; } ; // --- The main sort comparison function --…" at bounding box center [815, 436] width 931 height 605
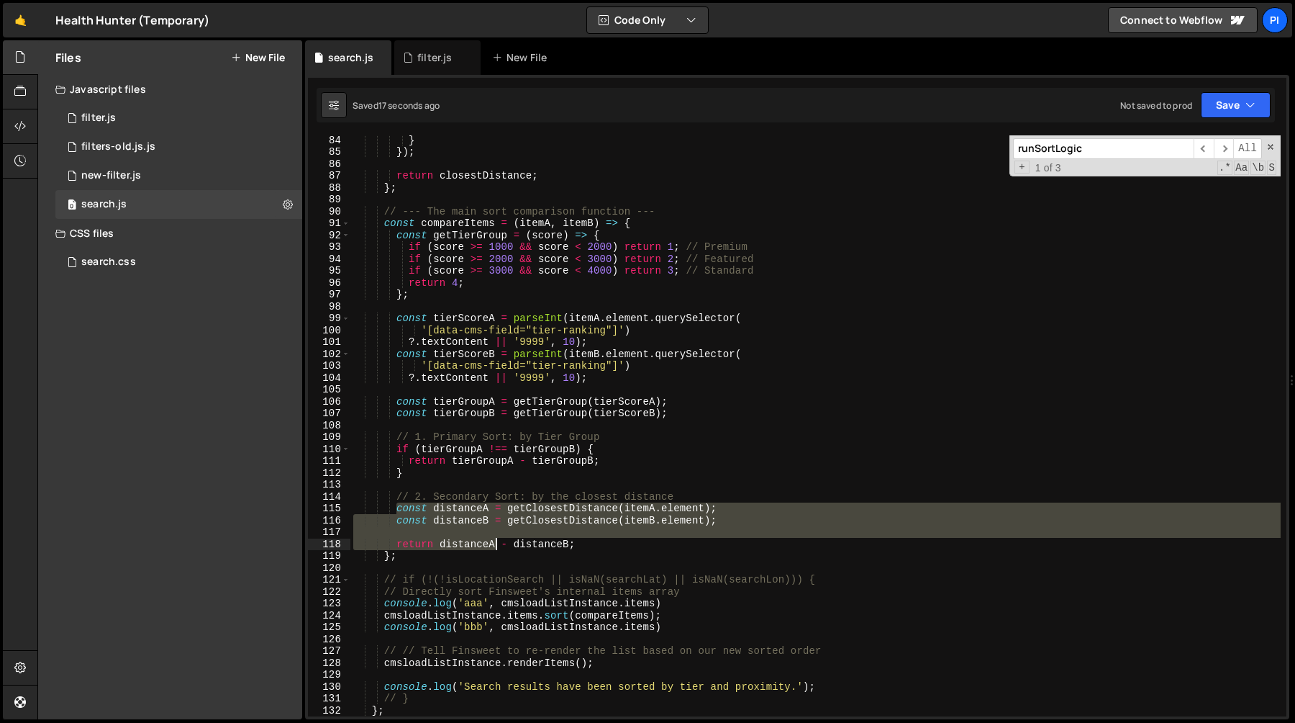
drag, startPoint x: 421, startPoint y: 503, endPoint x: 494, endPoint y: 543, distance: 83.7
click at [494, 543] on div "} }) ; return closestDistance ; } ; // --- The main sort comparison function --…" at bounding box center [815, 436] width 931 height 605
click at [643, 546] on div "} }) ; return closestDistance ; } ; // --- The main sort comparison function --…" at bounding box center [815, 436] width 931 height 605
drag, startPoint x: 643, startPoint y: 546, endPoint x: 605, endPoint y: 512, distance: 50.9
click at [605, 512] on div "} }) ; return closestDistance ; } ; // --- The main sort comparison function --…" at bounding box center [815, 436] width 931 height 605
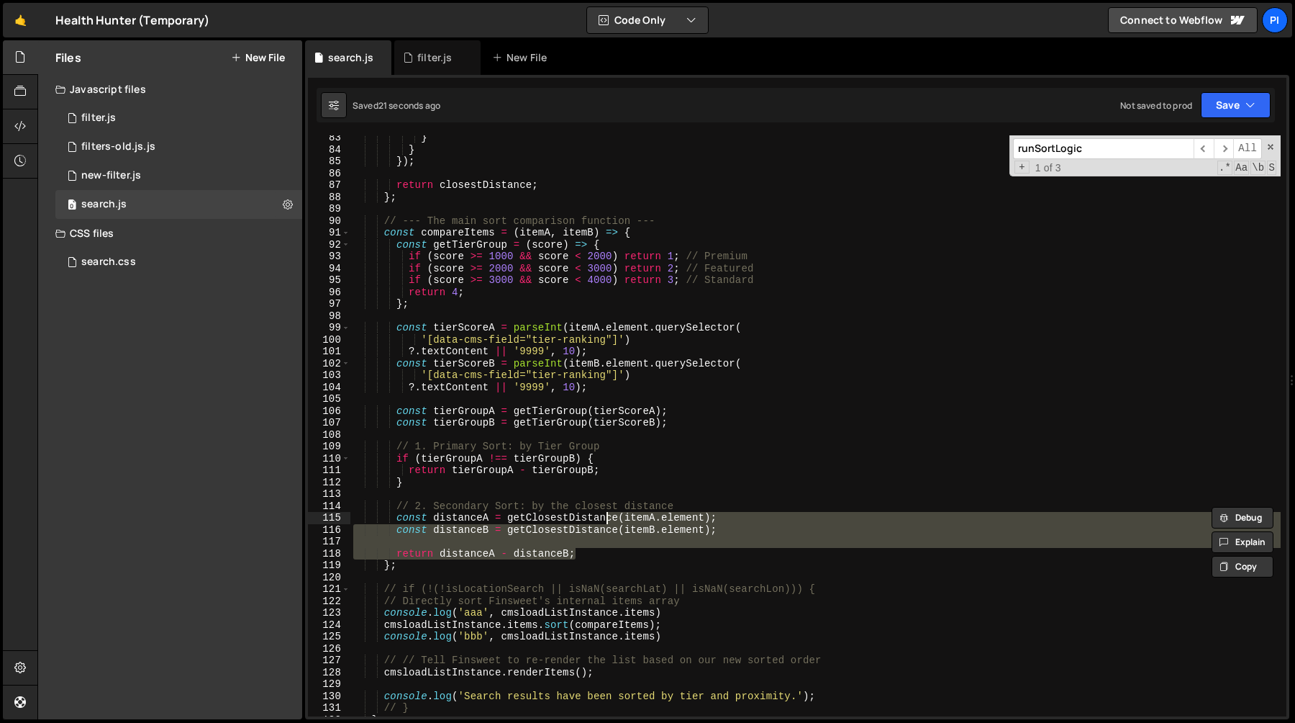
scroll to position [976, 0]
click at [497, 525] on div "} } }) ; return closestDistance ; } ; // --- The main sort comparison function …" at bounding box center [815, 435] width 931 height 605
type textarea "const distanceA = getClosestDistance(itemA.element);"
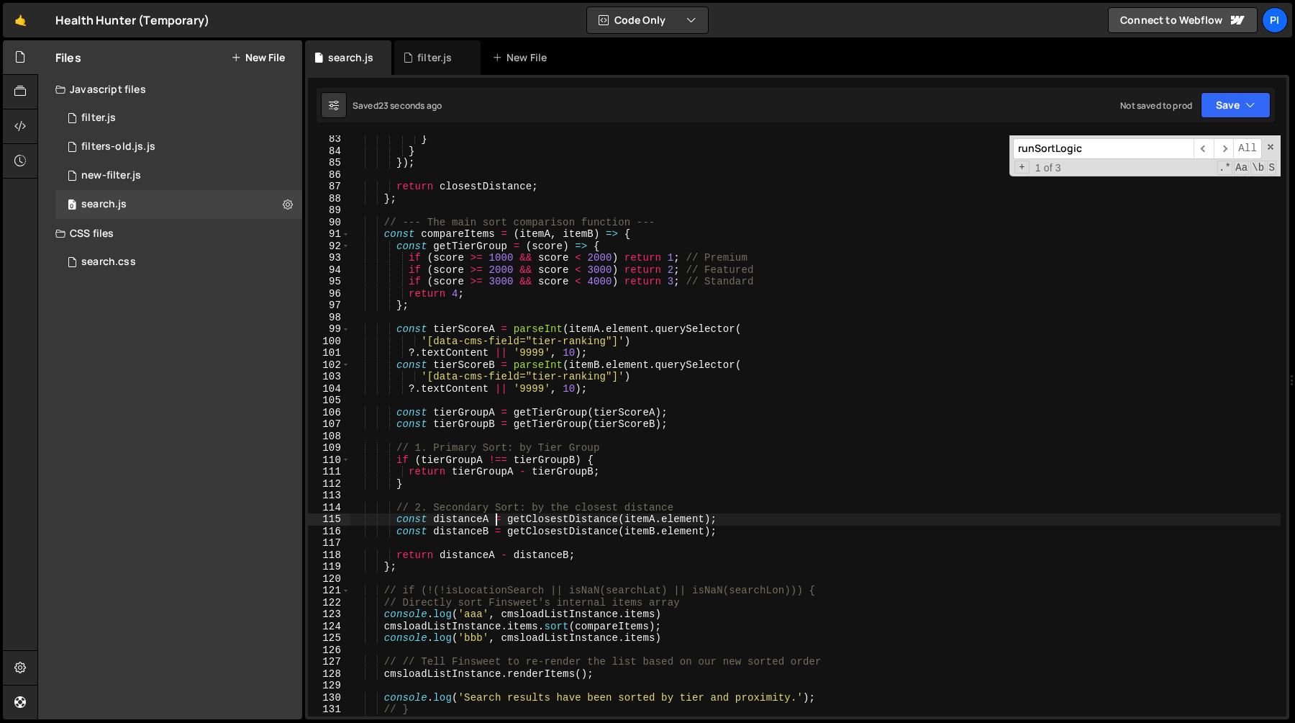
click at [497, 525] on div "} } }) ; return closestDistance ; } ; // --- The main sort comparison function …" at bounding box center [815, 435] width 931 height 605
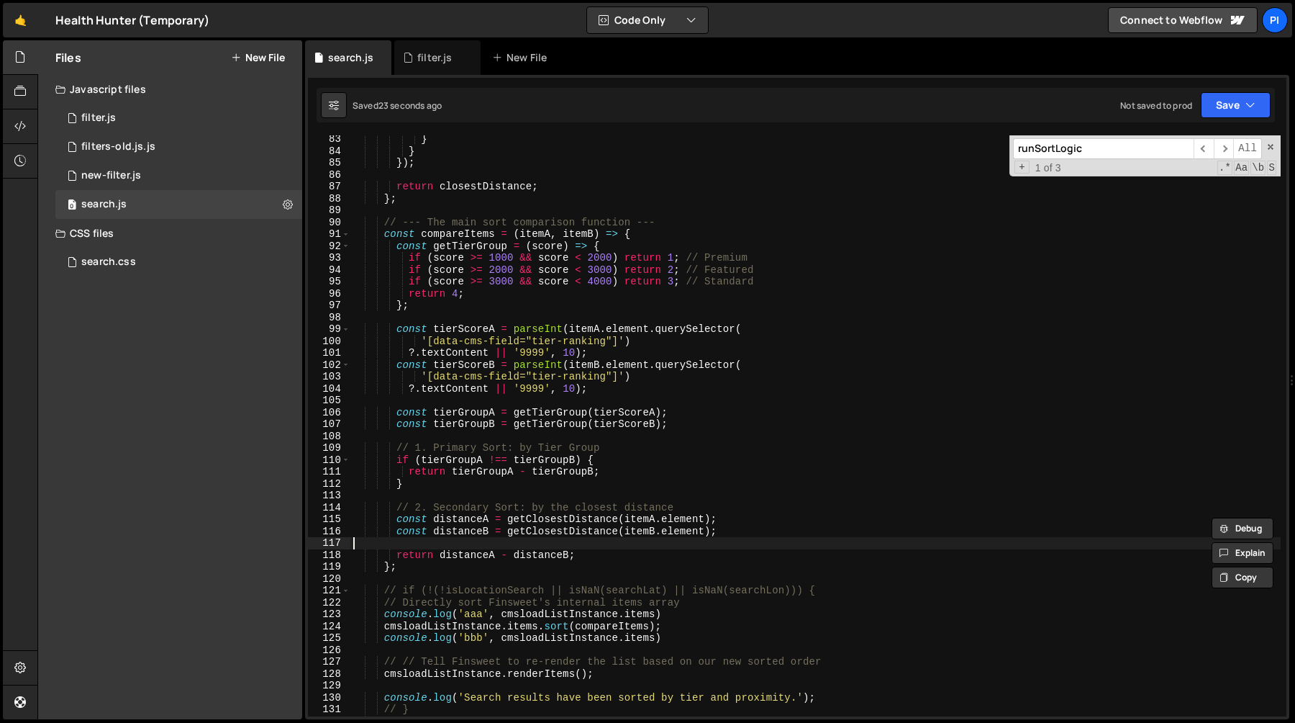
click at [496, 540] on div "} } }) ; return closestDistance ; } ; // --- The main sort comparison function …" at bounding box center [815, 435] width 931 height 605
click at [434, 559] on div "} } }) ; return closestDistance ; } ; // --- The main sort comparison function …" at bounding box center [815, 435] width 931 height 605
click at [440, 556] on div "} } }) ; return closestDistance ; } ; // --- The main sort comparison function …" at bounding box center [815, 435] width 931 height 605
drag, startPoint x: 440, startPoint y: 556, endPoint x: 569, endPoint y: 556, distance: 129.5
click at [569, 556] on div "} } }) ; return closestDistance ; } ; // --- The main sort comparison function …" at bounding box center [815, 435] width 931 height 605
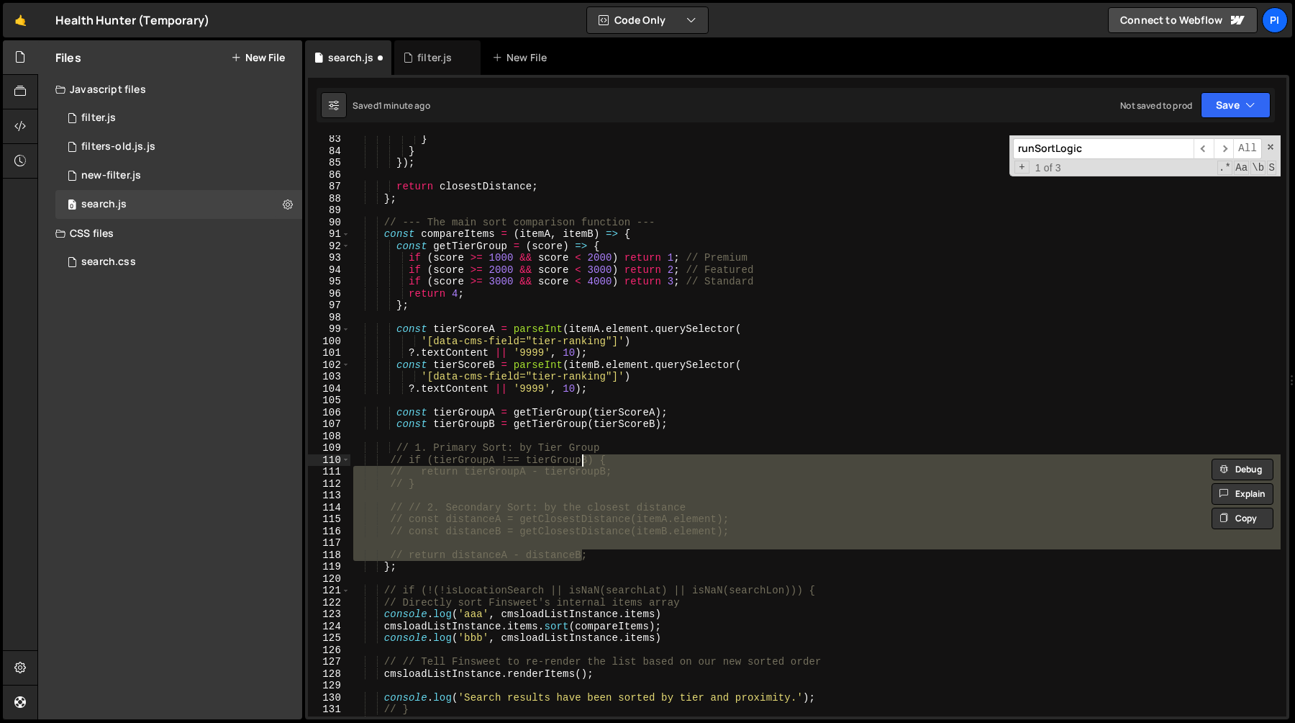
click at [618, 558] on div "} } }) ; return closestDistance ; } ; // --- The main sort comparison function …" at bounding box center [815, 435] width 931 height 605
type textarea "// return distanceA - distanceB;"
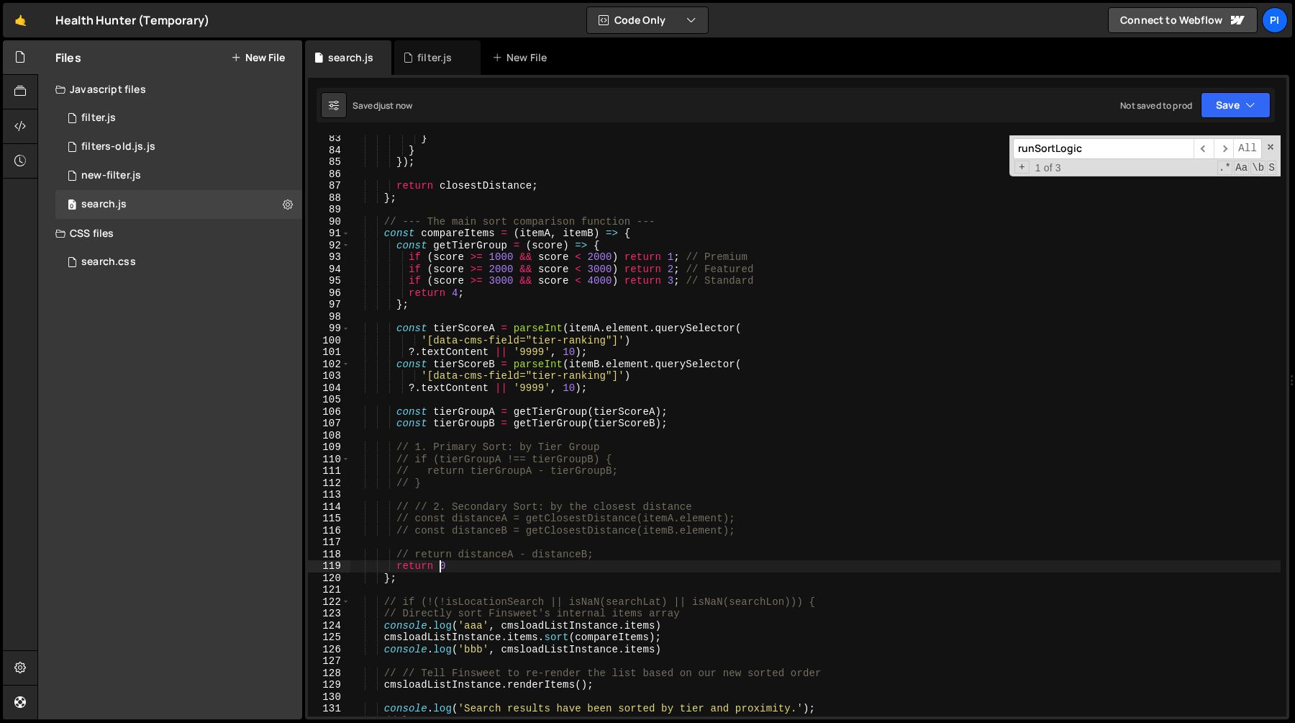
scroll to position [984, 0]
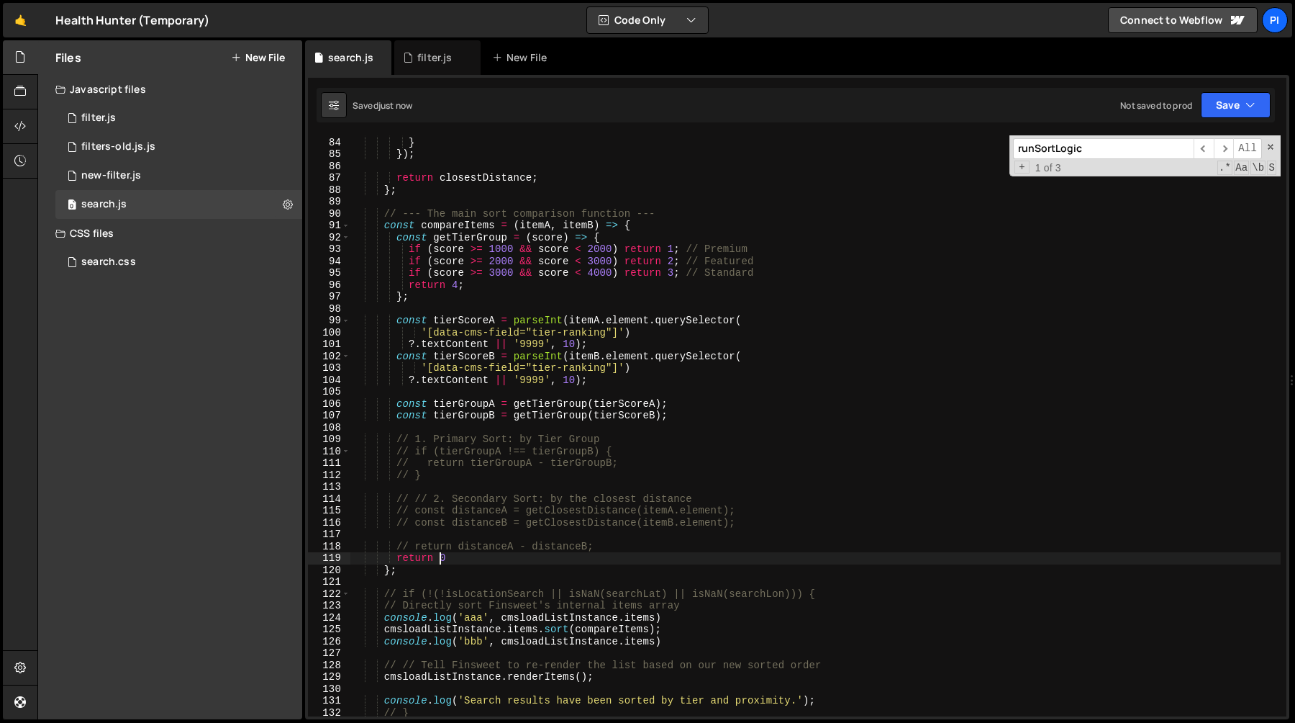
click at [480, 561] on div "} } }) ; return closestDistance ; } ; // --- The main sort comparison function …" at bounding box center [815, 427] width 931 height 605
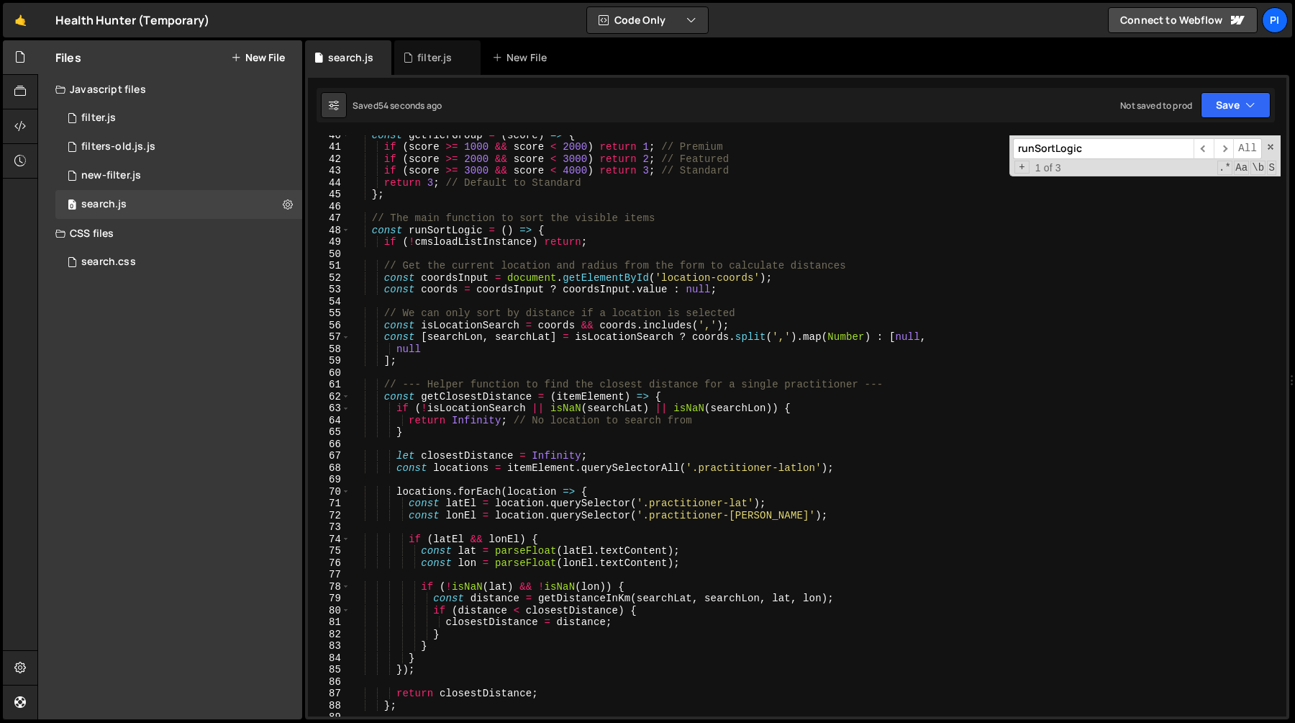
scroll to position [464, 0]
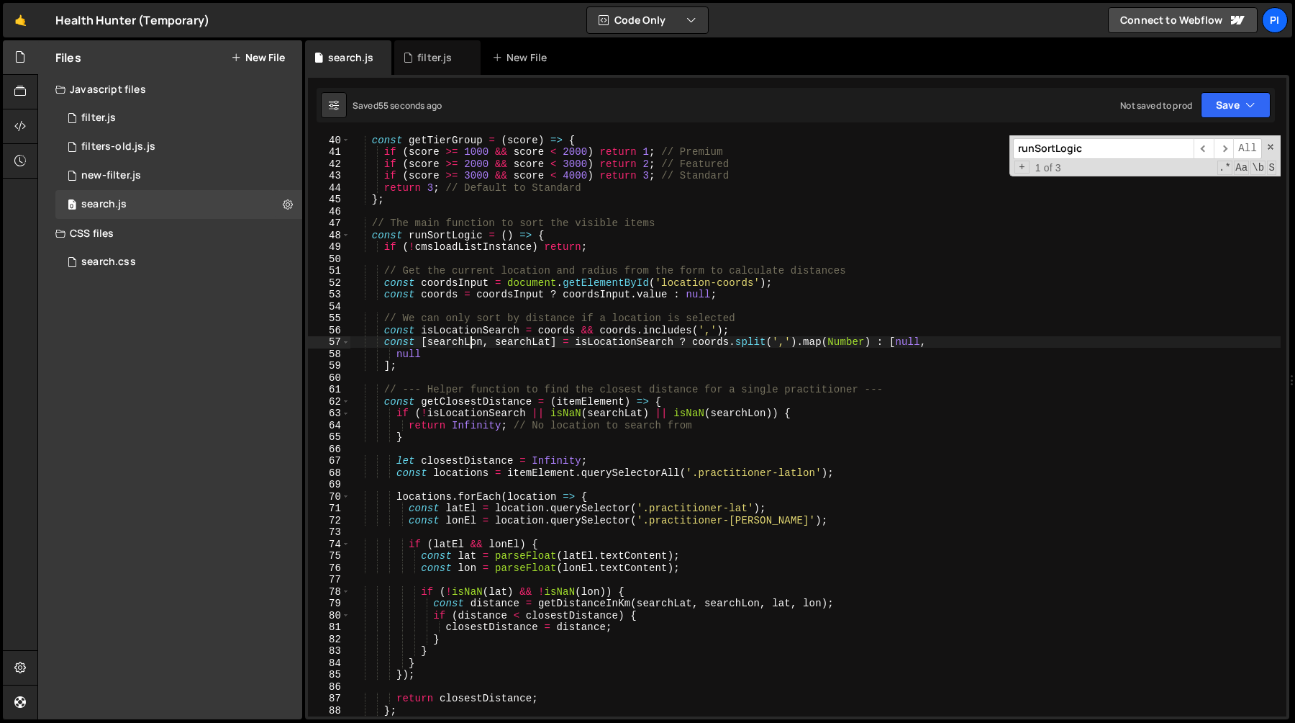
click at [472, 336] on div "const getTierGroup = ( score ) => { if ( score >= 1000 && score < 2000 ) return…" at bounding box center [815, 436] width 931 height 605
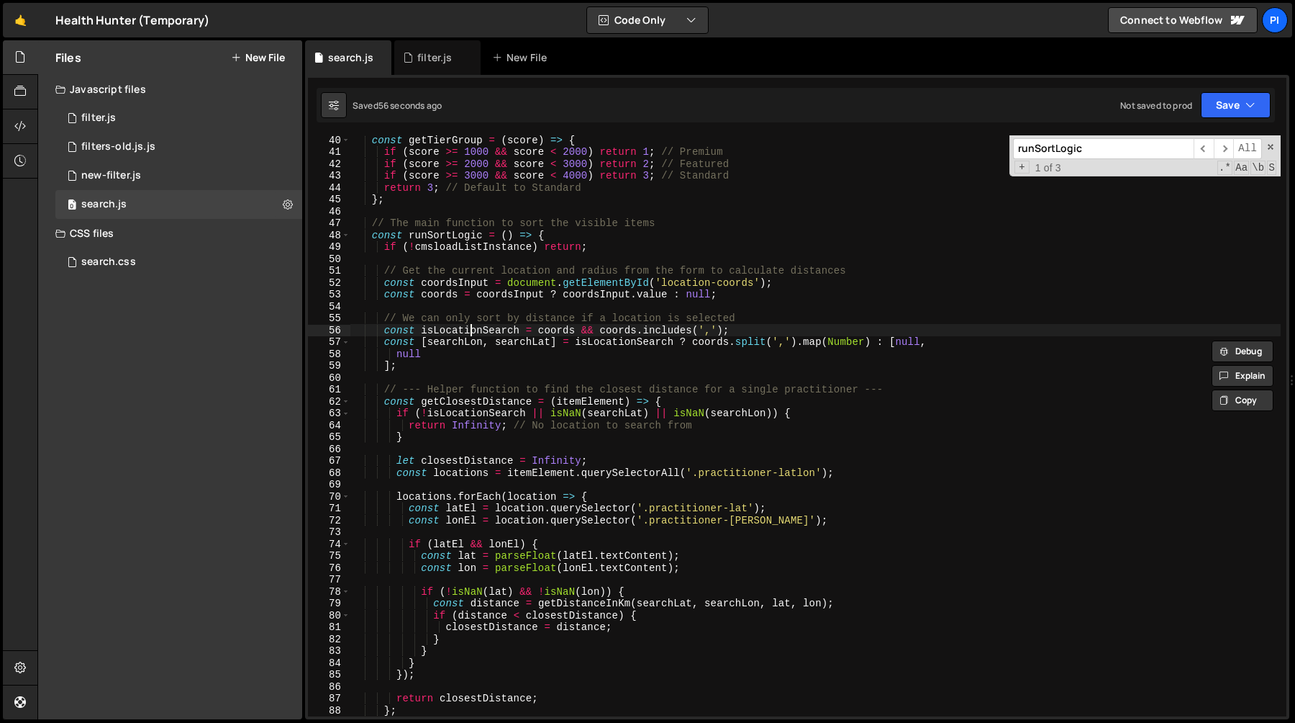
click at [471, 332] on div "const getTierGroup = ( score ) => { if ( score >= 1000 && score < 2000 ) return…" at bounding box center [815, 436] width 931 height 605
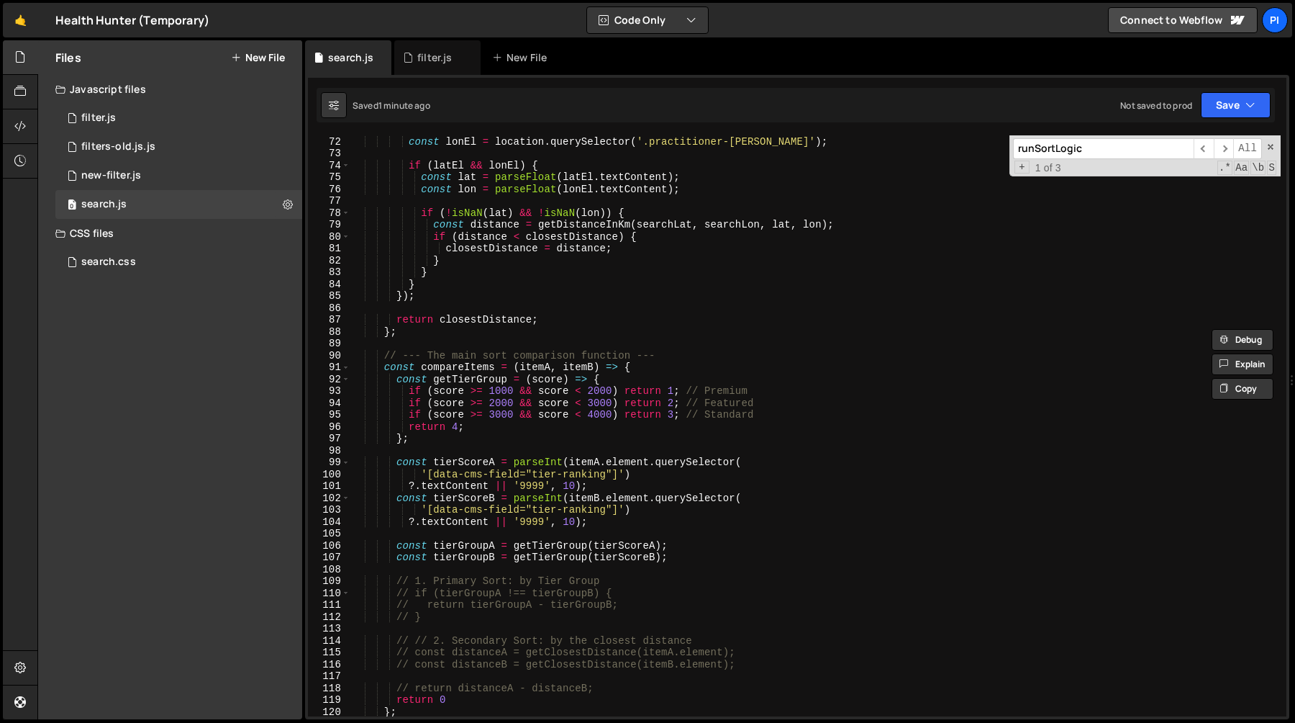
scroll to position [884, 0]
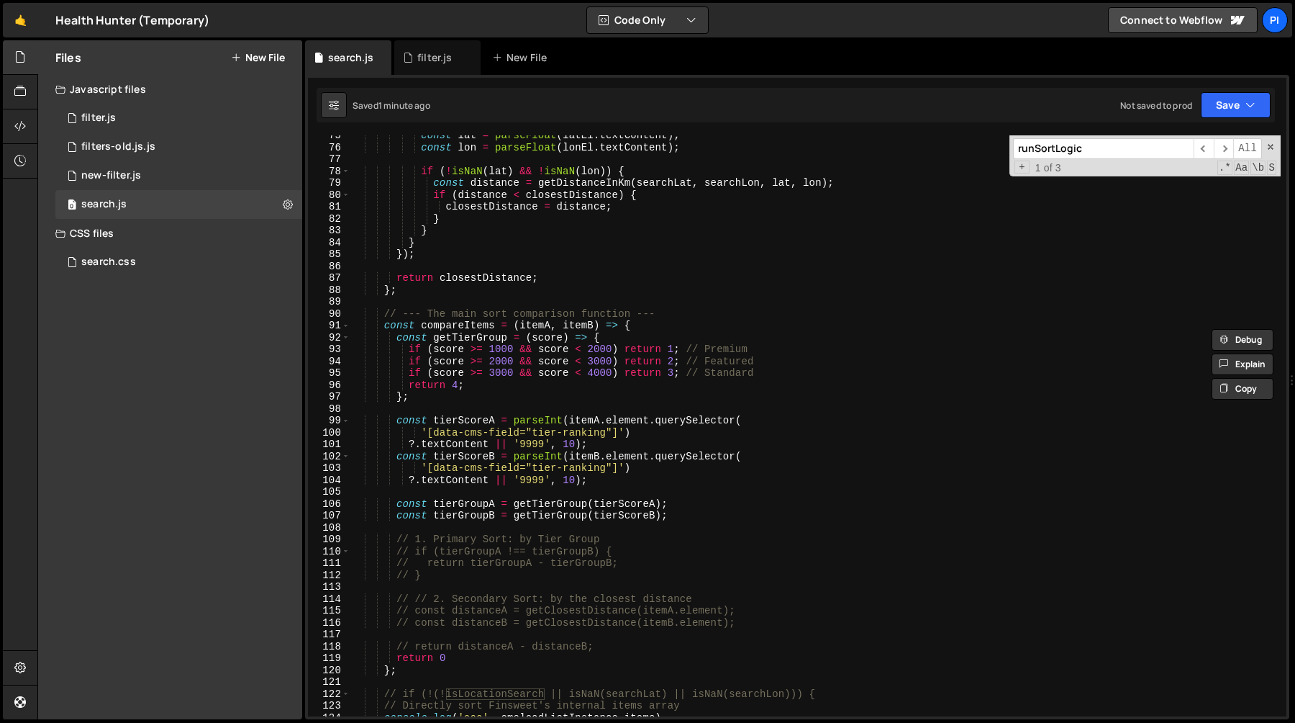
click at [462, 325] on div "const lat = parseFloat ( latEl . textContent ) ; const lon = parseFloat ( lonEl…" at bounding box center [815, 432] width 931 height 605
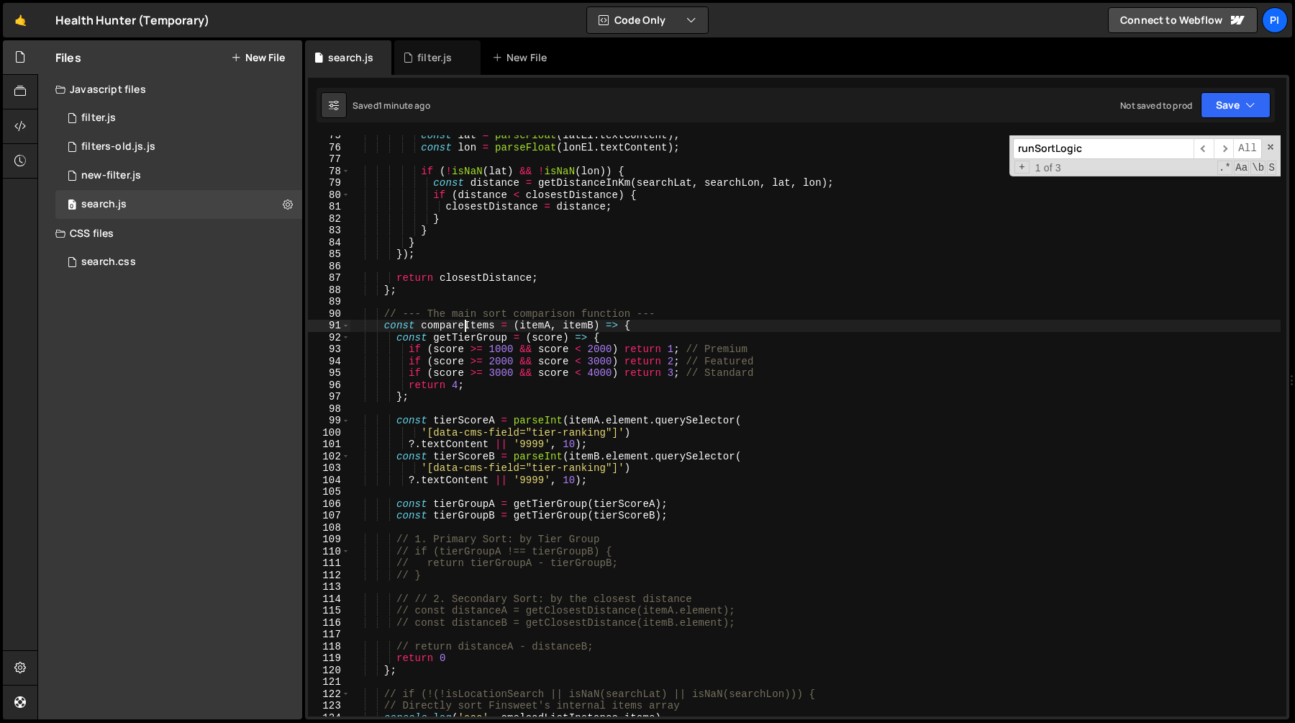
click at [462, 325] on div "const lat = parseFloat ( latEl . textContent ) ; const lon = parseFloat ( lonEl…" at bounding box center [815, 432] width 931 height 605
click at [496, 387] on div "const lat = parseFloat ( latEl . textContent ) ; const lon = parseFloat ( lonEl…" at bounding box center [815, 432] width 931 height 605
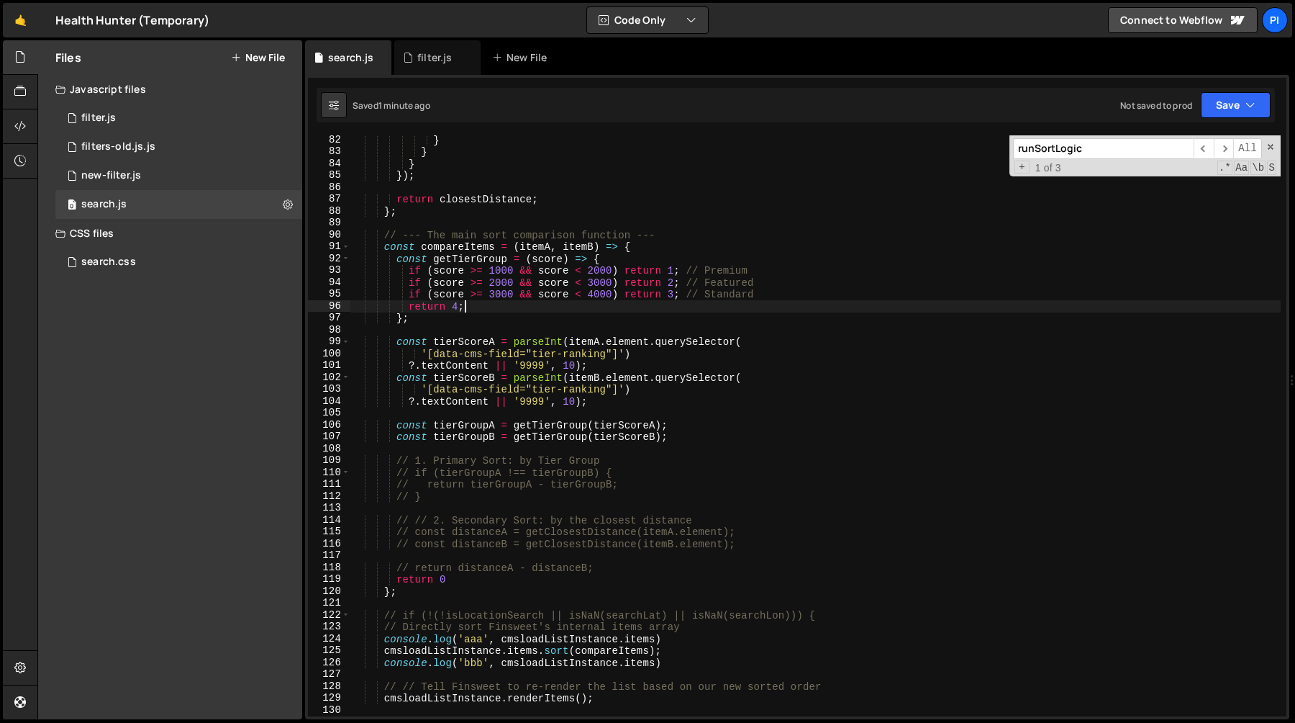
scroll to position [976, 0]
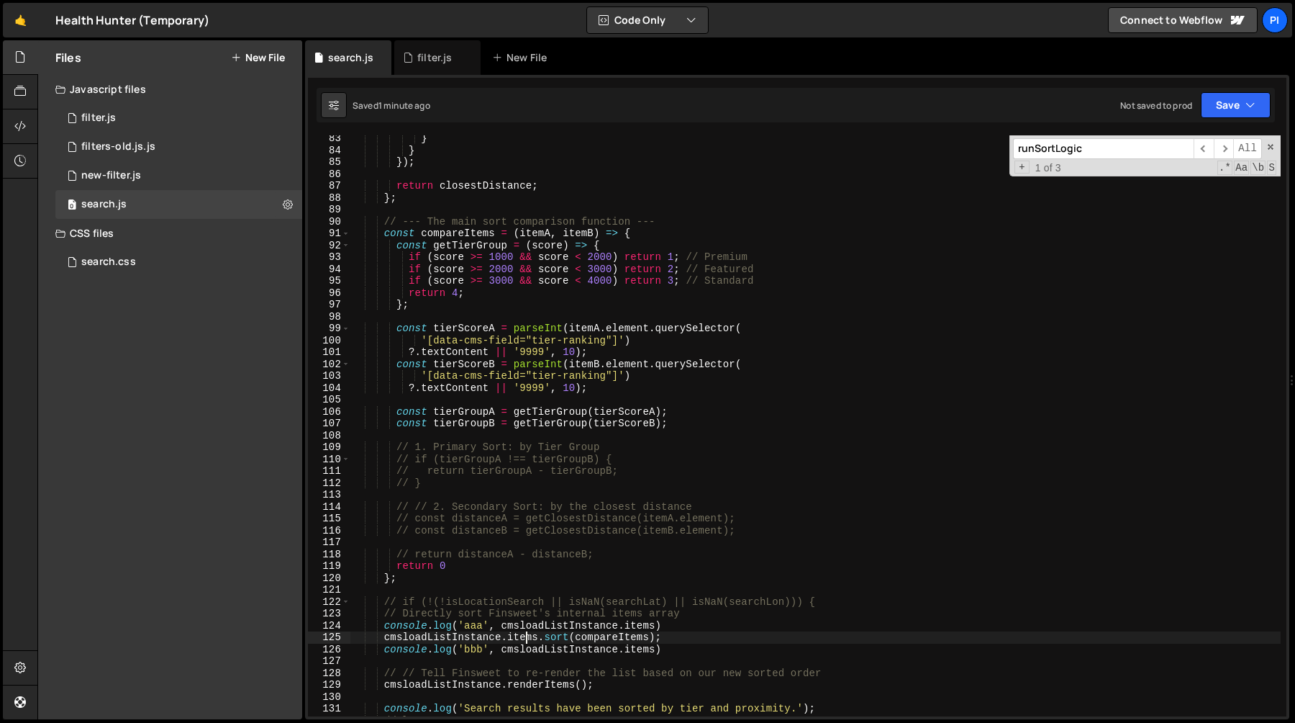
click at [524, 642] on div "} } }) ; return closestDistance ; } ; // --- The main sort comparison function …" at bounding box center [815, 434] width 931 height 605
type textarea "cmsloadListInstance.items.sort(compareItems);"
click at [524, 642] on div "} } }) ; return closestDistance ; } ; // --- The main sort comparison function …" at bounding box center [815, 434] width 931 height 605
click at [467, 638] on div "} } }) ; return closestDistance ; } ; // --- The main sort comparison function …" at bounding box center [815, 434] width 931 height 605
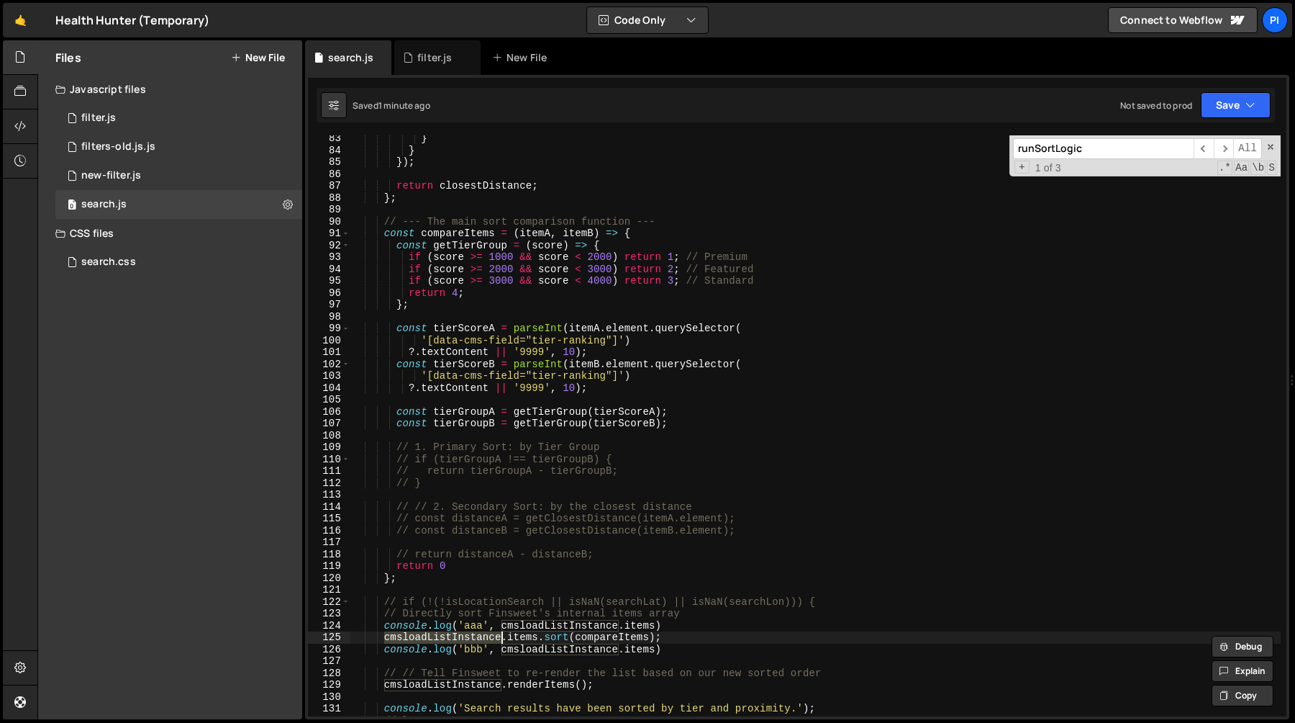
click at [533, 637] on div "} } }) ; return closestDistance ; } ; // --- The main sort comparison function …" at bounding box center [815, 434] width 931 height 605
click at [550, 638] on div "} } }) ; return closestDistance ; } ; // --- The main sort comparison function …" at bounding box center [815, 434] width 931 height 605
click at [539, 639] on div "} } }) ; return closestDistance ; } ; // --- The main sort comparison function …" at bounding box center [815, 434] width 931 height 605
drag, startPoint x: 539, startPoint y: 639, endPoint x: 386, endPoint y: 640, distance: 152.6
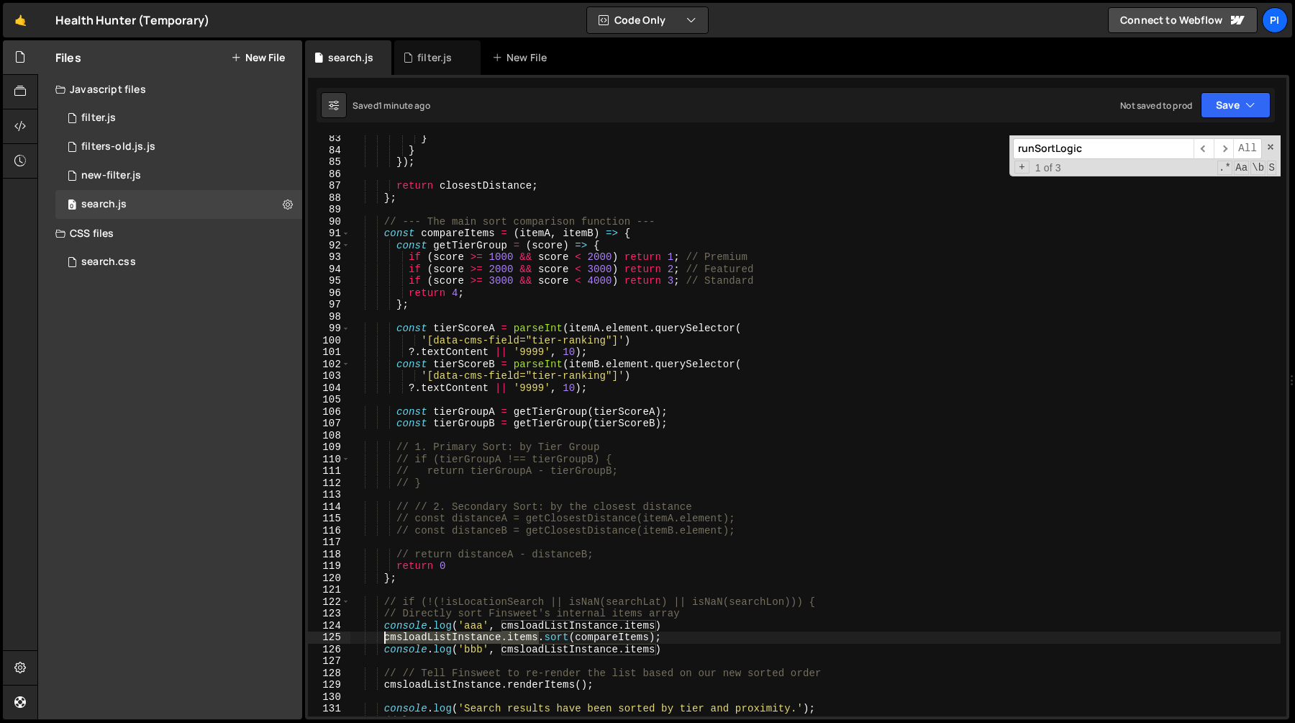
click at [386, 640] on div "} } }) ; return closestDistance ; } ; // --- The main sort comparison function …" at bounding box center [815, 434] width 931 height 605
click at [538, 639] on div "} } }) ; return closestDistance ; } ; // --- The main sort comparison function …" at bounding box center [815, 434] width 931 height 605
click at [384, 638] on div "} } }) ; return closestDistance ; } ; // --- The main sort comparison function …" at bounding box center [815, 434] width 931 height 605
click at [561, 639] on div "} } }) ; return closestDistance ; } ; // --- The main sort comparison function …" at bounding box center [815, 434] width 931 height 605
click at [706, 637] on div "} } }) ; return closestDistance ; } ; // --- The main sort comparison function …" at bounding box center [815, 434] width 931 height 605
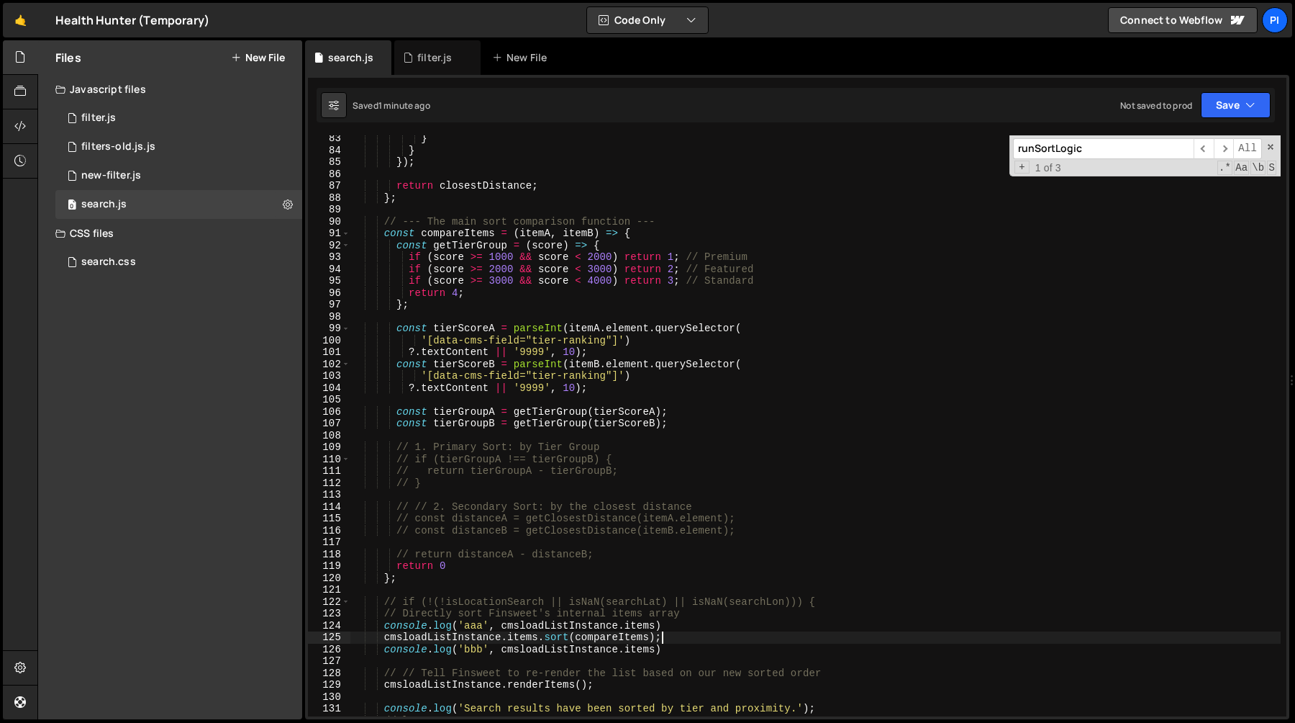
scroll to position [984, 0]
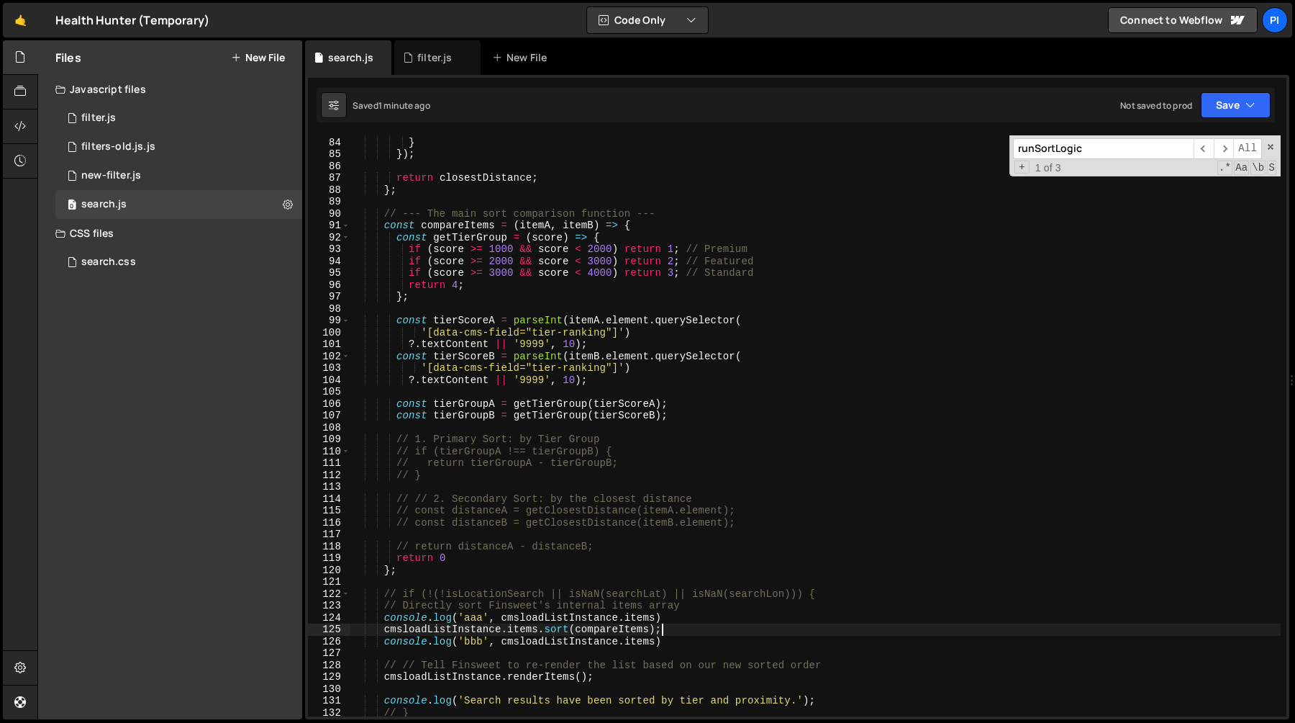
click at [610, 684] on div "} } }) ; return closestDistance ; } ; // --- The main sort comparison function …" at bounding box center [815, 427] width 931 height 605
click at [678, 637] on div "} } }) ; return closestDistance ; } ; // --- The main sort comparison function …" at bounding box center [815, 427] width 931 height 605
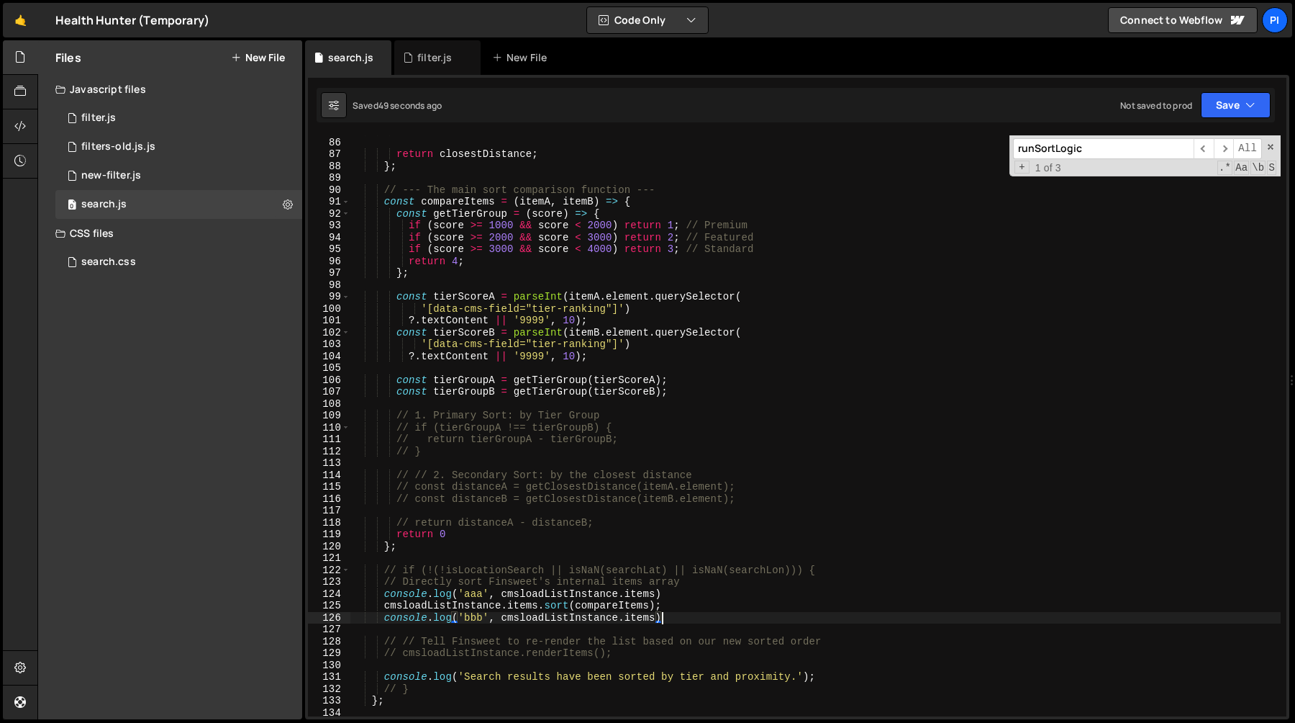
scroll to position [1019, 0]
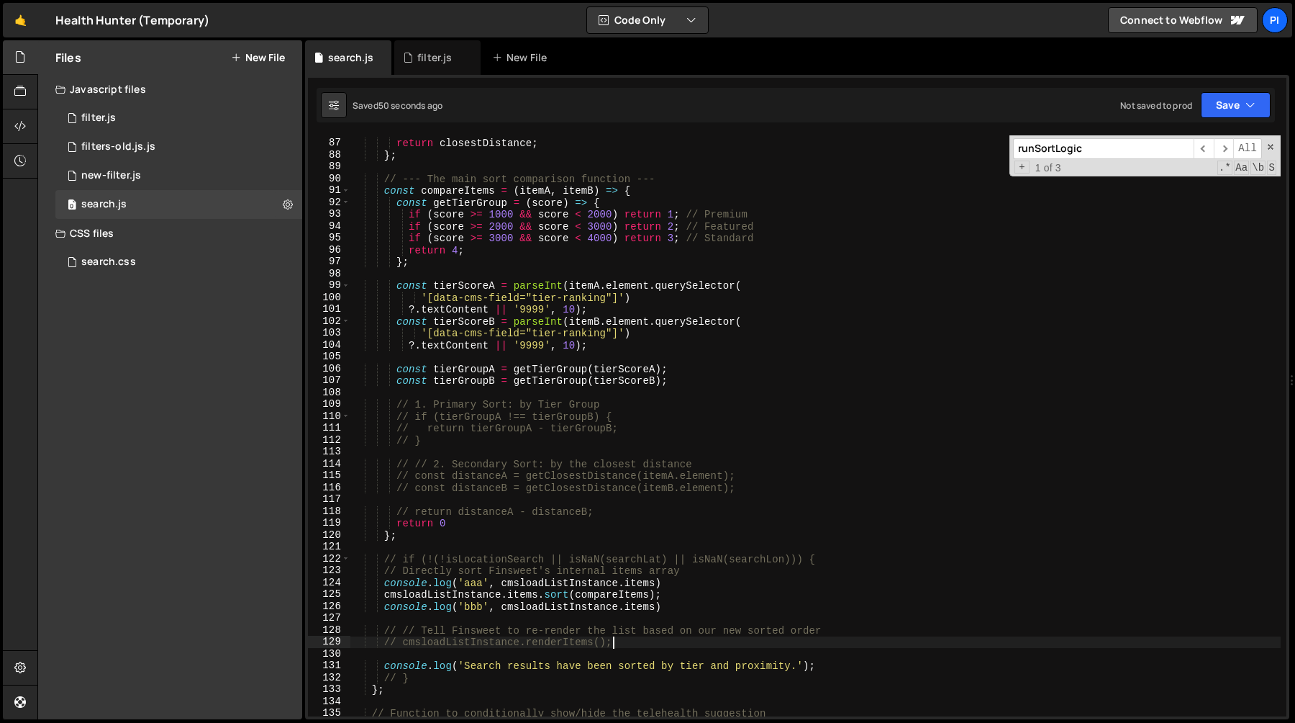
click at [653, 643] on div "return closestDistance ; } ; // --- The main sort comparison function --- const…" at bounding box center [815, 427] width 931 height 605
type textarea "// // Tell Finsweet to re-render the list based on our new sorted order"
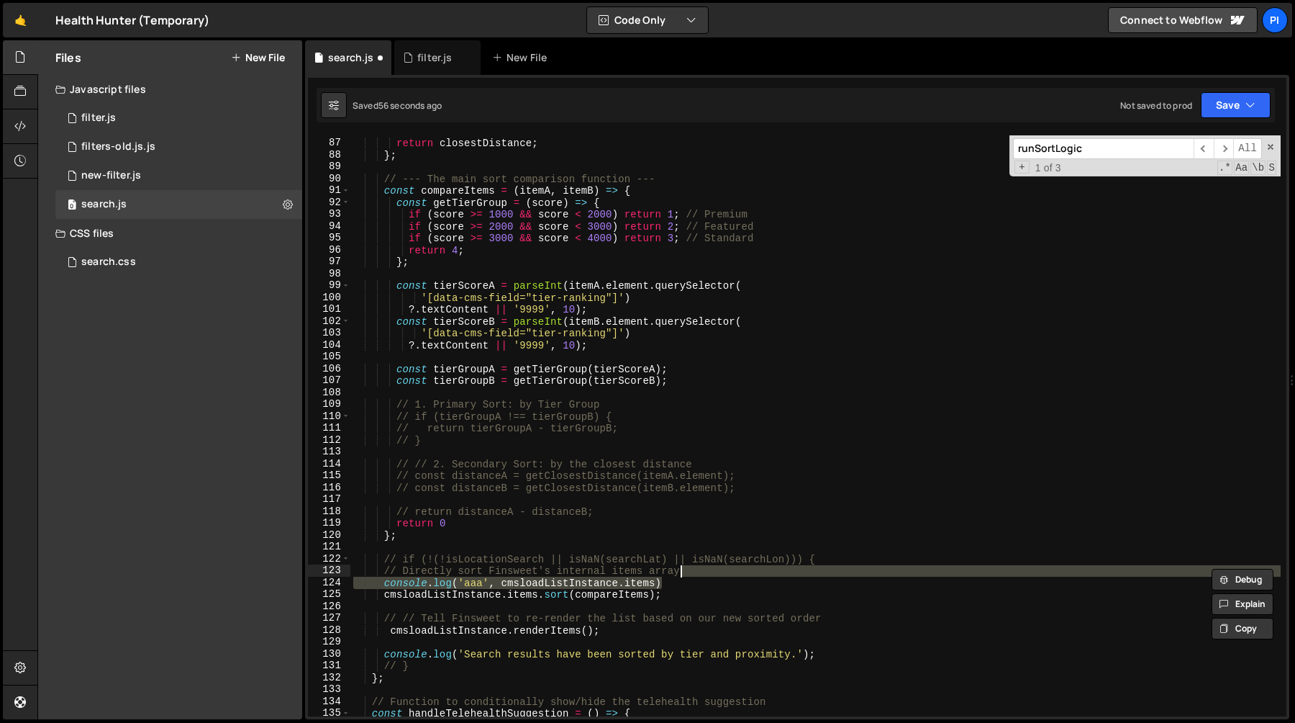
type textarea "// Directly sort Finsweet's internal items array"
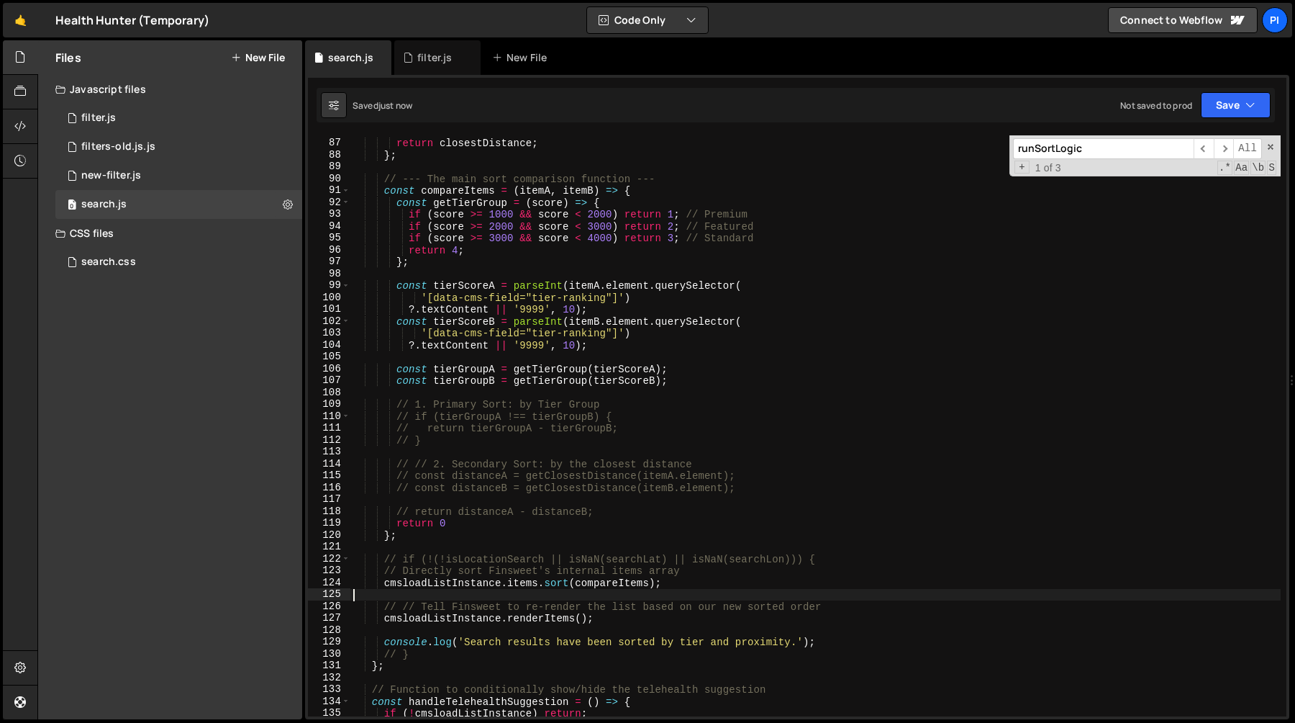
click at [480, 590] on div "return closestDistance ; } ; // --- The main sort comparison function --- const…" at bounding box center [815, 427] width 931 height 605
click at [477, 621] on div "return closestDistance ; } ; // --- The main sort comparison function --- const…" at bounding box center [815, 427] width 931 height 605
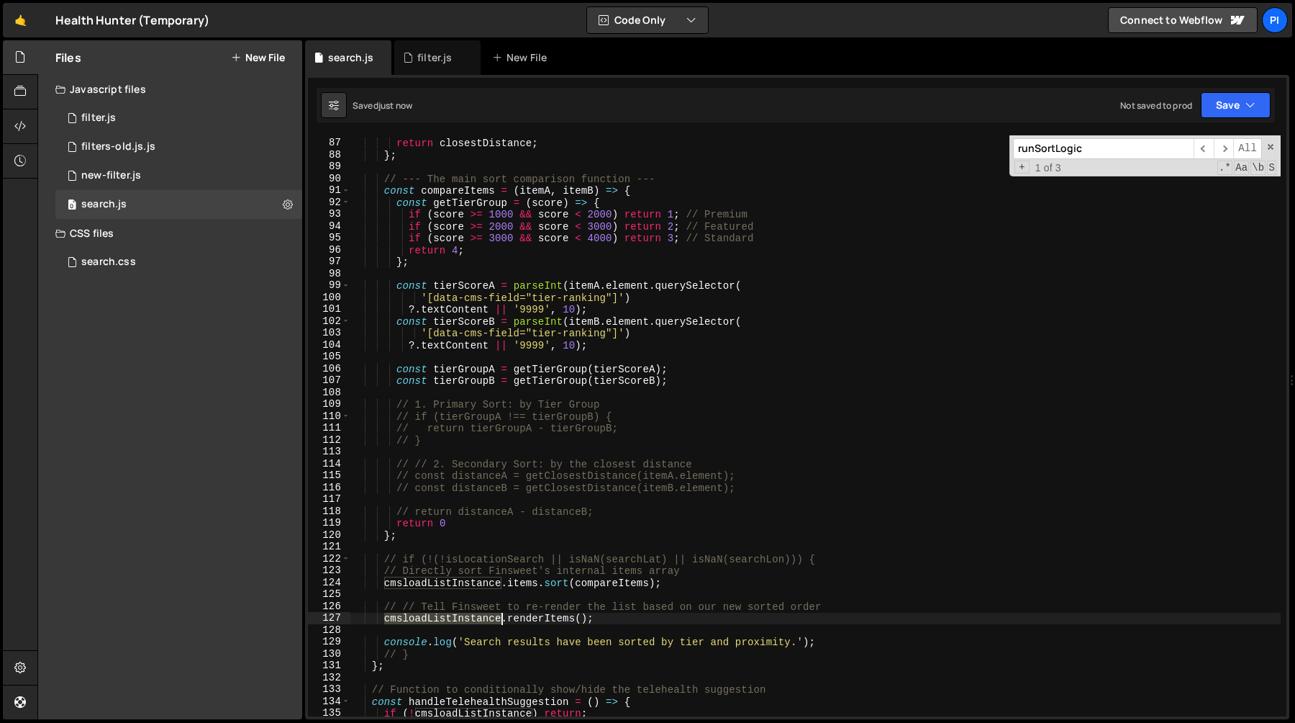
click at [477, 621] on div "return closestDistance ; } ; // --- The main sort comparison function --- const…" at bounding box center [815, 427] width 931 height 605
click at [558, 621] on div "return closestDistance ; } ; // --- The main sort comparison function --- const…" at bounding box center [815, 427] width 931 height 605
click at [473, 623] on div "return closestDistance ; } ; // --- The main sort comparison function --- const…" at bounding box center [815, 427] width 931 height 605
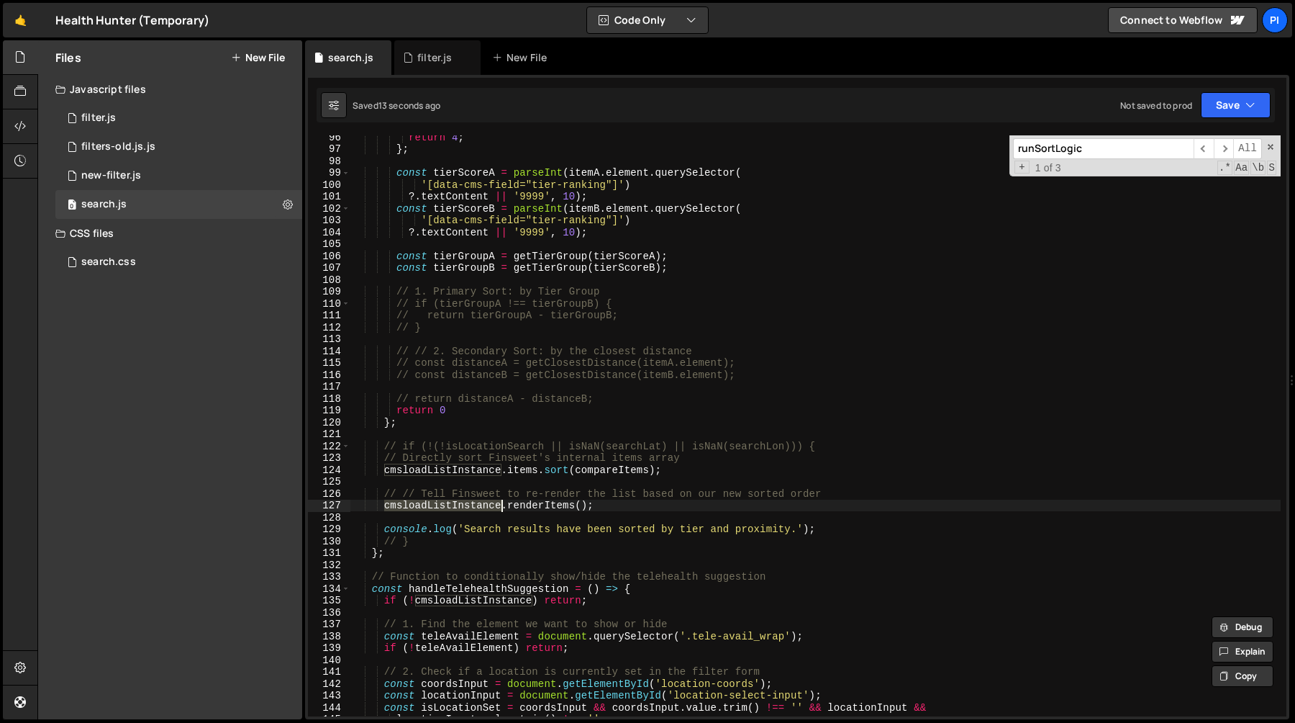
scroll to position [1132, 0]
click at [576, 503] on div "return 4 ; } ; const tierScoreA = parseInt ( itemA . element . querySelector ( …" at bounding box center [815, 433] width 931 height 605
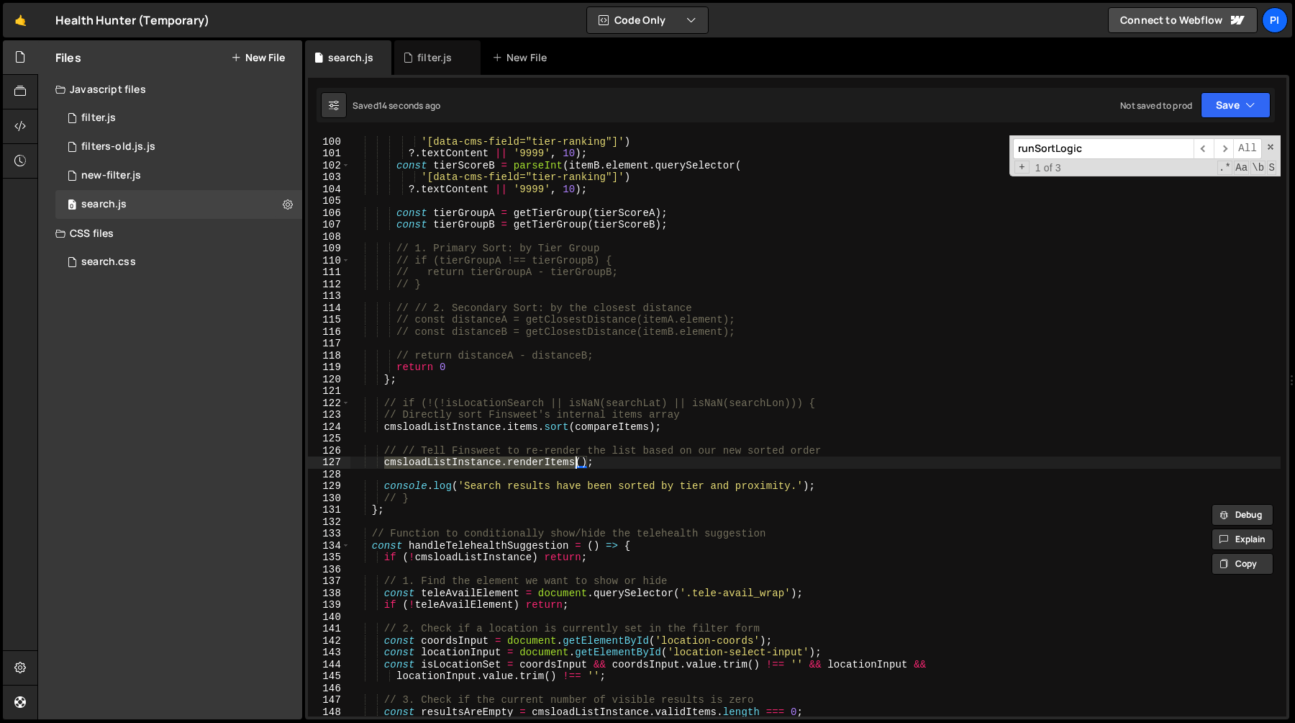
scroll to position [1174, 0]
click at [468, 466] on div "const tierScoreA = parseInt ( itemA . element . querySelector ( '[data-cms-fiel…" at bounding box center [815, 425] width 931 height 581
click at [468, 466] on div "const tierScoreA = parseInt ( itemA . element . querySelector ( '[data-cms-fiel…" at bounding box center [815, 426] width 931 height 605
click at [559, 446] on div "const tierScoreA = parseInt ( itemA . element . querySelector ( '[data-cms-fiel…" at bounding box center [815, 426] width 931 height 605
type textarea "// // Tell Finsweet to re-render the list based on our new sorted order"
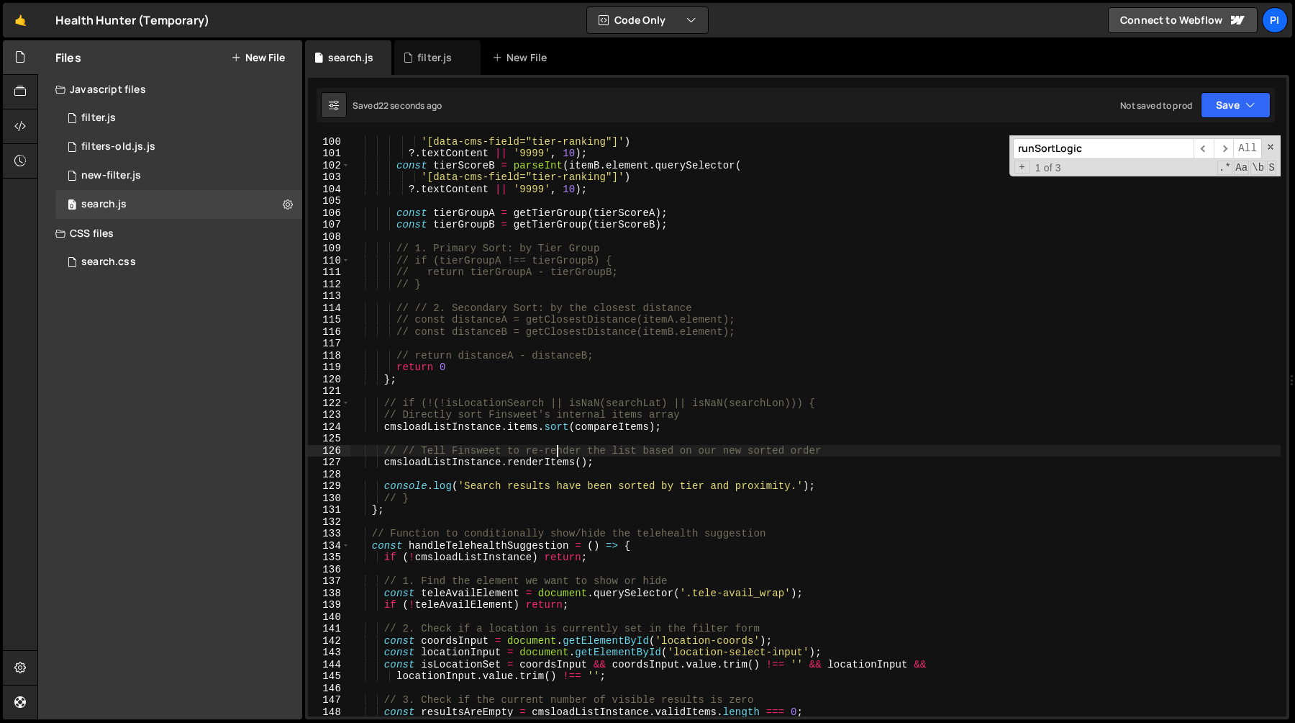
click at [560, 435] on div "const tierScoreA = parseInt ( itemA . element . querySelector ( '[data-cms-fiel…" at bounding box center [815, 426] width 931 height 605
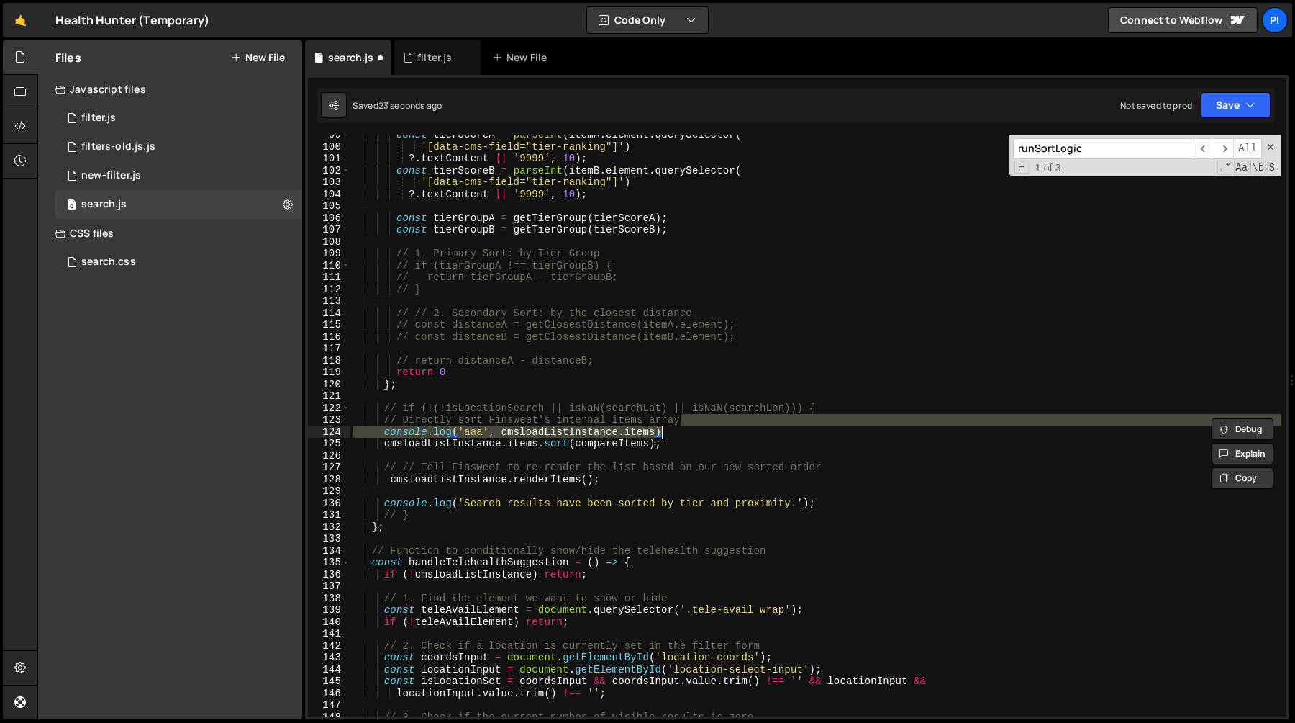
scroll to position [1170, 0]
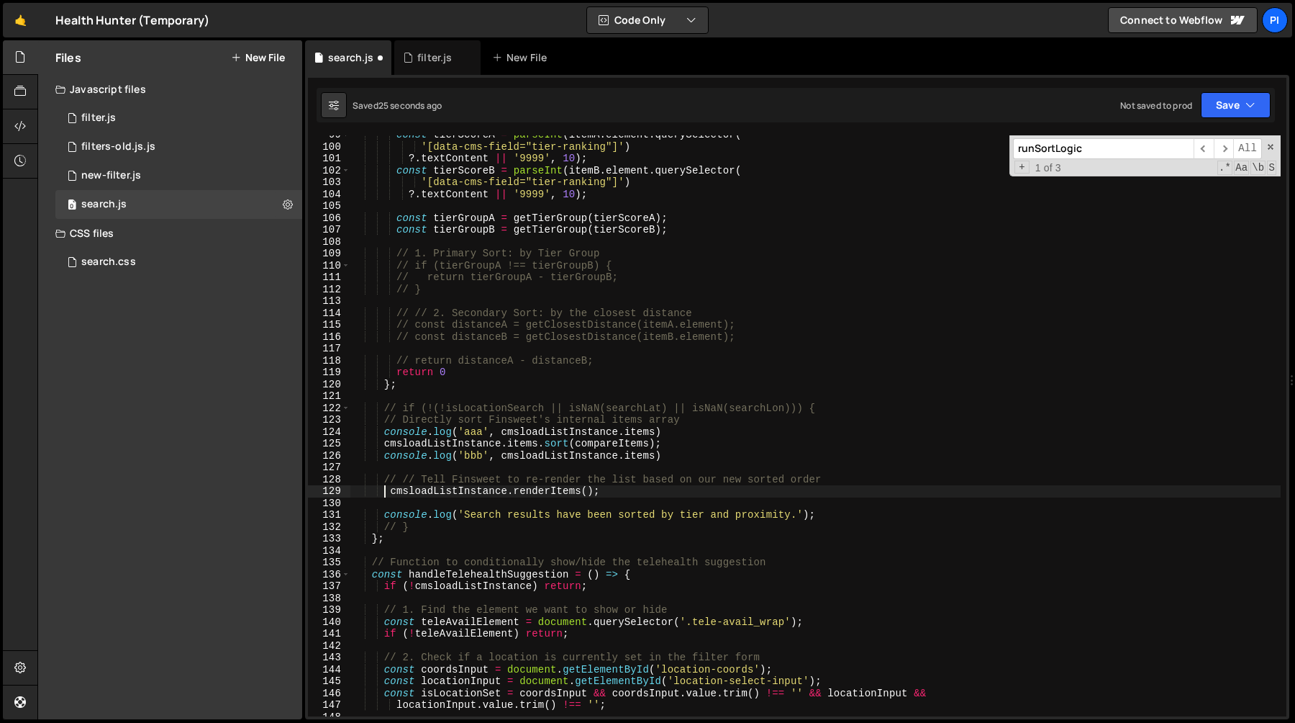
click at [628, 433] on div "const tierScoreA = parseInt ( itemA . element . querySelector ( '[data-cms-fiel…" at bounding box center [815, 431] width 931 height 605
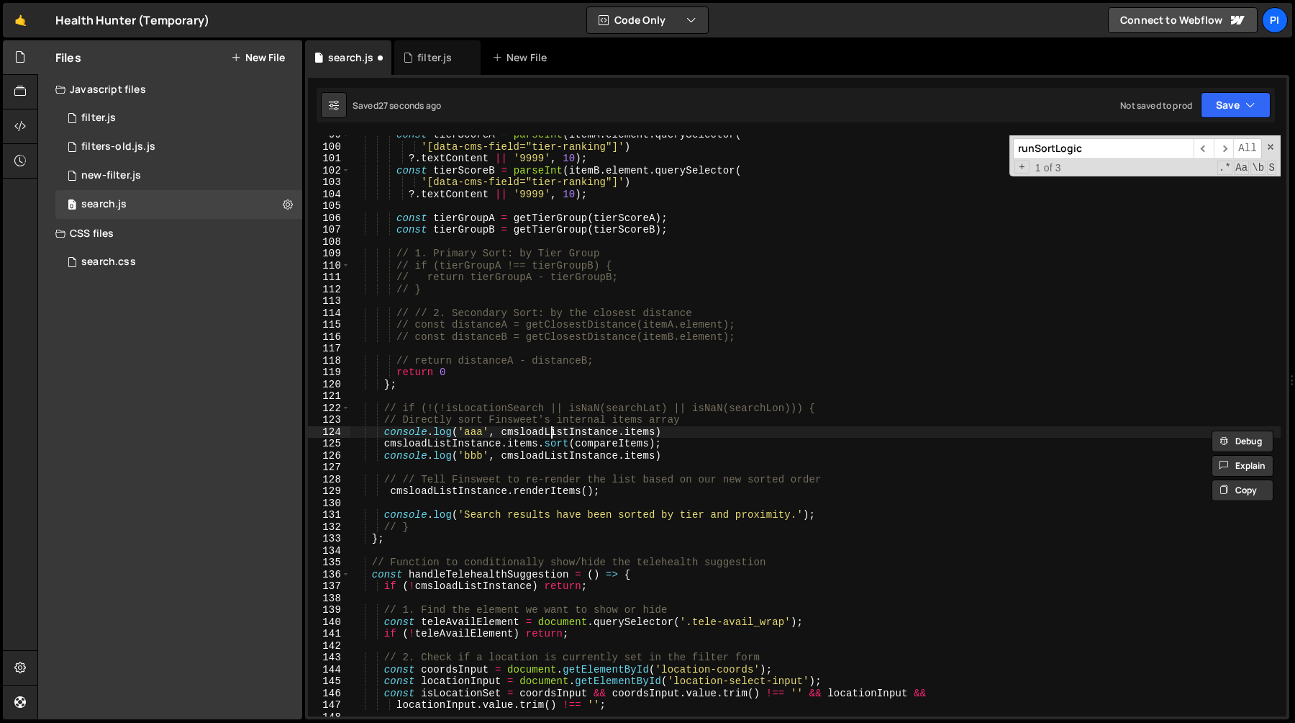
click at [548, 437] on div "const tierScoreA = parseInt ( itemA . element . querySelector ( '[data-cms-fiel…" at bounding box center [815, 431] width 931 height 605
click at [676, 438] on div "const tierScoreA = parseInt ( itemA . element . querySelector ( '[data-cms-fiel…" at bounding box center [815, 431] width 931 height 605
click at [686, 424] on div "const tierScoreA = parseInt ( itemA . element . querySelector ( '[data-cms-fiel…" at bounding box center [815, 431] width 931 height 605
type textarea "// Directly sort Finsweet's internal items array"
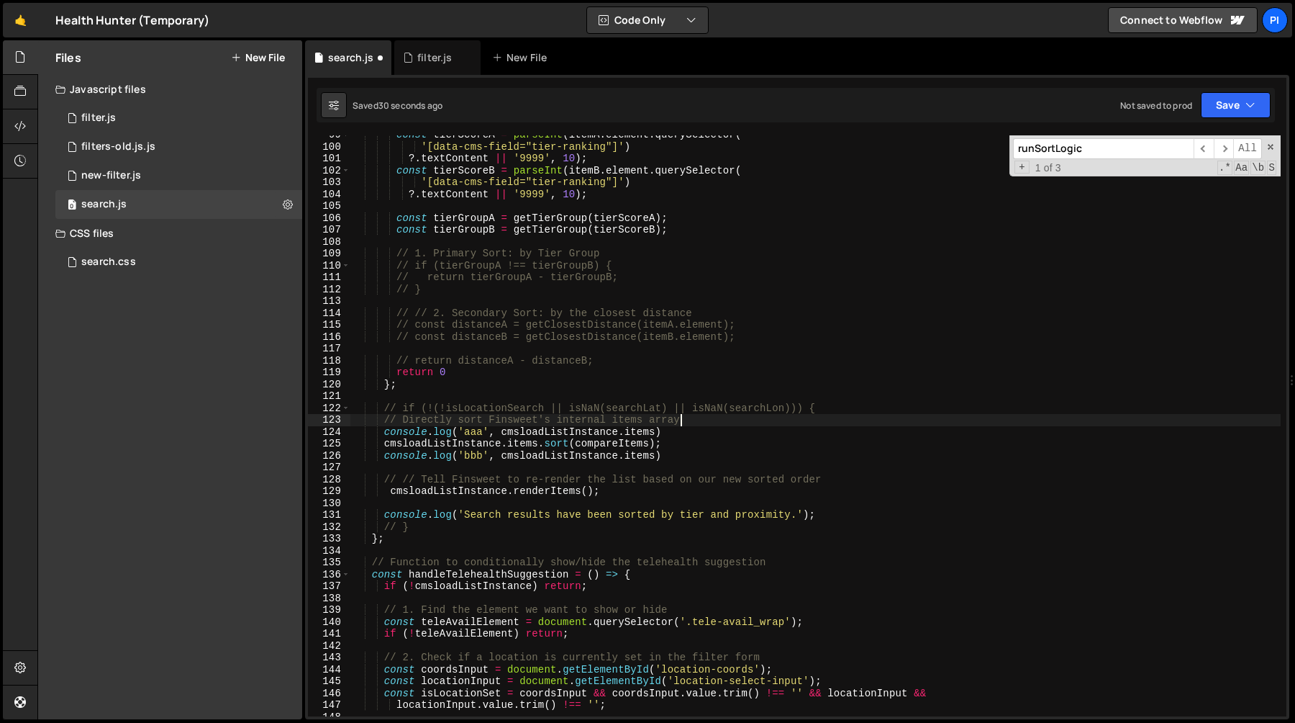
click at [705, 424] on div "const tierScoreA = parseInt ( itemA . element . querySelector ( '[data-cms-fiel…" at bounding box center [815, 431] width 931 height 605
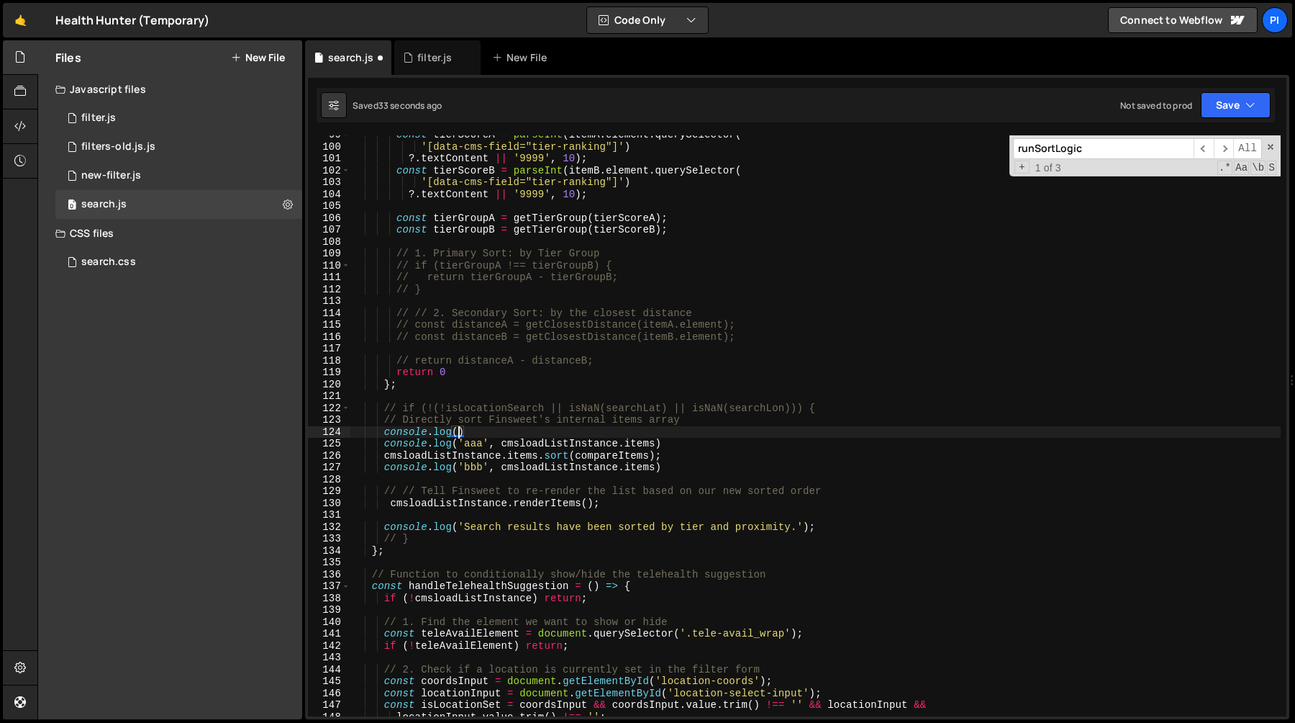
scroll to position [0, 7]
paste textarea "cmsloadListInstance}"
click at [635, 428] on div "const tierScoreA = parseInt ( itemA . element . querySelector ( '[data-cms-fiel…" at bounding box center [815, 431] width 931 height 605
click at [384, 436] on div "const tierScoreA = parseInt ( itemA . element . querySelector ( '[data-cms-fiel…" at bounding box center [815, 431] width 931 height 605
click at [677, 468] on div "const tierScoreA = parseInt ( itemA . element . querySelector ( '[data-cms-fiel…" at bounding box center [815, 431] width 931 height 605
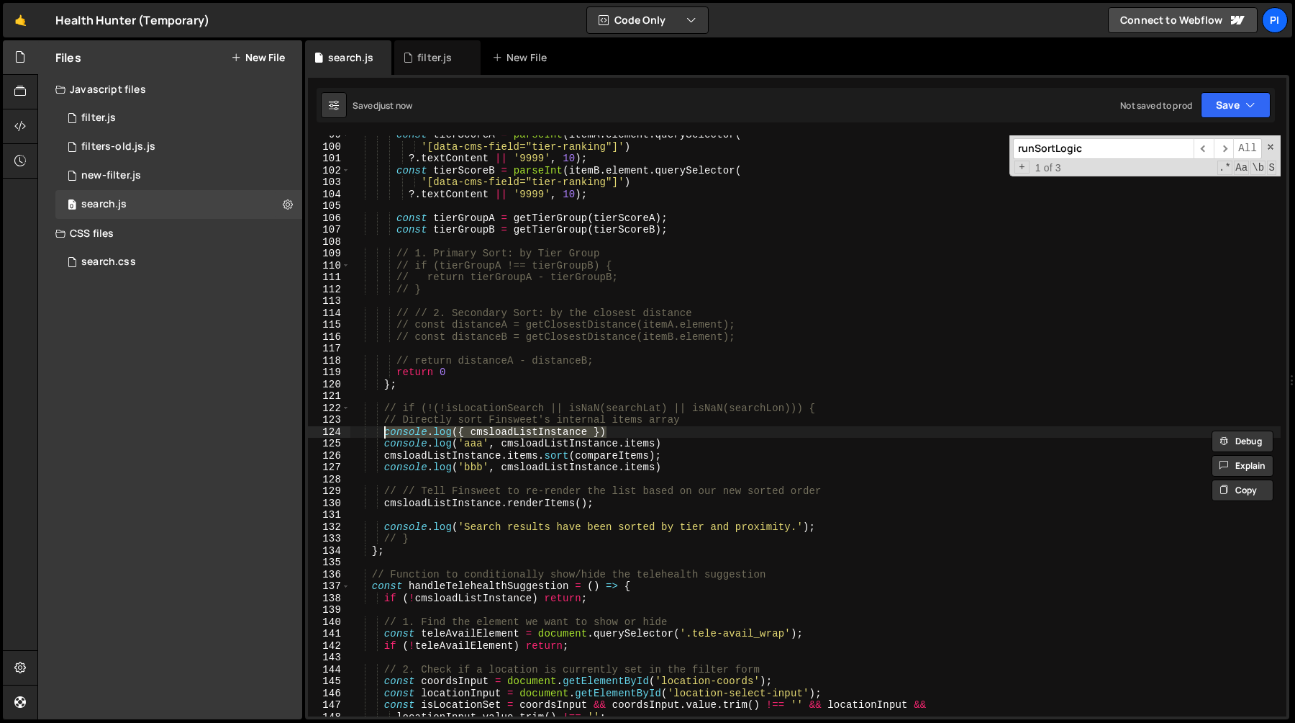
type textarea "console.log('bbb', cmsloadListInstance.items)"
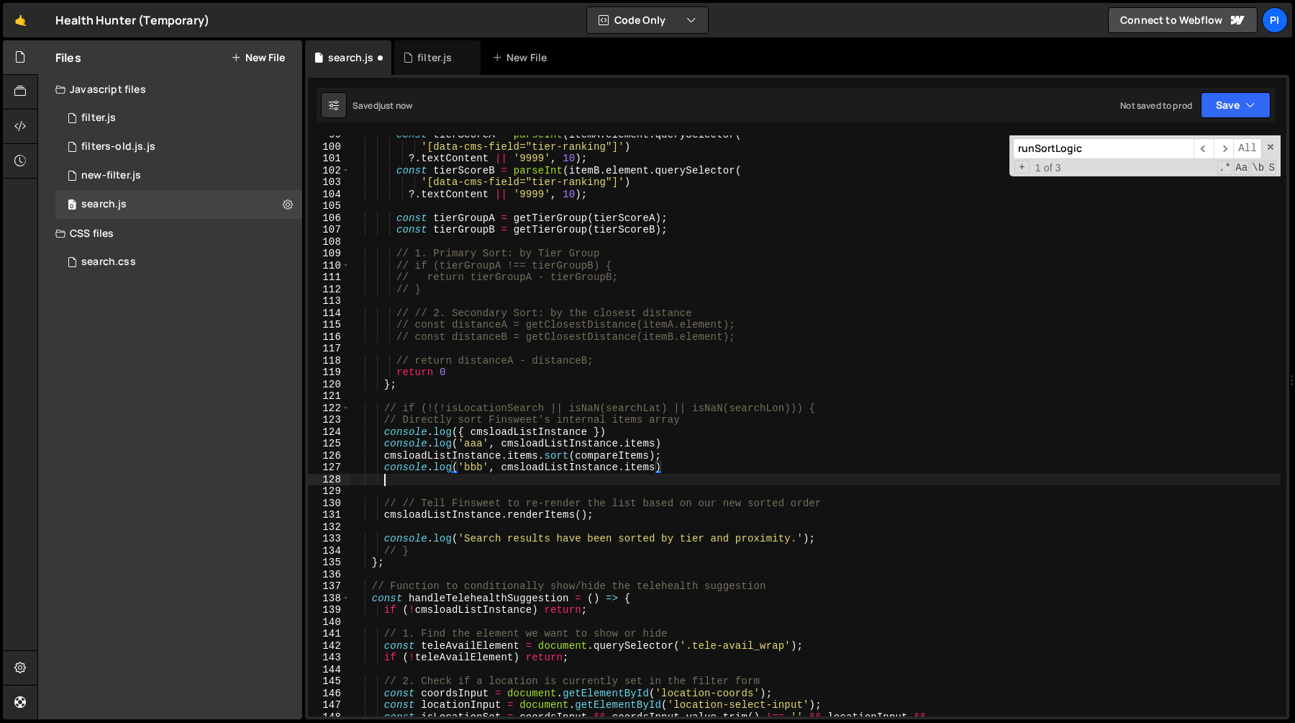
scroll to position [0, 1]
paste textarea "console.log({ cmsloadListInstance })"
type textarea "console.log({ cmsloadListInstance })"
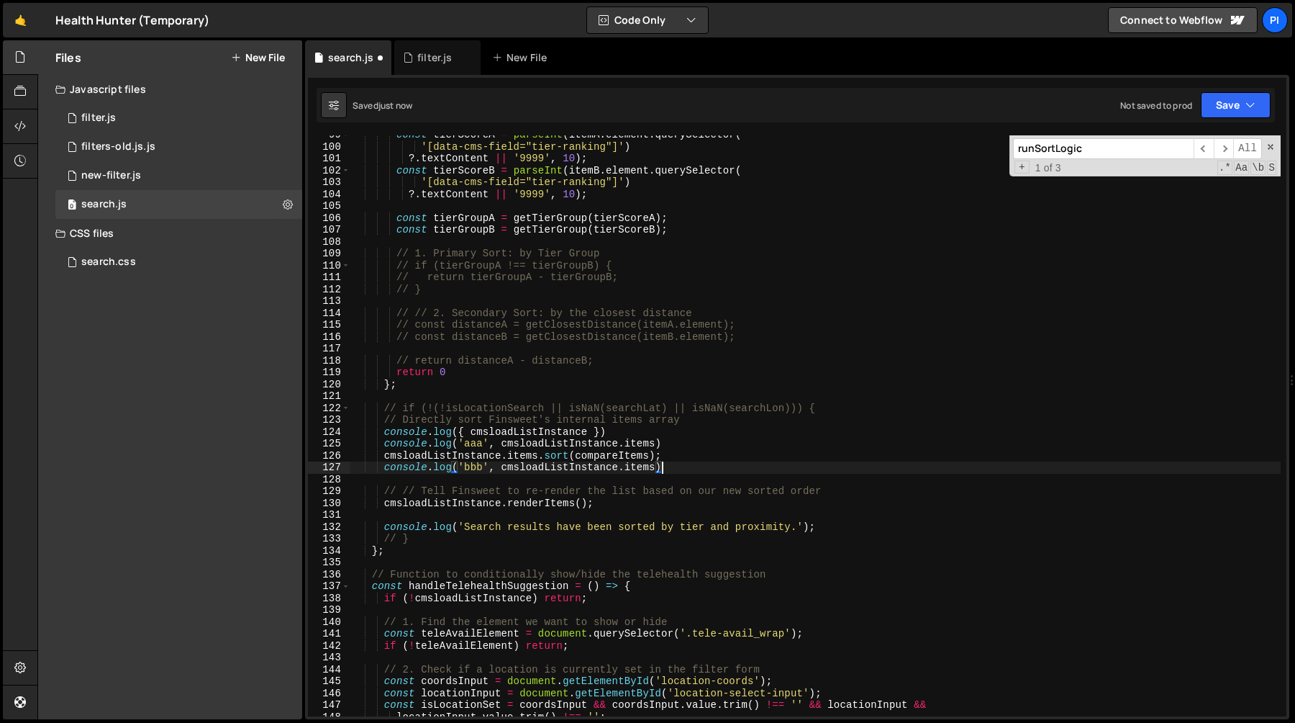
click at [633, 507] on div "const tierScoreA = parseInt ( itemA . element . querySelector ( '[data-cms-fiel…" at bounding box center [815, 431] width 931 height 605
type textarea "cmsloadListInstance.renderItems();"
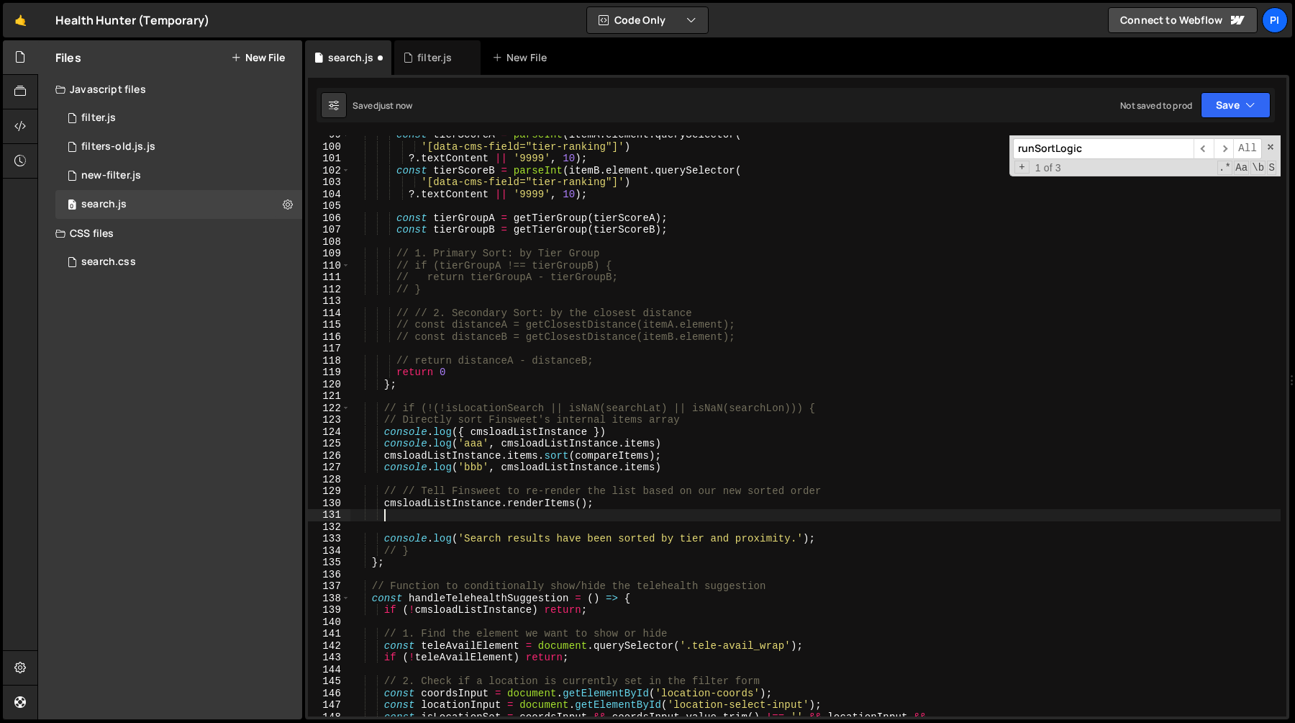
paste textarea "console.log({ cmsloadListInstance })"
type textarea "console.log({ cmsloadListInstance })"
click at [635, 428] on div "const tierScoreA = parseInt ( itemA . element . querySelector ( '[data-cms-fiel…" at bounding box center [815, 431] width 931 height 605
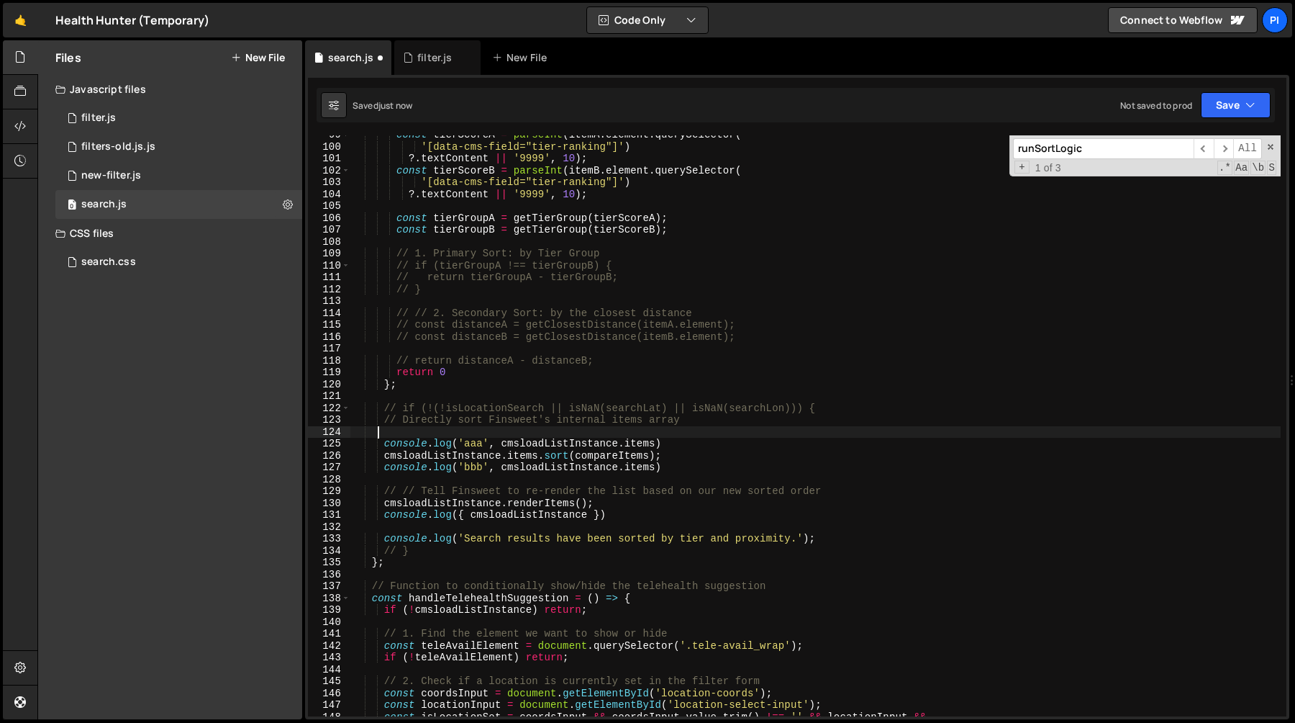
scroll to position [0, 0]
type textarea "// Directly sort Finsweet's internal items array"
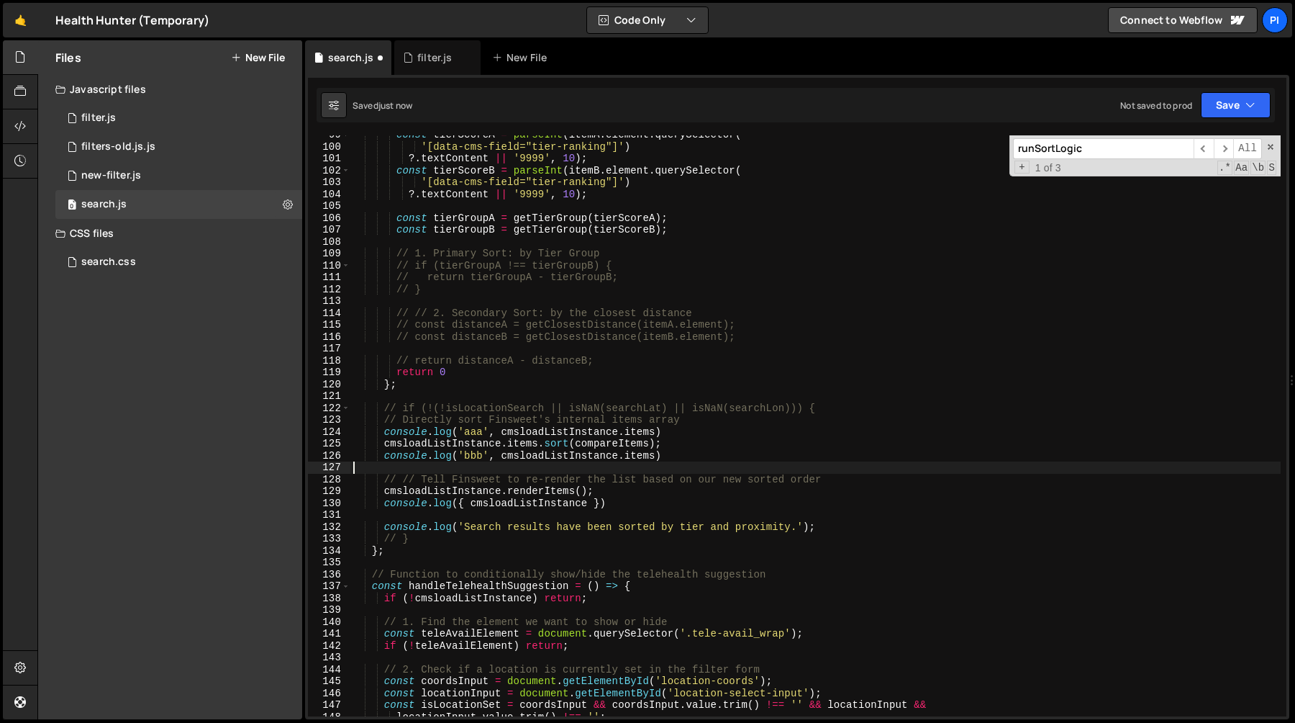
click at [575, 472] on div "const tierScoreA = parseInt ( itemA . element . querySelector ( '[data-cms-fiel…" at bounding box center [815, 431] width 931 height 605
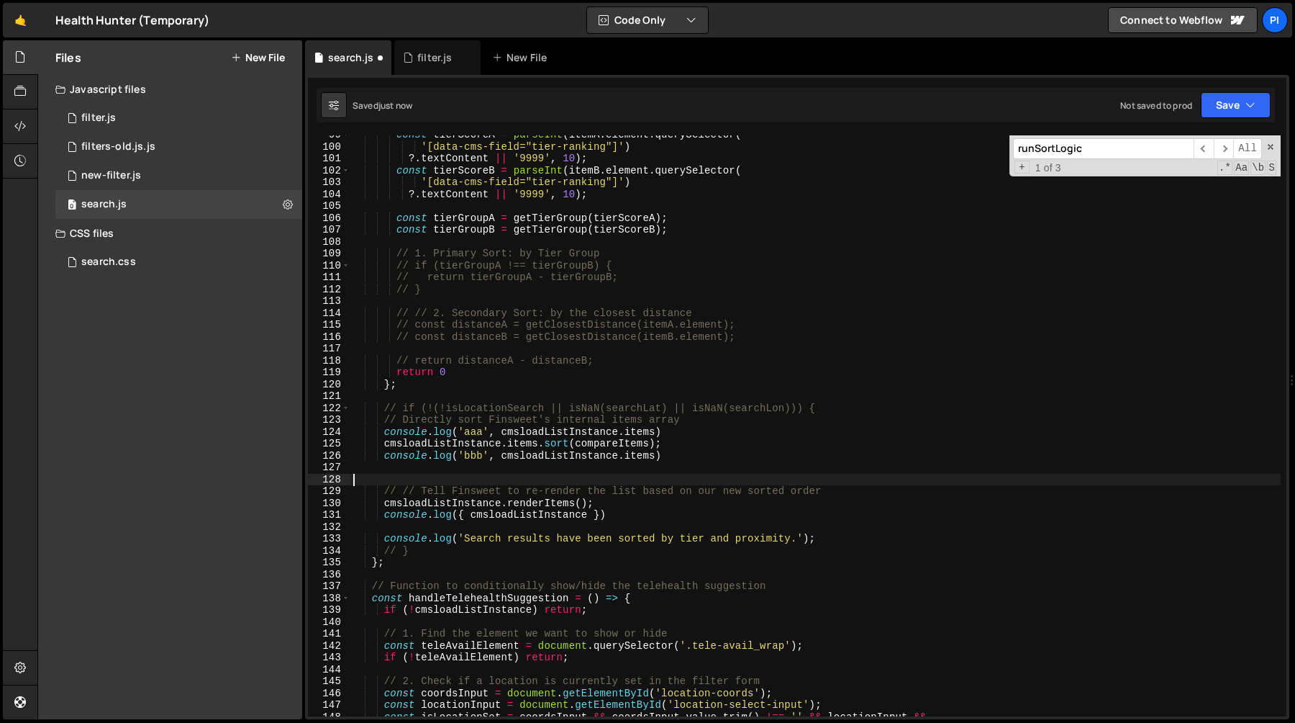
paste textarea "console.log({ cmsloadListInstance })"
click at [427, 481] on div "const tierScoreA = parseInt ( itemA . element . querySelector ( '[data-cms-fiel…" at bounding box center [815, 431] width 931 height 605
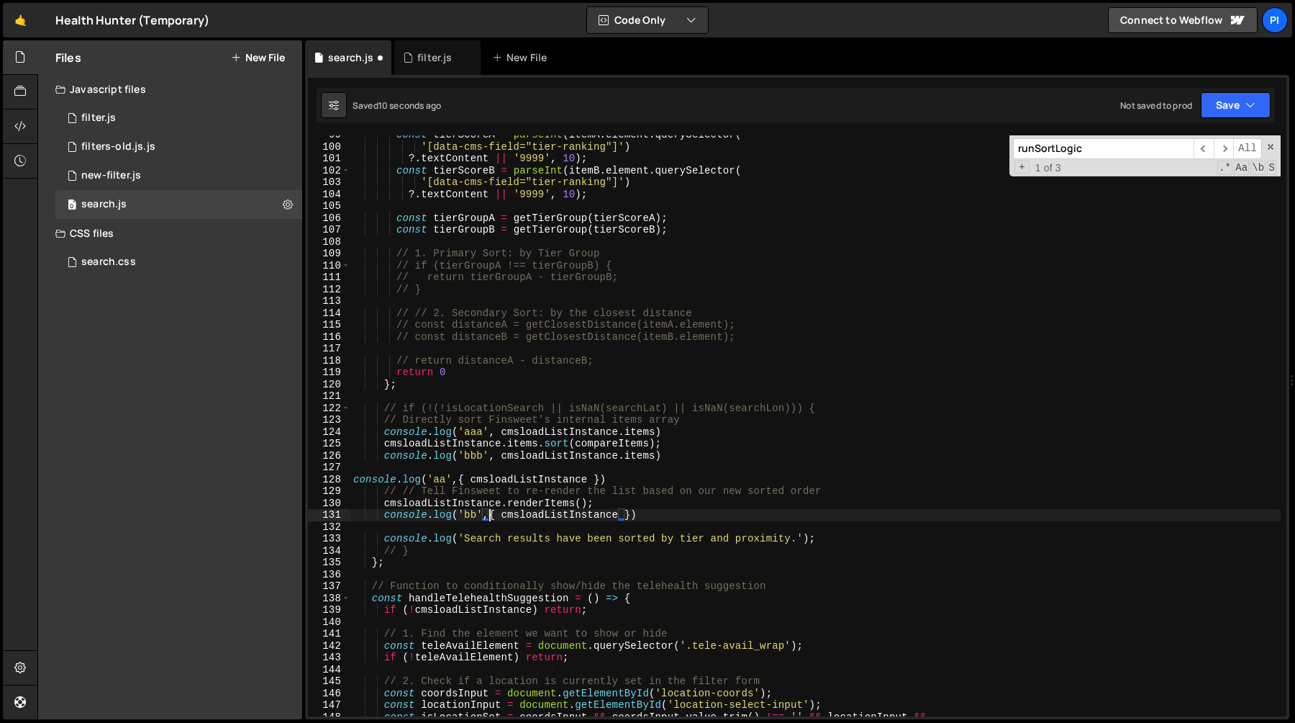
scroll to position [0, 9]
click at [612, 502] on div "const tierScoreA = parseInt ( itemA . element . querySelector ( '[data-cms-fiel…" at bounding box center [815, 431] width 931 height 605
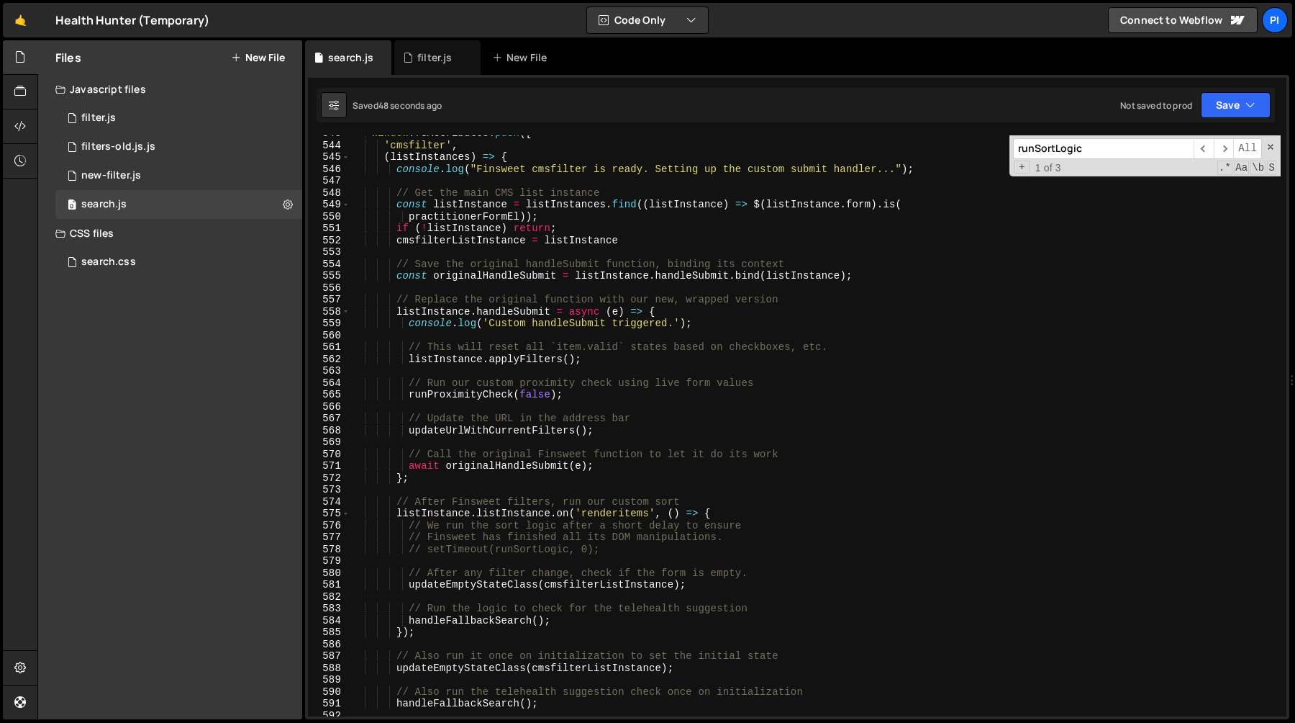
scroll to position [6519, 0]
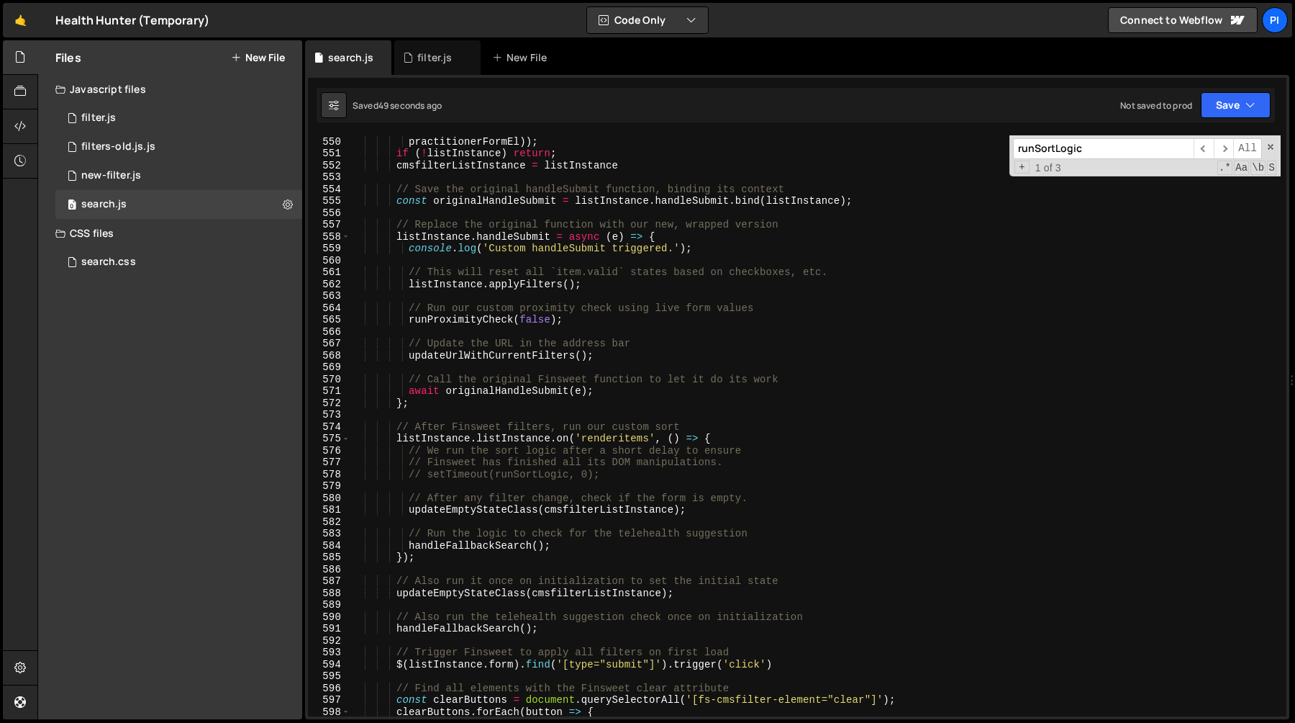
click at [431, 512] on div "const listInstance = listInstances . find (( listInstance ) => $ ( listInstance…" at bounding box center [815, 426] width 931 height 605
type textarea "// updateEmptyStateClass(cmsfilterListInstance);"
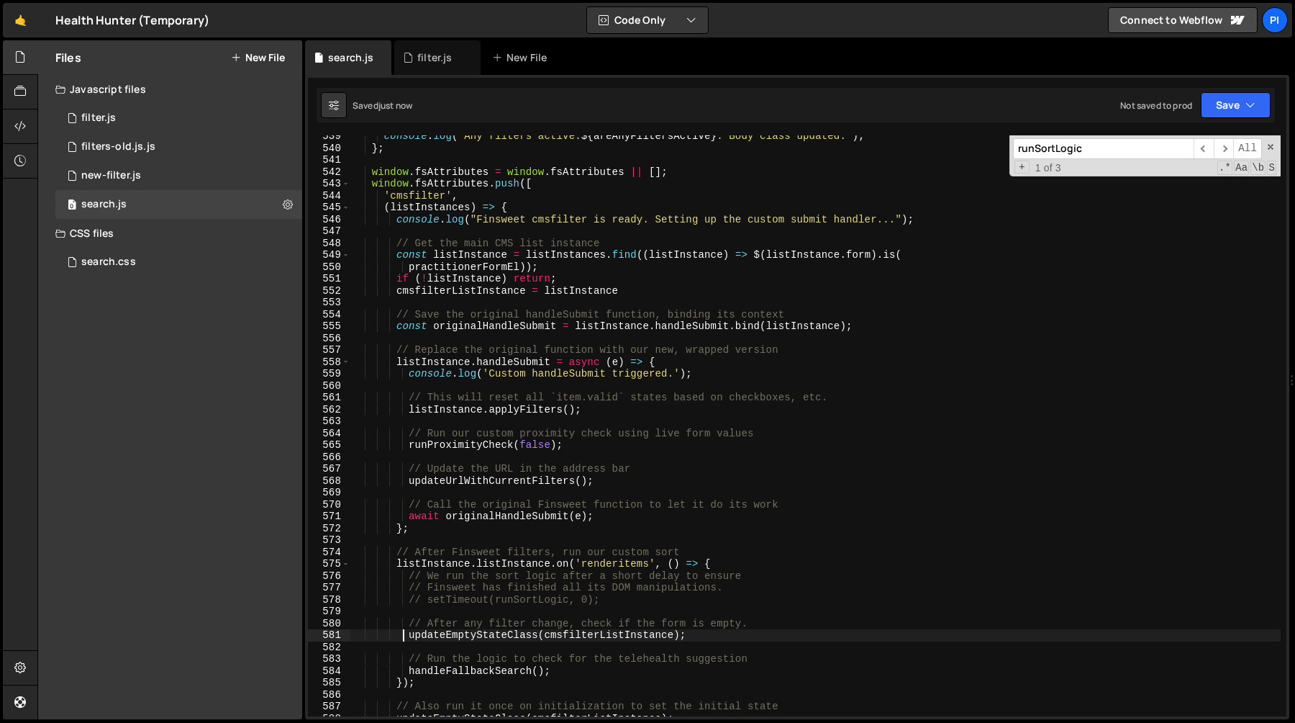
scroll to position [6393, 0]
click at [1206, 153] on span "​" at bounding box center [1204, 148] width 20 height 21
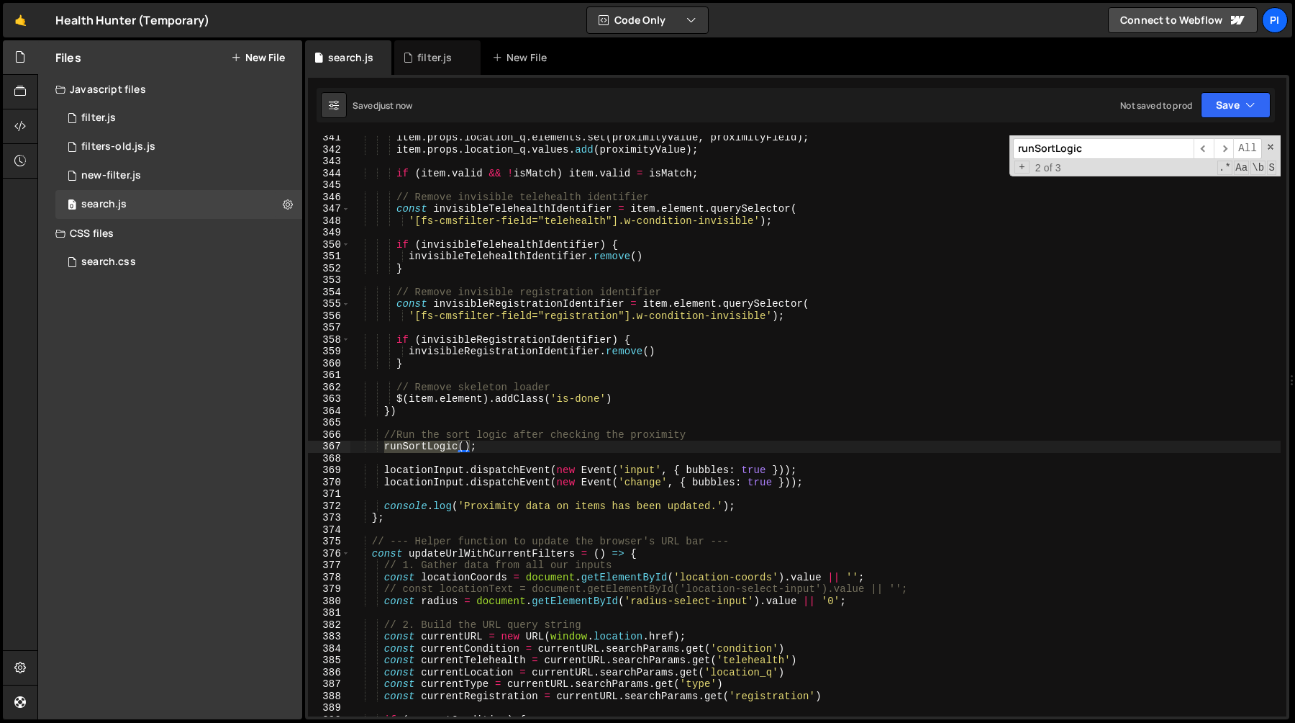
scroll to position [4041, 0]
type textarea "//Run the sort logic after checking the proximity"
click at [735, 439] on div "item . props . location_q . elements . set ( proximityValue , proximityField ) …" at bounding box center [815, 434] width 931 height 605
click at [1198, 150] on span "​" at bounding box center [1204, 148] width 20 height 21
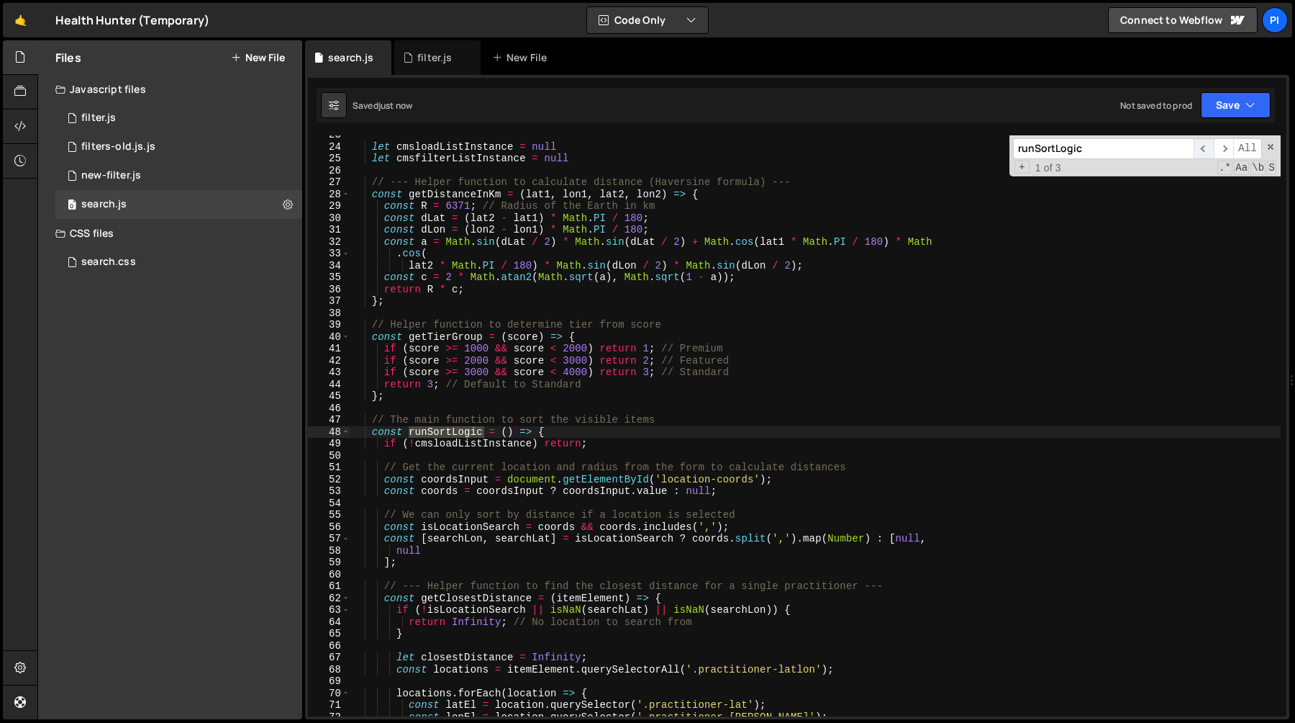
scroll to position [268, 0]
click at [1223, 148] on span "​" at bounding box center [1224, 148] width 20 height 21
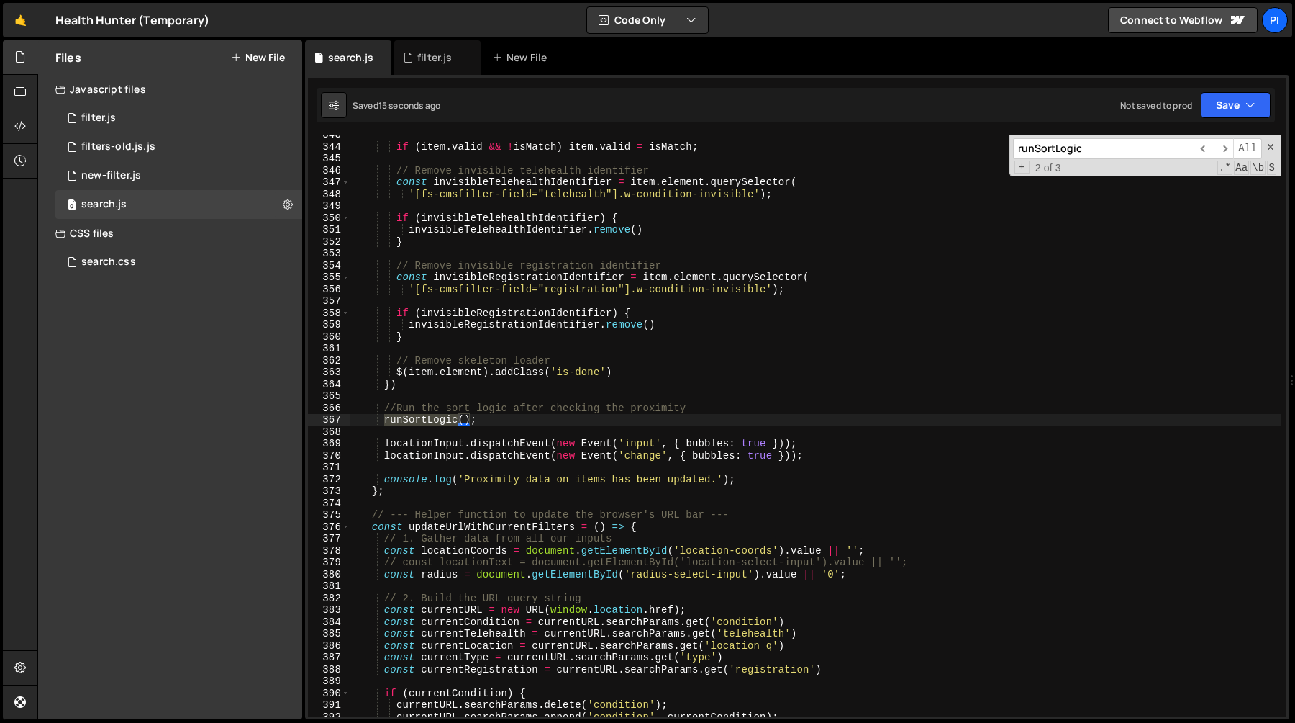
click at [569, 433] on div "if ( item . valid && ! isMatch ) item . valid = isMatch ; // Remove invisible t…" at bounding box center [815, 431] width 931 height 605
click at [569, 426] on div "if ( item . valid && ! isMatch ) item . valid = isMatch ; // Remove invisible t…" at bounding box center [815, 431] width 931 height 605
click at [569, 419] on div "if ( item . valid && ! isMatch ) item . valid = isMatch ; // Remove invisible t…" at bounding box center [815, 431] width 931 height 605
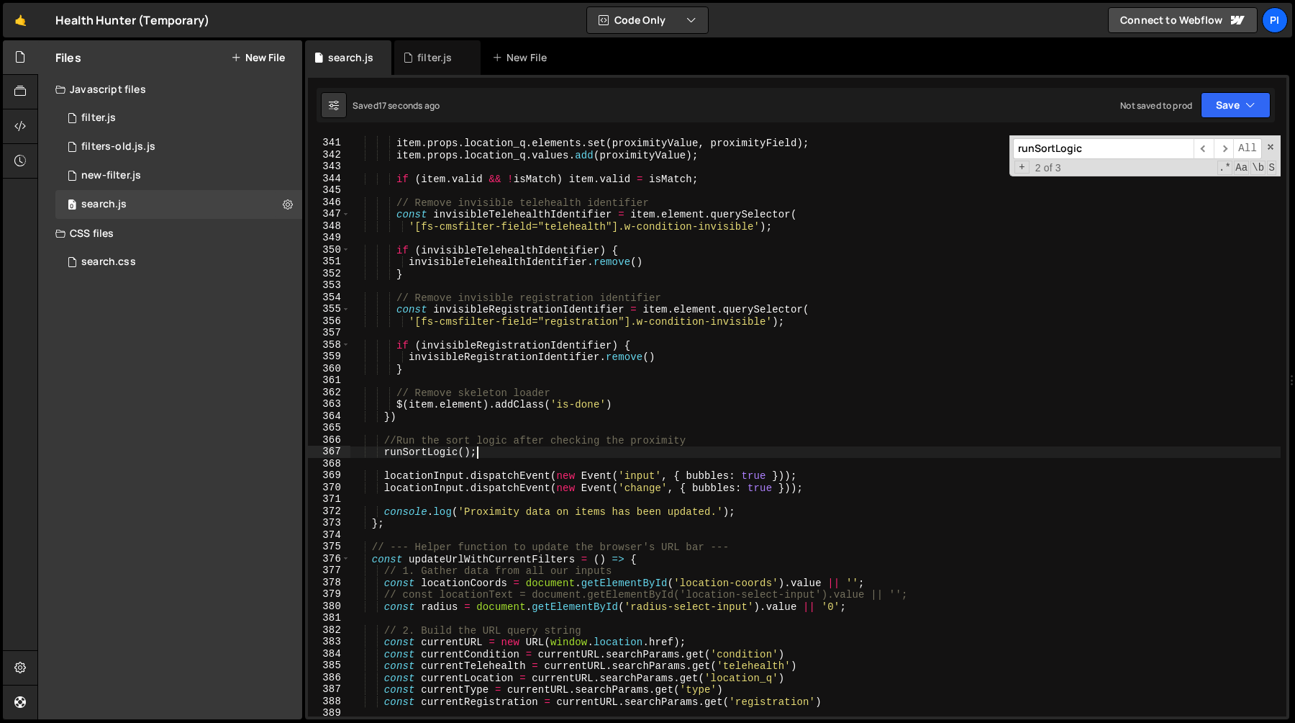
scroll to position [4024, 0]
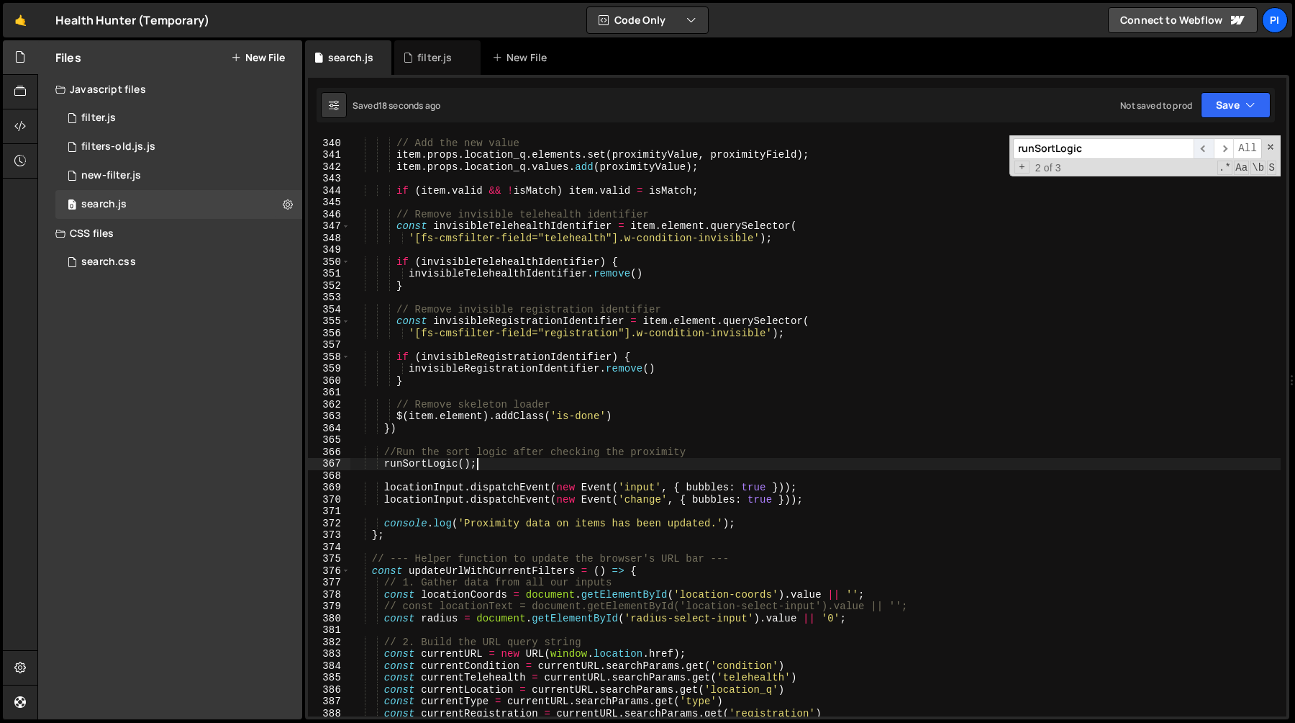
click at [1200, 152] on span "​" at bounding box center [1204, 148] width 20 height 21
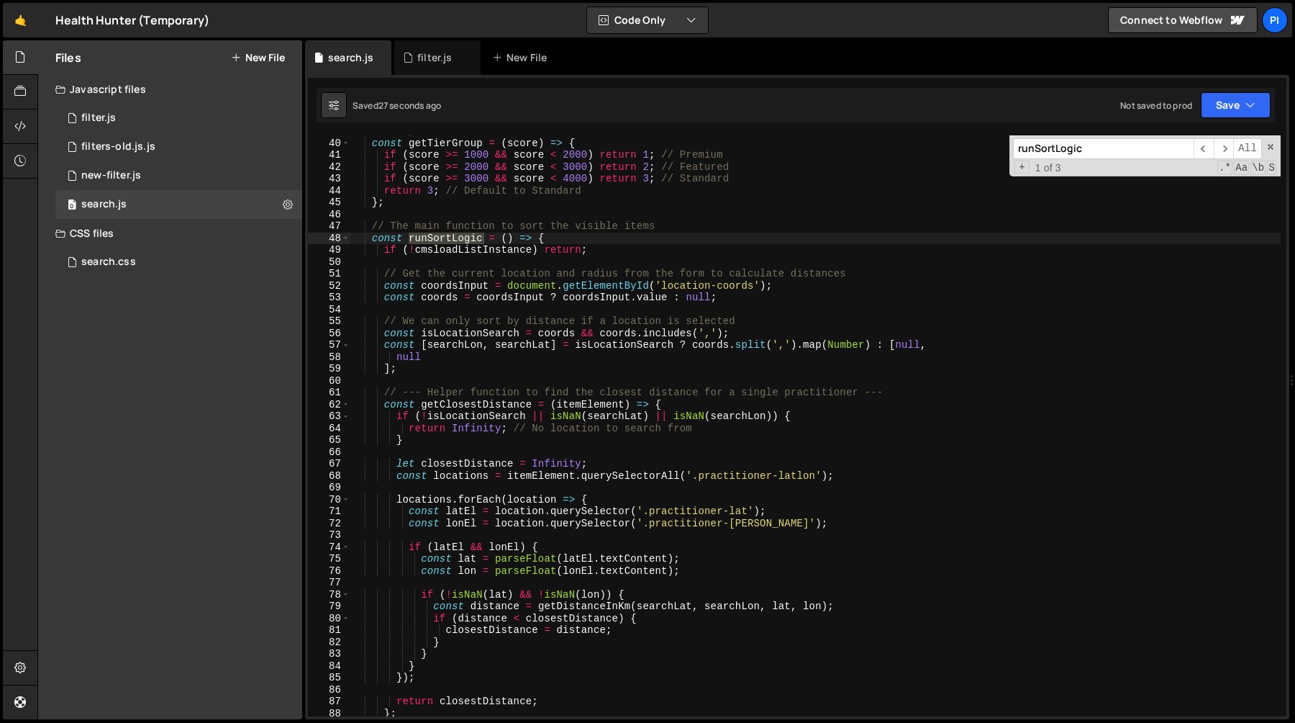
scroll to position [453, 0]
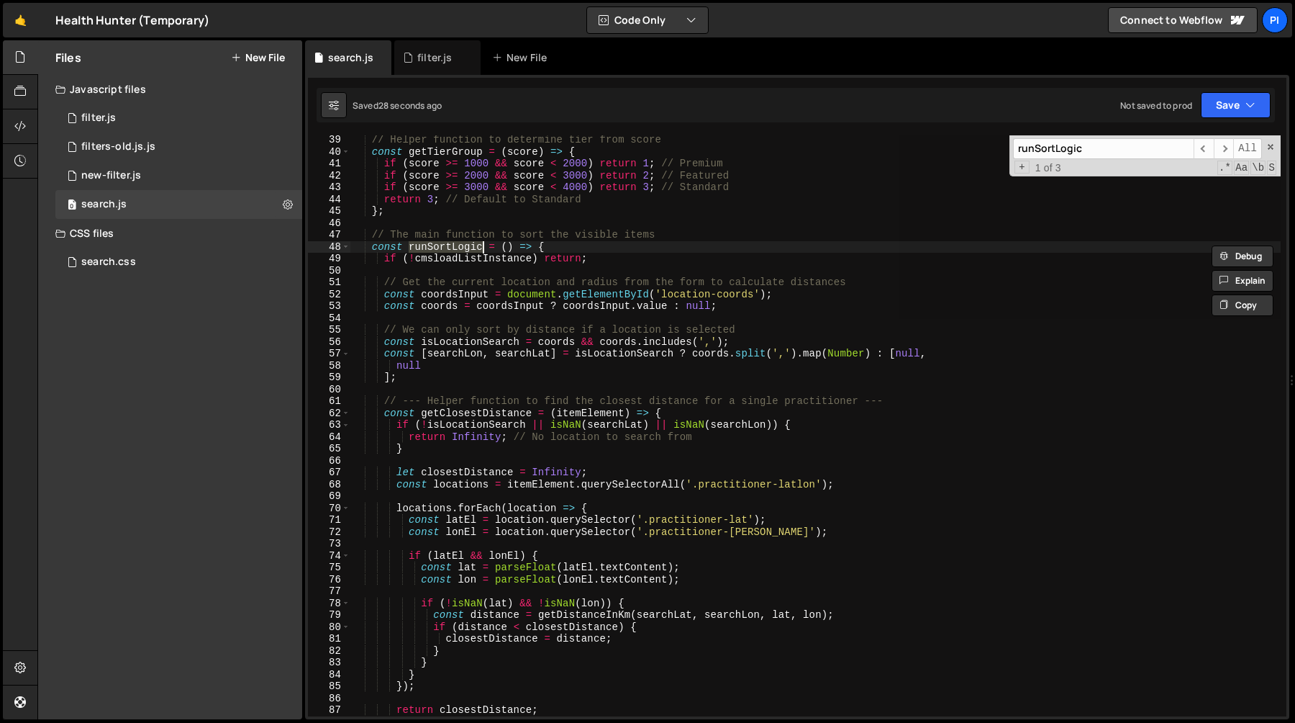
click at [445, 248] on div "// Helper function to determine tier from score const getTierGroup = ( score ) …" at bounding box center [815, 425] width 931 height 581
click at [445, 248] on div "// Helper function to determine tier from score const getTierGroup = ( score ) …" at bounding box center [815, 436] width 931 height 605
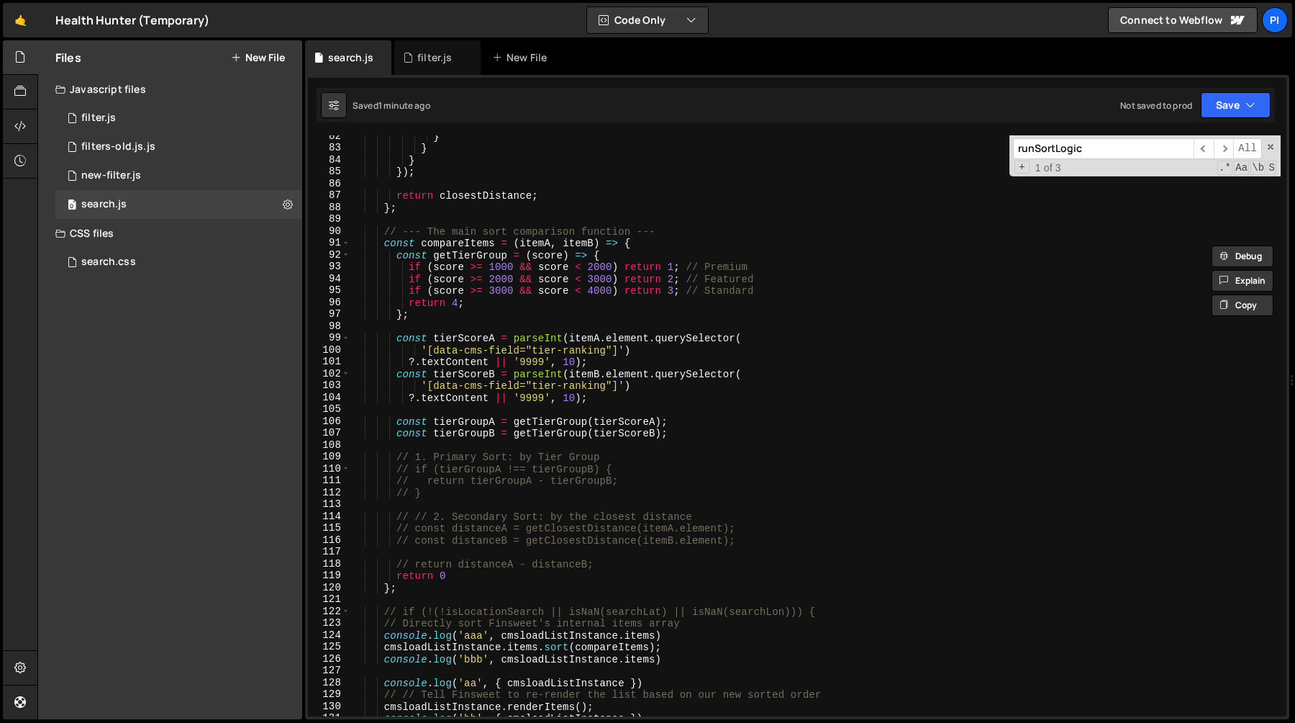
scroll to position [1036, 0]
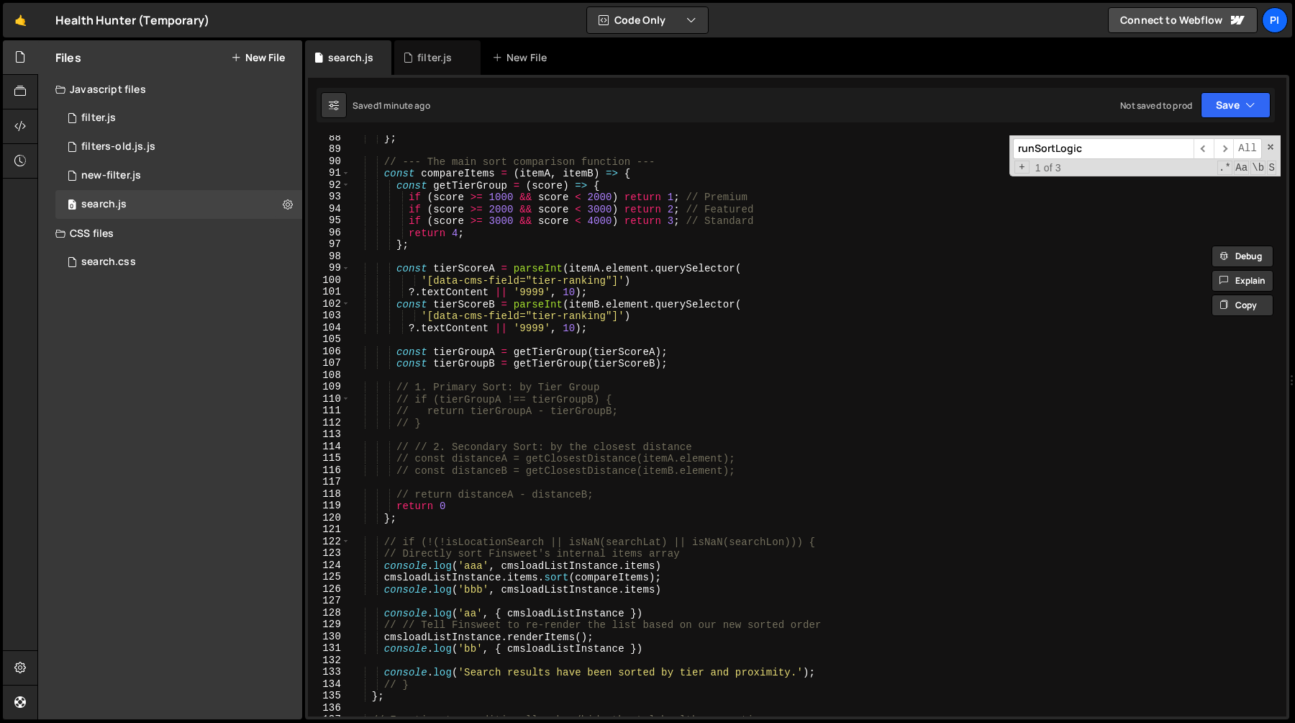
click at [430, 389] on div "} ; // --- The main sort comparison function --- const compareItems = ( itemA ,…" at bounding box center [815, 434] width 931 height 605
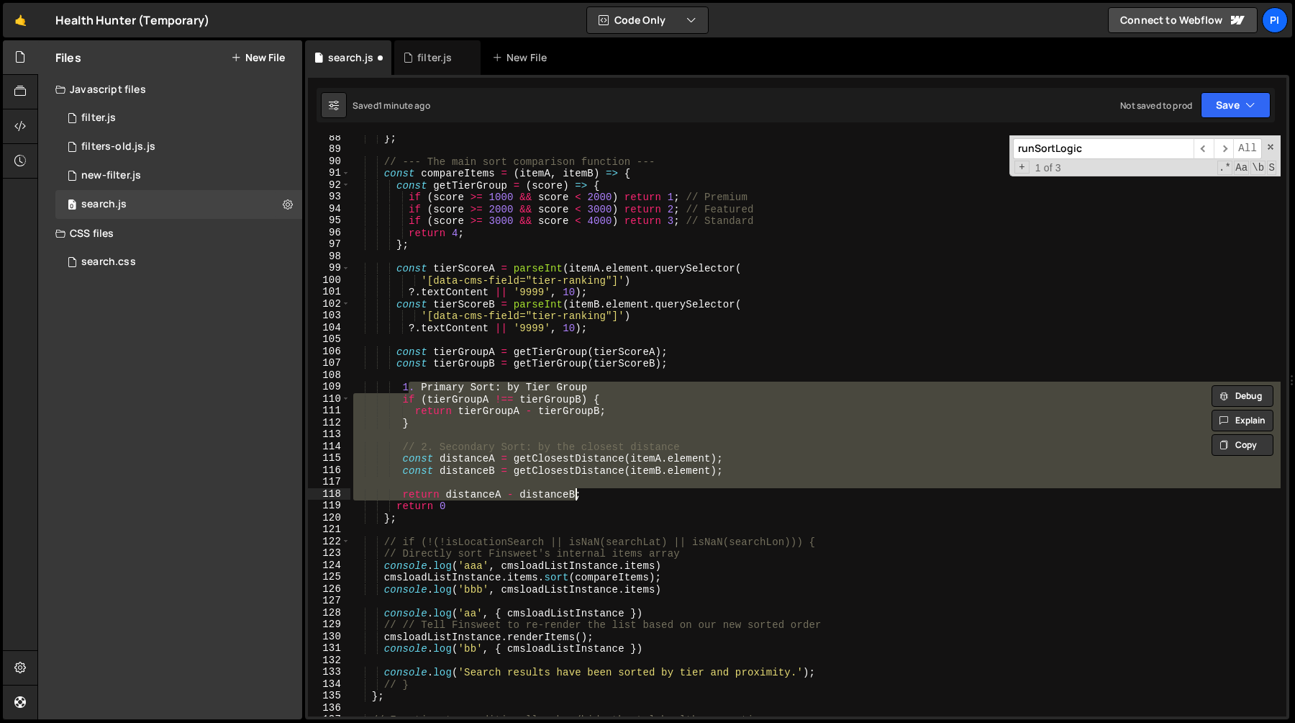
drag, startPoint x: 430, startPoint y: 389, endPoint x: 589, endPoint y: 490, distance: 189.3
click at [589, 490] on div "} ; // --- The main sort comparison function --- const compareItems = ( itemA ,…" at bounding box center [815, 434] width 931 height 605
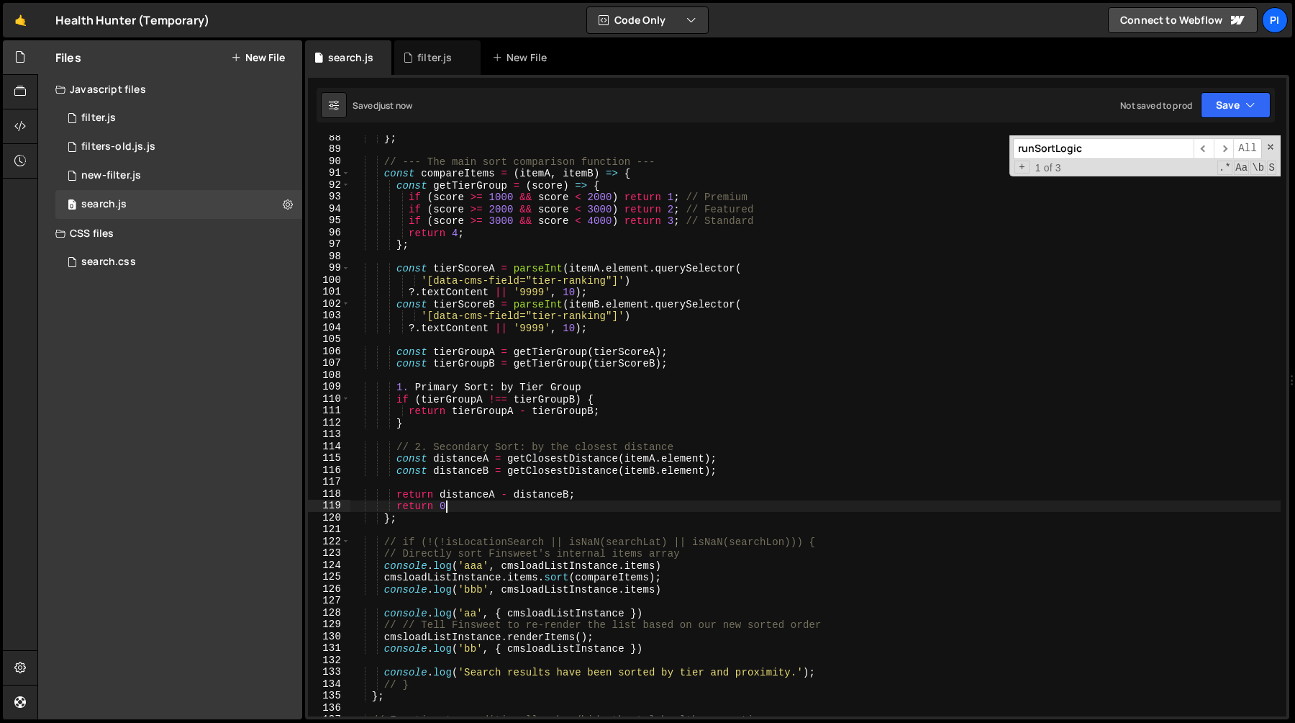
click at [520, 509] on div "} ; // --- The main sort comparison function --- const compareItems = ( itemA ,…" at bounding box center [815, 434] width 931 height 605
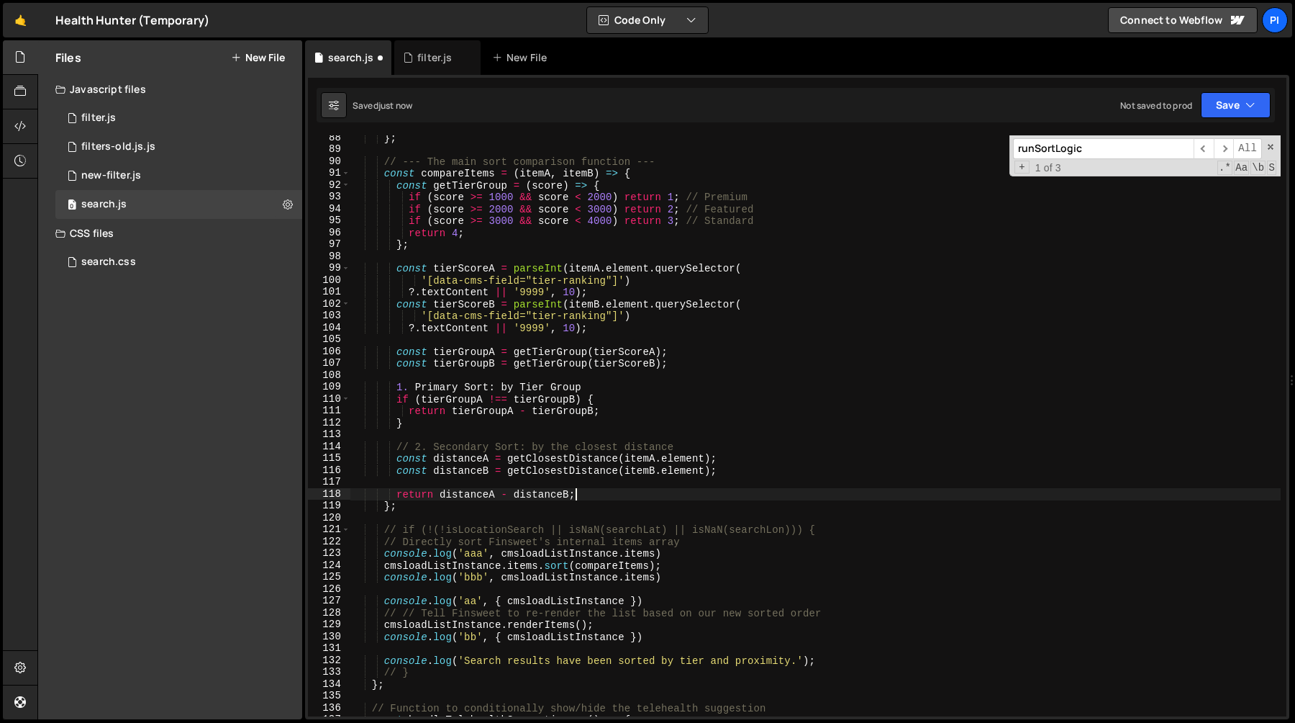
drag, startPoint x: 520, startPoint y: 509, endPoint x: 612, endPoint y: 497, distance: 92.1
click at [612, 497] on div "} ; // --- The main sort comparison function --- const compareItems = ( itemA ,…" at bounding box center [815, 434] width 931 height 605
click at [605, 394] on div "} ; // --- The main sort comparison function --- const compareItems = ( itemA ,…" at bounding box center [815, 434] width 931 height 605
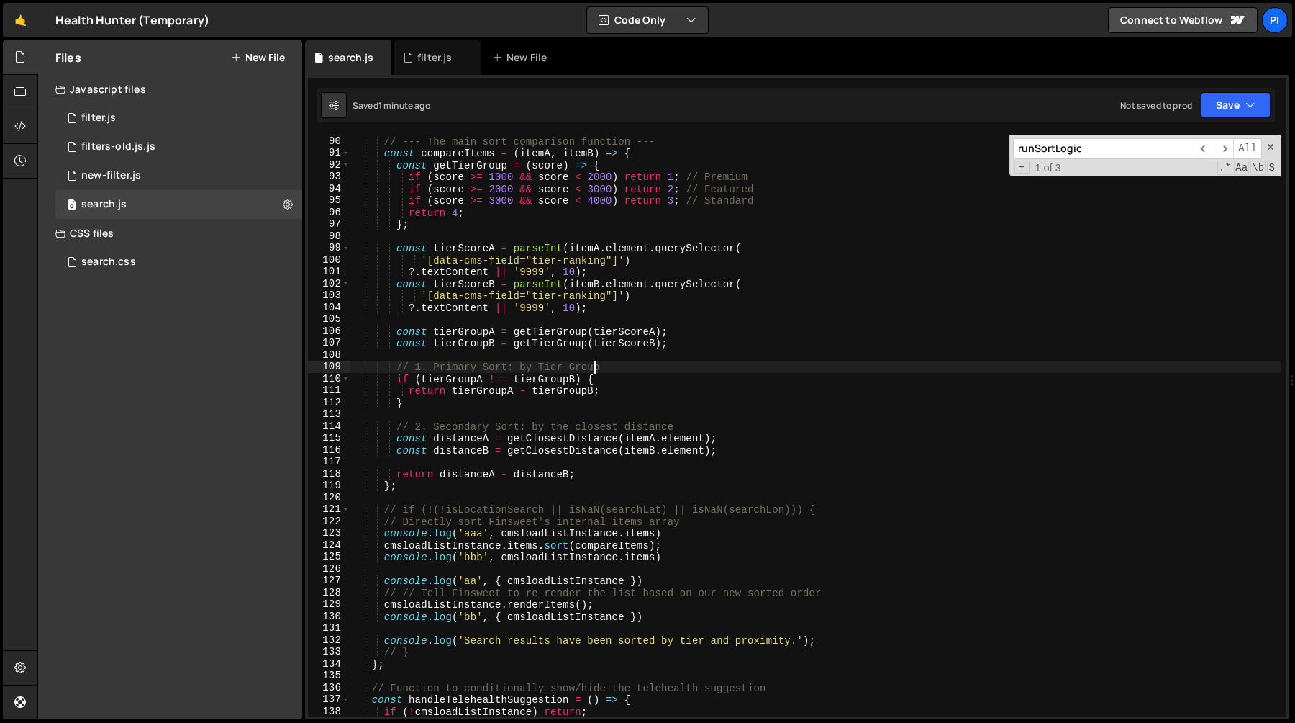
scroll to position [1090, 0]
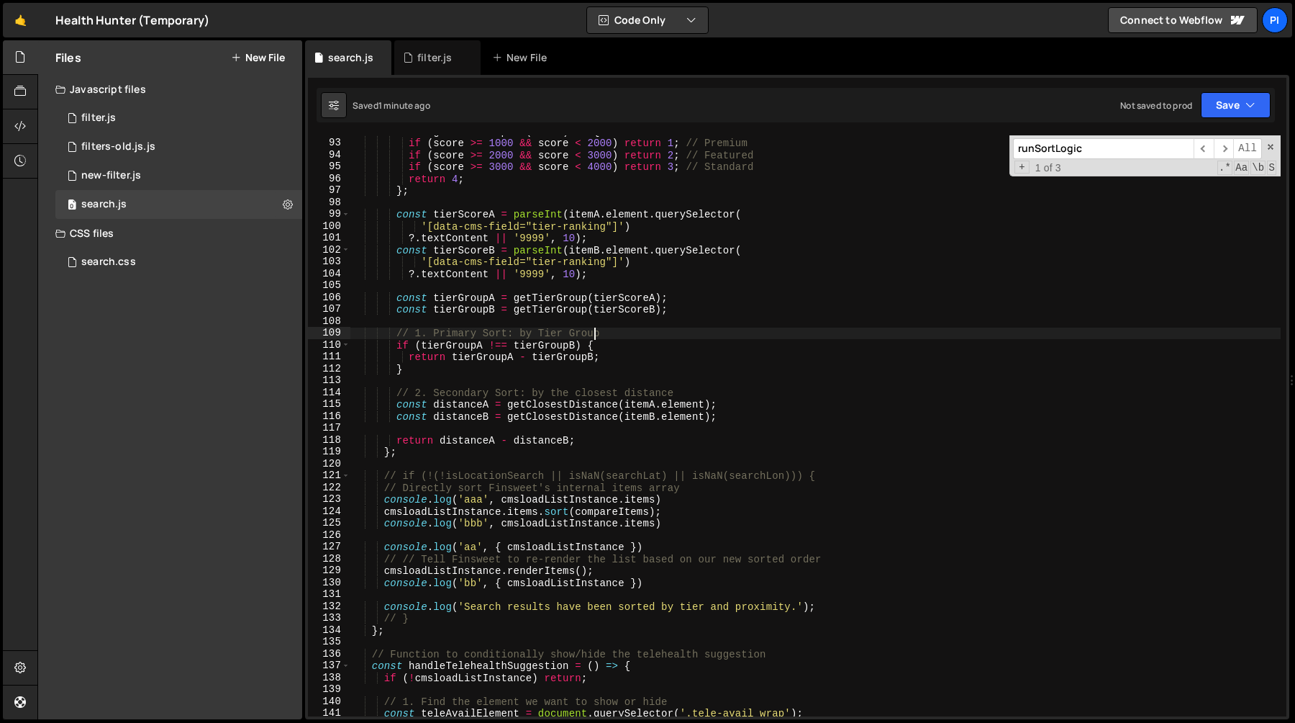
click at [618, 576] on div "const getTierGroup = ( score ) => { if ( score >= 1000 && score < 2000 ) return…" at bounding box center [815, 427] width 931 height 605
click at [617, 568] on div "const getTierGroup = ( score ) => { if ( score >= 1000 && score < 2000 ) return…" at bounding box center [815, 427] width 931 height 605
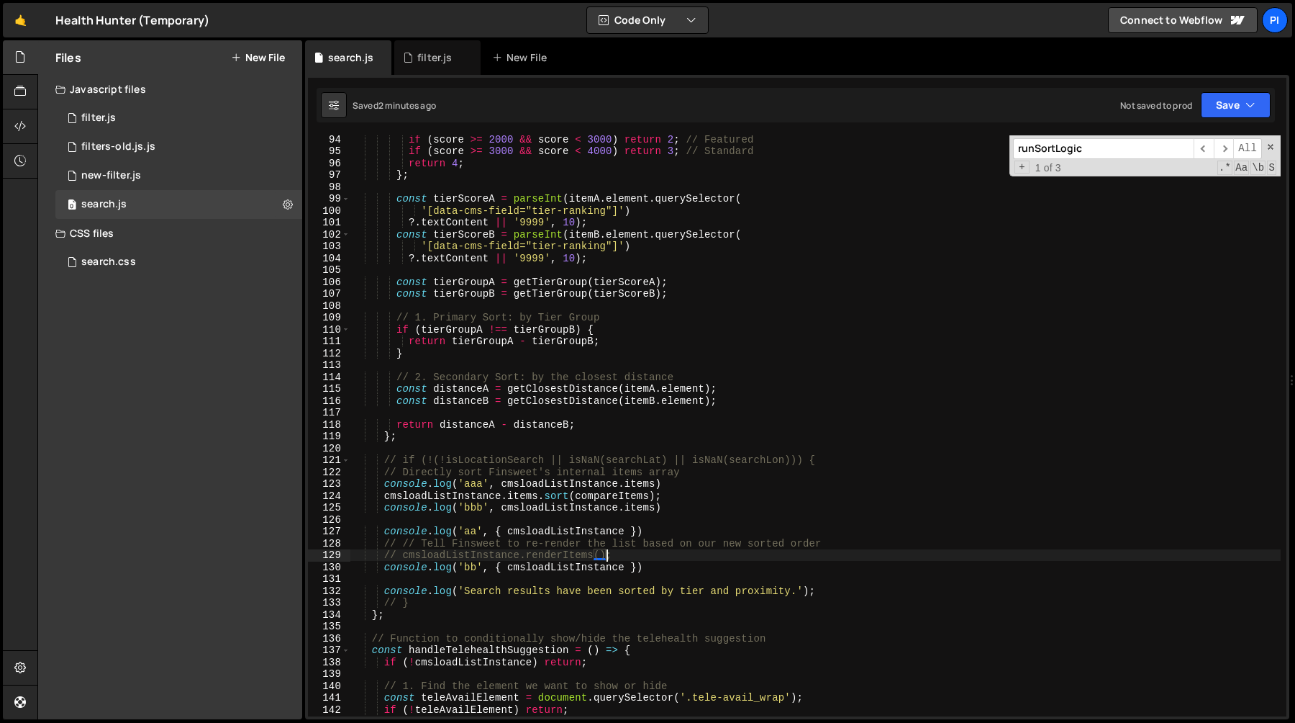
scroll to position [1108, 0]
click at [710, 554] on div "if ( score >= 2000 && score < 3000 ) return 2 ; // Featured if ( score >= 3000 …" at bounding box center [815, 434] width 931 height 605
click at [710, 473] on div "if ( score >= 2000 && score < 3000 ) return 2 ; // Featured if ( score >= 3000 …" at bounding box center [815, 434] width 931 height 605
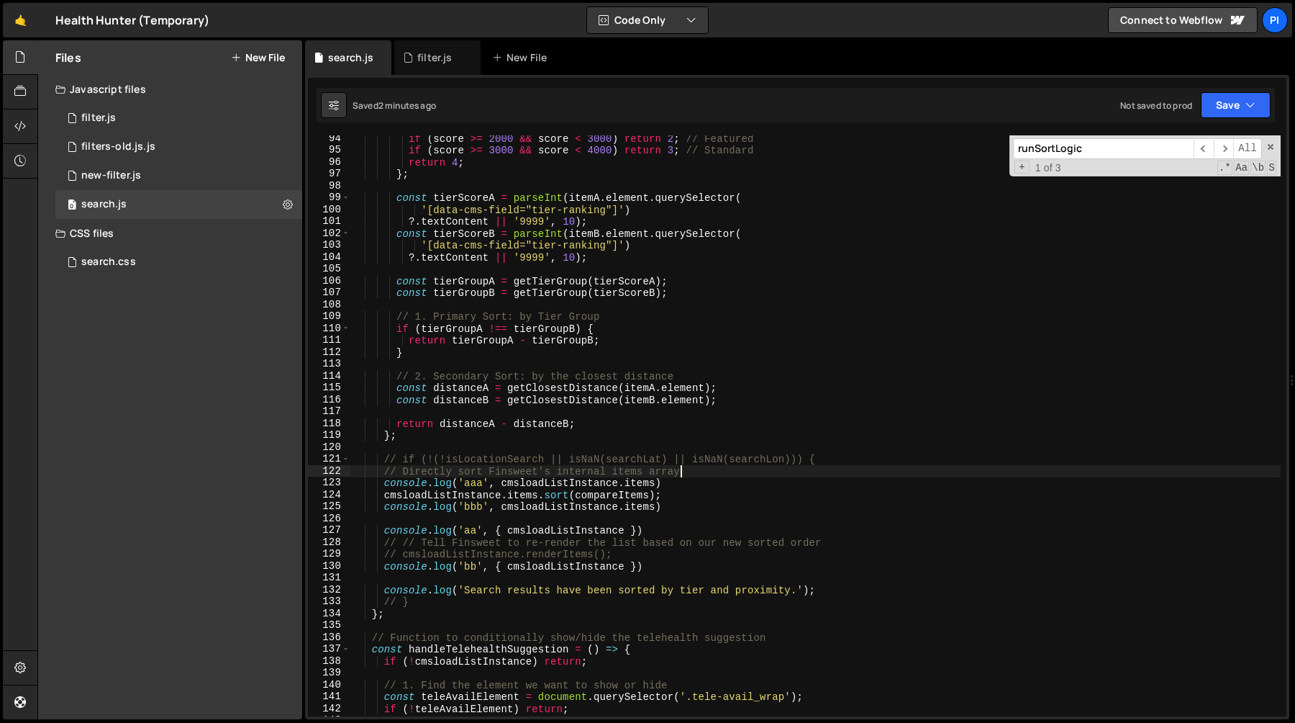
click at [707, 479] on div "if ( score >= 2000 && score < 3000 ) return 2 ; // Featured if ( score >= 3000 …" at bounding box center [815, 434] width 931 height 605
click at [711, 468] on div "if ( score >= 2000 && score < 3000 ) return 2 ; // Featured if ( score >= 3000 …" at bounding box center [815, 434] width 931 height 605
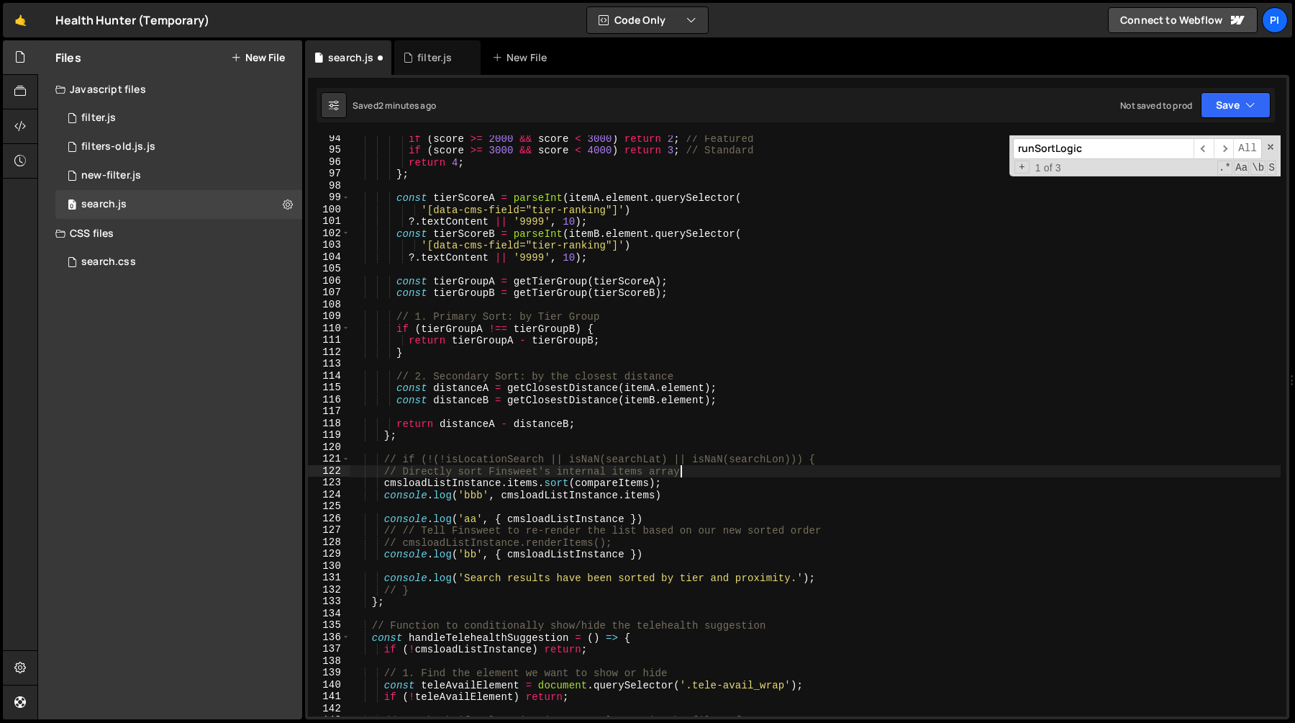
type textarea "console.log('bbb', cmsloadListInstance.items)"
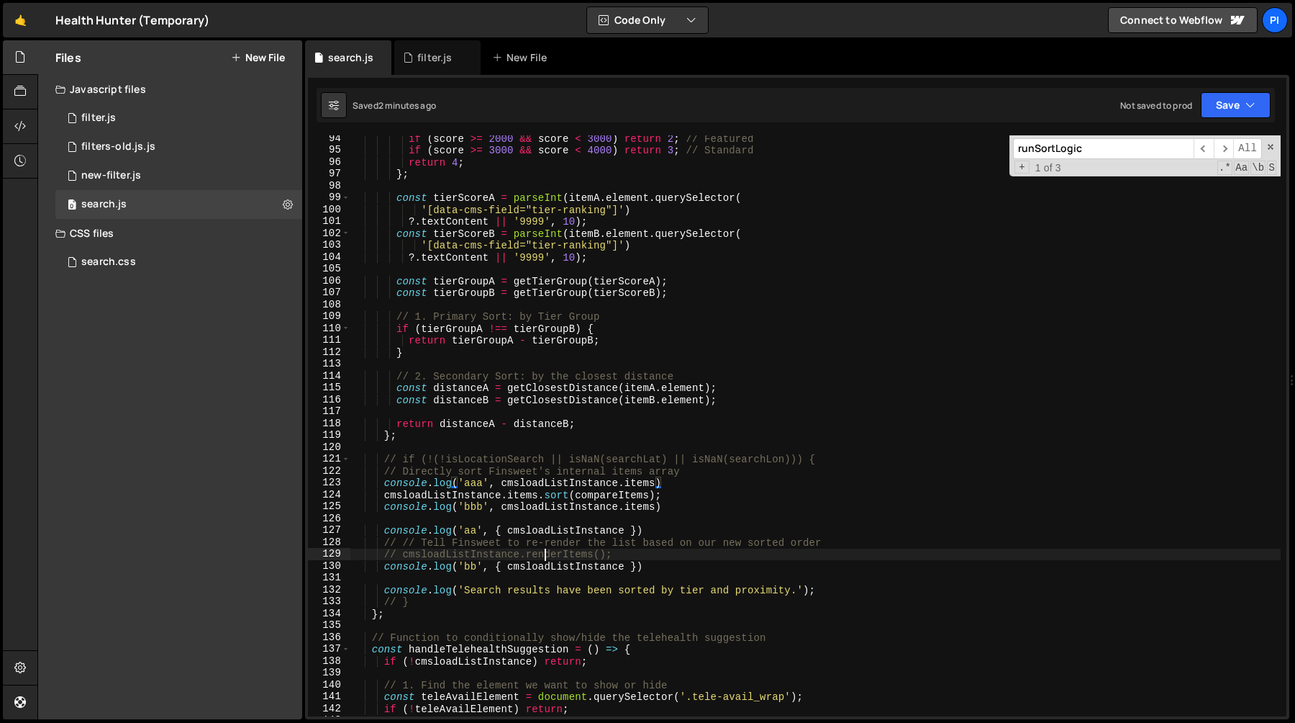
click at [542, 556] on div "if ( score >= 2000 && score < 3000 ) return 2 ; // Featured if ( score >= 3000 …" at bounding box center [815, 434] width 931 height 605
type textarea "cmsloadListInstance.renderItems();"
click at [526, 555] on div "if ( score >= 2000 && score < 3000 ) return 2 ; // Featured if ( score >= 3000 …" at bounding box center [815, 434] width 931 height 605
type input "renderItems"
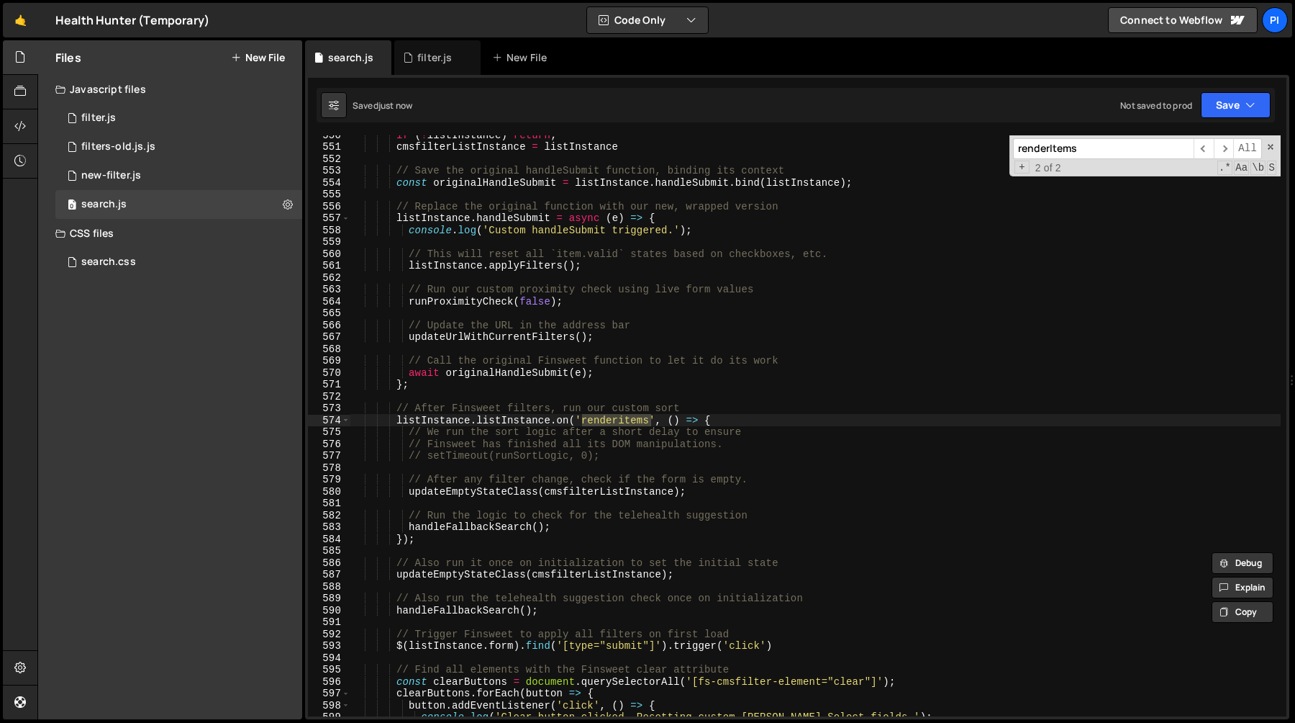
scroll to position [6525, 0]
click at [423, 427] on div "if ( ! listInstance ) return ; cmsfilterListInstance = listInstance // Save the…" at bounding box center [815, 431] width 931 height 605
click at [424, 424] on div "if ( ! listInstance ) return ; cmsfilterListInstance = listInstance // Save the…" at bounding box center [815, 431] width 931 height 605
click at [435, 541] on div "if ( ! listInstance ) return ; cmsfilterListInstance = listInstance // Save the…" at bounding box center [815, 431] width 931 height 605
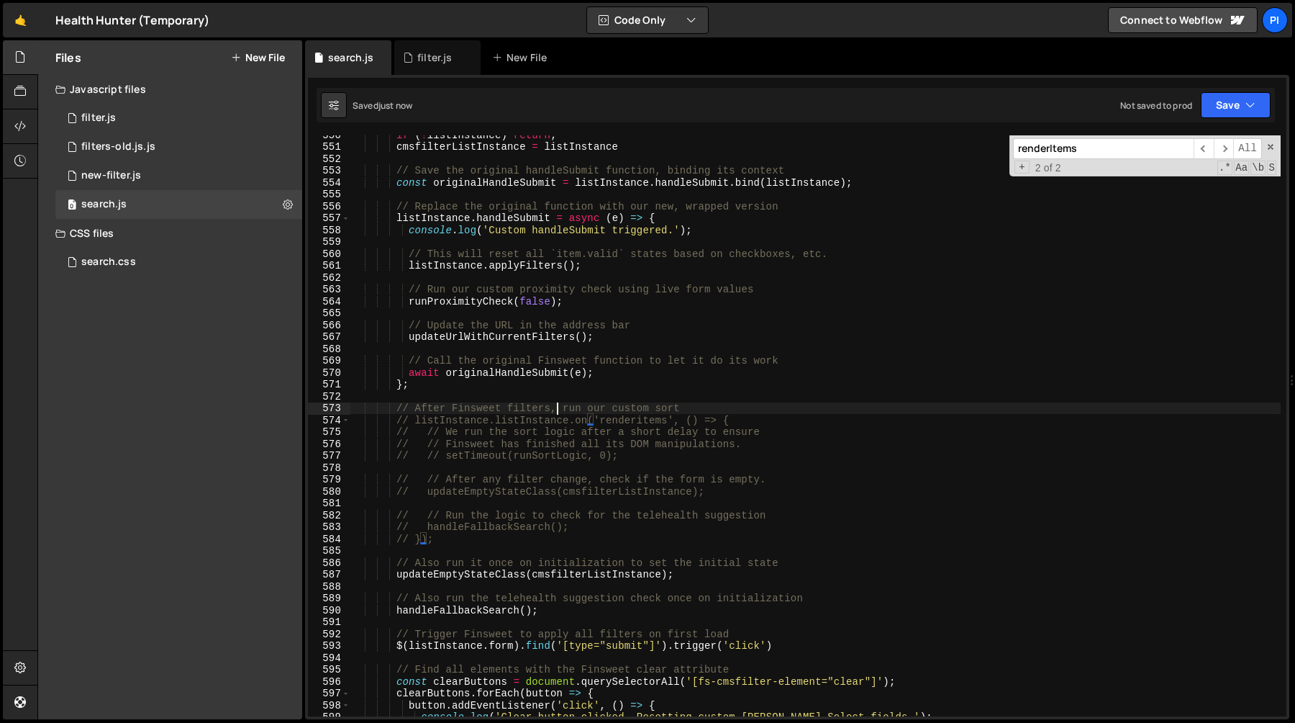
click at [556, 409] on div "if ( ! listInstance ) return ; cmsfilterListInstance = listInstance // Save the…" at bounding box center [815, 431] width 931 height 605
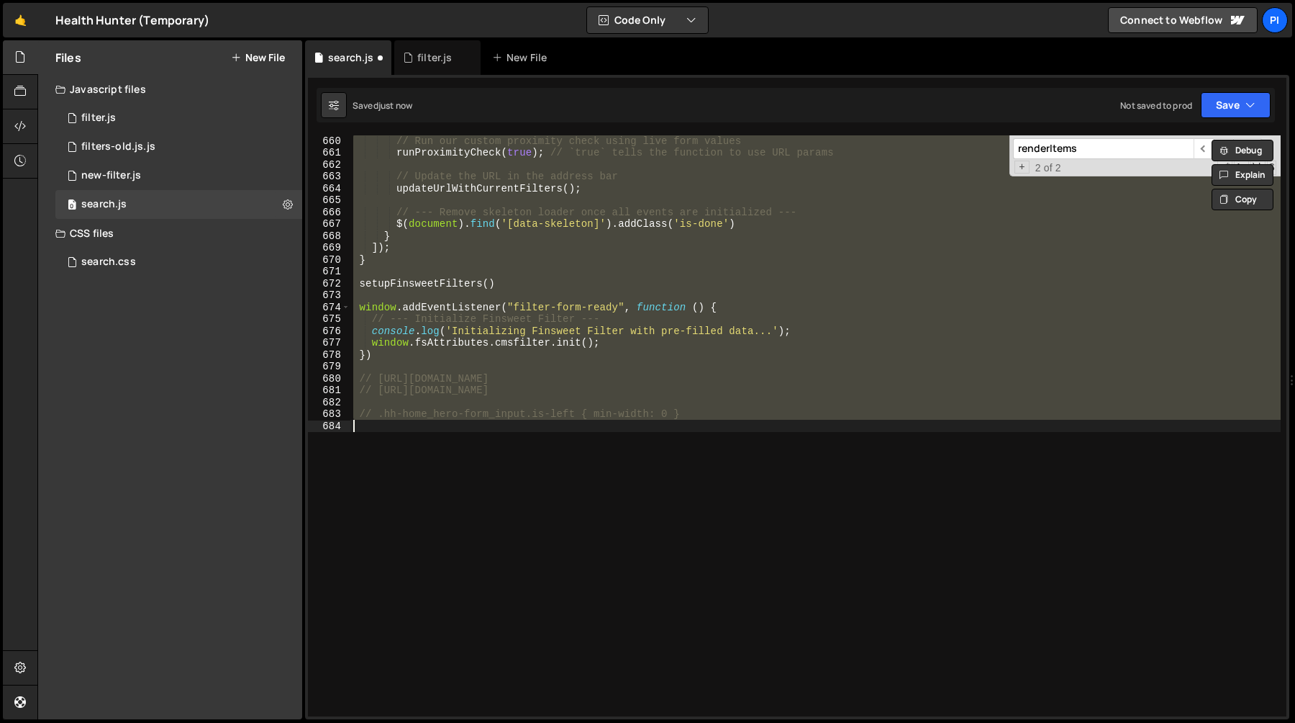
type textarea "listInstance.listInstance.on('renderitems', () => {"
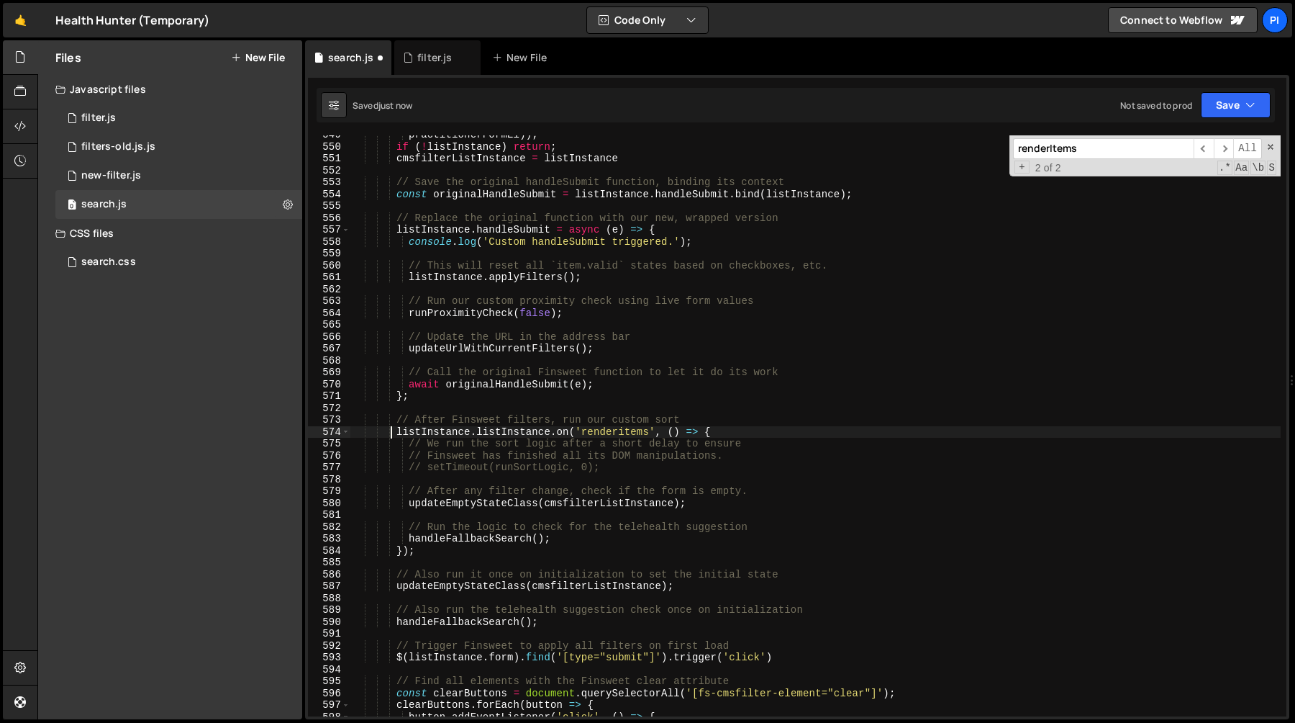
scroll to position [6514, 0]
click at [553, 406] on div "practitionerFormEl )) ; if ( ! listInstance ) return ; cmsfilterListInstance = …" at bounding box center [815, 431] width 931 height 605
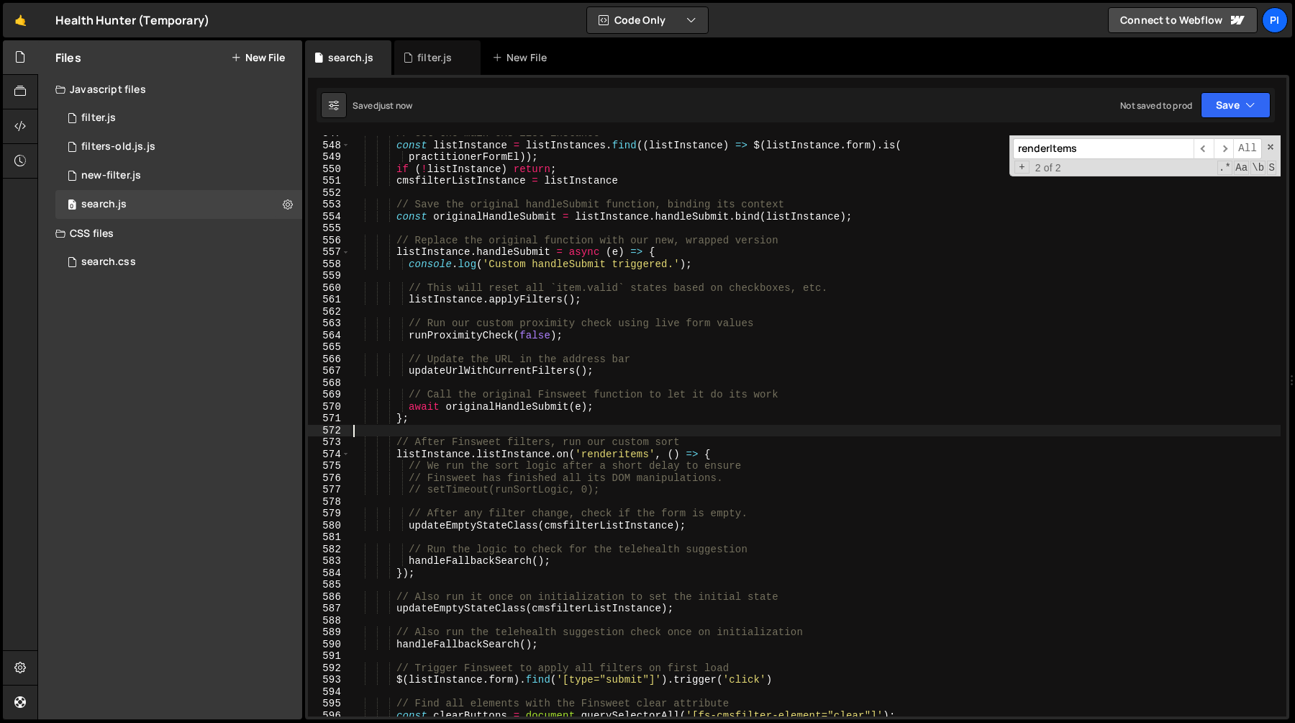
scroll to position [6485, 0]
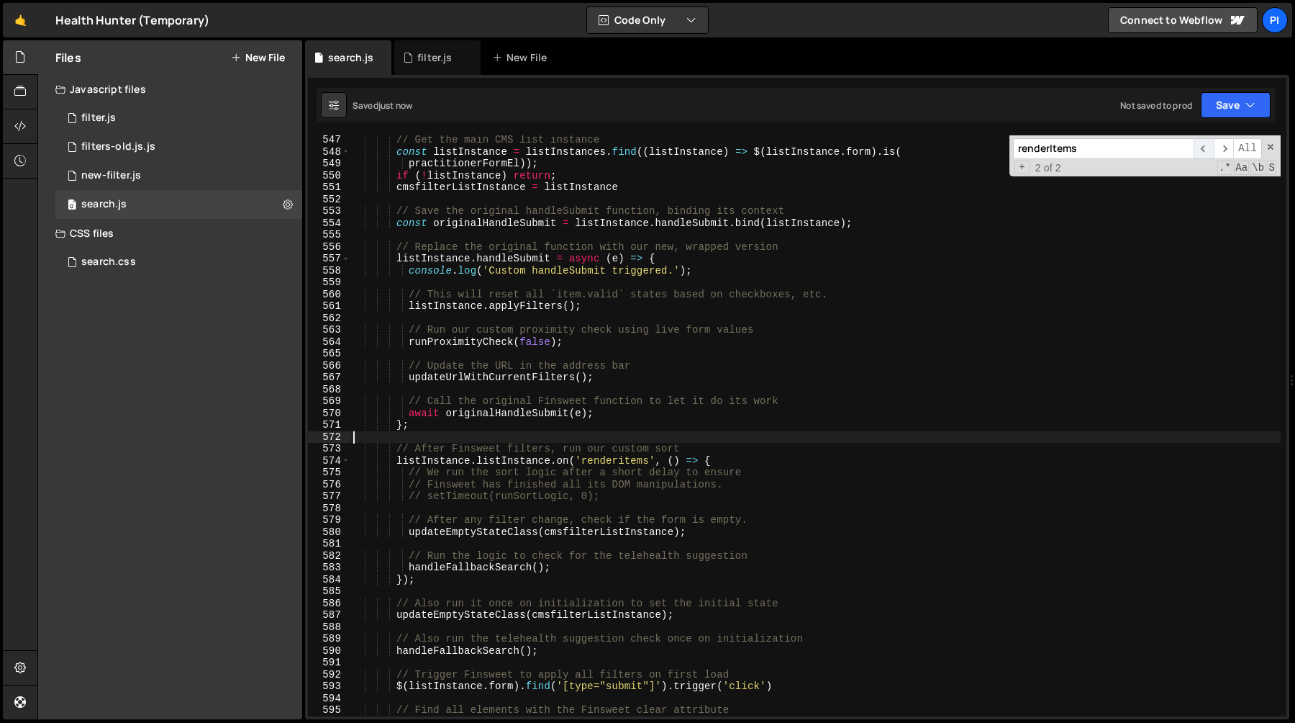
click at [1205, 147] on span "​" at bounding box center [1204, 148] width 20 height 21
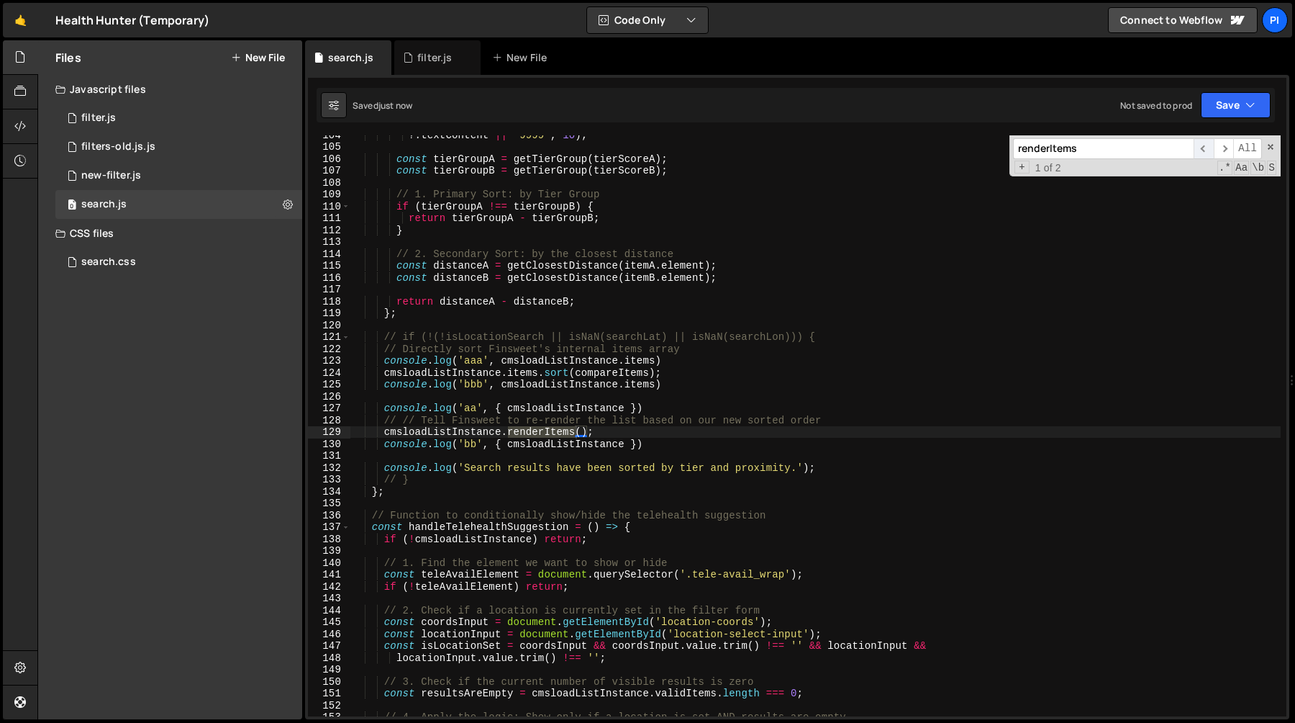
scroll to position [1229, 0]
click at [678, 435] on div "?. textContent || '9999' , 10 ) ; const tierGroupA = getTierGroup ( tierScoreA …" at bounding box center [815, 431] width 931 height 605
click at [725, 448] on div "?. textContent || '9999' , 10 ) ; const tierGroupA = getTierGroup ( tierScoreA …" at bounding box center [815, 431] width 931 height 605
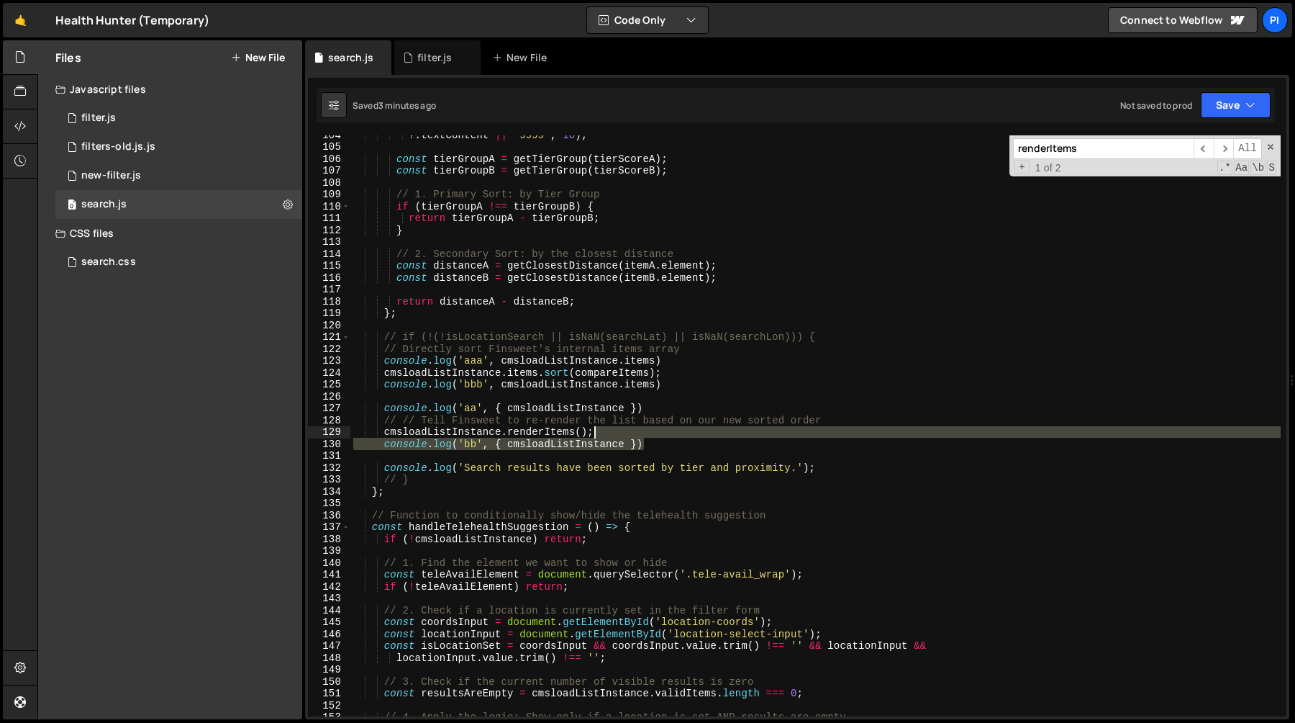
drag, startPoint x: 725, startPoint y: 448, endPoint x: 723, endPoint y: 435, distance: 13.0
click at [723, 435] on div "?. textContent || '9999' , 10 ) ; const tierGroupA = getTierGroup ( tierScoreA …" at bounding box center [815, 431] width 931 height 605
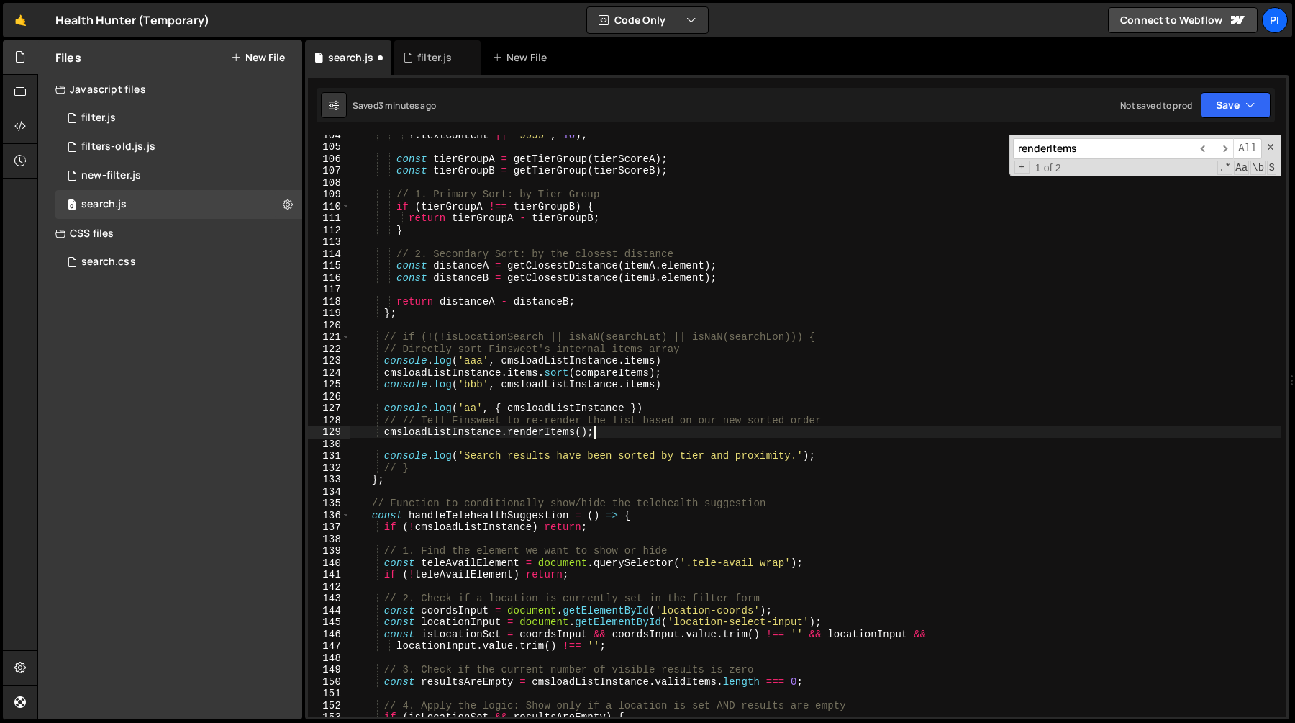
click at [687, 409] on div "?. textContent || '9999' , 10 ) ; const tierGroupA = getTierGroup ( tierScoreA …" at bounding box center [815, 431] width 931 height 605
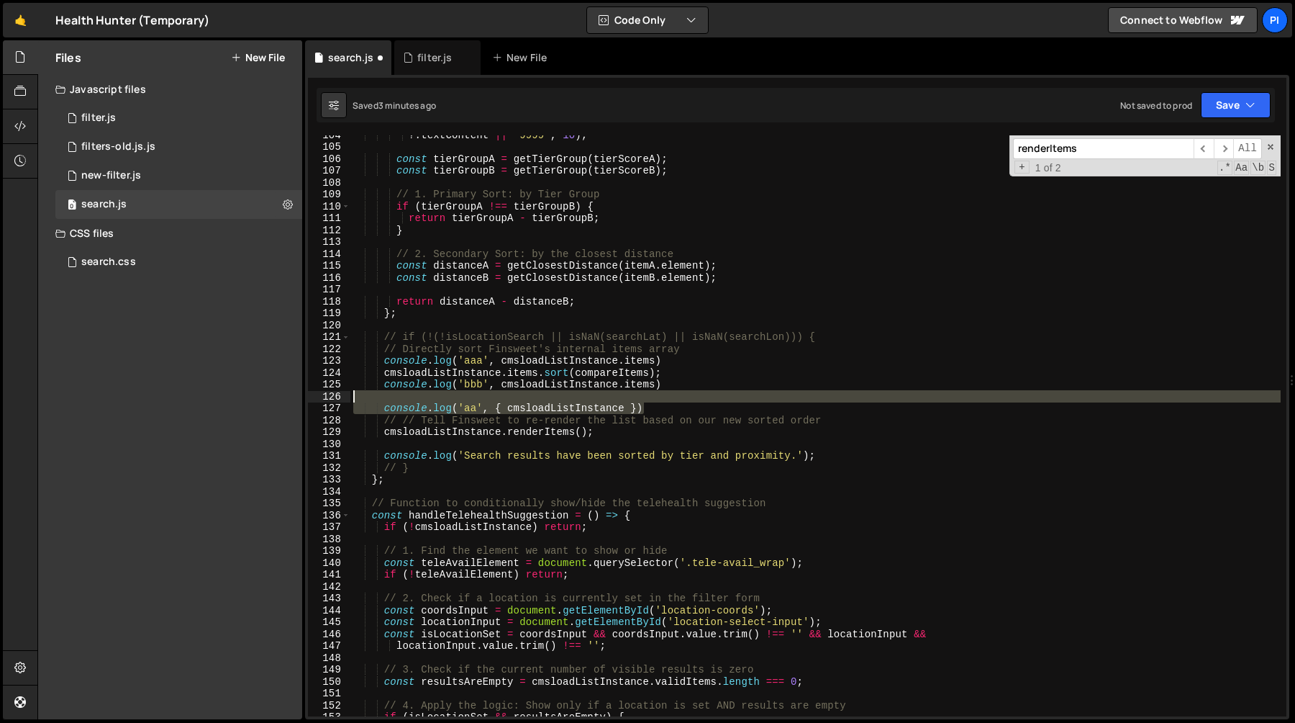
drag, startPoint x: 687, startPoint y: 409, endPoint x: 684, endPoint y: 393, distance: 16.2
click at [684, 393] on div "?. textContent || '9999' , 10 ) ; const tierGroupA = getTierGroup ( tierScoreA …" at bounding box center [815, 431] width 931 height 605
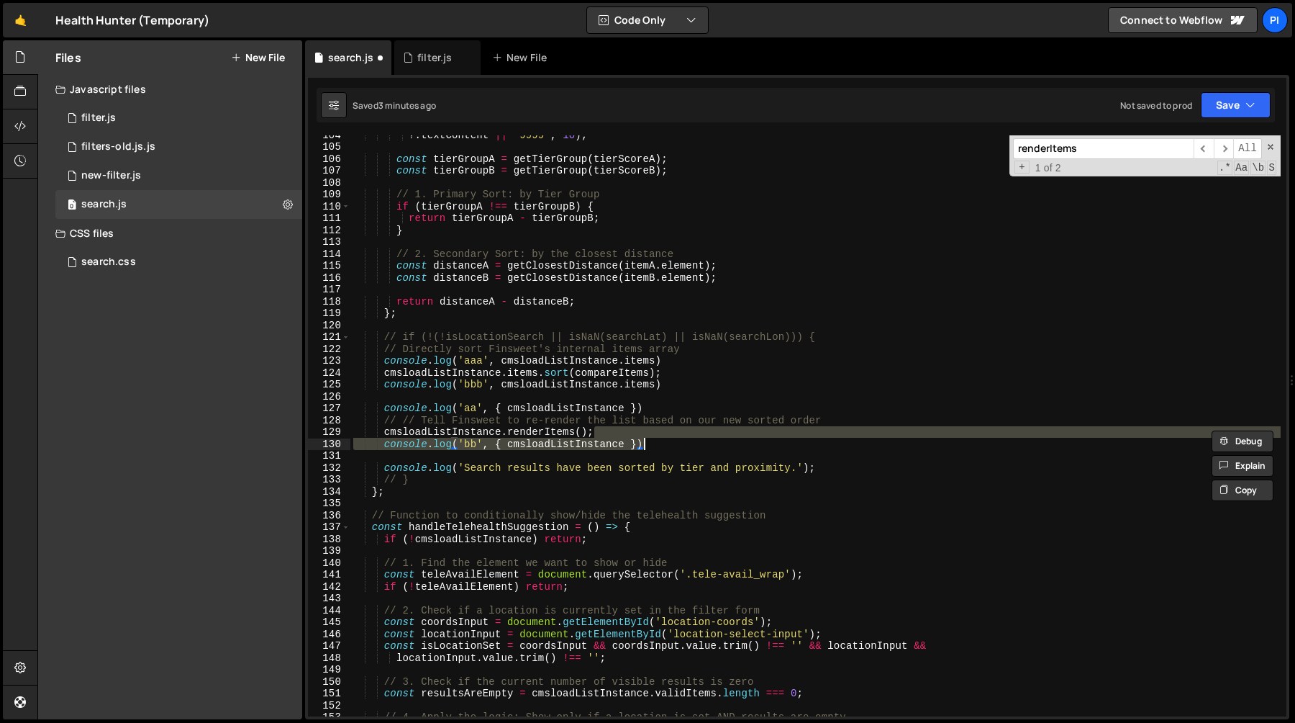
click at [707, 449] on div "?. textContent || '9999' , 10 ) ; const tierGroupA = getTierGroup ( tierScoreA …" at bounding box center [815, 425] width 931 height 581
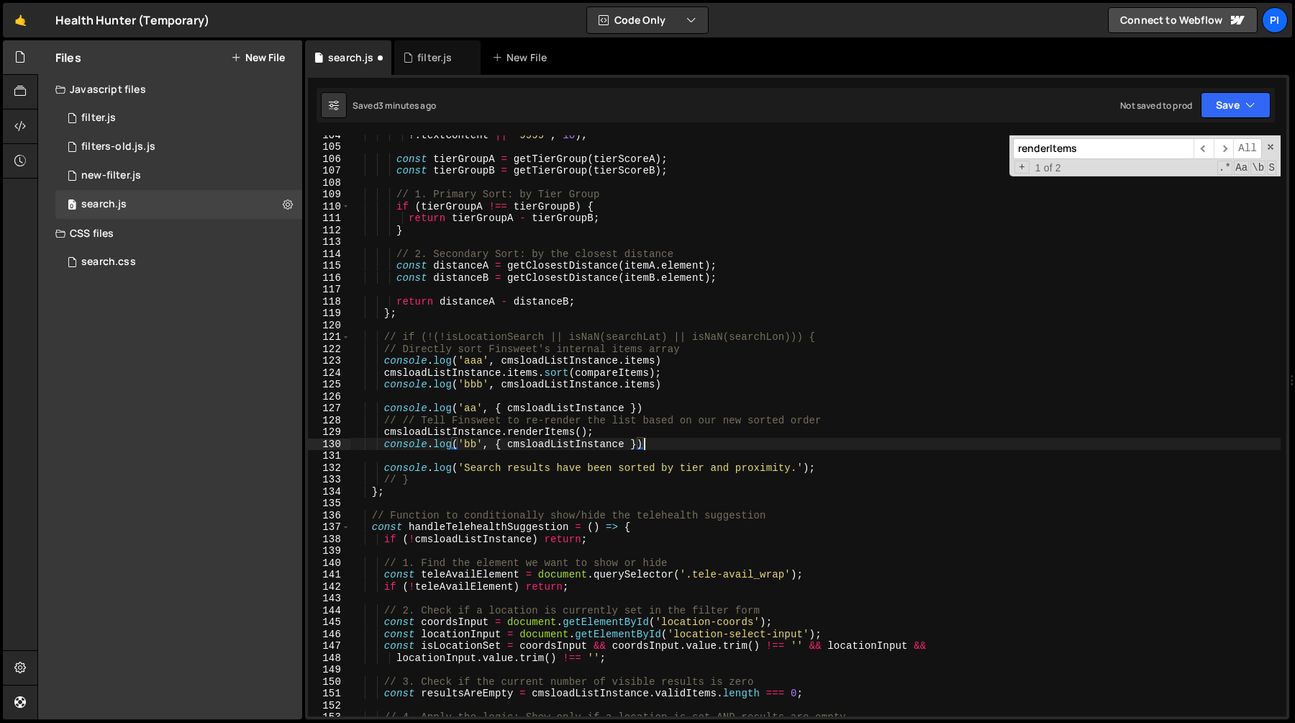
click at [664, 403] on div "?. textContent || '9999' , 10 ) ; const tierGroupA = getTierGroup ( tierScoreA …" at bounding box center [815, 431] width 931 height 605
type textarea "// console.log('aa', { cmsloadListInstance })"
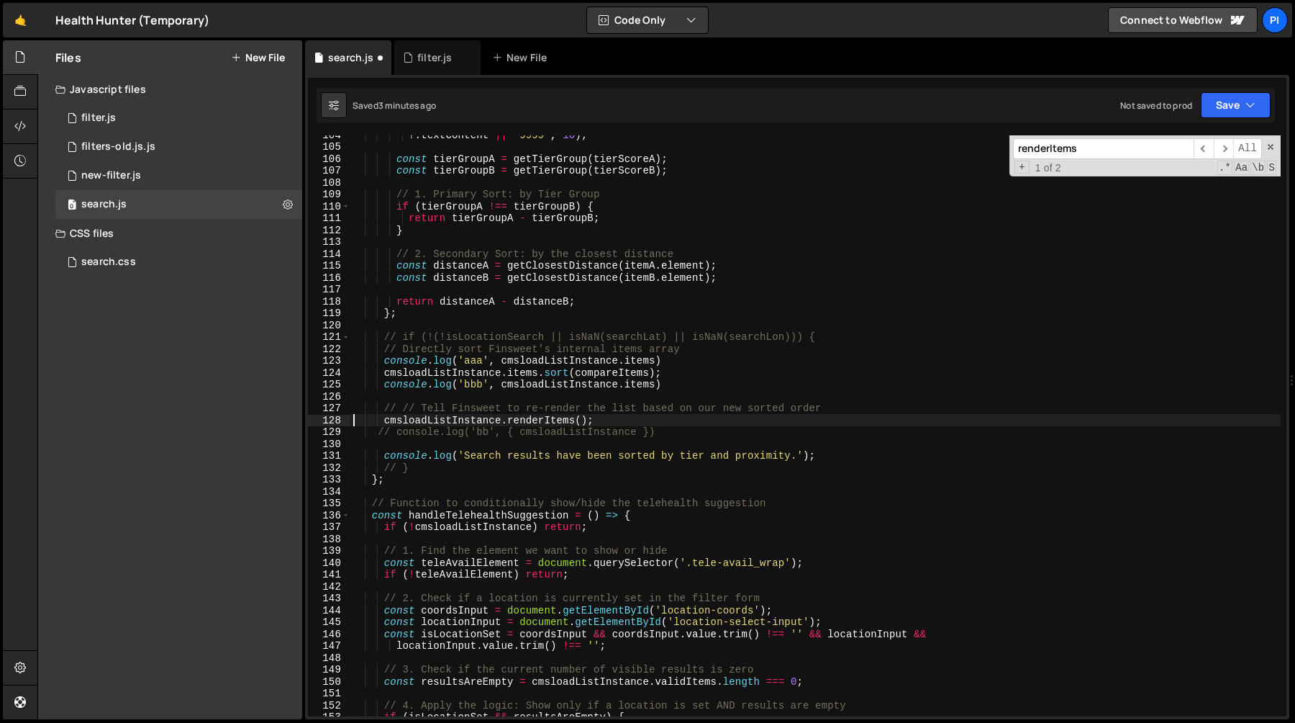
type textarea "// // Tell Finsweet to re-render the list based on our new sorted order"
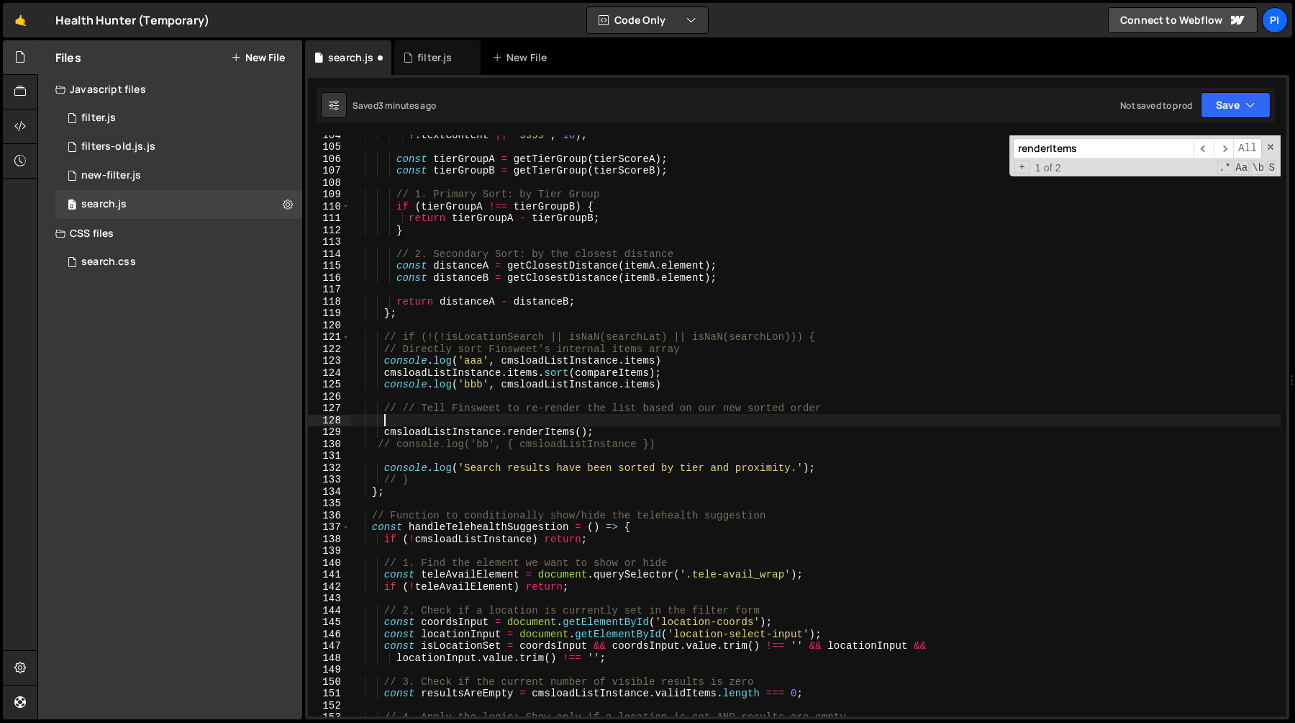
paste textarea "// console.log('aa', { cmsloadListInstance })"
click at [460, 363] on div "?. textContent || '9999' , 10 ) ; const tierGroupA = getTierGroup ( tierScoreA …" at bounding box center [815, 431] width 931 height 605
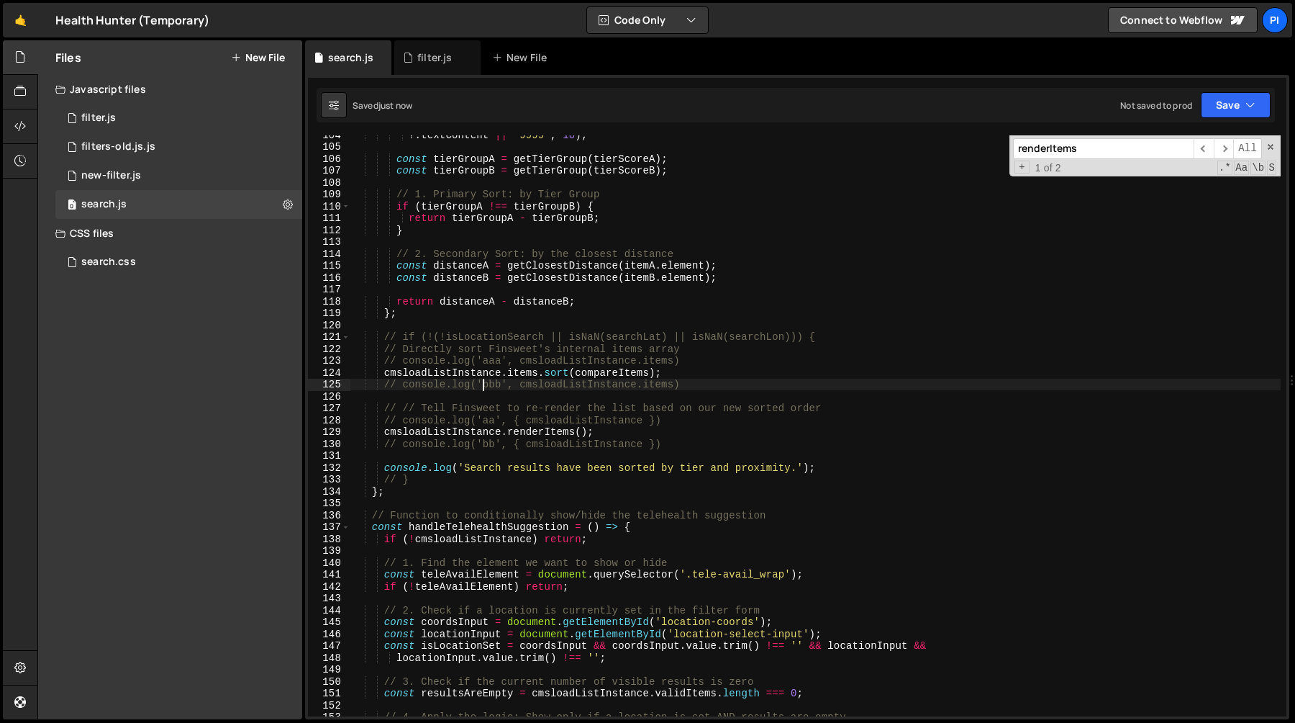
click at [617, 429] on div "?. textContent || '9999' , 10 ) ; const tierGroupA = getTierGroup ( tierScoreA …" at bounding box center [815, 431] width 931 height 605
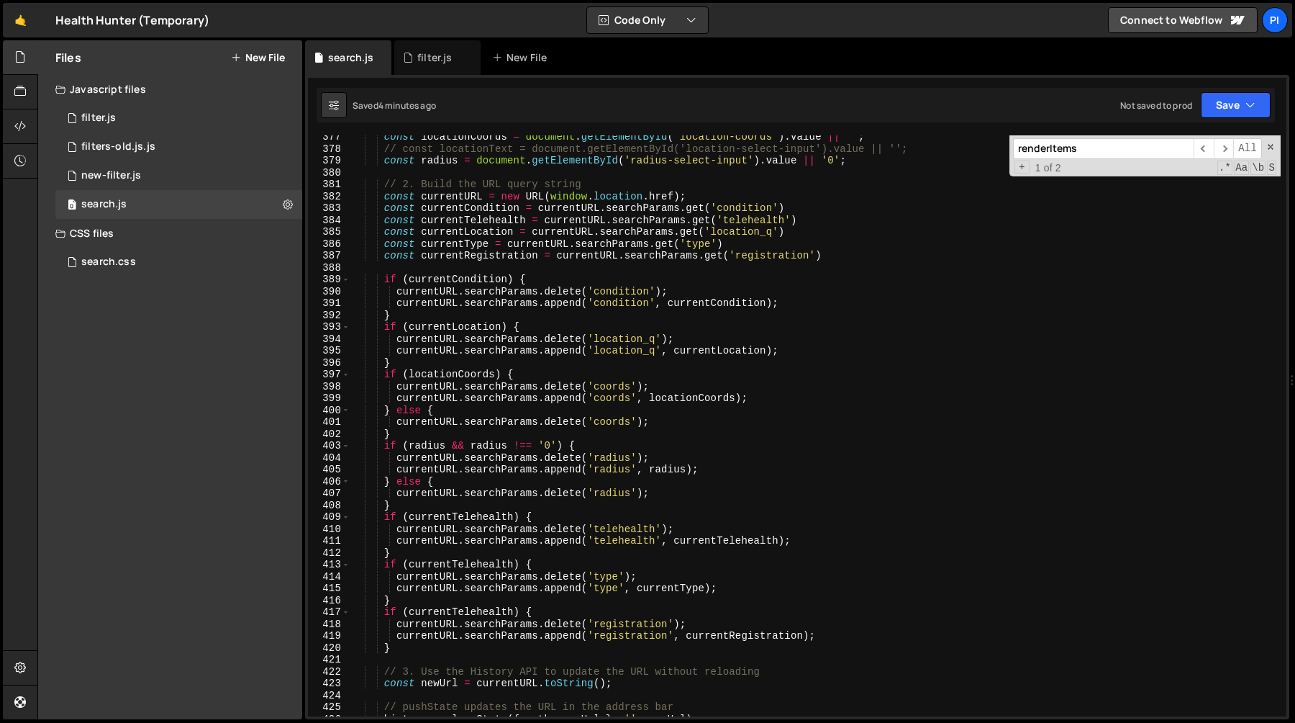
scroll to position [4477, 0]
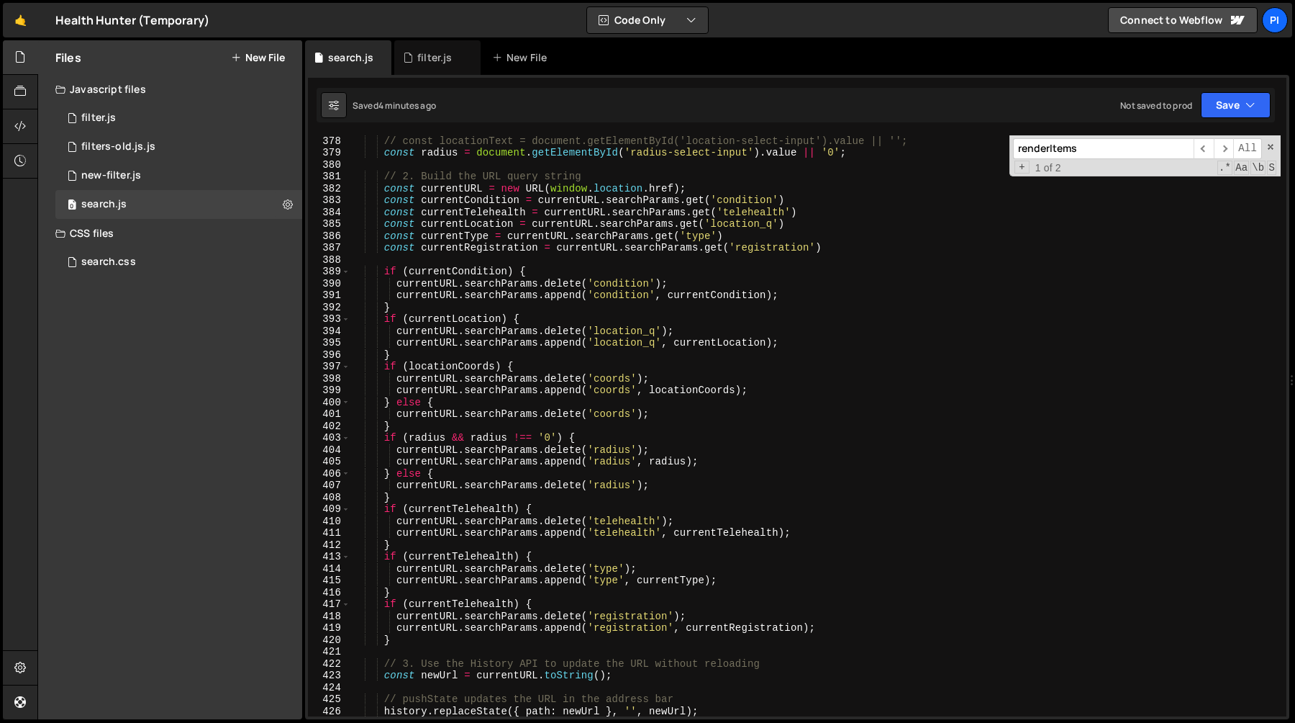
click at [673, 581] on div "// const locationText = document.getElementById('location-select-input').value …" at bounding box center [815, 437] width 931 height 605
click at [532, 510] on div "// const locationText = document.getElementById('location-select-input').value …" at bounding box center [815, 437] width 931 height 605
click at [502, 401] on div "// const locationText = document.getElementById('location-select-input').value …" at bounding box center [815, 437] width 931 height 605
click at [589, 437] on div "// const locationText = document.getElementById('location-select-input').value …" at bounding box center [815, 437] width 931 height 605
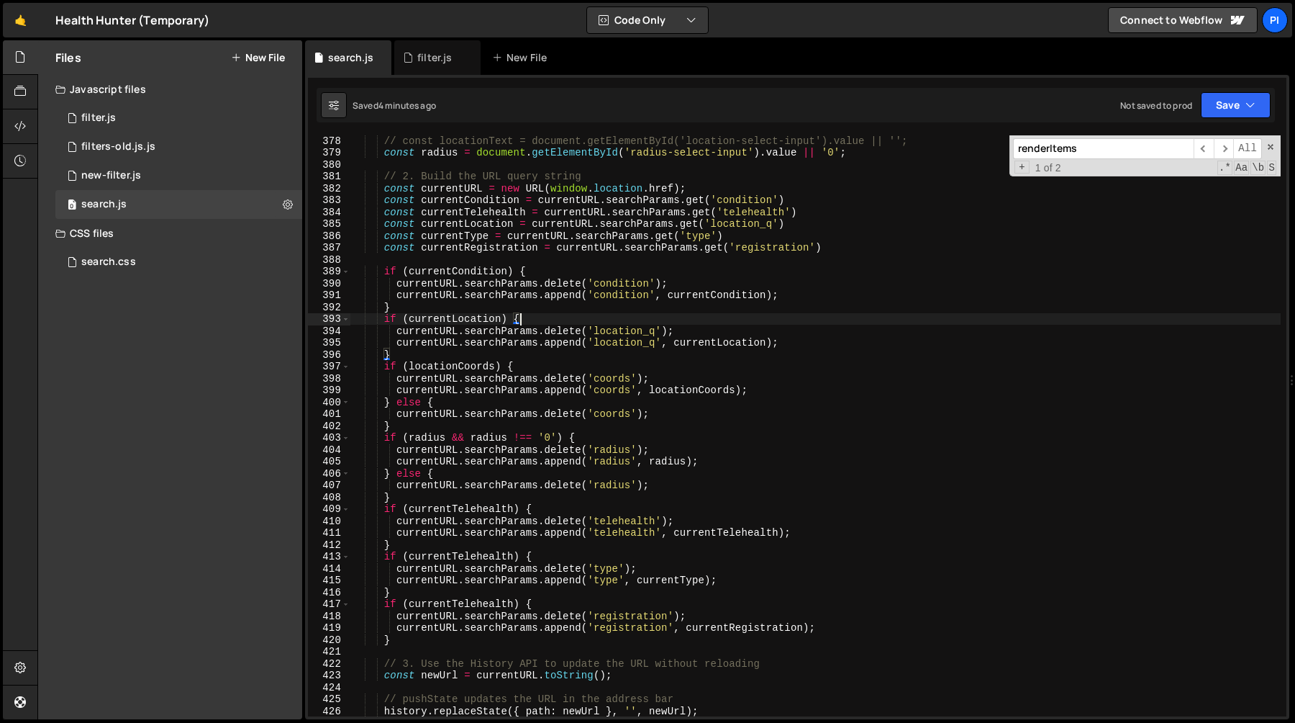
click at [627, 314] on div "// const locationText = document.getElementById('location-select-input').value …" at bounding box center [815, 437] width 931 height 605
type textarea "if (currentLocation) {"
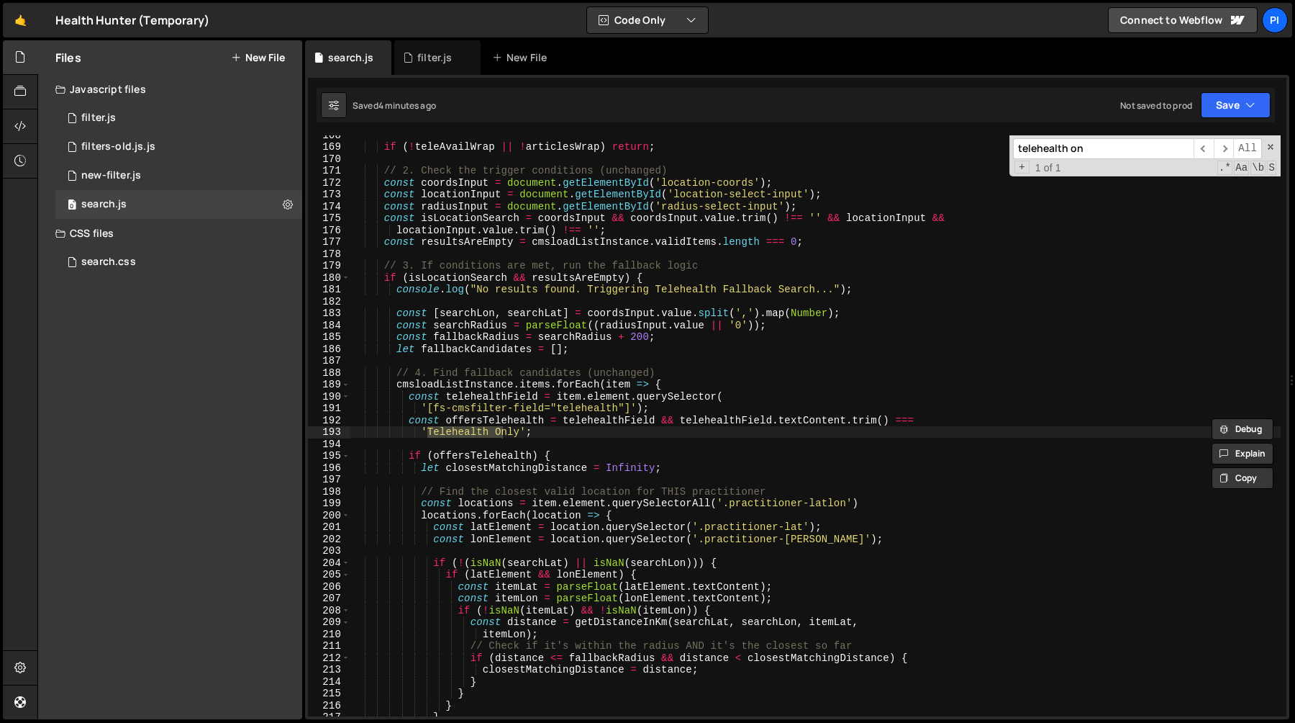
scroll to position [1989, 0]
click at [1074, 149] on input "telehealth on" at bounding box center [1103, 148] width 181 height 21
type input "telehealth+on"
click at [401, 53] on div "filter.js" at bounding box center [437, 57] width 86 height 35
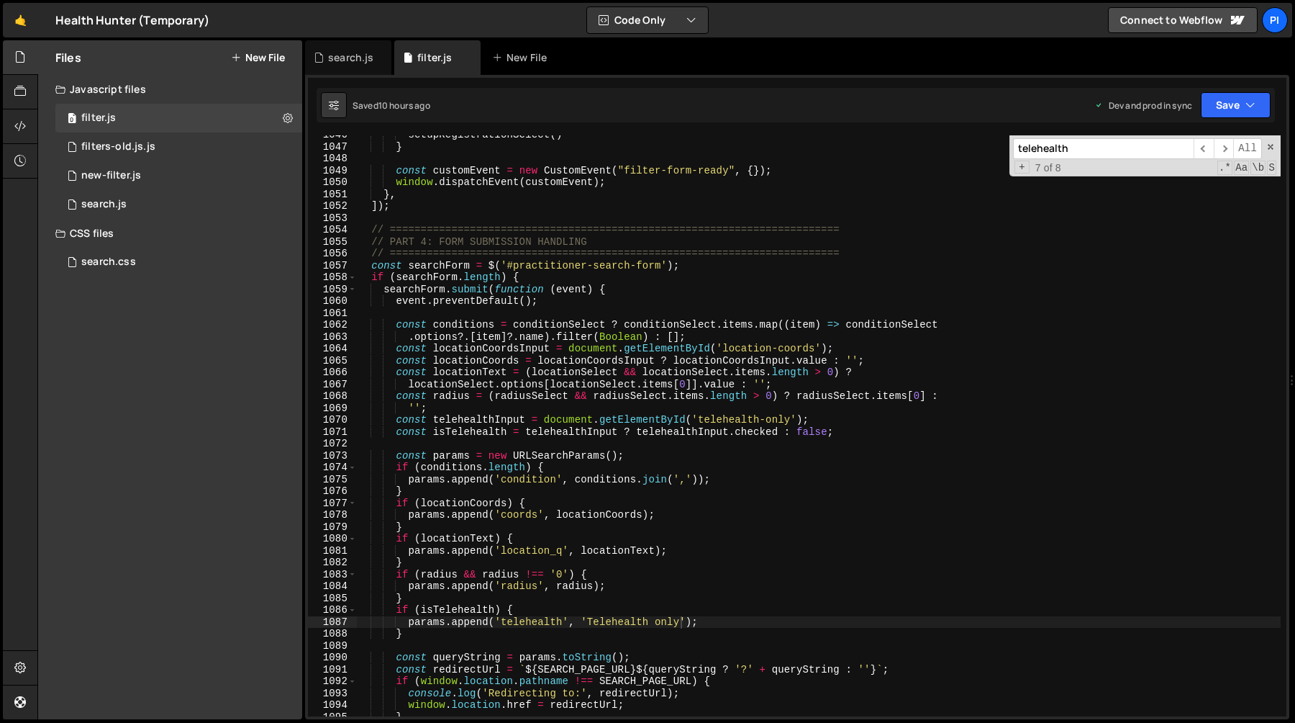
type textarea "// ========================================================================="
click at [593, 234] on div "setupRegistrationSelect ( ) } const customEvent = new CustomEvent ( "filter-for…" at bounding box center [818, 431] width 925 height 605
click at [1109, 151] on input "telehealth" at bounding box center [1103, 148] width 181 height 21
type input "telehealth on"
click at [661, 620] on div "setupRegistrationSelect ( ) } const customEvent = new CustomEvent ( "filter-for…" at bounding box center [818, 431] width 925 height 605
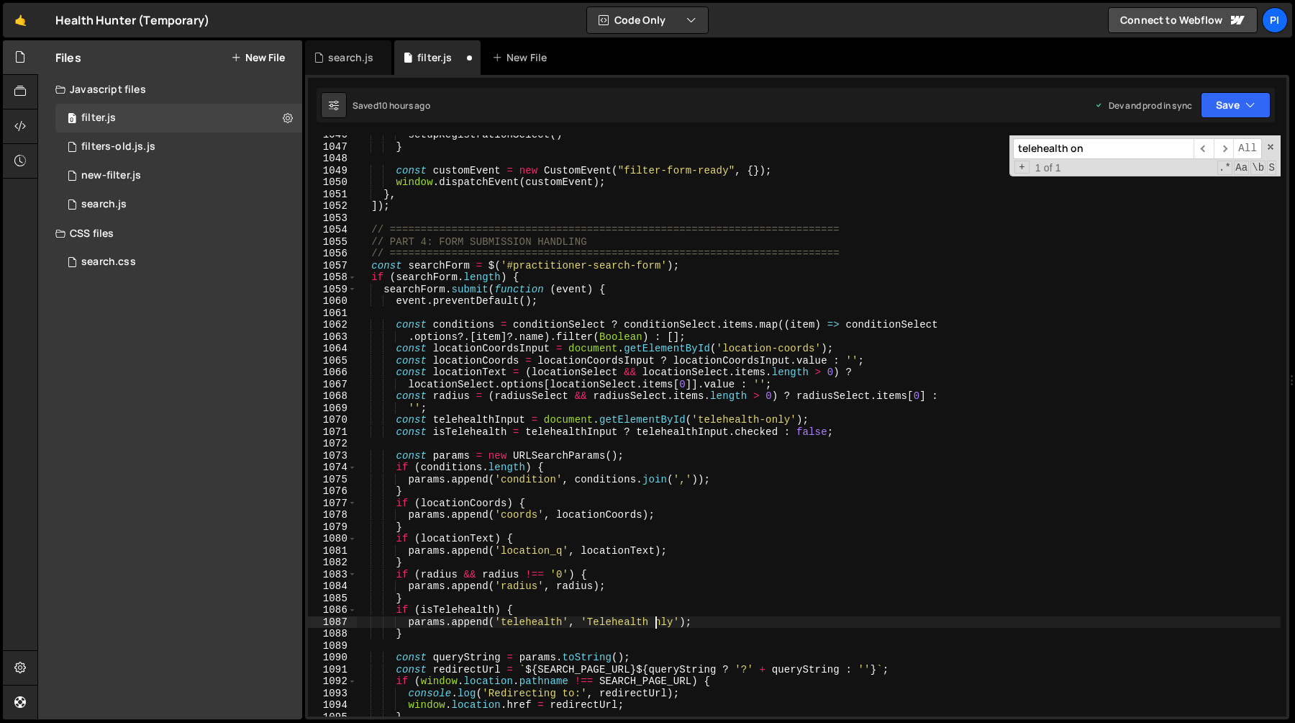
scroll to position [0, 21]
type textarea "params.append('telehealth', 'Telehealth Only');"
click at [1102, 158] on input "telehealth on" at bounding box center [1103, 148] width 181 height 21
type input "telehealth+on"
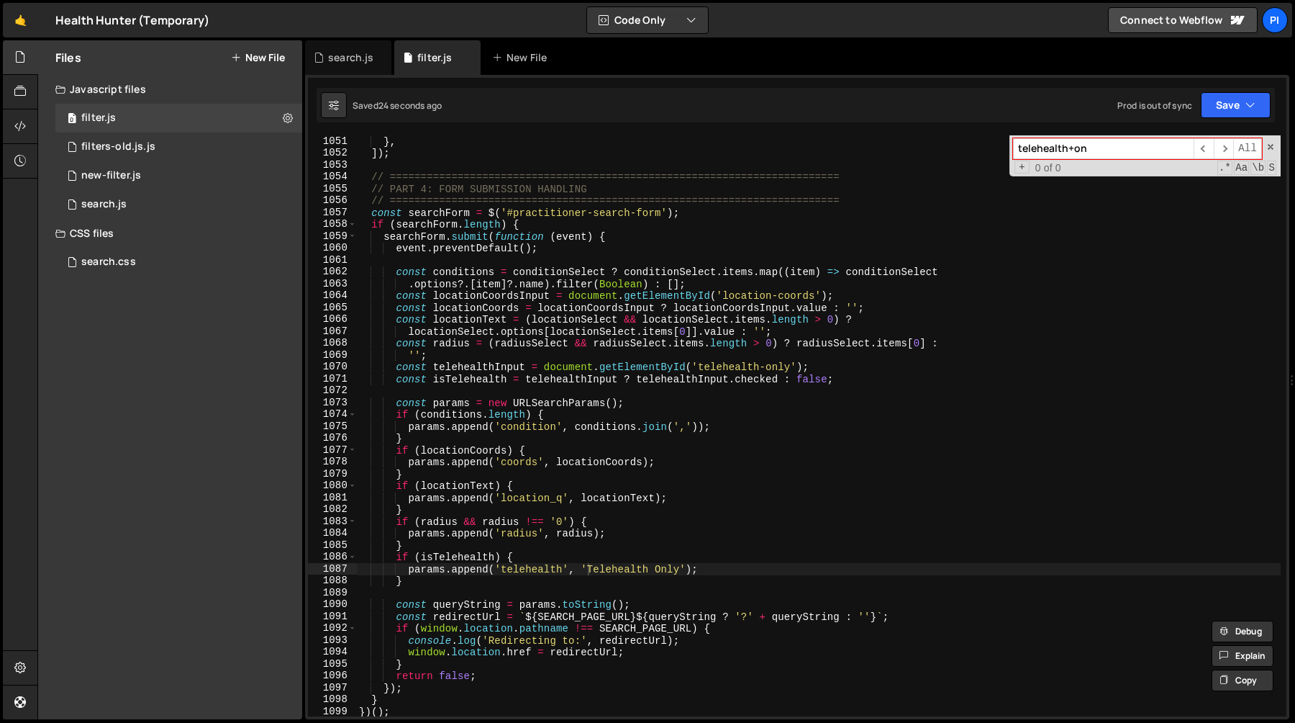
scroll to position [12779, 0]
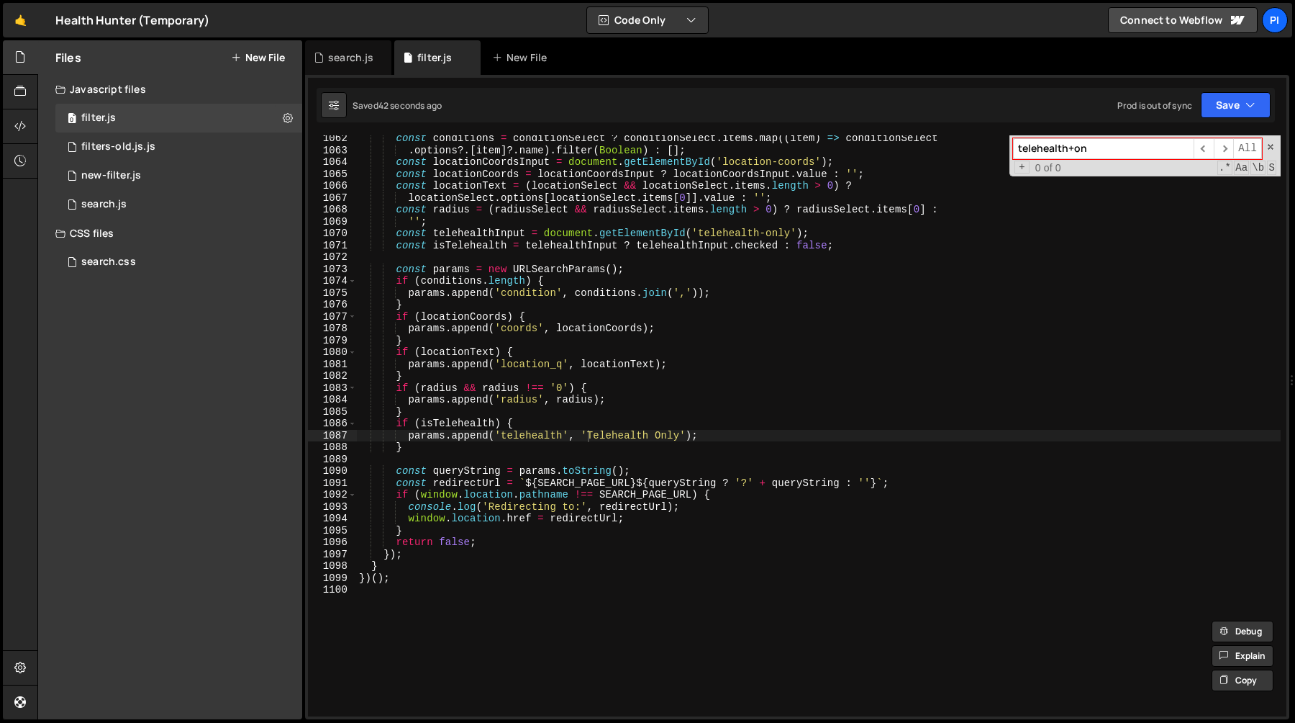
type textarea "}"
click at [579, 408] on div "const conditions = conditionSelect ? conditionSelect . items . map (( item ) =>…" at bounding box center [818, 434] width 925 height 605
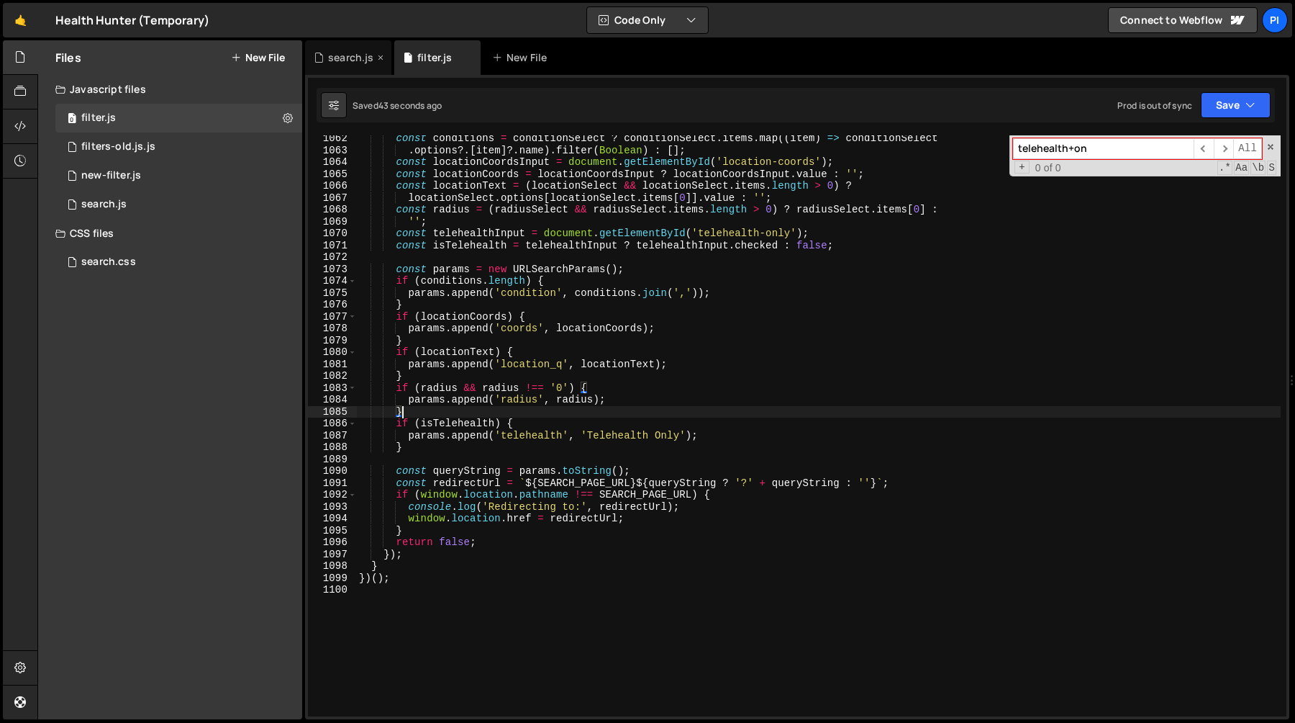
click at [352, 60] on div "search.js" at bounding box center [350, 57] width 45 height 14
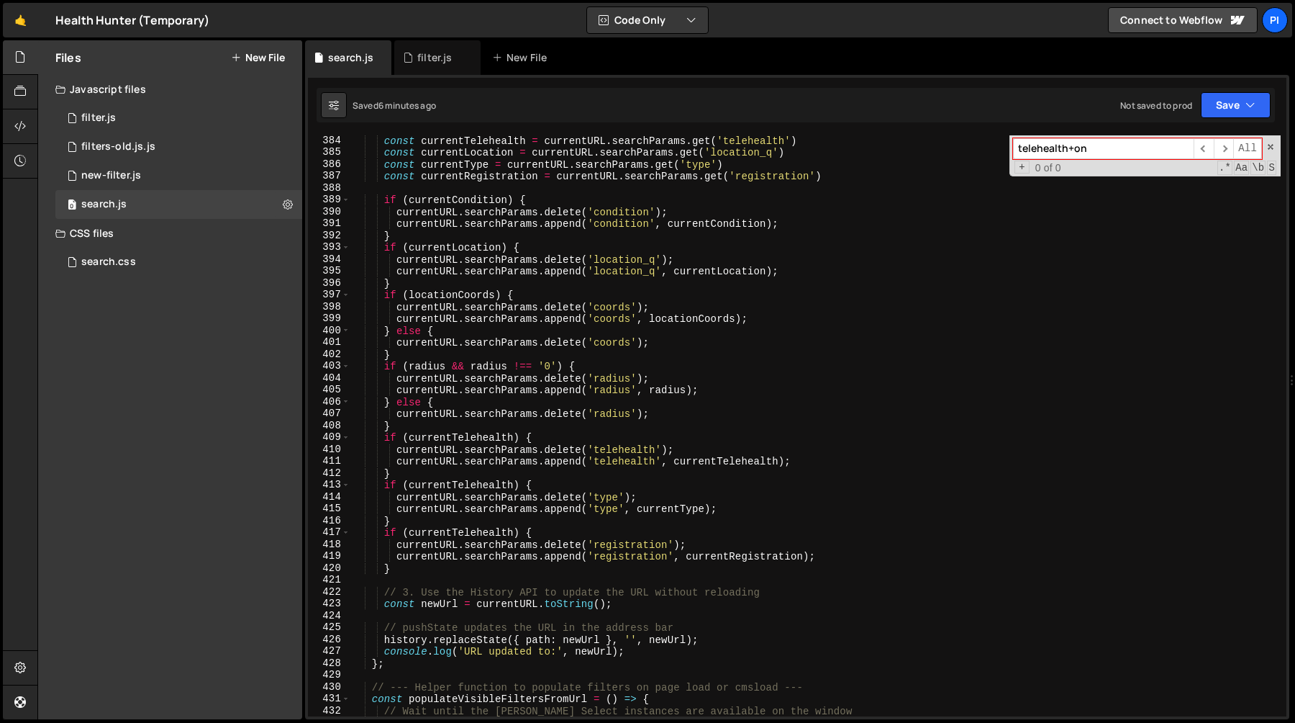
scroll to position [4556, 0]
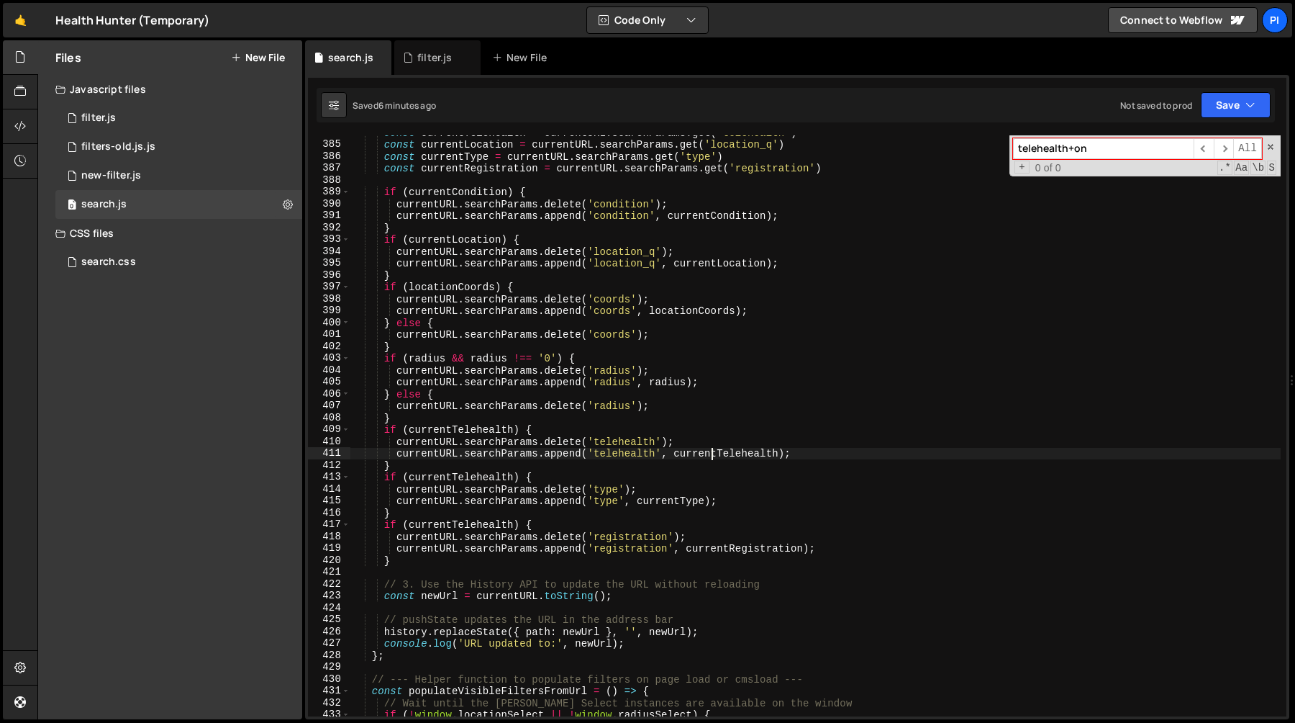
click at [709, 458] on div "const currentTelehealth = currentURL . searchParams . get ( 'telehealth' ) cons…" at bounding box center [815, 429] width 931 height 605
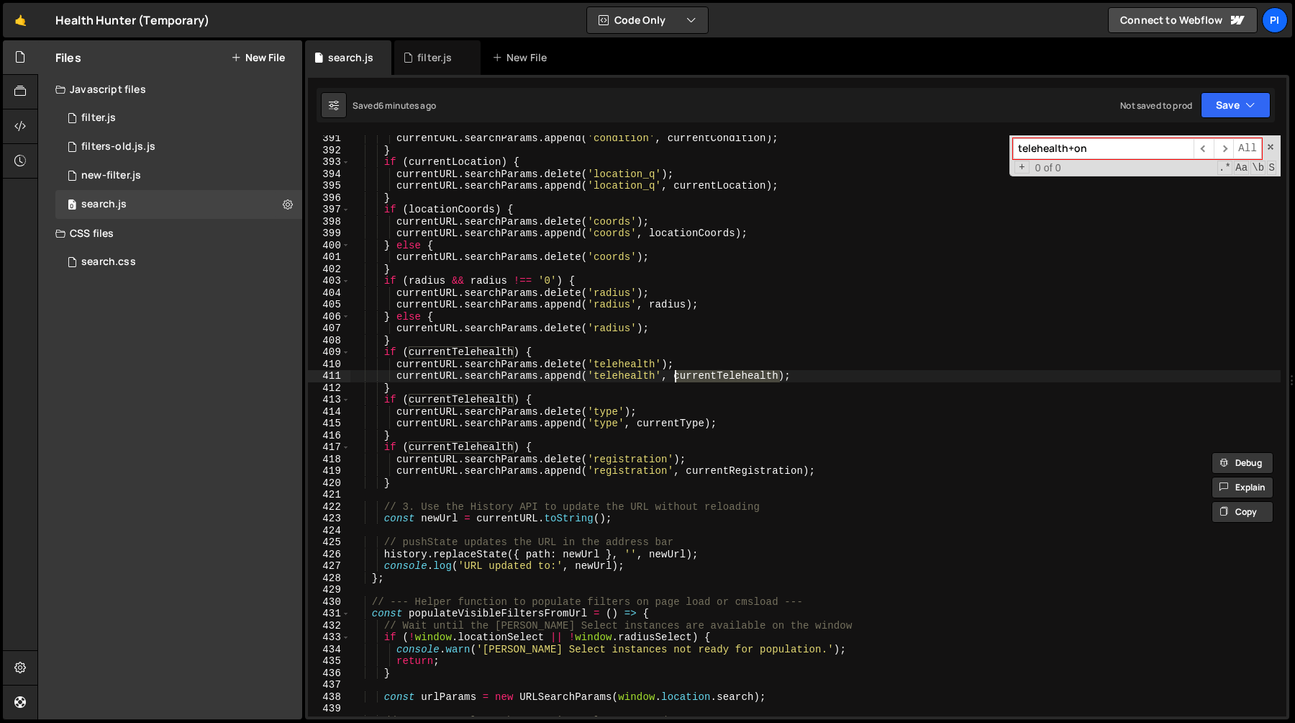
scroll to position [4634, 0]
click at [557, 378] on div "currentURL . searchParams . append ( 'condition' , currentCondition ) ; } if ( …" at bounding box center [815, 434] width 931 height 605
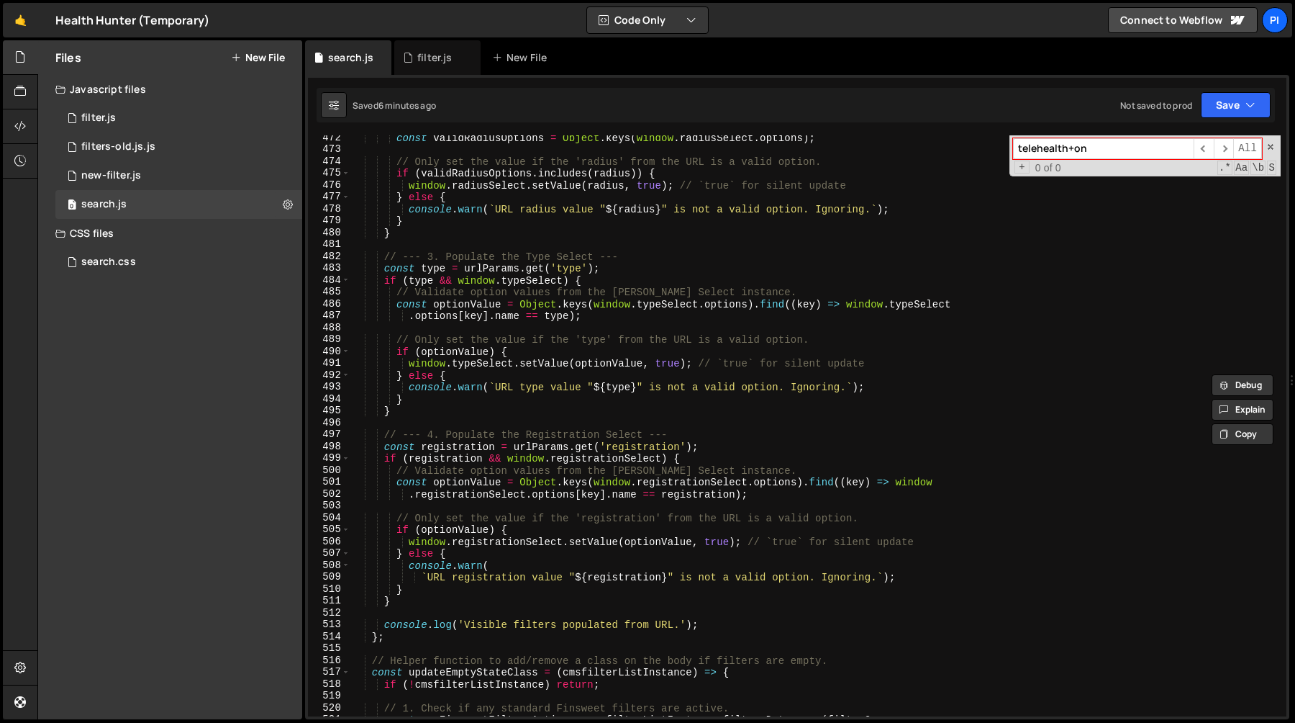
scroll to position [5597, 0]
click at [604, 363] on div "const validRadiusOptions = Object . keys ( window . radiusSelect . options ) ; …" at bounding box center [815, 433] width 931 height 605
click at [653, 363] on div "const validRadiusOptions = Object . keys ( window . radiusSelect . options ) ; …" at bounding box center [815, 433] width 931 height 605
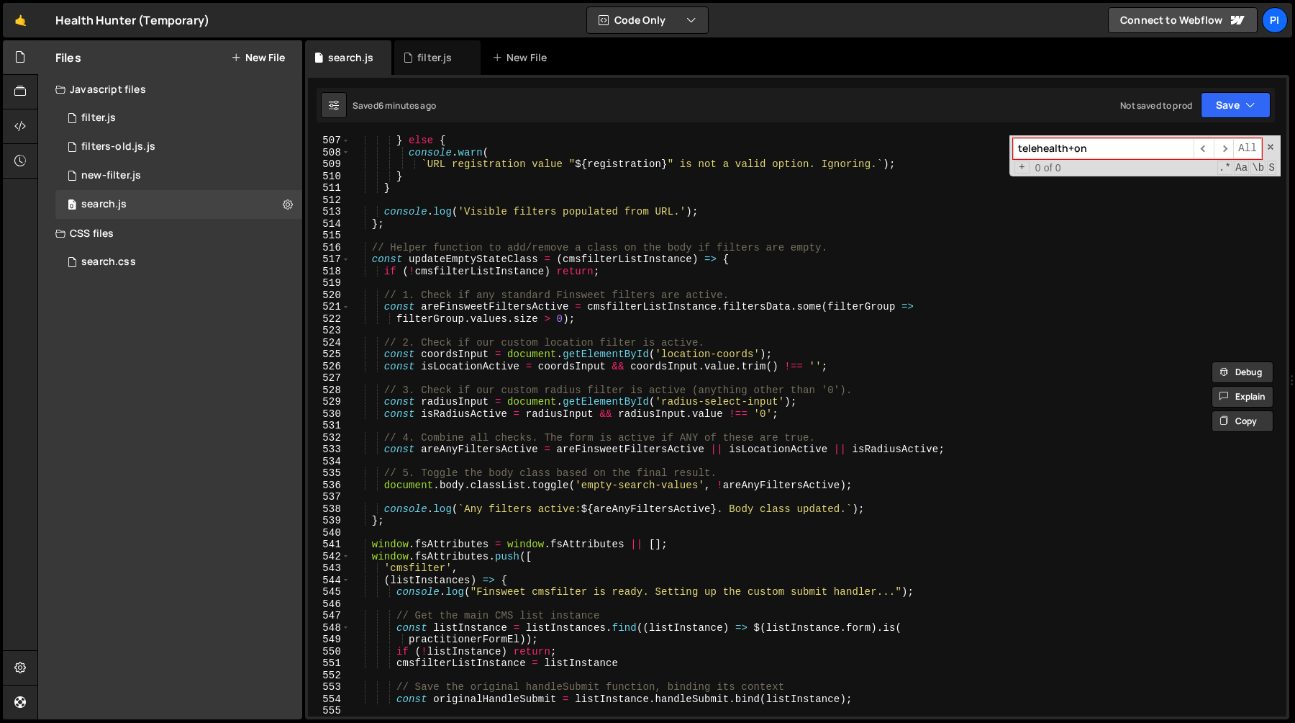
scroll to position [6011, 0]
click at [622, 435] on div "} else { console . warn ( ` URL registration value " ${ registration } " is not…" at bounding box center [815, 435] width 931 height 605
type textarea "// 4. Combine all checks. The form is active if ANY of these are true."
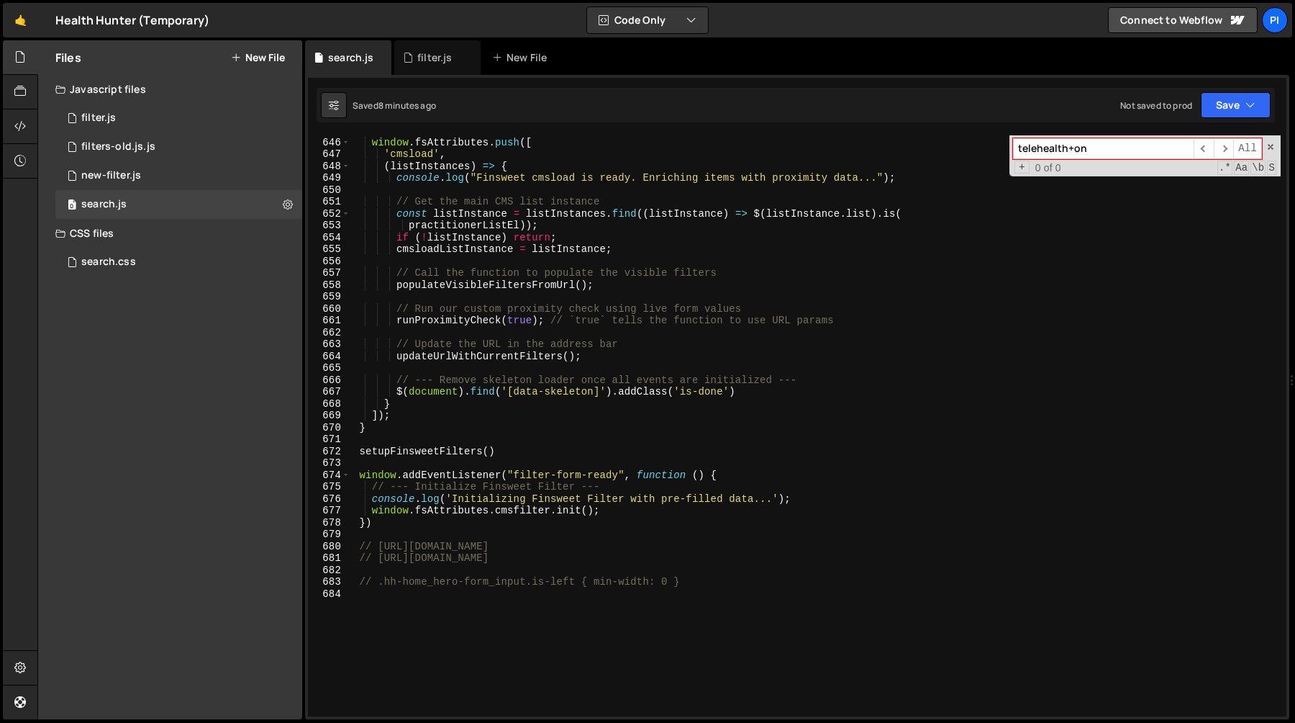
scroll to position [7659, 0]
click at [1093, 155] on input "telehealth+on" at bounding box center [1103, 148] width 181 height 21
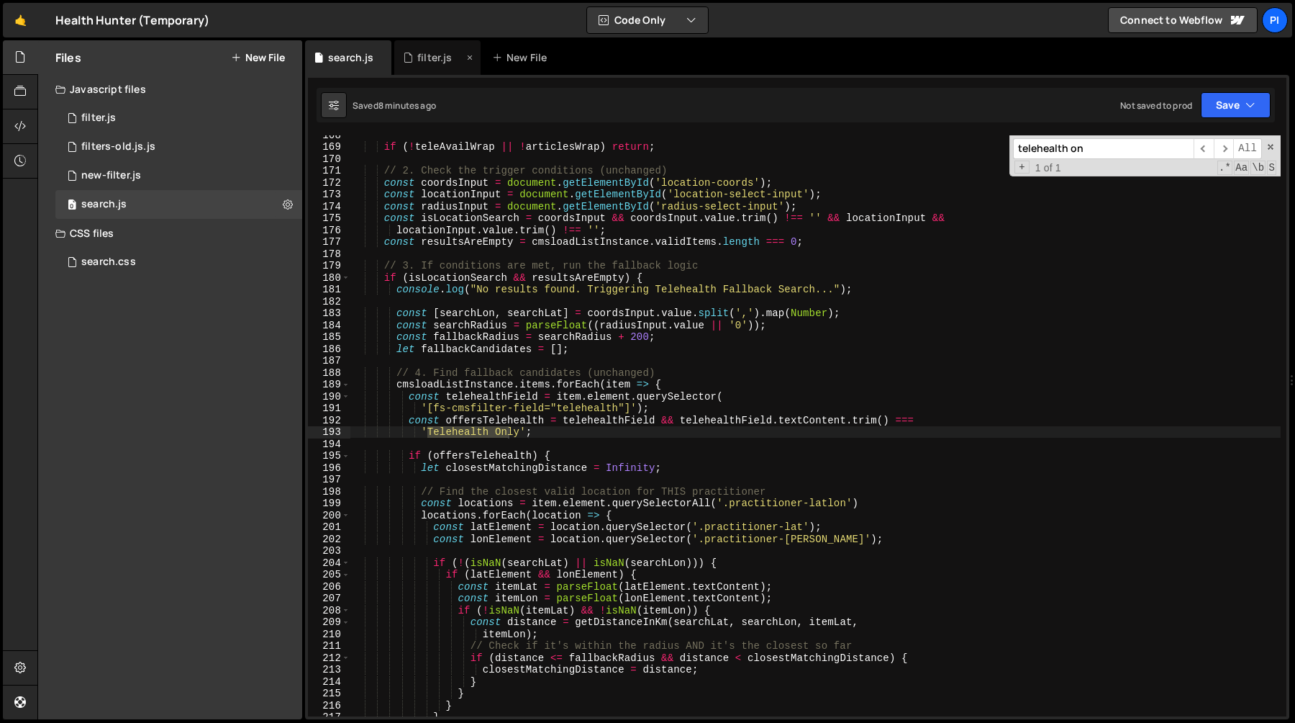
type input "telehealth on"
click at [448, 71] on div "filter.js" at bounding box center [437, 57] width 86 height 35
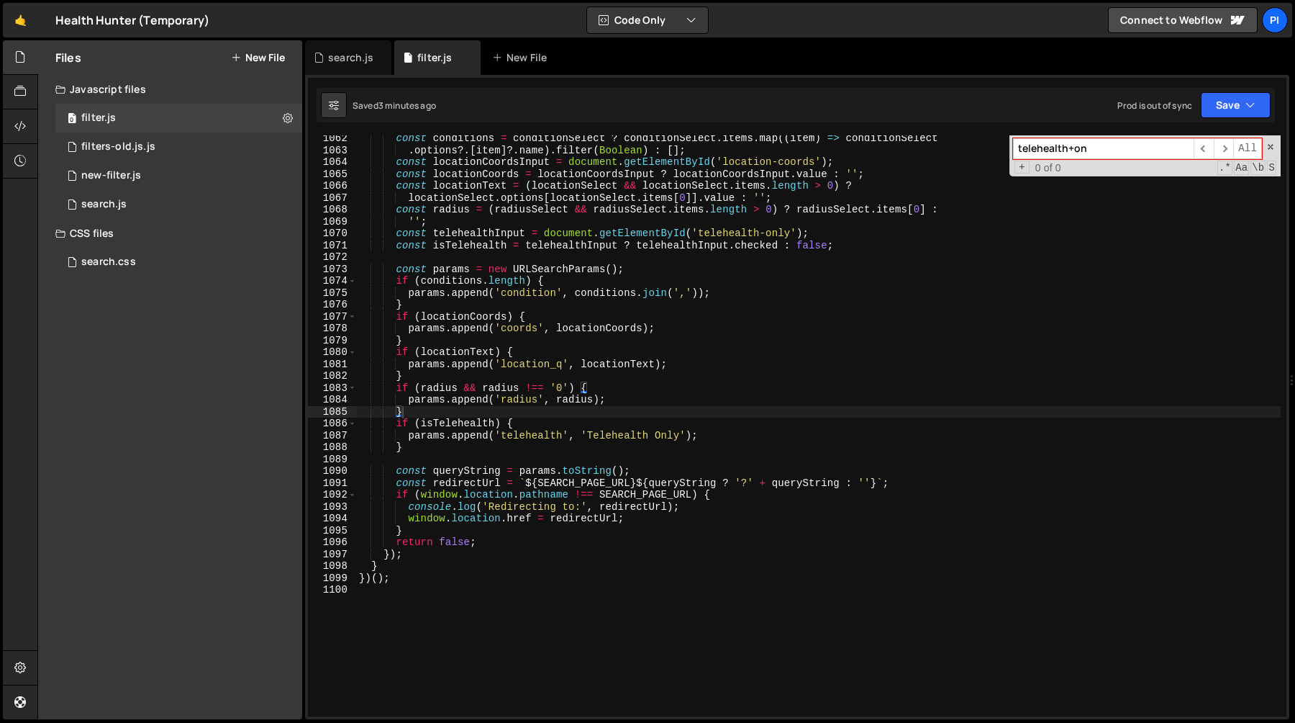
click at [1113, 154] on input "telehealth+on" at bounding box center [1103, 148] width 181 height 21
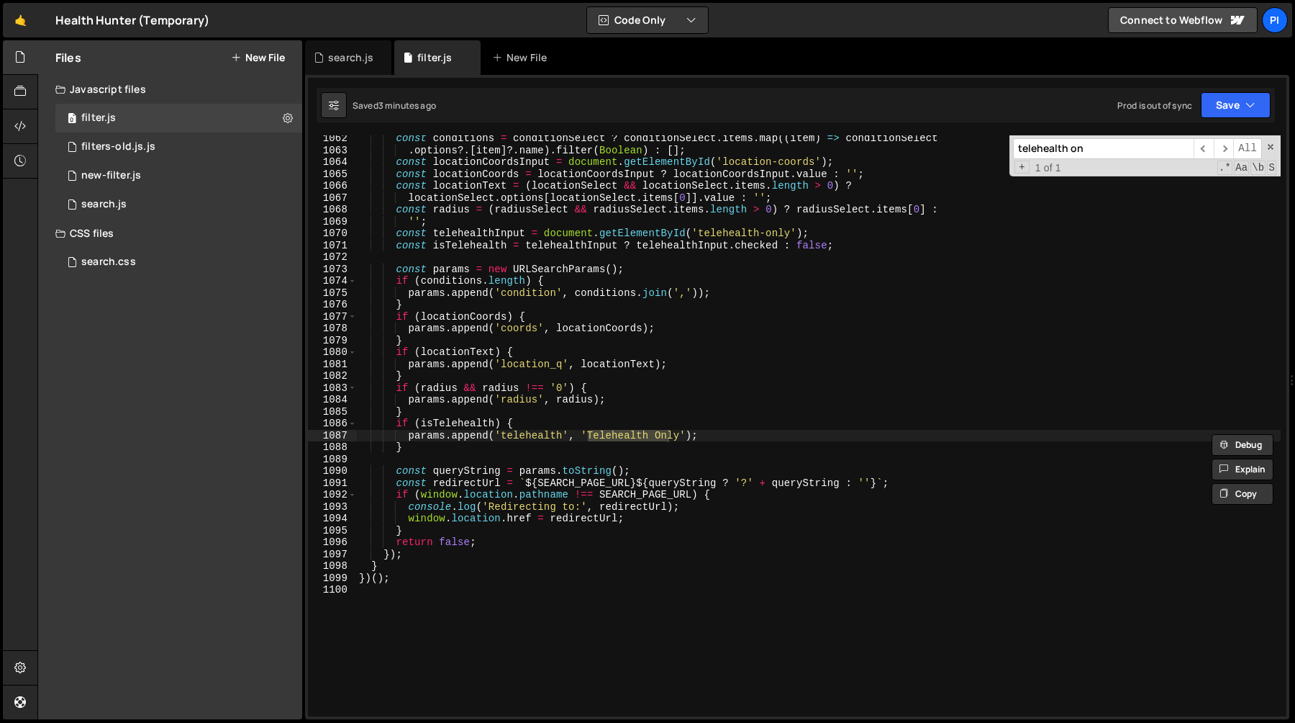
type input "telehealth on"
click at [589, 421] on div "const conditions = conditionSelect ? conditionSelect . items . map (( item ) =>…" at bounding box center [818, 434] width 925 height 605
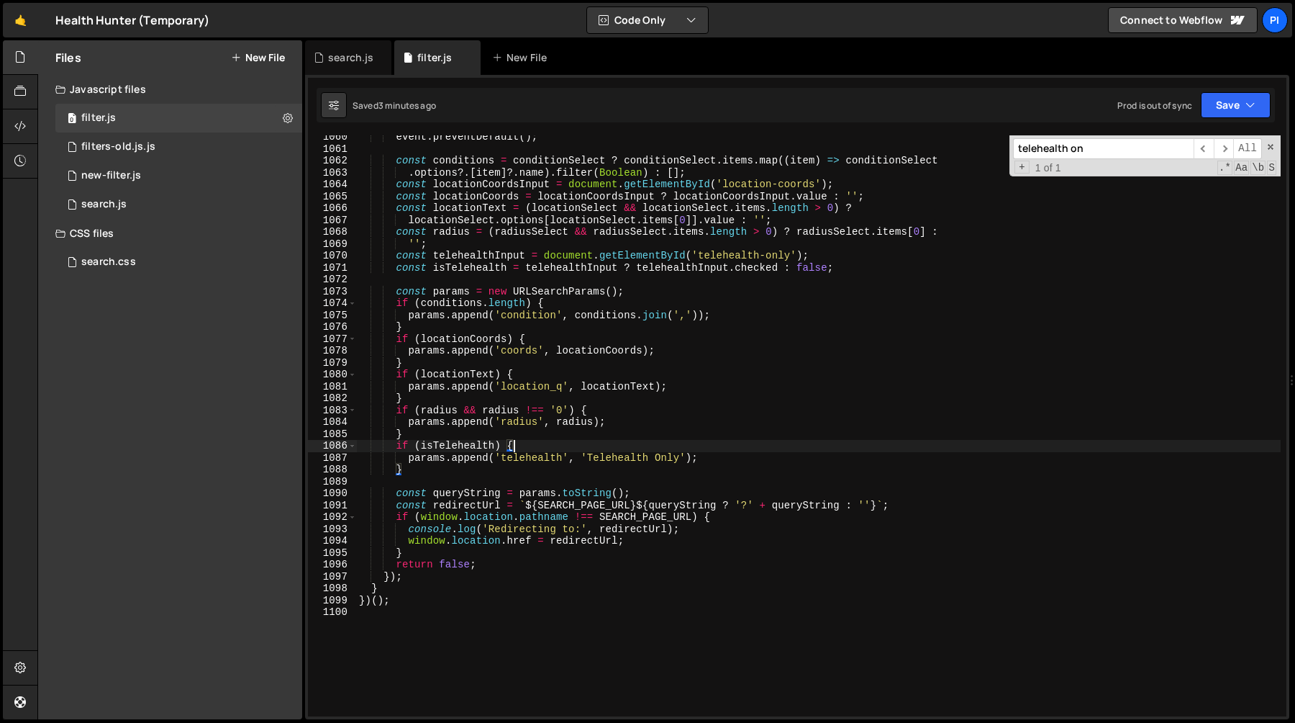
scroll to position [12731, 0]
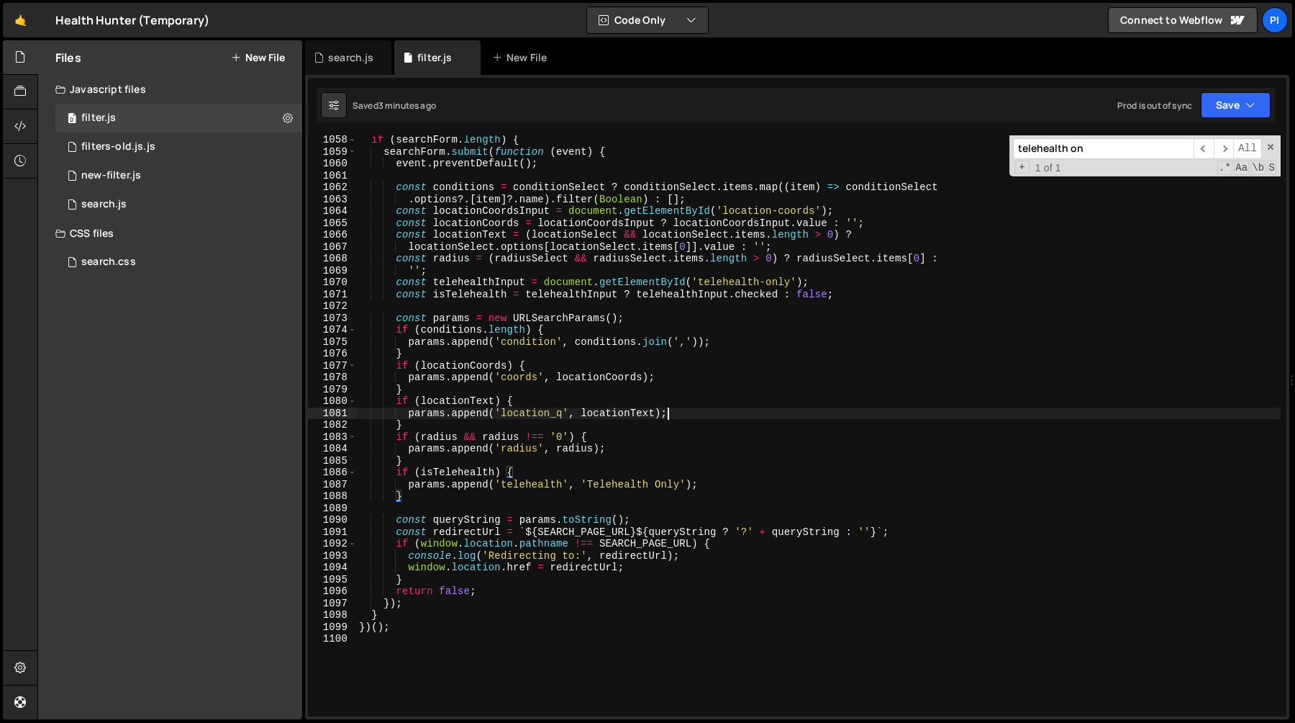
click at [730, 418] on div "if ( searchForm . length ) { searchForm . submit ( function ( event ) { event .…" at bounding box center [818, 436] width 925 height 605
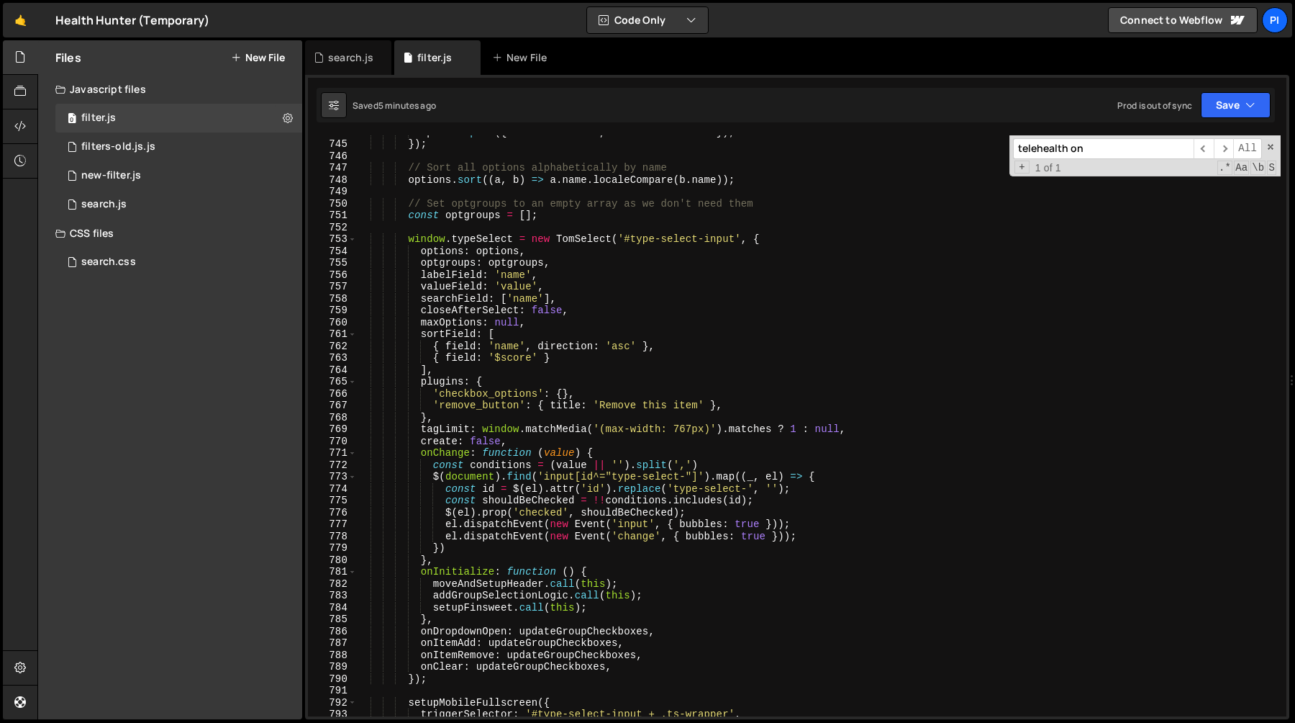
scroll to position [8966, 0]
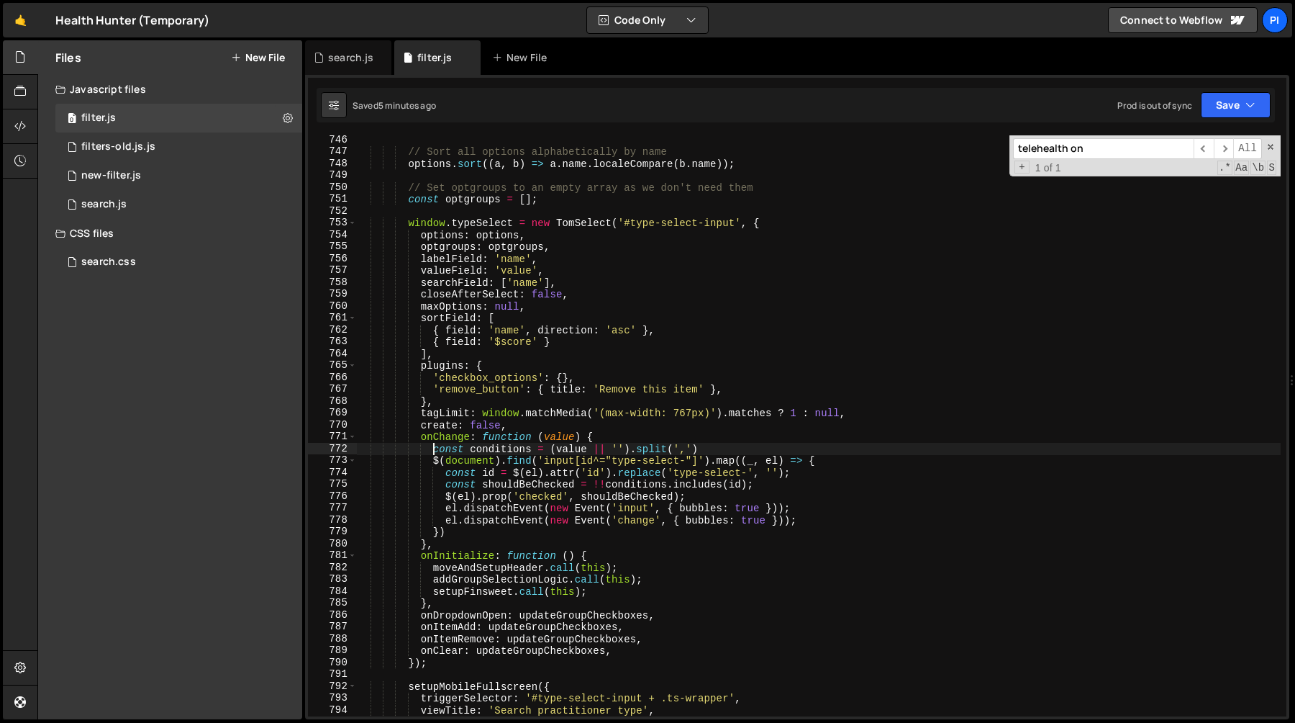
click at [432, 454] on div "// Sort all options alphabetically by name options . sort (( a , b ) => a . nam…" at bounding box center [818, 436] width 925 height 605
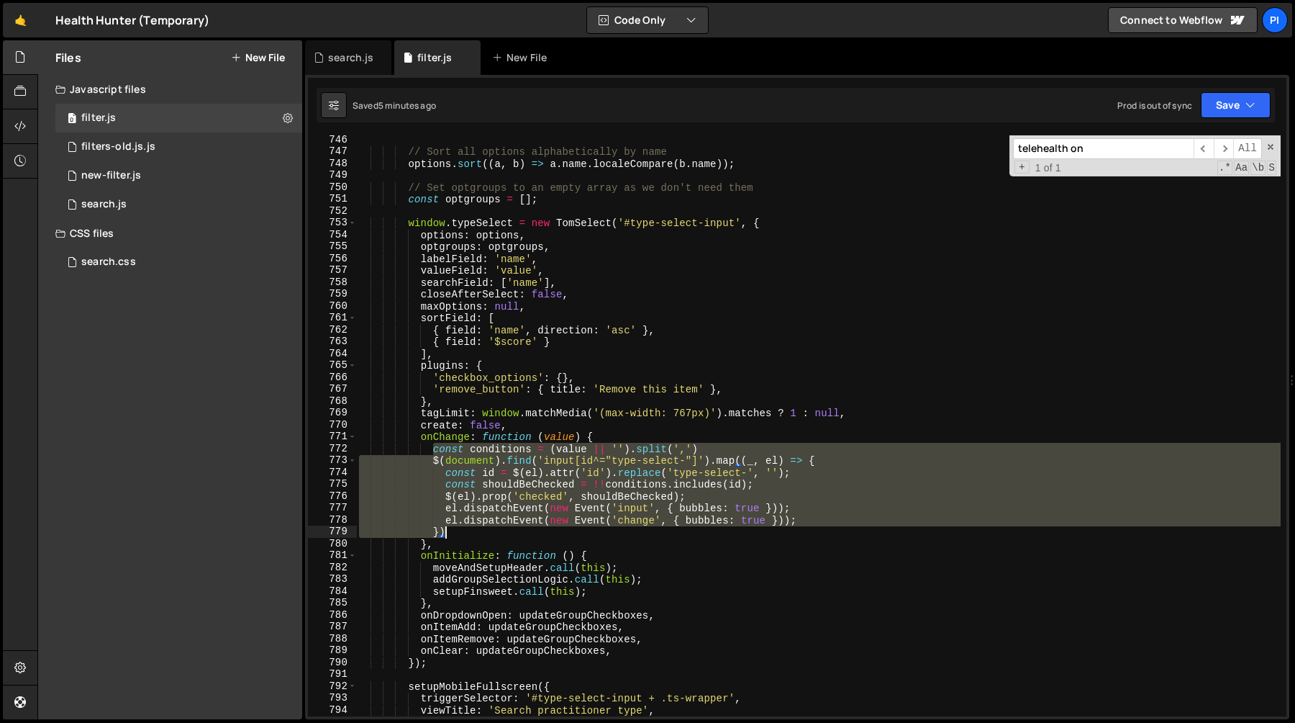
drag, startPoint x: 433, startPoint y: 451, endPoint x: 474, endPoint y: 533, distance: 92.0
click at [474, 533] on div "// Sort all options alphabetically by name options . sort (( a , b ) => a . nam…" at bounding box center [818, 436] width 925 height 605
click at [485, 533] on div "// Sort all options alphabetically by name options . sort (( a , b ) => a . nam…" at bounding box center [818, 425] width 925 height 581
drag, startPoint x: 485, startPoint y: 533, endPoint x: 433, endPoint y: 448, distance: 99.9
click at [433, 448] on div "// Sort all options alphabetically by name options . sort (( a , b ) => a . nam…" at bounding box center [818, 436] width 925 height 605
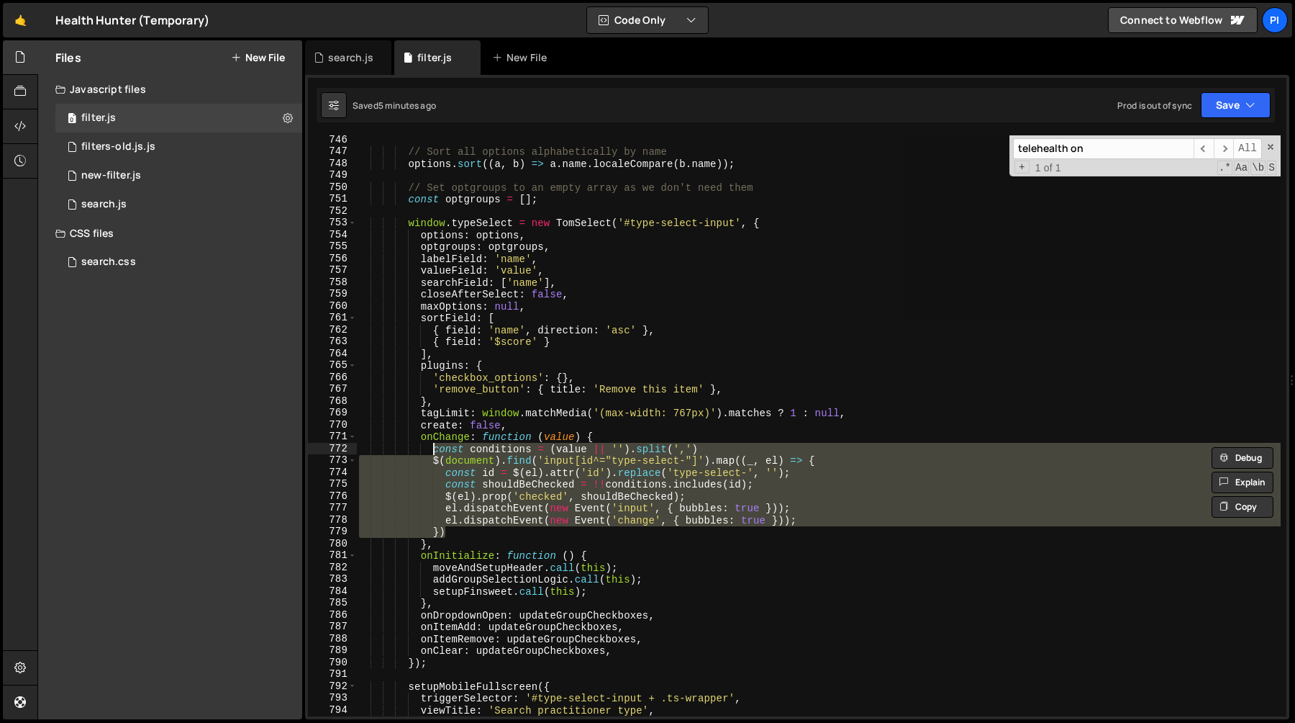
click at [466, 534] on div "// Sort all options alphabetically by name options . sort (( a , b ) => a . nam…" at bounding box center [818, 425] width 925 height 581
drag, startPoint x: 463, startPoint y: 536, endPoint x: 433, endPoint y: 453, distance: 88.5
click at [433, 453] on div "// Sort all options alphabetically by name options . sort (( a , b ) => a . nam…" at bounding box center [818, 436] width 925 height 605
click at [503, 442] on div "// Sort all options alphabetically by name options . sort (( a , b ) => a . nam…" at bounding box center [818, 436] width 925 height 605
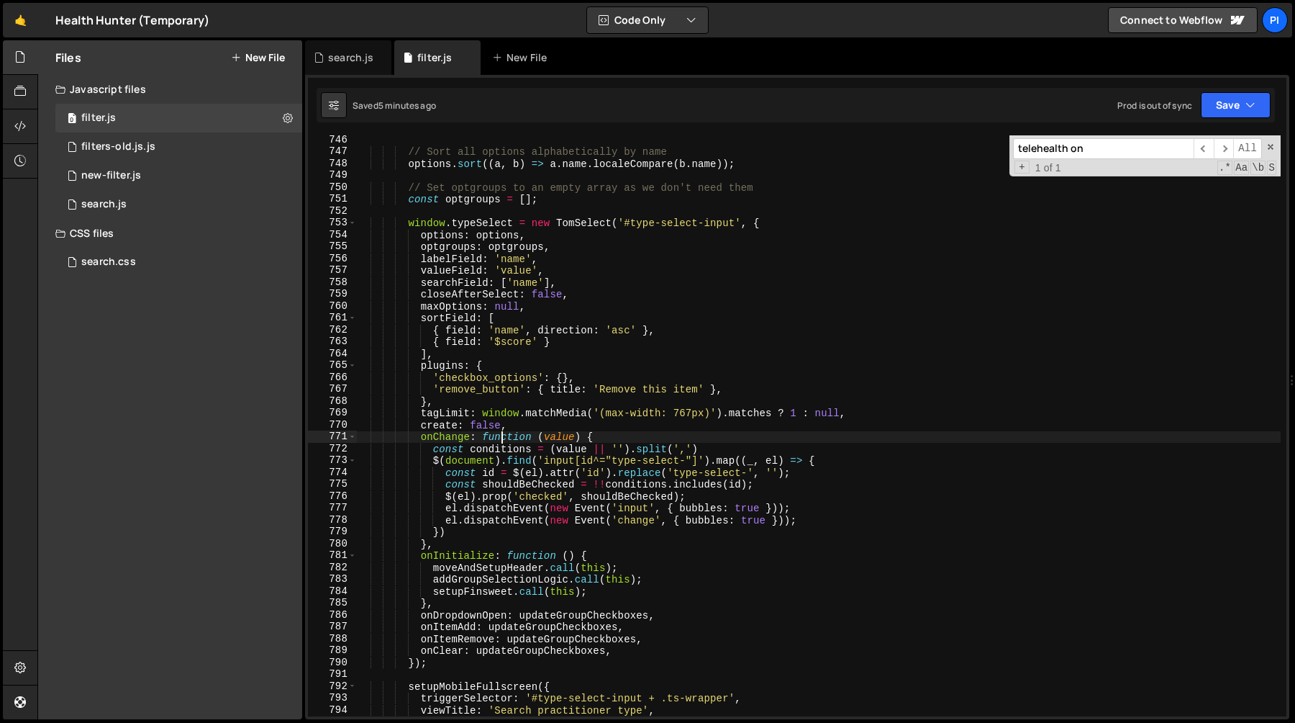
click at [503, 442] on div "// Sort all options alphabetically by name options . sort (( a , b ) => a . nam…" at bounding box center [818, 436] width 925 height 605
click at [503, 446] on div "// Sort all options alphabetically by name options . sort (( a , b ) => a . nam…" at bounding box center [818, 436] width 925 height 605
click at [550, 485] on div "// Sort all options alphabetically by name options . sort (( a , b ) => a . nam…" at bounding box center [818, 436] width 925 height 605
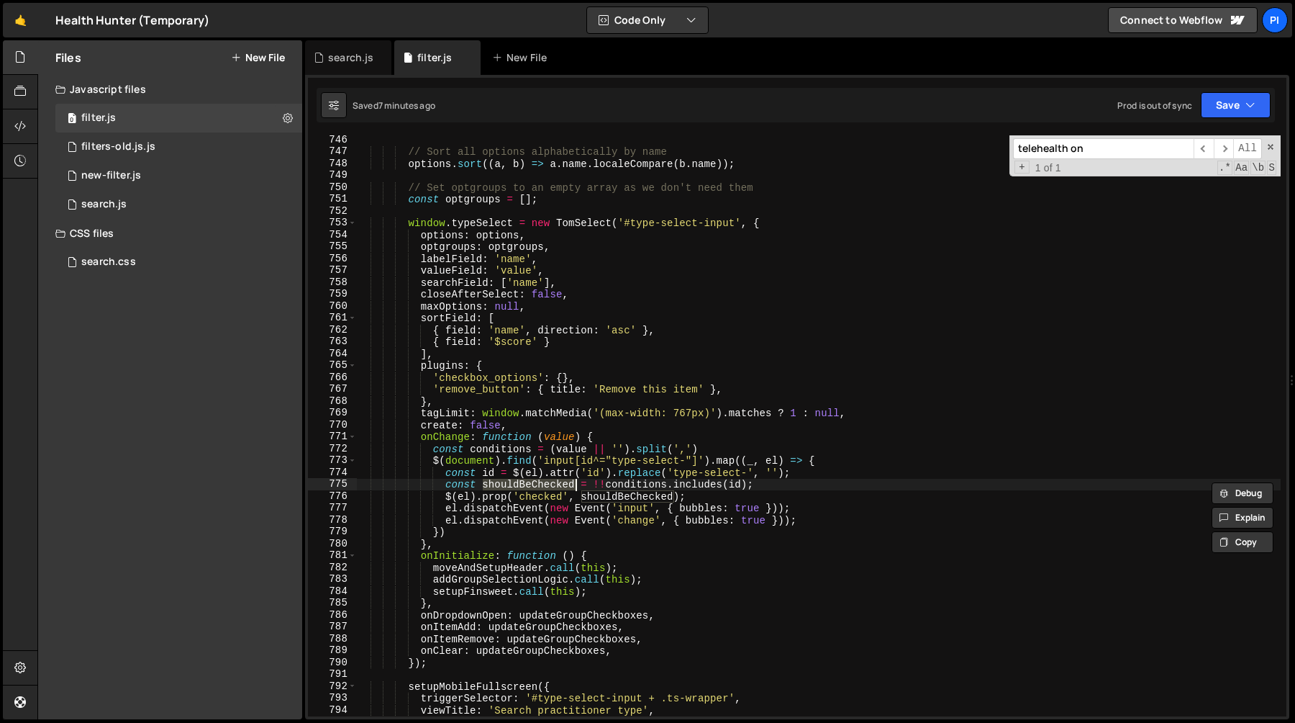
click at [717, 497] on div "// Sort all options alphabetically by name options . sort (( a , b ) => a . nam…" at bounding box center [818, 436] width 925 height 605
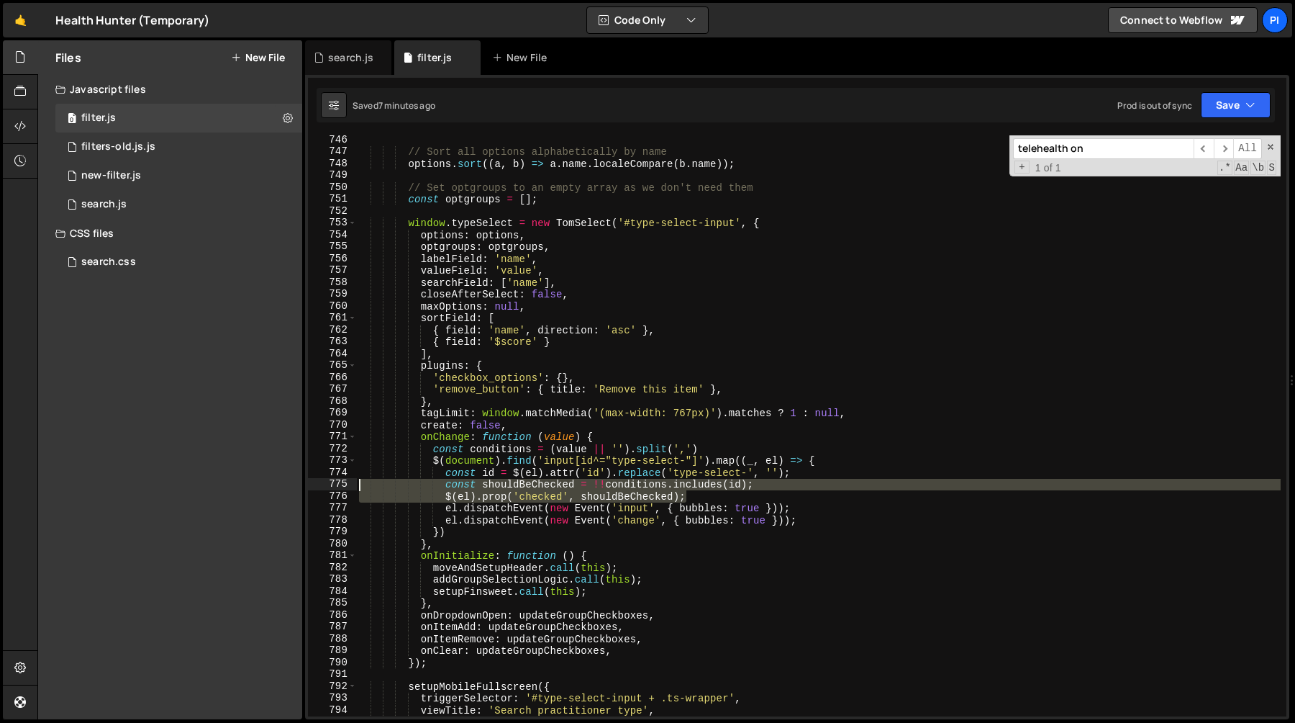
drag, startPoint x: 717, startPoint y: 497, endPoint x: 374, endPoint y: 482, distance: 343.6
click at [374, 482] on div "// Sort all options alphabetically by name options . sort (( a , b ) => a . nam…" at bounding box center [818, 436] width 925 height 605
click at [368, 475] on div "// Sort all options alphabetically by name options . sort (( a , b ) => a . nam…" at bounding box center [818, 436] width 925 height 605
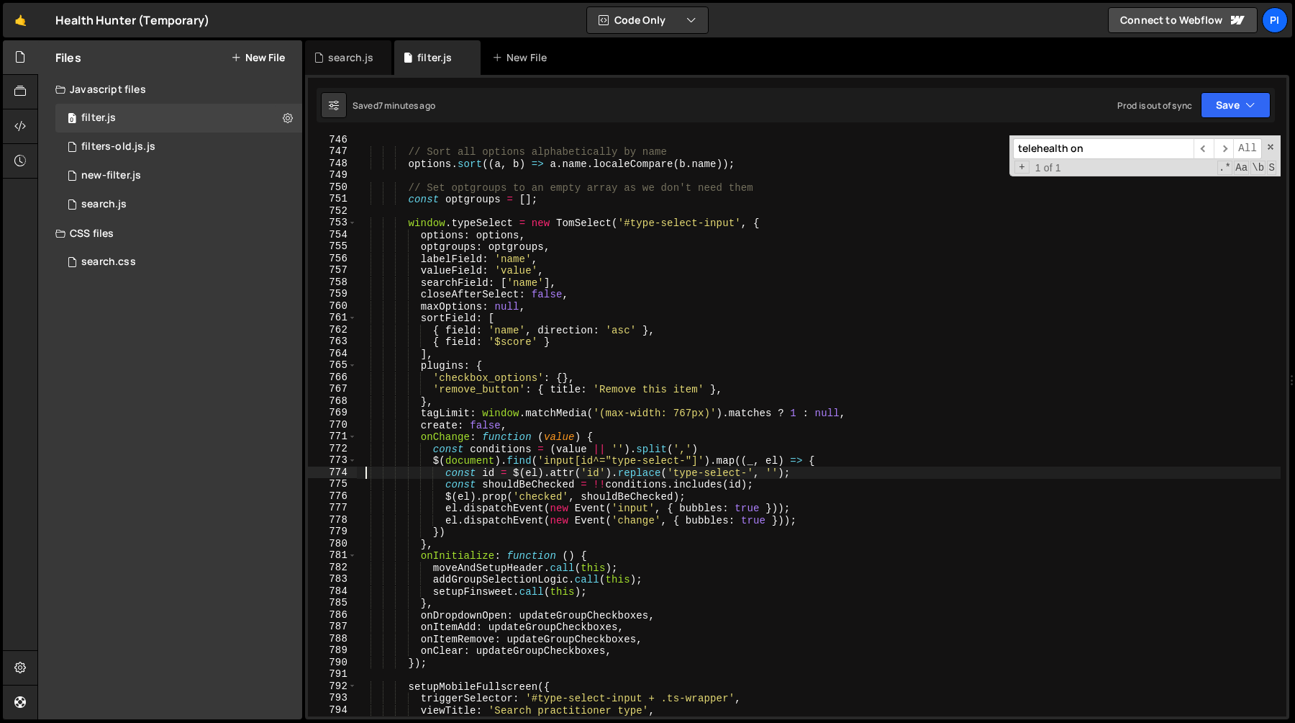
click at [360, 475] on div "// Sort all options alphabetically by name options . sort (( a , b ) => a . nam…" at bounding box center [818, 436] width 925 height 605
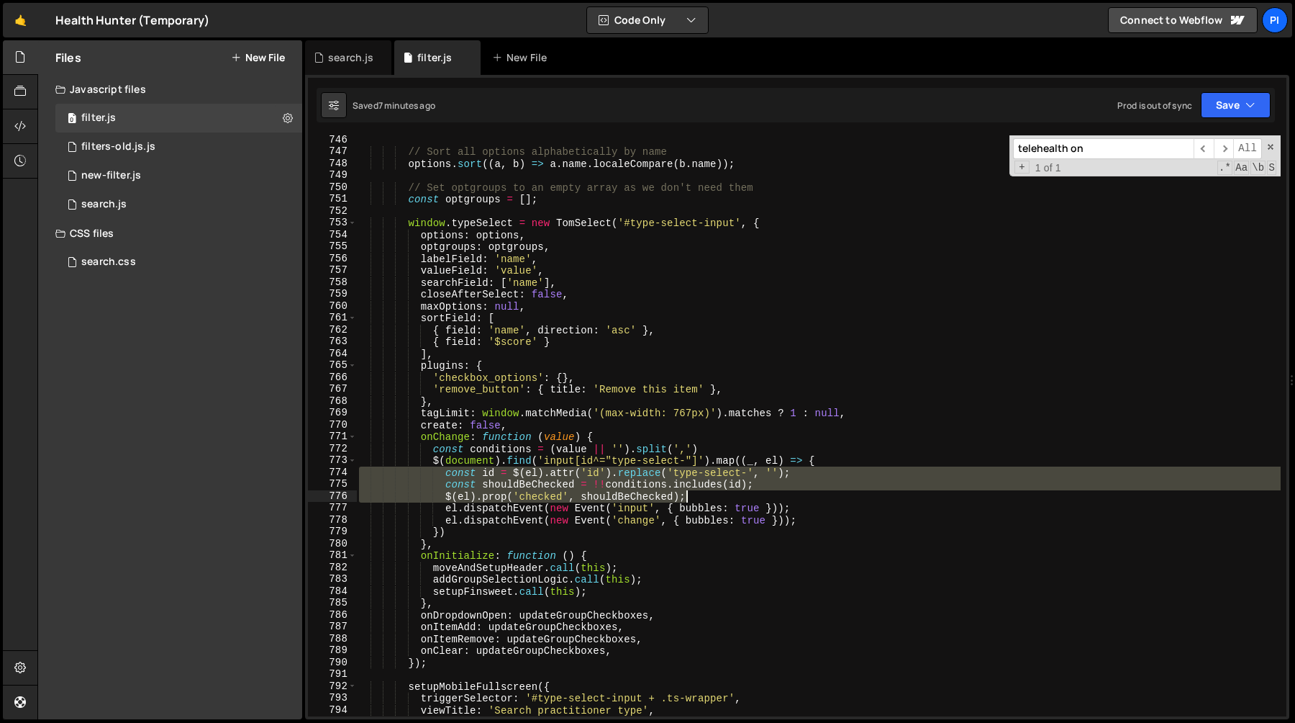
drag, startPoint x: 360, startPoint y: 475, endPoint x: 695, endPoint y: 491, distance: 335.7
click at [695, 491] on div "// Sort all options alphabetically by name options . sort (( a , b ) => a . nam…" at bounding box center [818, 436] width 925 height 605
click at [701, 492] on div "// Sort all options alphabetically by name options . sort (( a , b ) => a . nam…" at bounding box center [818, 425] width 925 height 581
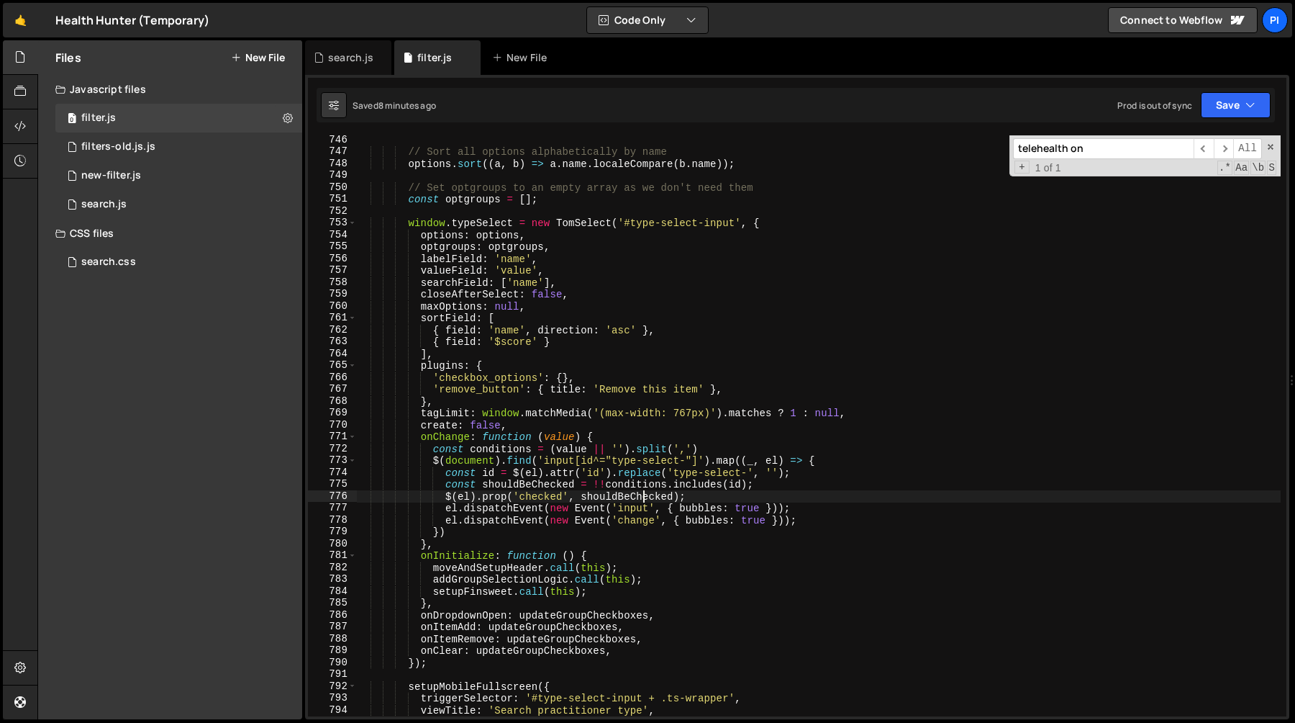
click at [645, 495] on div "// Sort all options alphabetically by name options . sort (( a , b ) => a . nam…" at bounding box center [818, 436] width 925 height 605
click at [652, 479] on div "// Sort all options alphabetically by name options . sort (( a , b ) => a . nam…" at bounding box center [818, 436] width 925 height 605
click at [703, 480] on div "// Sort all options alphabetically by name options . sort (( a , b ) => a . nam…" at bounding box center [818, 436] width 925 height 605
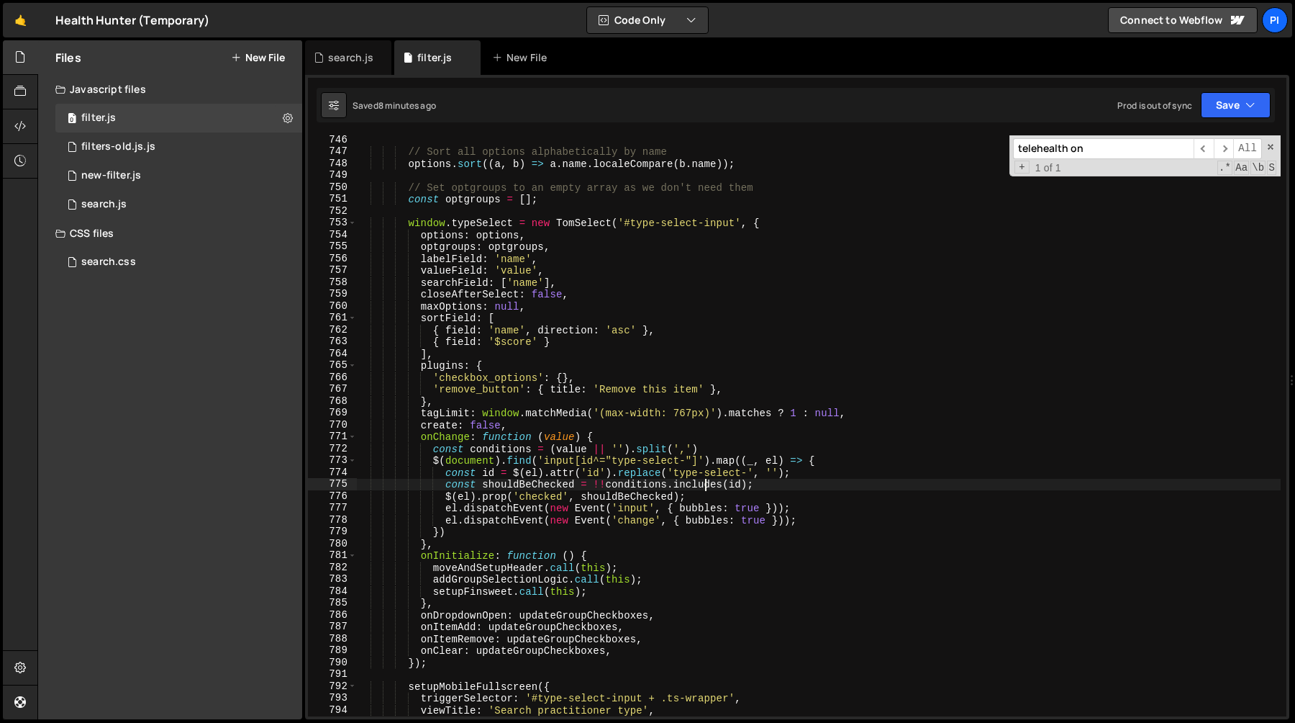
click at [703, 480] on div "// Sort all options alphabetically by name options . sort (( a , b ) => a . nam…" at bounding box center [818, 436] width 925 height 605
click at [643, 491] on div "// Sort all options alphabetically by name options . sort (( a , b ) => a . nam…" at bounding box center [818, 436] width 925 height 605
click at [484, 431] on div "// Sort all options alphabetically by name options . sort (( a , b ) => a . nam…" at bounding box center [818, 436] width 925 height 605
type textarea "onChange: function (value) {"
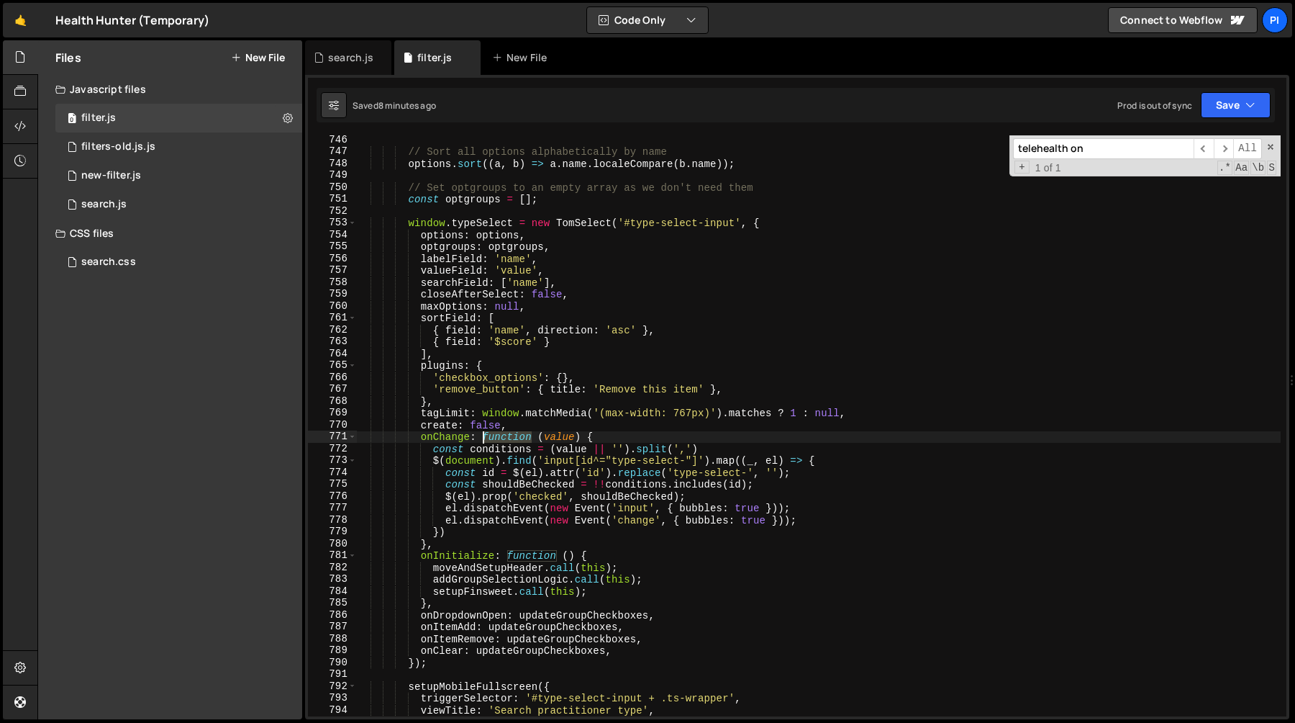
click at [484, 431] on div "// Sort all options alphabetically by name options . sort (( a , b ) => a . nam…" at bounding box center [818, 436] width 925 height 605
click at [1114, 147] on input "telehealth on" at bounding box center [1103, 148] width 181 height 21
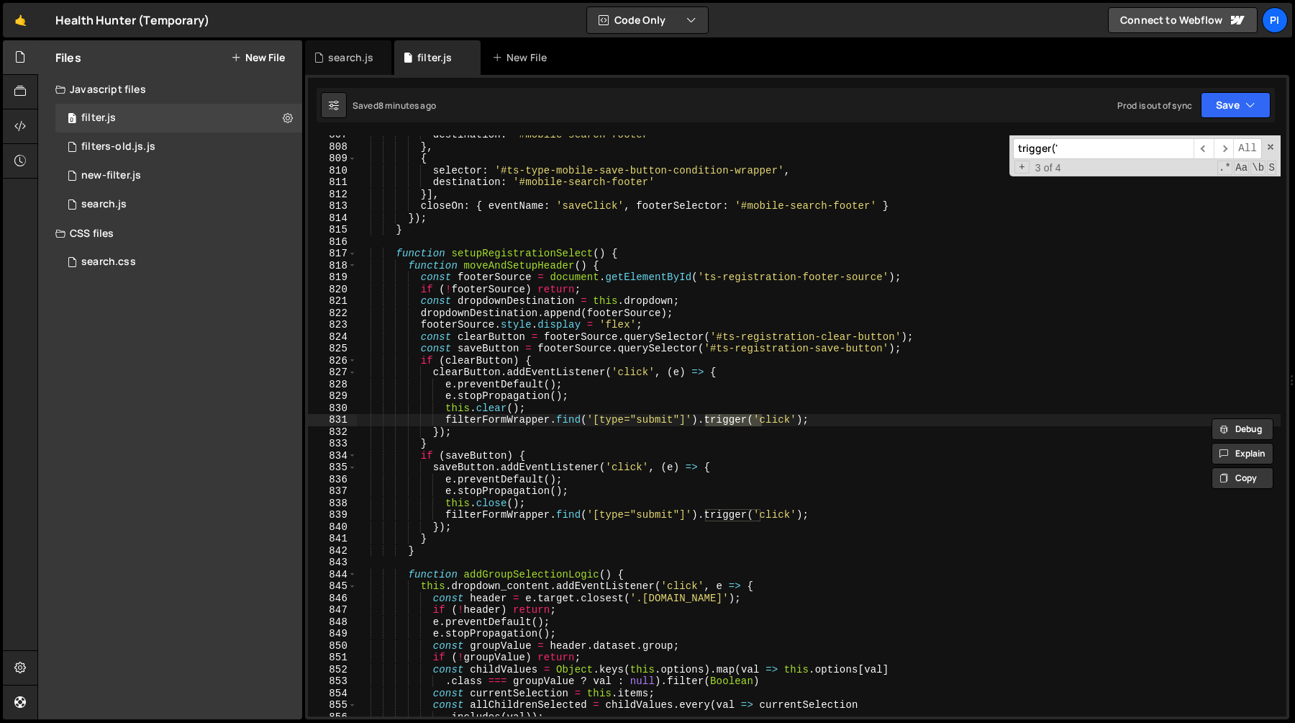
type input "trigger('"
click at [847, 419] on div "destination : '#mobile-search-footer' } , { selector : '#ts-type-mobile-save-bu…" at bounding box center [818, 431] width 925 height 605
click at [819, 404] on div "destination : '#mobile-search-footer' } , { selector : '#ts-type-mobile-save-bu…" at bounding box center [818, 431] width 925 height 605
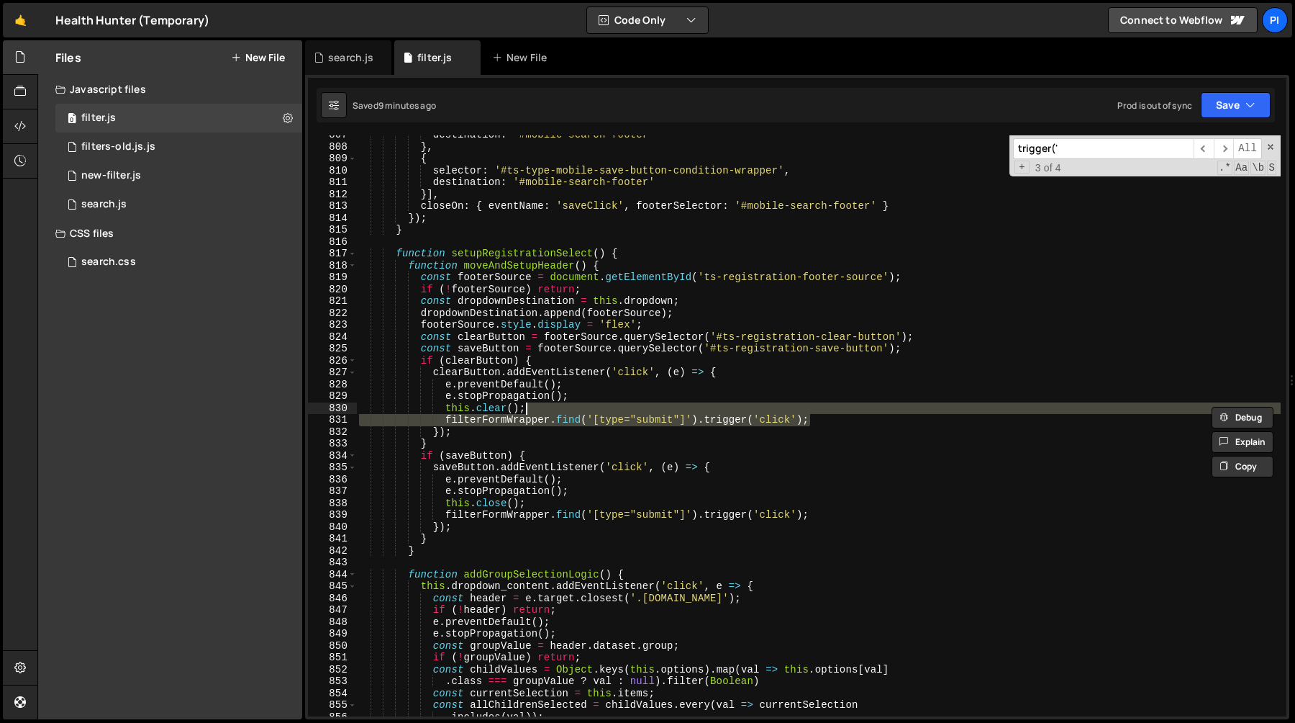
click at [509, 379] on div "destination : '#mobile-search-footer' } , { selector : '#ts-type-mobile-save-bu…" at bounding box center [818, 431] width 925 height 605
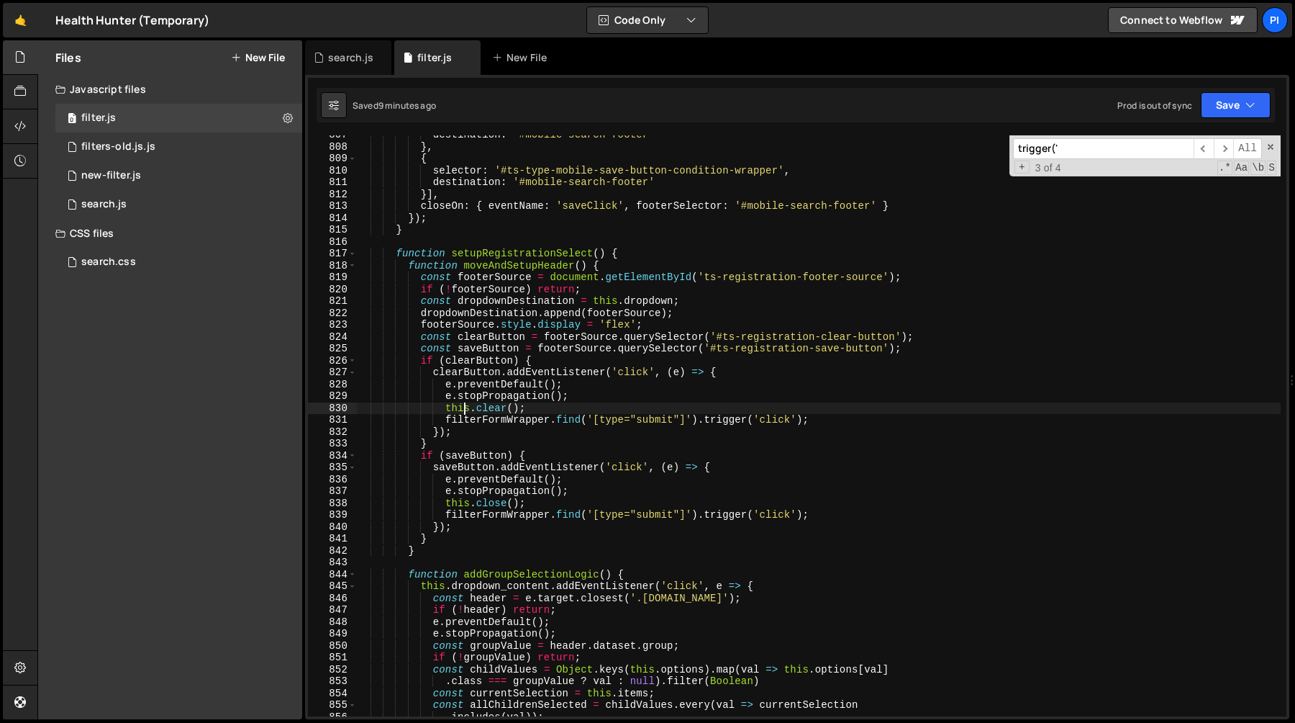
click at [465, 409] on div "destination : '#mobile-search-footer' } , { selector : '#ts-type-mobile-save-bu…" at bounding box center [818, 431] width 925 height 605
click at [479, 415] on div "destination : '#mobile-search-footer' } , { selector : '#ts-type-mobile-save-bu…" at bounding box center [818, 431] width 925 height 605
type textarea "filterFormWrapper.find('[type="submit"]').trigger('click');"
click at [479, 415] on div "destination : '#mobile-search-footer' } , { selector : '#ts-type-mobile-save-bu…" at bounding box center [818, 431] width 925 height 605
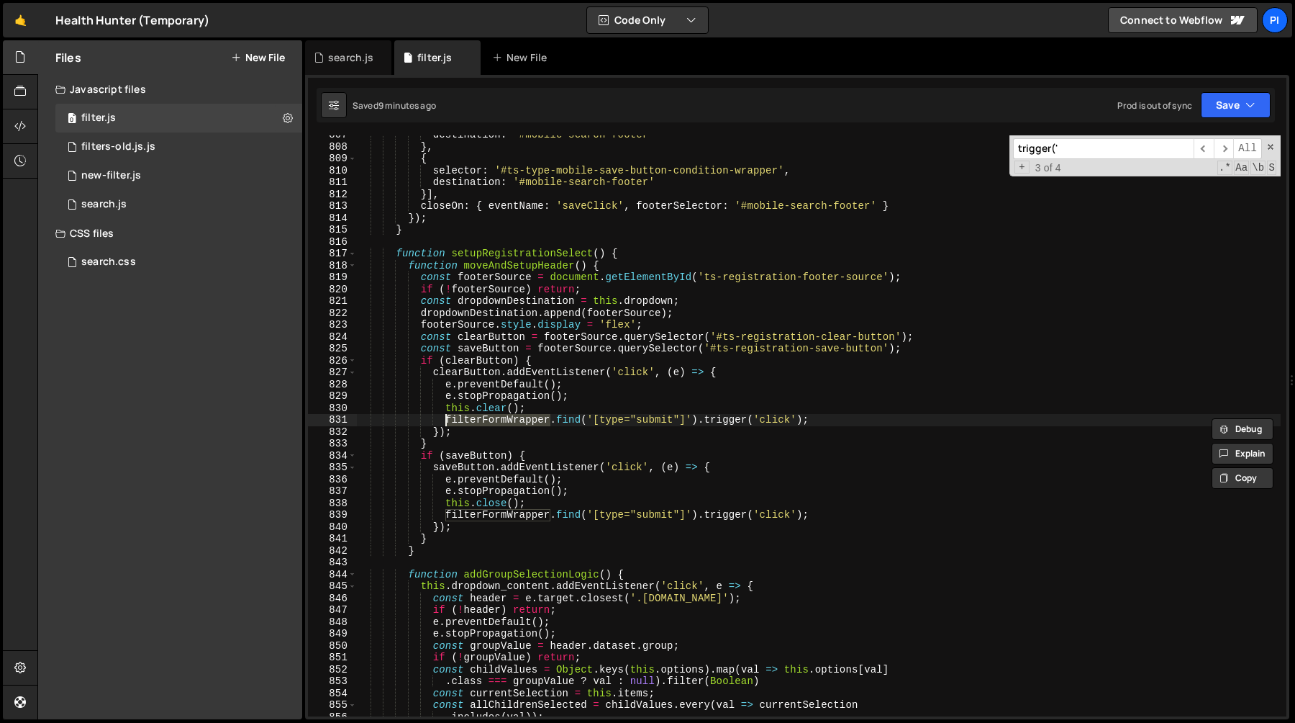
type input "filterFormWrapper"
click at [1201, 143] on span "​" at bounding box center [1204, 148] width 20 height 21
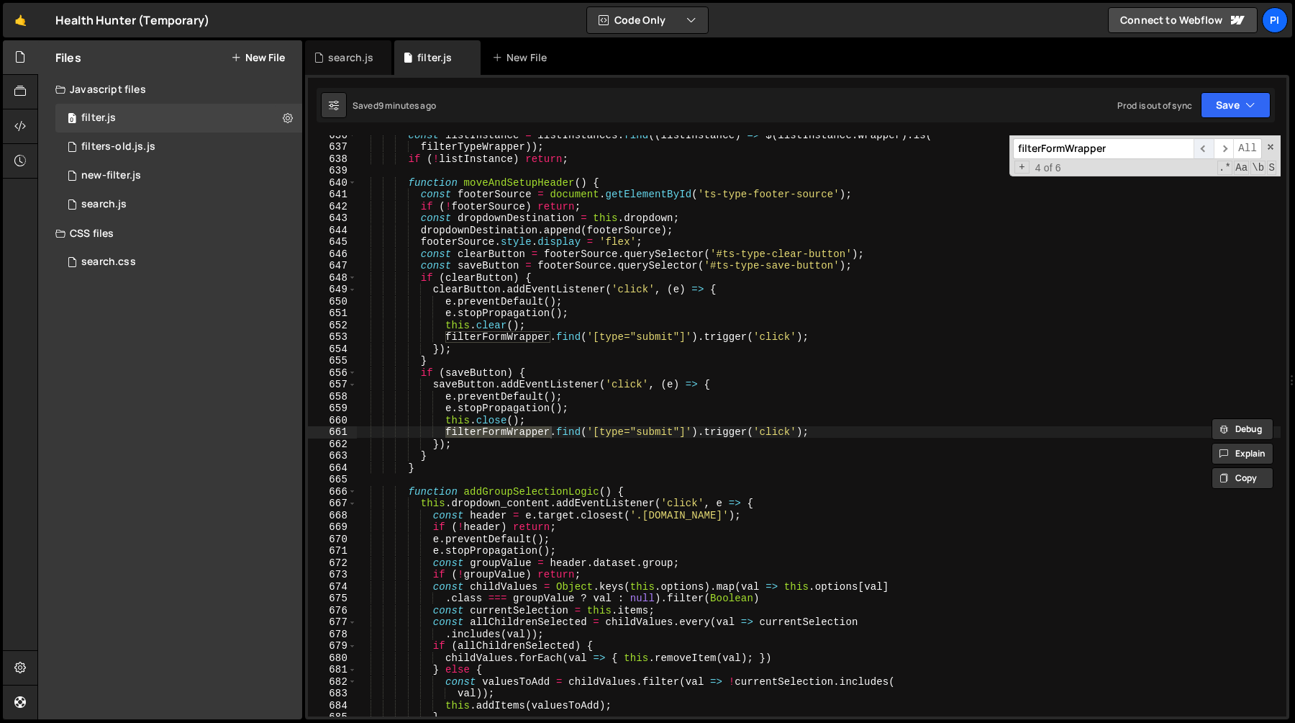
scroll to position [7641, 0]
click at [1201, 143] on span "​" at bounding box center [1204, 148] width 20 height 21
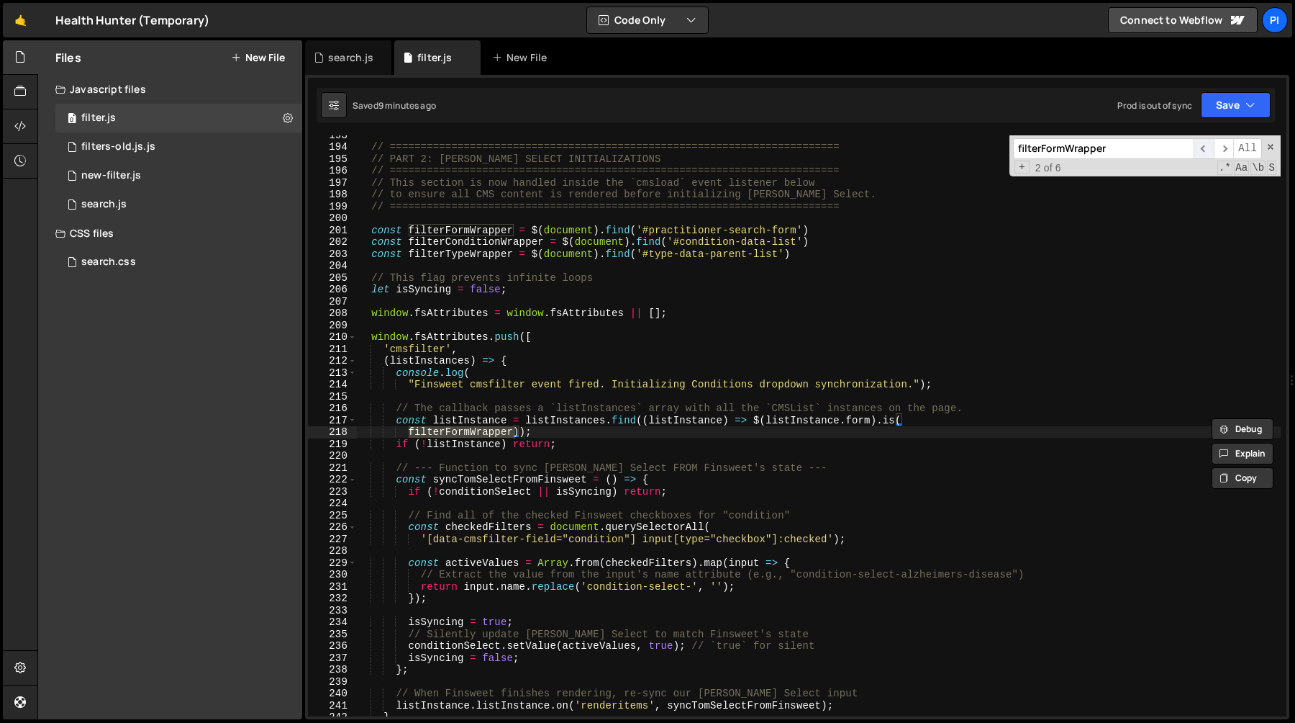
scroll to position [2298, 0]
click at [1226, 148] on span "​" at bounding box center [1224, 148] width 20 height 21
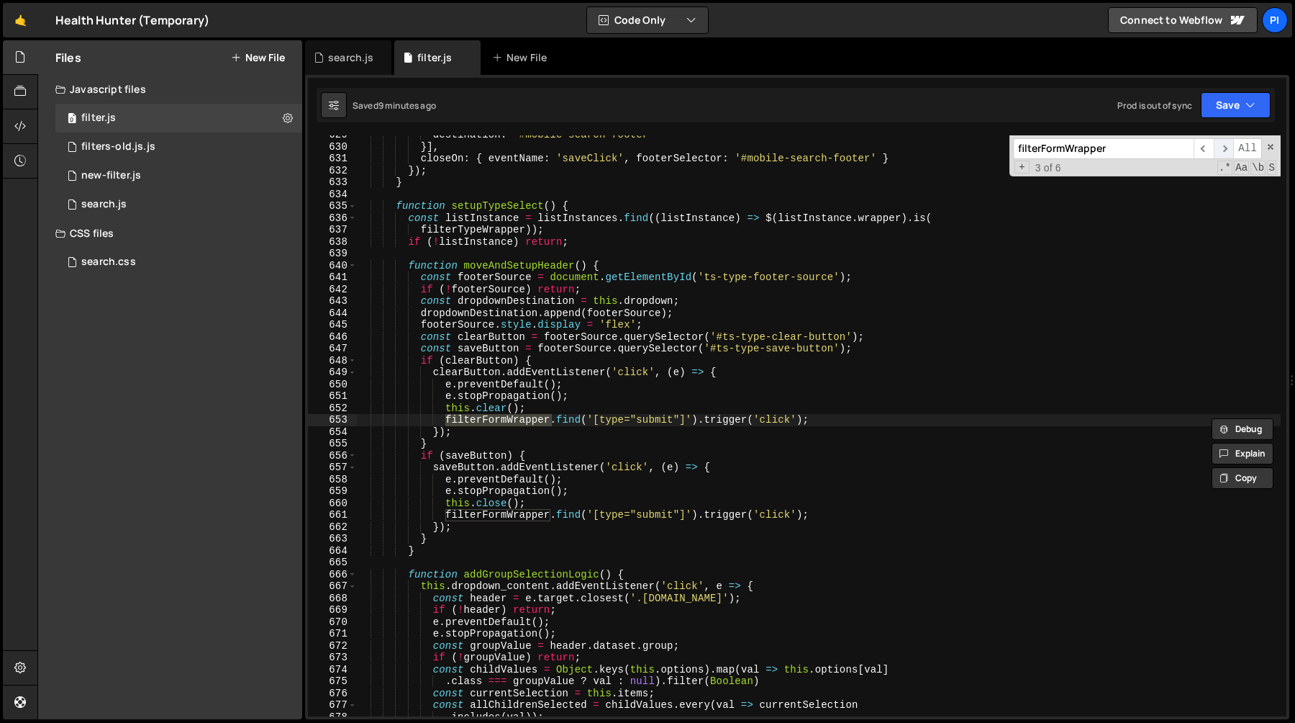
scroll to position [7559, 0]
click at [1202, 149] on span "​" at bounding box center [1204, 148] width 20 height 21
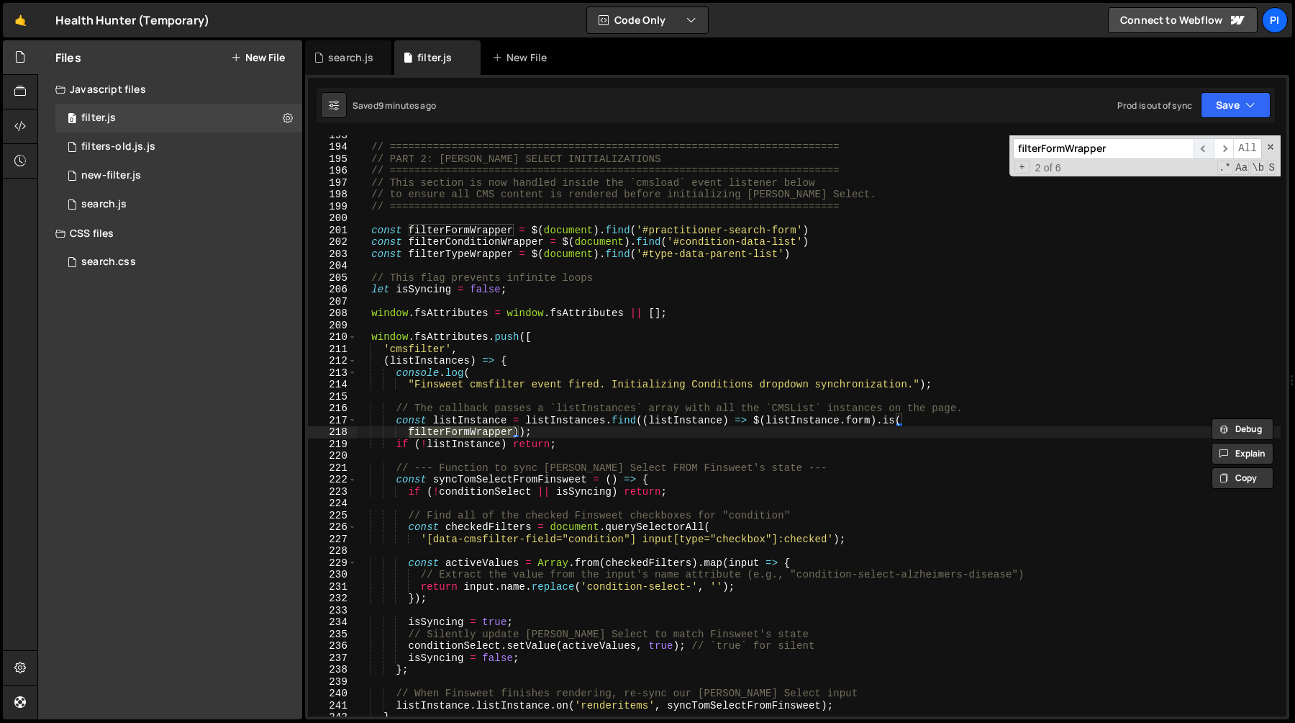
scroll to position [2298, 0]
click at [1222, 148] on span "​" at bounding box center [1224, 148] width 20 height 21
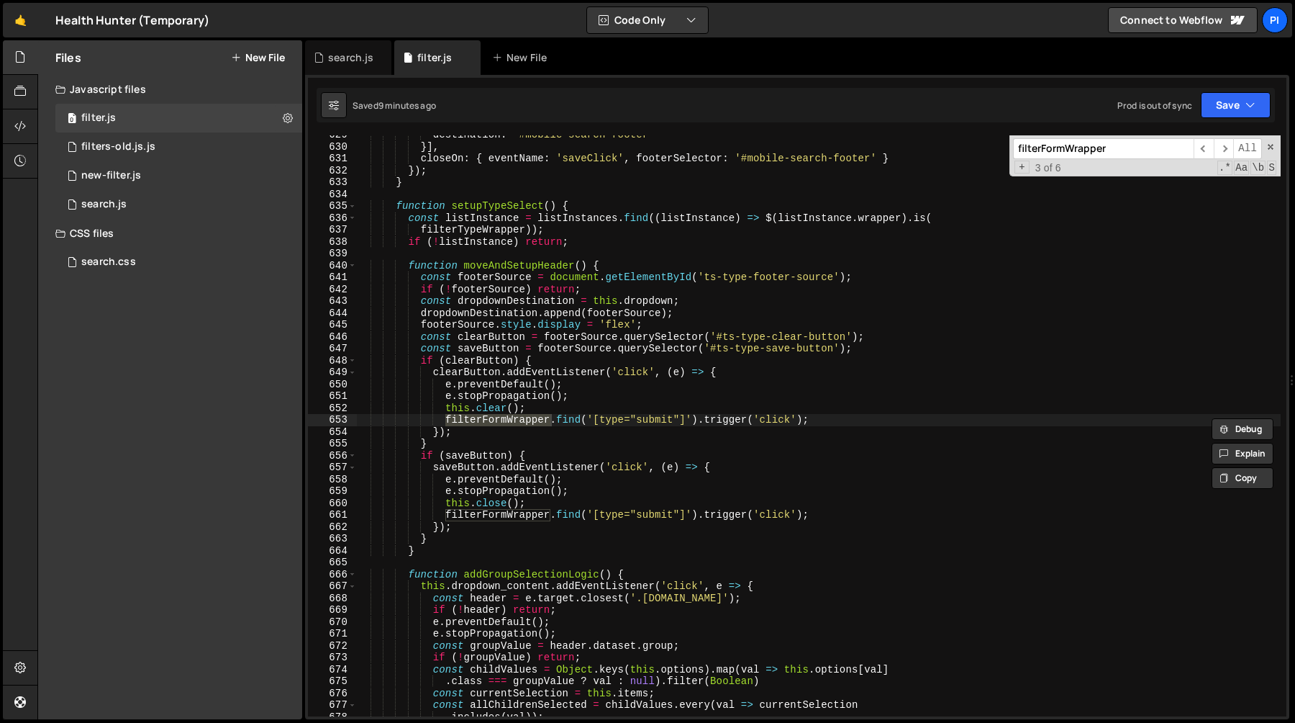
click at [449, 409] on div "destination : '#mobile-search-footer' }] , closeOn : { eventName : 'saveClick' …" at bounding box center [818, 431] width 925 height 605
click at [445, 420] on div "destination : '#mobile-search-footer' }] , closeOn : { eventName : 'saveClick' …" at bounding box center [818, 431] width 925 height 605
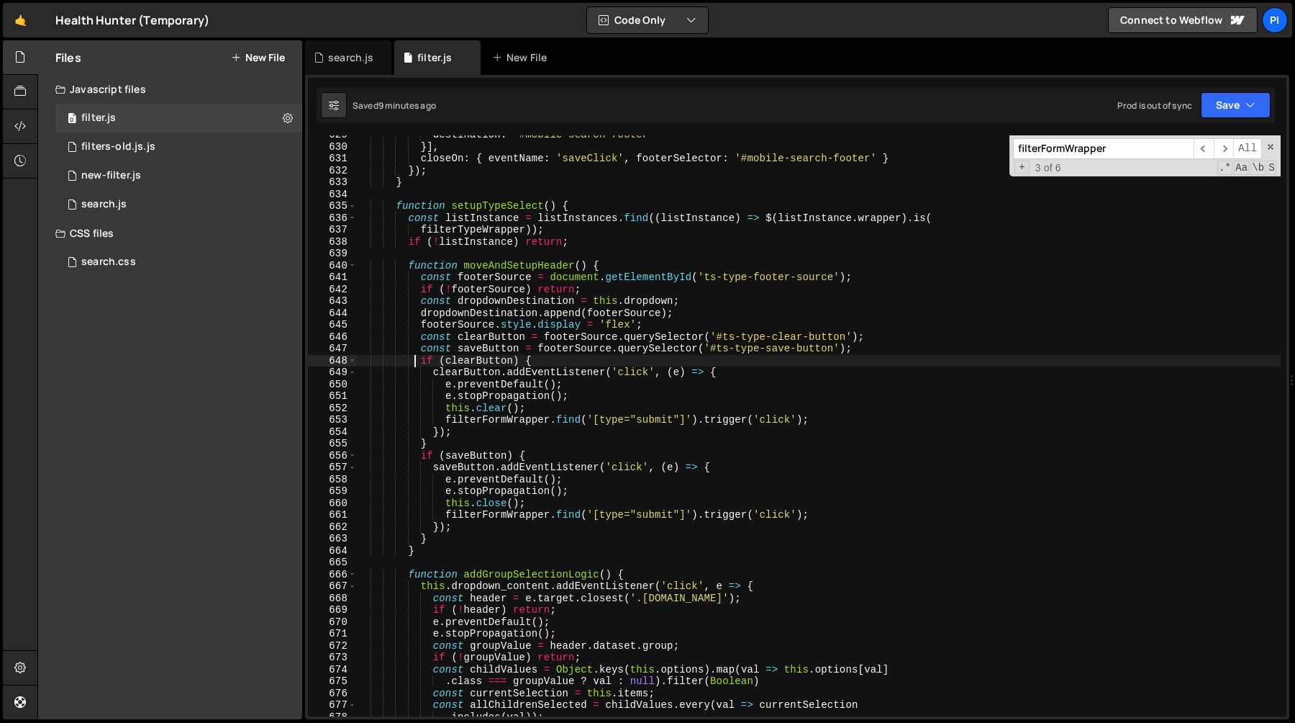
click at [416, 360] on div "destination : '#mobile-search-footer' }] , closeOn : { eventName : 'saveClick' …" at bounding box center [818, 431] width 925 height 605
click at [420, 361] on div "destination : '#mobile-search-footer' }] , closeOn : { eventName : 'saveClick' …" at bounding box center [818, 431] width 925 height 605
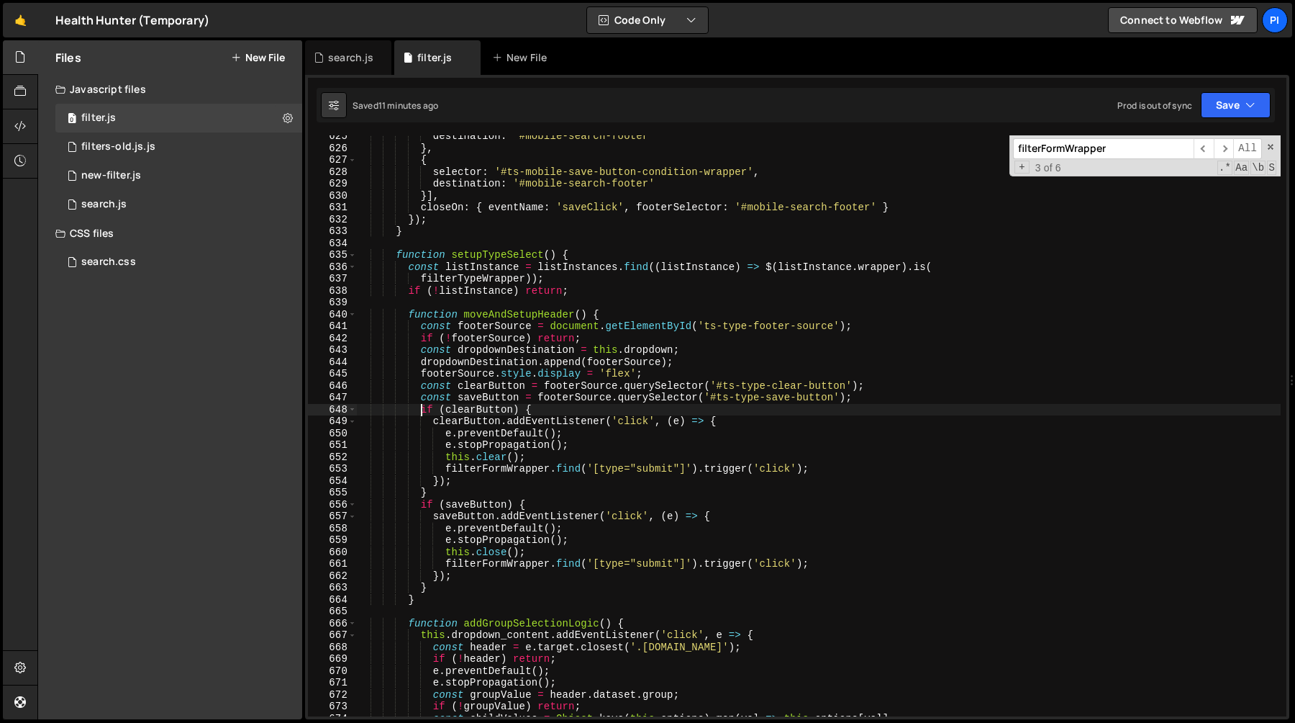
scroll to position [7510, 0]
click at [447, 461] on div "destination : '#mobile-search-footer' } , { selector : '#ts-mobile-save-button-…" at bounding box center [818, 432] width 925 height 605
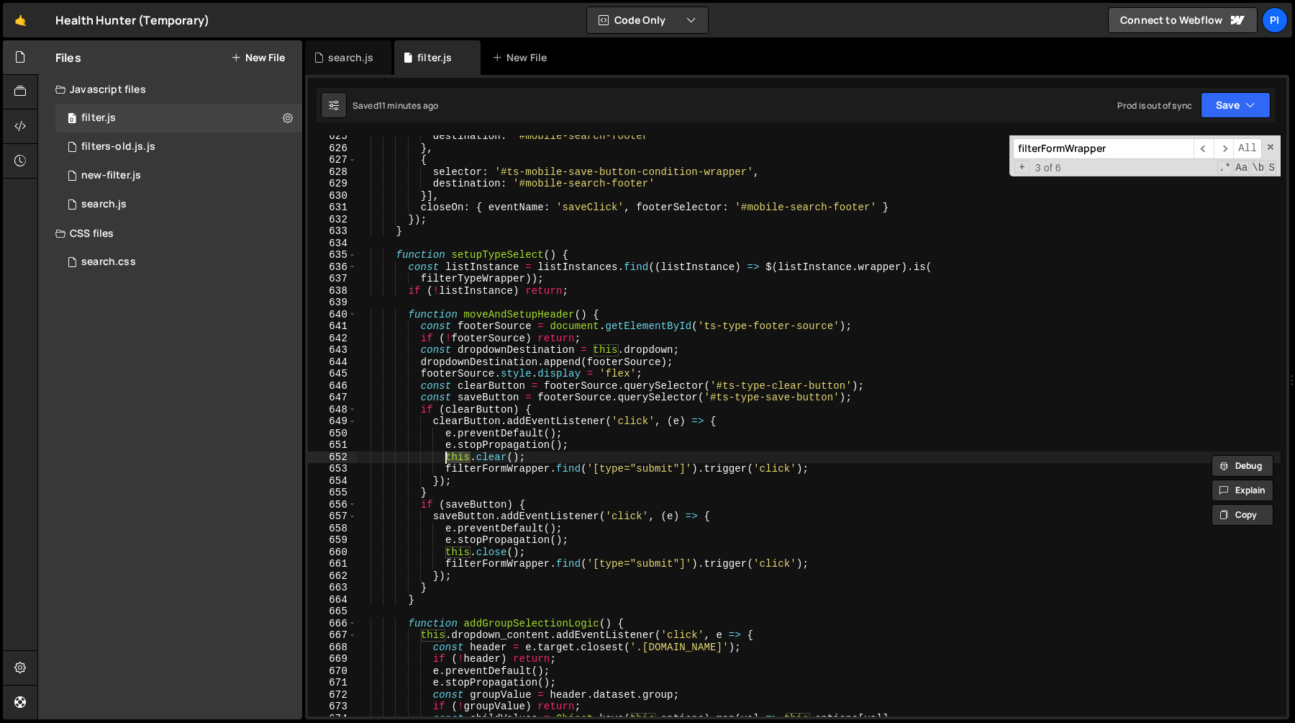
click at [432, 427] on div "destination : '#mobile-search-footer' } , { selector : '#ts-mobile-save-button-…" at bounding box center [818, 432] width 925 height 605
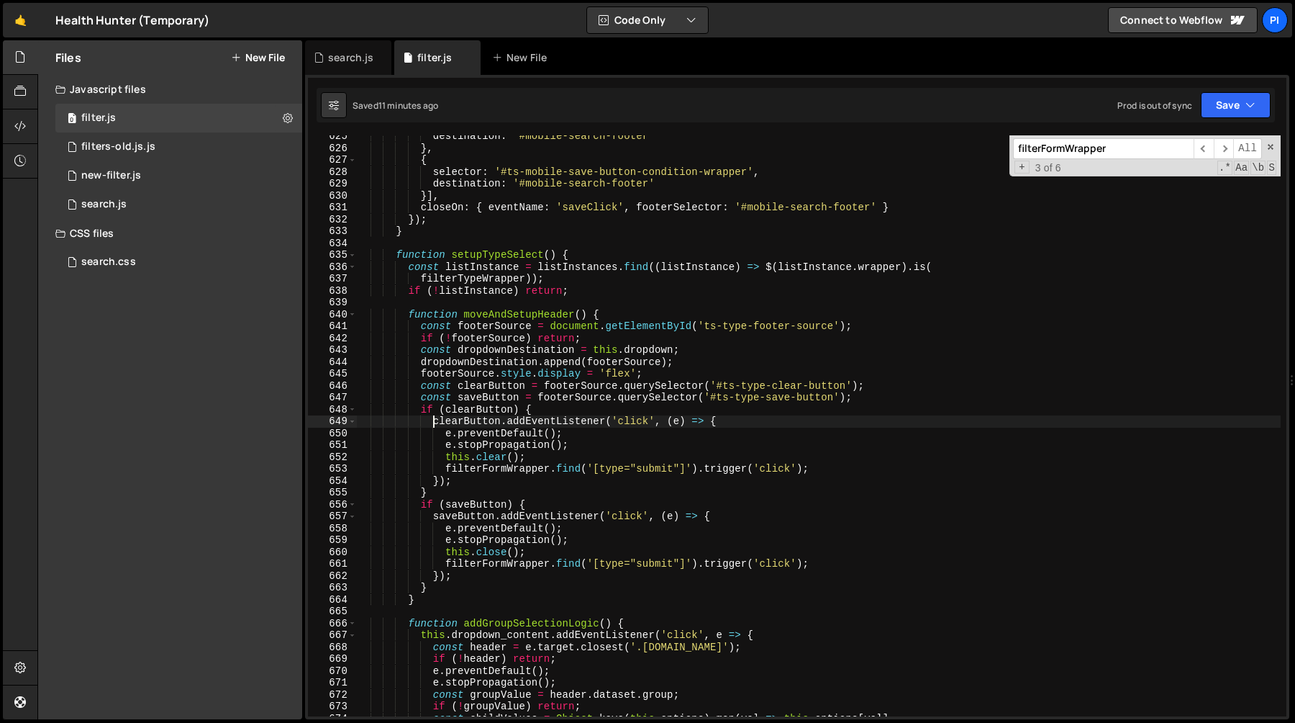
click at [432, 424] on div "destination : '#mobile-search-footer' } , { selector : '#ts-mobile-save-button-…" at bounding box center [818, 432] width 925 height 605
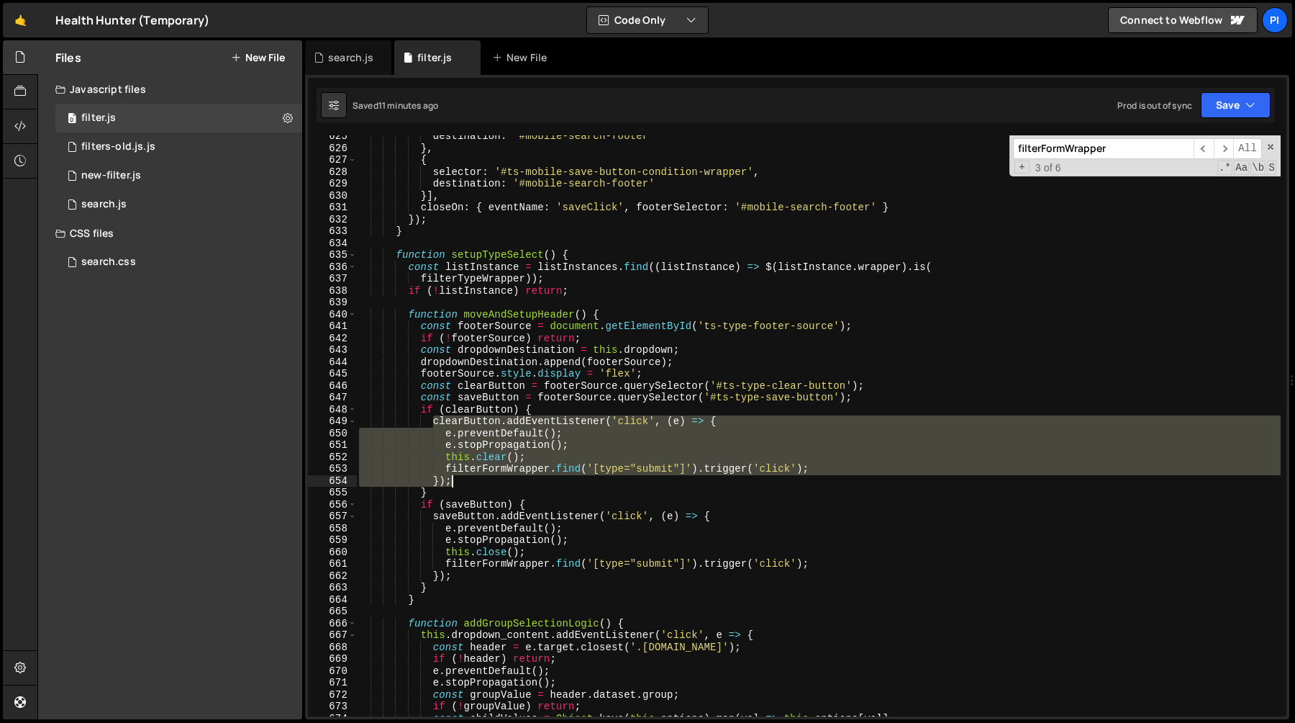
drag, startPoint x: 432, startPoint y: 424, endPoint x: 466, endPoint y: 477, distance: 63.5
click at [466, 477] on div "destination : '#mobile-search-footer' } , { selector : '#ts-mobile-save-button-…" at bounding box center [818, 432] width 925 height 605
click at [418, 410] on div "destination : '#mobile-search-footer' } , { selector : '#ts-mobile-save-button-…" at bounding box center [818, 432] width 925 height 605
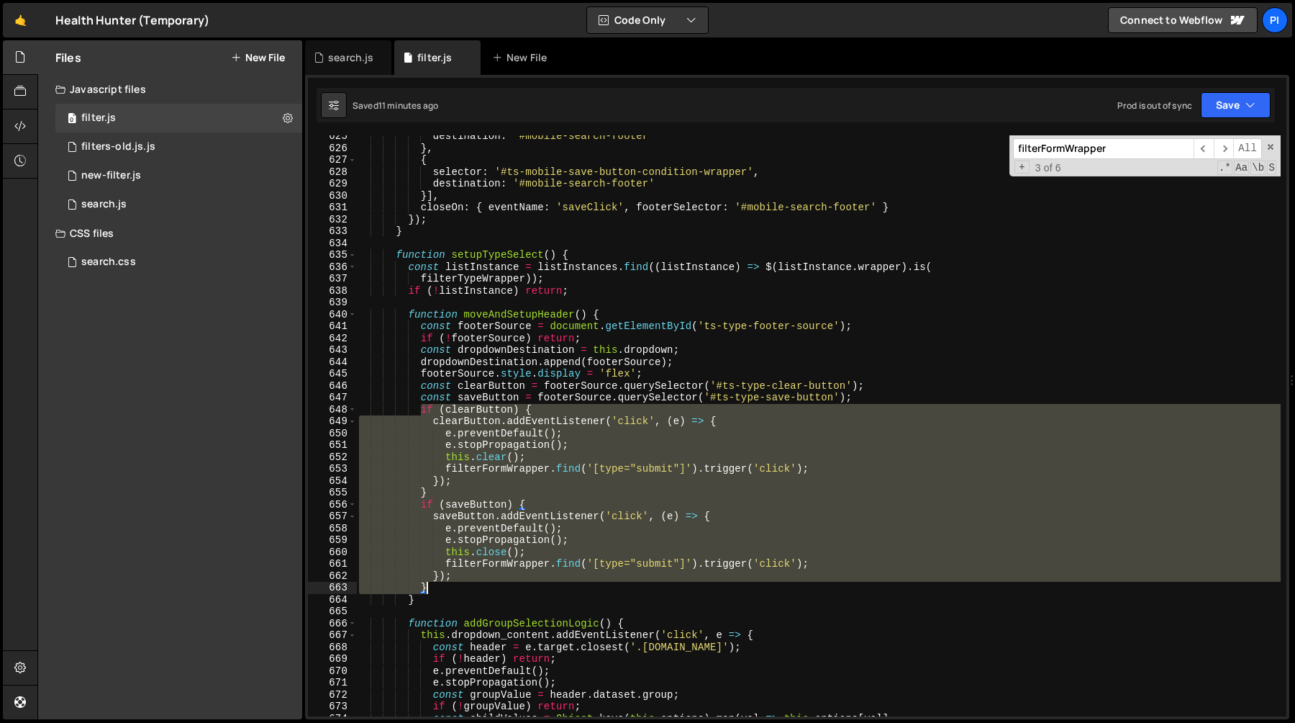
drag, startPoint x: 418, startPoint y: 410, endPoint x: 467, endPoint y: 584, distance: 180.9
click at [467, 584] on div "destination : '#mobile-search-footer' } , { selector : '#ts-mobile-save-button-…" at bounding box center [818, 432] width 925 height 605
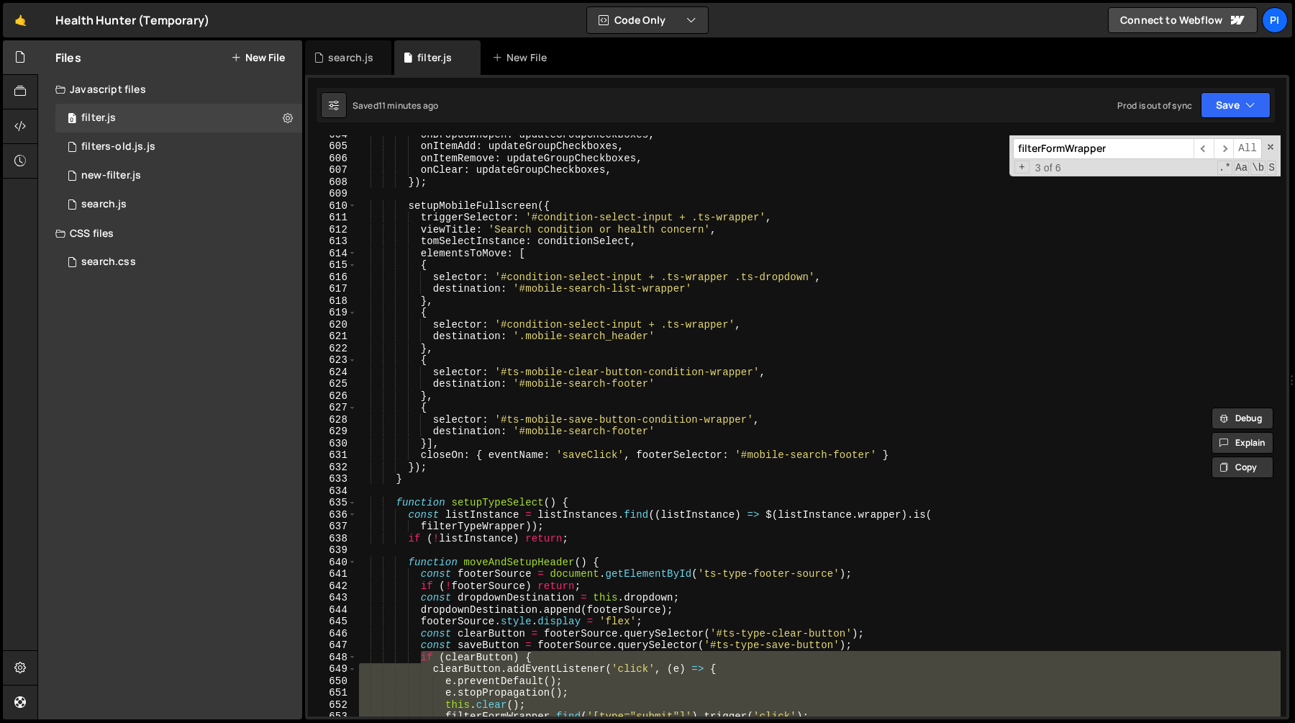
scroll to position [7433, 0]
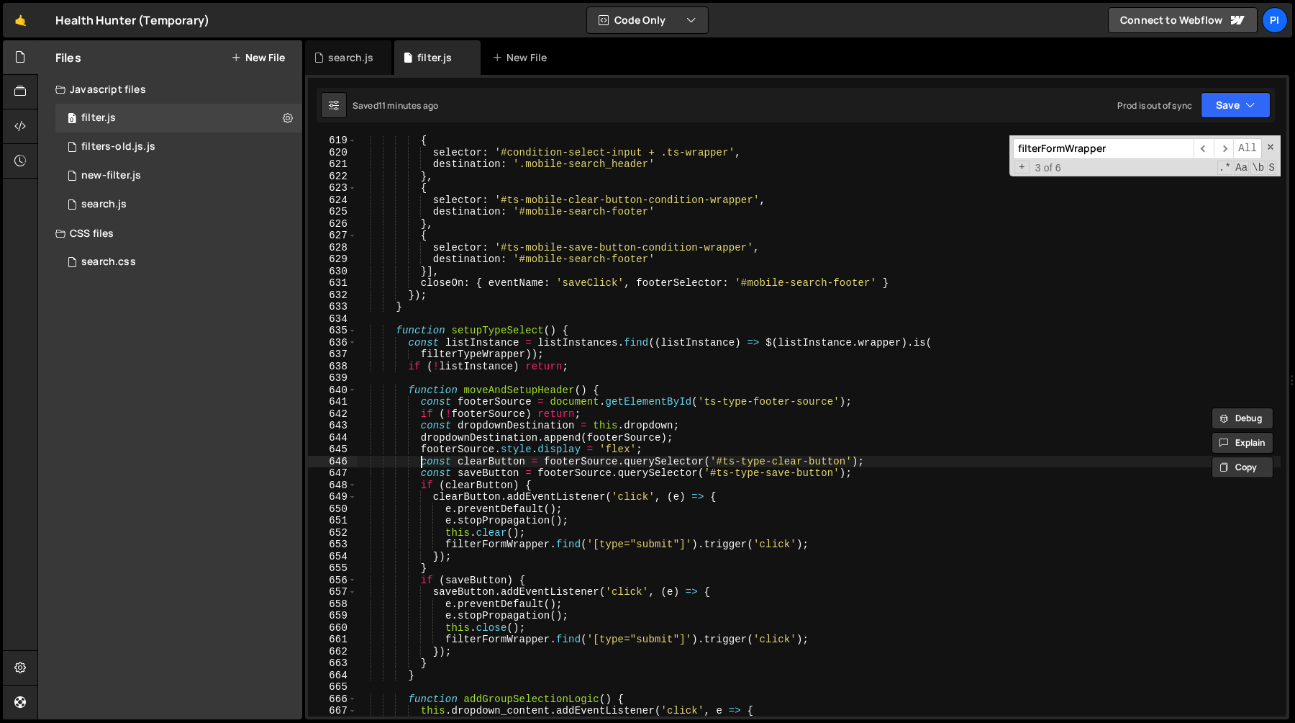
click at [421, 461] on div "{ selector : '#condition-select-input + .ts-wrapper' , destination : '.mobile-s…" at bounding box center [818, 437] width 925 height 605
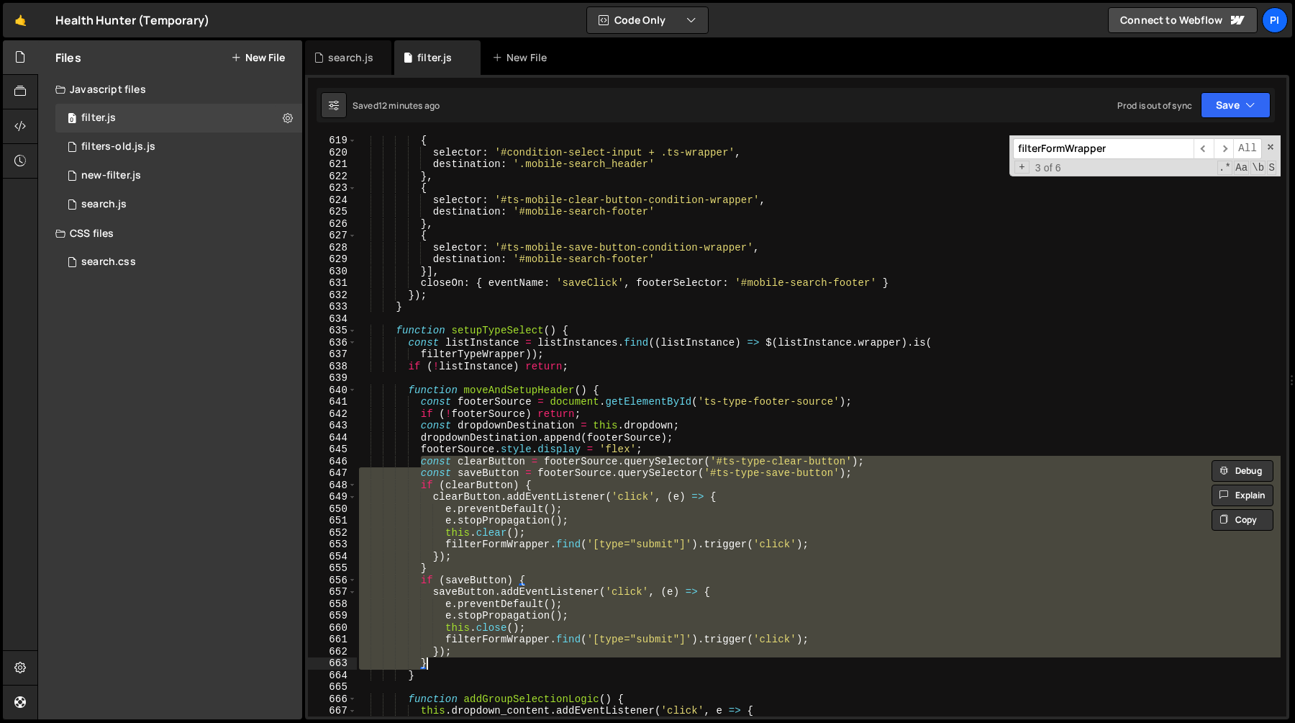
drag, startPoint x: 421, startPoint y: 461, endPoint x: 471, endPoint y: 666, distance: 210.3
click at [471, 666] on div "{ selector : '#condition-select-input + .ts-wrapper' , destination : '.mobile-s…" at bounding box center [818, 437] width 925 height 605
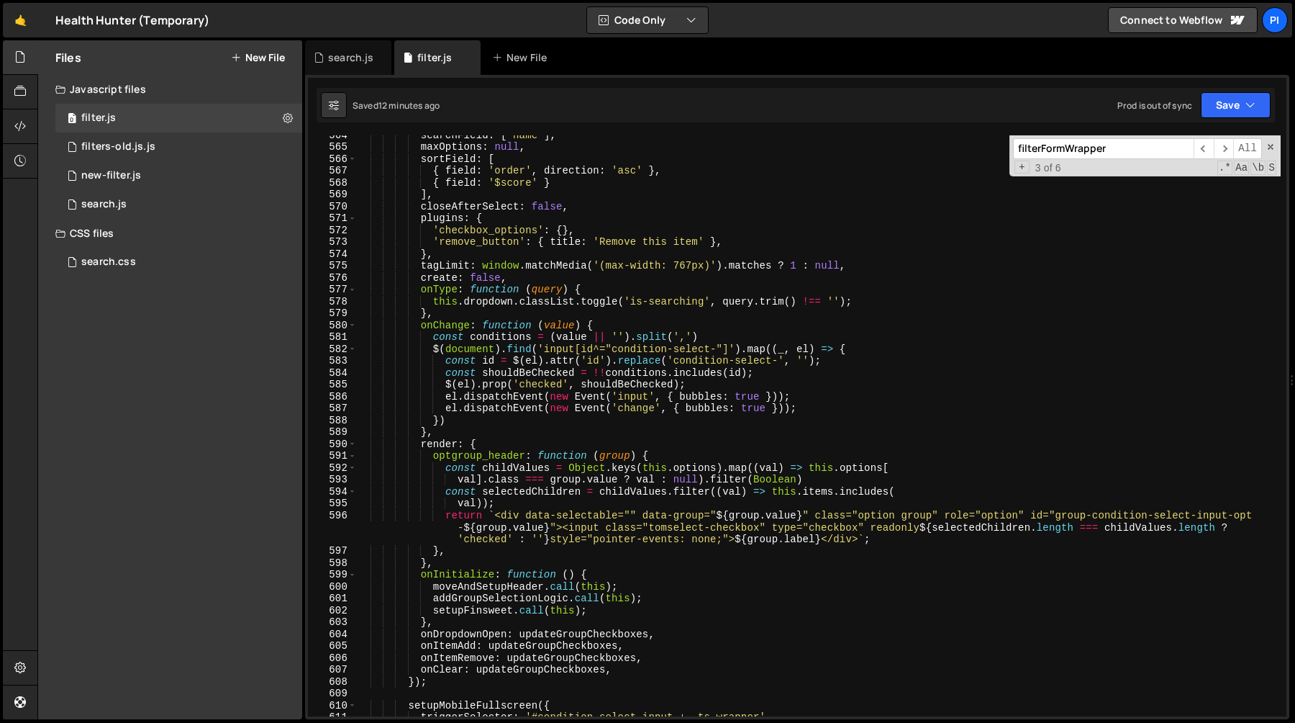
scroll to position [6759, 0]
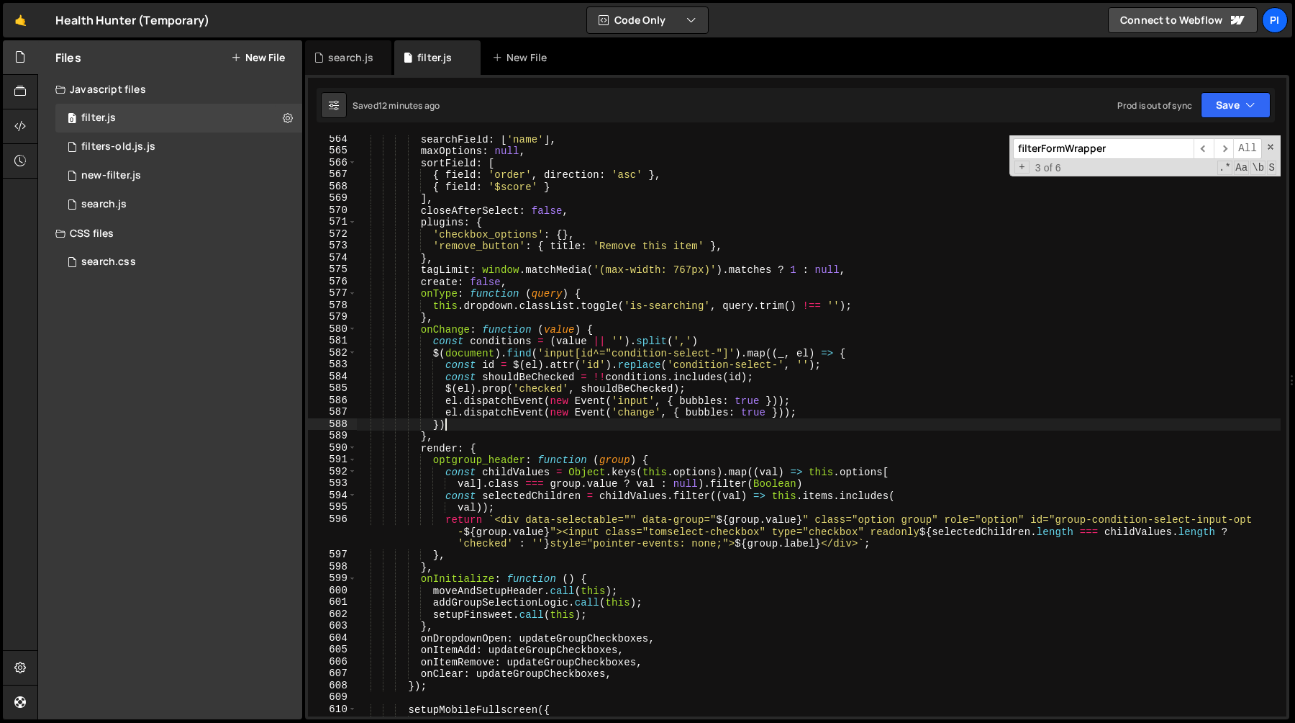
click at [452, 426] on div "searchField : [ 'name' ] , maxOptions : null , sortField : [ { field : 'order' …" at bounding box center [818, 435] width 925 height 605
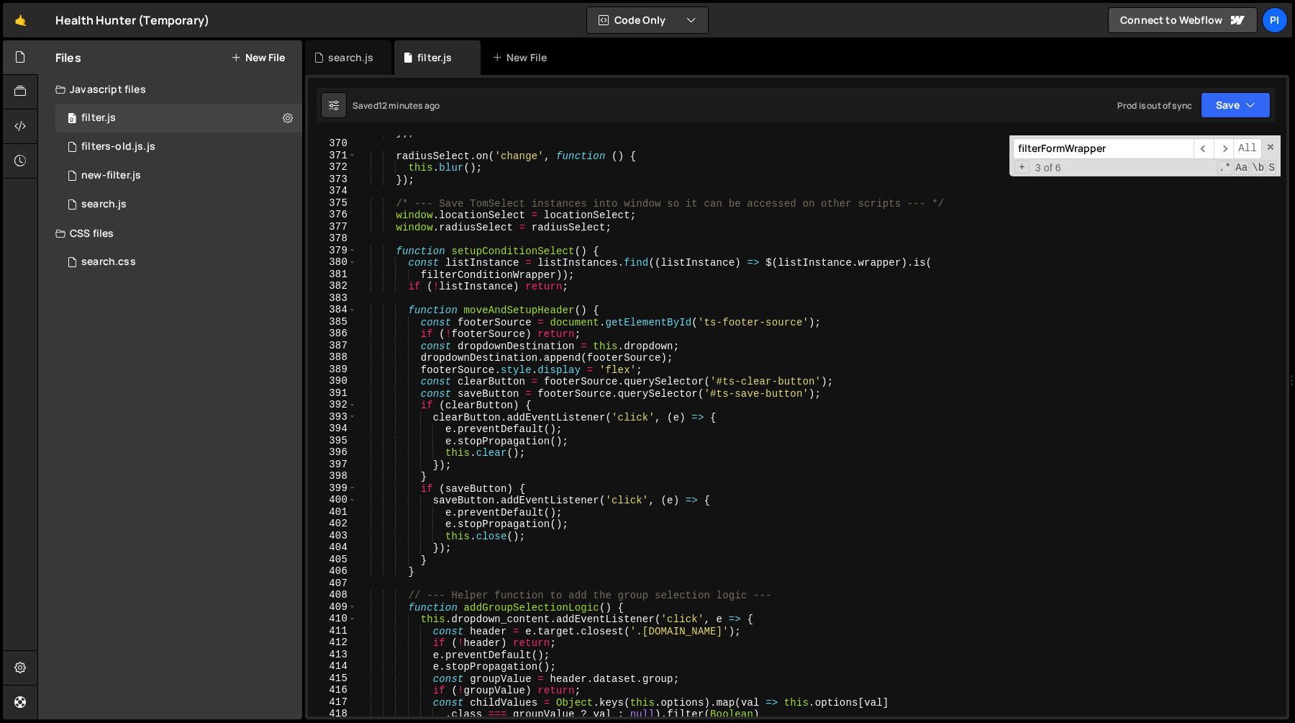
scroll to position [4414, 0]
click at [719, 365] on div "}) ; radiusSelect . on ( 'change' , function ( ) { this . blur ( ) ; }) ; /* --…" at bounding box center [818, 428] width 925 height 605
type textarea "footerSource.style.display = 'flex';"
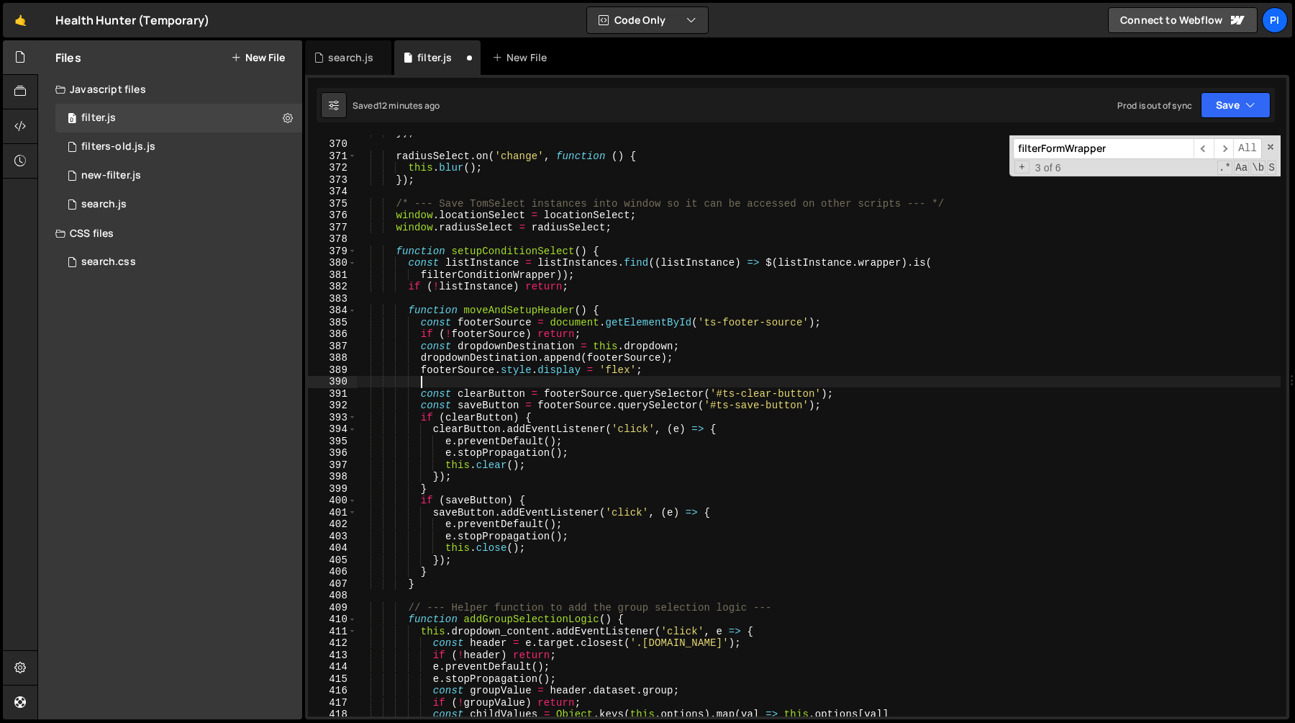
paste textarea "}"
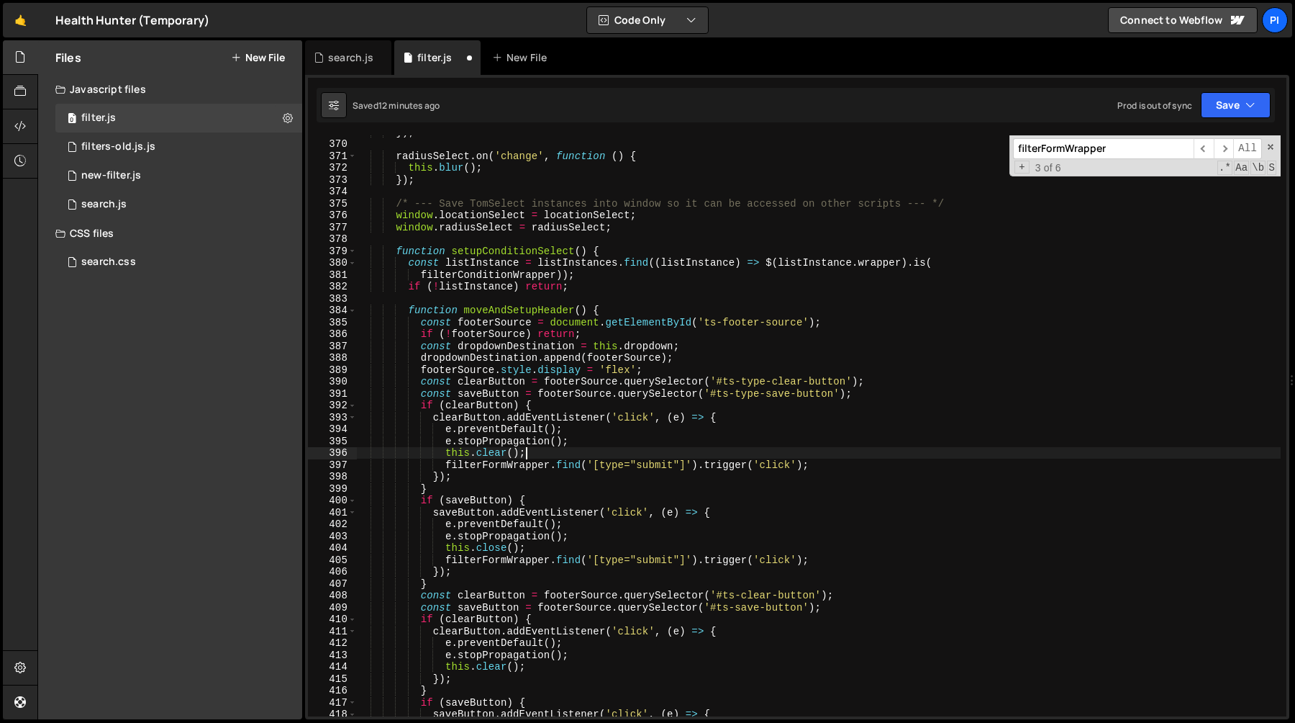
click at [840, 457] on div "}) ; radiusSelect . on ( 'change' , function ( ) { this . blur ( ) ; }) ; /* --…" at bounding box center [818, 428] width 925 height 605
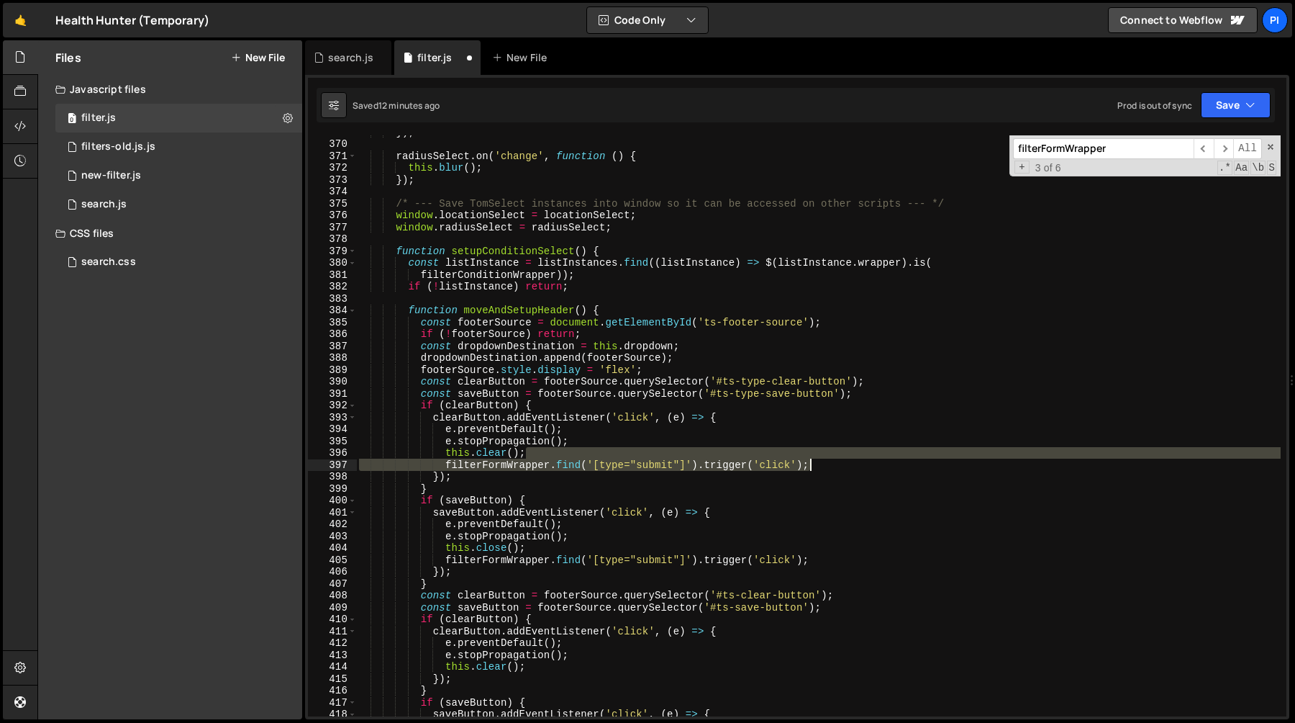
click at [834, 463] on div "}) ; radiusSelect . on ( 'change' , function ( ) { this . blur ( ) ; }) ; /* --…" at bounding box center [818, 428] width 925 height 605
type textarea "this.clear(); filterFormWrapper.find('[type="submit"]').trigger('click');"
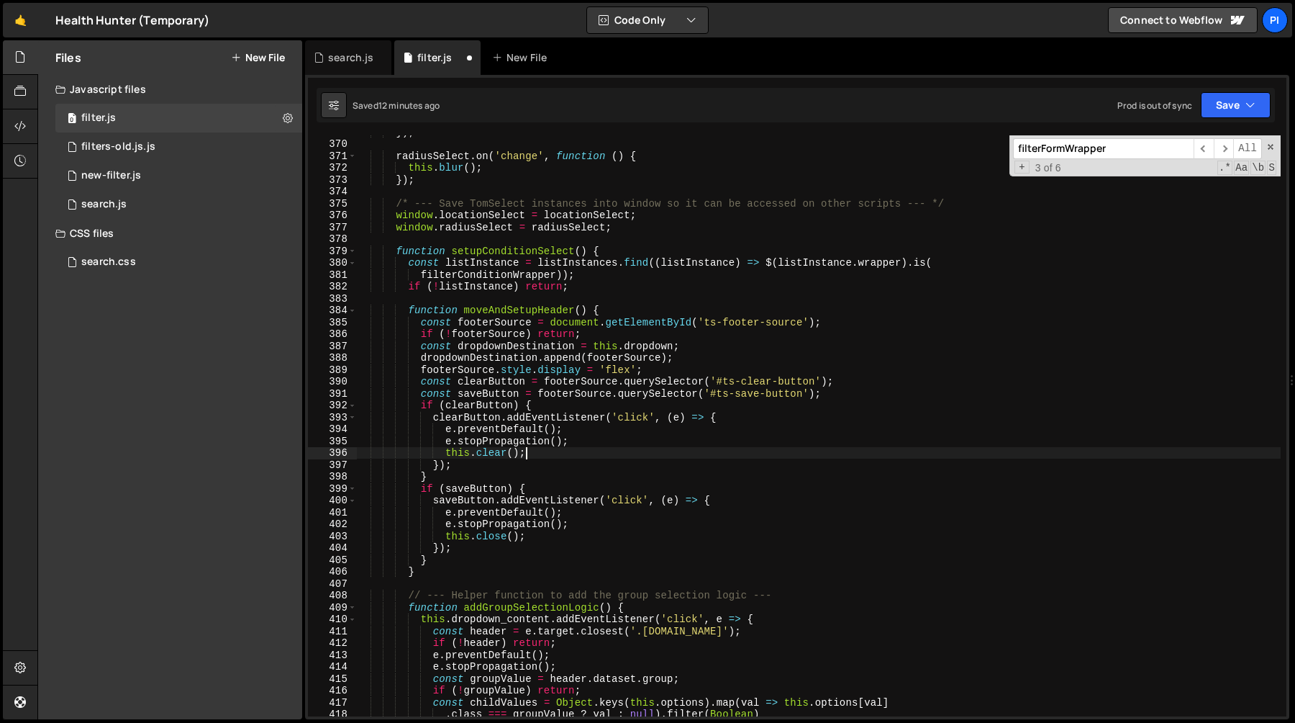
click at [551, 453] on div "}) ; radiusSelect . on ( 'change' , function ( ) { this . blur ( ) ; }) ; /* --…" at bounding box center [818, 428] width 925 height 605
type textarea "this.clear();"
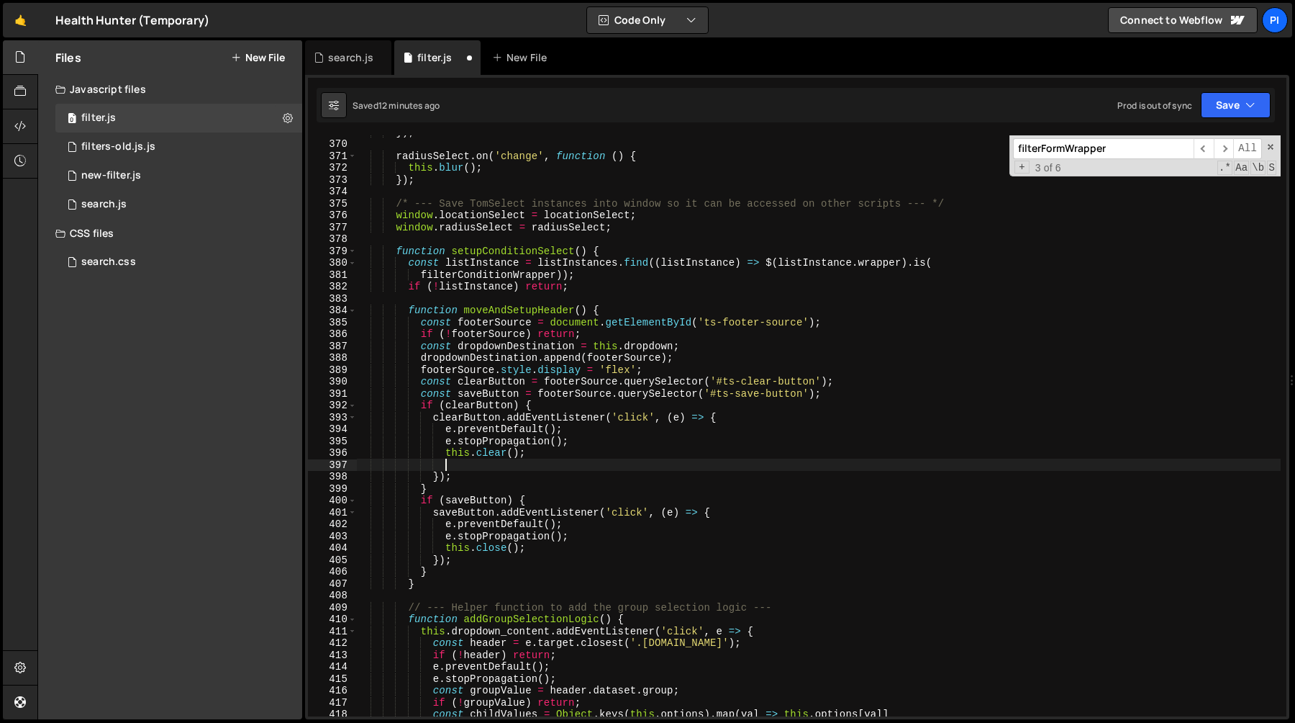
paste textarea "filterFormWrapper.find('[type="submit"]').trigger('click');"
type textarea "filterFormWrapper.find('[type="submit"]').trigger('click');"
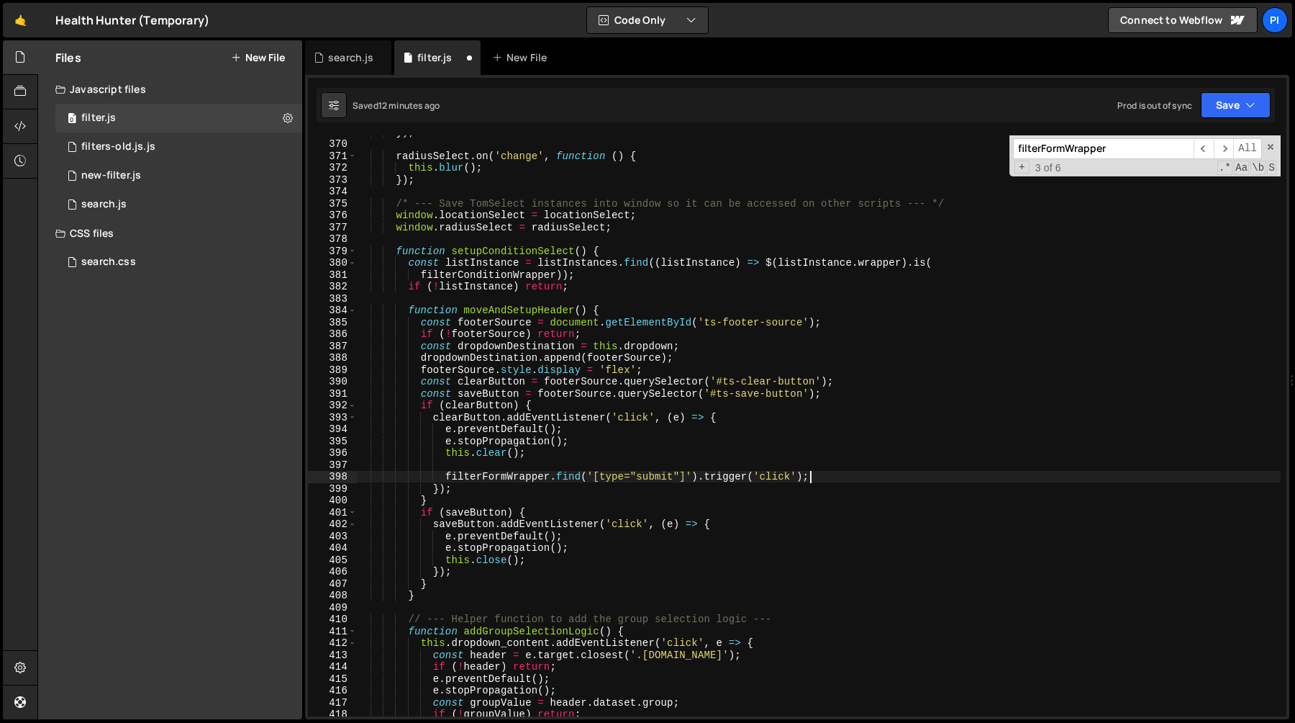
click at [474, 465] on div "}) ; radiusSelect . on ( 'change' , function ( ) { this . blur ( ) ; }) ; /* --…" at bounding box center [818, 428] width 925 height 605
paste textarea "[fs-cmsload-element="list"][fs-cmsfilter-element="list"]')"
click at [930, 463] on div "}) ; radiusSelect . on ( 'change' , function ( ) { this . blur ( ) ; }) ; /* --…" at bounding box center [818, 428] width 925 height 605
click at [933, 466] on div "}) ; radiusSelect . on ( 'change' , function ( ) { this . blur ( ) ; }) ; /* --…" at bounding box center [818, 428] width 925 height 605
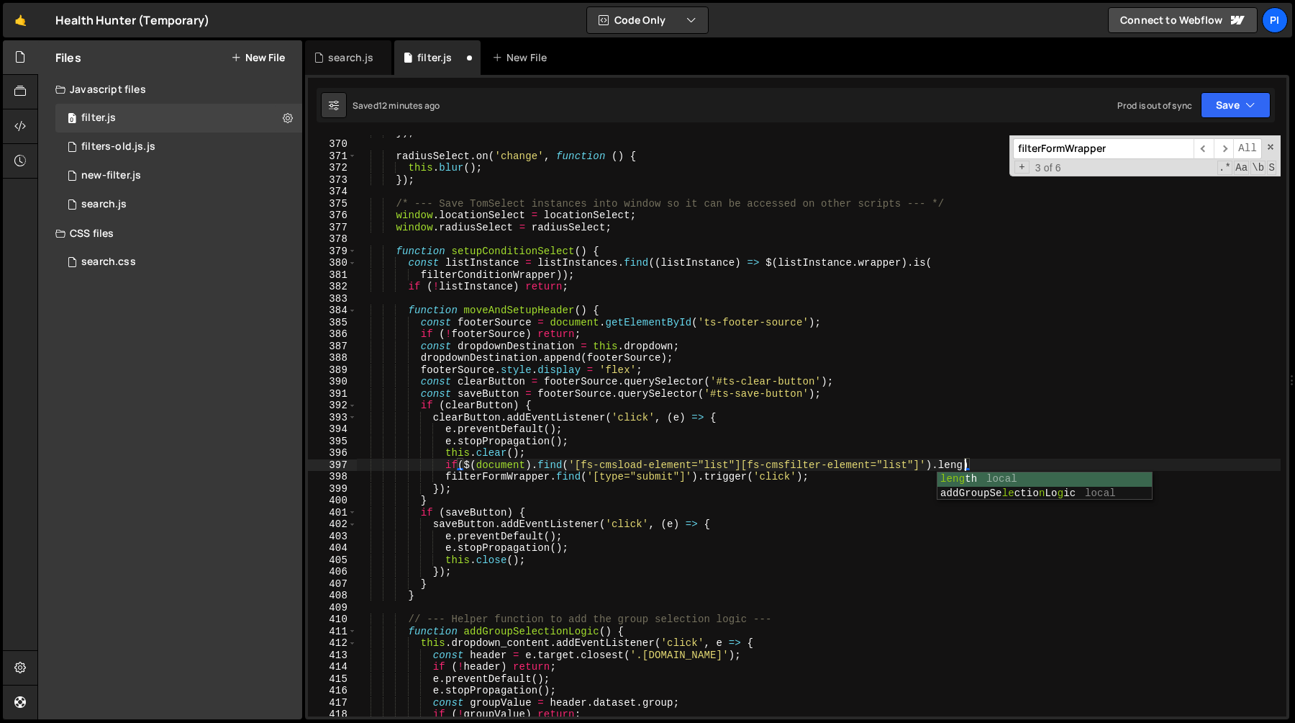
scroll to position [0, 42]
type textarea "filterFormWrapper.find('[type="submit"]').trigger('click');"
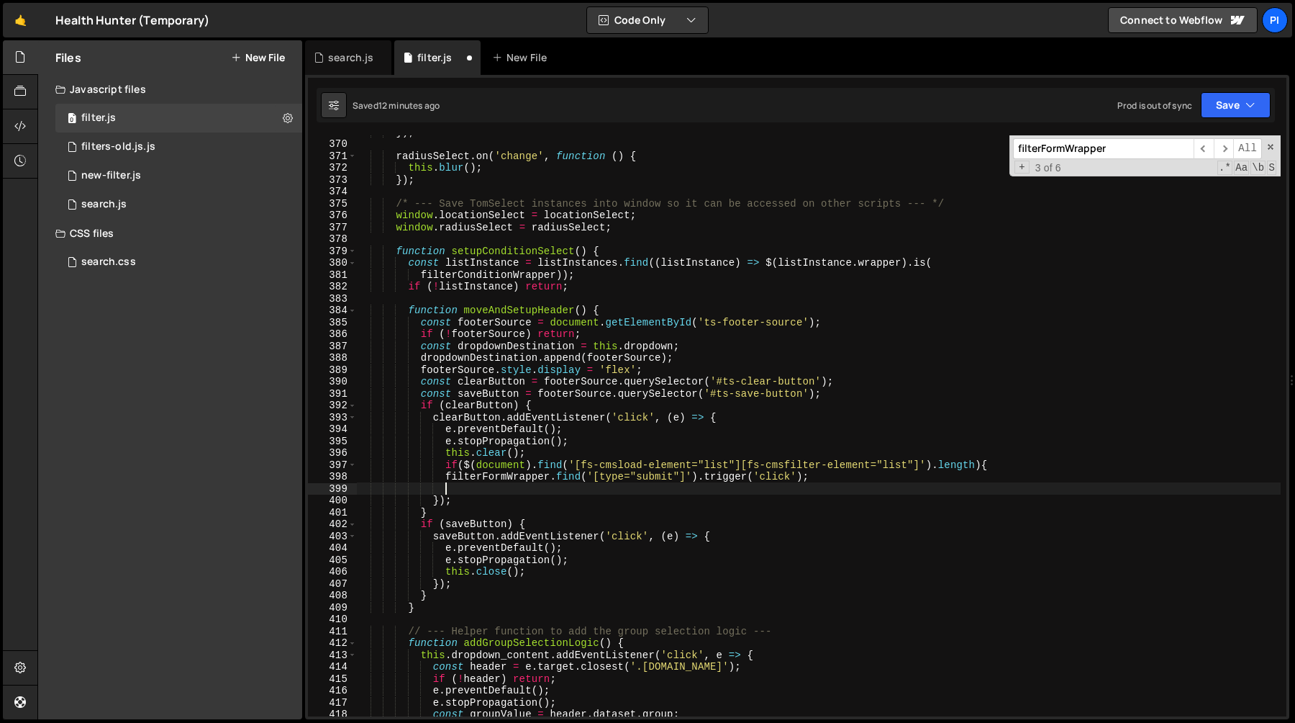
scroll to position [0, 6]
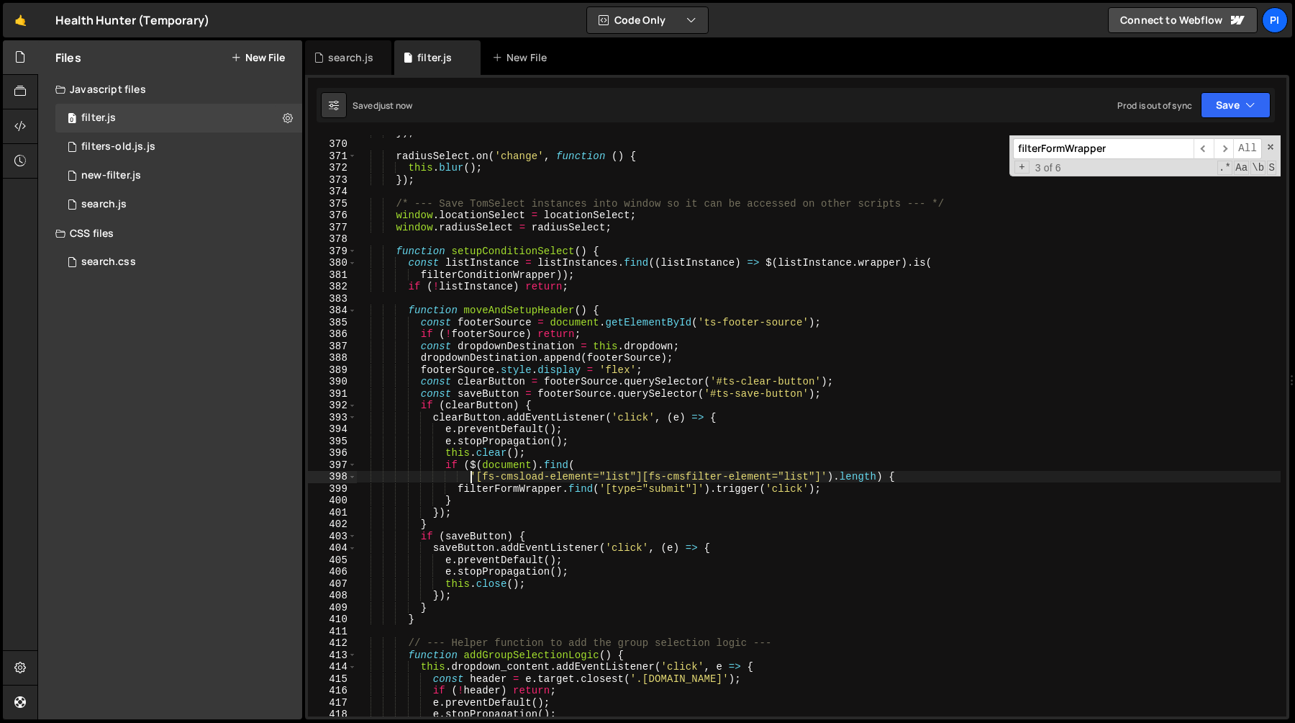
click at [470, 478] on div "}) ; radiusSelect . on ( 'change' , function ( ) { this . blur ( ) ; }) ; /* --…" at bounding box center [818, 428] width 925 height 605
click at [539, 468] on div "}) ; radiusSelect . on ( 'change' , function ( ) { this . blur ( ) ; }) ; /* --…" at bounding box center [818, 428] width 925 height 605
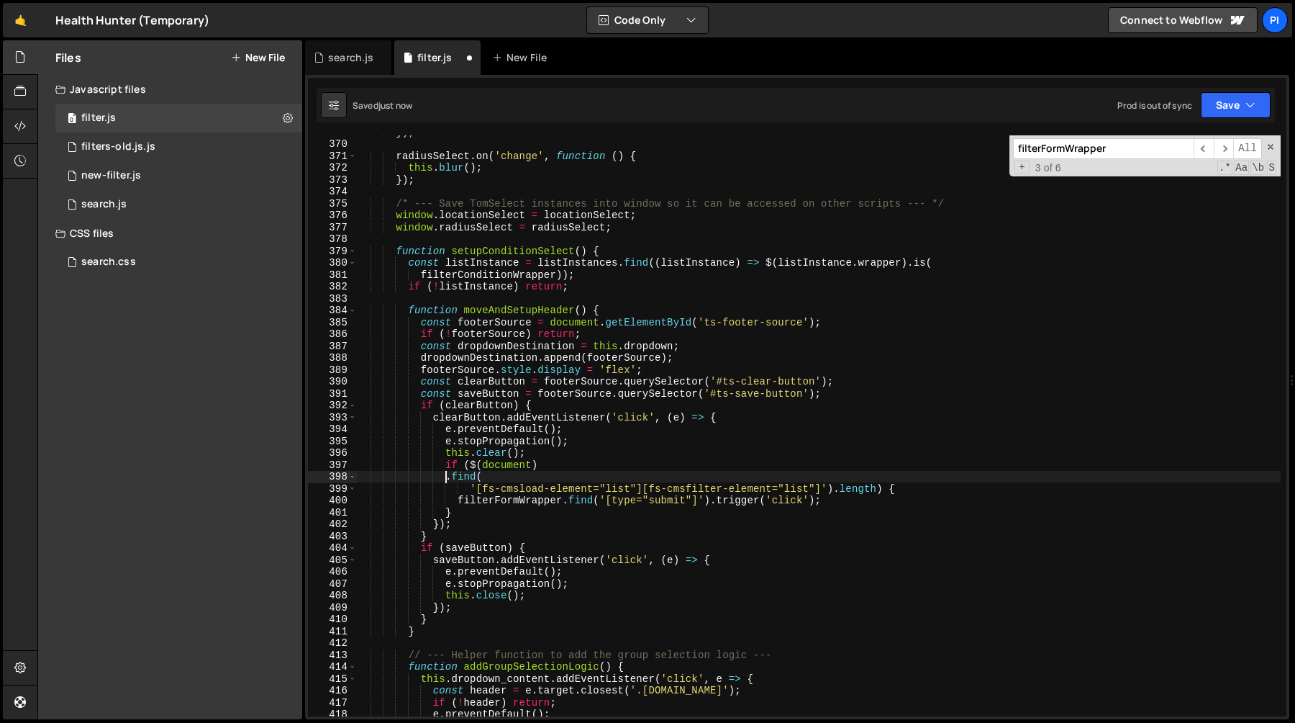
click at [469, 489] on div "}) ; radiusSelect . on ( 'change' , function ( ) { this . blur ( ) ; }) ; /* --…" at bounding box center [818, 428] width 925 height 605
click at [504, 472] on div "}) ; radiusSelect . on ( 'change' , function ( ) { this . blur ( ) ; }) ; /* --…" at bounding box center [818, 428] width 925 height 605
click at [471, 469] on div "}) ; radiusSelect . on ( 'change' , function ( ) { this . blur ( ) ; }) ; /* --…" at bounding box center [818, 428] width 925 height 605
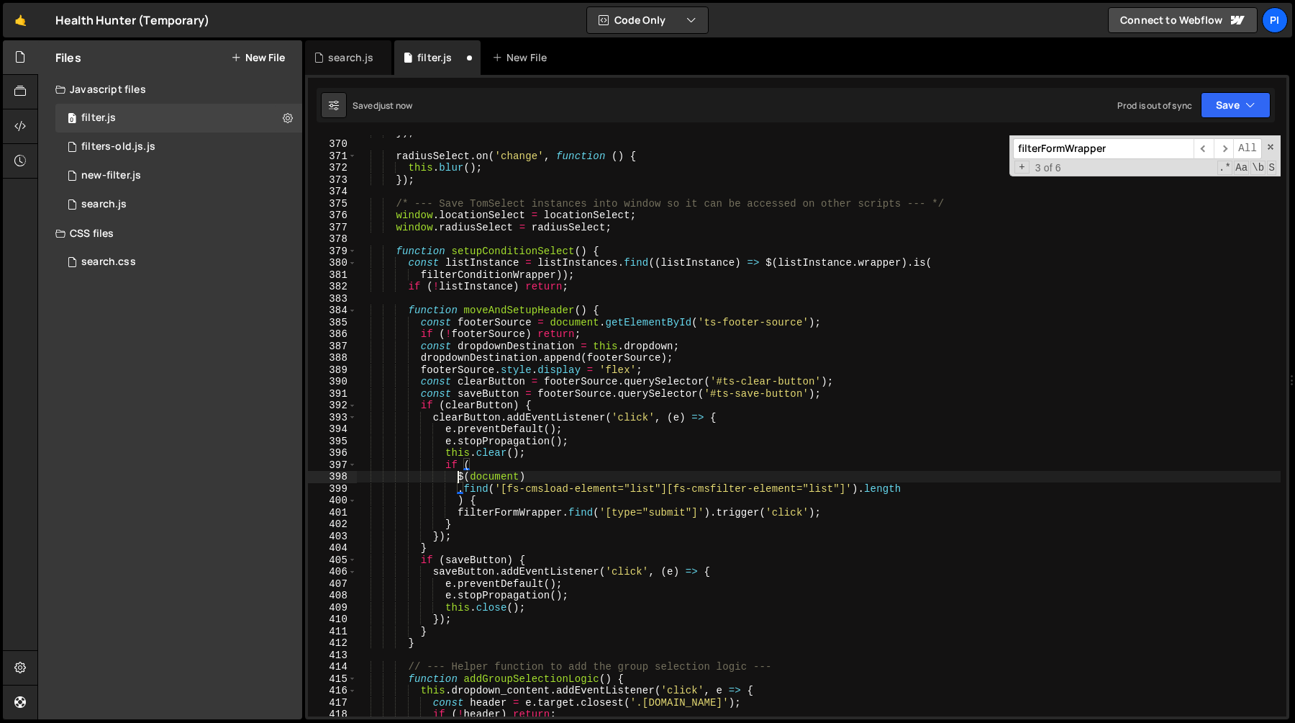
scroll to position [0, 6]
click at [470, 492] on div "}) ; radiusSelect . on ( 'change' , function ( ) { this . blur ( ) ; }) ; /* --…" at bounding box center [818, 428] width 925 height 605
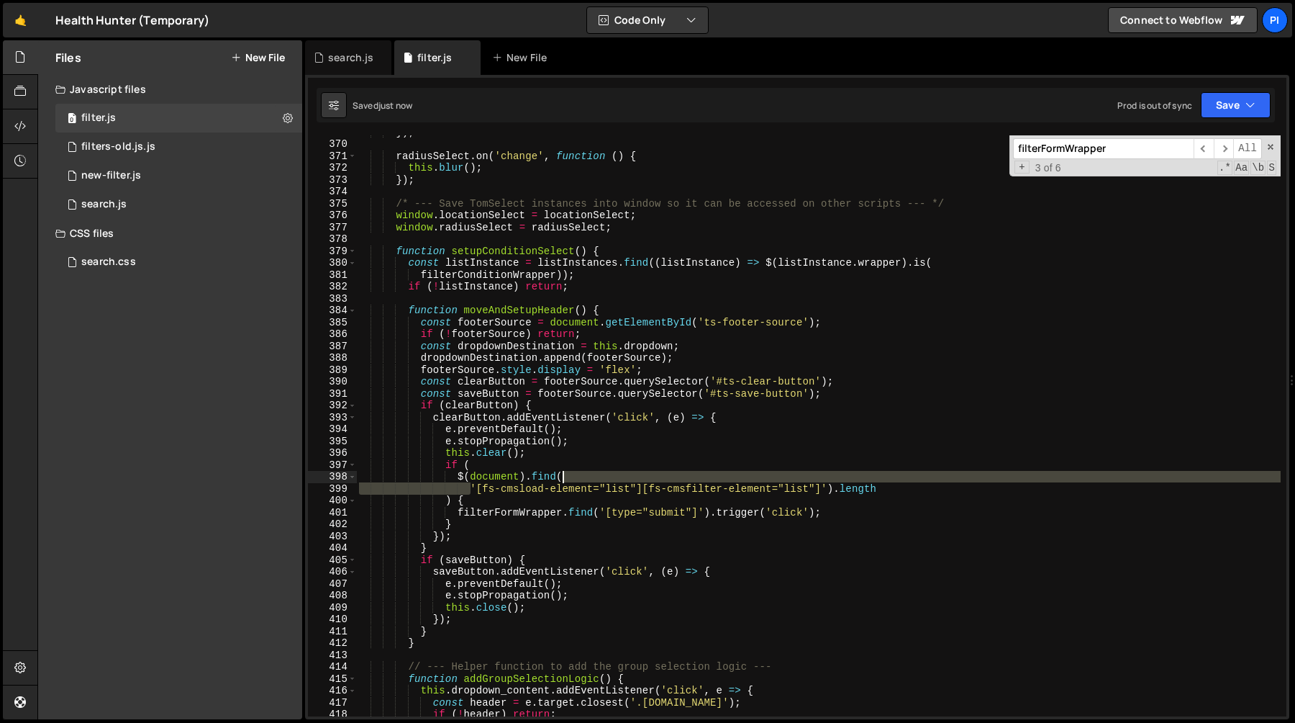
click at [573, 480] on div "}) ; radiusSelect . on ( 'change' , function ( ) { this . blur ( ) ; }) ; /* --…" at bounding box center [818, 428] width 925 height 605
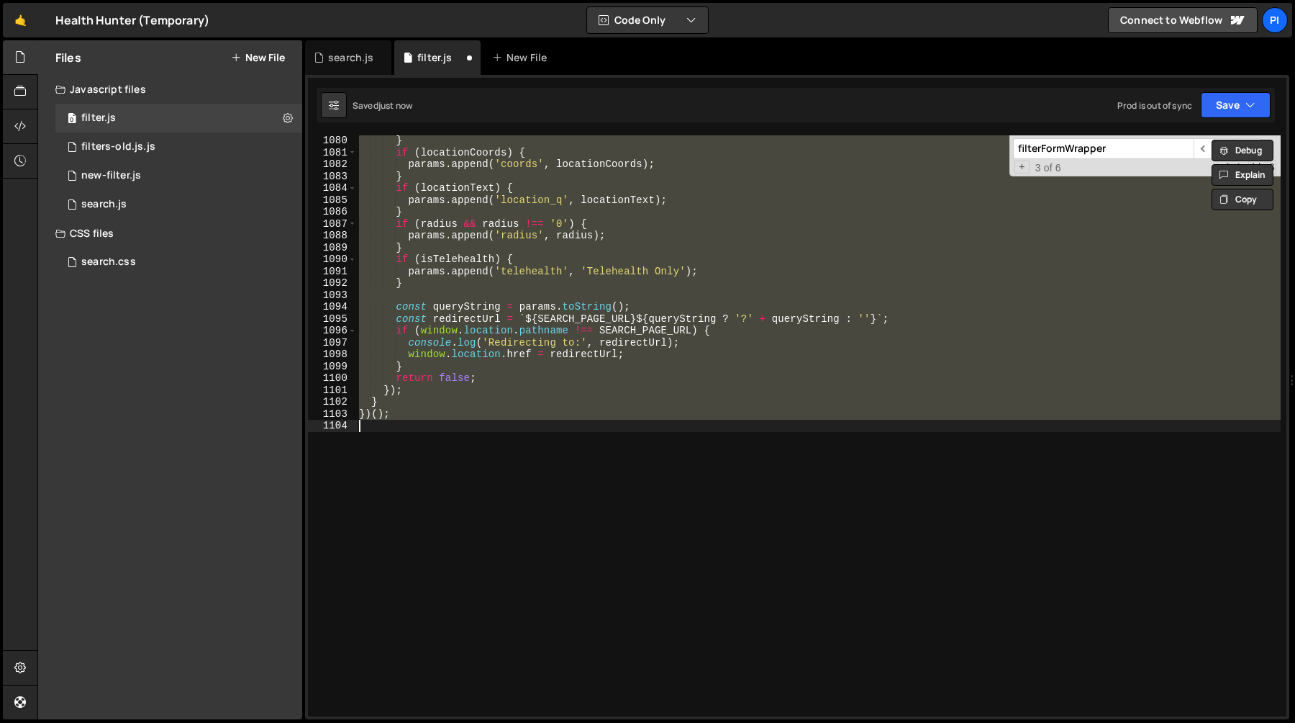
scroll to position [4471, 0]
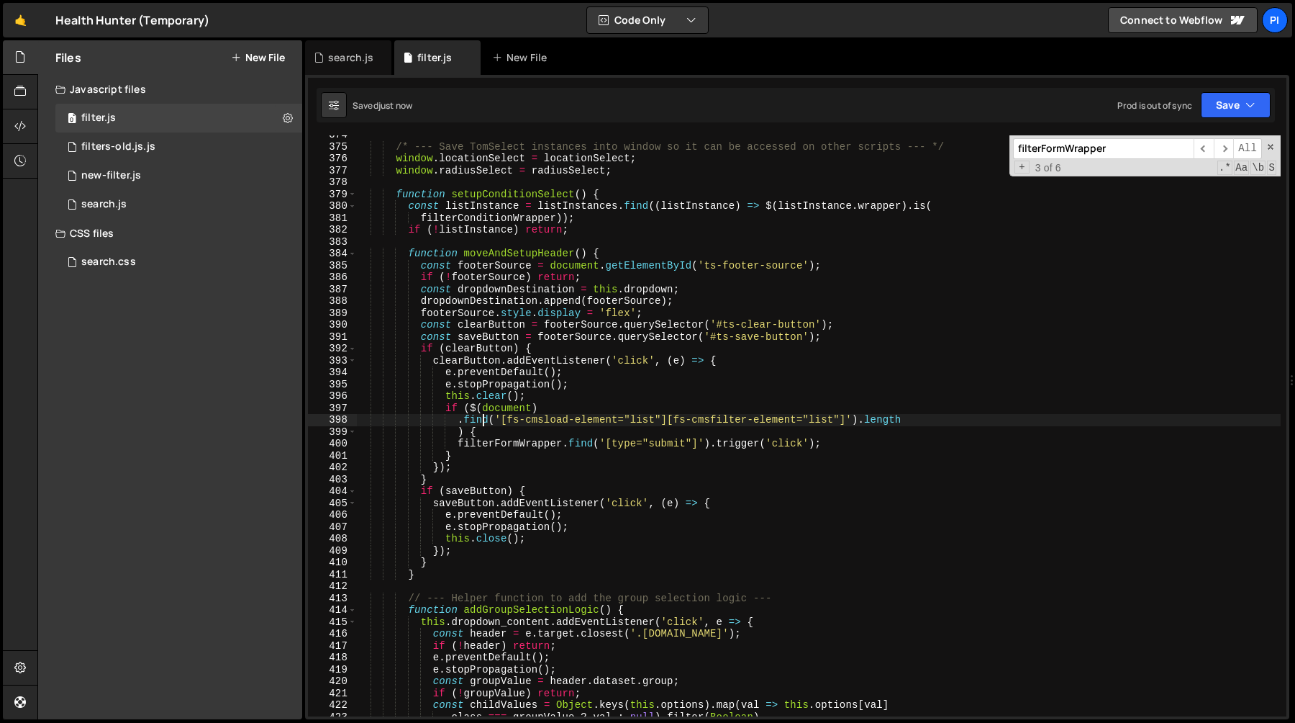
click at [459, 437] on div "/* --- Save TomSelect instances into window so it can be accessed on other scri…" at bounding box center [818, 431] width 925 height 605
click at [964, 420] on div "/* --- Save TomSelect instances into window so it can be accessed on other scri…" at bounding box center [818, 431] width 925 height 605
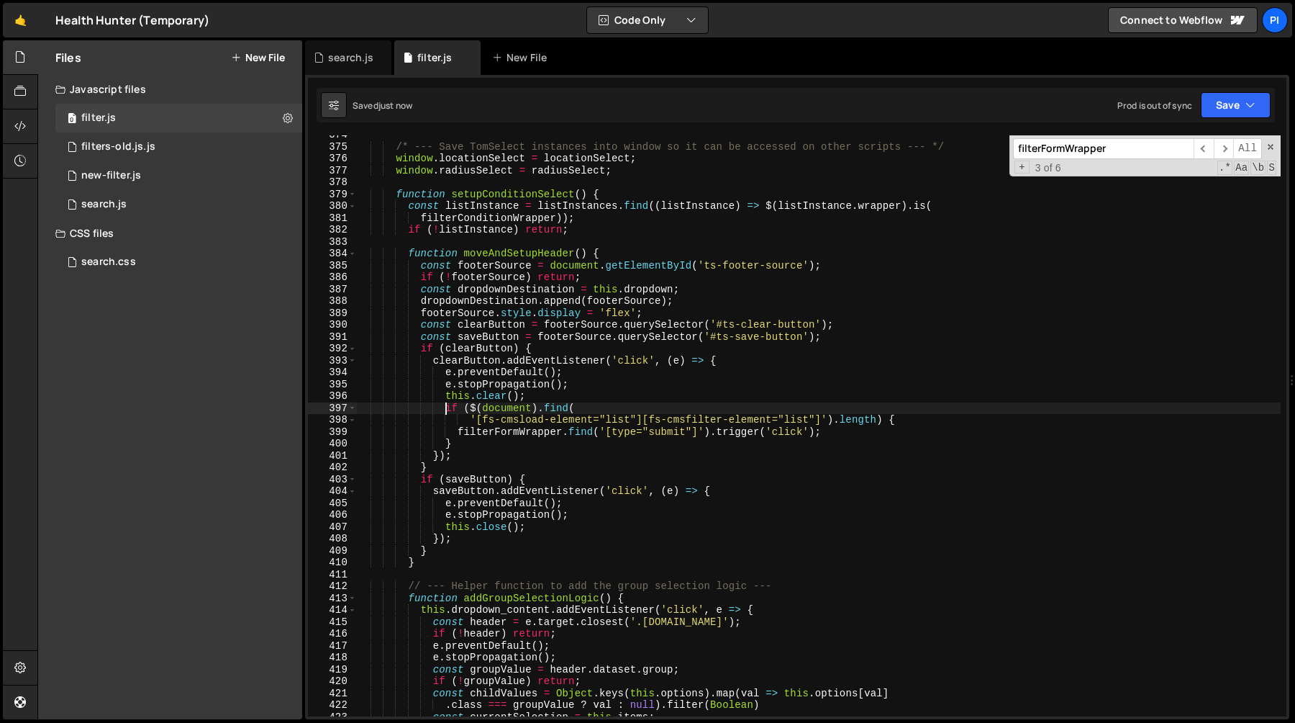
click at [445, 411] on div "/* --- Save TomSelect instances into window so it can be accessed on other scri…" at bounding box center [818, 431] width 925 height 605
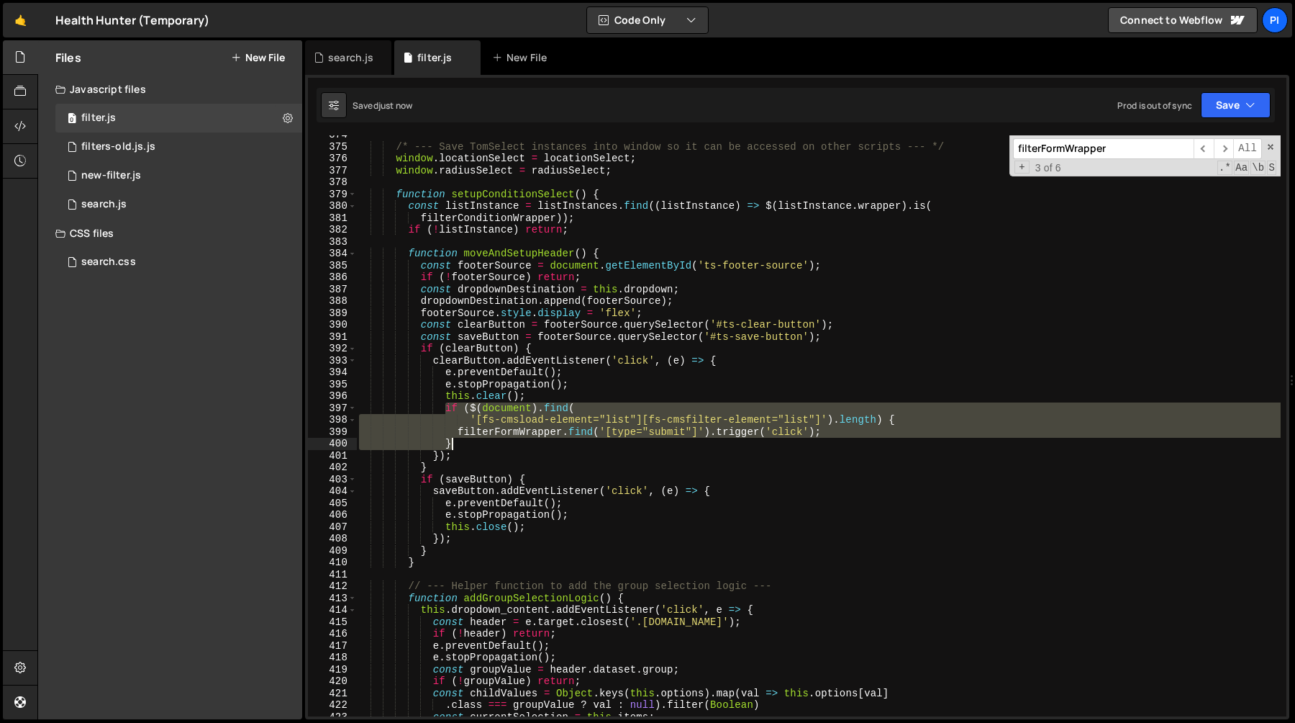
click at [465, 441] on div "/* --- Save TomSelect instances into window so it can be accessed on other scri…" at bounding box center [818, 431] width 925 height 605
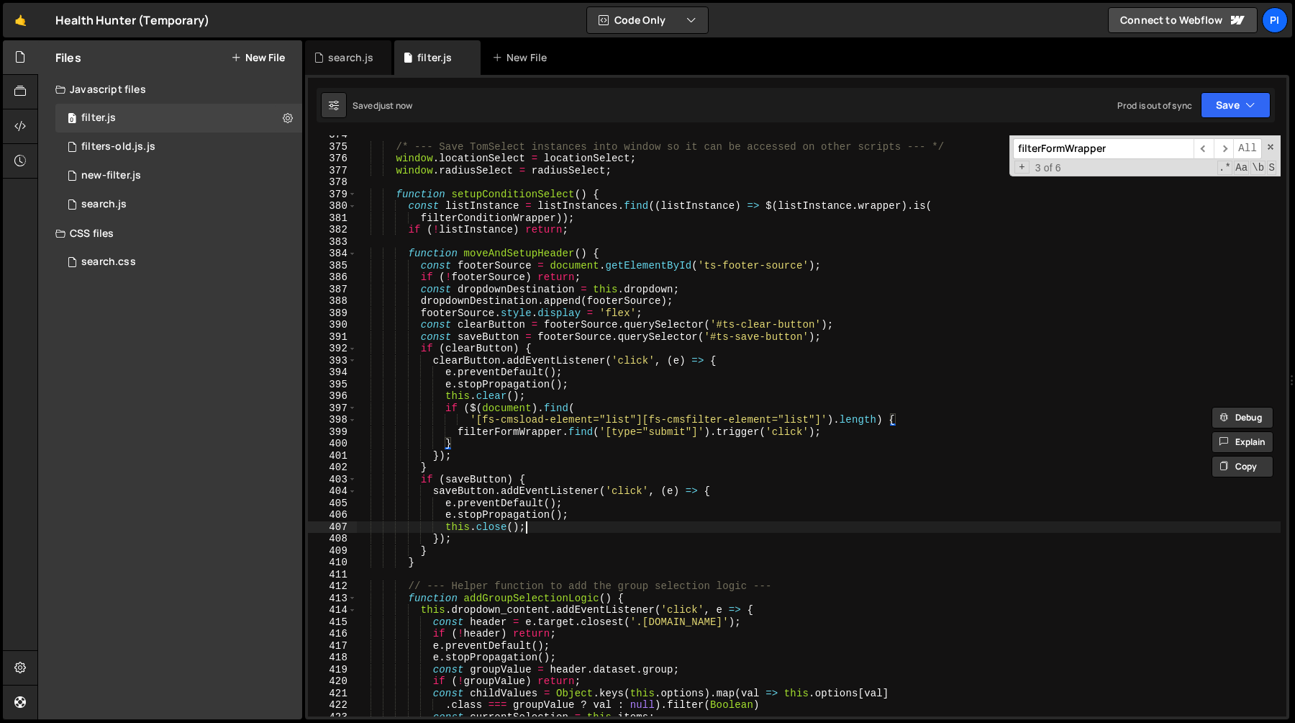
click at [549, 530] on div "/* --- Save TomSelect instances into window so it can be accessed on other scri…" at bounding box center [818, 431] width 925 height 605
type textarea "this.close();"
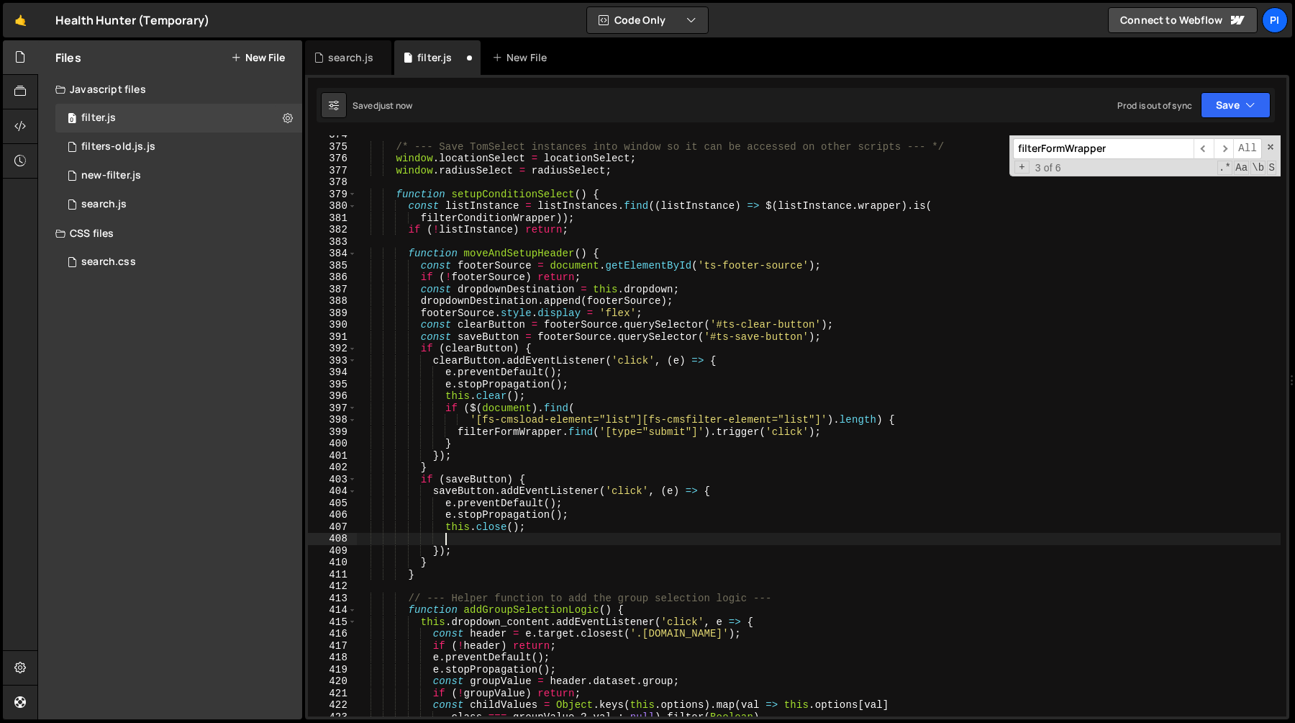
paste textarea "}"
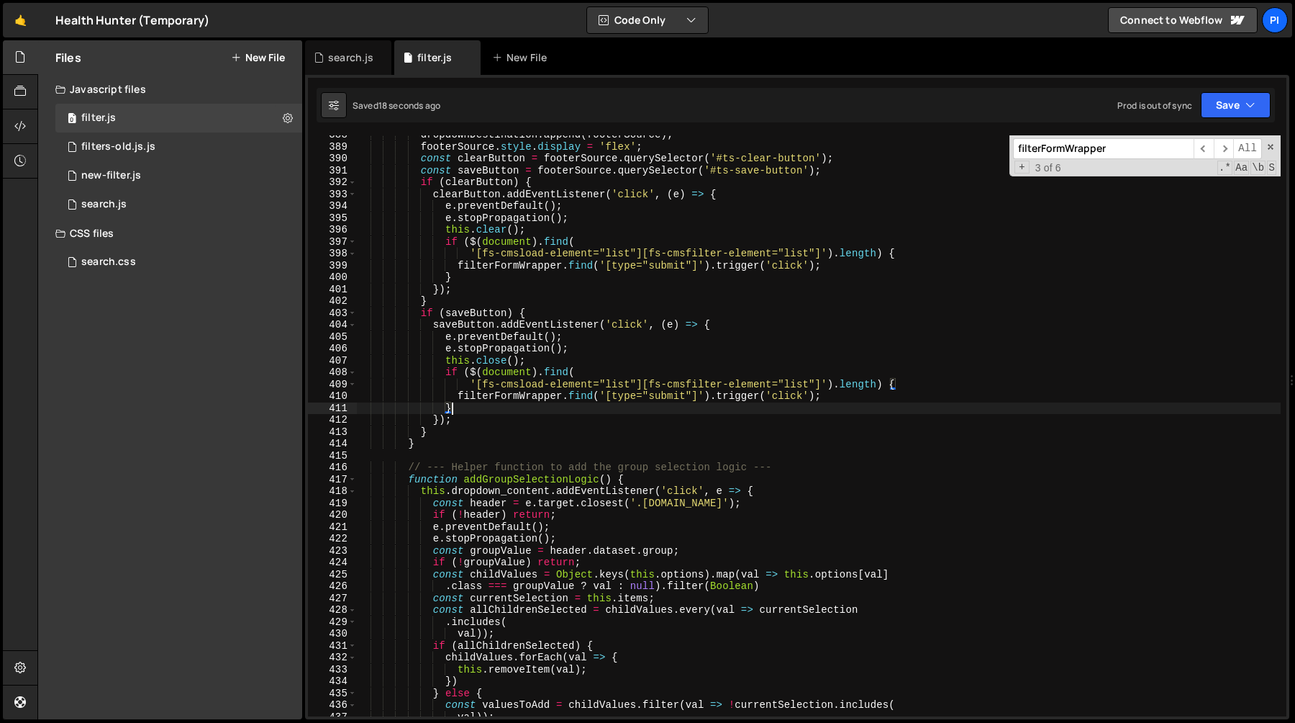
scroll to position [4621, 0]
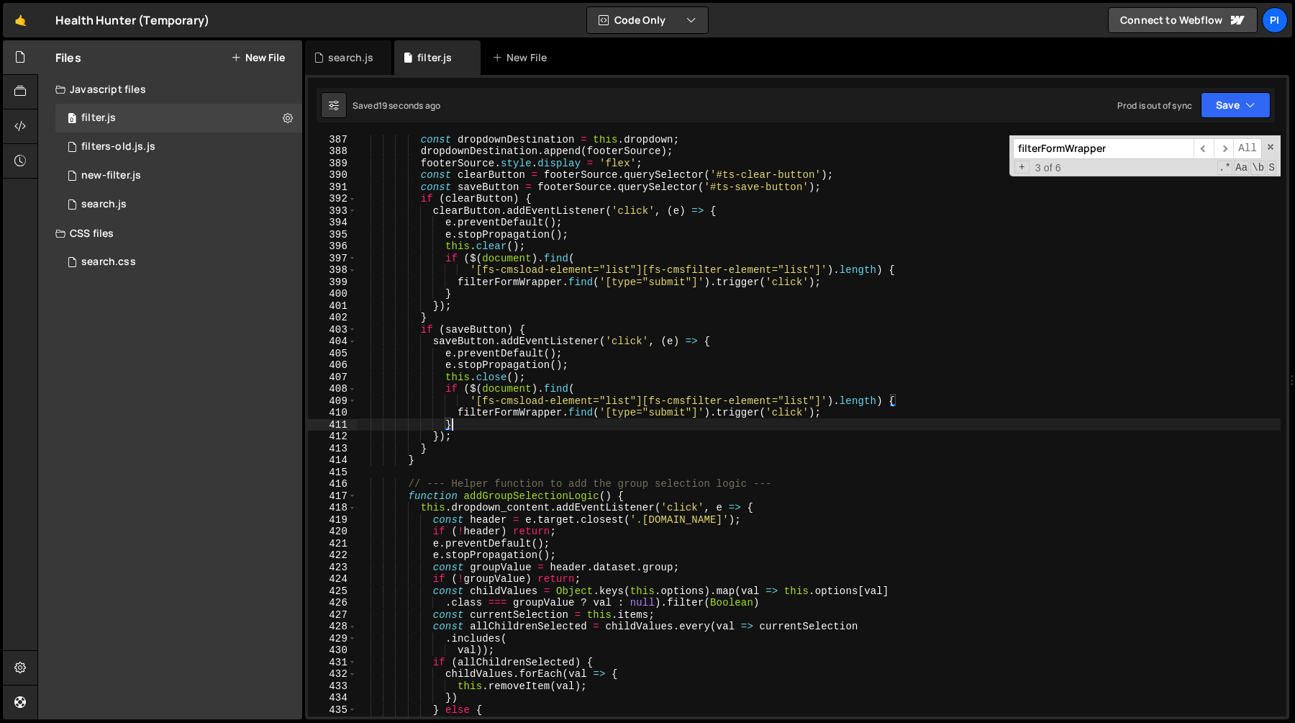
click at [446, 255] on div "const dropdownDestination = this . dropdown ; dropdownDestination . append ( fo…" at bounding box center [818, 435] width 925 height 605
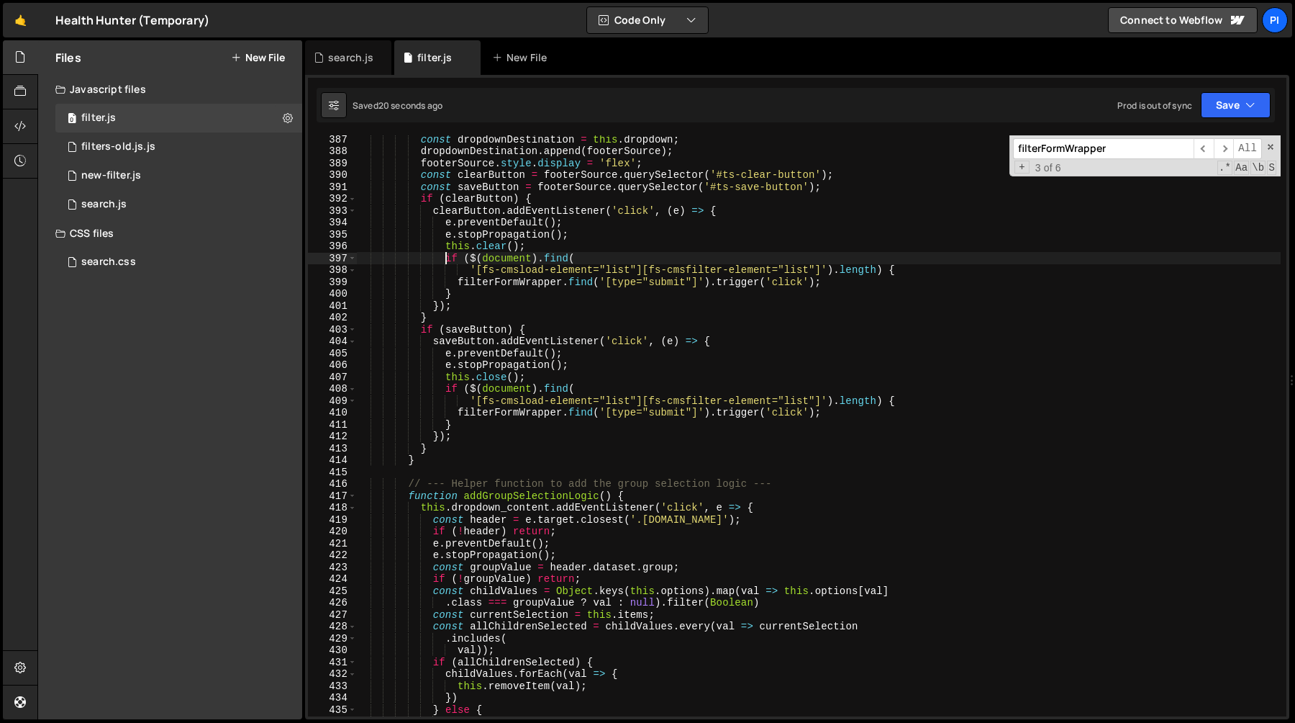
click at [459, 291] on div "const dropdownDestination = this . dropdown ; dropdownDestination . append ( fo…" at bounding box center [818, 435] width 925 height 605
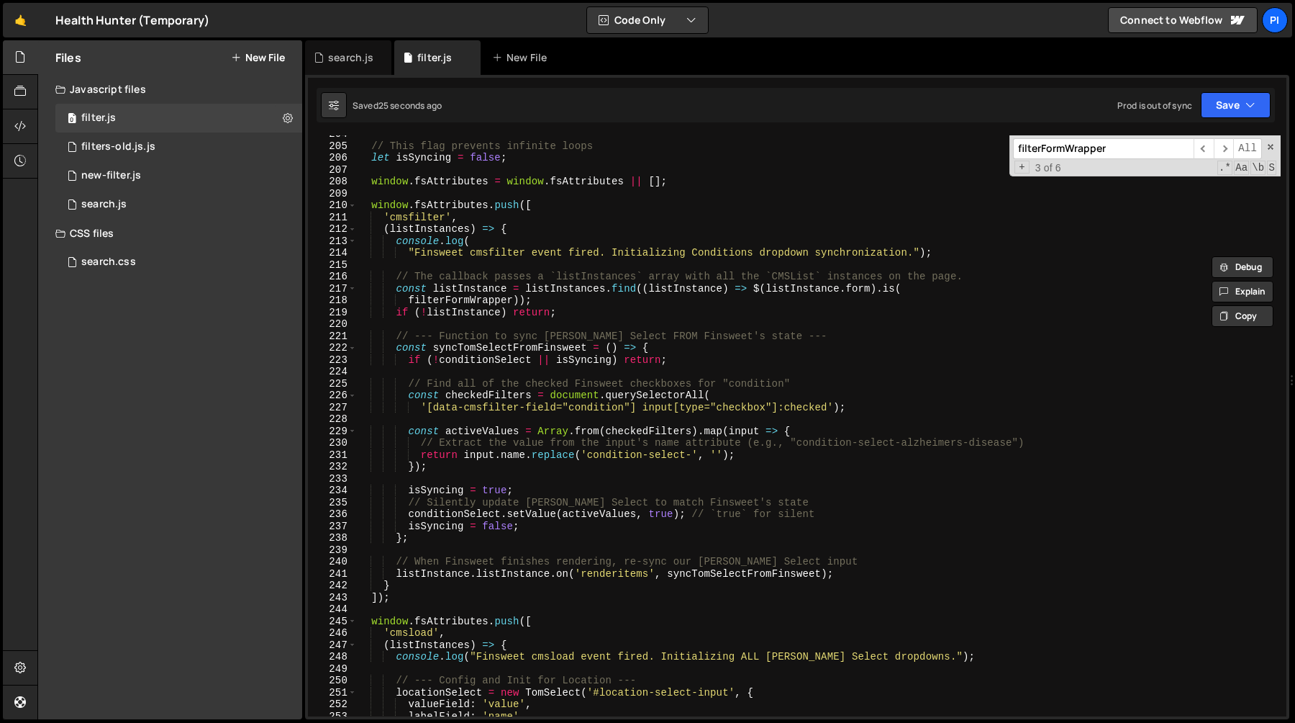
scroll to position [2430, 0]
click at [561, 406] on div "// This flag prevents infinite loops let isSyncing = false ; window . fsAttribu…" at bounding box center [818, 430] width 925 height 605
type textarea "'[data-cmsfilter-field="condition"] input[type="checkbox"]:checked');"
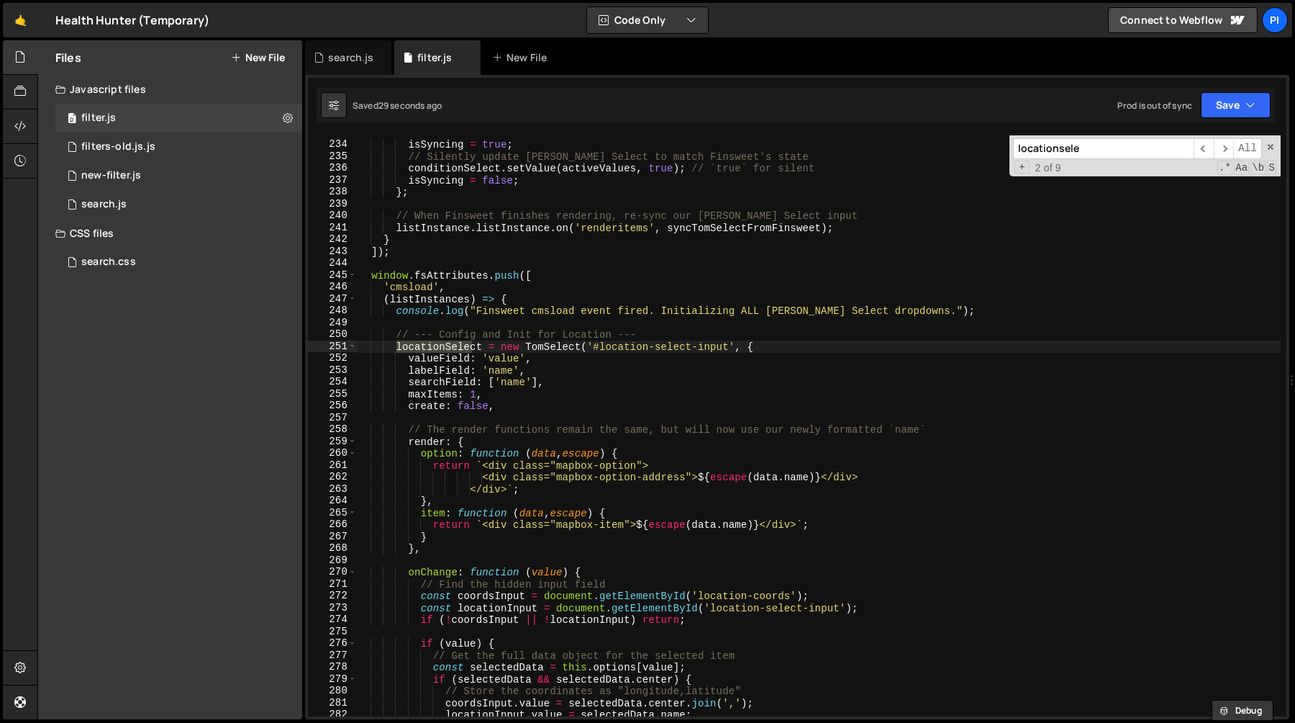
scroll to position [2783, 0]
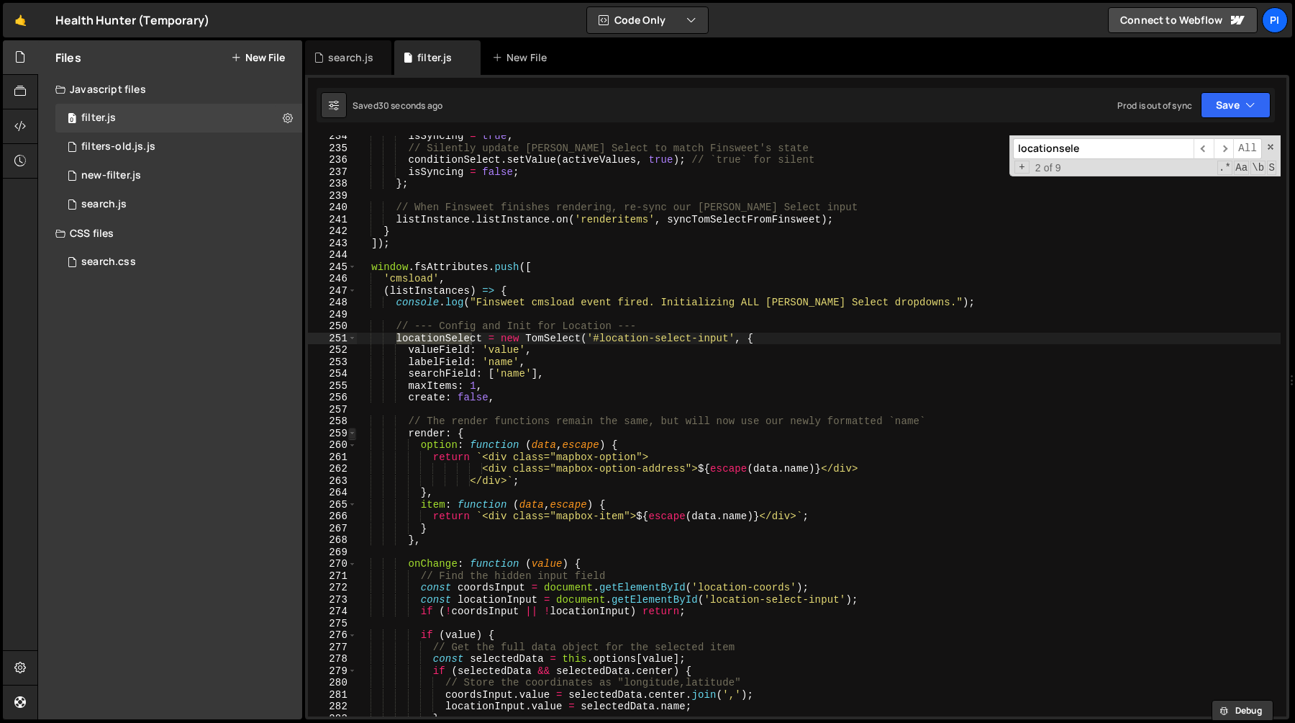
type input "locationsele"
click at [350, 433] on span at bounding box center [352, 433] width 8 height 12
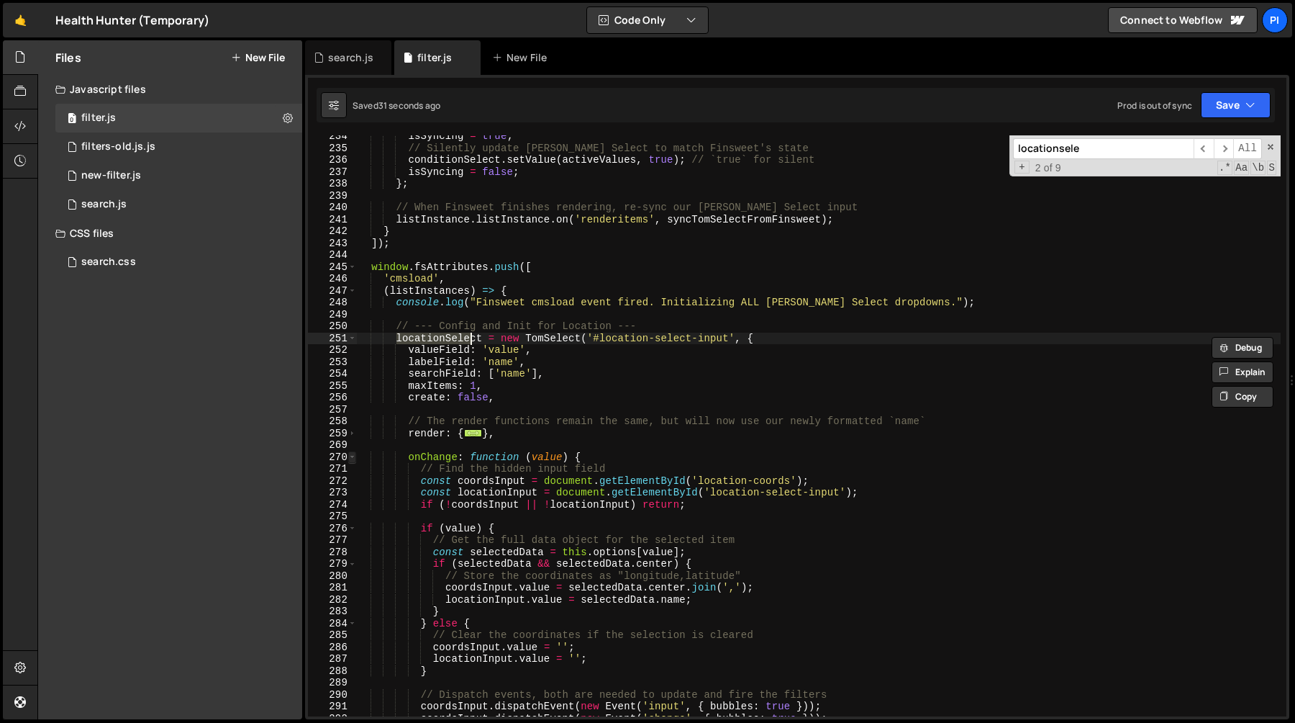
click at [351, 459] on span at bounding box center [352, 457] width 8 height 12
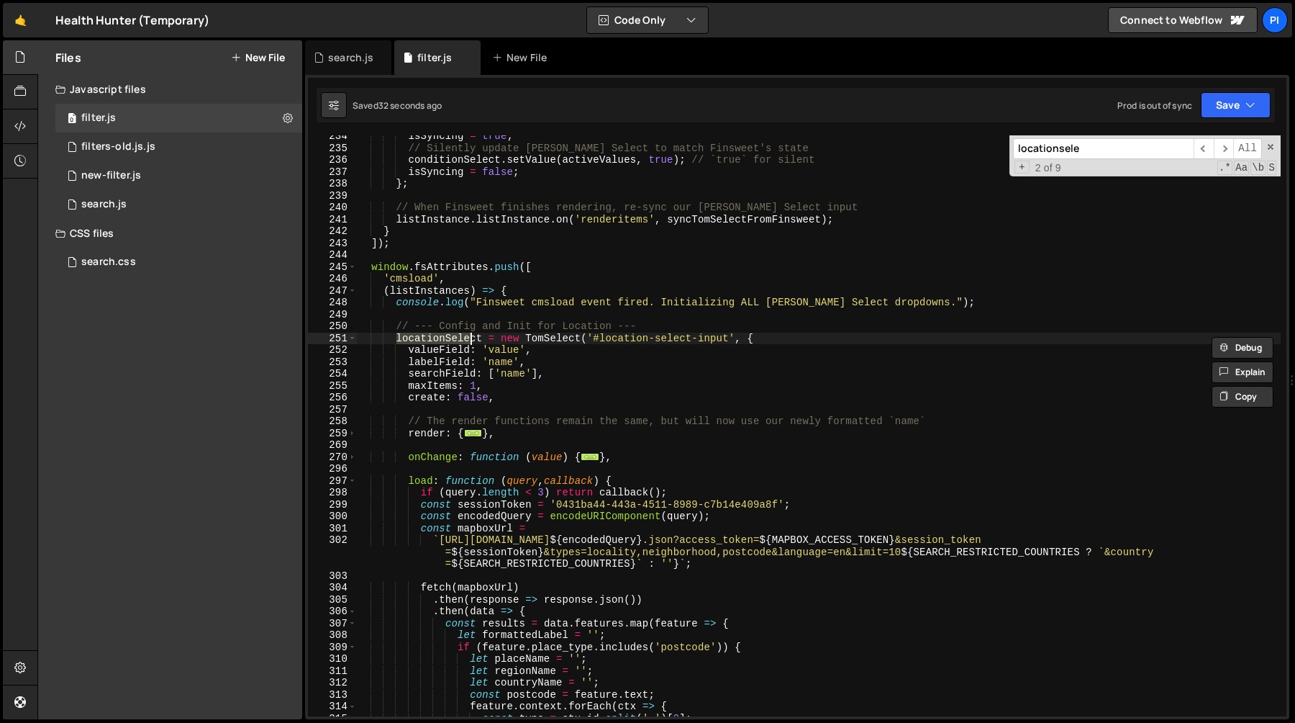
click at [354, 486] on div "298" at bounding box center [332, 492] width 49 height 12
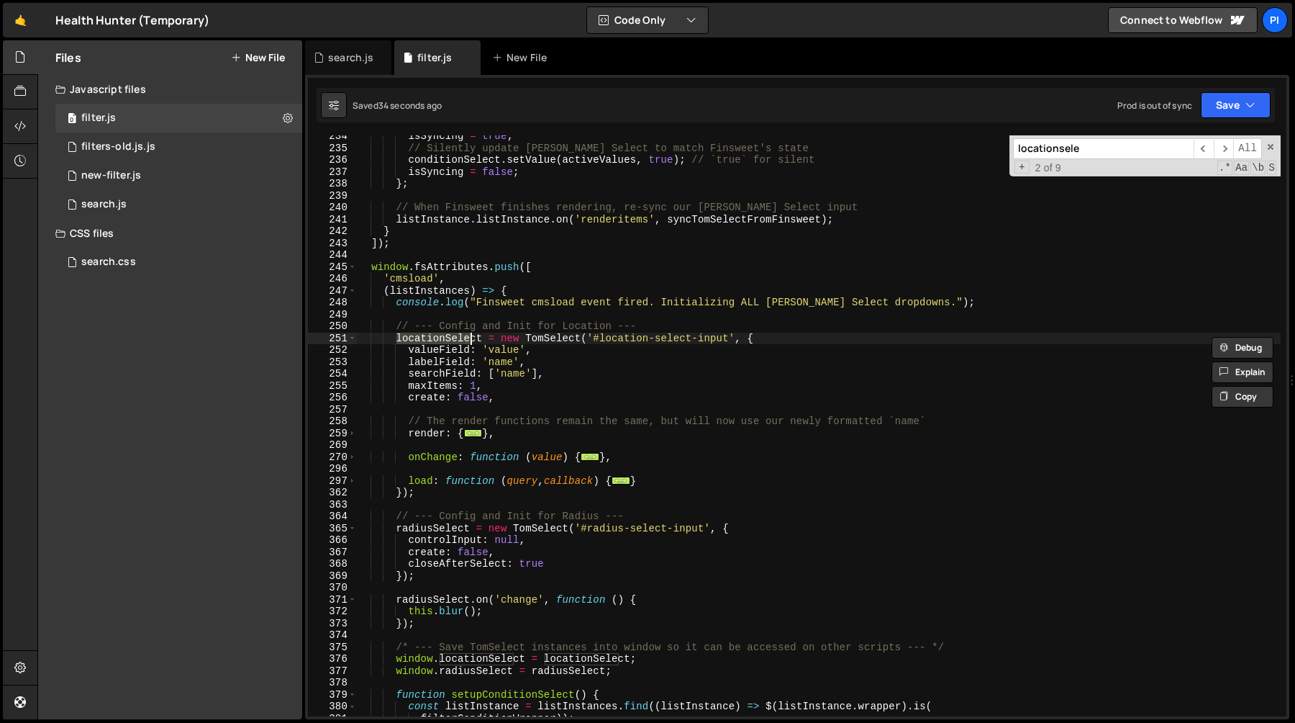
click at [524, 400] on div "isSyncing = true ; // Silently update Tom Select to match Finsweet's state cond…" at bounding box center [818, 432] width 925 height 605
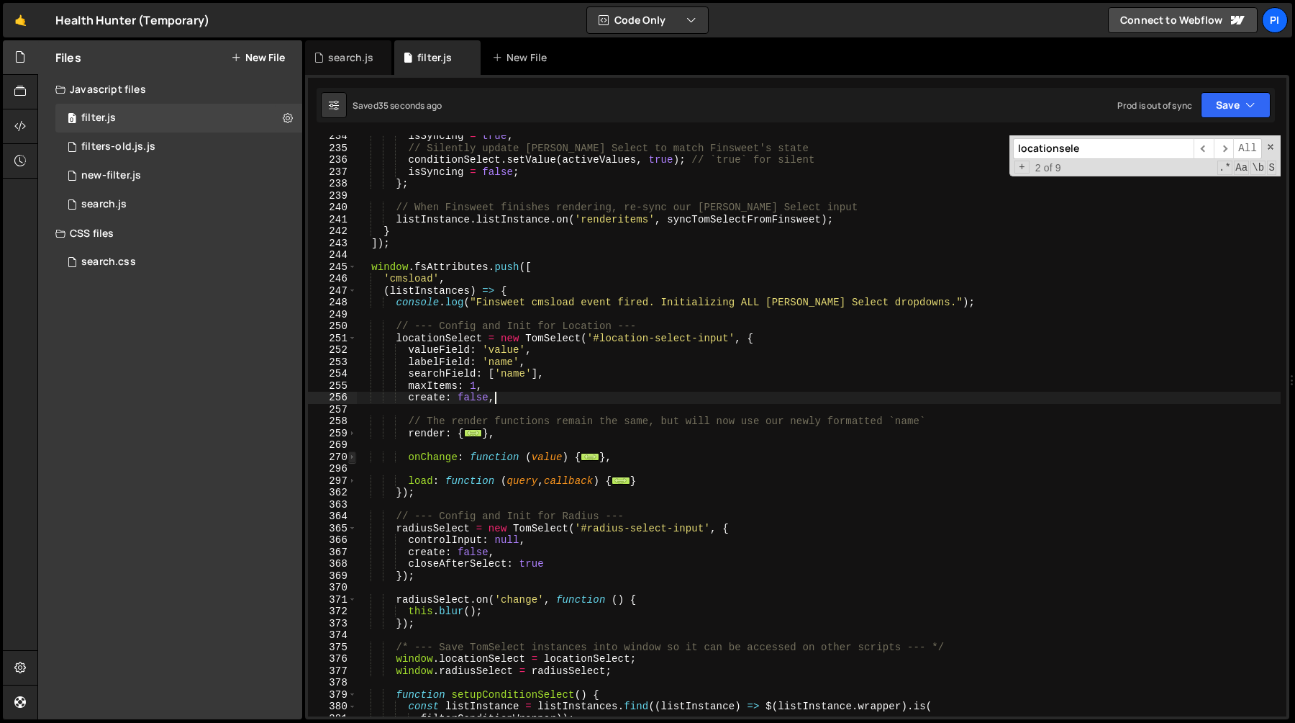
click at [351, 459] on span at bounding box center [352, 457] width 8 height 12
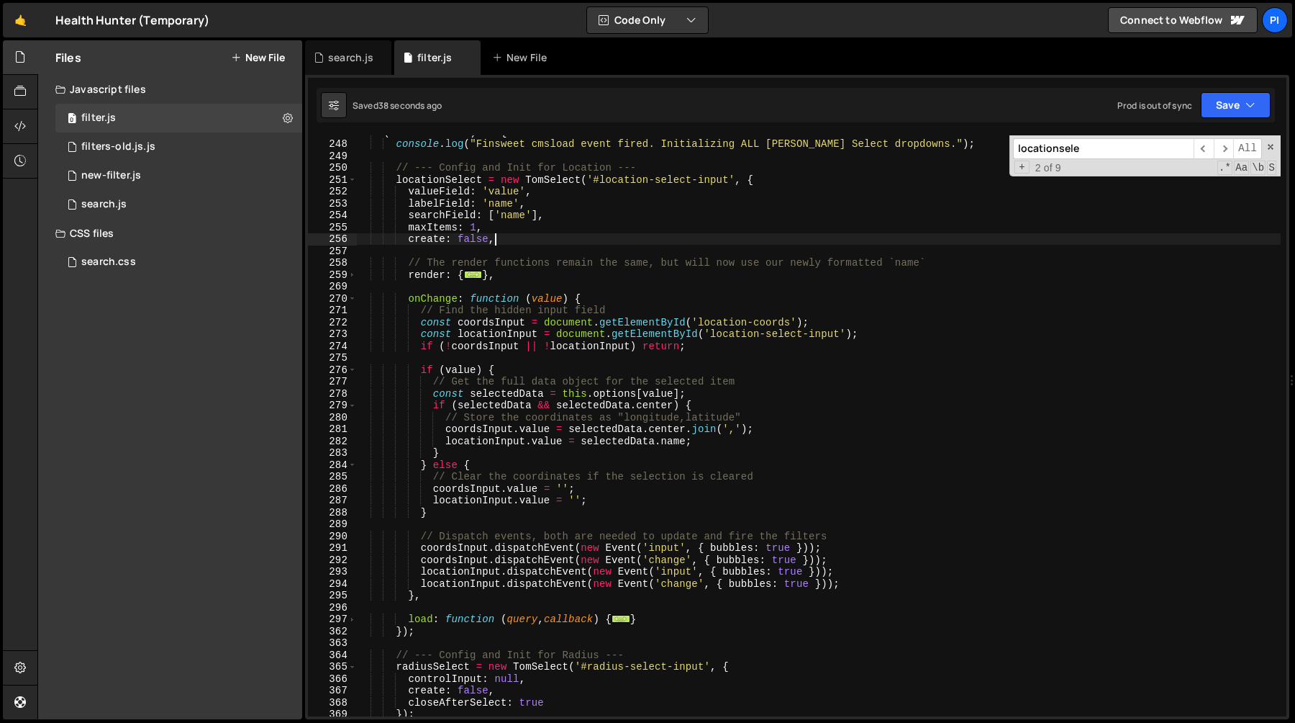
scroll to position [2942, 0]
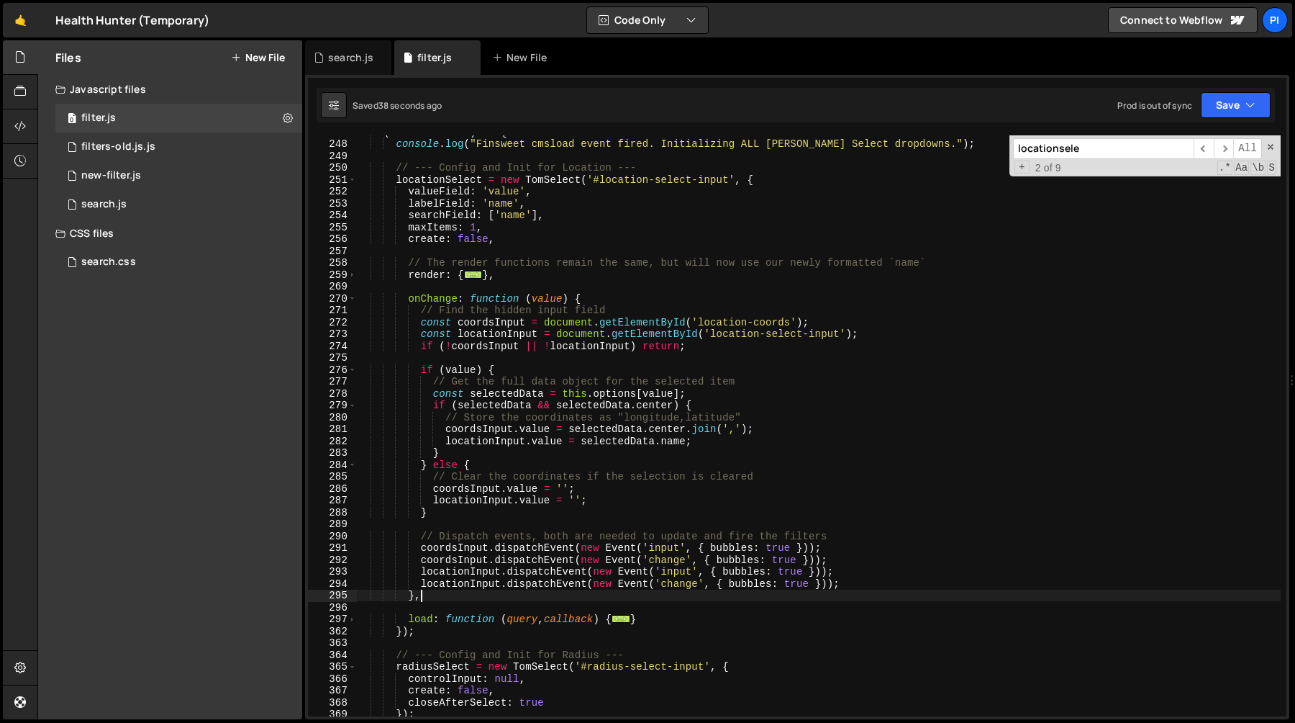
click at [876, 589] on div "( listInstances ) => { console . log ( "Finsweet cmsload event fired. Initializ…" at bounding box center [818, 428] width 925 height 605
click at [876, 583] on div "( listInstances ) => { console . log ( "Finsweet cmsload event fired. Initializ…" at bounding box center [818, 428] width 925 height 605
type textarea "locationInput.dispatchEvent(new Event('change', { bubbles: true }));"
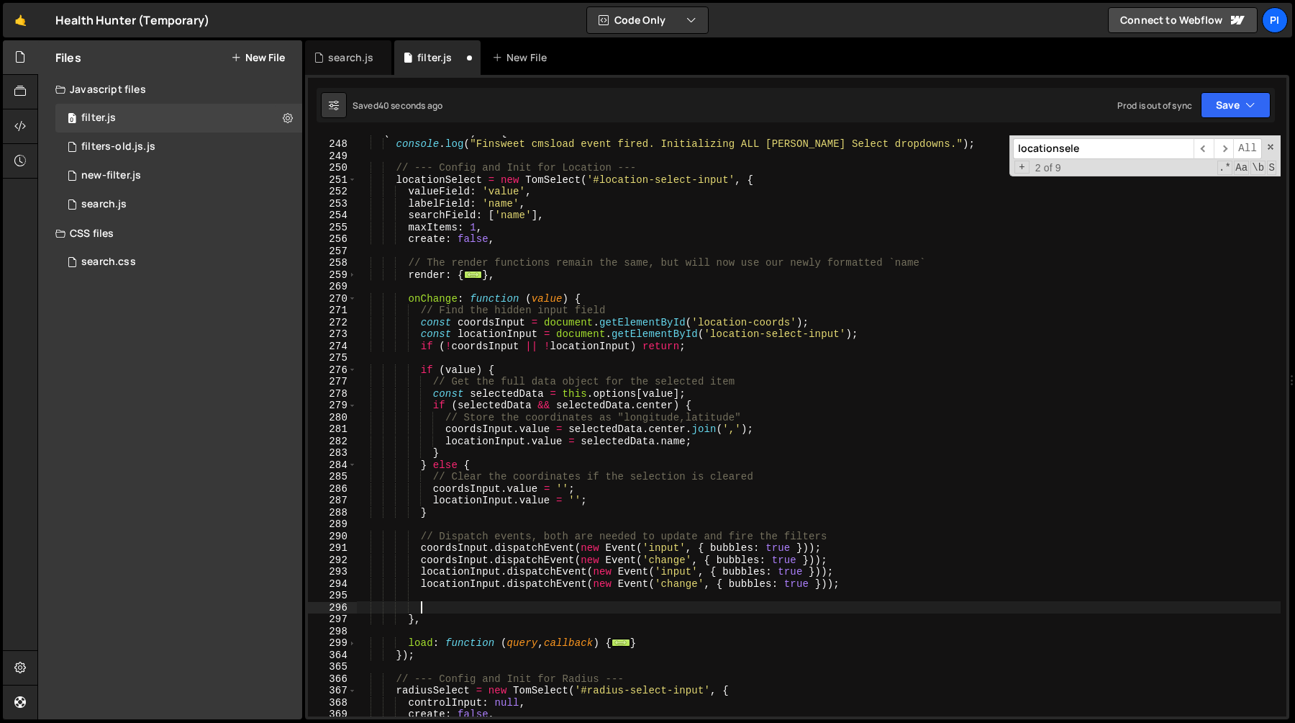
paste textarea "}"
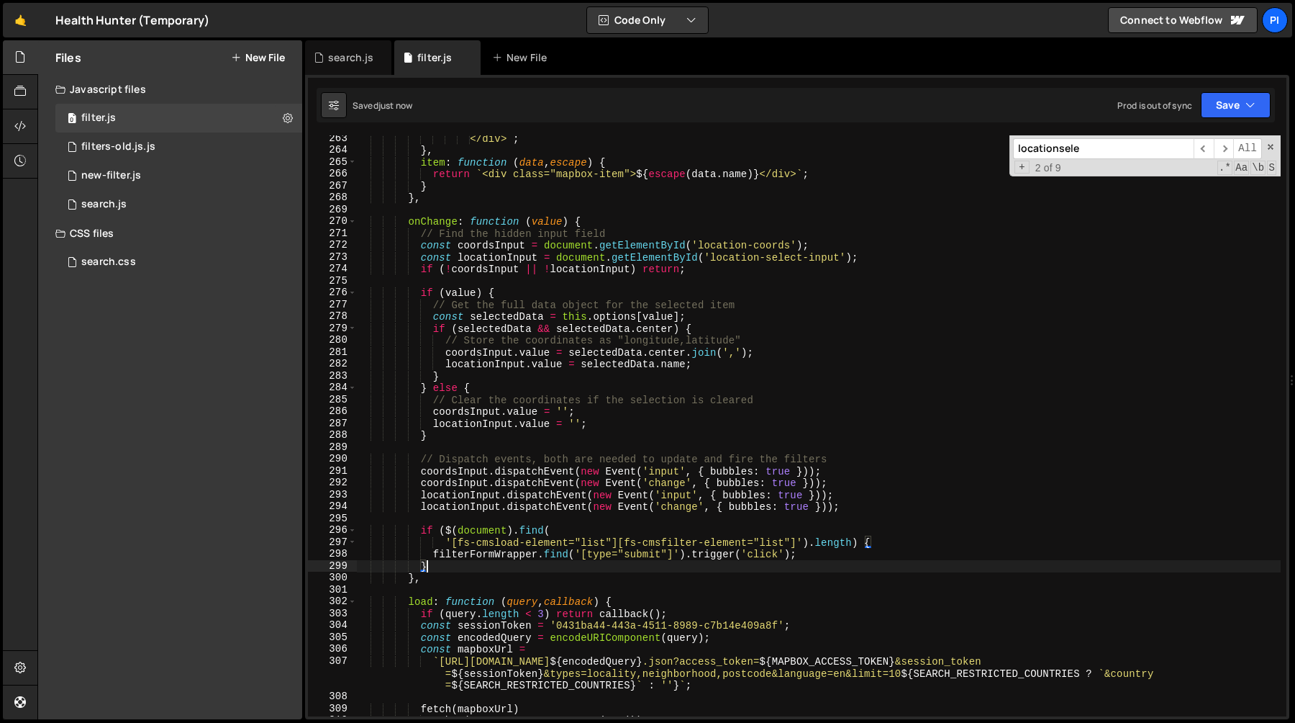
scroll to position [3126, 0]
type textarea "}"
click at [558, 212] on div "</div> ` ; } , item : function ( data , escape ) { return ` <div class="mapbox-…" at bounding box center [818, 434] width 925 height 605
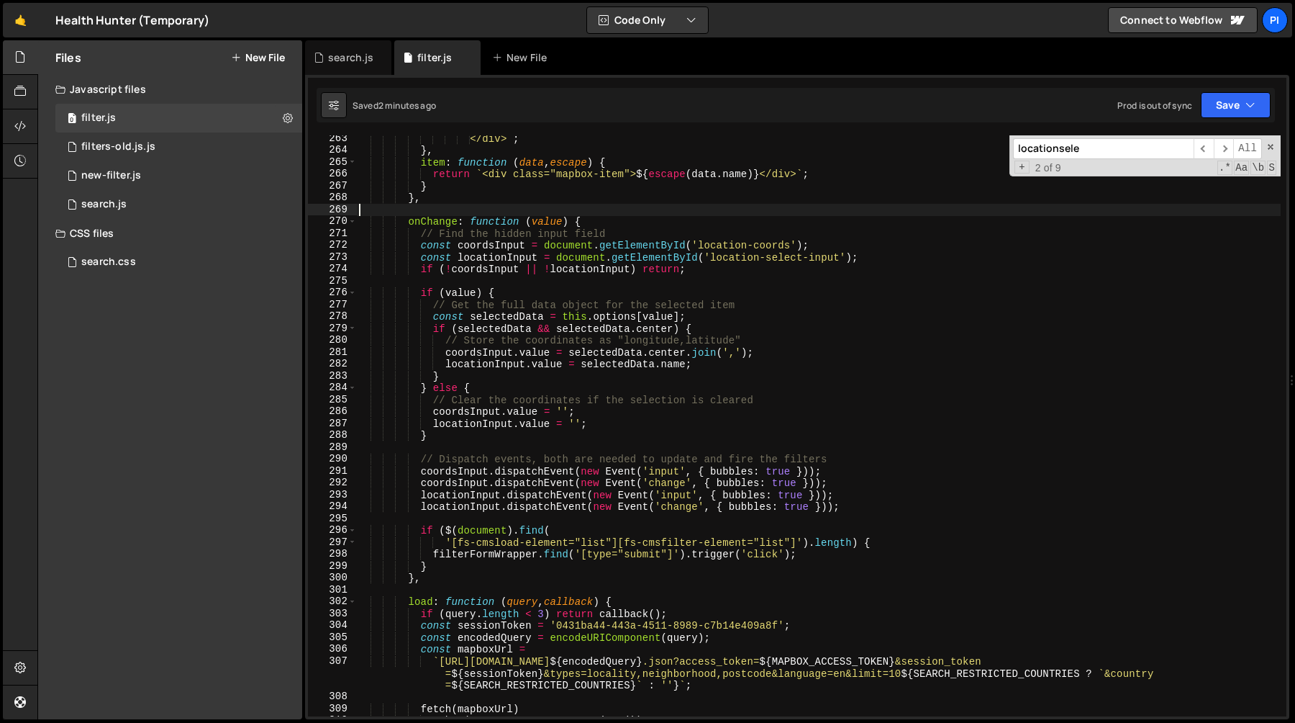
scroll to position [0, 0]
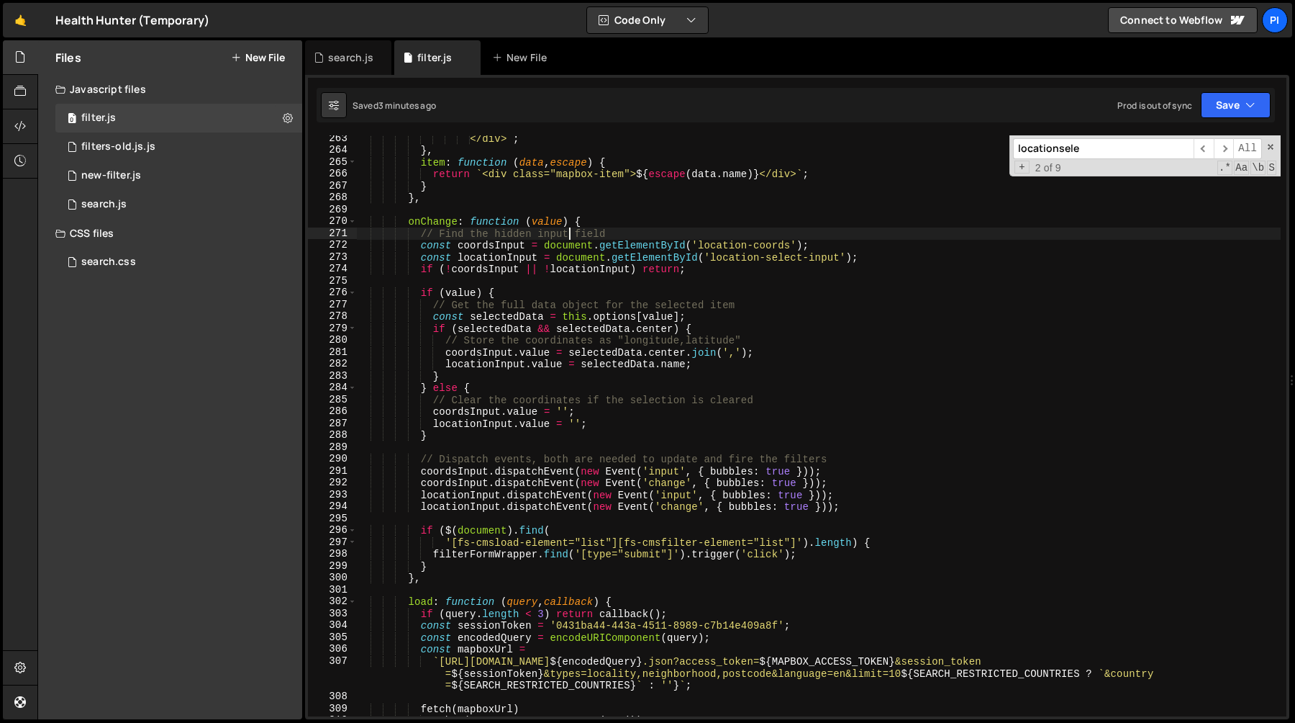
click at [568, 232] on div "</div> ` ; } , item : function ( data , escape ) { return ` <div class="mapbox-…" at bounding box center [818, 434] width 925 height 605
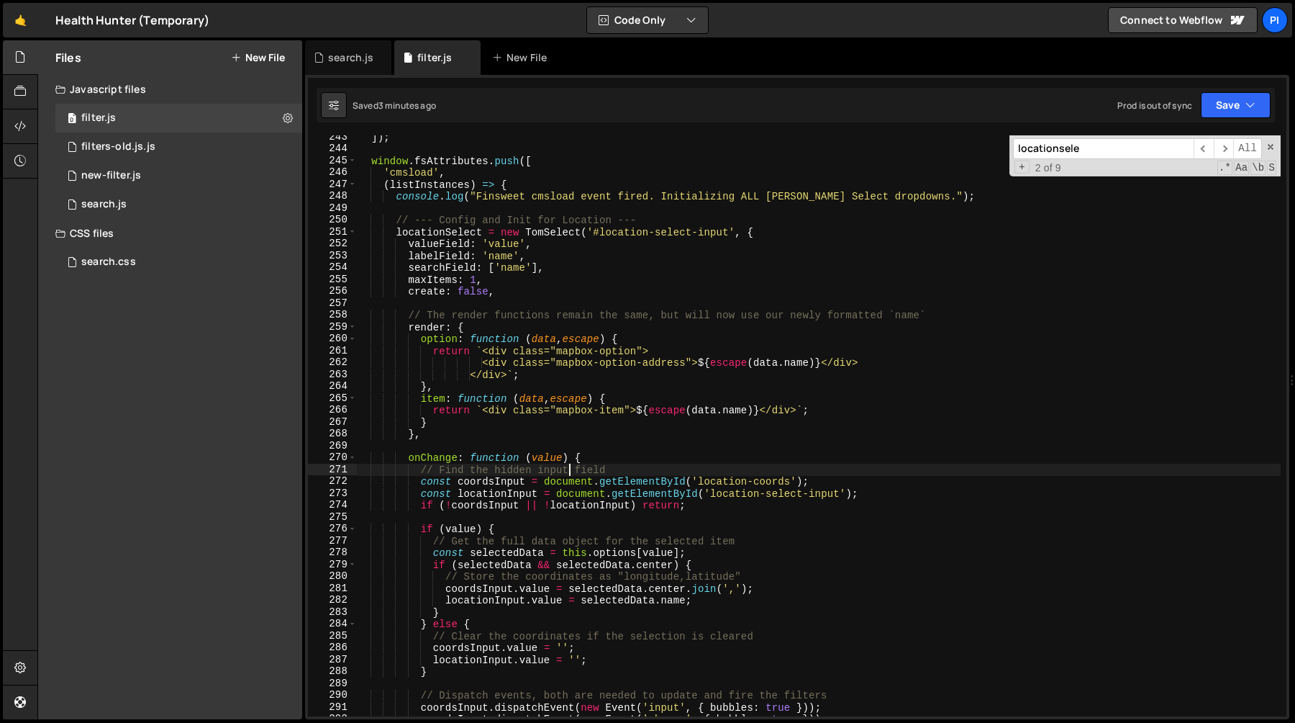
scroll to position [2890, 0]
click at [549, 314] on div "]) ; window . fsAttributes . push ([ 'cmsload' , ( listInstances ) => { console…" at bounding box center [818, 433] width 925 height 605
type textarea "// The render functions remain the same, but will now use our newly formatted `…"
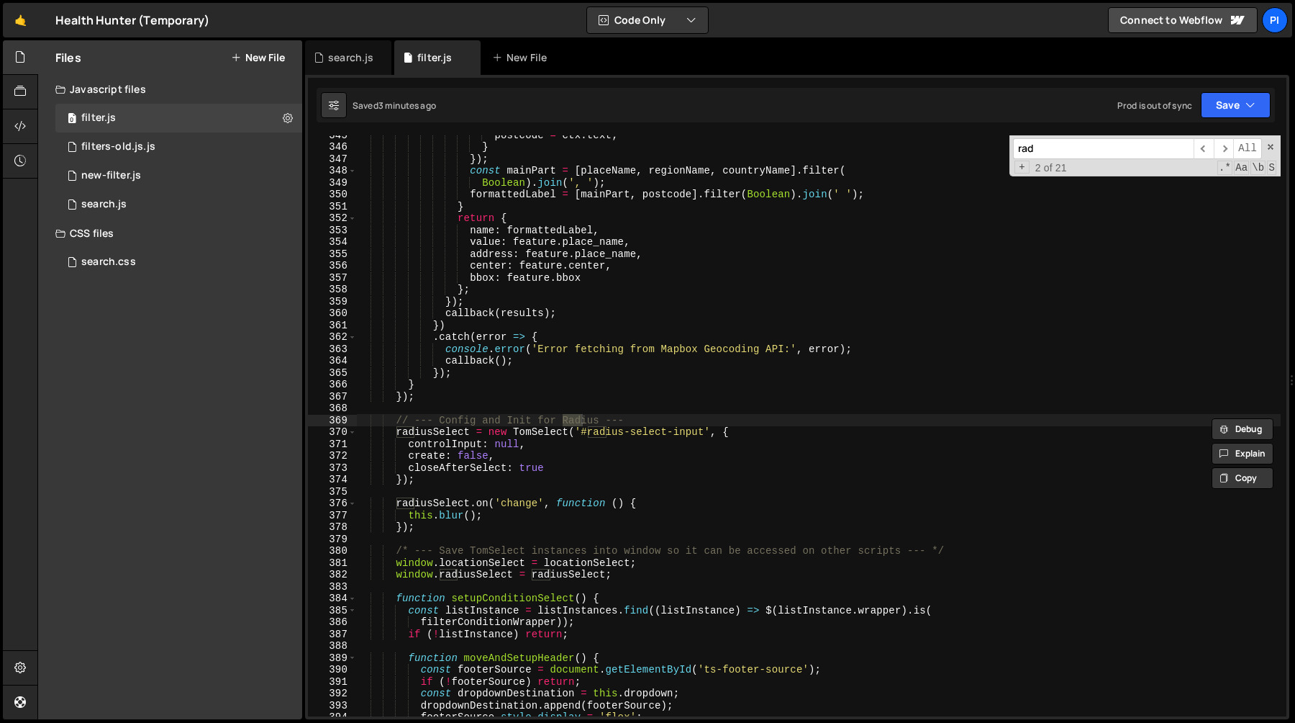
scroll to position [4127, 0]
type input "radius"
click at [398, 433] on div "postcode = ctx . text ; } }) ; const mainPart = [ placeName , regionName , coun…" at bounding box center [818, 431] width 925 height 605
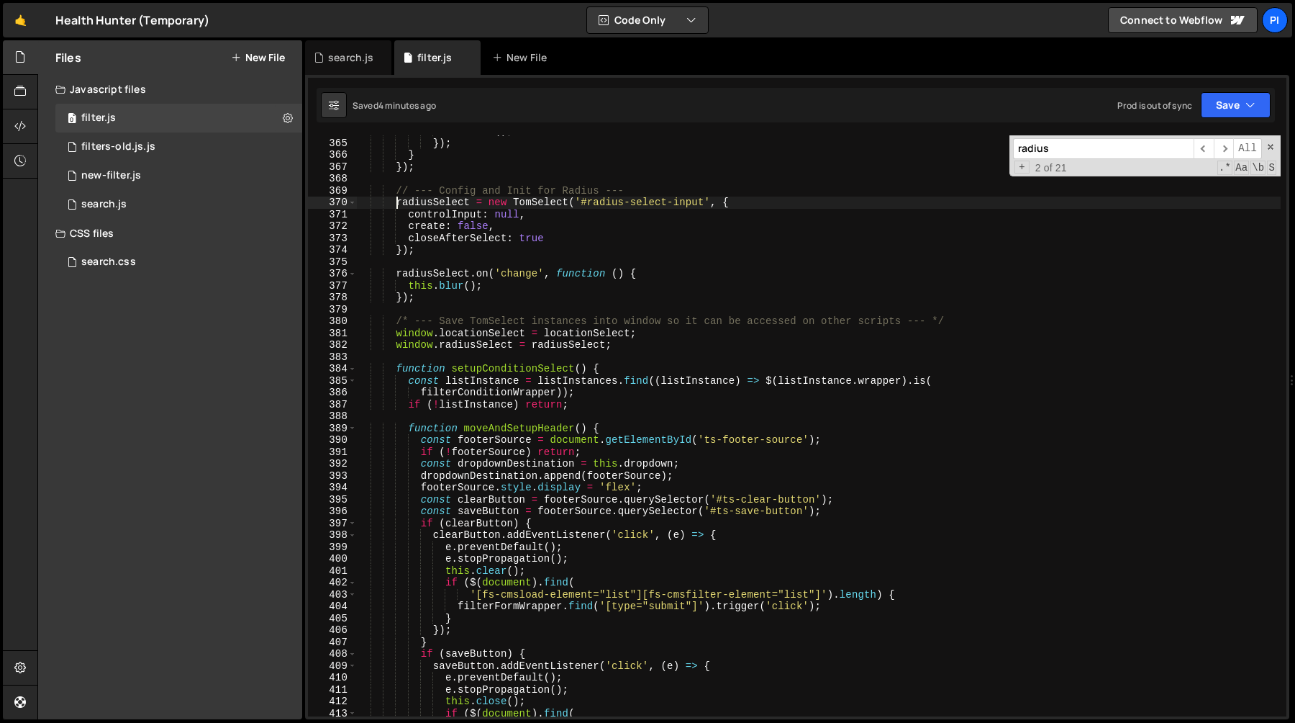
scroll to position [4356, 0]
click at [445, 573] on div "callback ( ) ; }) ; } }) ; // --- Config and Init for Radius --- radiusSelect =…" at bounding box center [818, 427] width 925 height 605
click at [445, 578] on div "callback ( ) ; }) ; } }) ; // --- Config and Init for Radius --- radiusSelect =…" at bounding box center [818, 427] width 925 height 605
click at [463, 617] on div "callback ( ) ; }) ; } }) ; // --- Config and Init for Radius --- radiusSelect =…" at bounding box center [818, 427] width 925 height 605
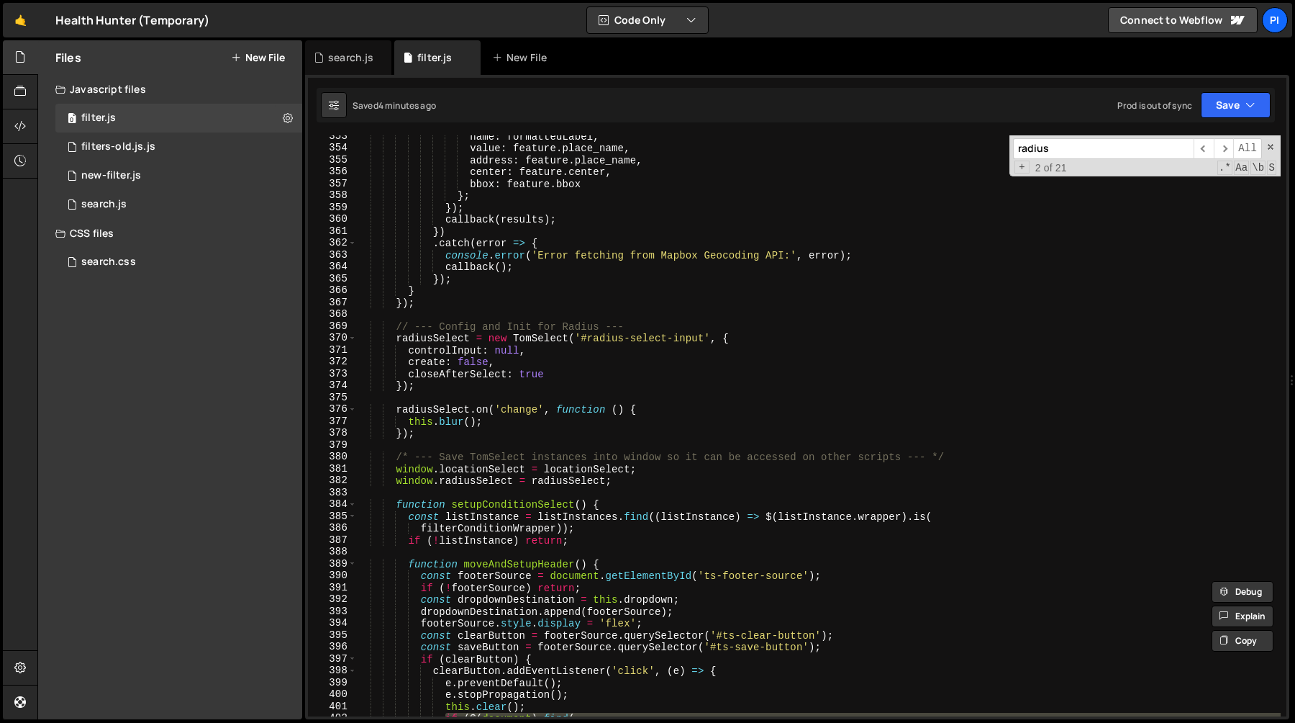
scroll to position [4213, 0]
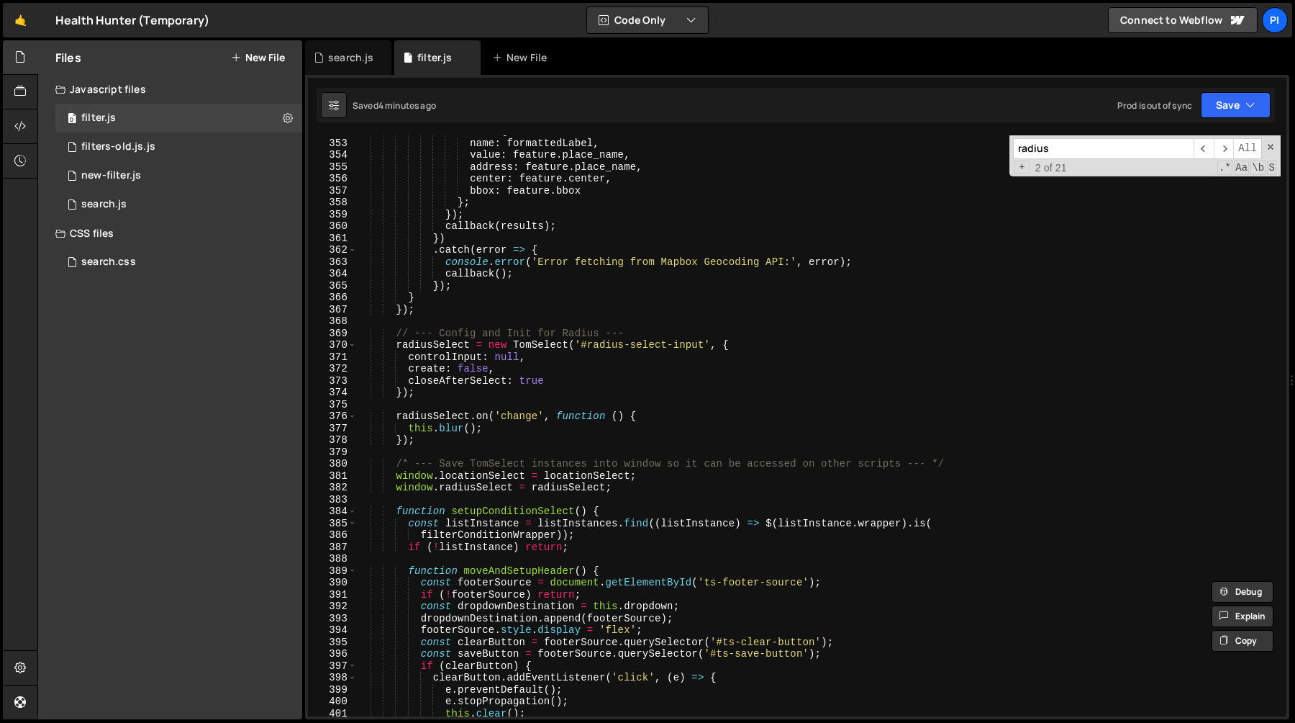
click at [435, 415] on div "return { name : formattedLabel , value : feature . place_name , address : featu…" at bounding box center [818, 427] width 925 height 605
click at [455, 346] on div "return { name : formattedLabel , value : feature . place_name , address : featu…" at bounding box center [818, 427] width 925 height 605
type textarea "radiusSelect = new TomSelect('#radius-select-input', {"
click at [455, 346] on div "return { name : formattedLabel , value : feature . place_name , address : featu…" at bounding box center [818, 427] width 925 height 605
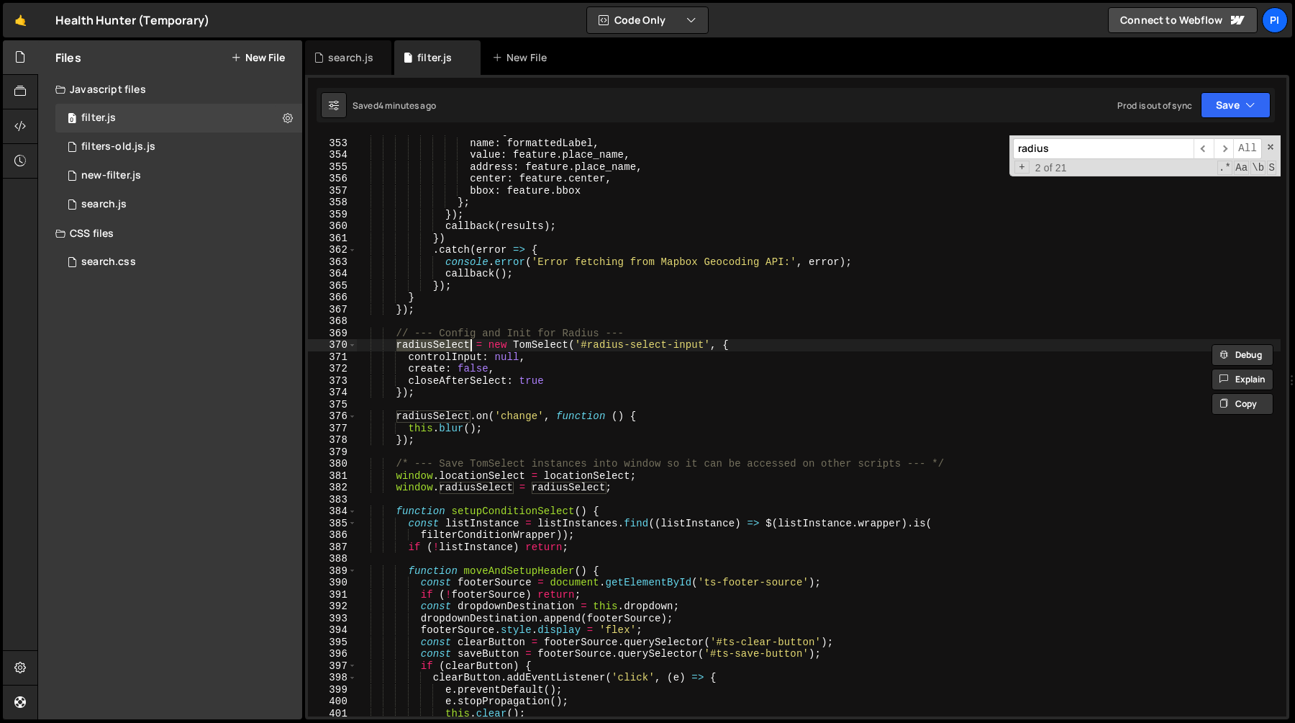
type input "radiusSelect"
click at [1218, 146] on span "​" at bounding box center [1224, 148] width 20 height 21
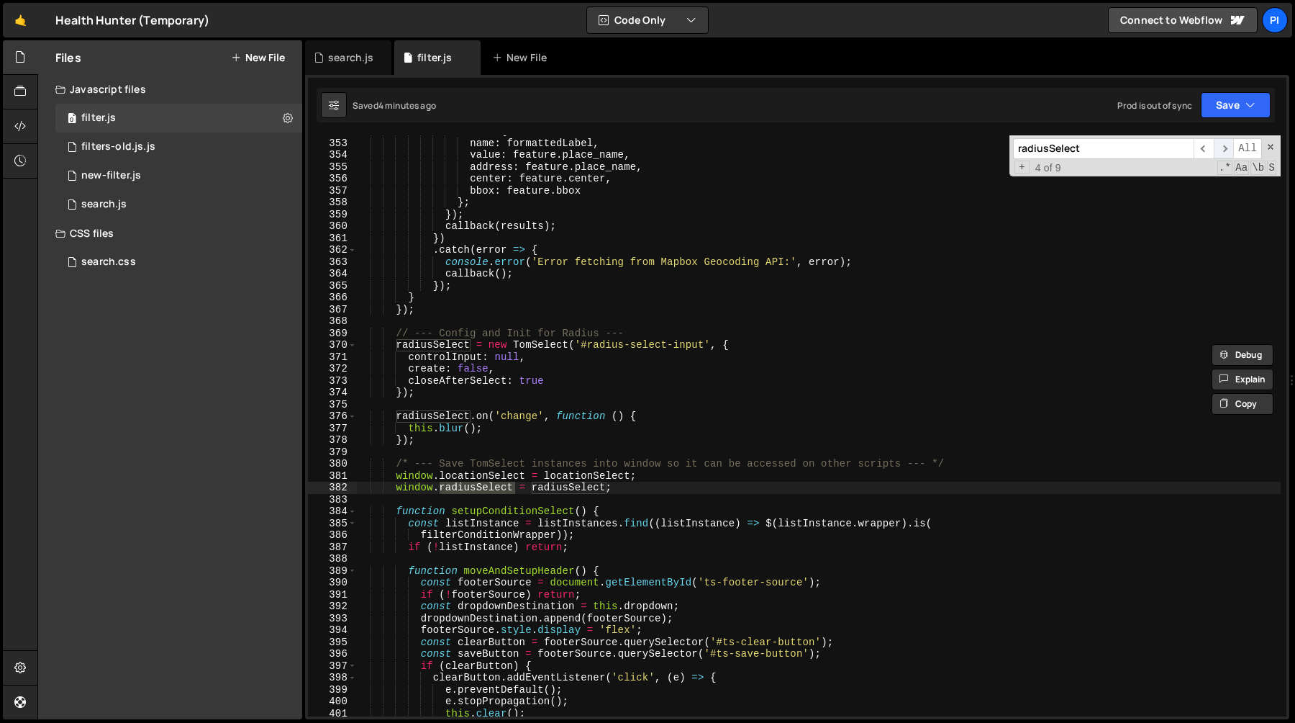
click at [1218, 146] on span "​" at bounding box center [1224, 148] width 20 height 21
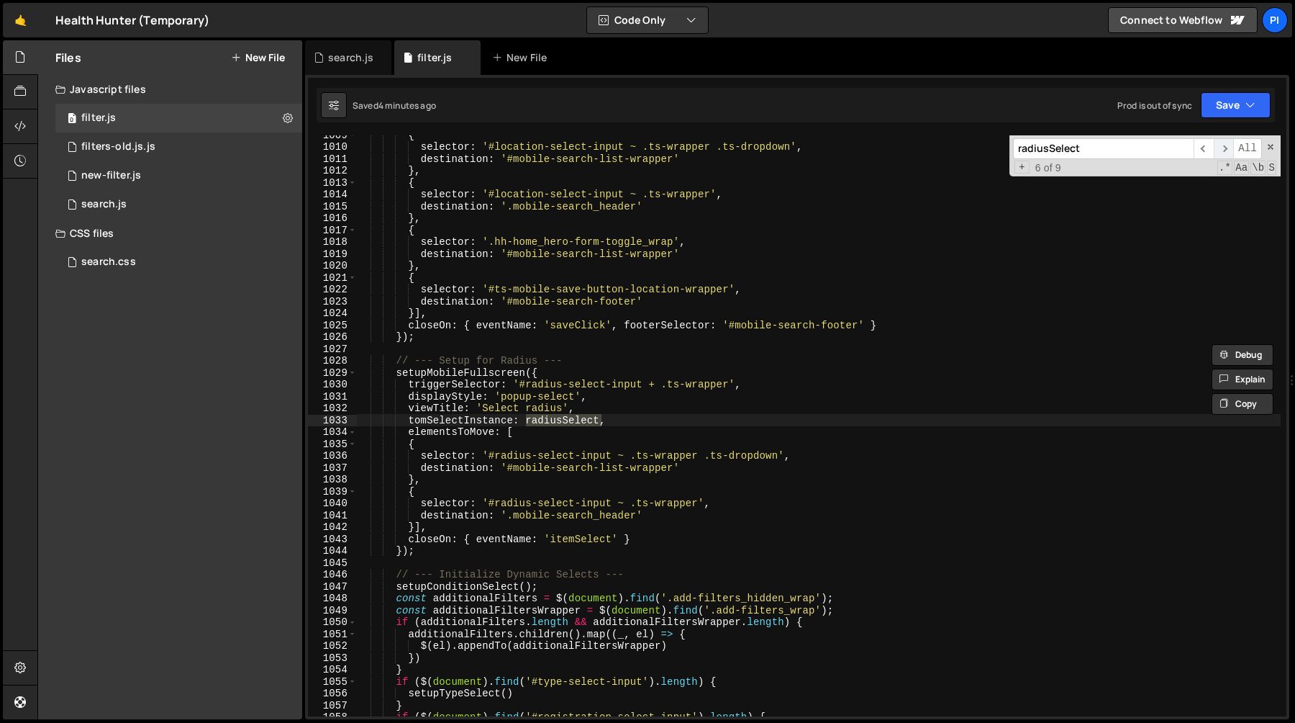
click at [1218, 146] on span "​" at bounding box center [1224, 148] width 20 height 21
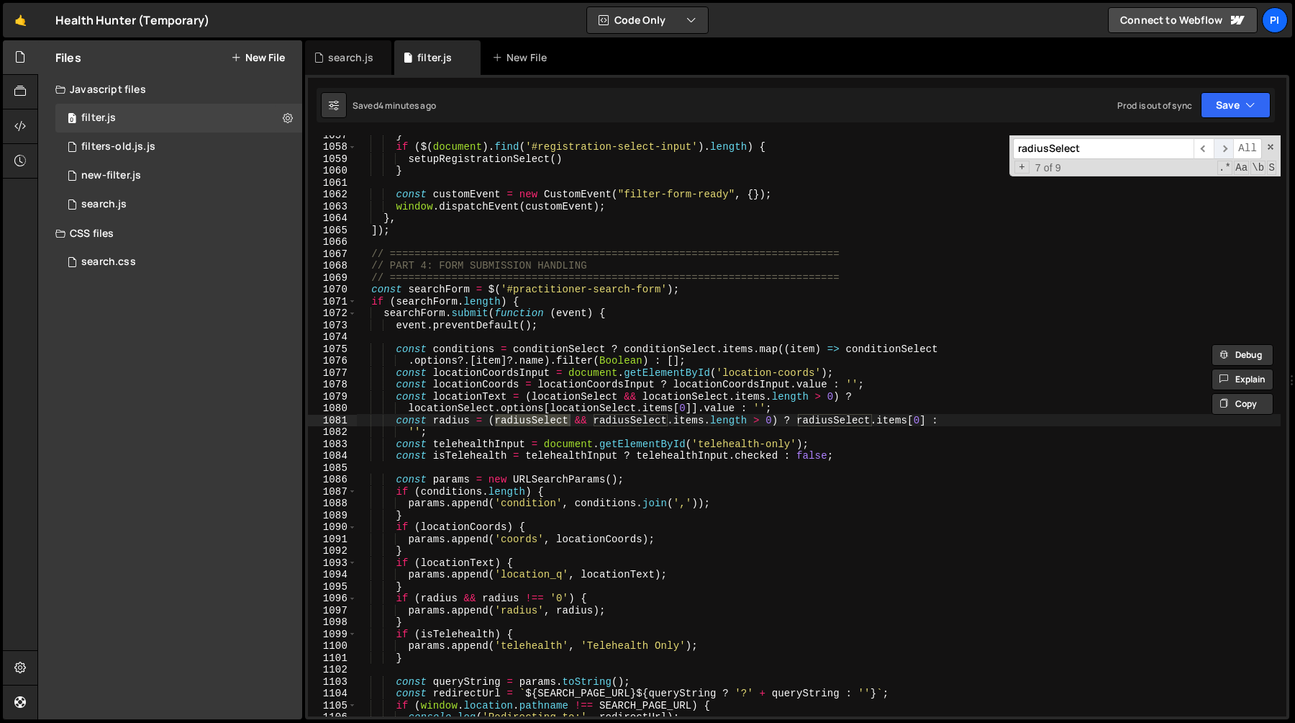
scroll to position [12724, 0]
click at [1218, 146] on span "​" at bounding box center [1224, 148] width 20 height 21
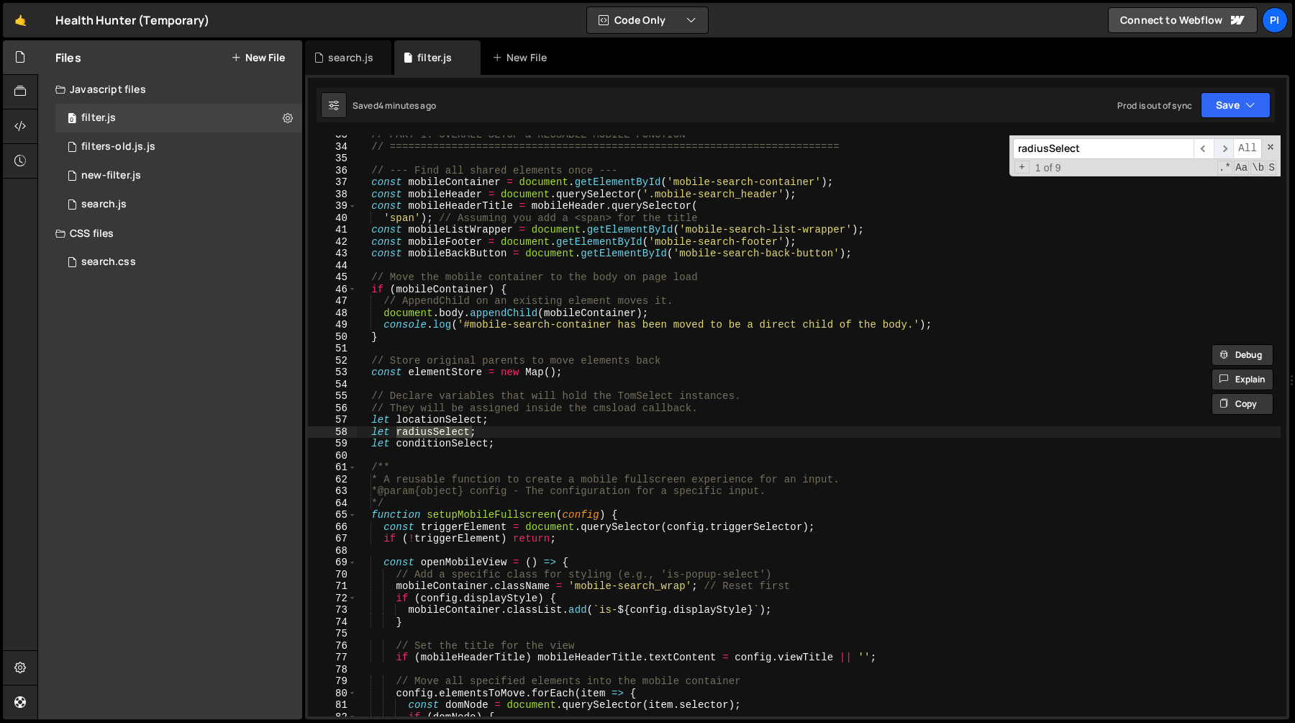
click at [1218, 146] on span "​" at bounding box center [1224, 148] width 20 height 21
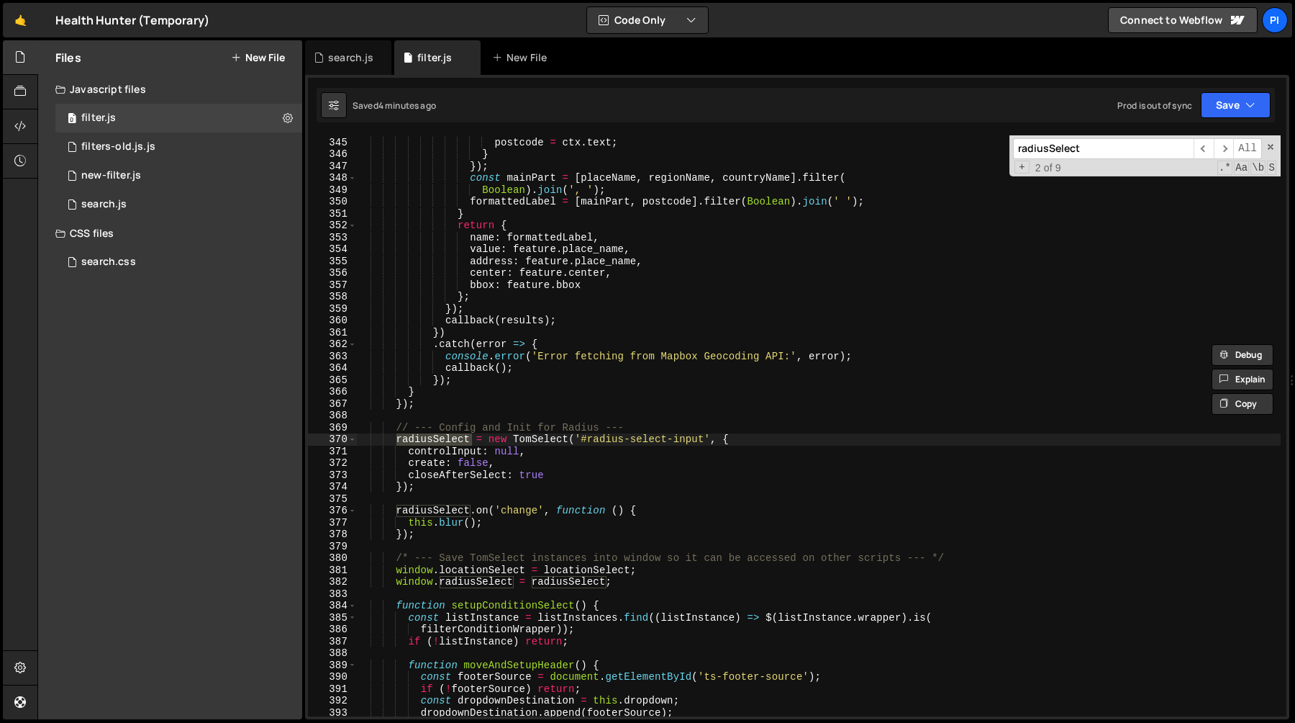
scroll to position [4119, 0]
click at [508, 471] on div "} else if ( type === 'postcode' ) { postcode = ctx . text ; } }) ; const mainPa…" at bounding box center [818, 427] width 925 height 605
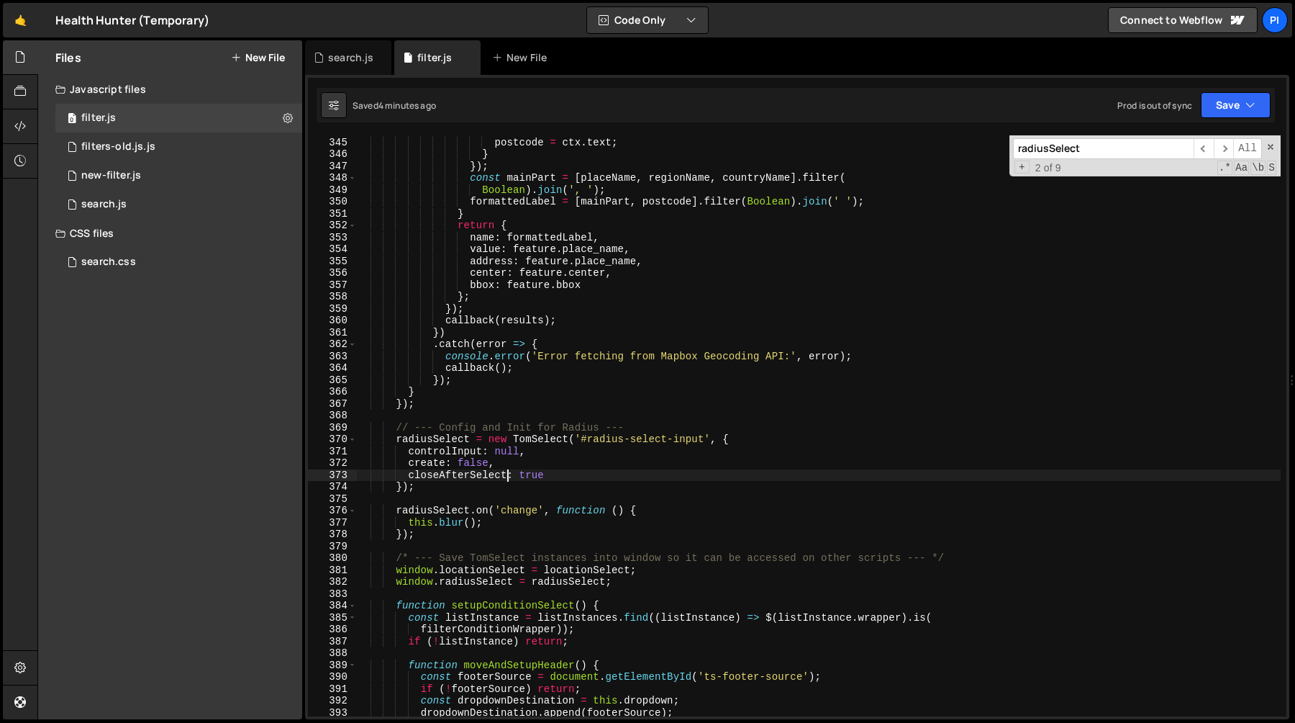
click at [574, 479] on div "} else if ( type === 'postcode' ) { postcode = ctx . text ; } }) ; const mainPa…" at bounding box center [818, 427] width 925 height 605
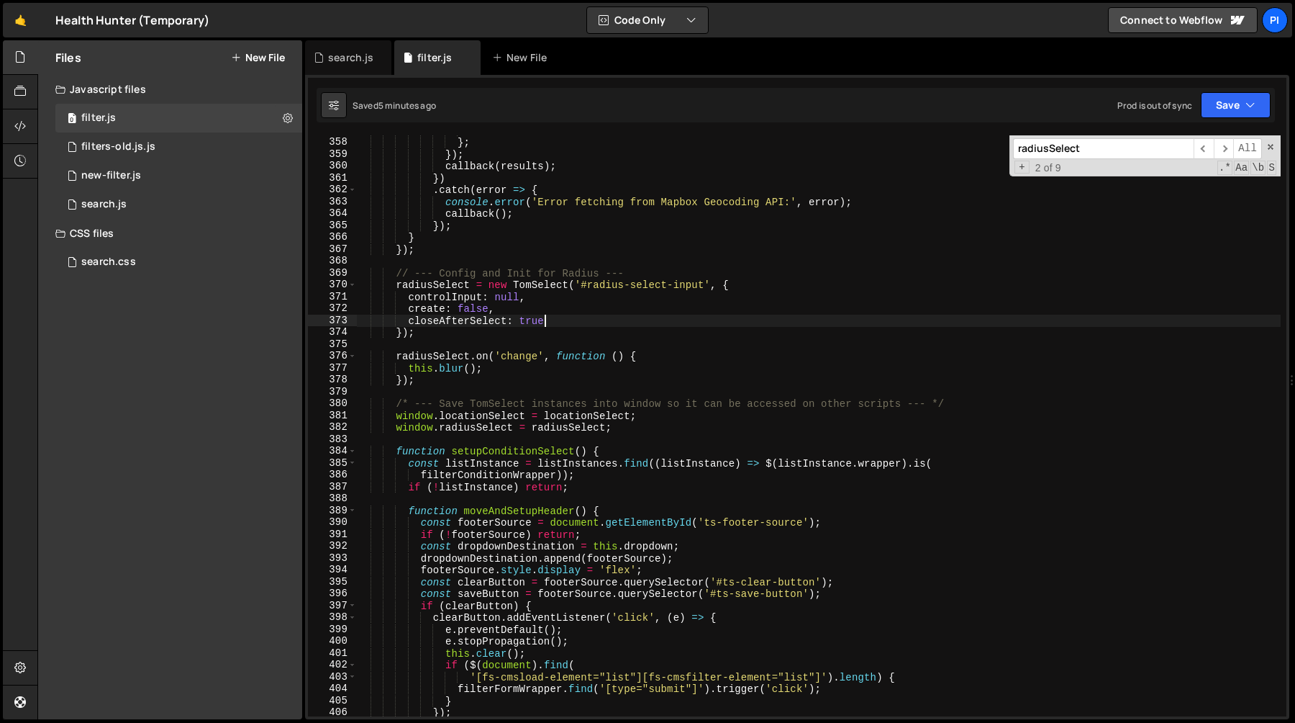
scroll to position [4260, 0]
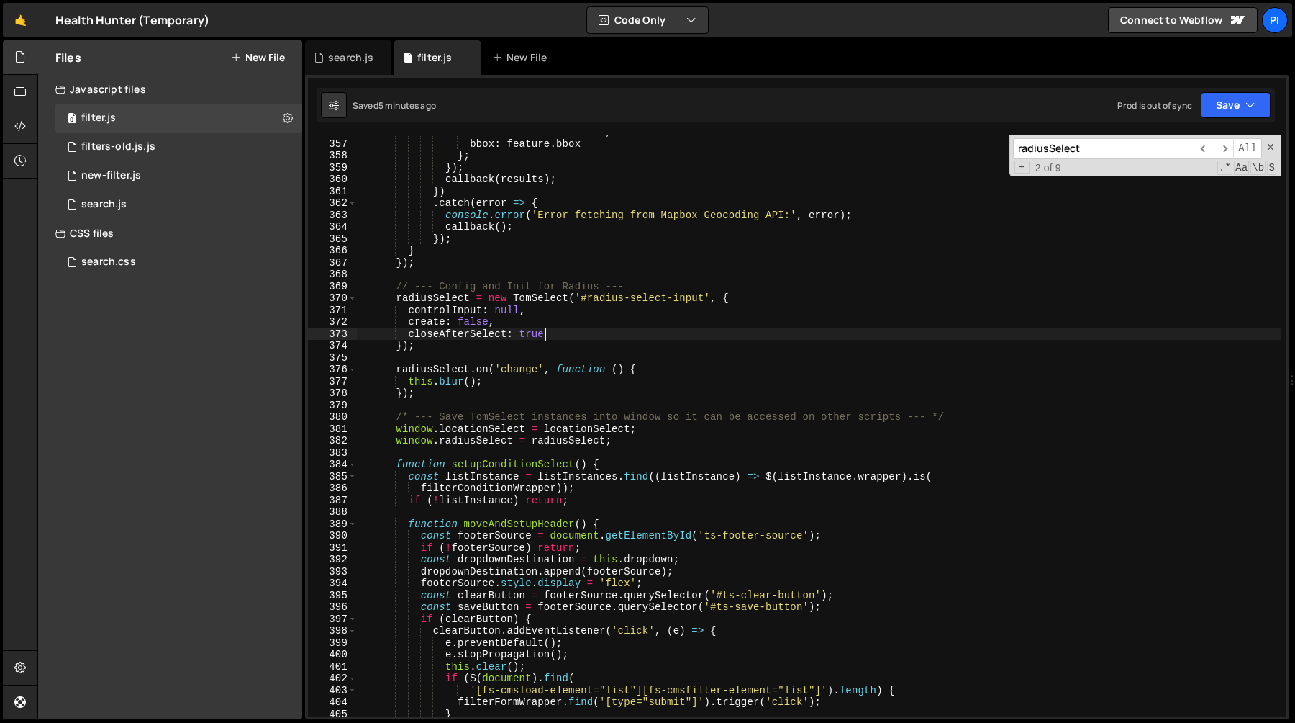
click at [523, 384] on div "center : feature . center , bbox : feature . bbox } ; }) ; callback ( results )…" at bounding box center [818, 428] width 925 height 605
click at [574, 336] on div "center : feature . center , bbox : feature . bbox } ; }) ; callback ( results )…" at bounding box center [818, 428] width 925 height 605
type textarea "closeAfterSelect: true,"
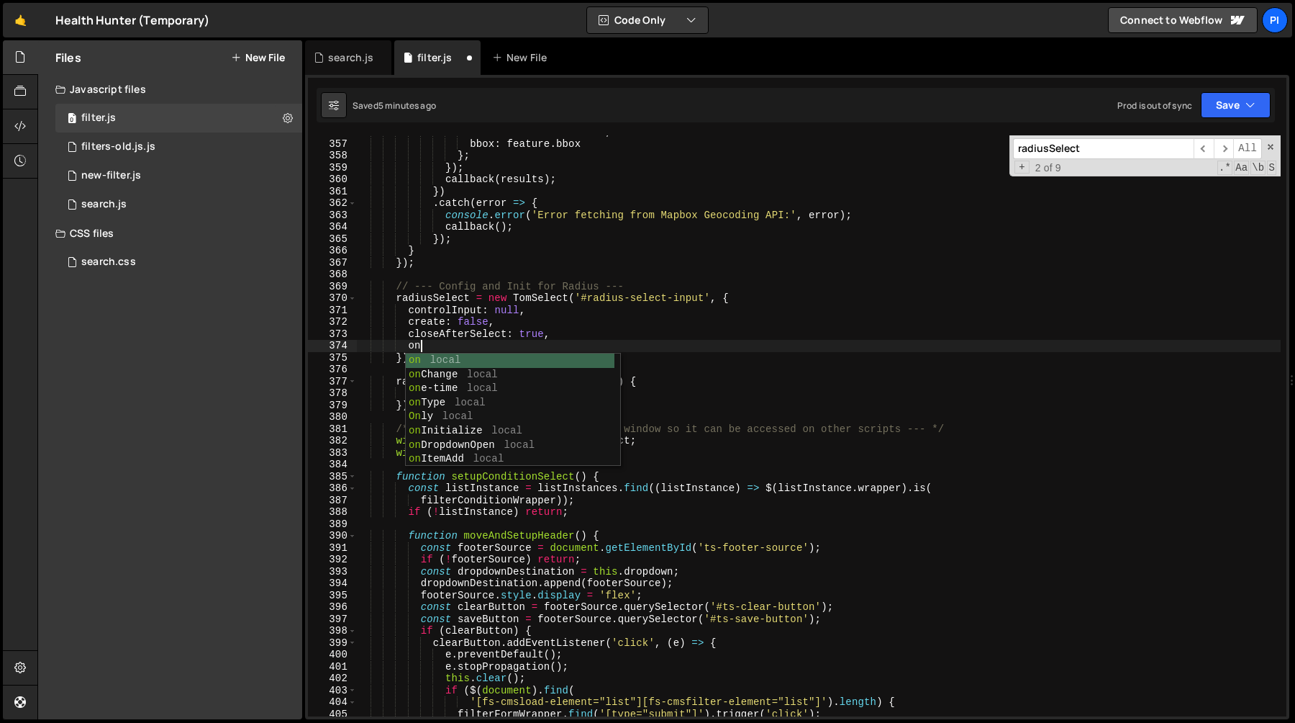
scroll to position [0, 4]
type textarea "closeAfterSelect: true,"
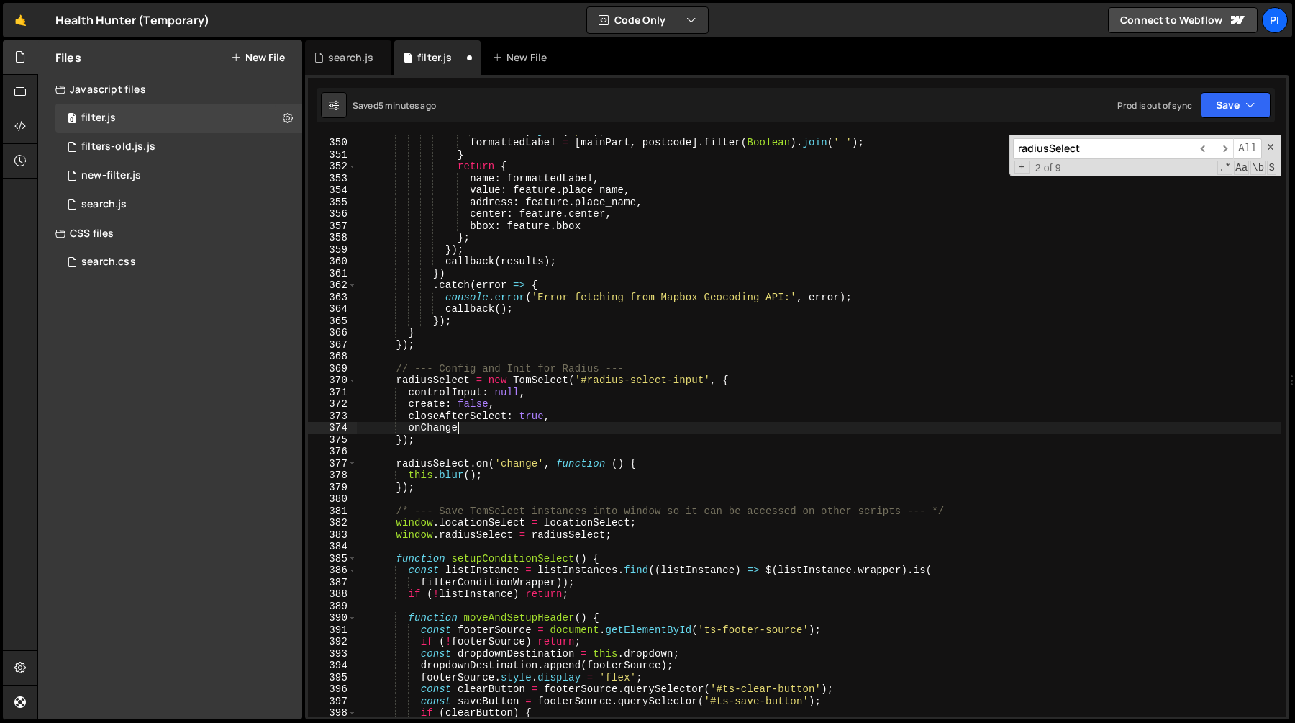
scroll to position [0, 6]
click at [499, 427] on div "Boolean ) . join ( ', ' ) ; formattedLabel = [ mainPart , postcode ] . filter (…" at bounding box center [818, 427] width 925 height 605
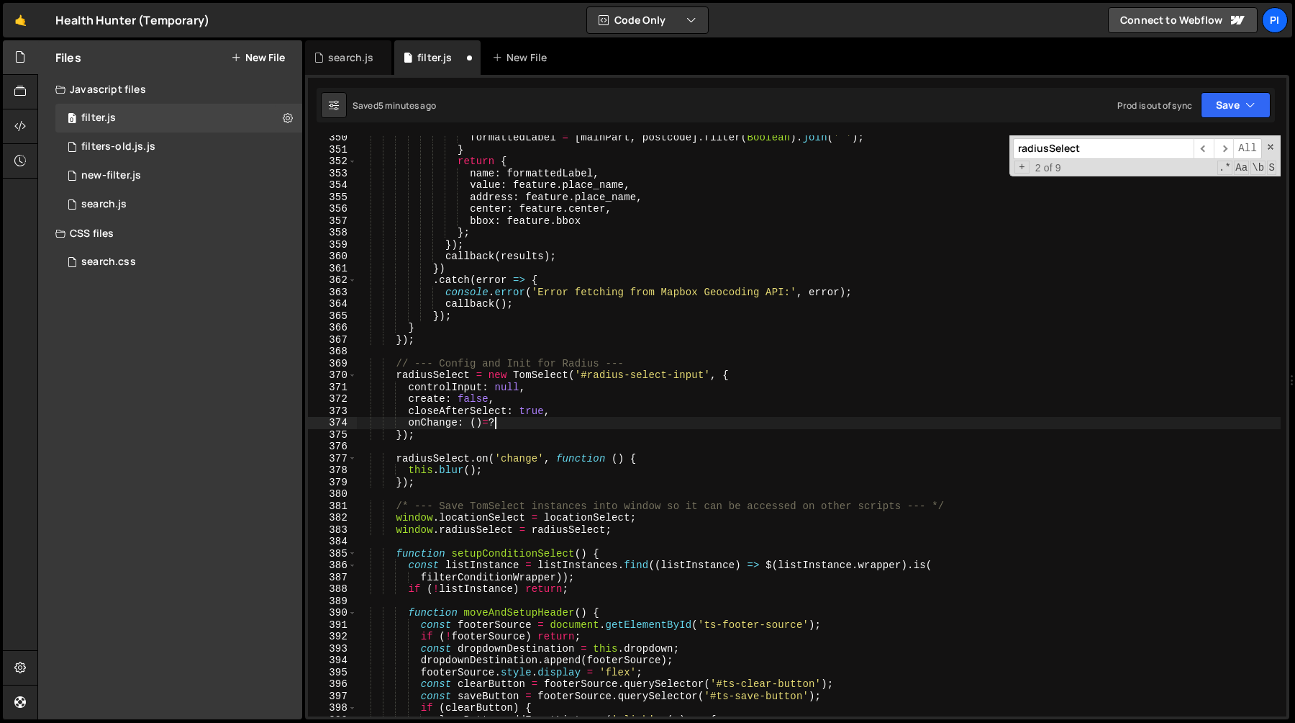
scroll to position [4185, 0]
type textarea "onChange: ()=>{"
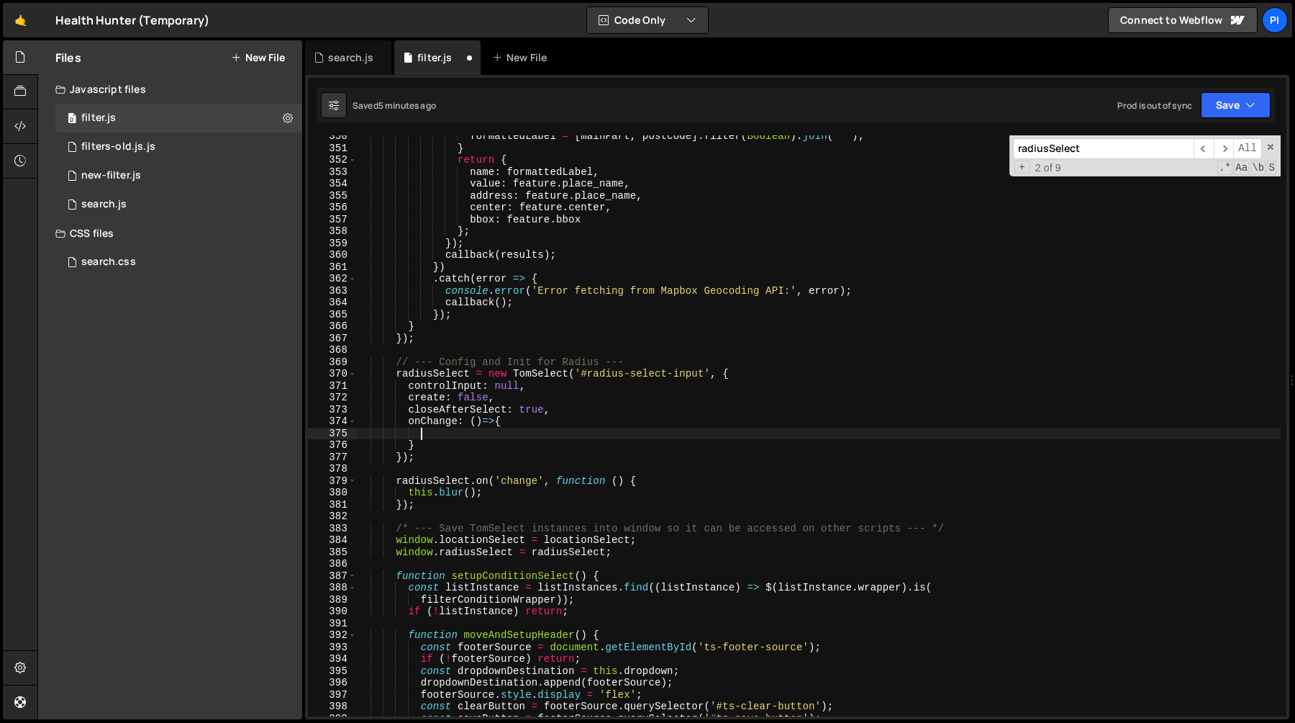
paste textarea "}"
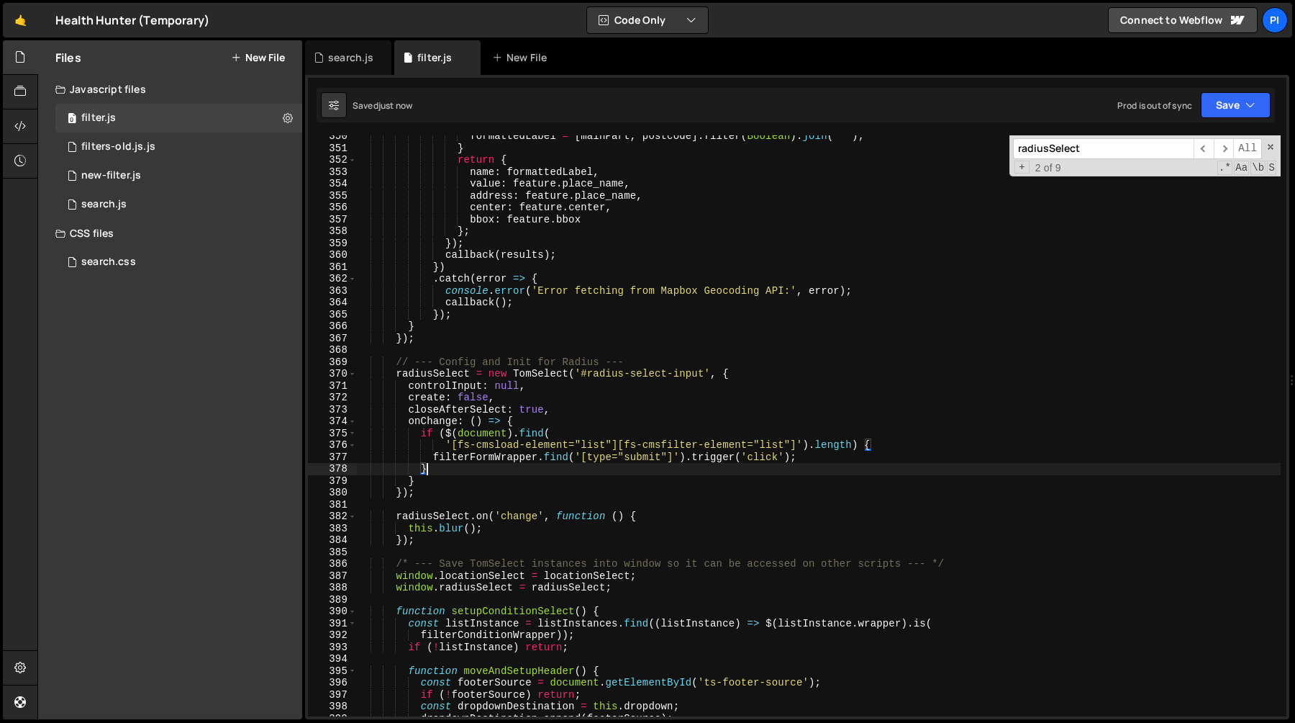
type textarea "}"
click at [498, 510] on div "formattedLabel = [ mainPart , postcode ] . filter ( Boolean ) . join ( ' ' ) ; …" at bounding box center [818, 432] width 925 height 605
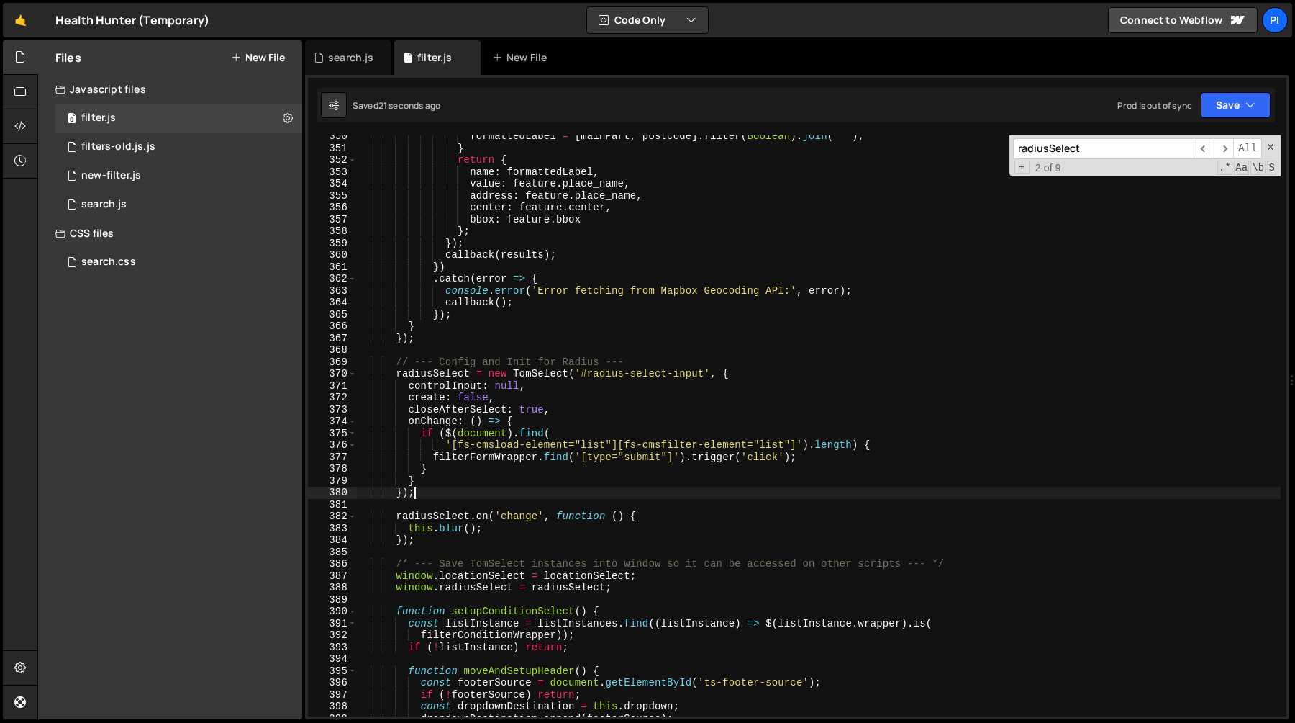
click at [489, 494] on div "formattedLabel = [ mainPart , postcode ] . filter ( Boolean ) . join ( ' ' ) ; …" at bounding box center [818, 432] width 925 height 605
click at [489, 492] on div "formattedLabel = [ mainPart , postcode ] . filter ( Boolean ) . join ( ' ' ) ; …" at bounding box center [818, 432] width 925 height 605
click at [448, 518] on div "formattedLabel = [ mainPart , postcode ] . filter ( Boolean ) . join ( ' ' ) ; …" at bounding box center [818, 432] width 925 height 605
type textarea "radiusSelect.on('change', function () {"
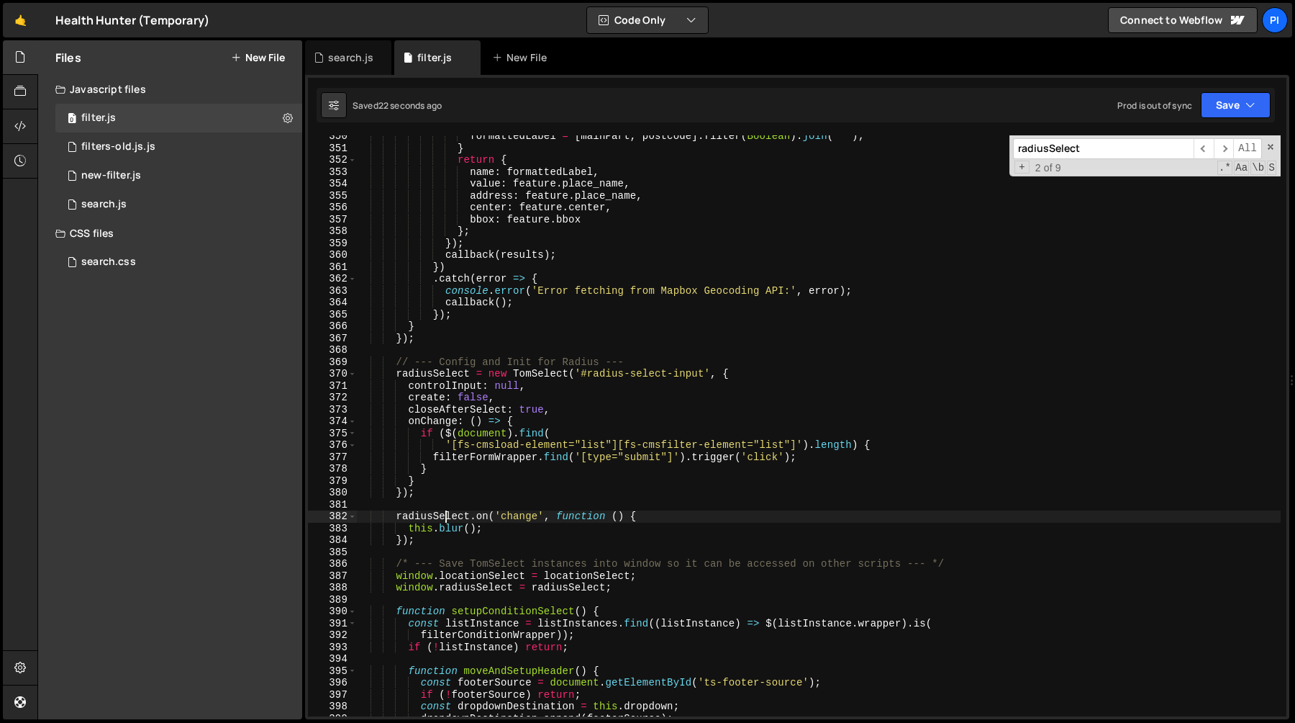
click at [448, 518] on div "formattedLabel = [ mainPart , postcode ] . filter ( Boolean ) . join ( ' ' ) ; …" at bounding box center [818, 432] width 925 height 605
click at [386, 505] on div "formattedLabel = [ mainPart , postcode ] . filter ( Boolean ) . join ( ' ' ) ; …" at bounding box center [818, 432] width 925 height 605
click at [417, 501] on div "formattedLabel = [ mainPart , postcode ] . filter ( Boolean ) . join ( ' ' ) ; …" at bounding box center [818, 432] width 925 height 605
click at [448, 540] on div "formattedLabel = [ mainPart , postcode ] . filter ( Boolean ) . join ( ' ' ) ; …" at bounding box center [818, 432] width 925 height 605
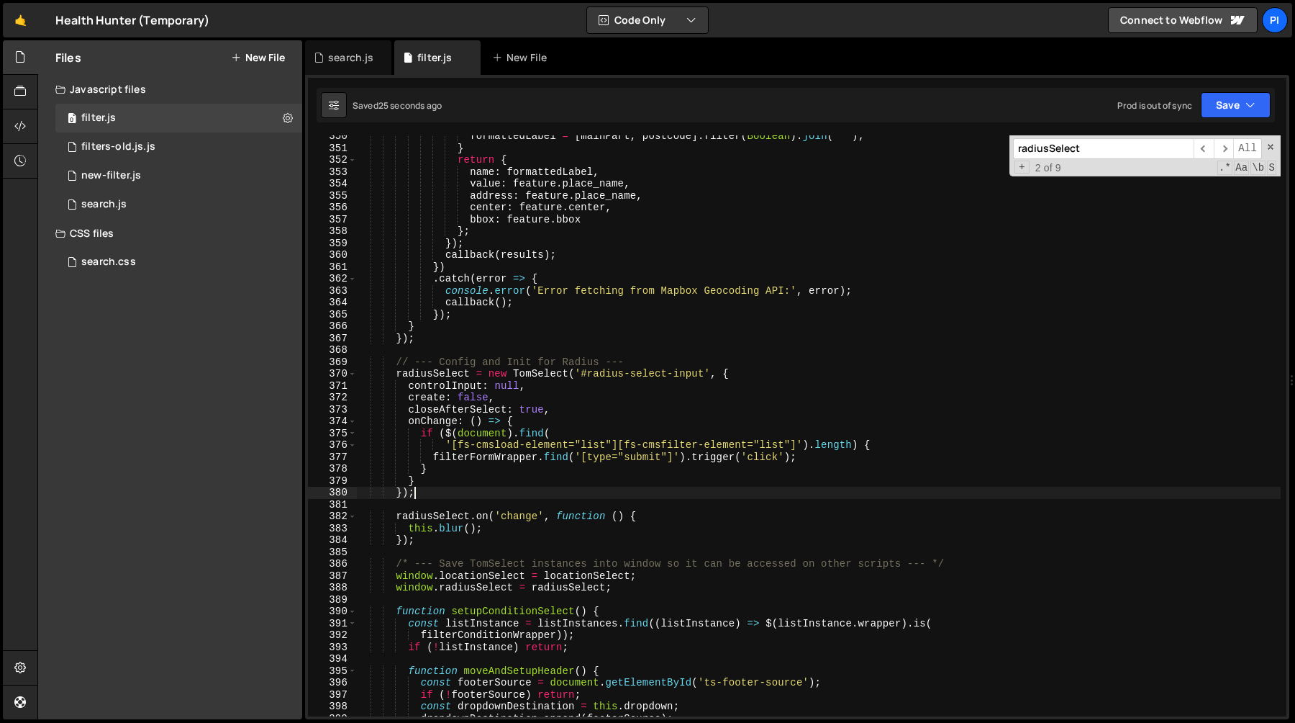
click at [457, 488] on div "formattedLabel = [ mainPart , postcode ] . filter ( Boolean ) . join ( ' ' ) ; …" at bounding box center [818, 432] width 925 height 605
click at [471, 449] on div "formattedLabel = [ mainPart , postcode ] . filter ( Boolean ) . join ( ' ' ) ; …" at bounding box center [818, 432] width 925 height 605
click at [462, 485] on div "formattedLabel = [ mainPart , postcode ] . filter ( Boolean ) . join ( ' ' ) ; …" at bounding box center [818, 432] width 925 height 605
click at [584, 412] on div "formattedLabel = [ mainPart , postcode ] . filter ( Boolean ) . join ( ' ' ) ; …" at bounding box center [818, 432] width 925 height 605
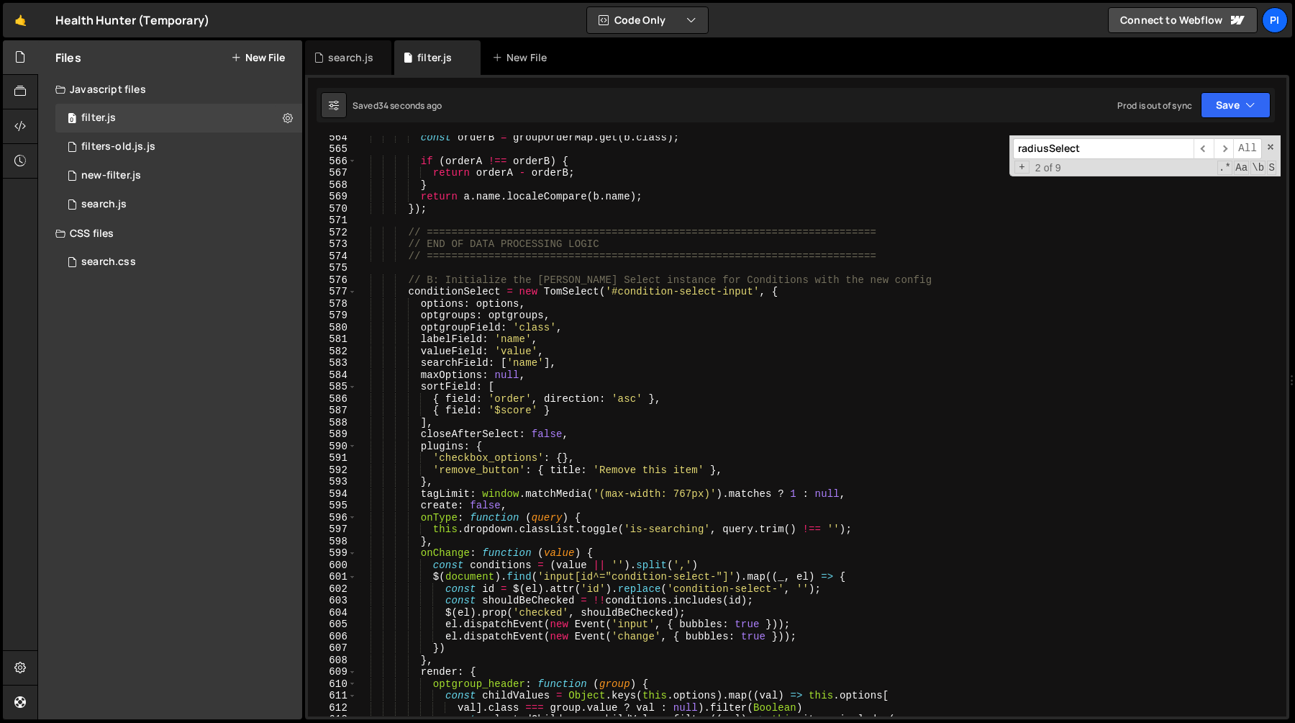
scroll to position [6760, 0]
click at [481, 552] on div "const orderB = groupOrderMap . get ( b . class ) ; if ( orderA !== orderB ) { r…" at bounding box center [818, 433] width 925 height 605
click at [601, 551] on div "const orderB = groupOrderMap . get ( b . class ) ; if ( orderA !== orderB ) { r…" at bounding box center [818, 433] width 925 height 605
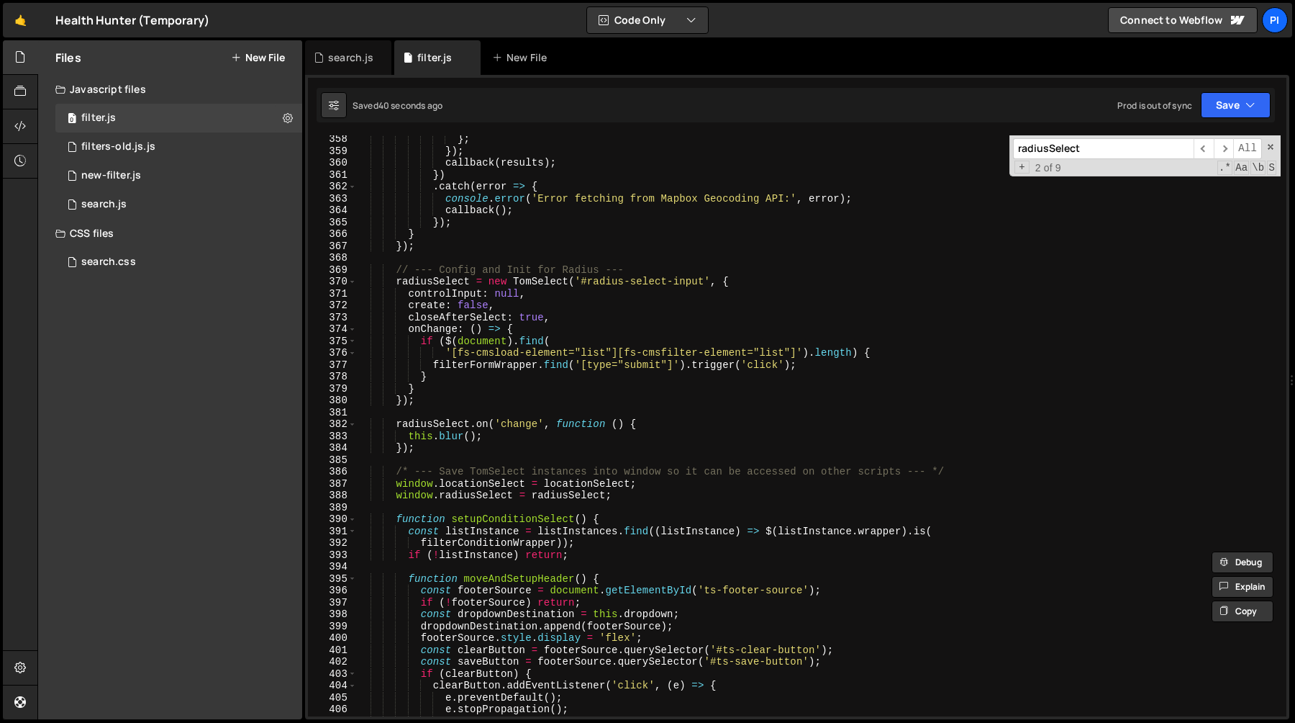
scroll to position [4273, 0]
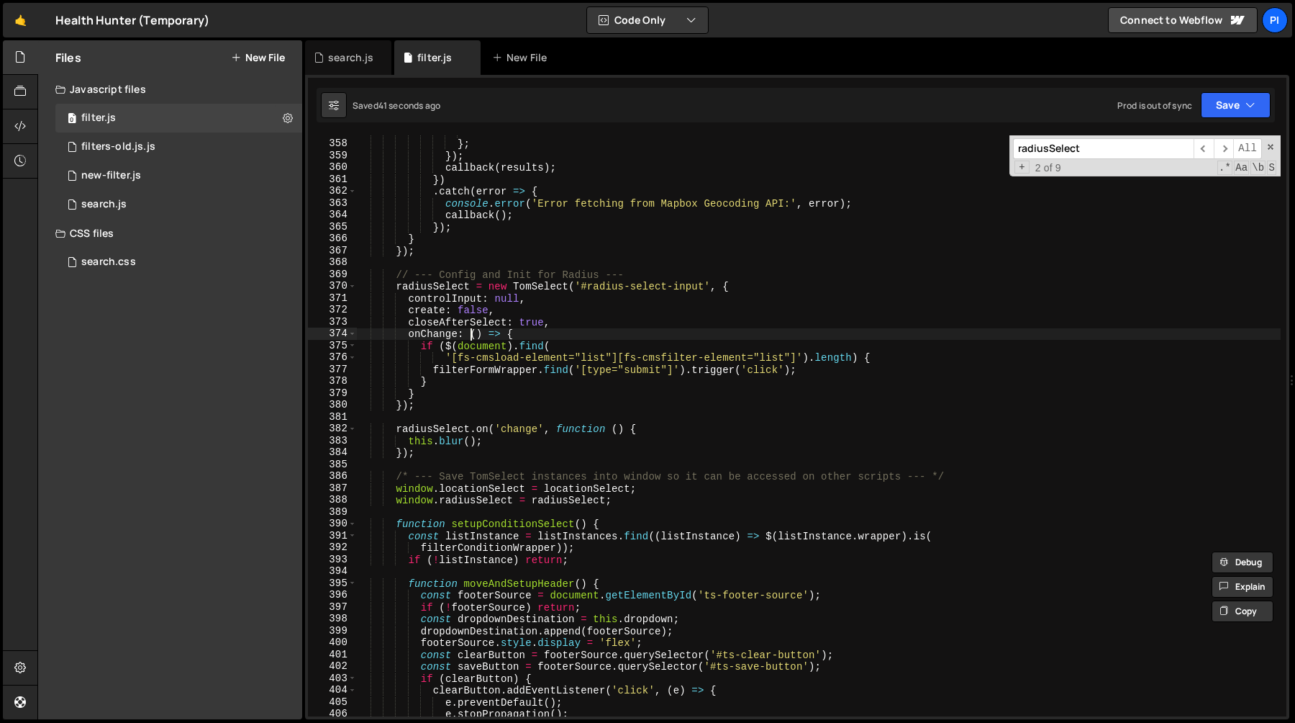
click at [471, 330] on div "bbox : feature . bbox } ; }) ; callback ( results ) ; }) . catch ( error => { c…" at bounding box center [818, 428] width 925 height 605
click at [553, 330] on div "bbox : feature . bbox } ; }) ; callback ( results ) ; }) . catch ( error => { c…" at bounding box center [818, 428] width 925 height 605
paste textarea "function (value)"
type textarea "onChange: function (value) {"
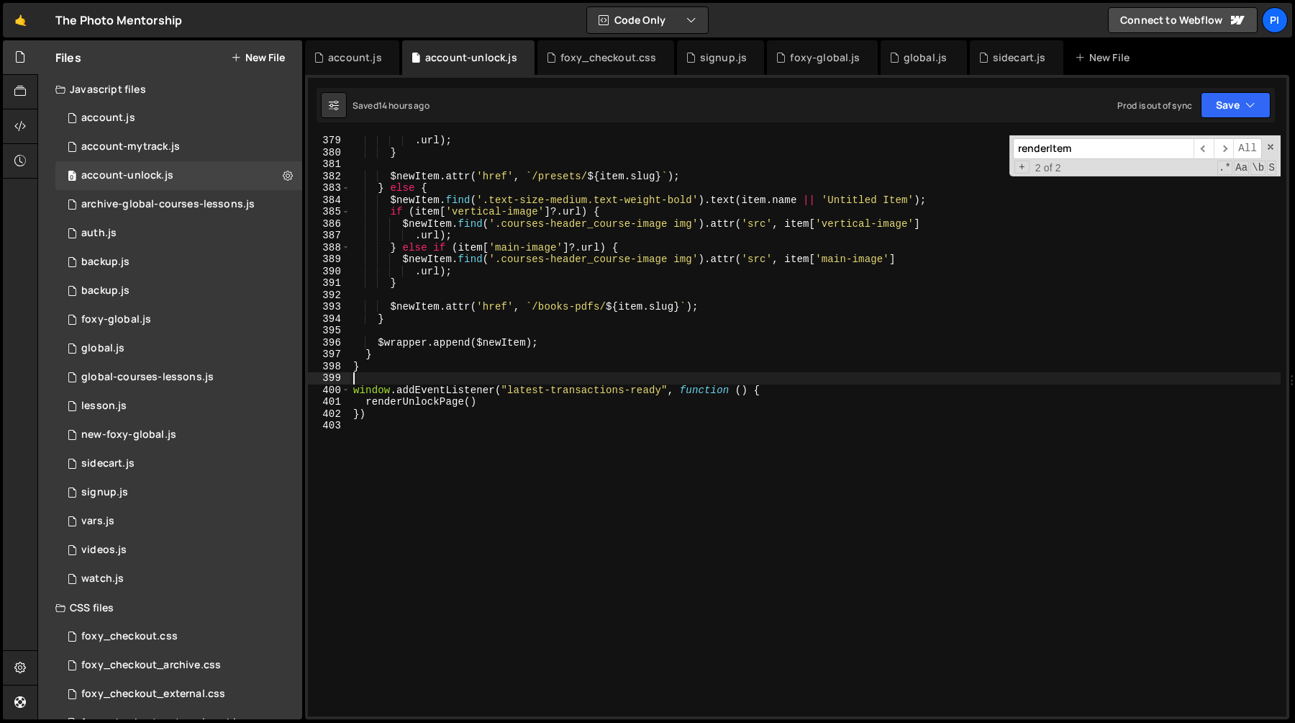
scroll to position [4489, 0]
